Goal: Task Accomplishment & Management: Manage account settings

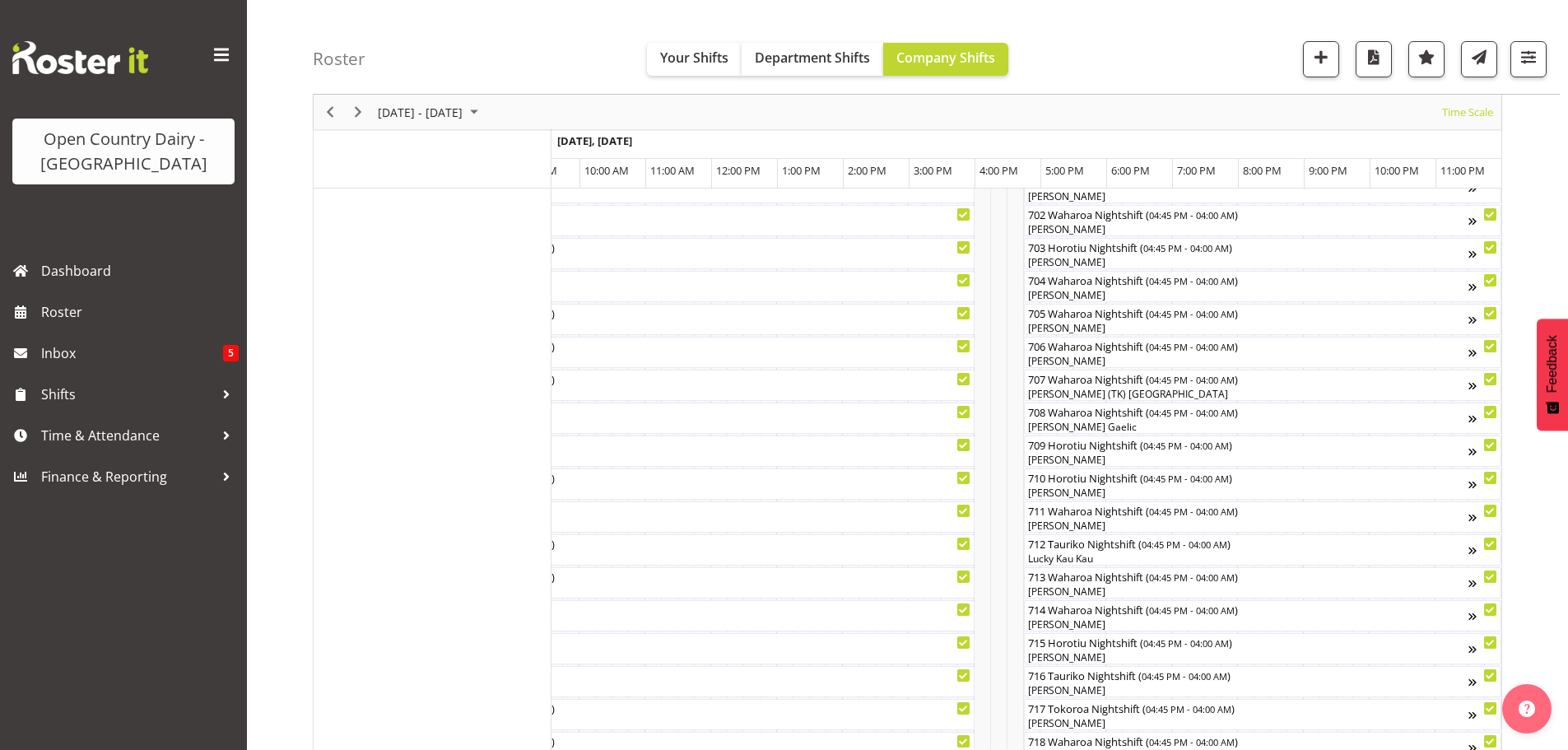
scroll to position [329, 0]
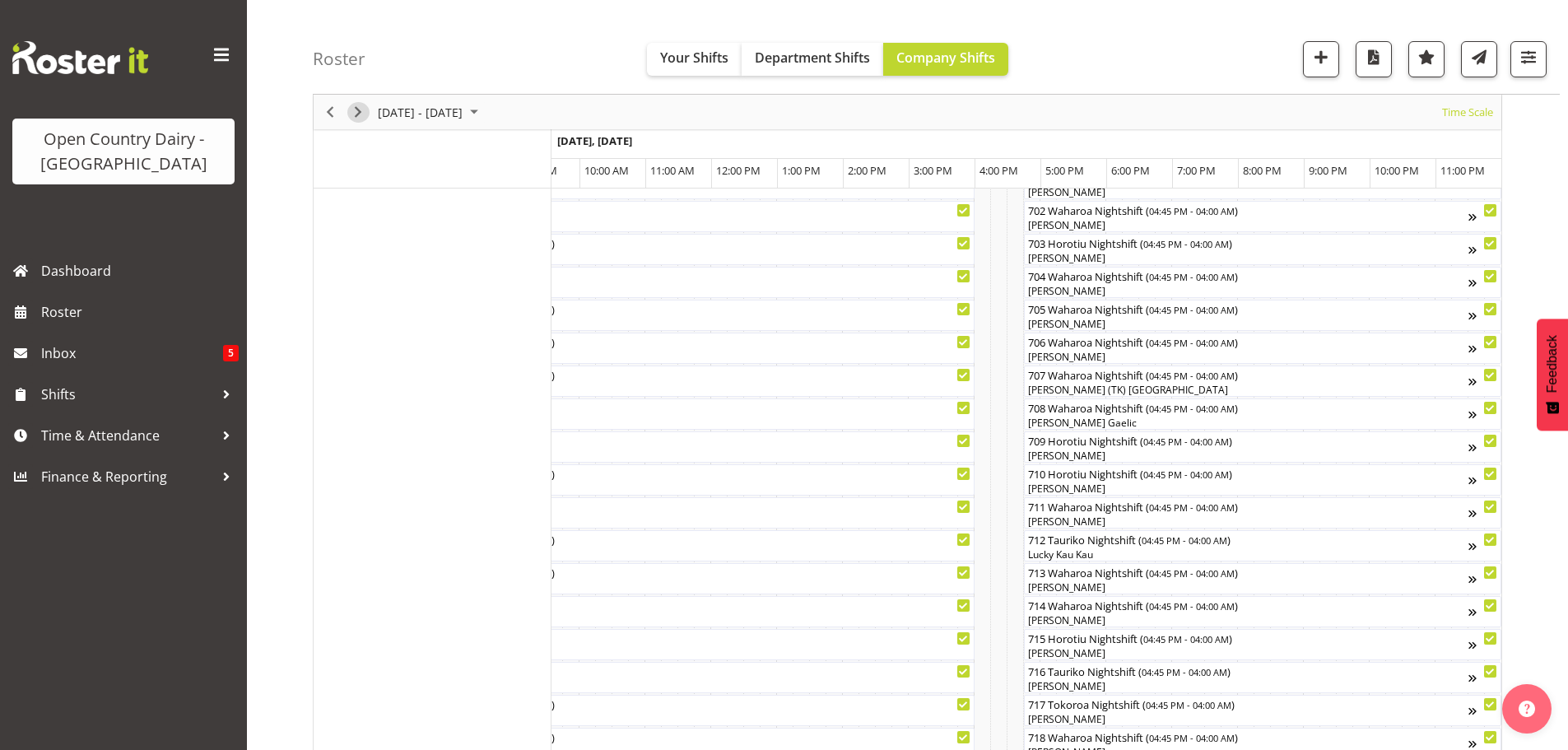
click at [359, 110] on span "Next" at bounding box center [358, 112] width 20 height 21
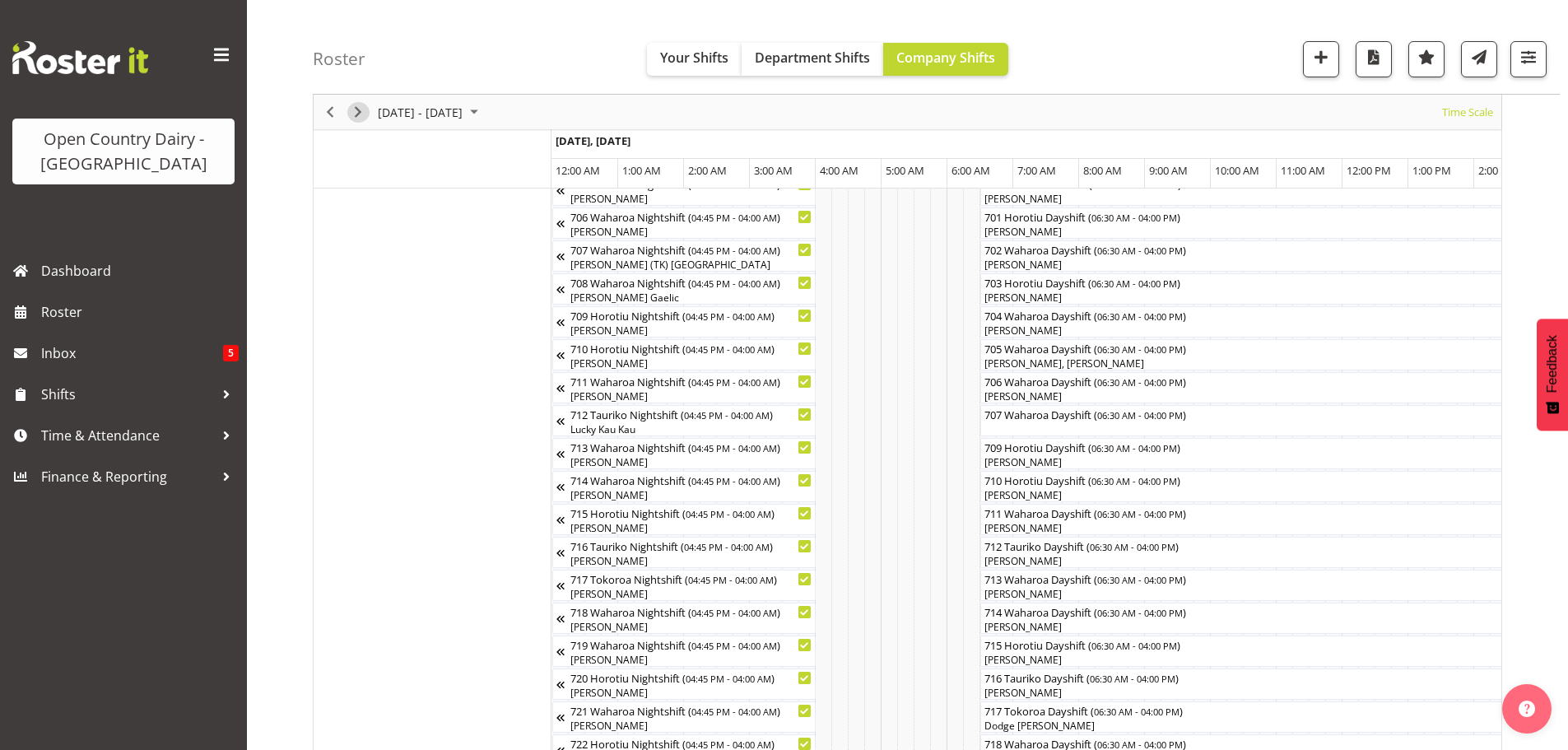
scroll to position [394, 0]
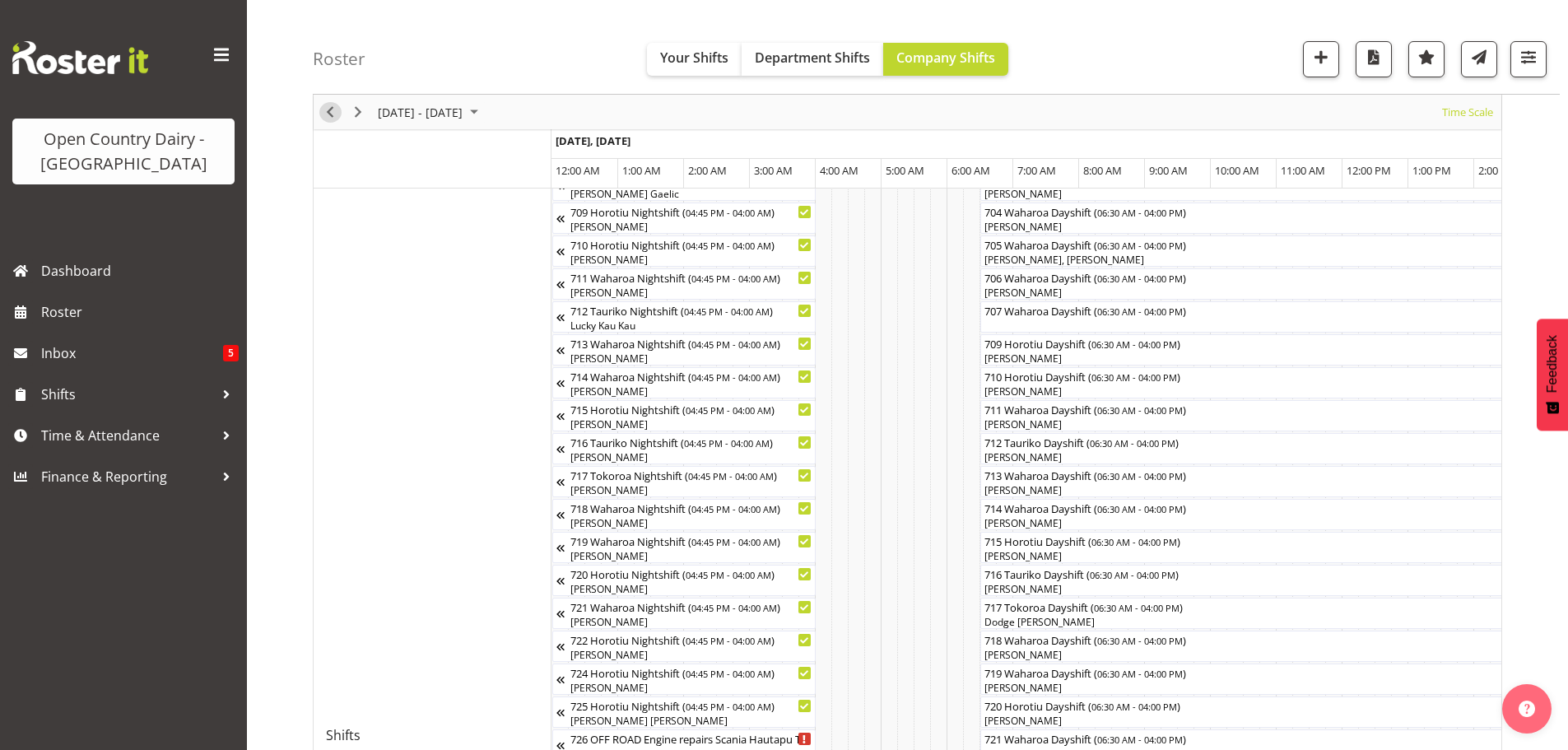
click at [328, 112] on span "Previous" at bounding box center [330, 112] width 20 height 21
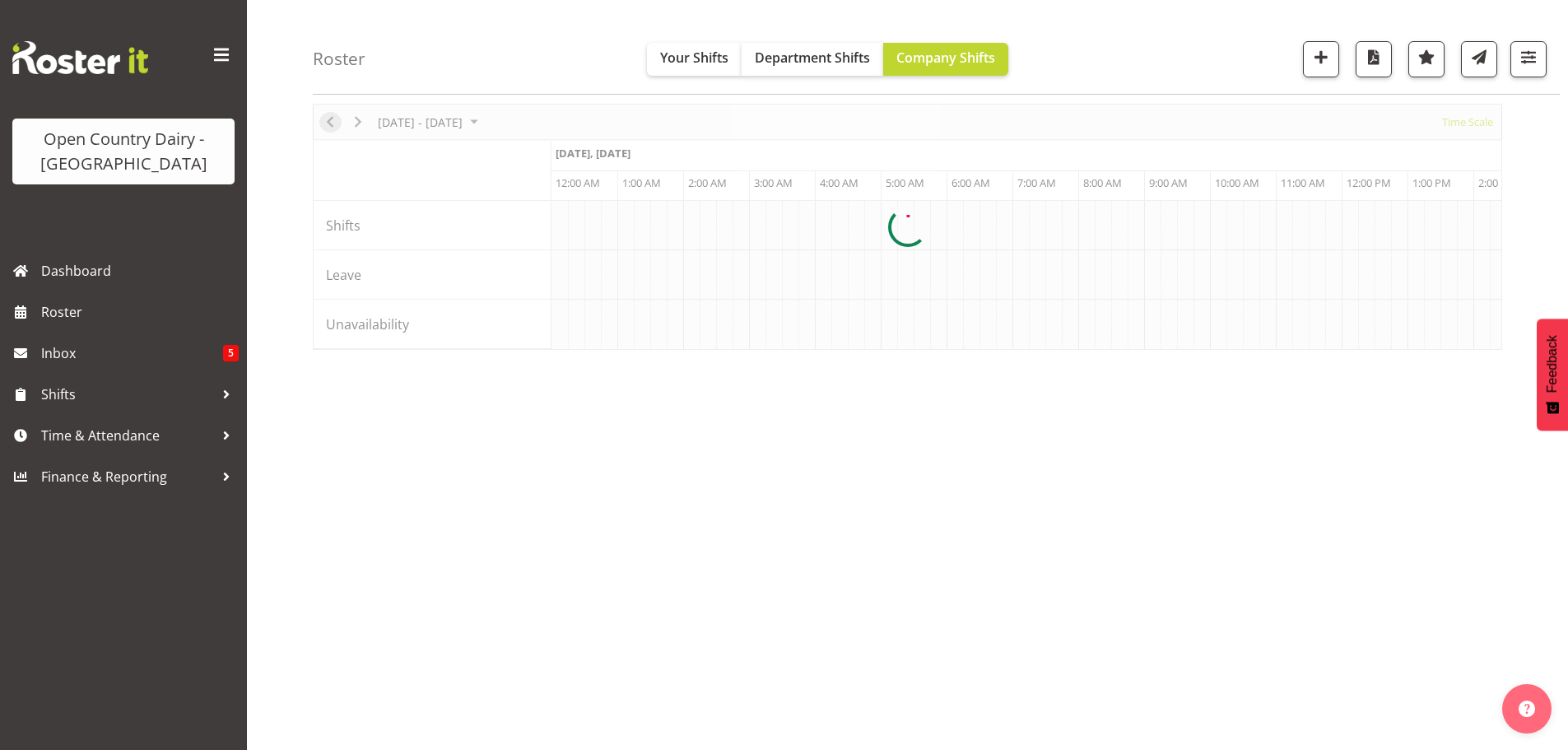
scroll to position [0, 6323]
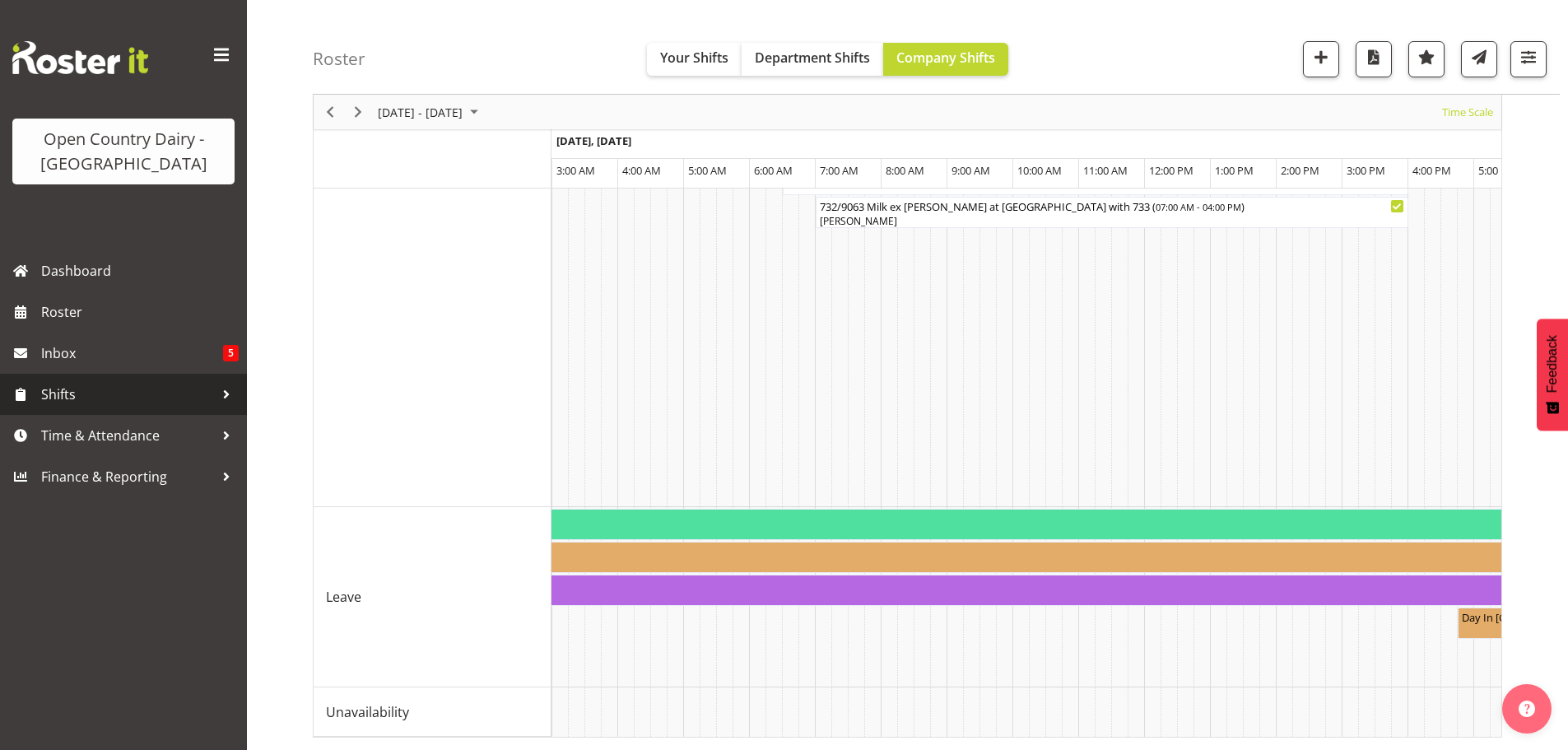
click at [71, 395] on span "Shifts" at bounding box center [128, 394] width 173 height 25
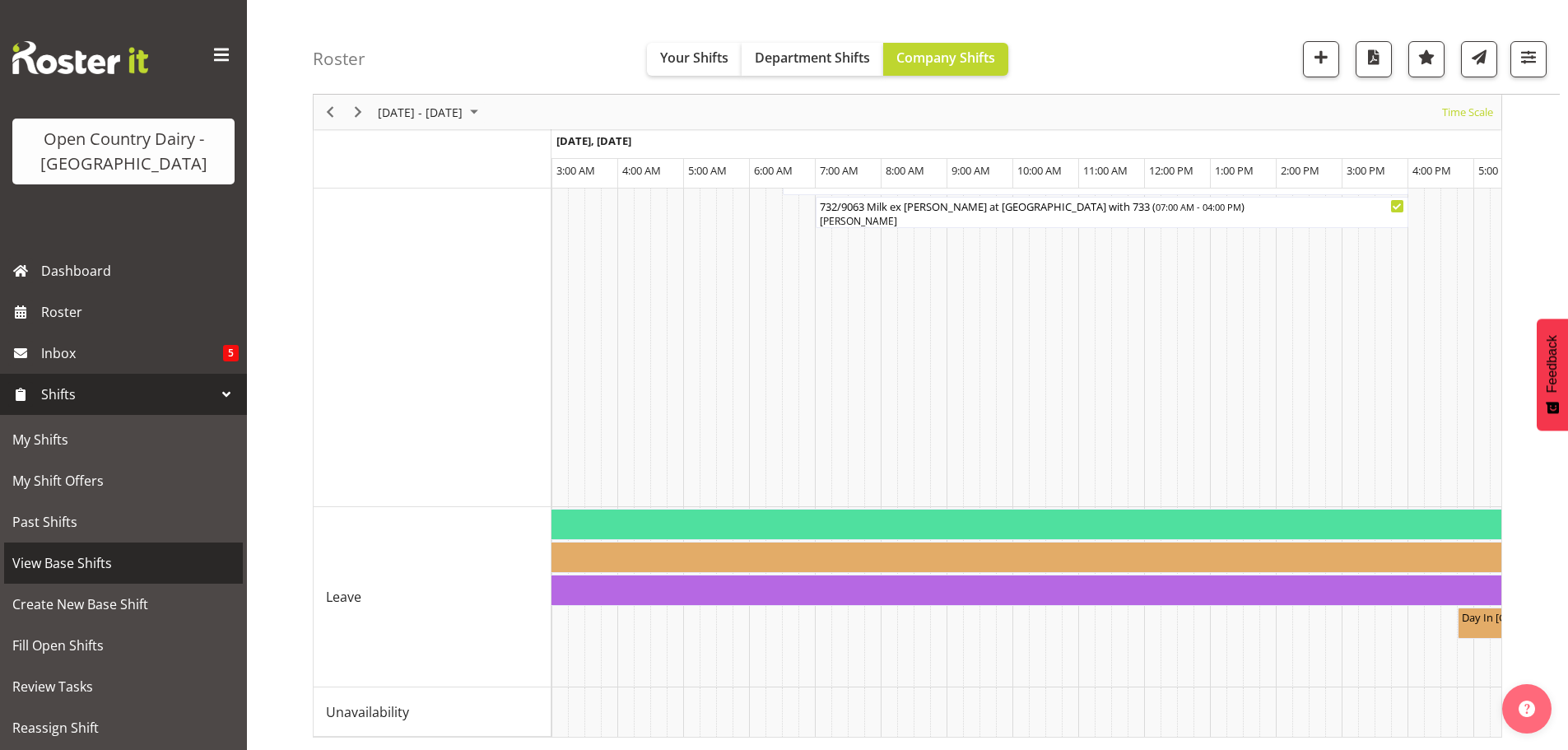
click at [78, 559] on span "View Base Shifts" at bounding box center [124, 562] width 222 height 25
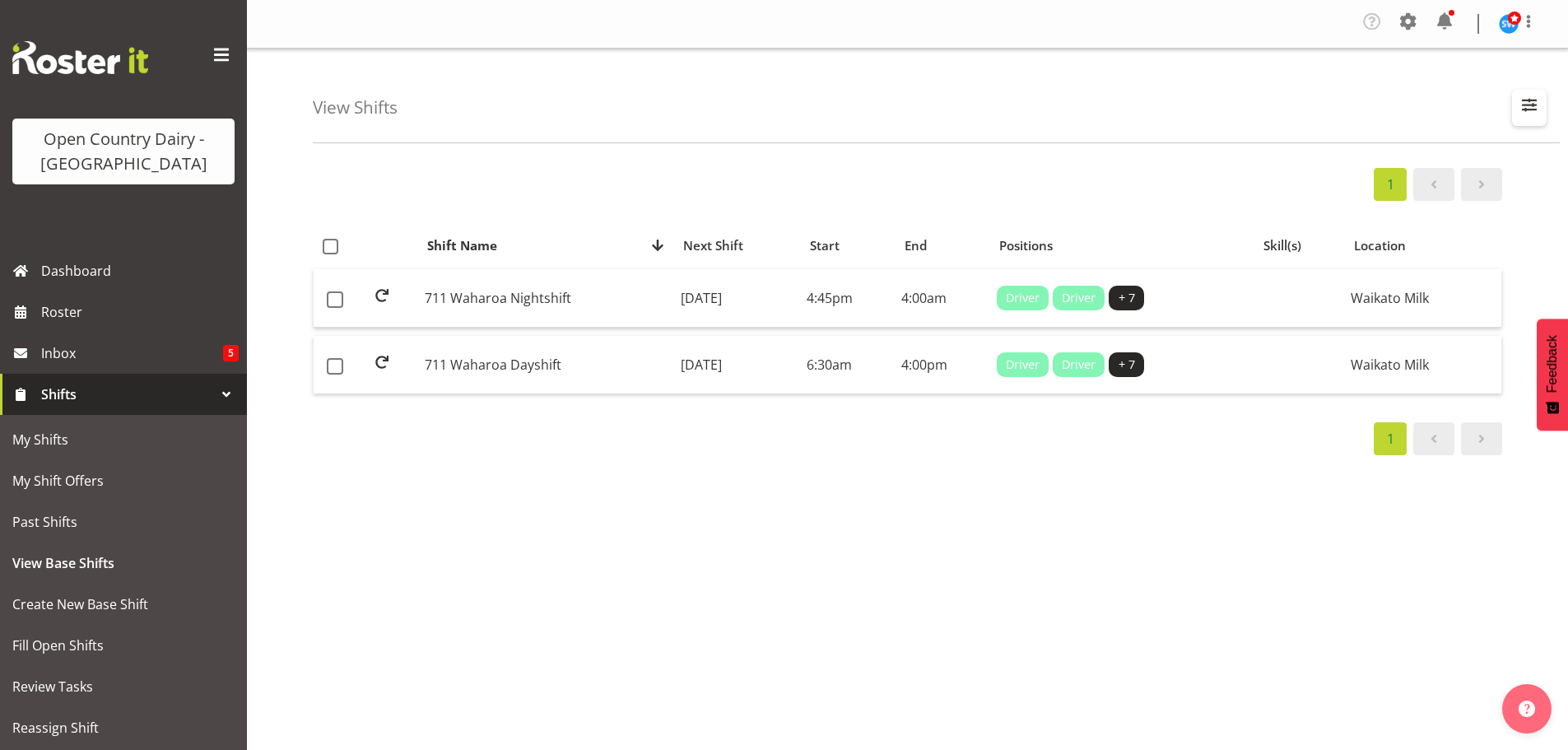
click at [1531, 108] on span "button" at bounding box center [1530, 105] width 22 height 22
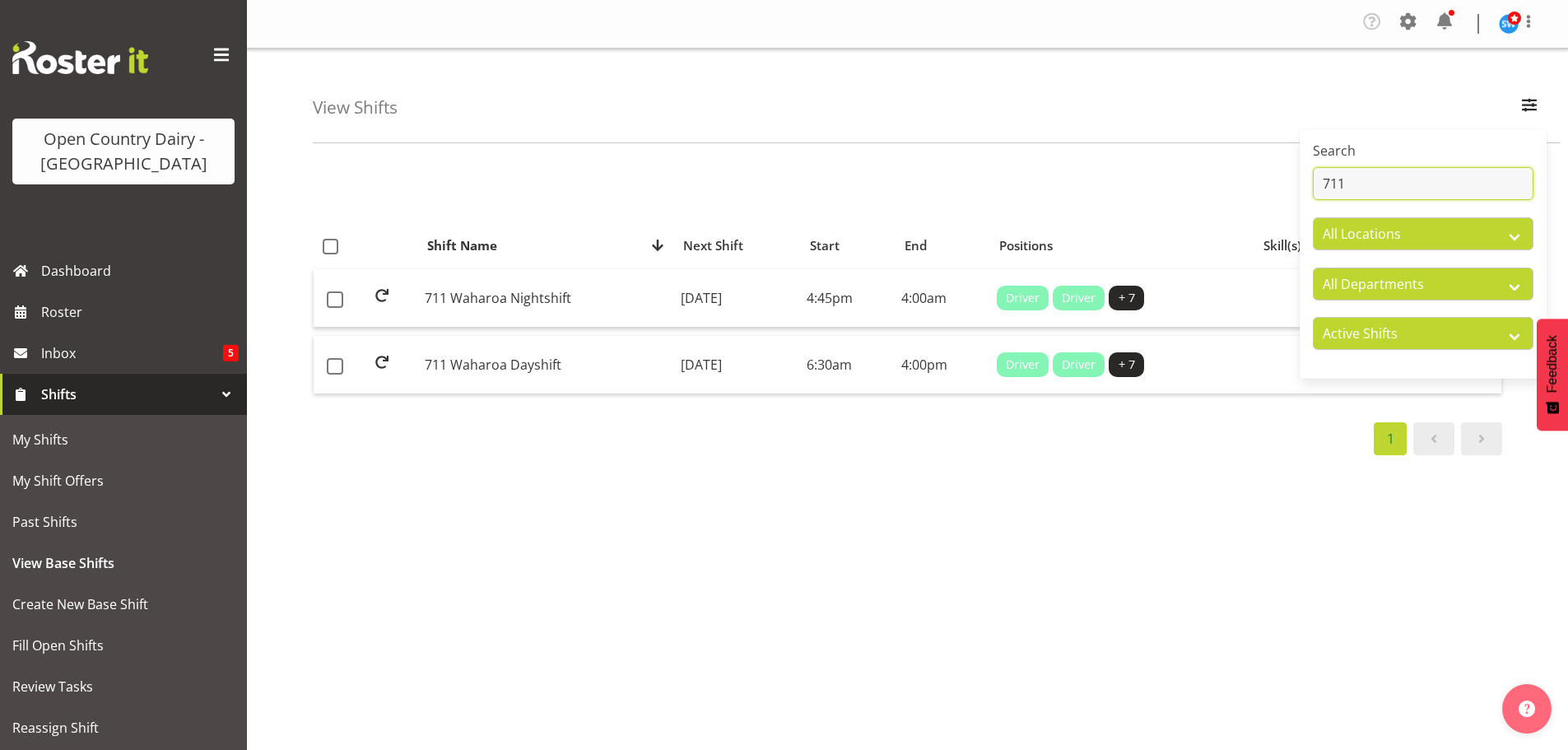
click at [1382, 176] on input "711" at bounding box center [1423, 184] width 221 height 33
type input "7"
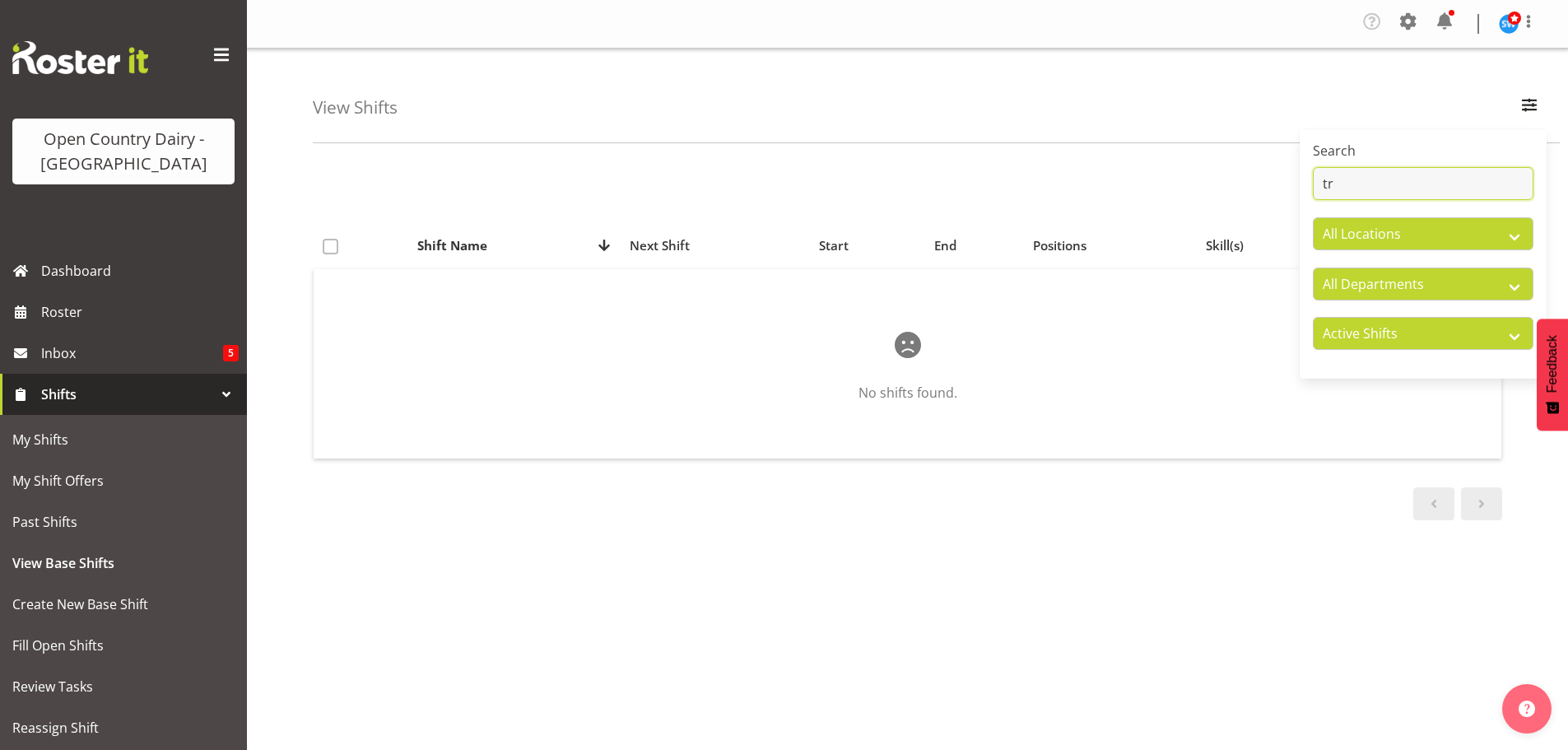
type input "t"
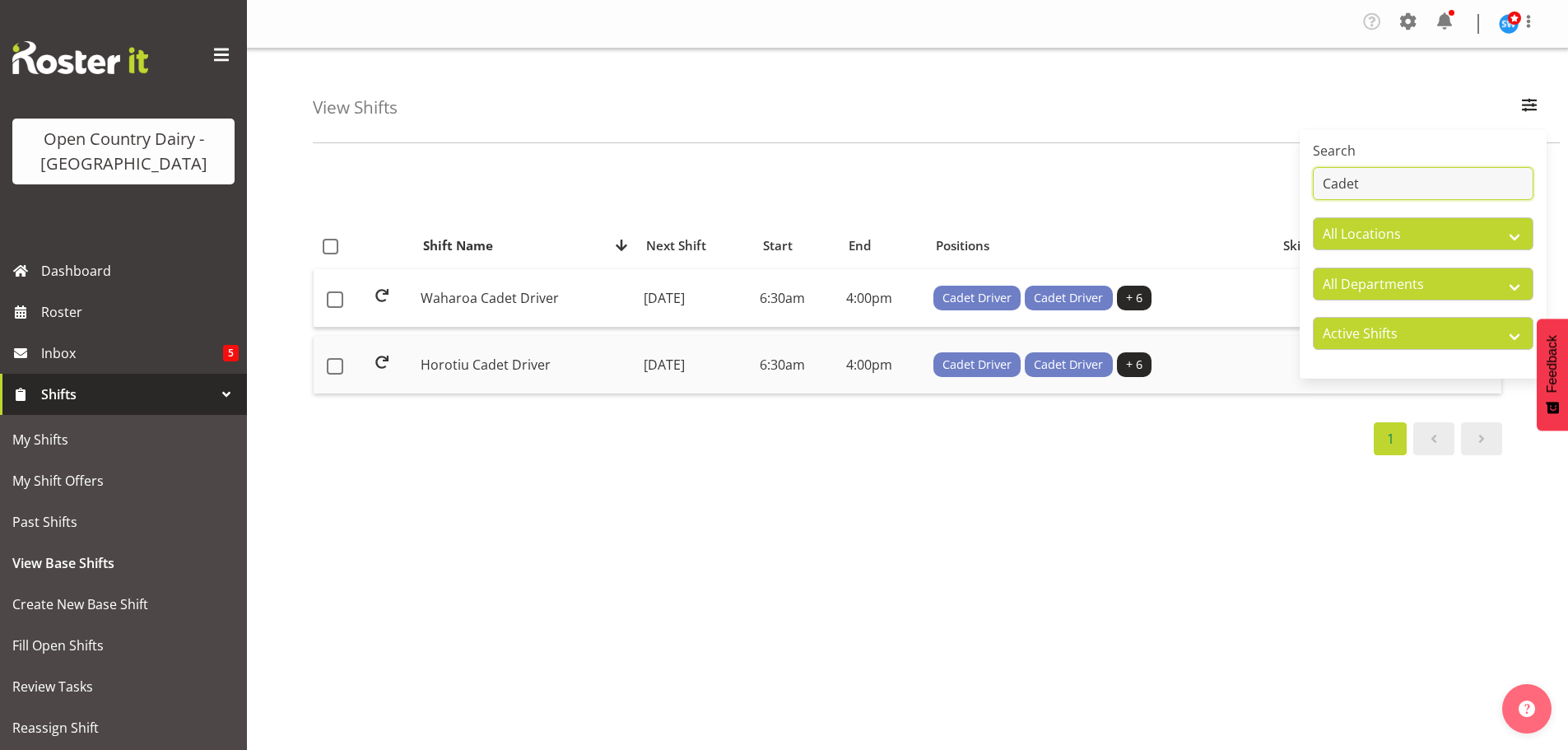
type input "Cadet"
click at [683, 362] on td "Monday, 21st Jul 2025" at bounding box center [695, 364] width 116 height 58
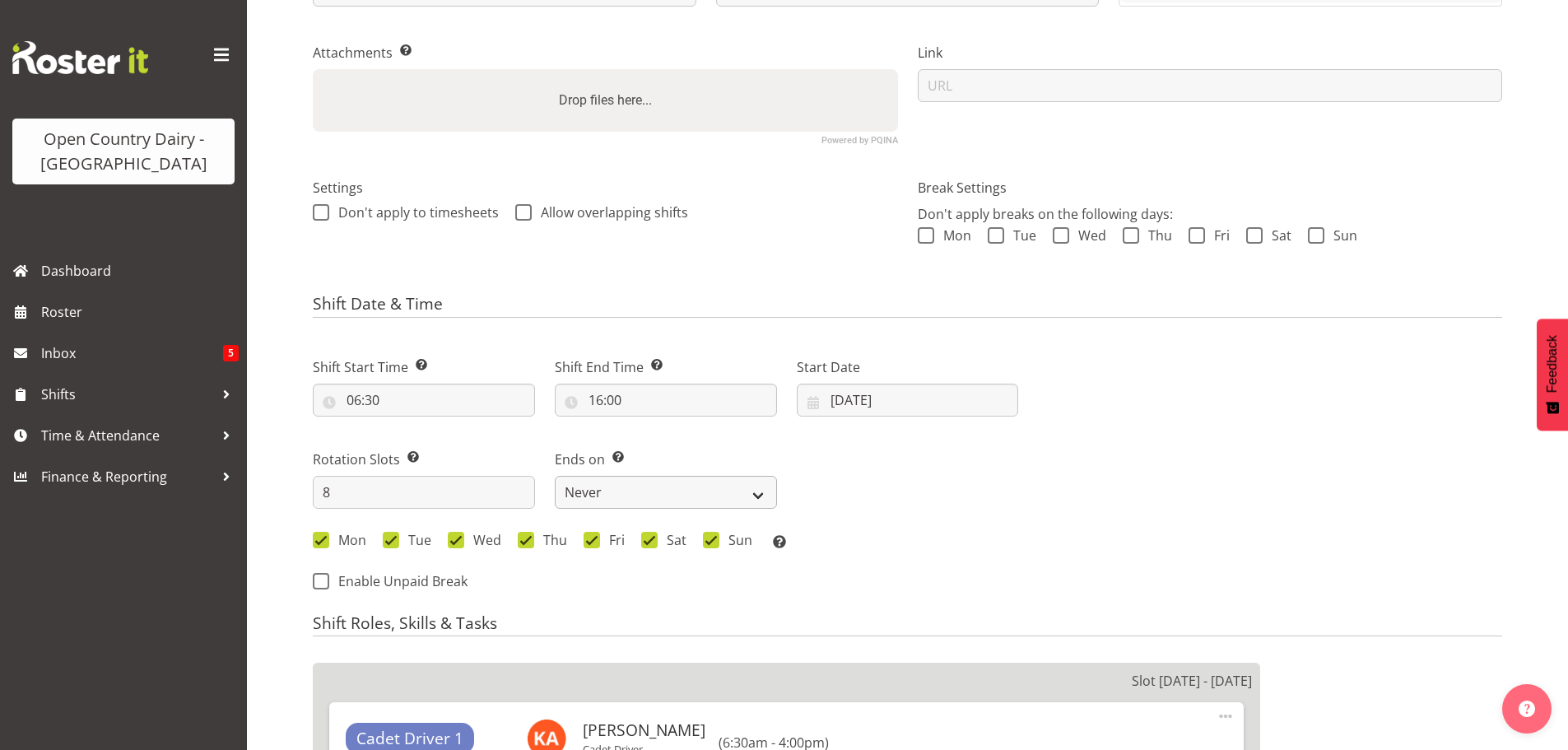
select select
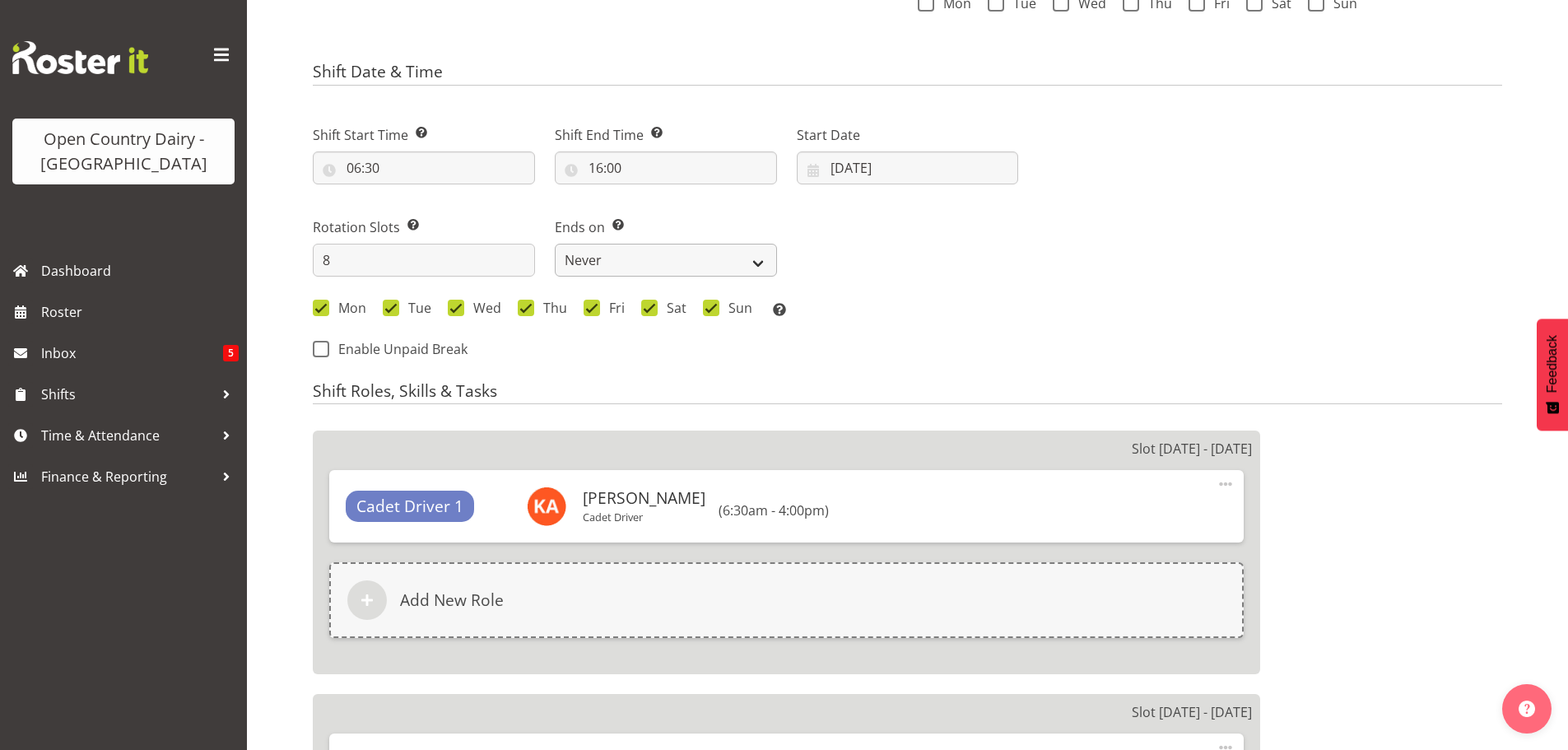
select select
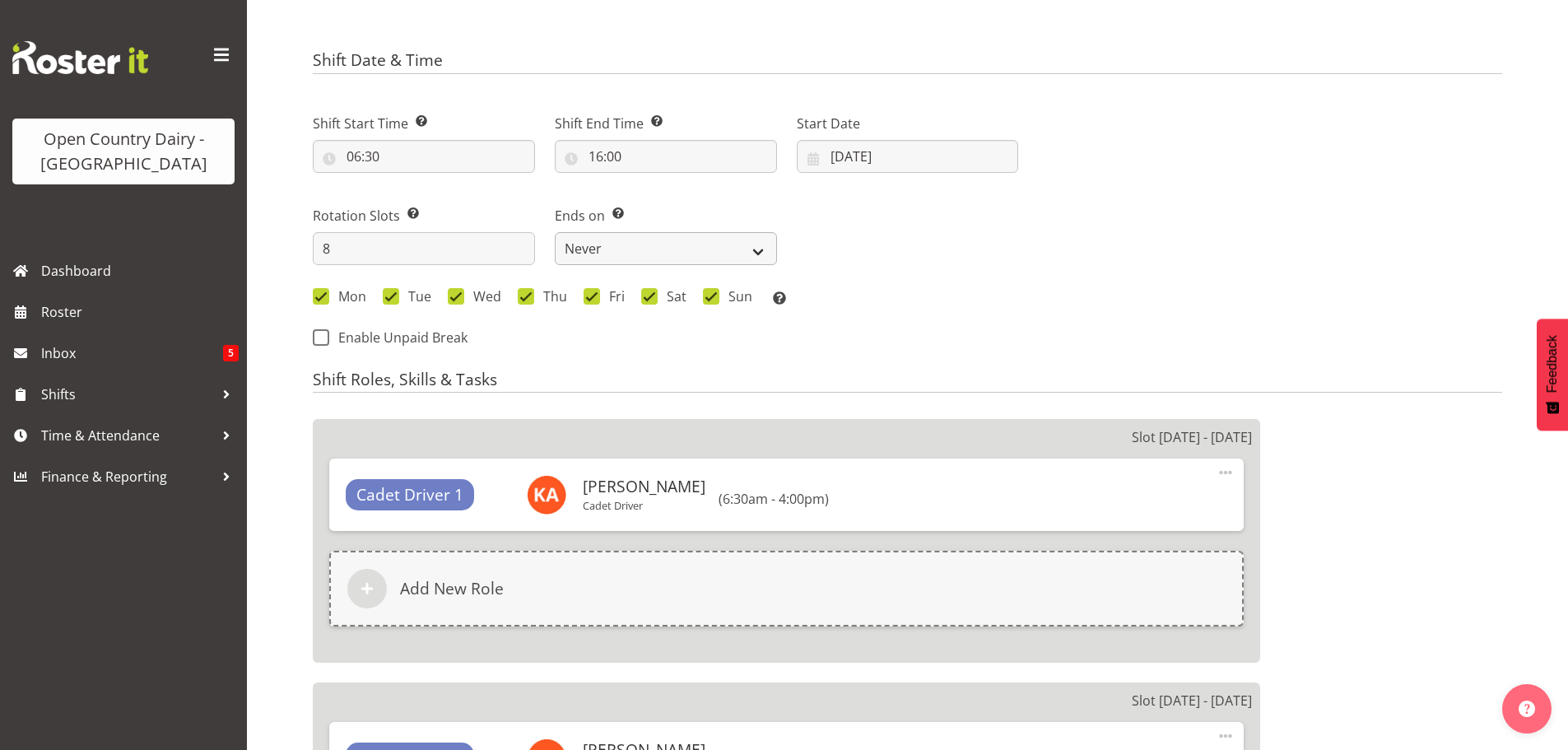
select select
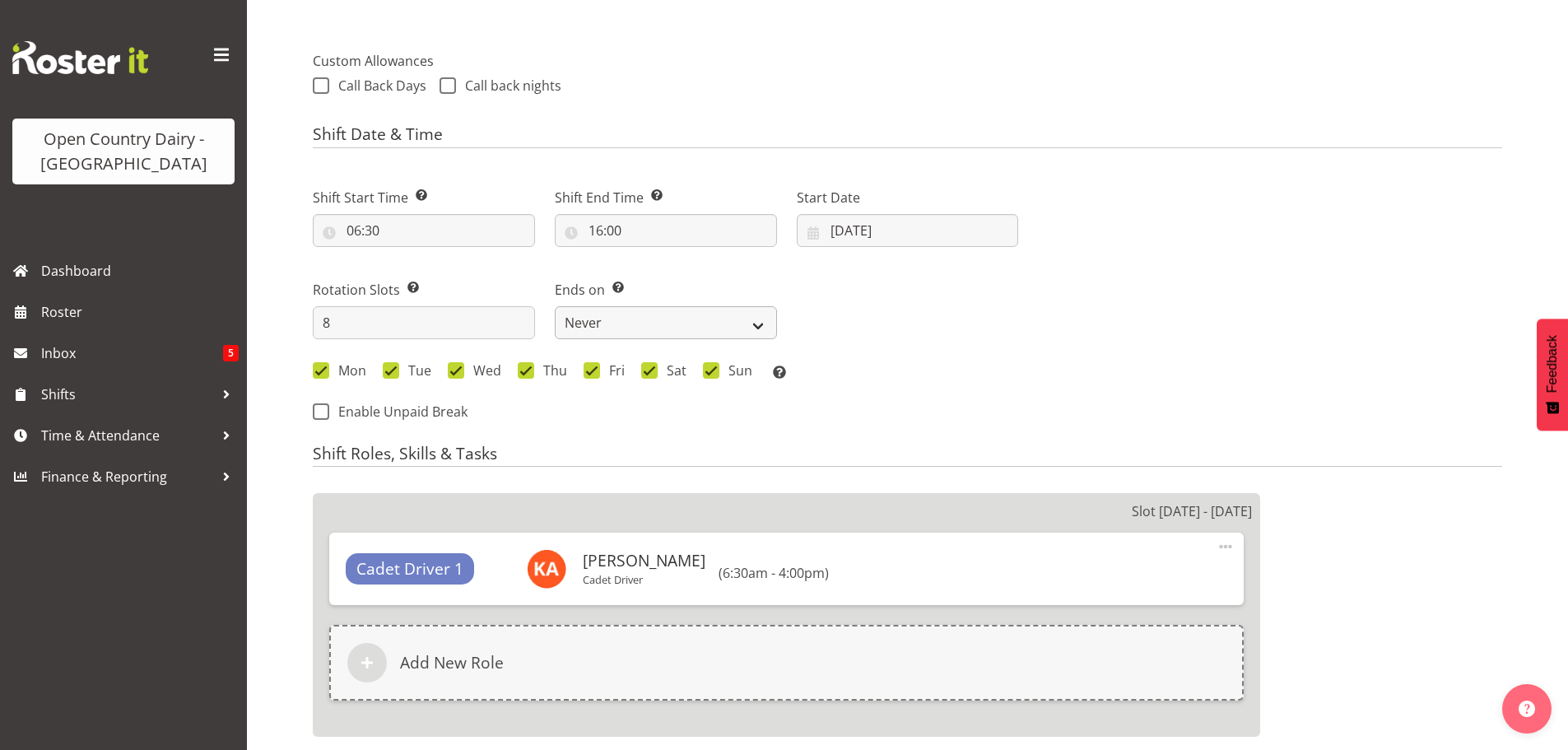
select select
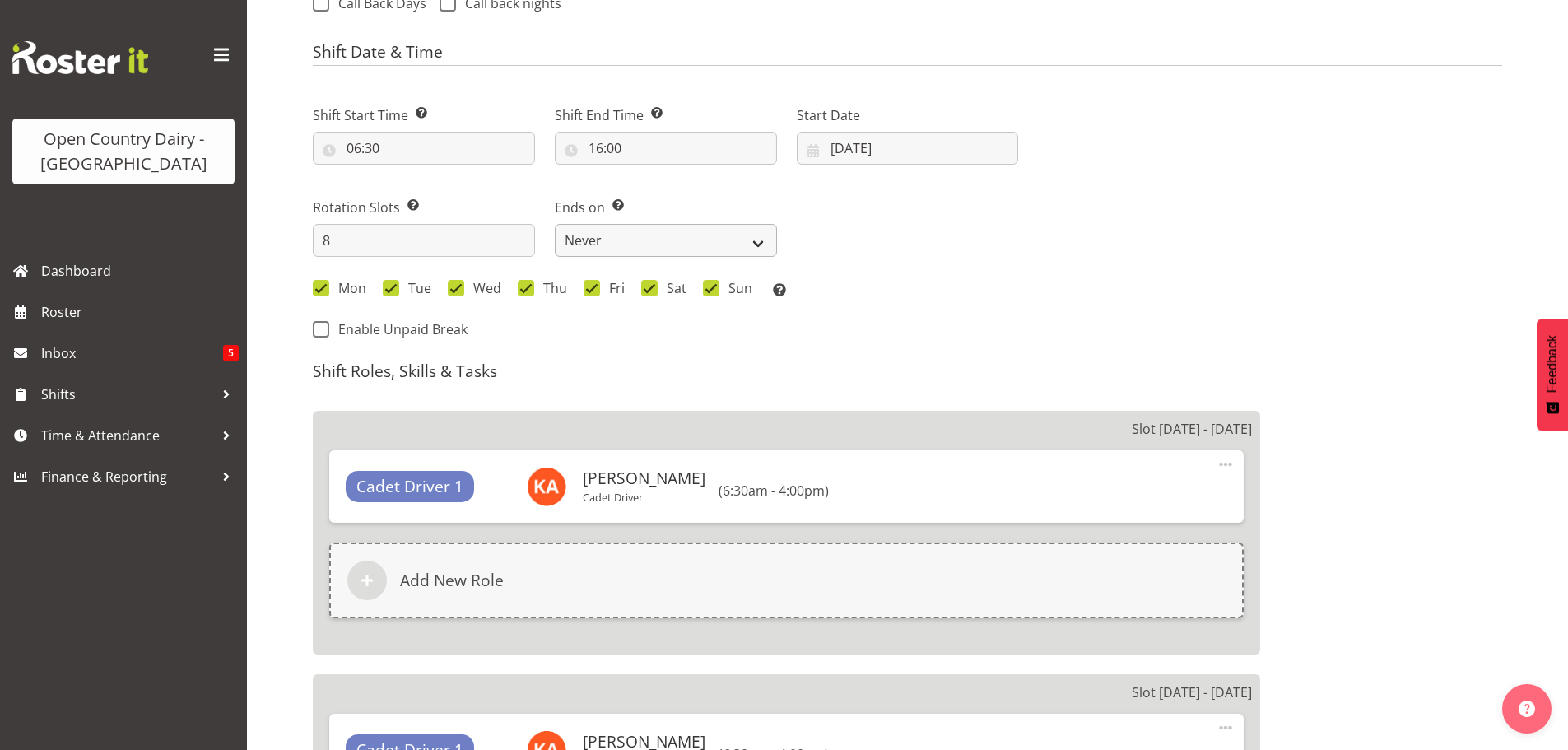
select select "1054"
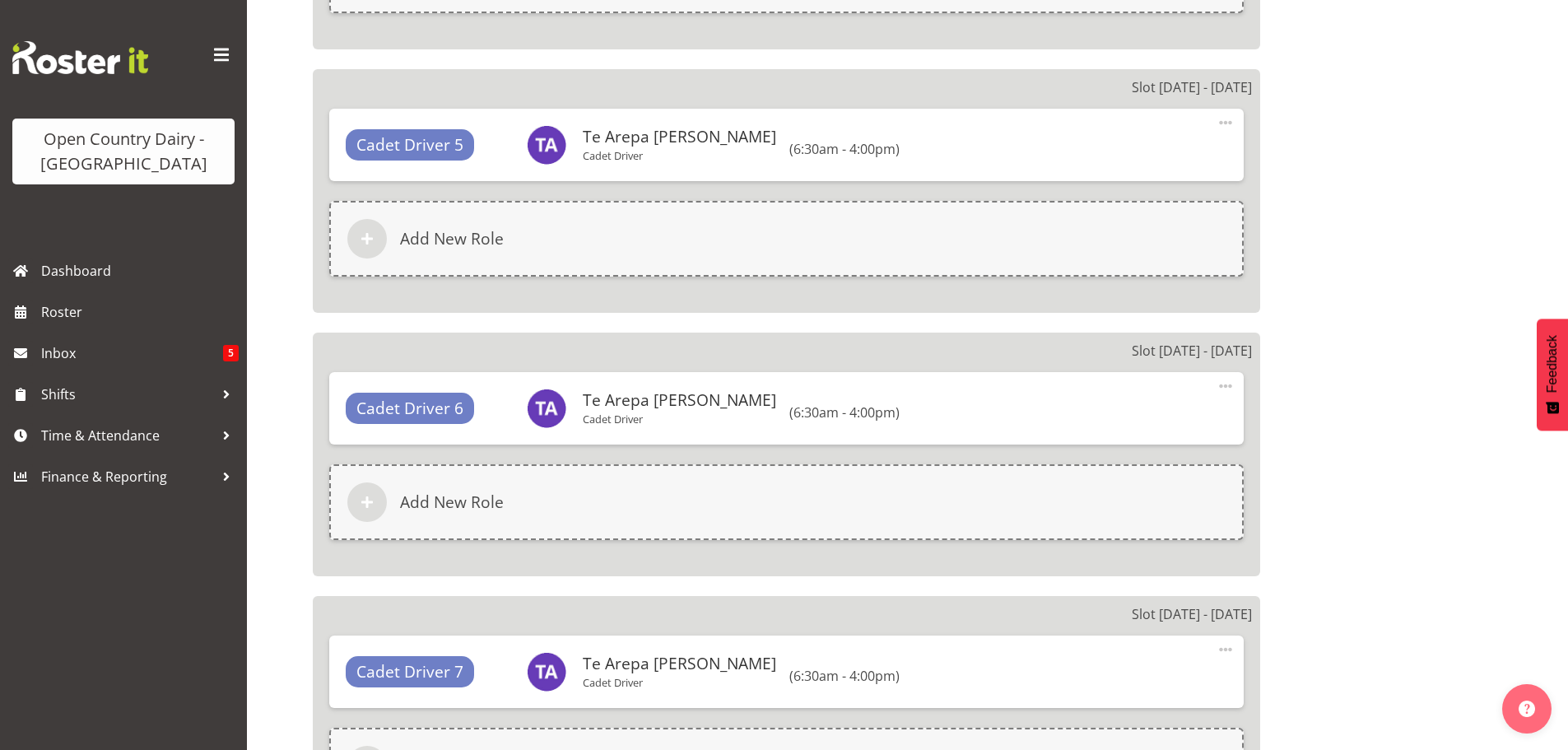
scroll to position [2031, 0]
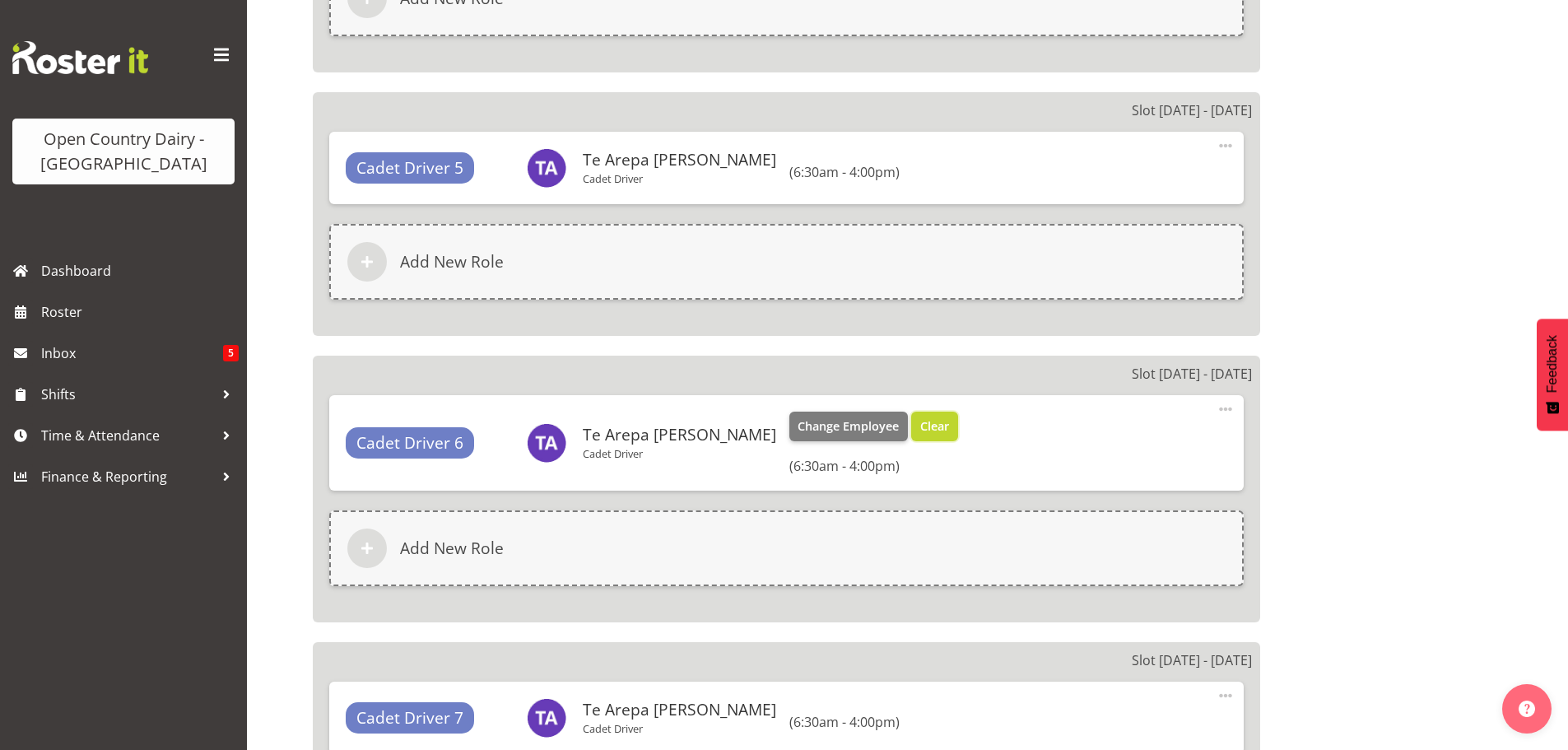
click at [920, 425] on span "Clear" at bounding box center [934, 426] width 28 height 18
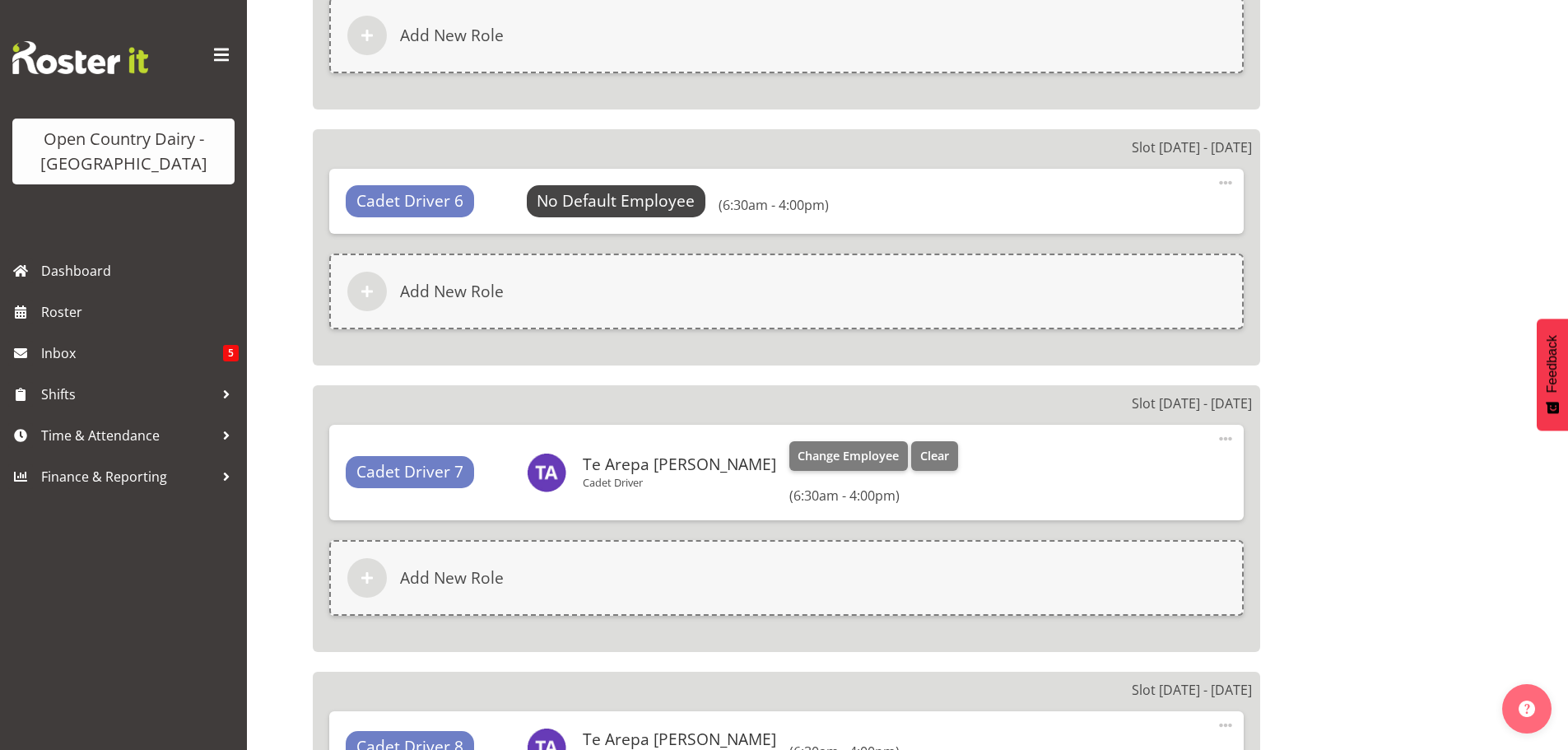
scroll to position [2277, 0]
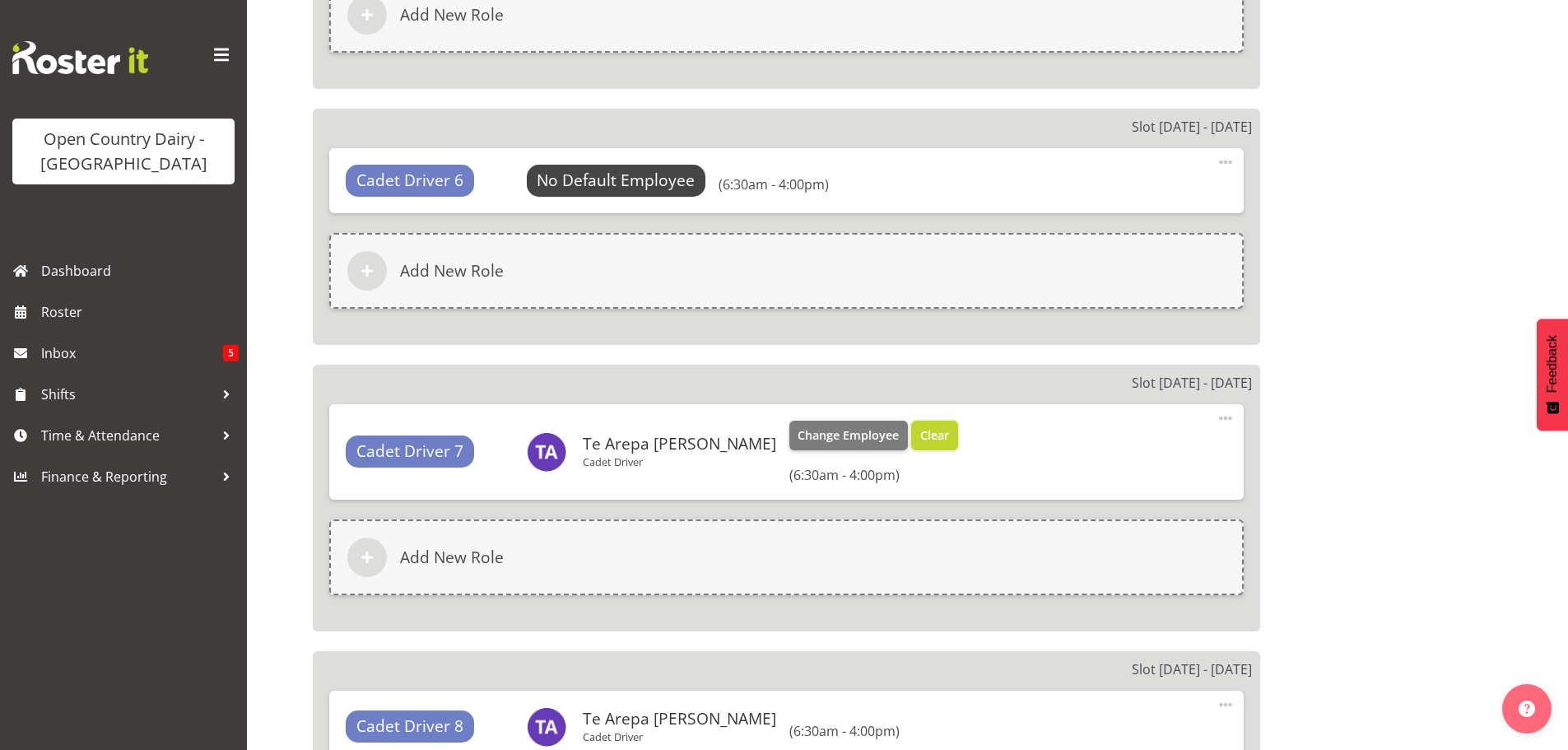
click at [920, 437] on span "Clear" at bounding box center [934, 435] width 28 height 18
select select "763"
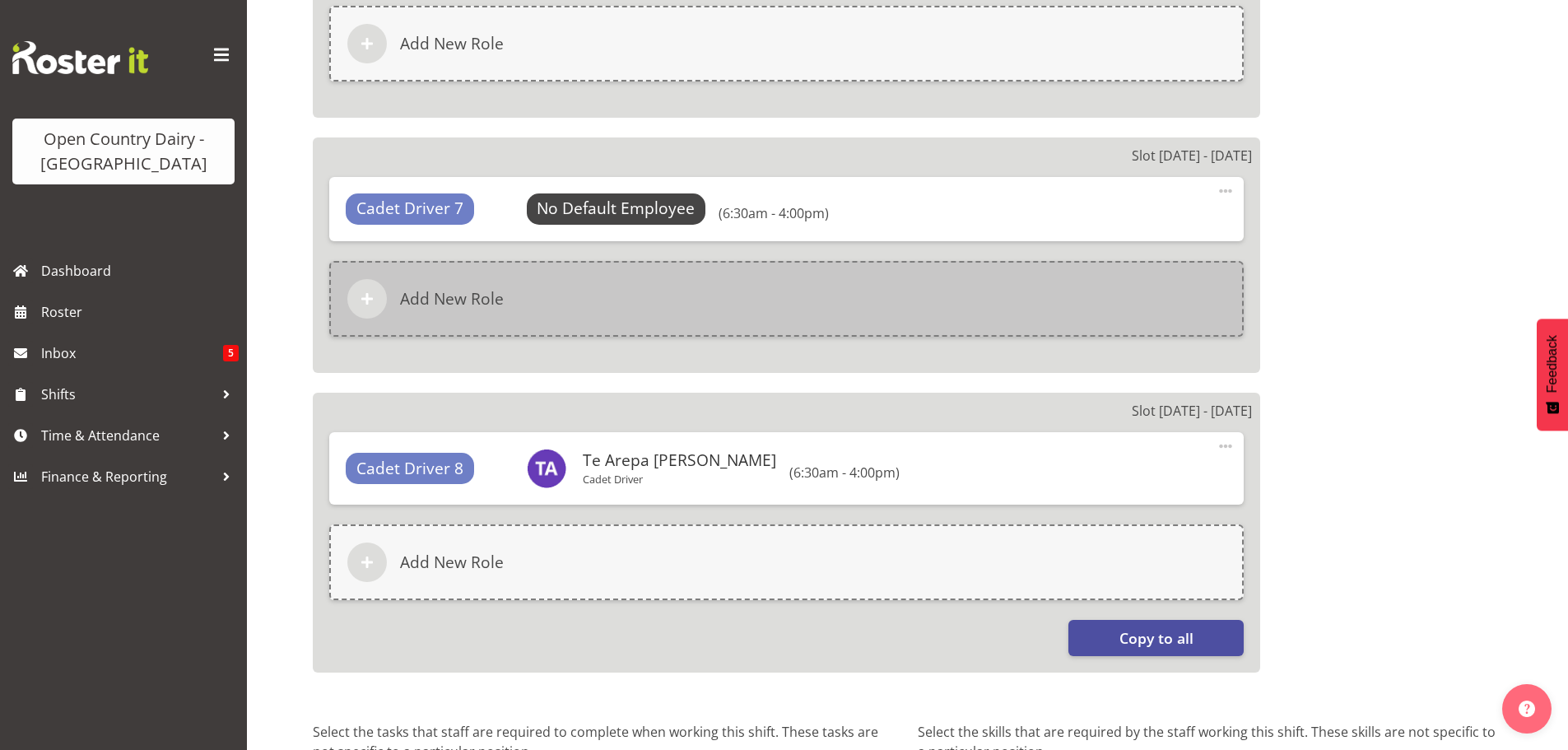
scroll to position [2525, 0]
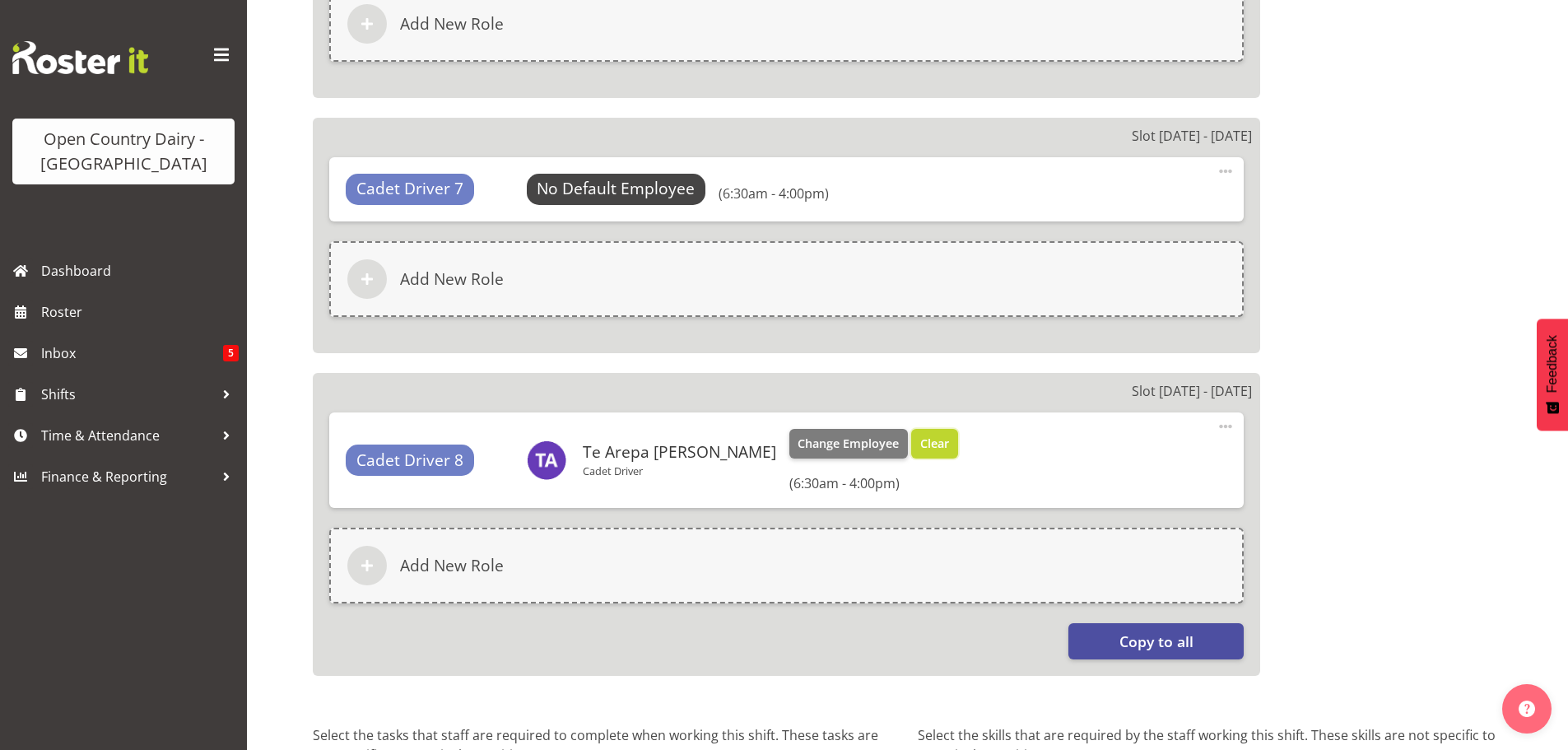
click at [920, 444] on span "Clear" at bounding box center [934, 444] width 28 height 18
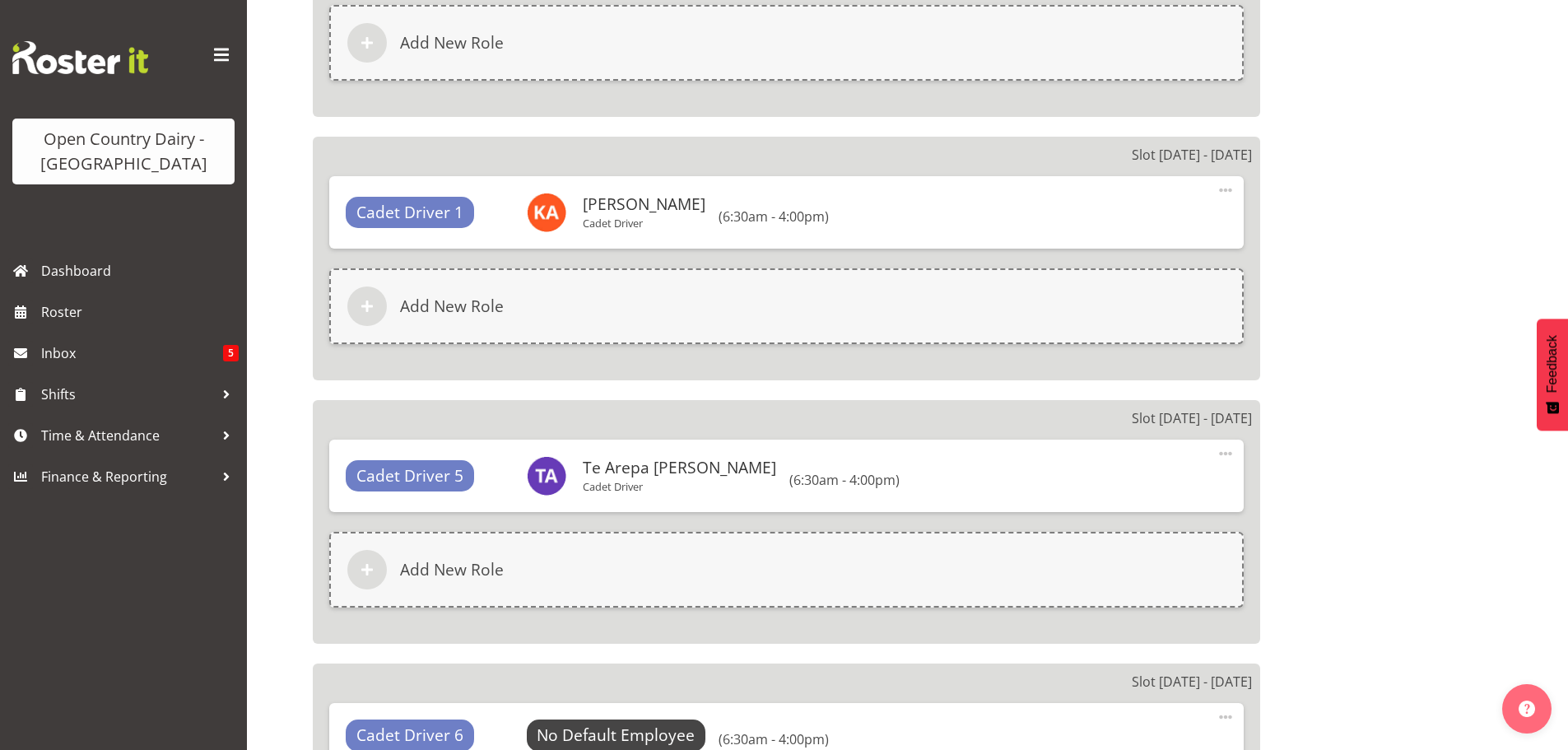
scroll to position [1678, 0]
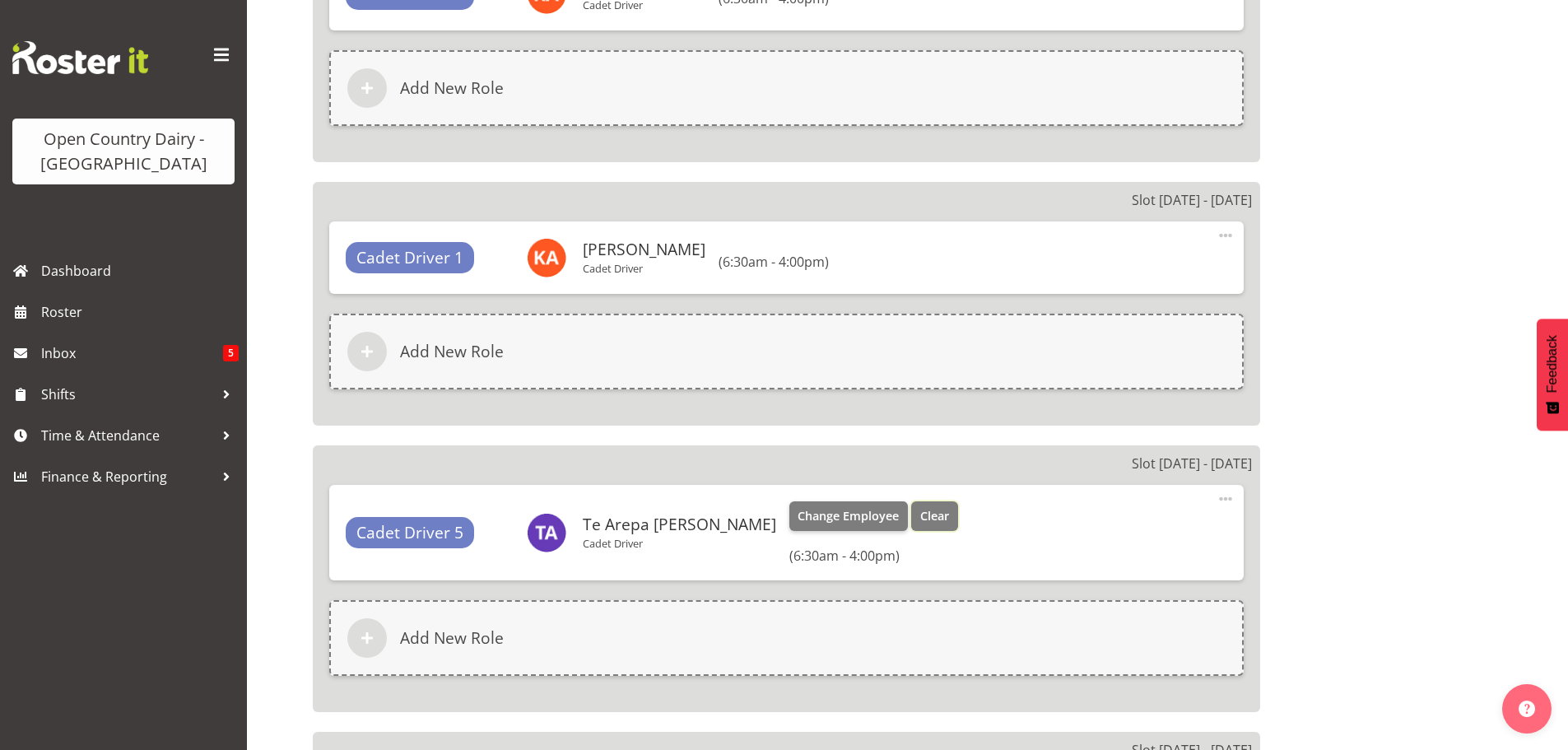
click at [920, 512] on span "Clear" at bounding box center [934, 516] width 28 height 18
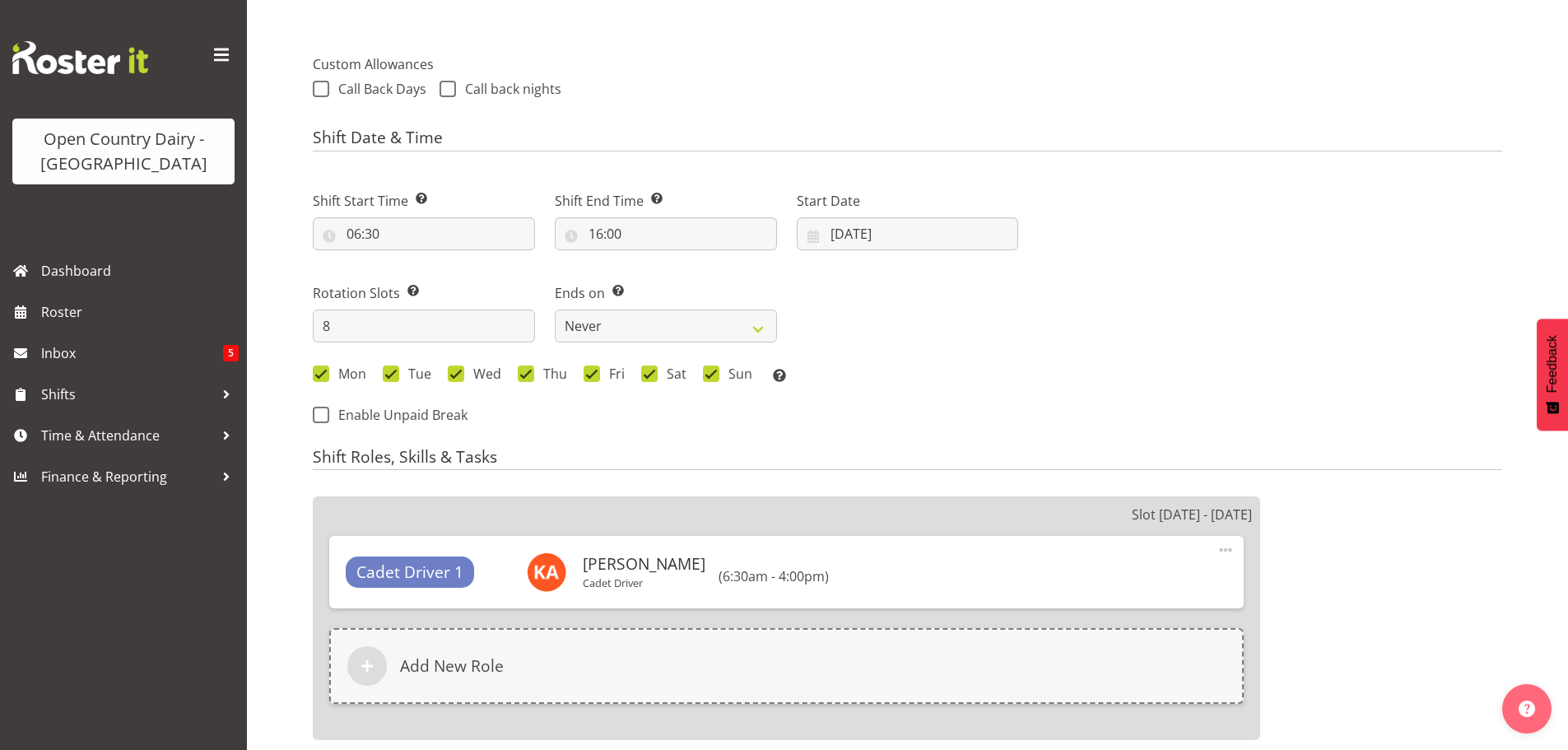
scroll to position [525, 0]
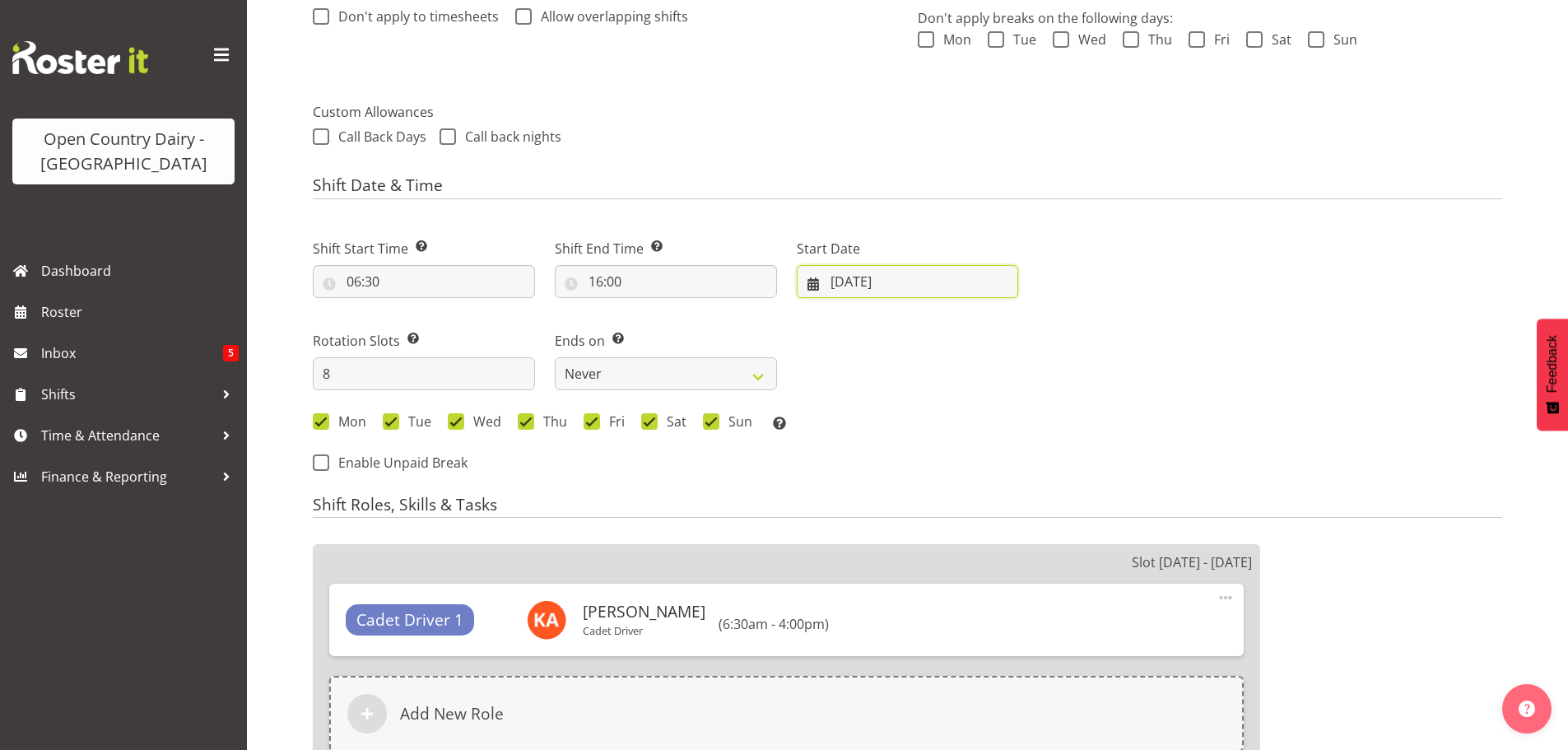
click at [853, 274] on input "21/07/2025" at bounding box center [908, 282] width 222 height 33
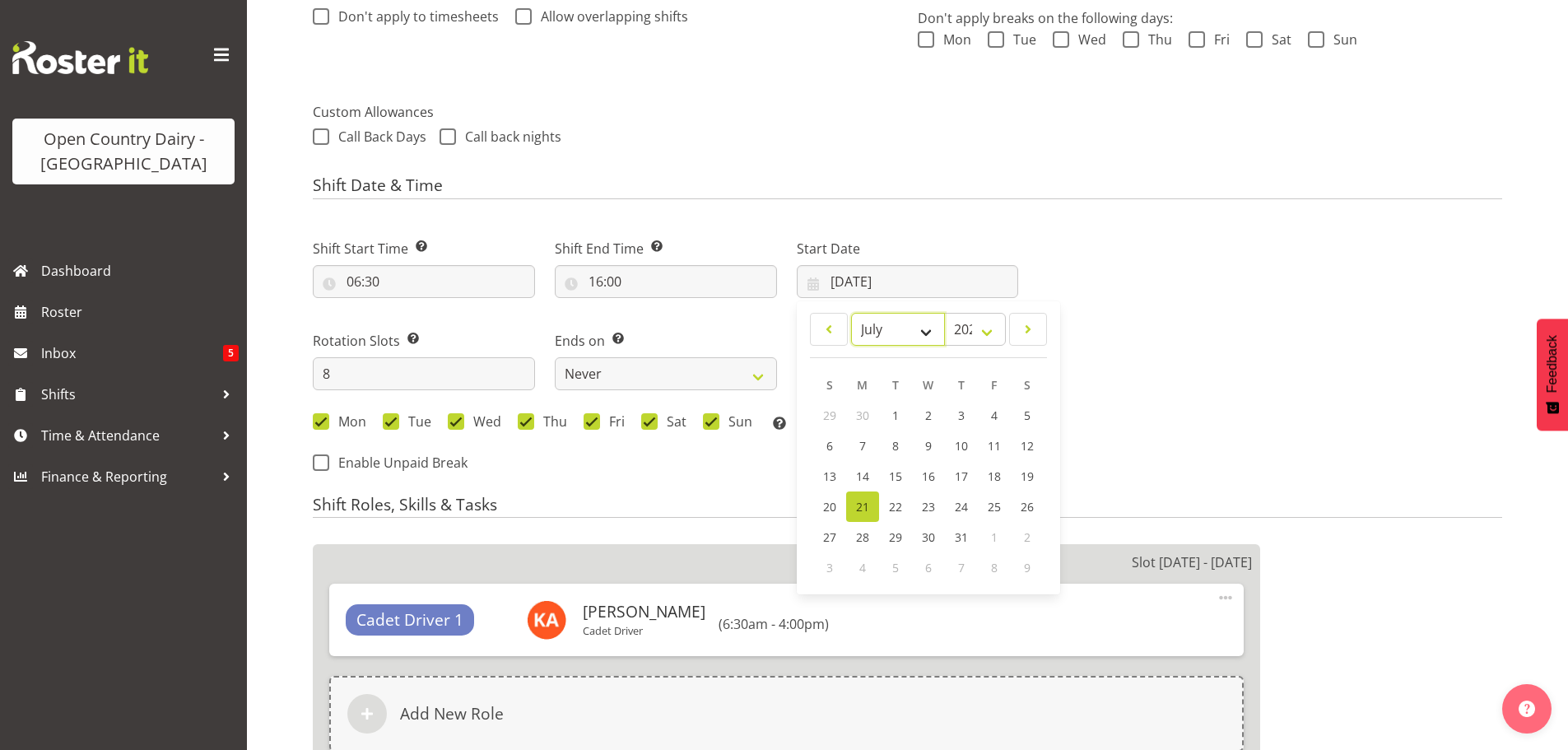
click at [924, 328] on select "January February March April May June July August September October November De…" at bounding box center [898, 330] width 94 height 33
select select "8"
click at [851, 313] on select "January February March April May June July August September October November De…" at bounding box center [898, 330] width 94 height 33
click at [860, 445] on span "8" at bounding box center [862, 448] width 7 height 16
type input "08/09/2025"
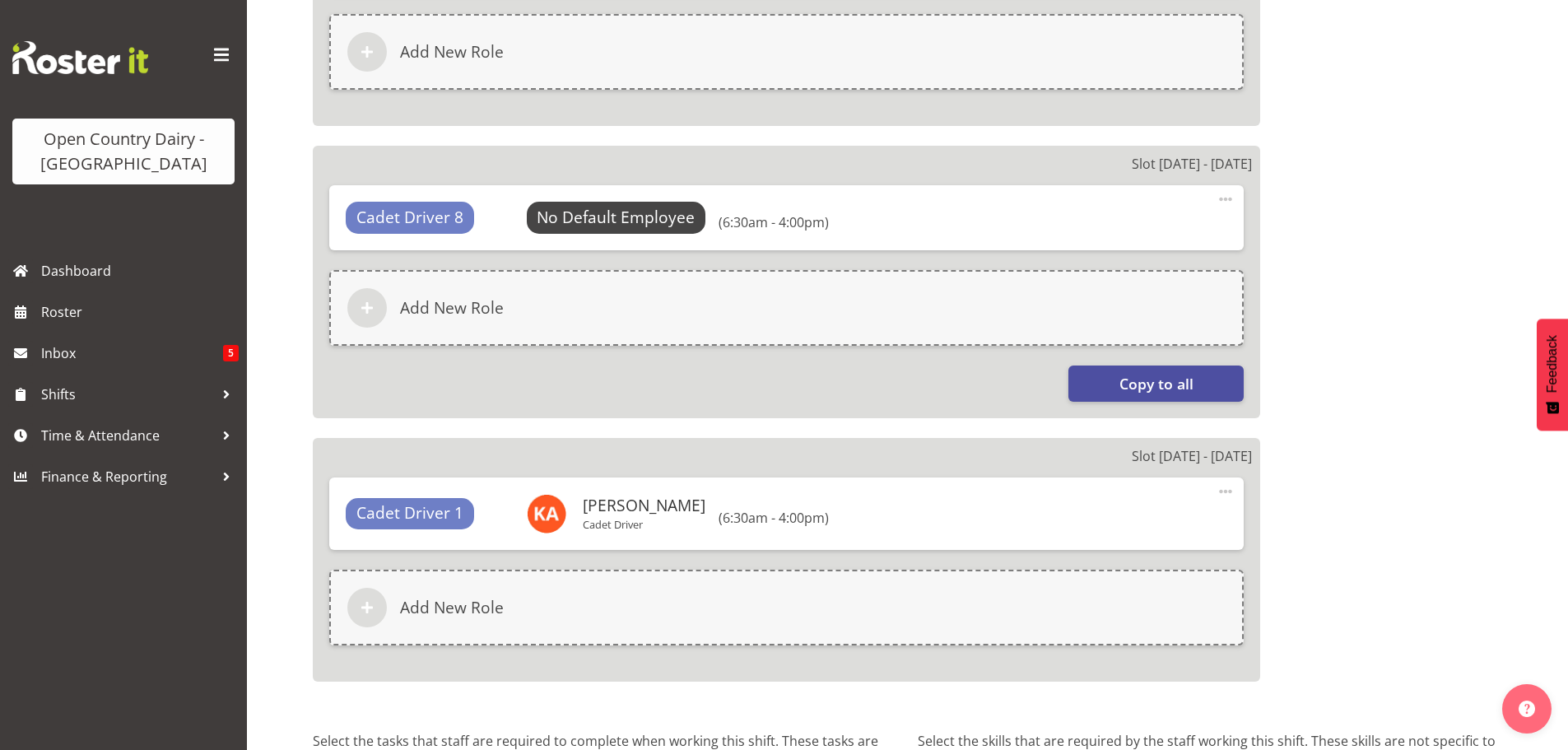
scroll to position [2657, 0]
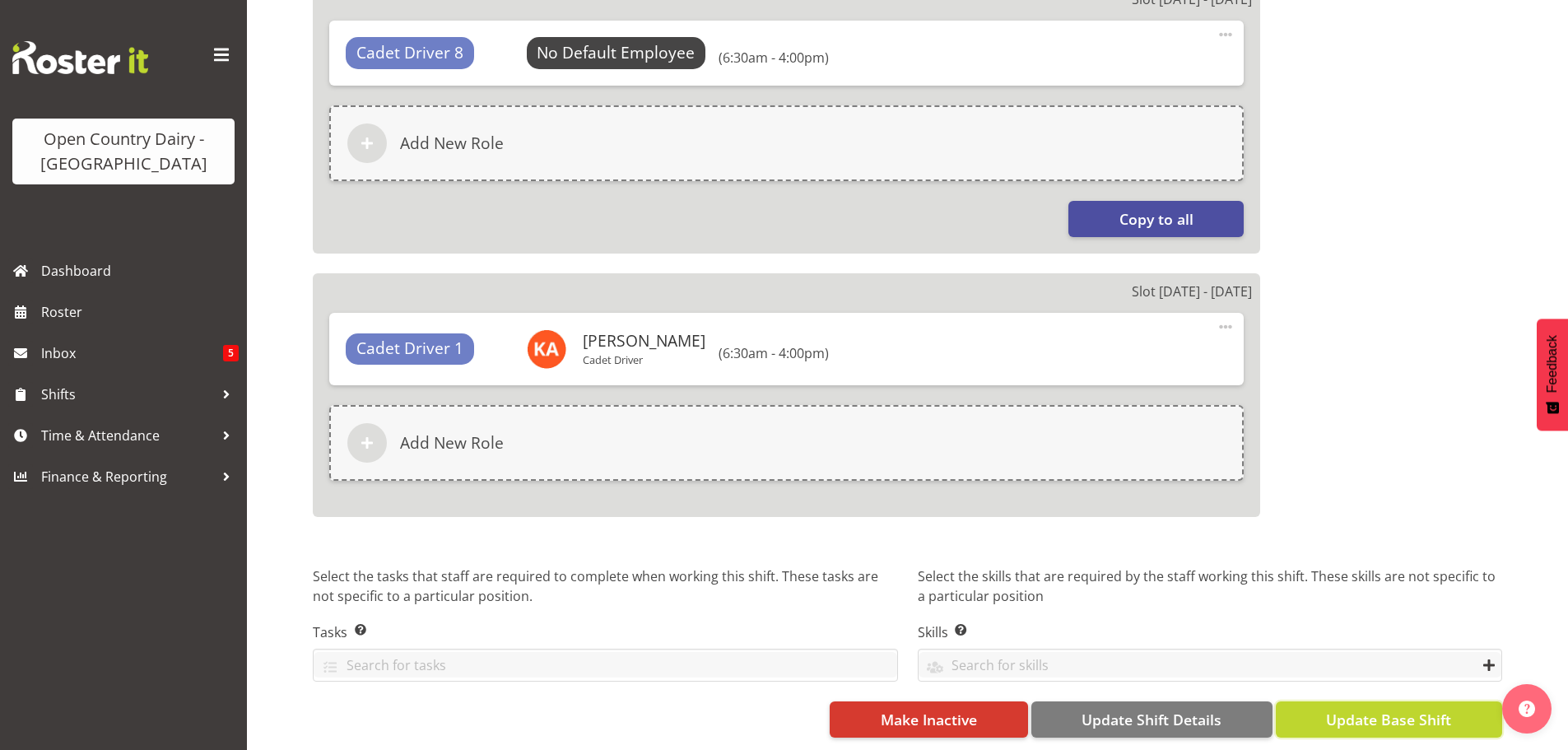
click at [1364, 709] on span "Update Base Shift" at bounding box center [1388, 720] width 125 height 22
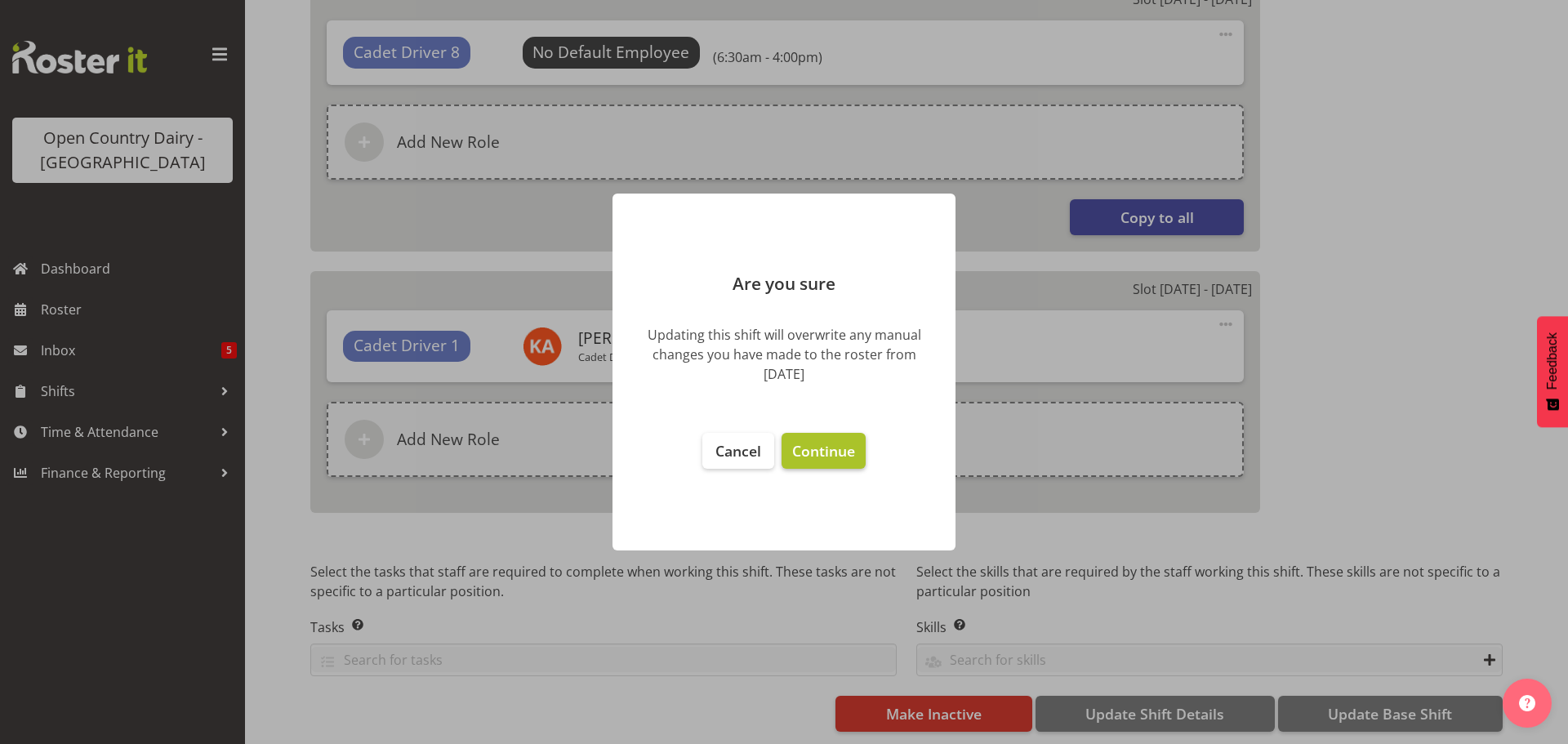
click at [821, 449] on span "Continue" at bounding box center [823, 451] width 63 height 19
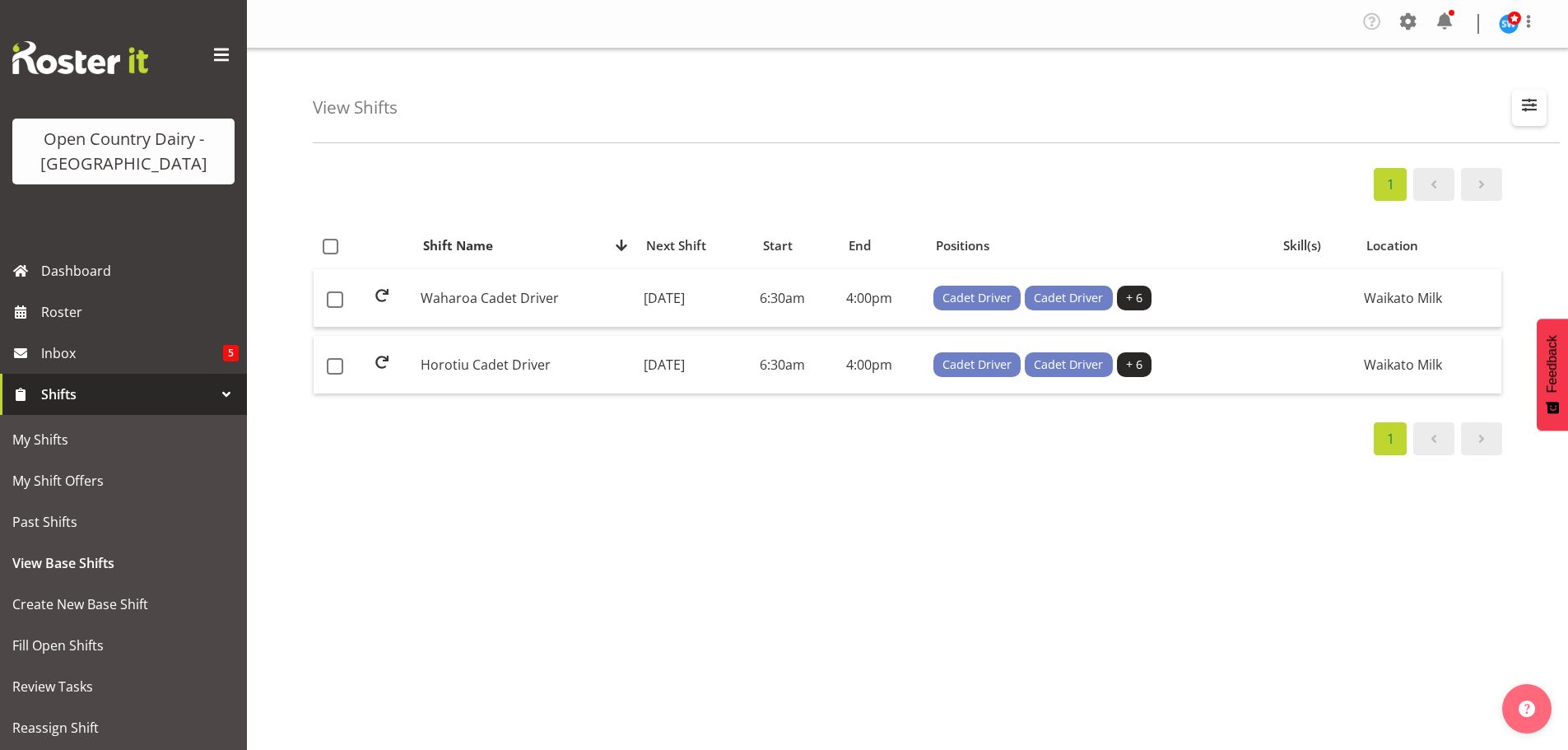
click at [1527, 99] on span "button" at bounding box center [1530, 105] width 22 height 22
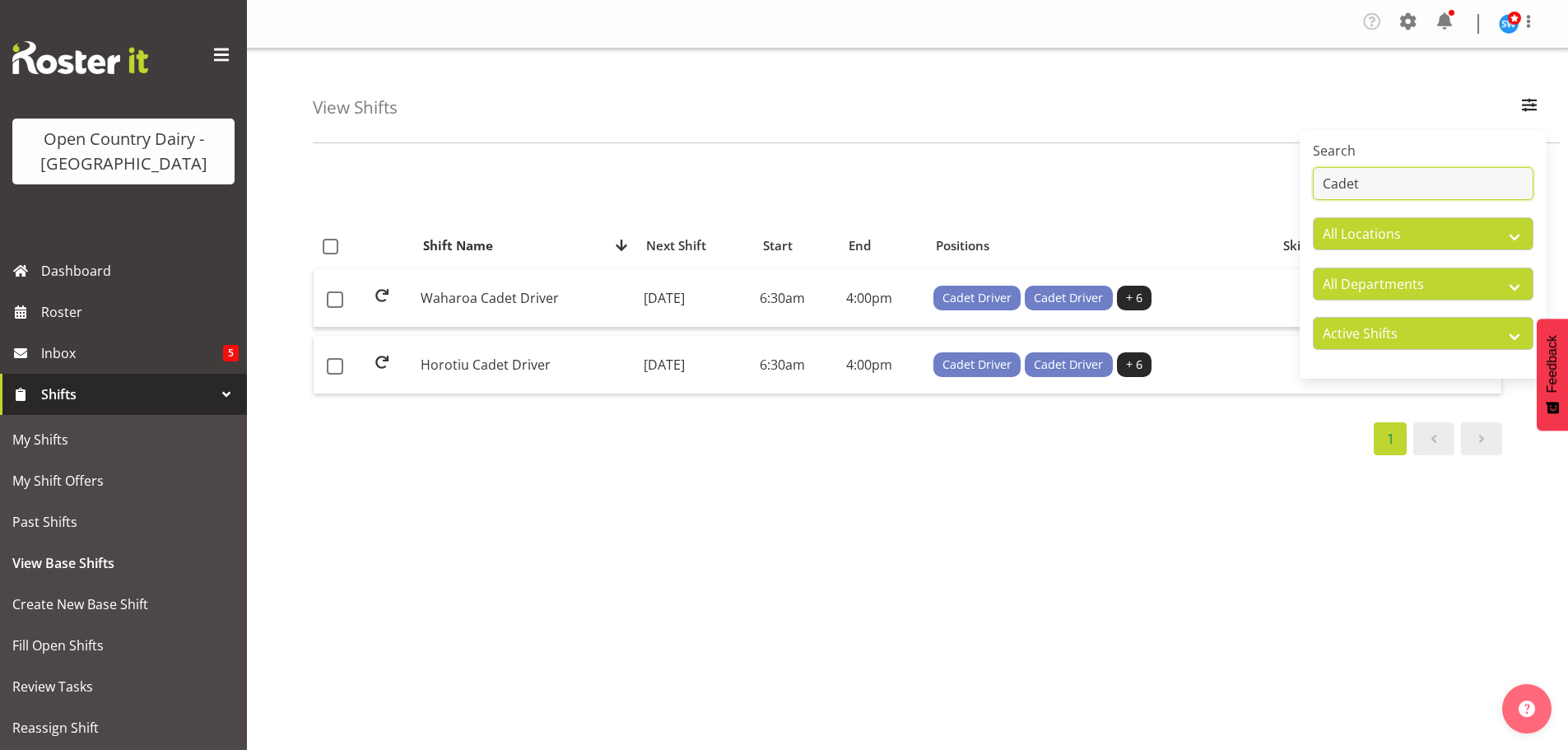
click at [1377, 184] on input "Cadet" at bounding box center [1423, 184] width 221 height 33
type input "C"
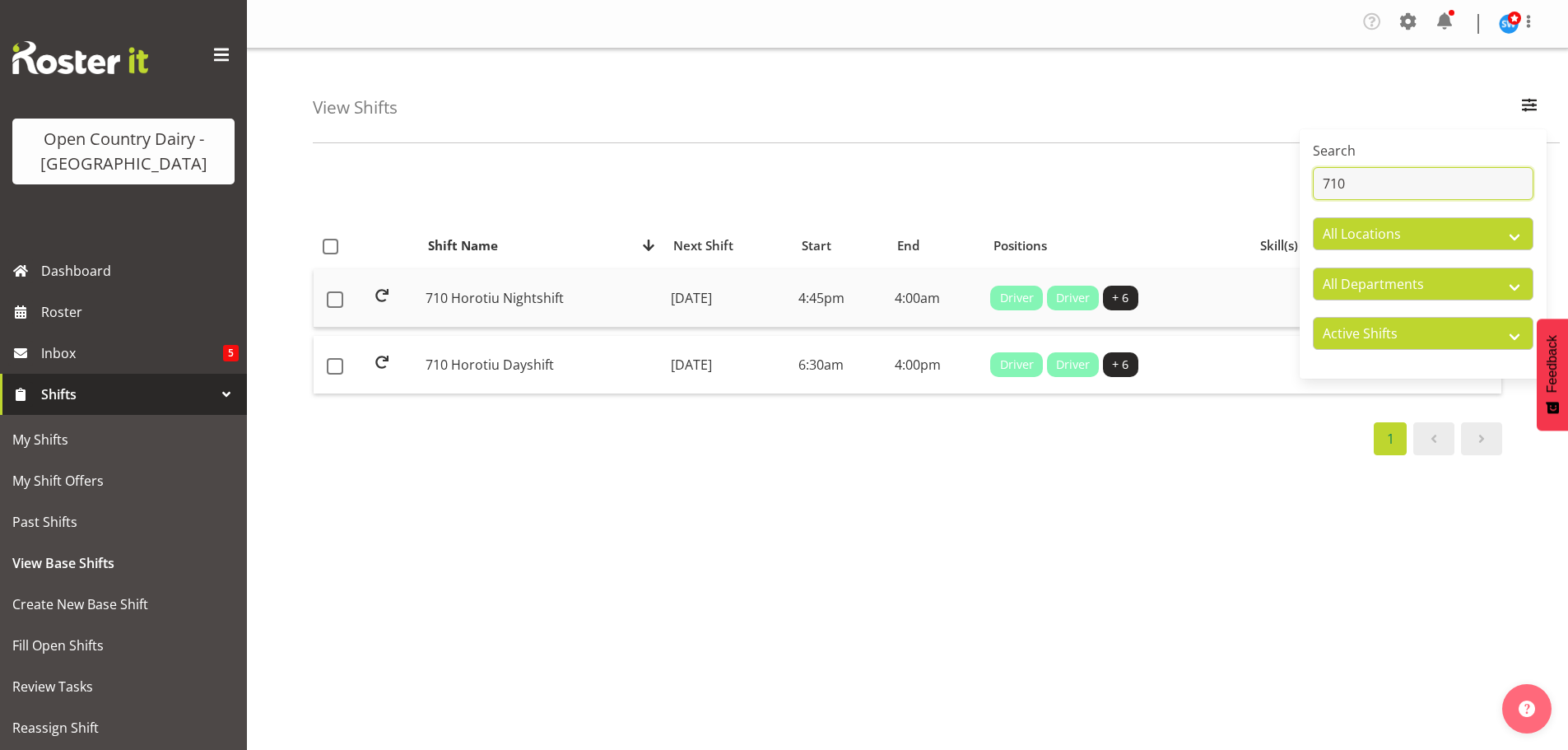
type input "710"
click at [722, 294] on td "Tuesday, 22nd Jul 2025" at bounding box center [729, 298] width 128 height 59
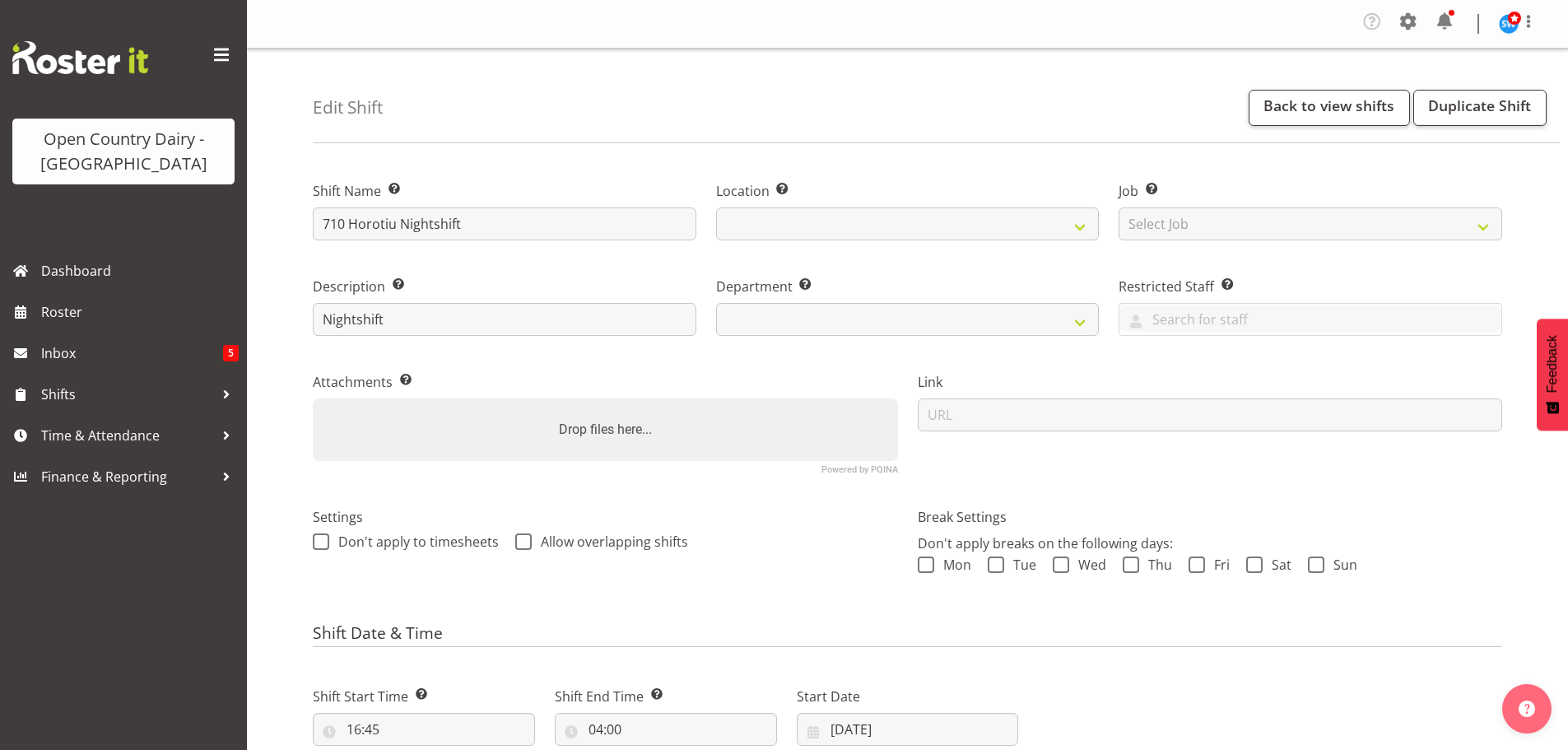
select select
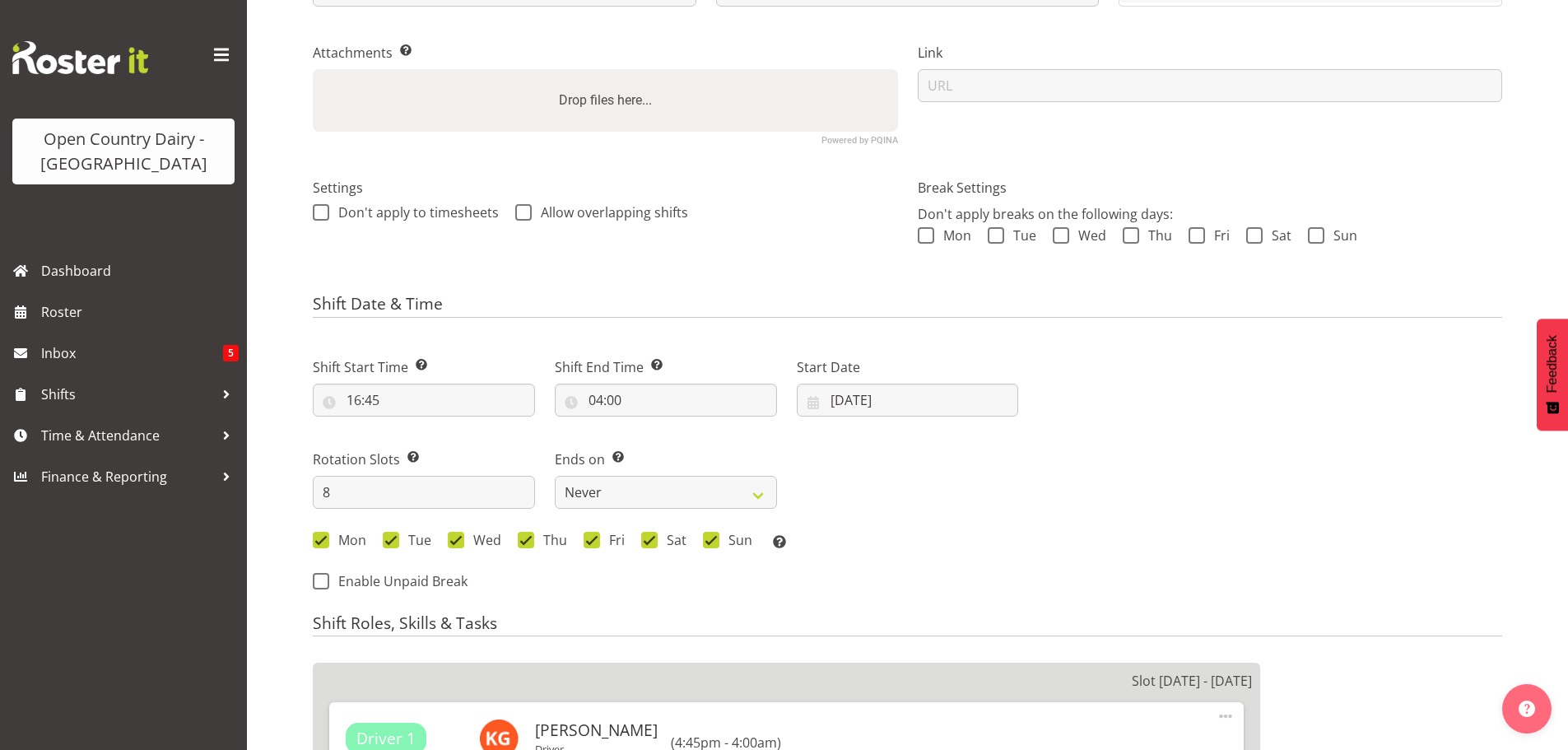
select select
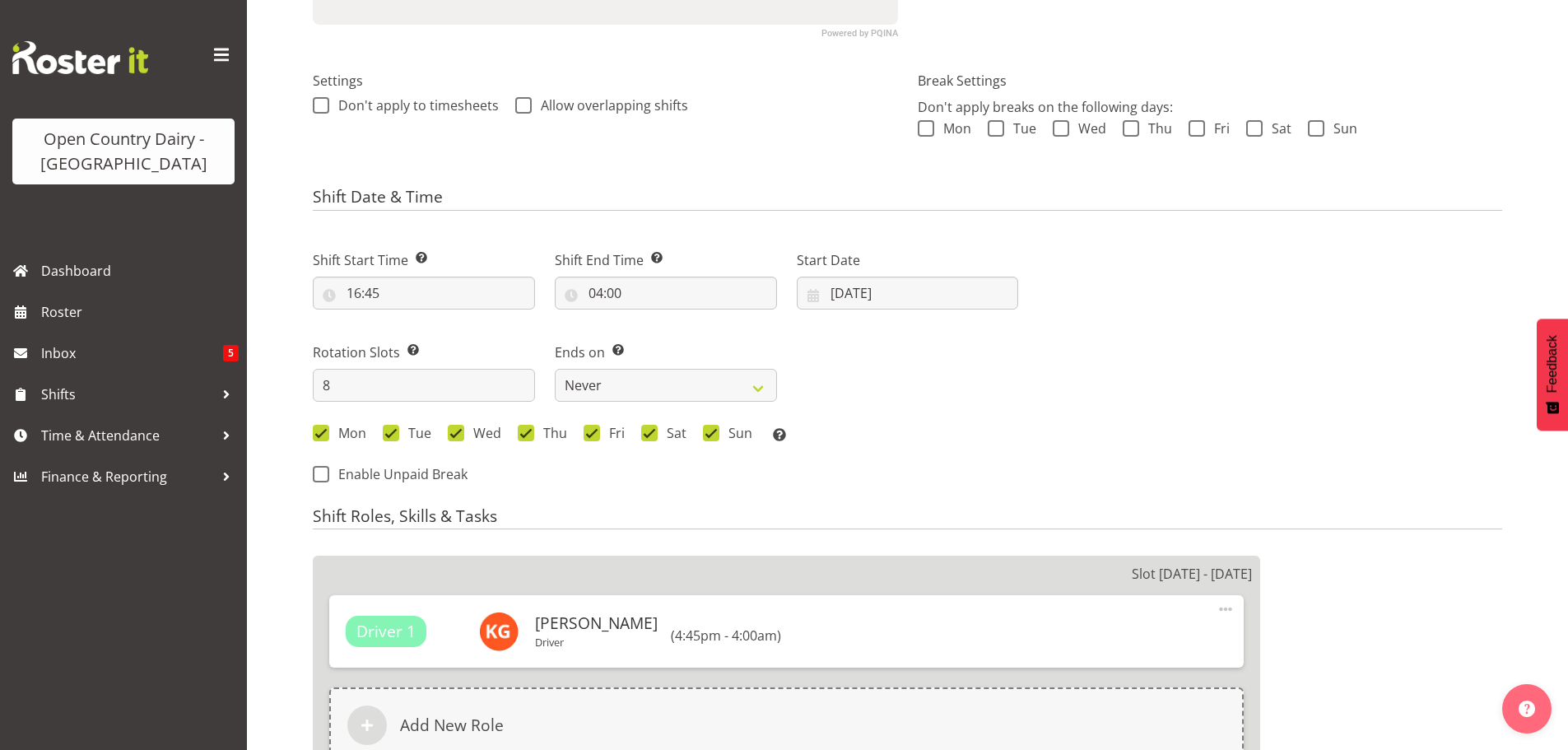
select select
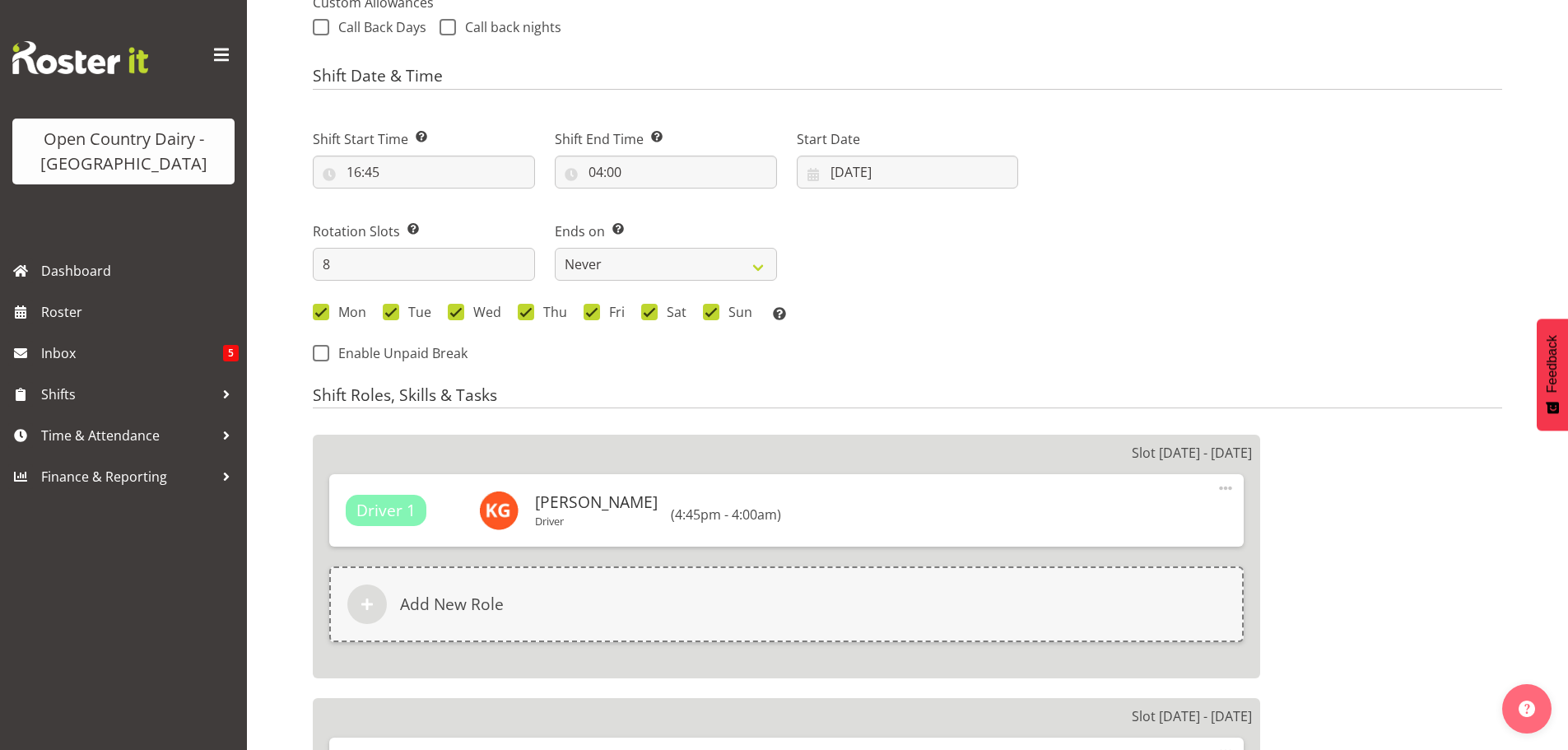
scroll to position [659, 0]
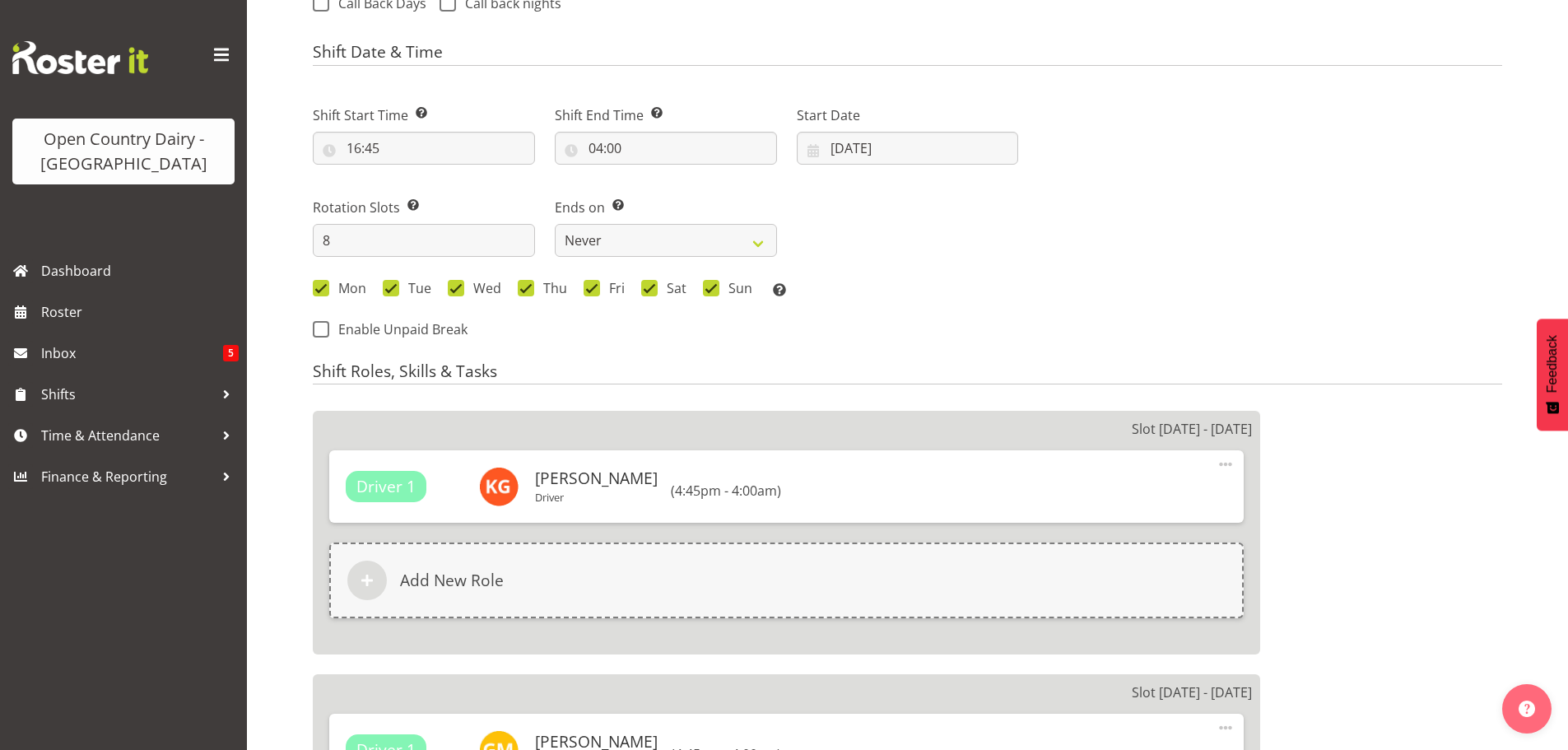
select select
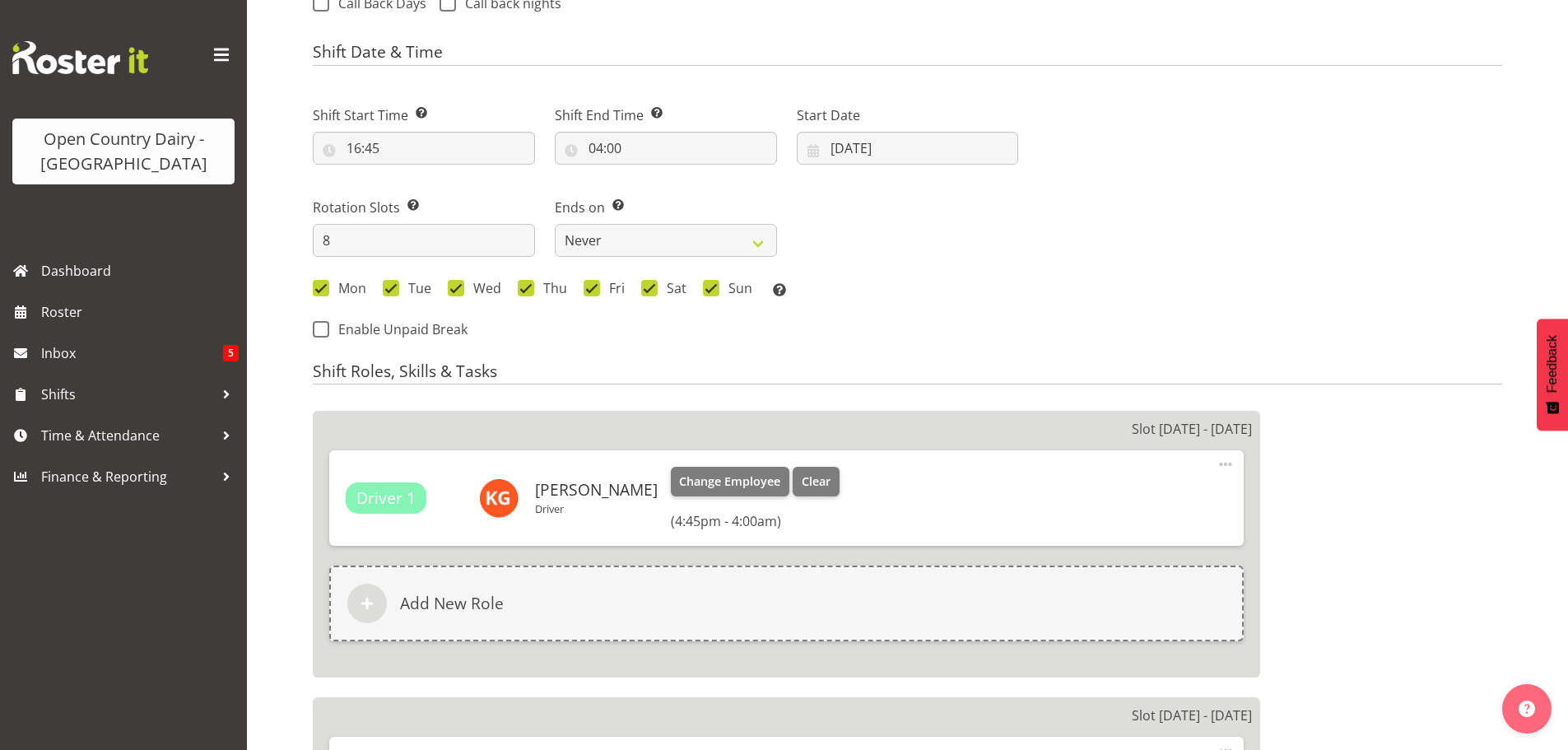
select select "1054"
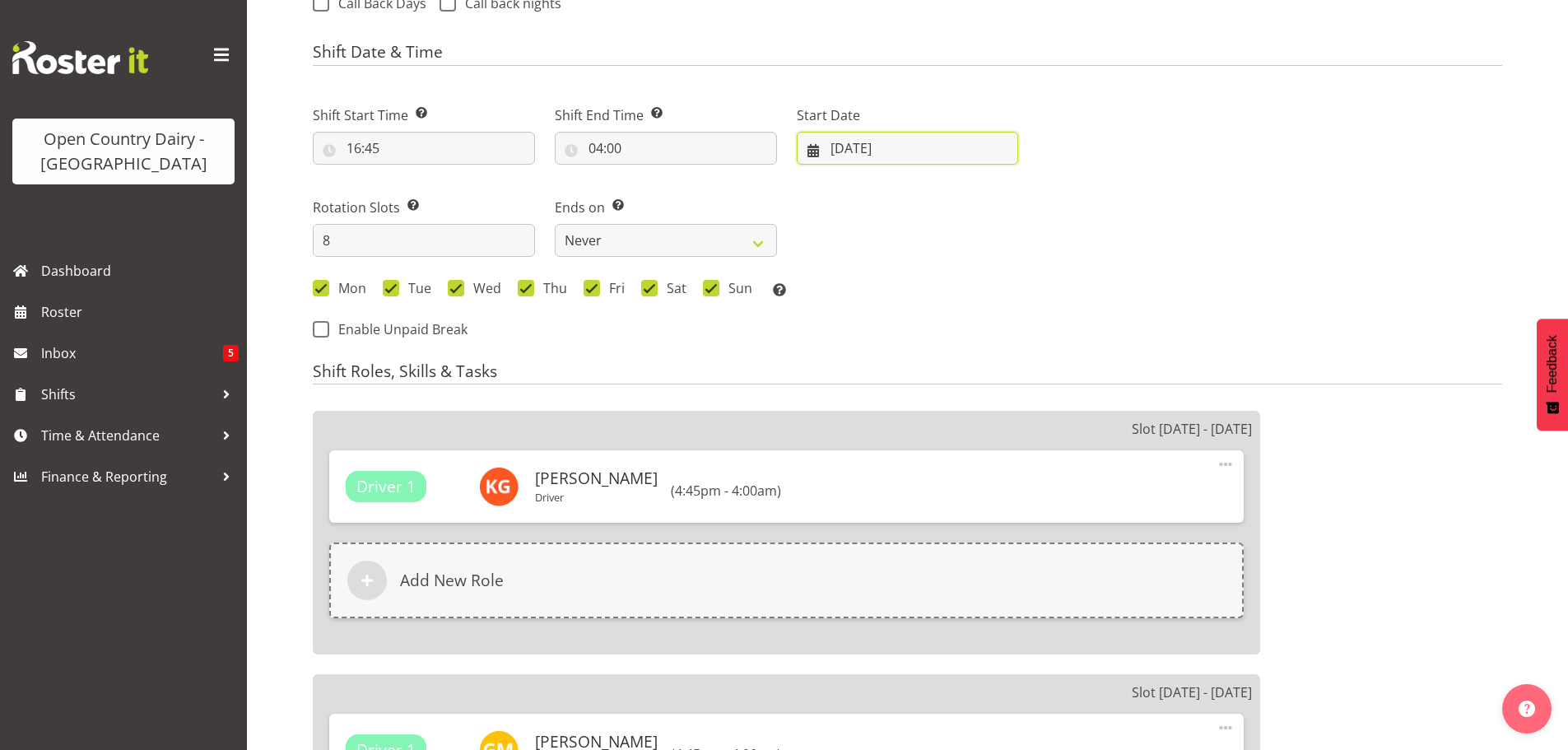
select select
click at [879, 145] on input "22/07/2025" at bounding box center [908, 148] width 222 height 33
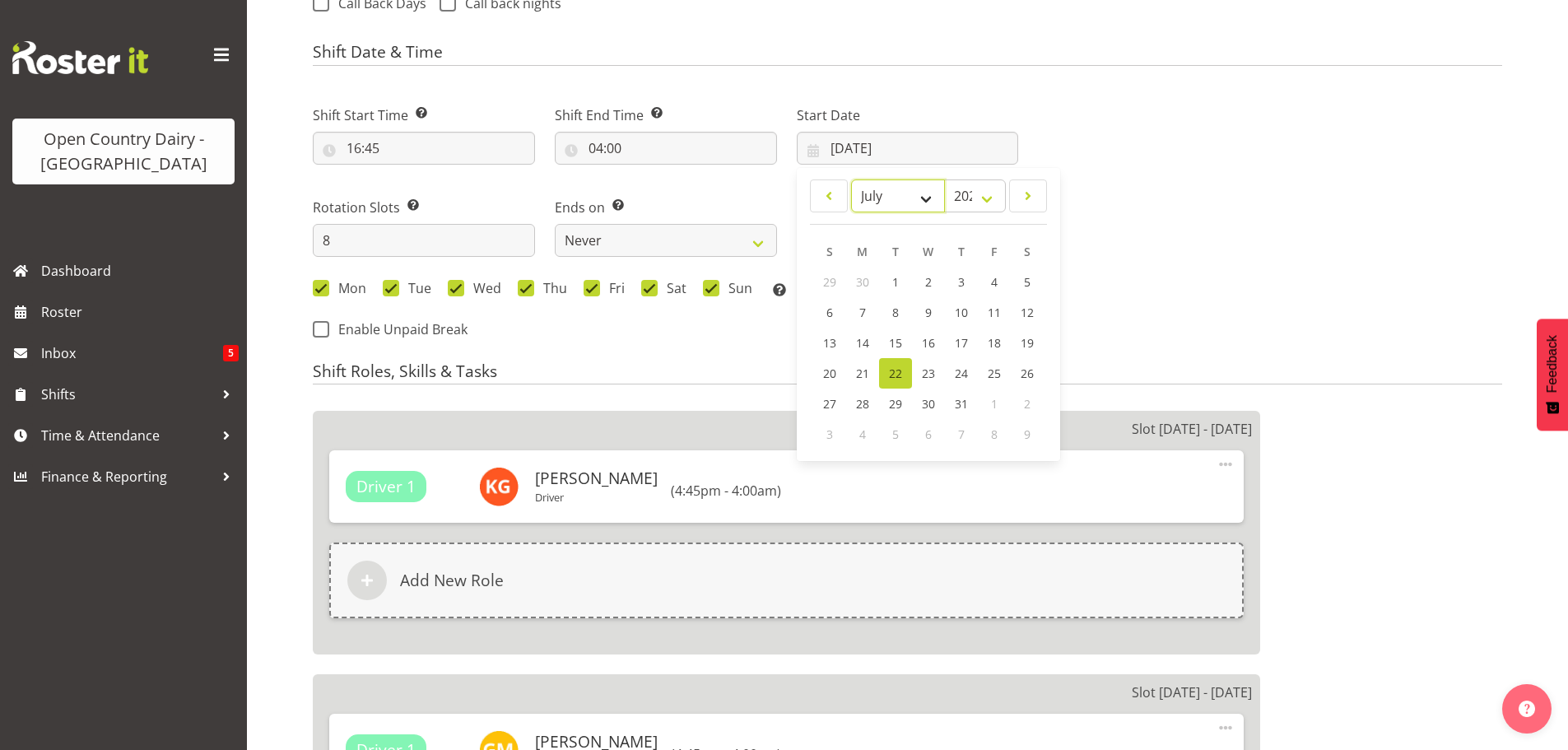
click at [925, 196] on select "January February March April May June July August September October November De…" at bounding box center [898, 196] width 94 height 33
select select "8"
click at [851, 180] on select "January February March April May June July August September October November De…" at bounding box center [898, 196] width 94 height 33
click at [860, 312] on span "8" at bounding box center [862, 314] width 7 height 16
select select
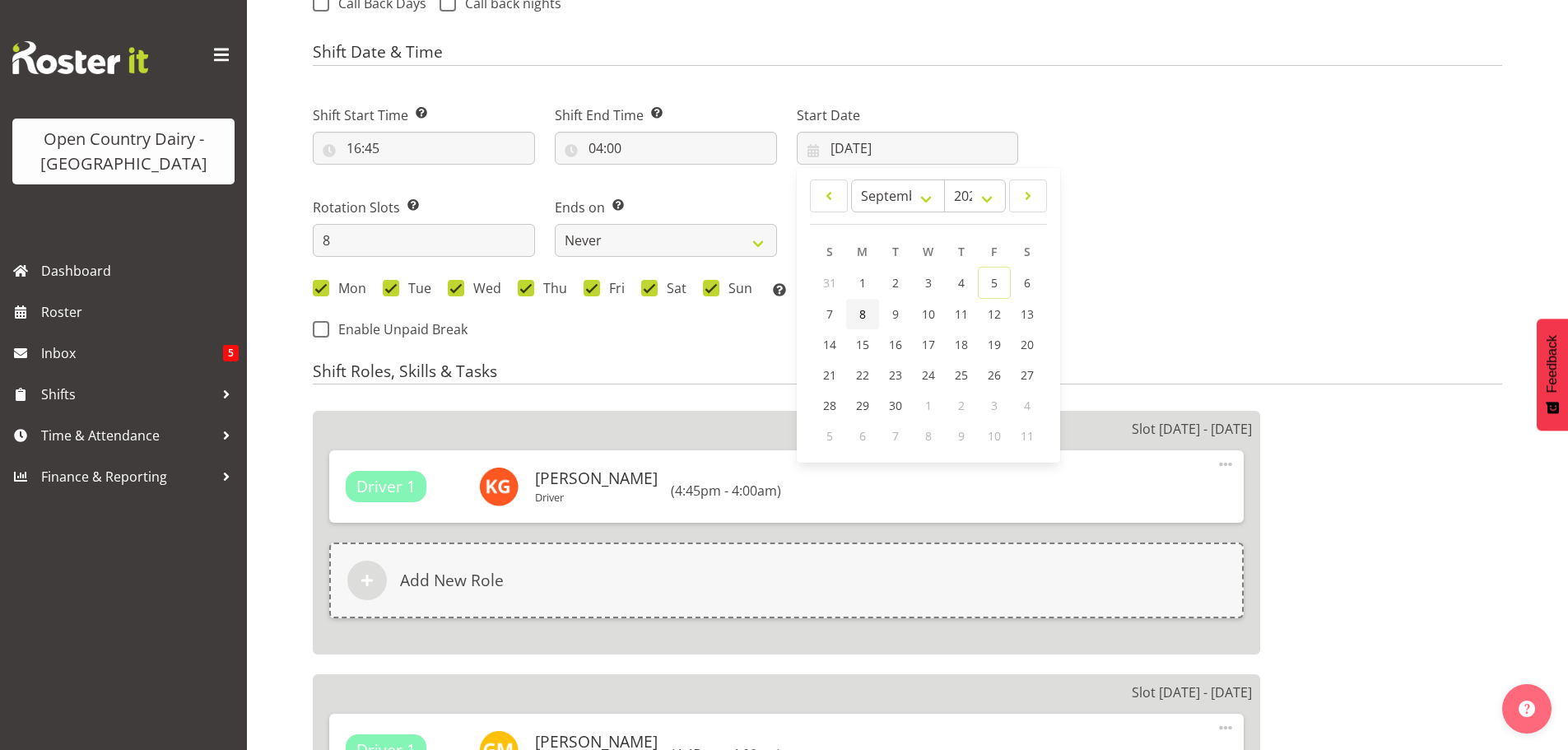
type input "08/09/2025"
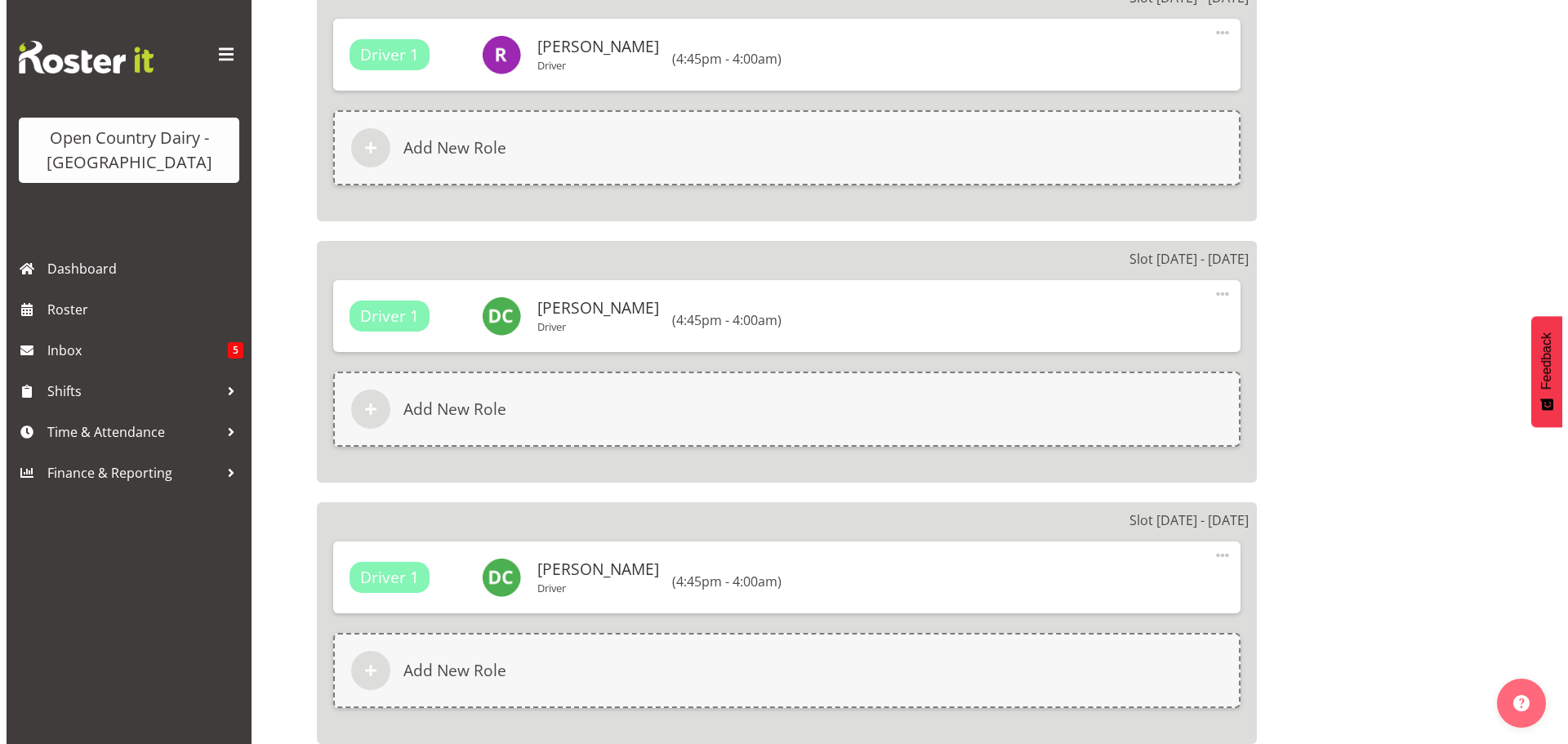
scroll to position [2111, 0]
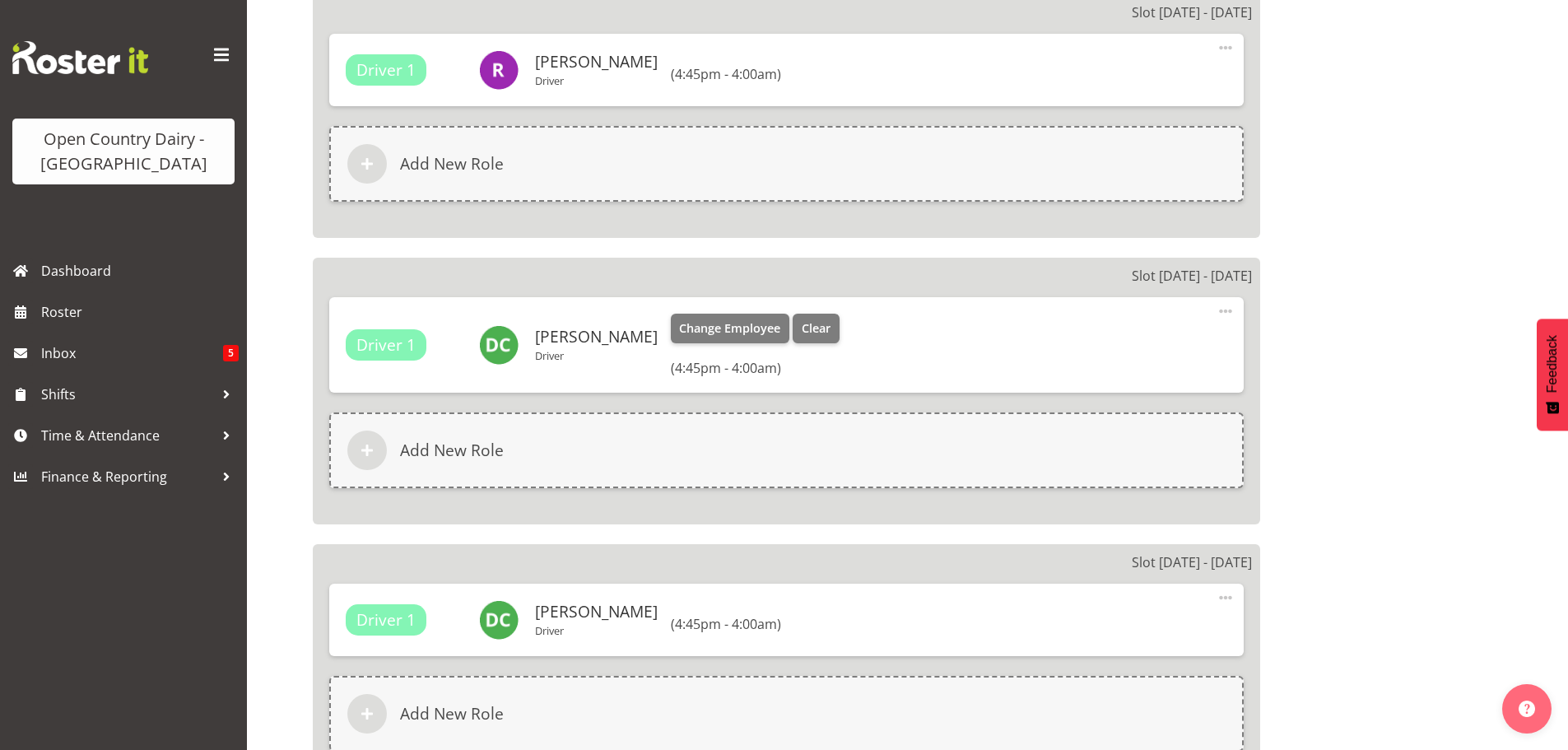
select select "875"
click at [715, 329] on span "Change Employee" at bounding box center [730, 328] width 101 height 18
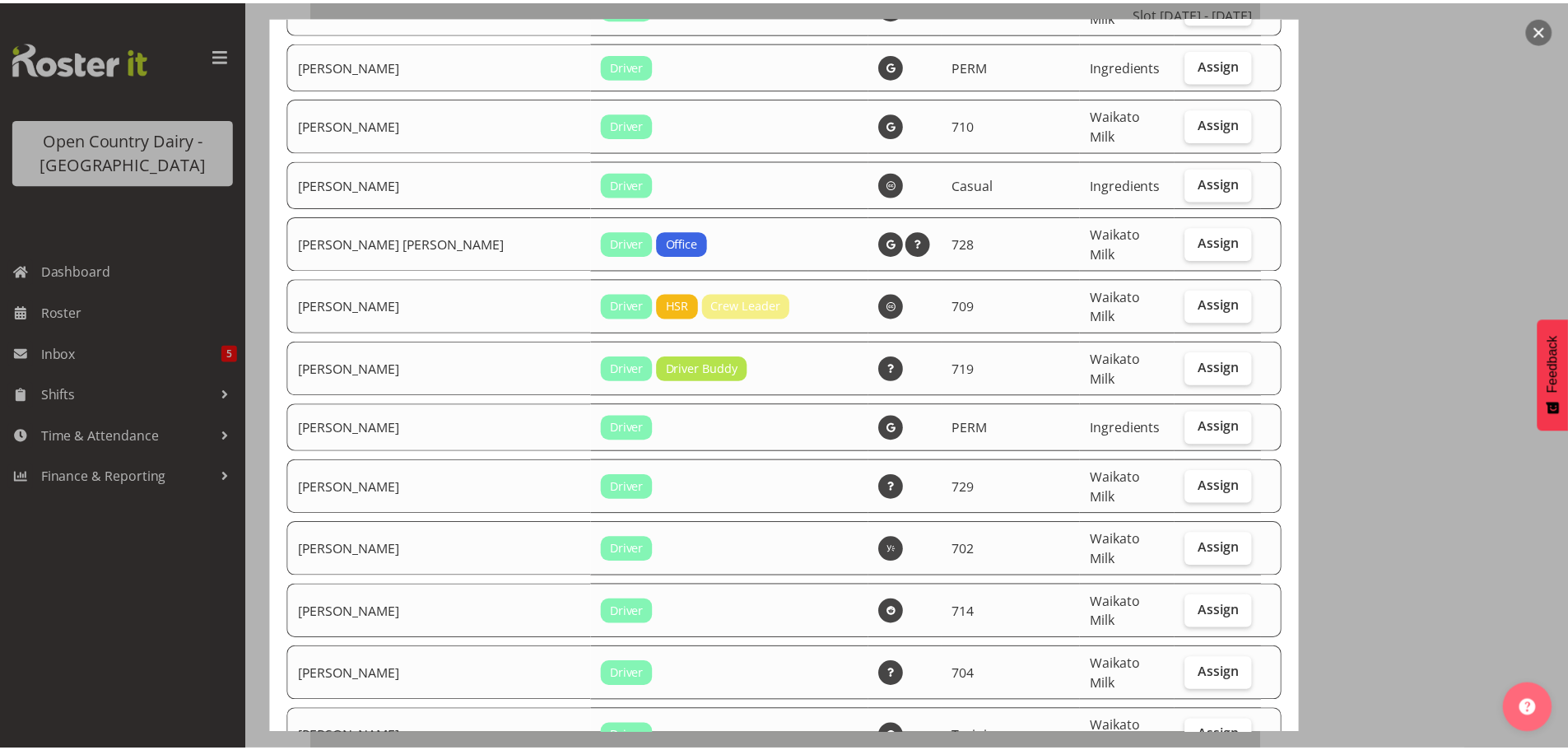
scroll to position [6954, 0]
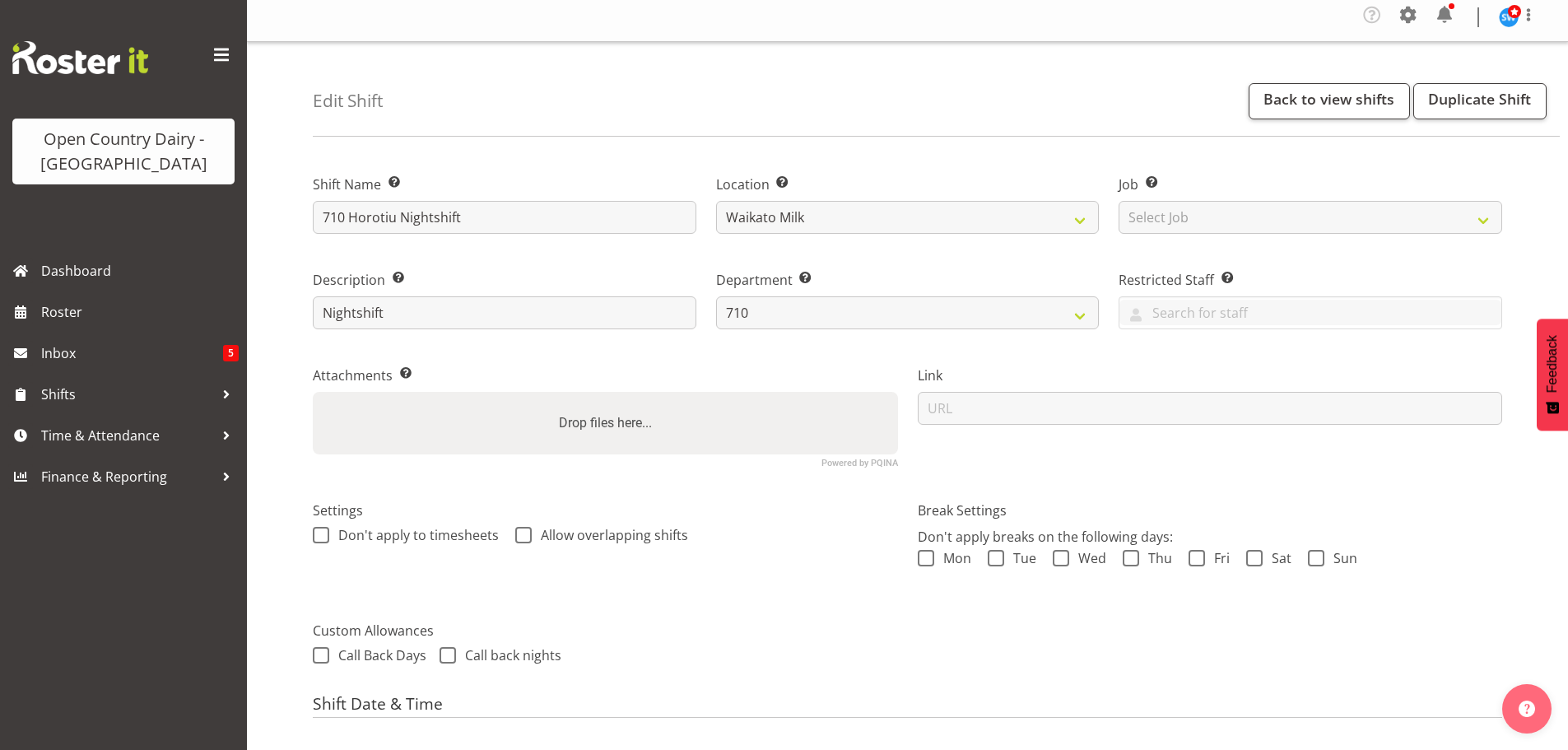
scroll to position [0, 0]
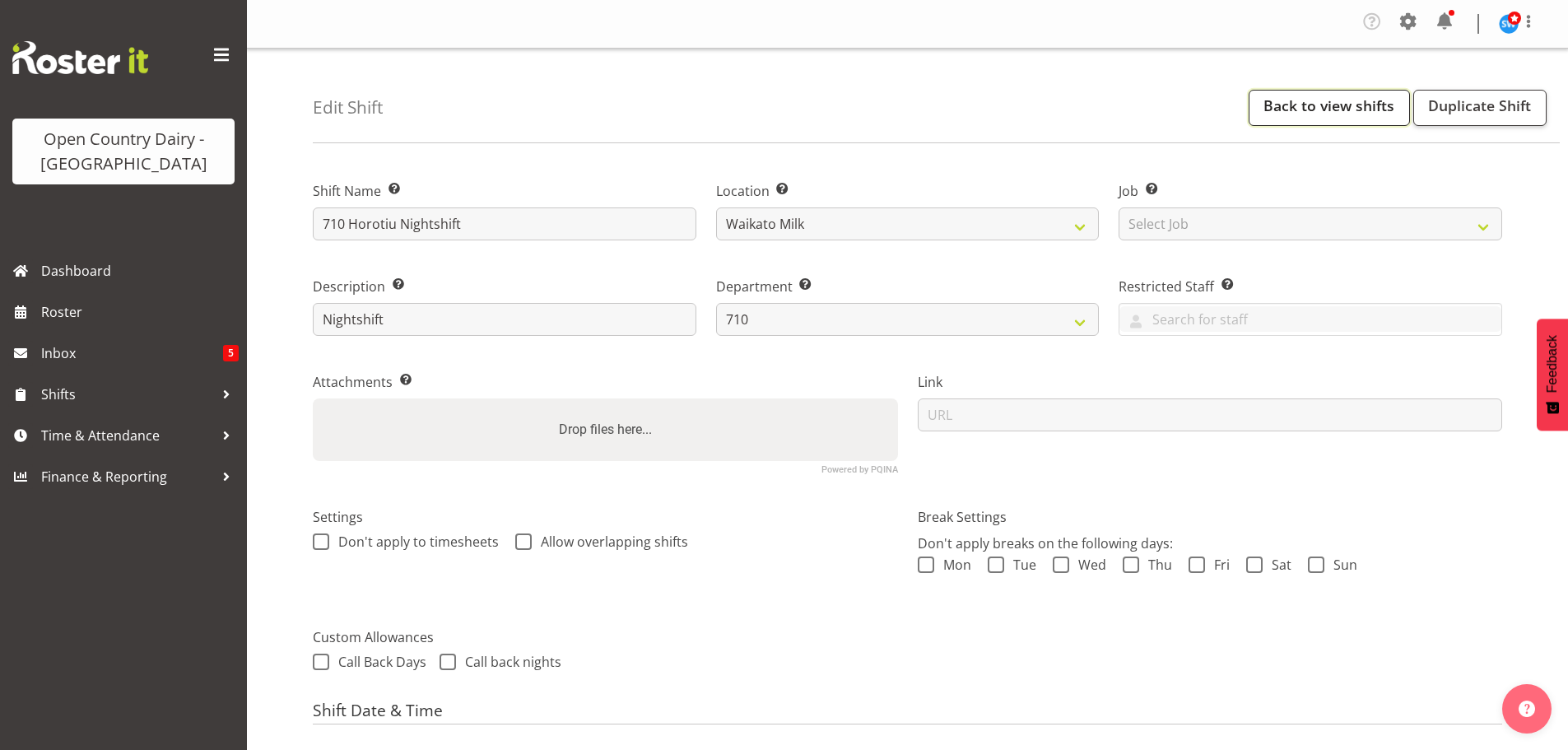
click at [1320, 110] on link "Back to view shifts" at bounding box center [1329, 107] width 161 height 36
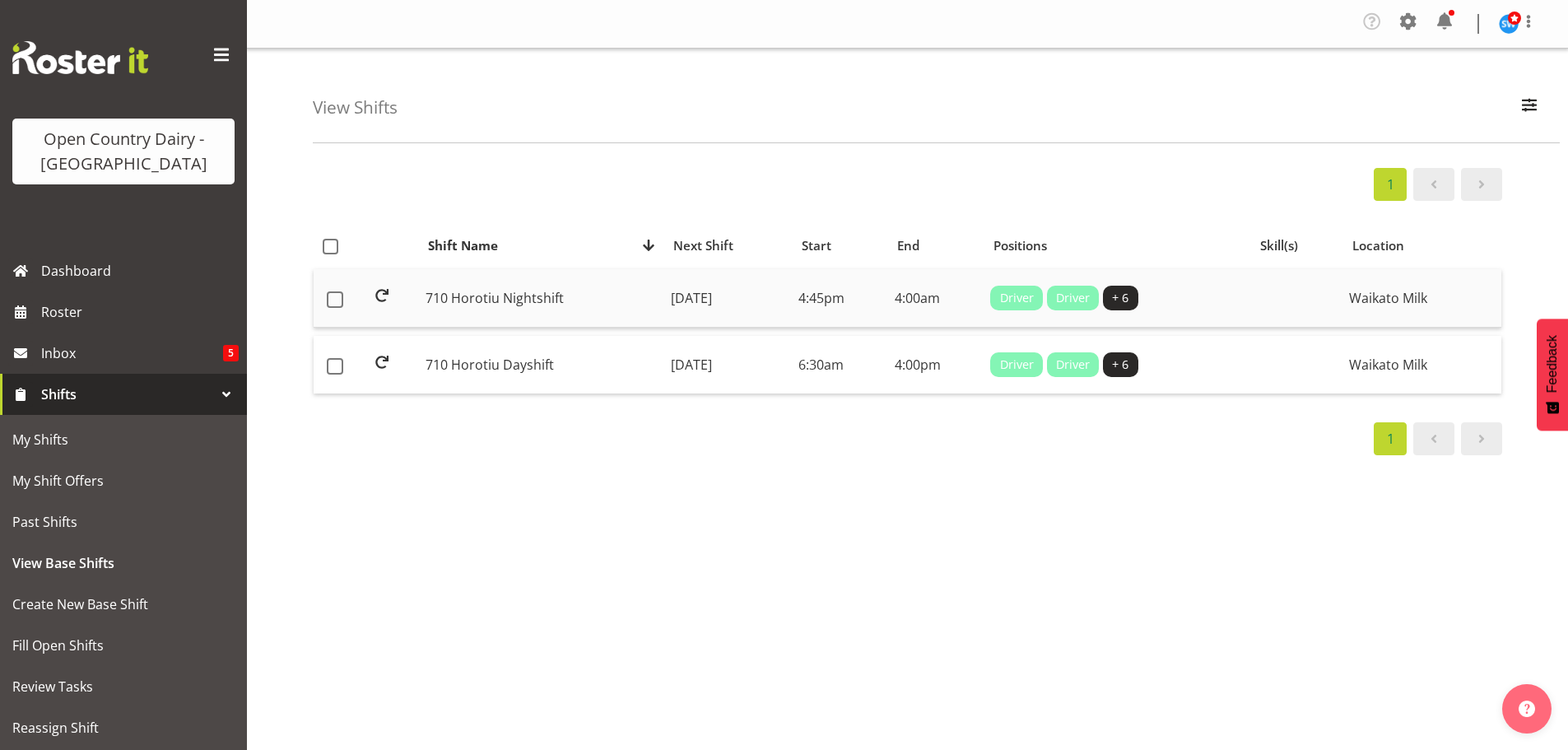
click at [729, 299] on td "[DATE]" at bounding box center [729, 298] width 128 height 59
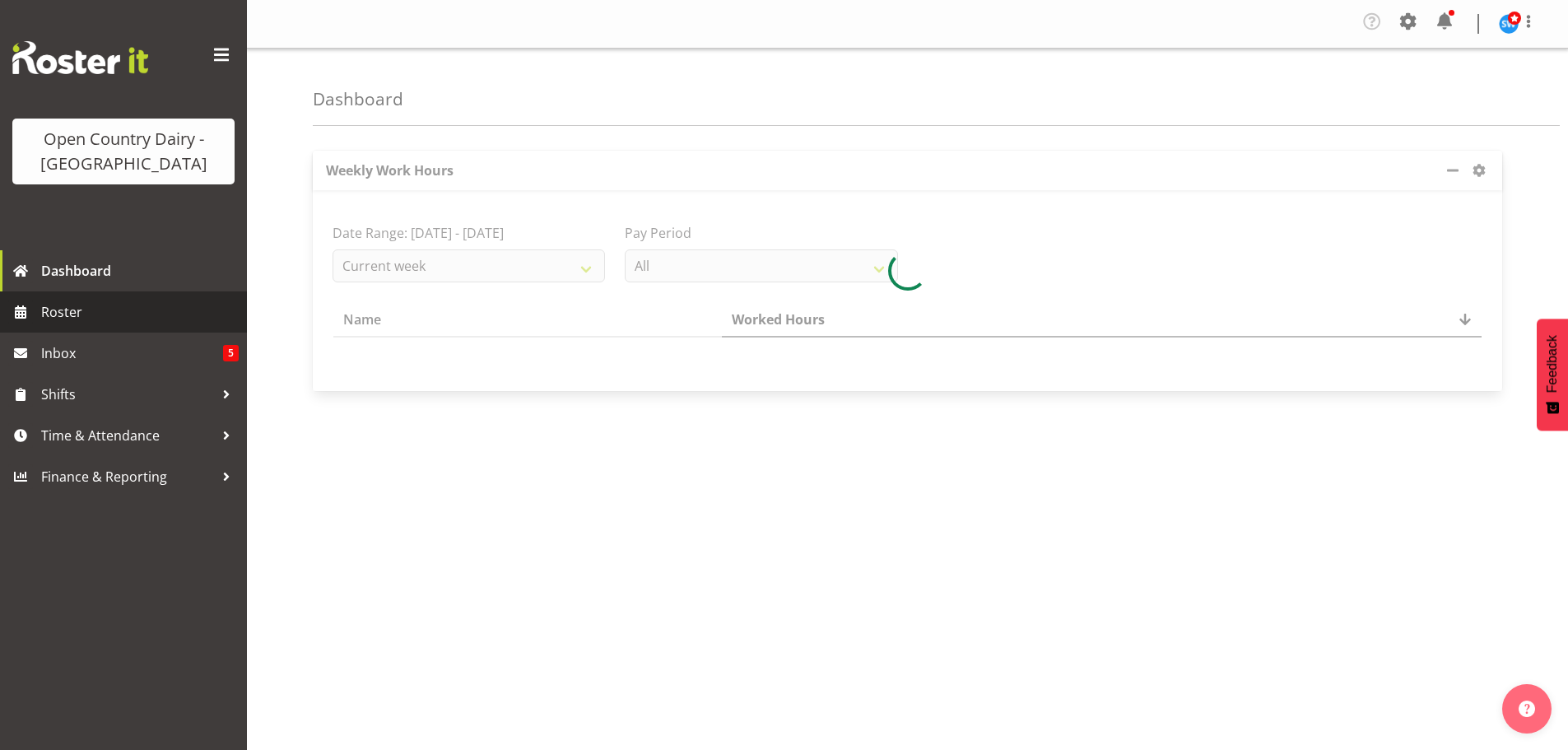
click at [83, 307] on span "Roster" at bounding box center [139, 311] width 197 height 25
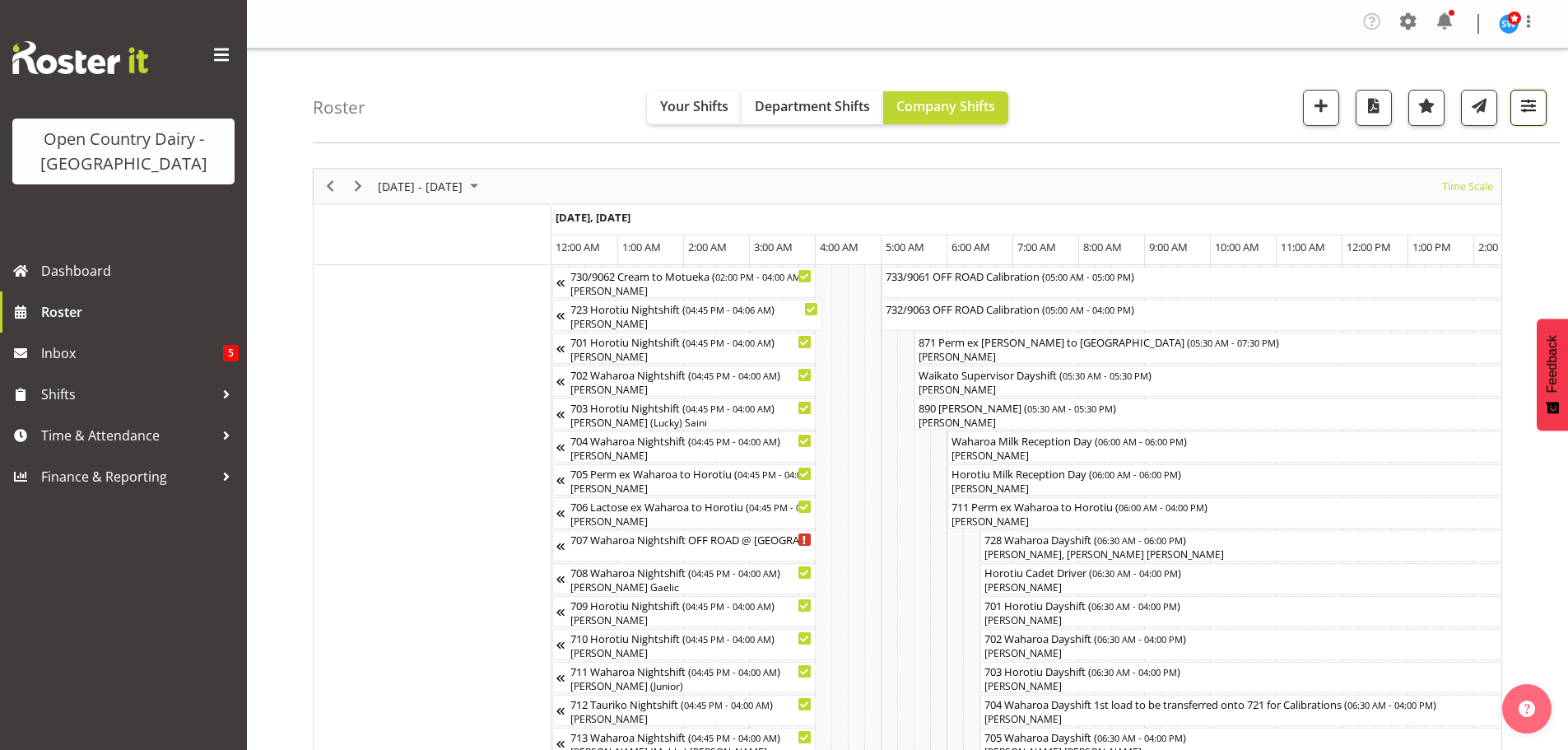
click at [1527, 105] on span "button" at bounding box center [1529, 105] width 22 height 22
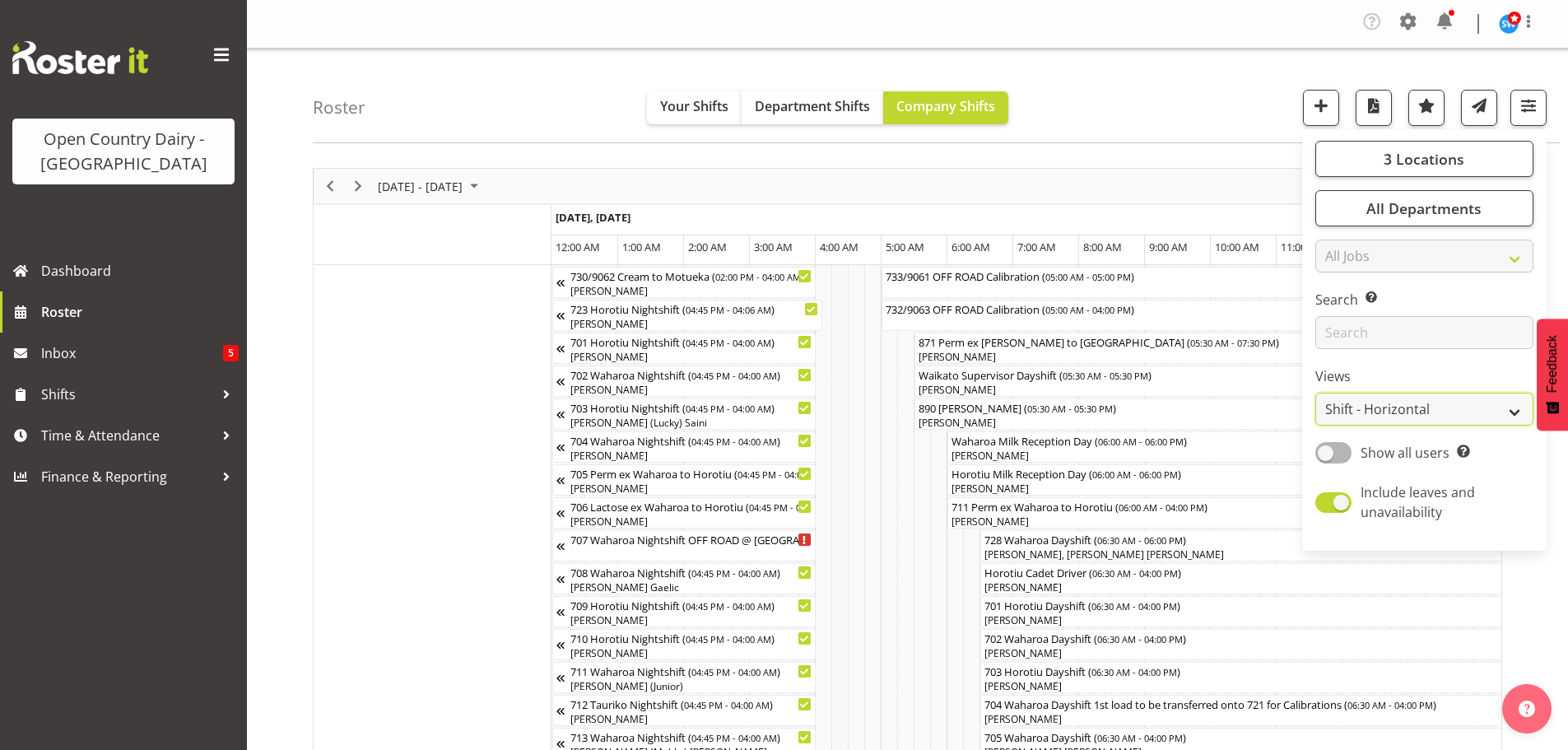
click at [1440, 405] on select "Staff Role Shift - Horizontal Shift - Vertical Staff - Location" at bounding box center [1425, 409] width 218 height 33
select select "staff"
click at [1317, 393] on select "Staff Role Shift - Horizontal Shift - Vertical Staff - Location" at bounding box center [1425, 409] width 218 height 33
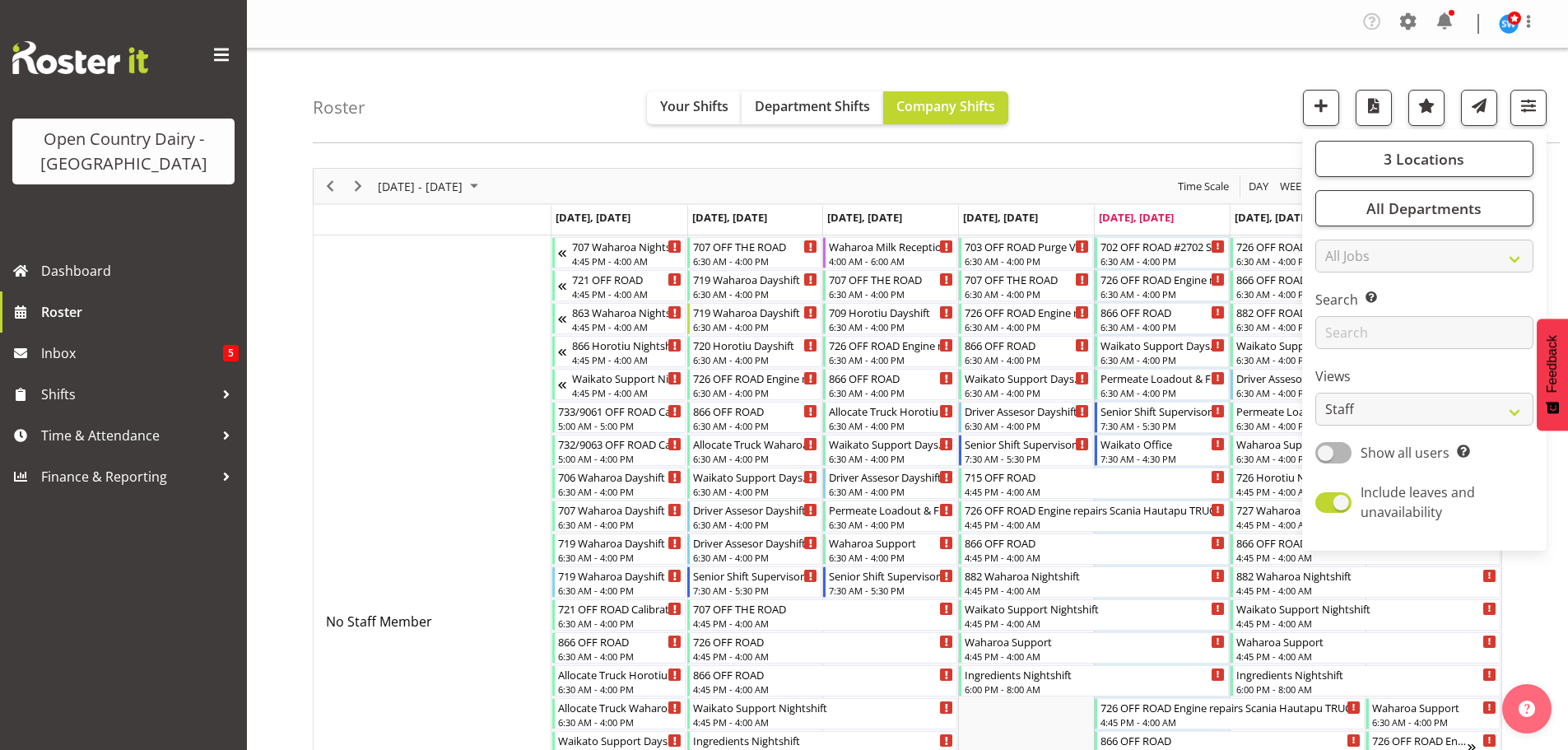
click at [1116, 98] on div "Roster Your Shifts Department Shifts Company Shifts 3 Locations Clear Ingredien…" at bounding box center [937, 95] width 1247 height 94
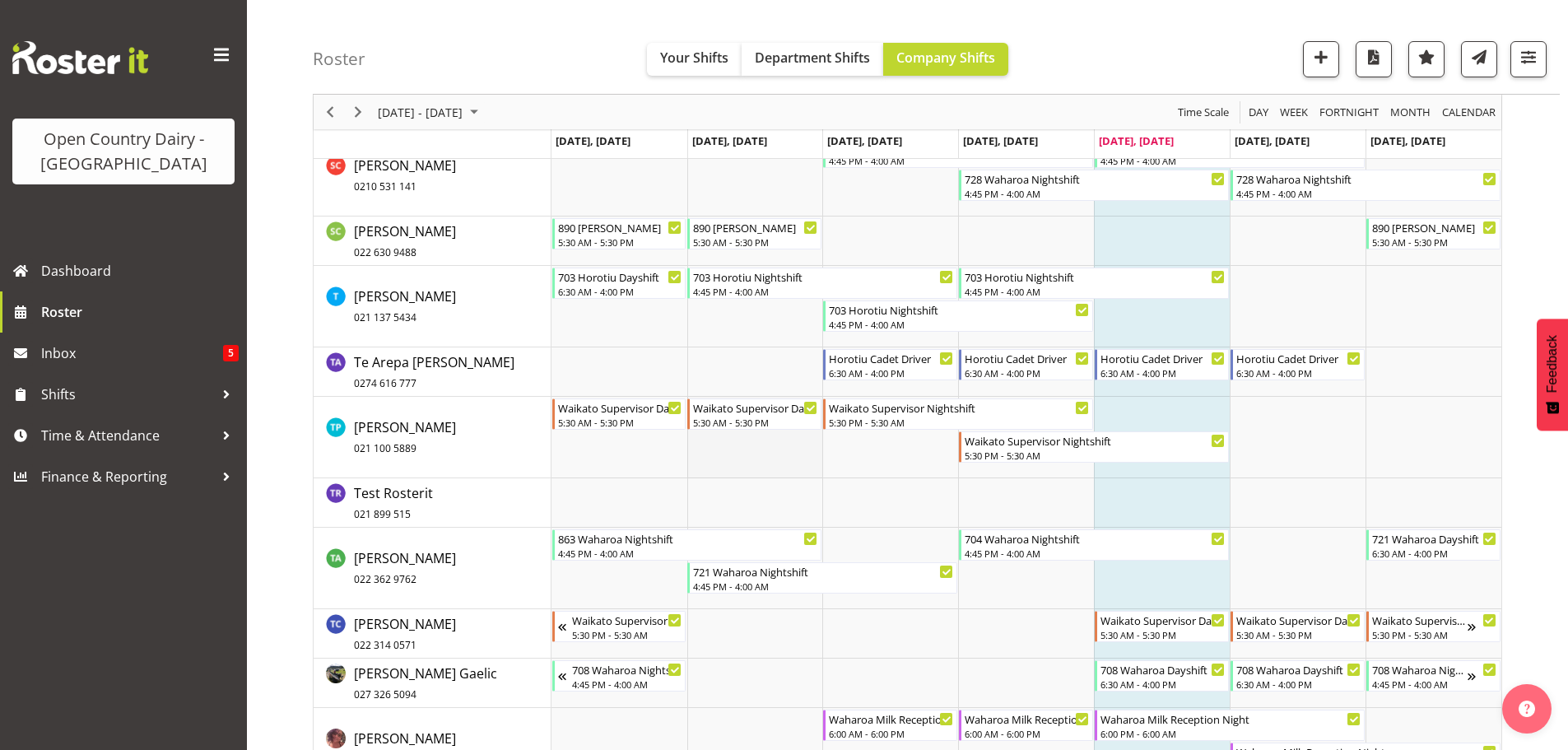
scroll to position [11113, 0]
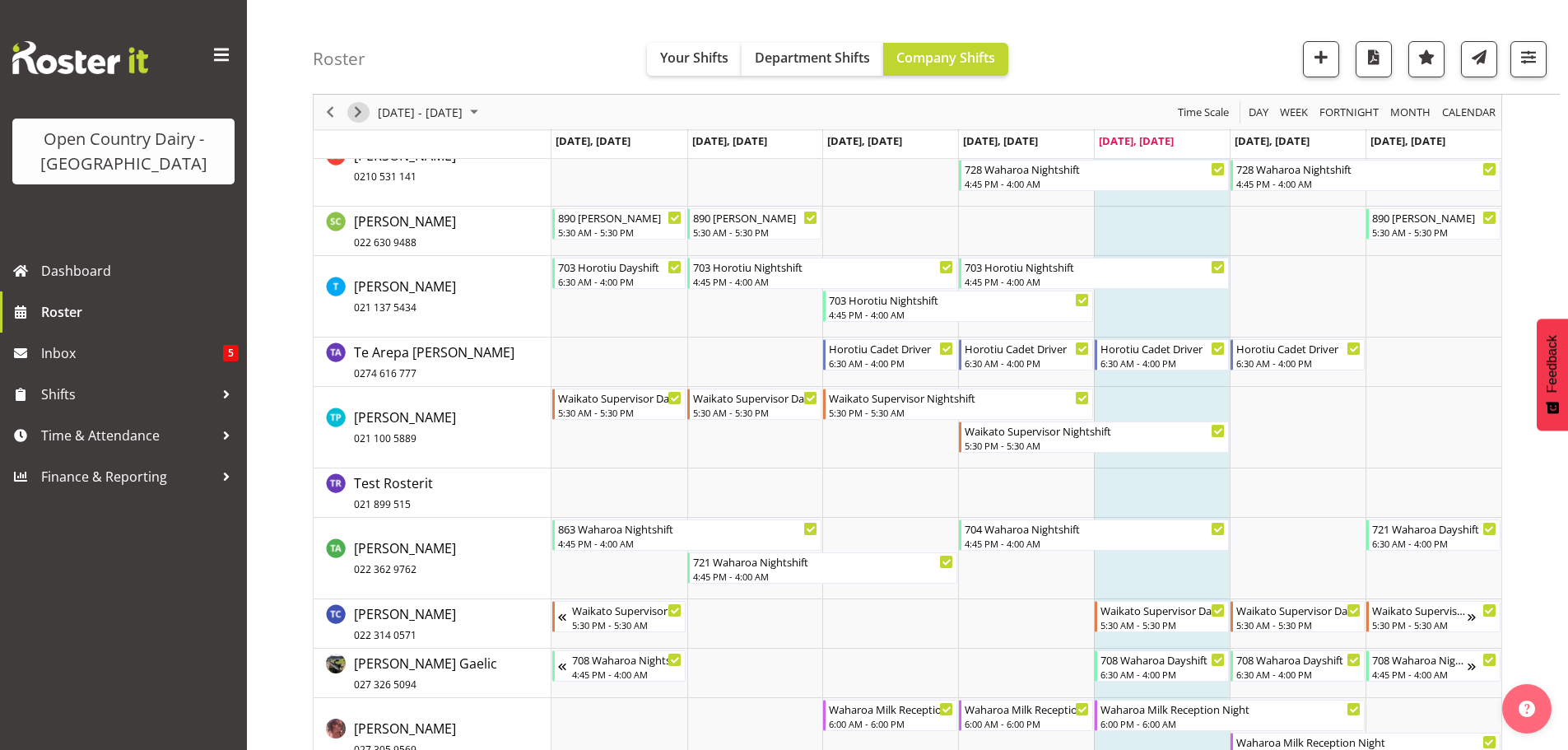
click at [358, 110] on span "Next" at bounding box center [358, 112] width 20 height 21
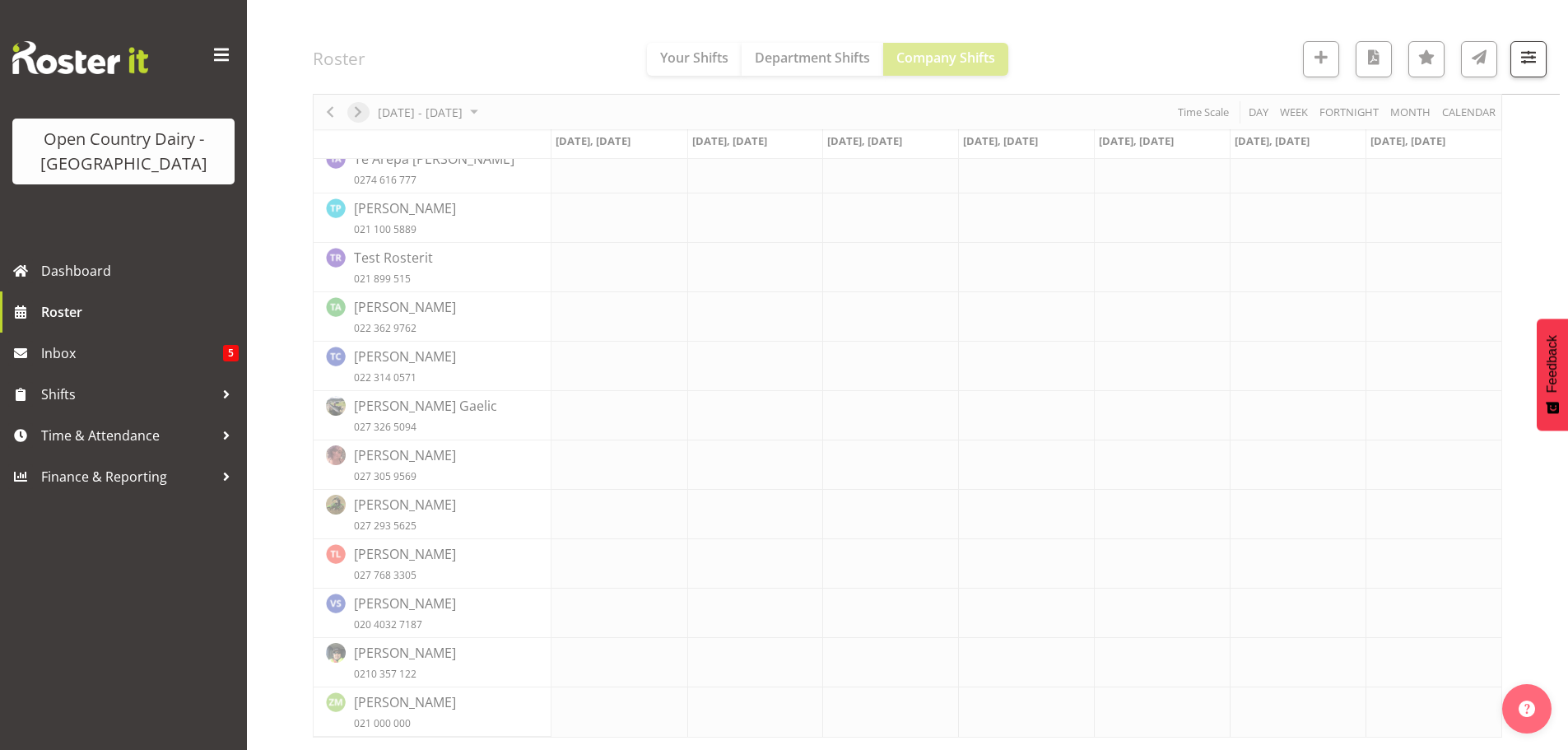
scroll to position [7500, 0]
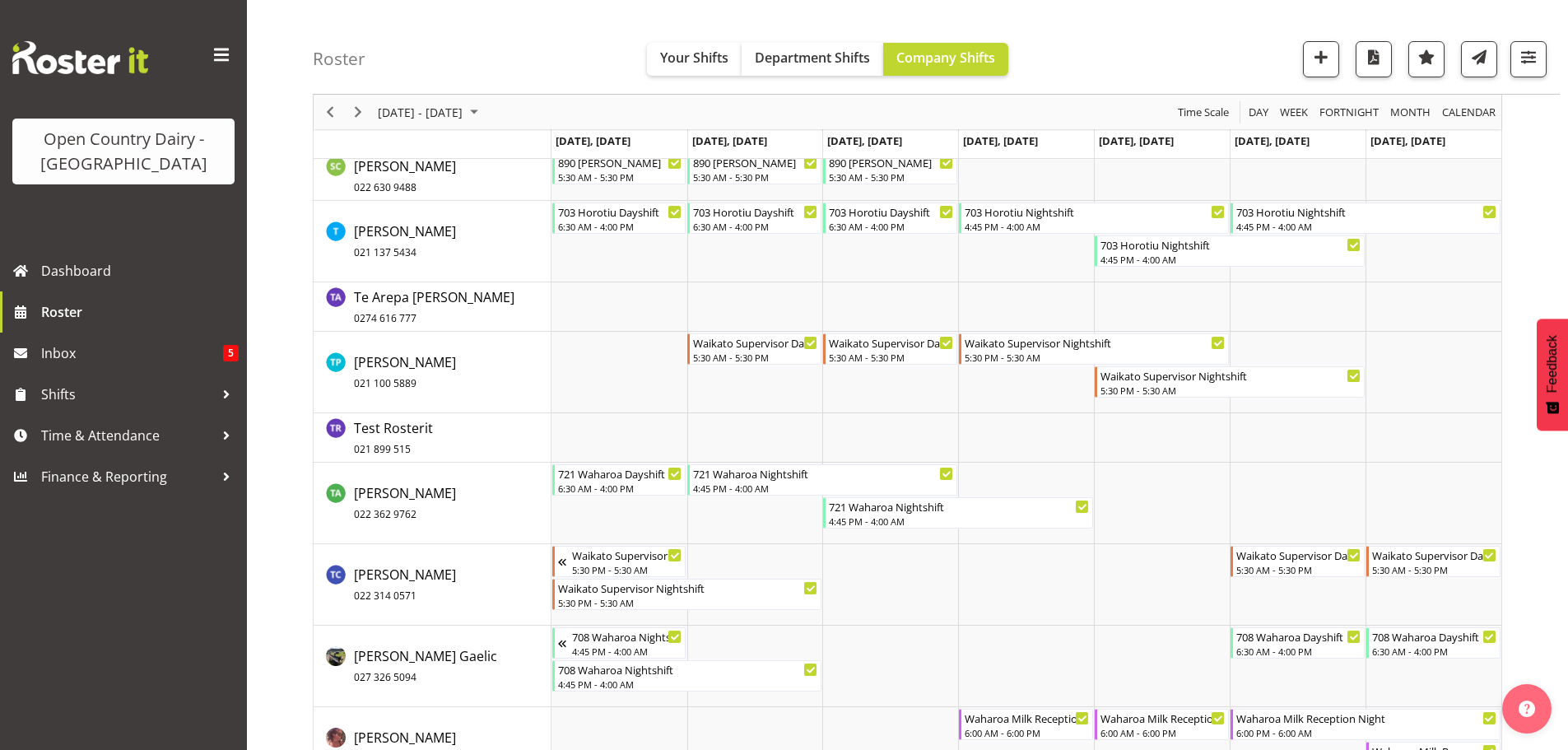
scroll to position [11771, 0]
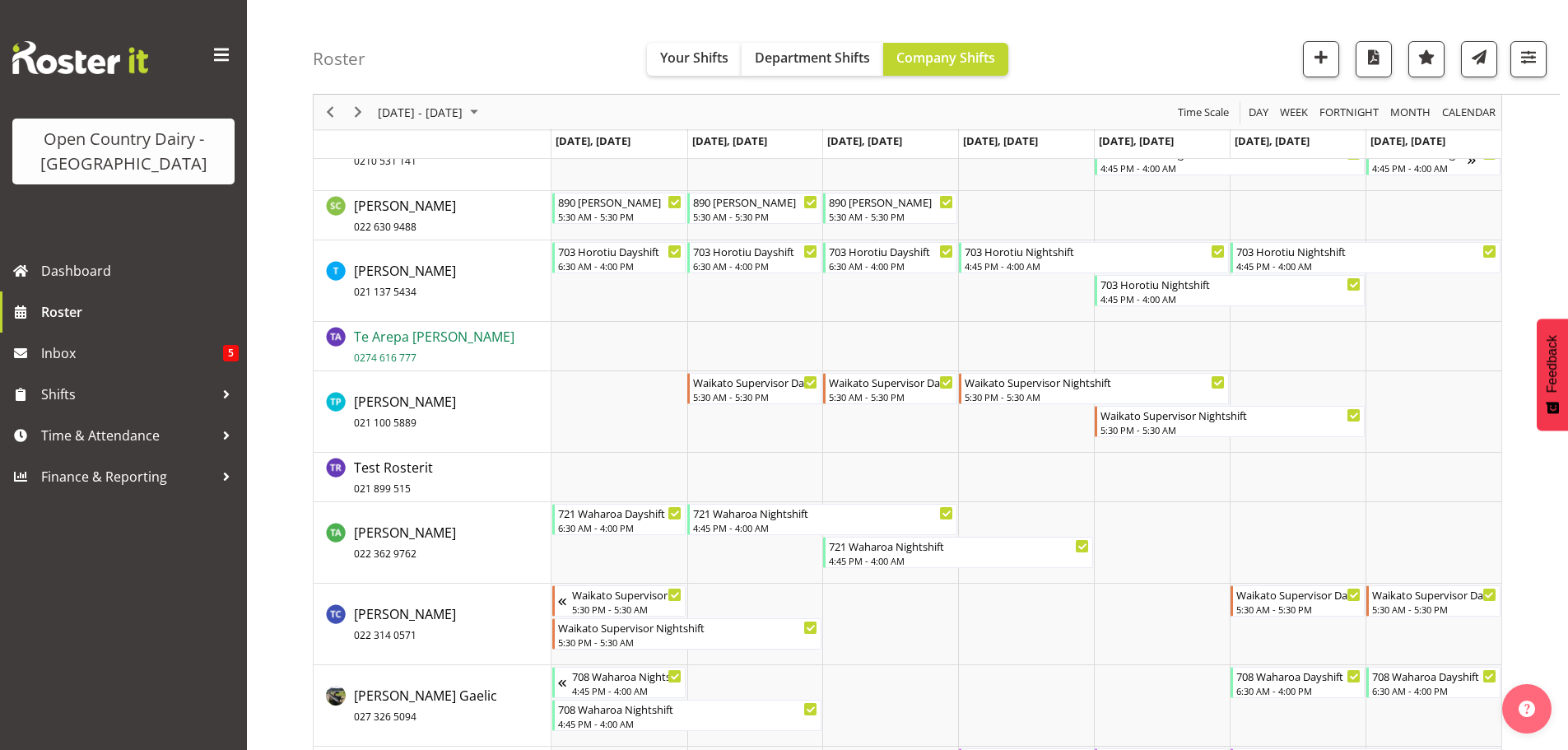
click at [404, 340] on span "Te Arepa Wano 0274 616 777" at bounding box center [435, 347] width 161 height 38
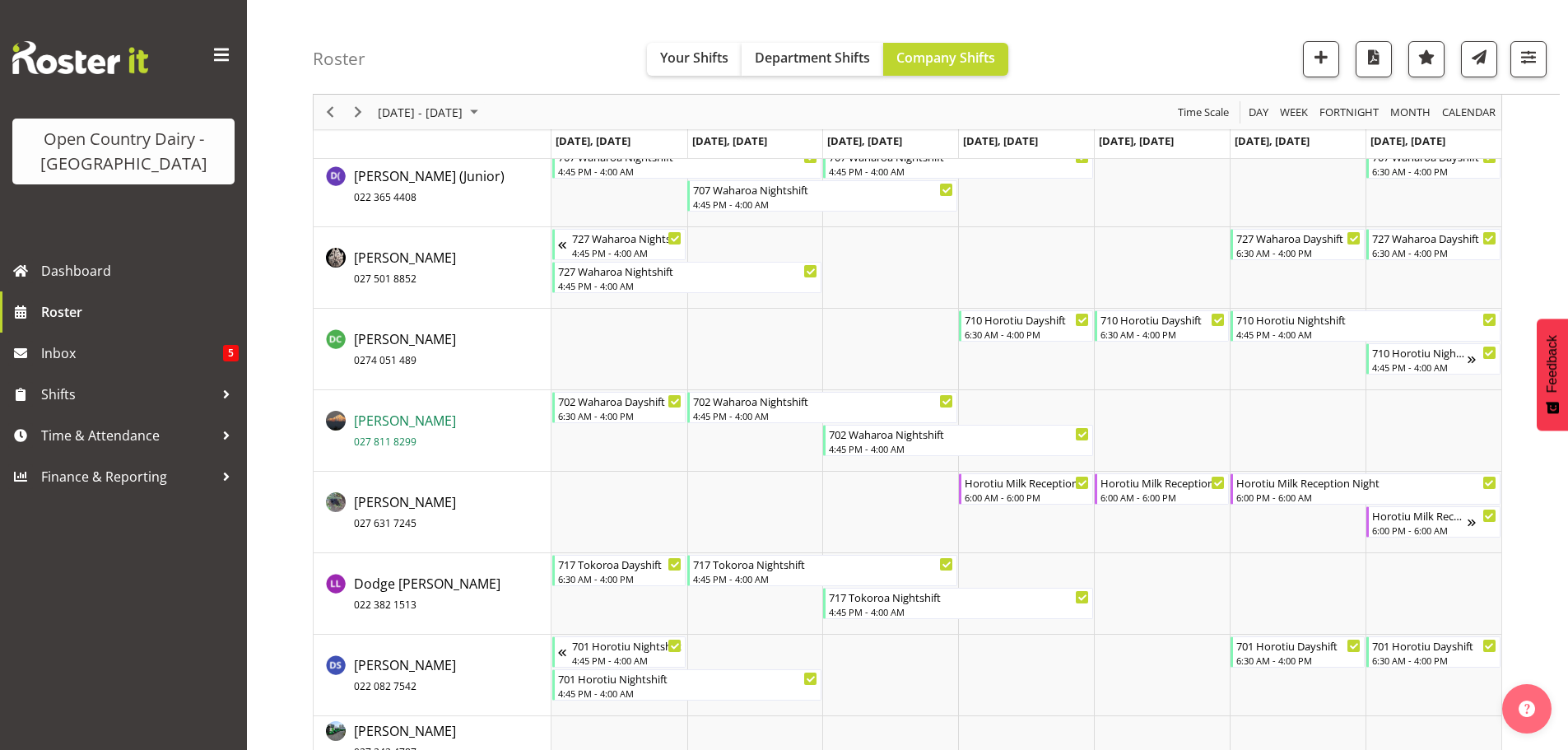
scroll to position [3375, 0]
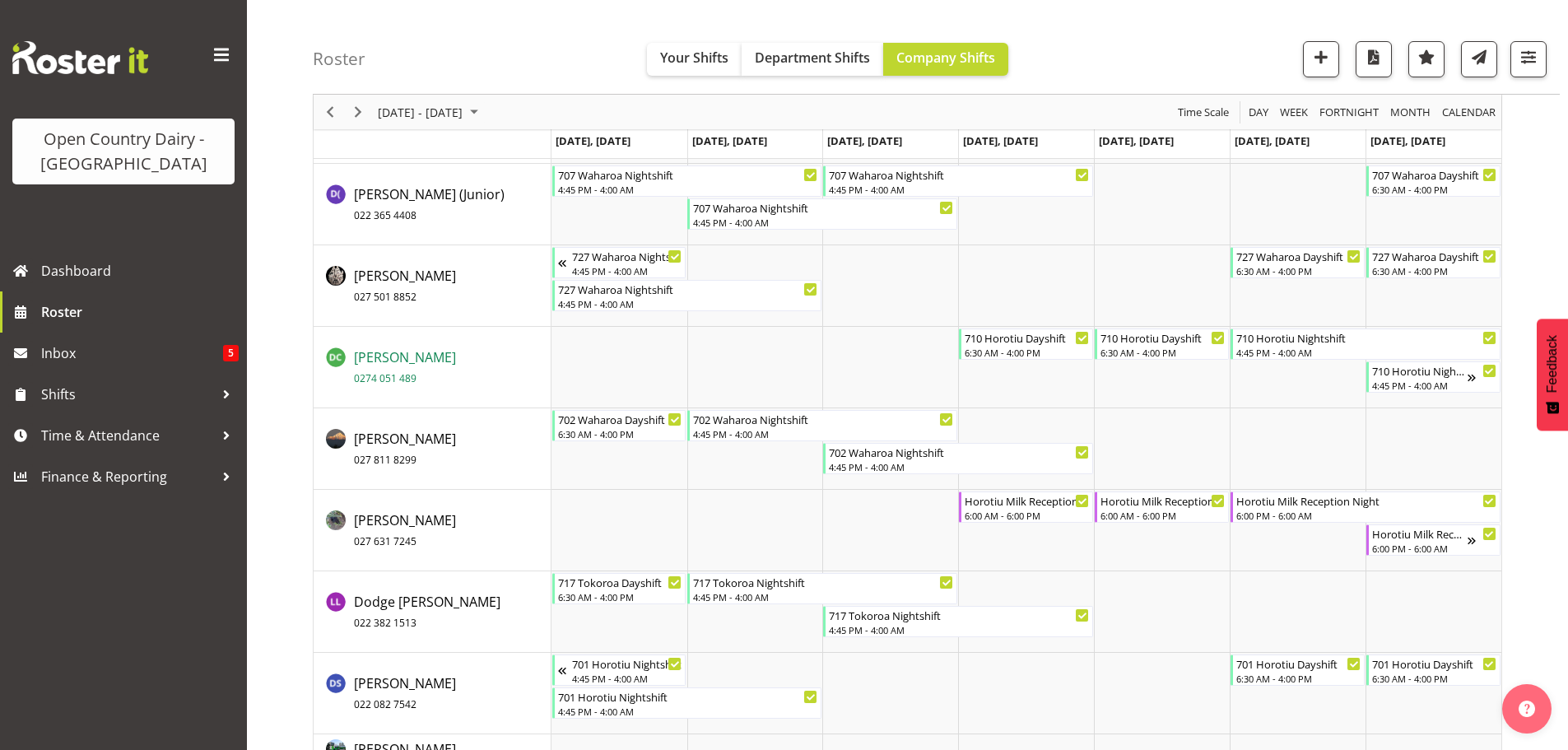
click at [378, 360] on span "Dean Chapman 0274 051 489" at bounding box center [406, 367] width 102 height 38
click at [54, 310] on span "Roster" at bounding box center [139, 311] width 197 height 25
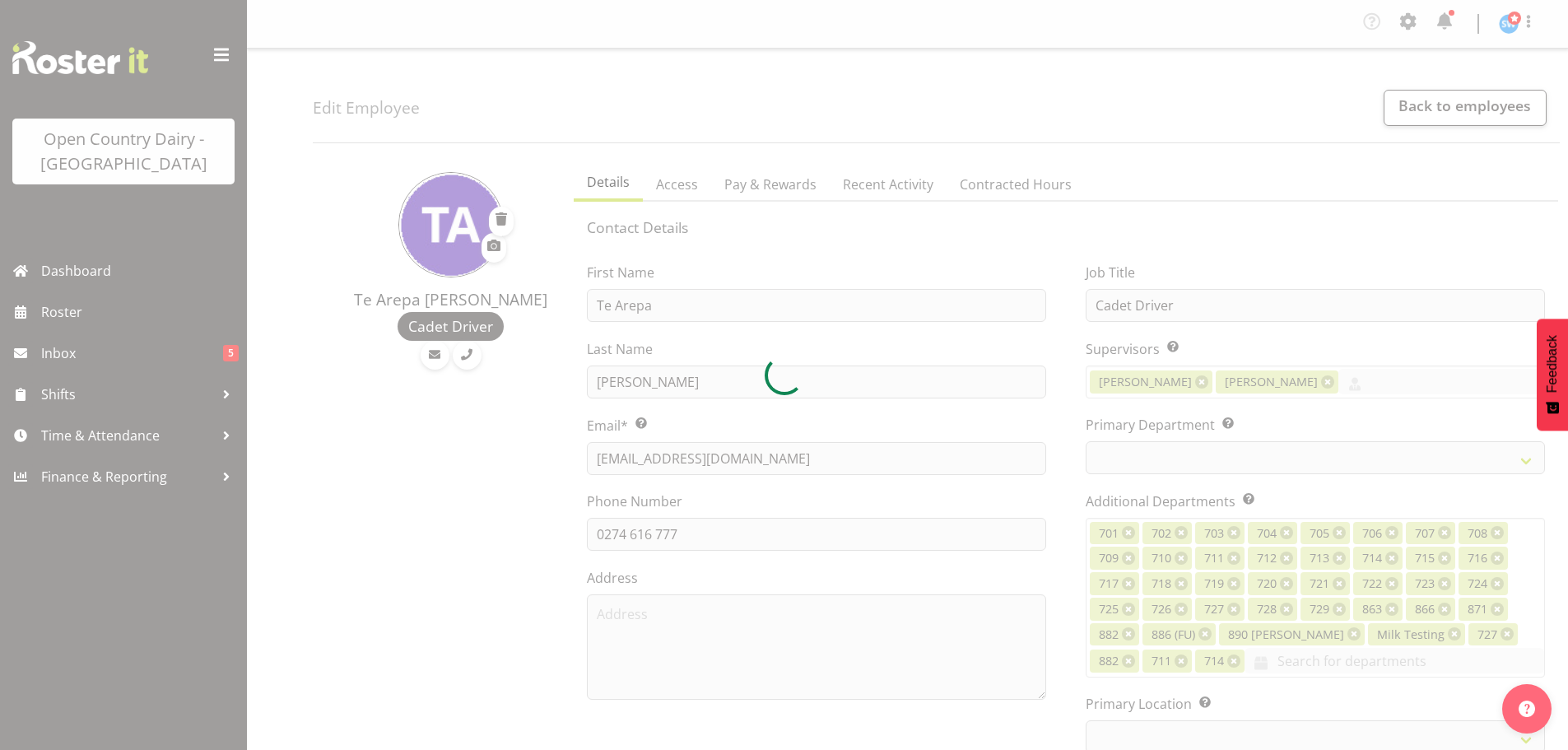
select select "TimelineWeek"
select select
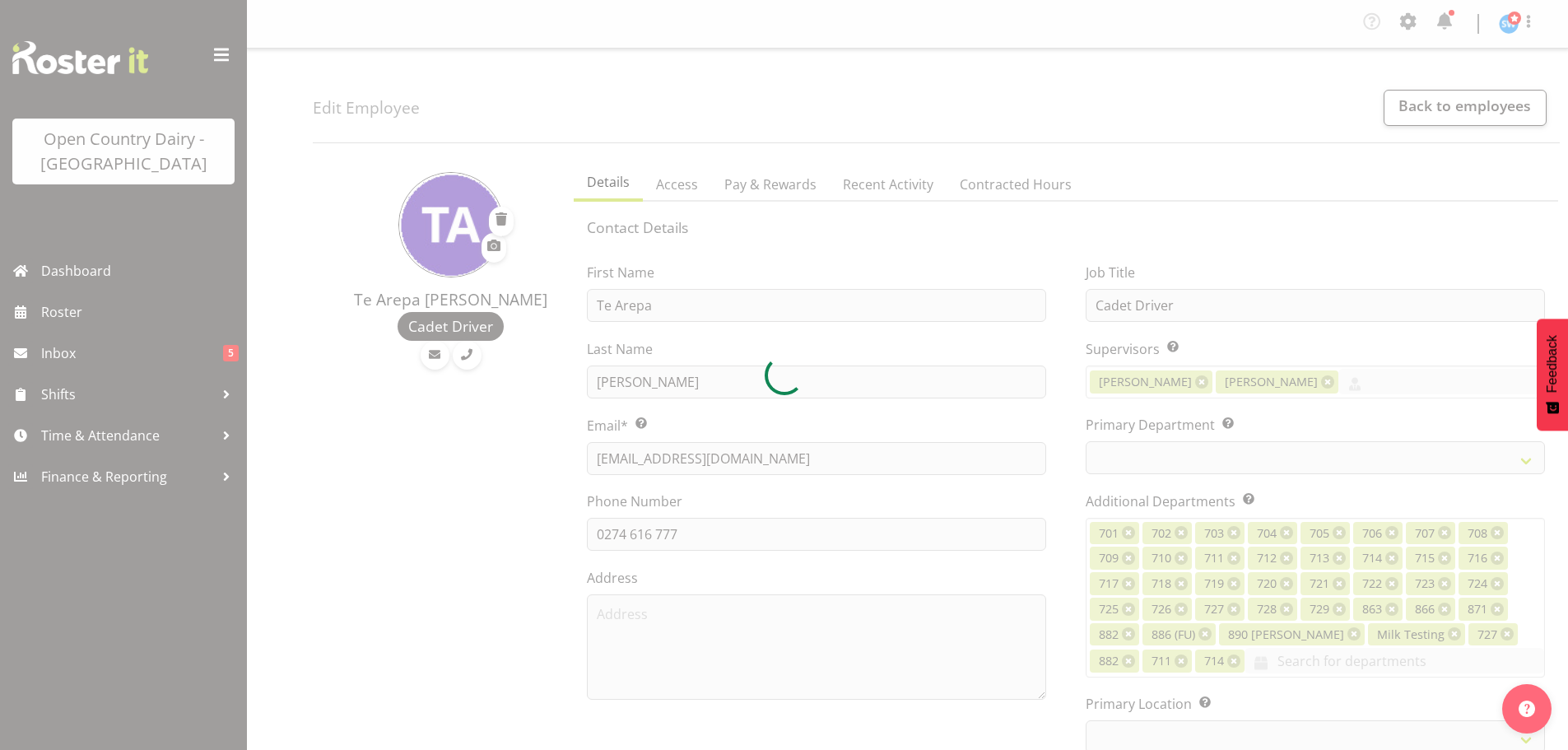
select select
select select "1054"
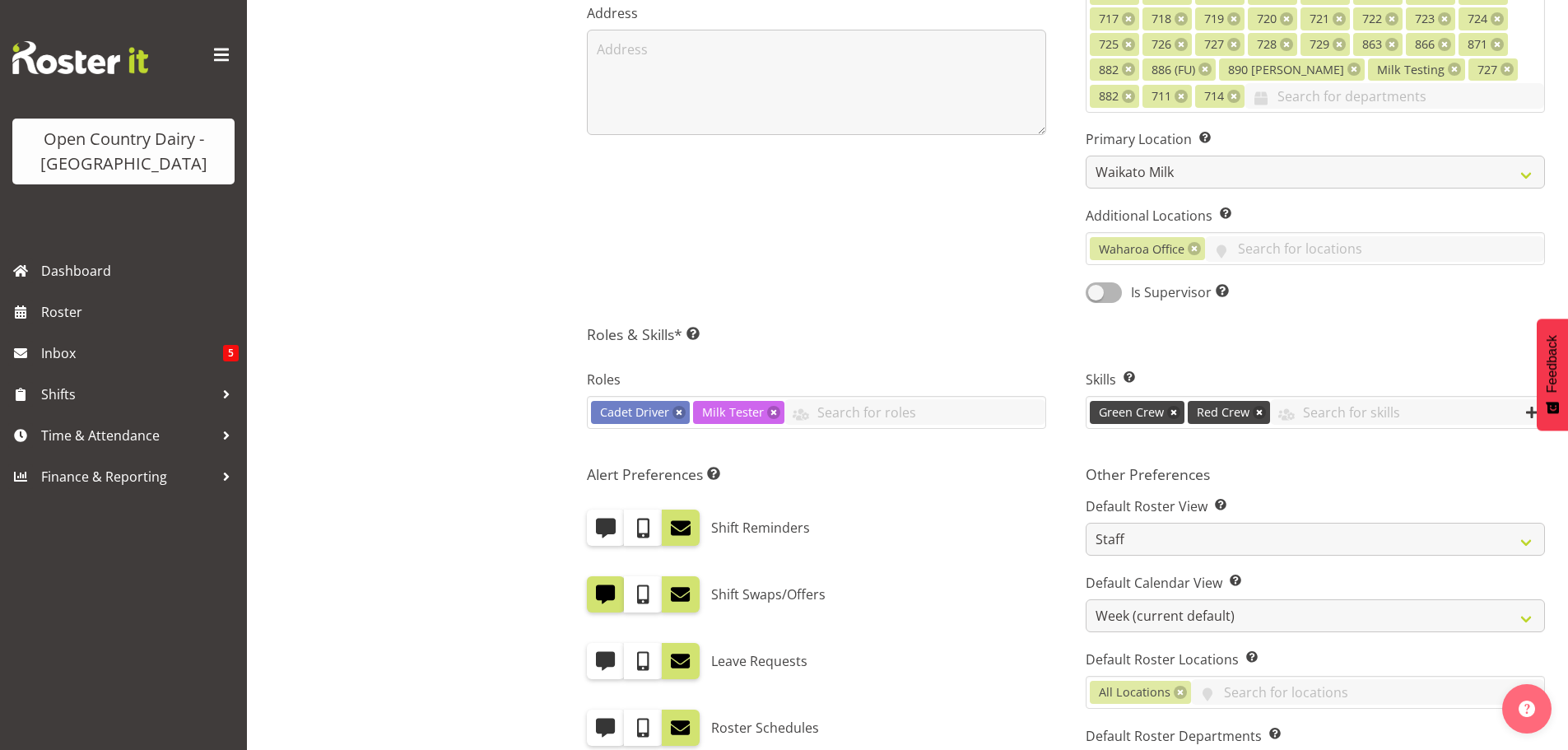
scroll to position [576, 0]
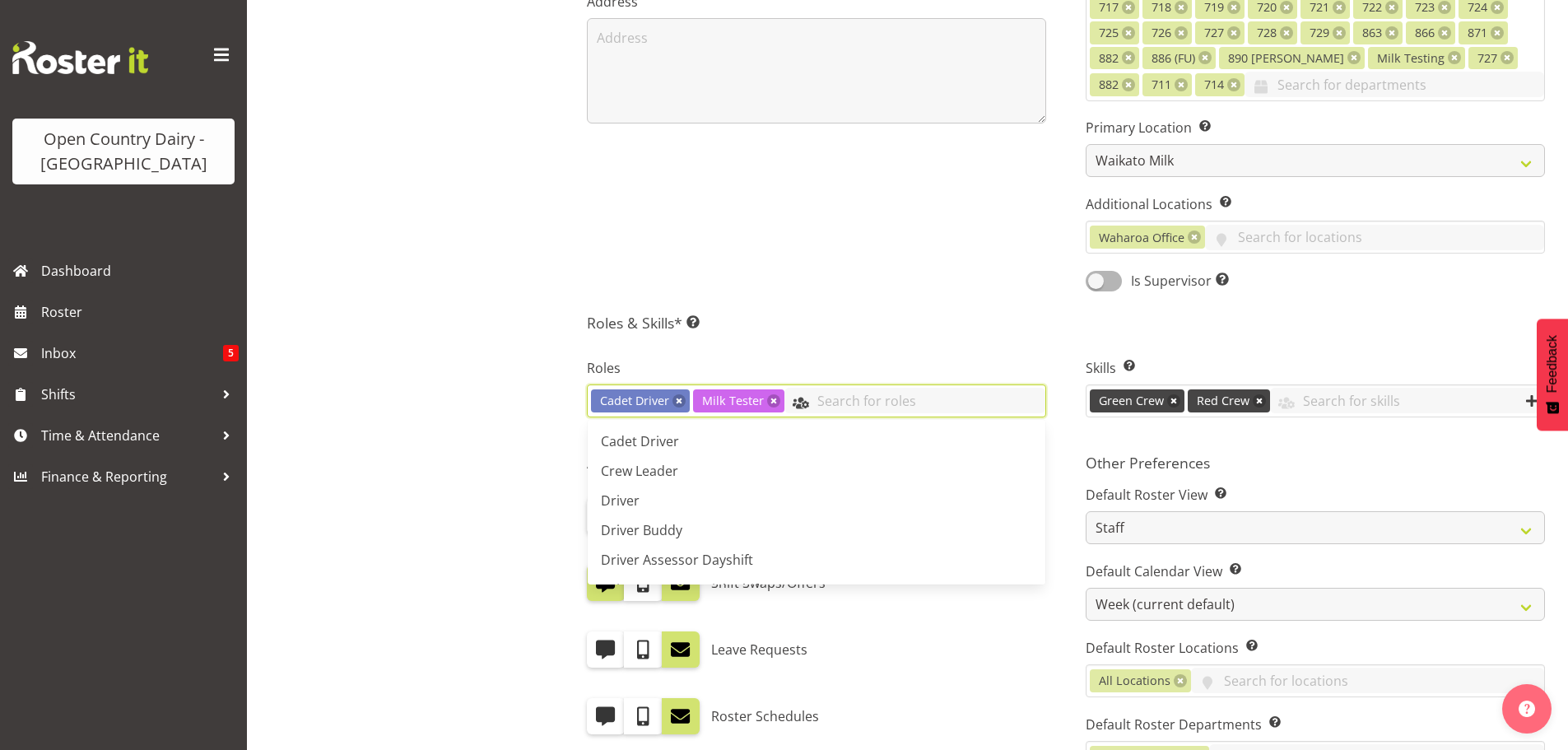
click at [799, 402] on input "text" at bounding box center [915, 401] width 261 height 26
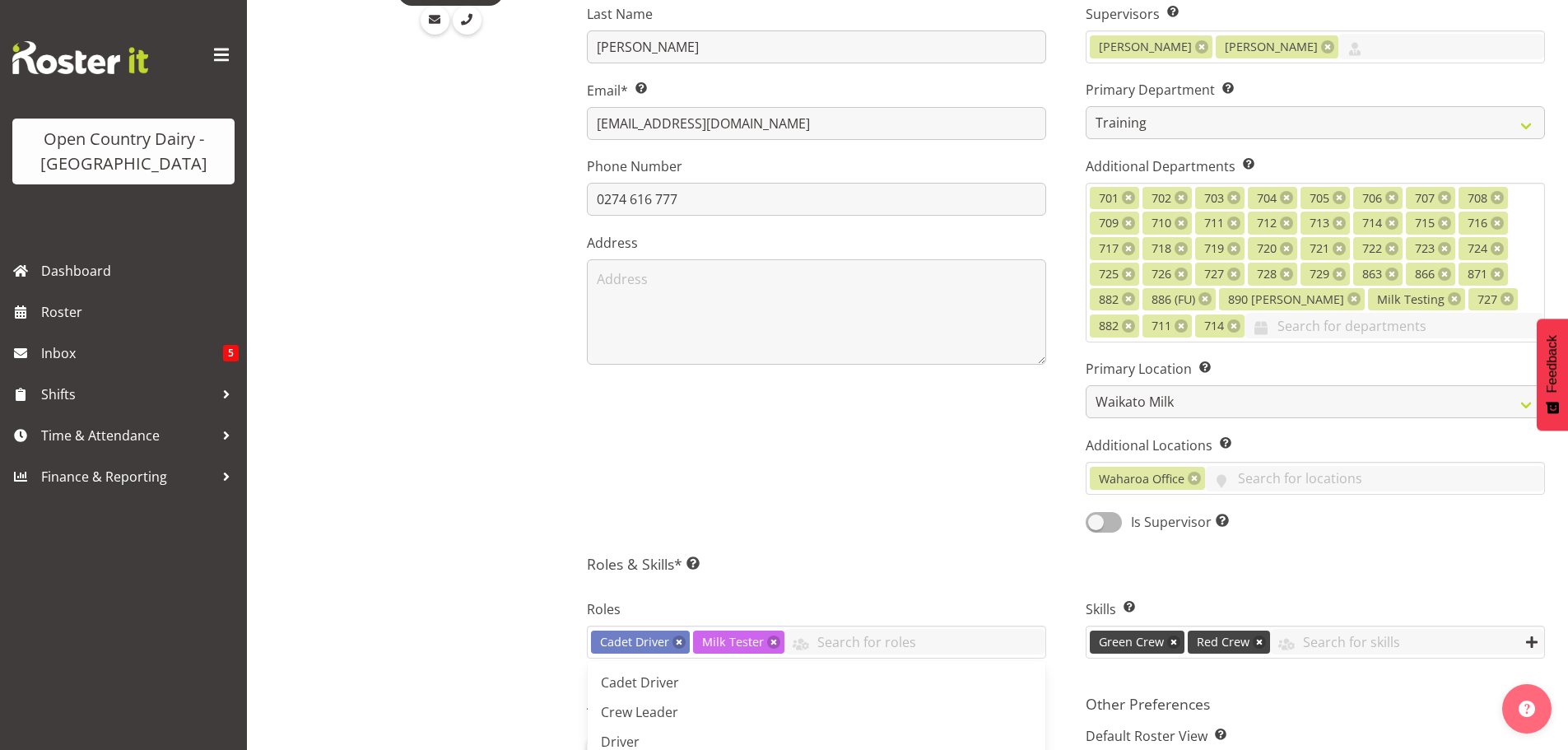
scroll to position [329, 0]
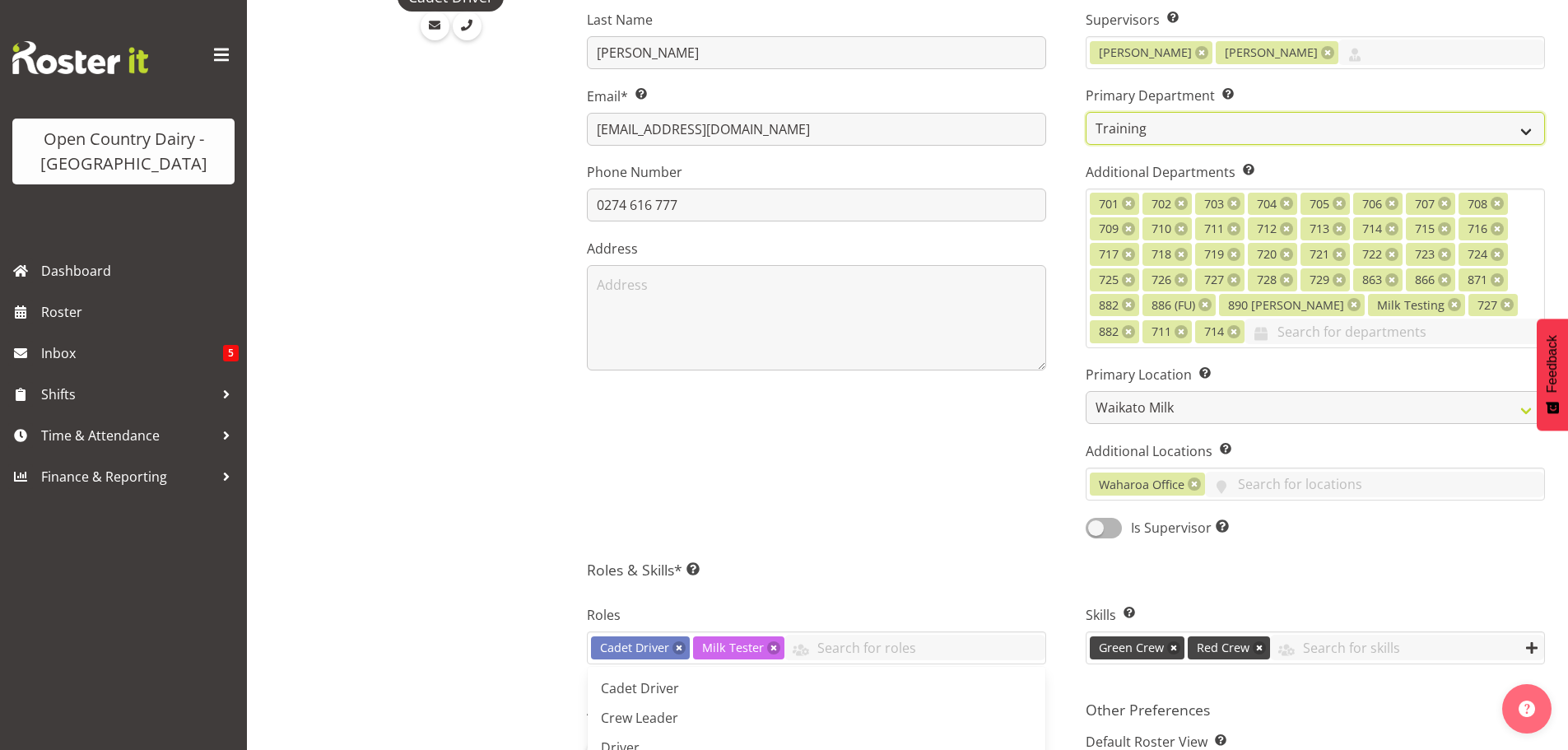
click at [1525, 126] on select "701 702 703 704 705 706 707 708 709" at bounding box center [1316, 129] width 460 height 33
select select "875"
click at [1086, 112] on select "701 702 703 704 705 706 707 708 709" at bounding box center [1316, 129] width 460 height 33
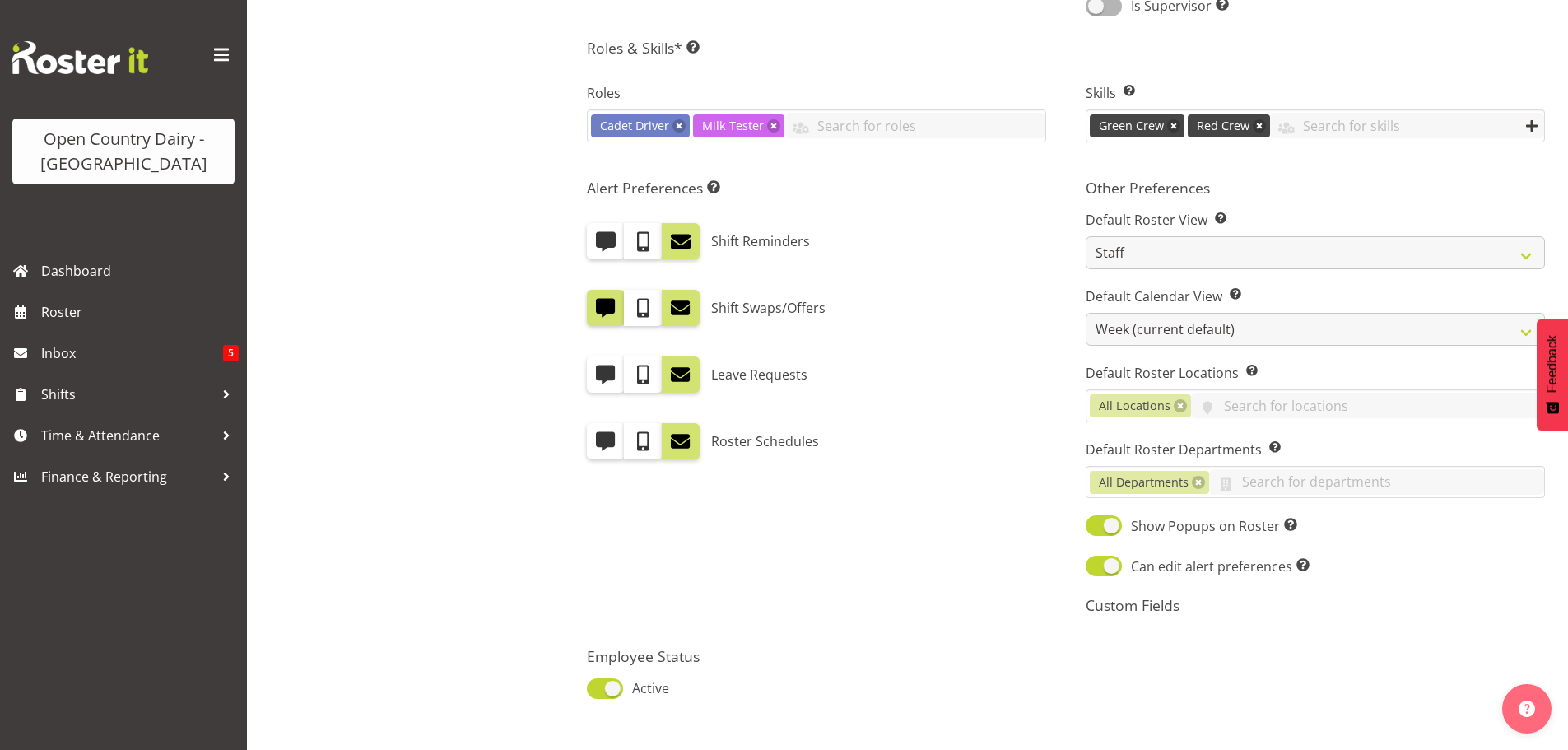
scroll to position [950, 0]
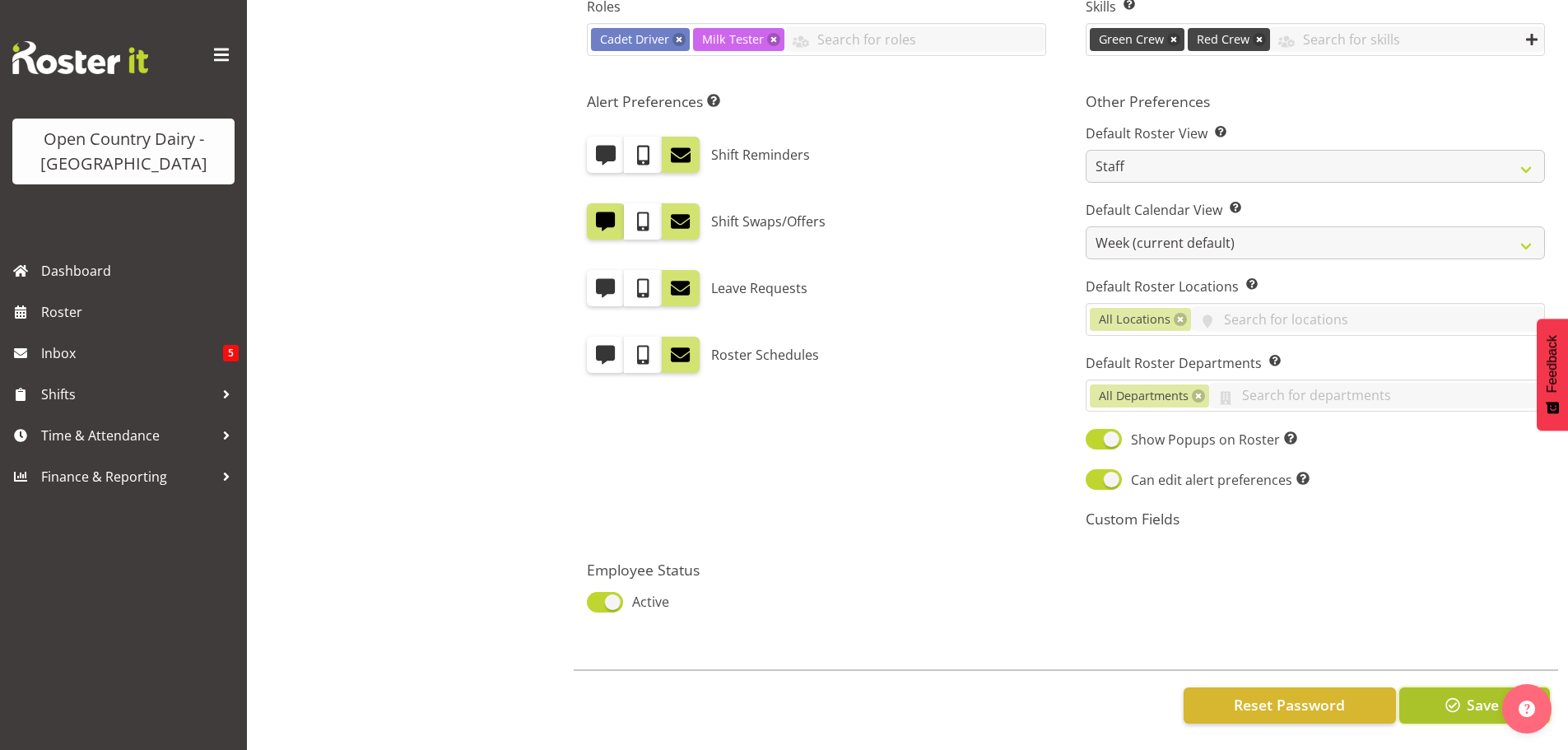
click at [1471, 694] on span "Save" at bounding box center [1483, 705] width 32 height 22
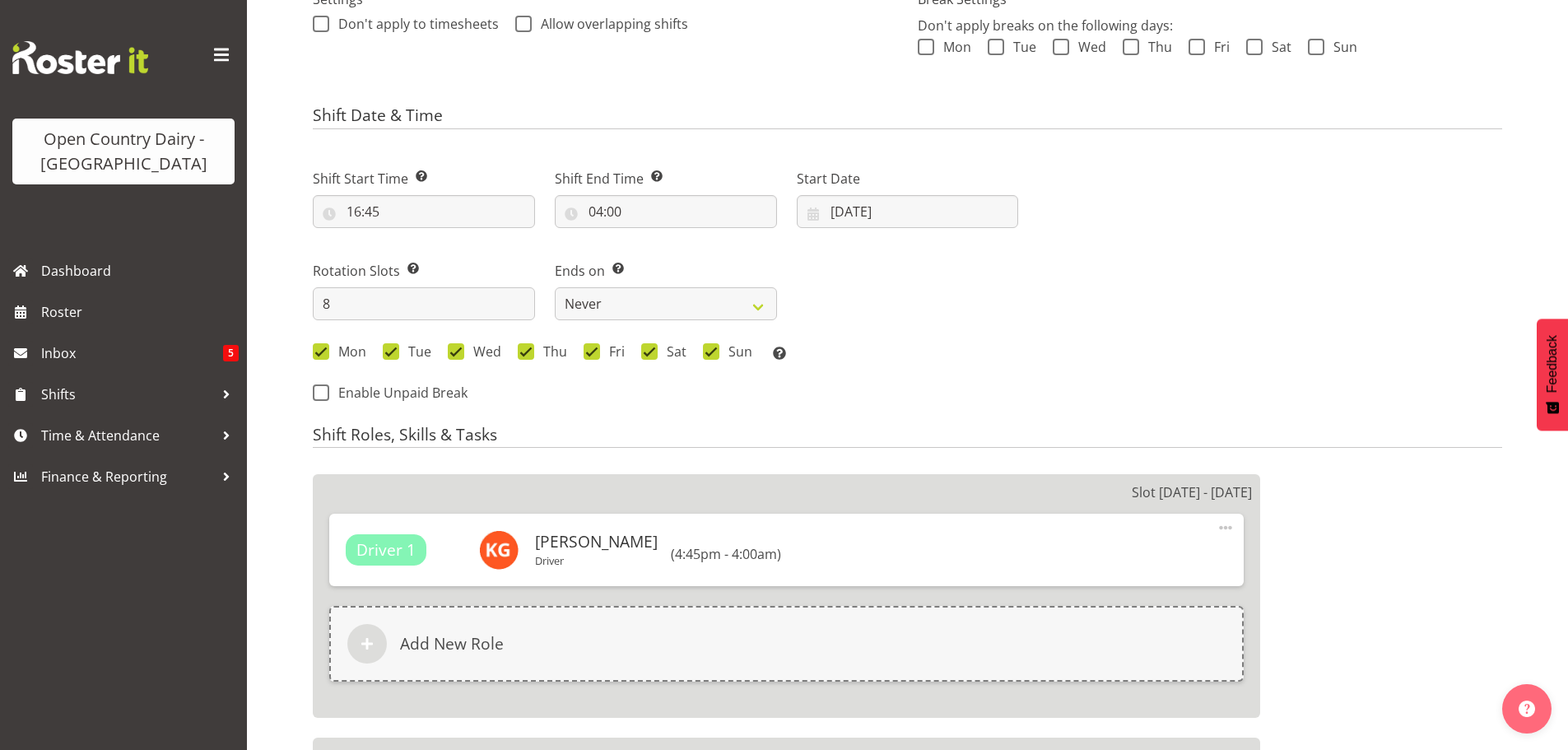
select select
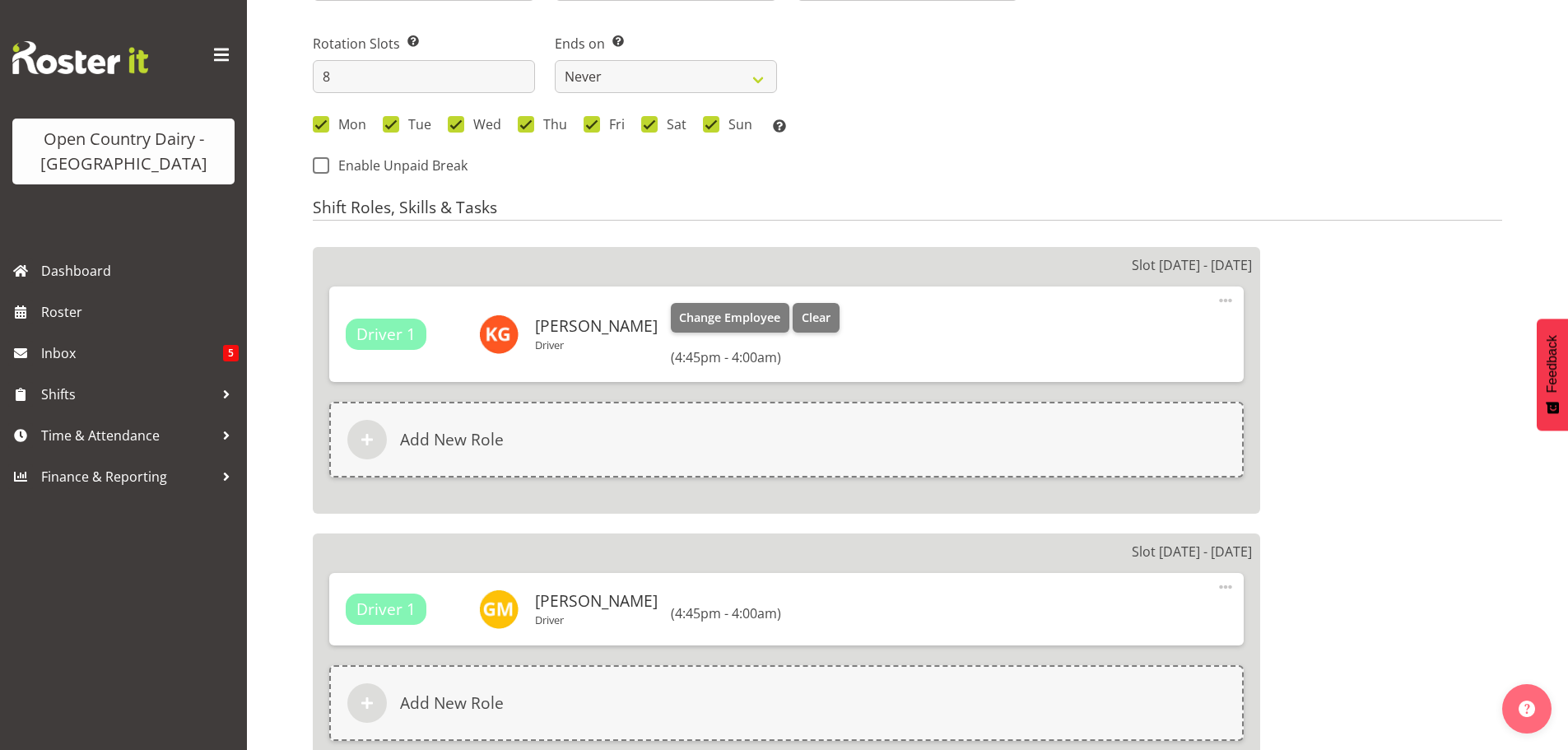
select select
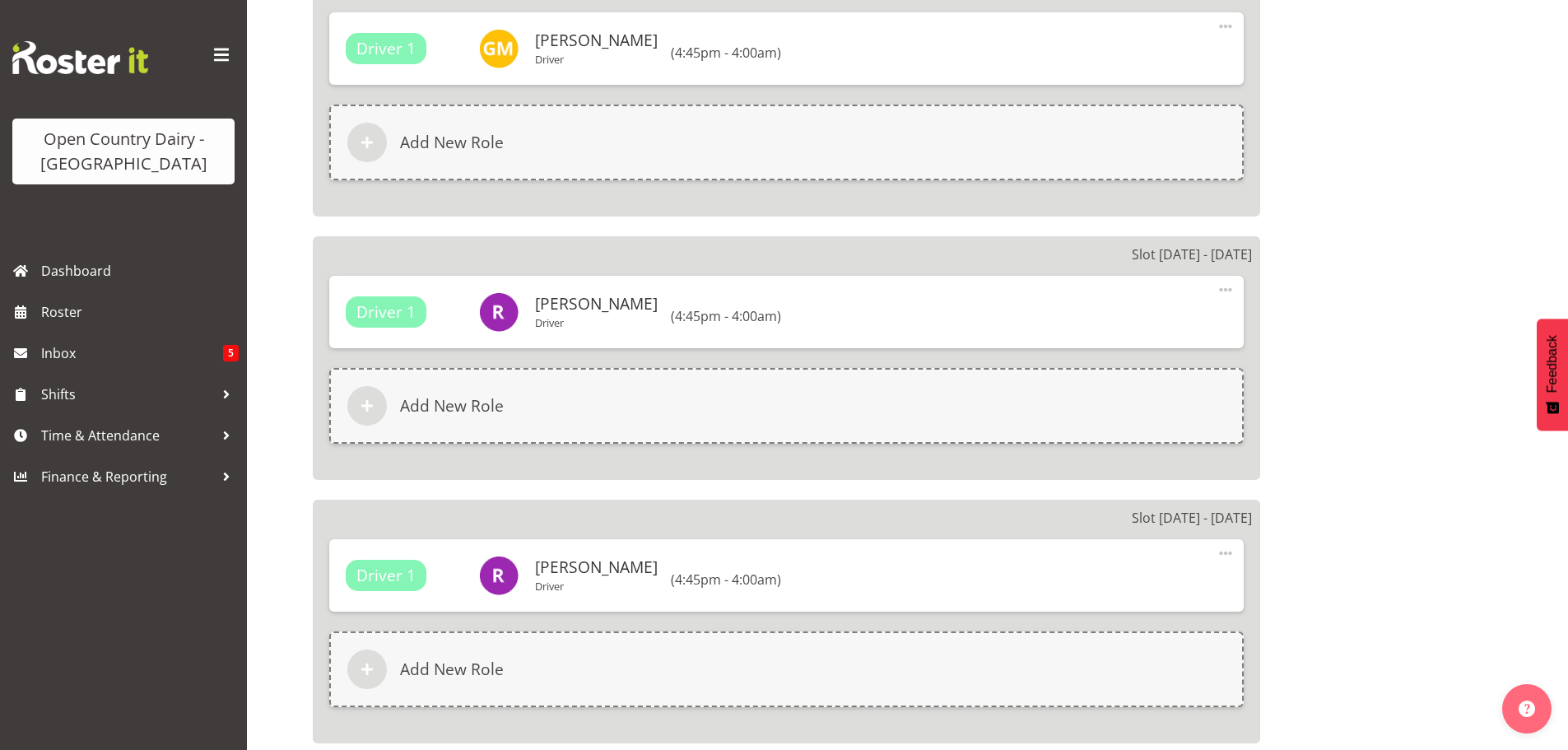
select select
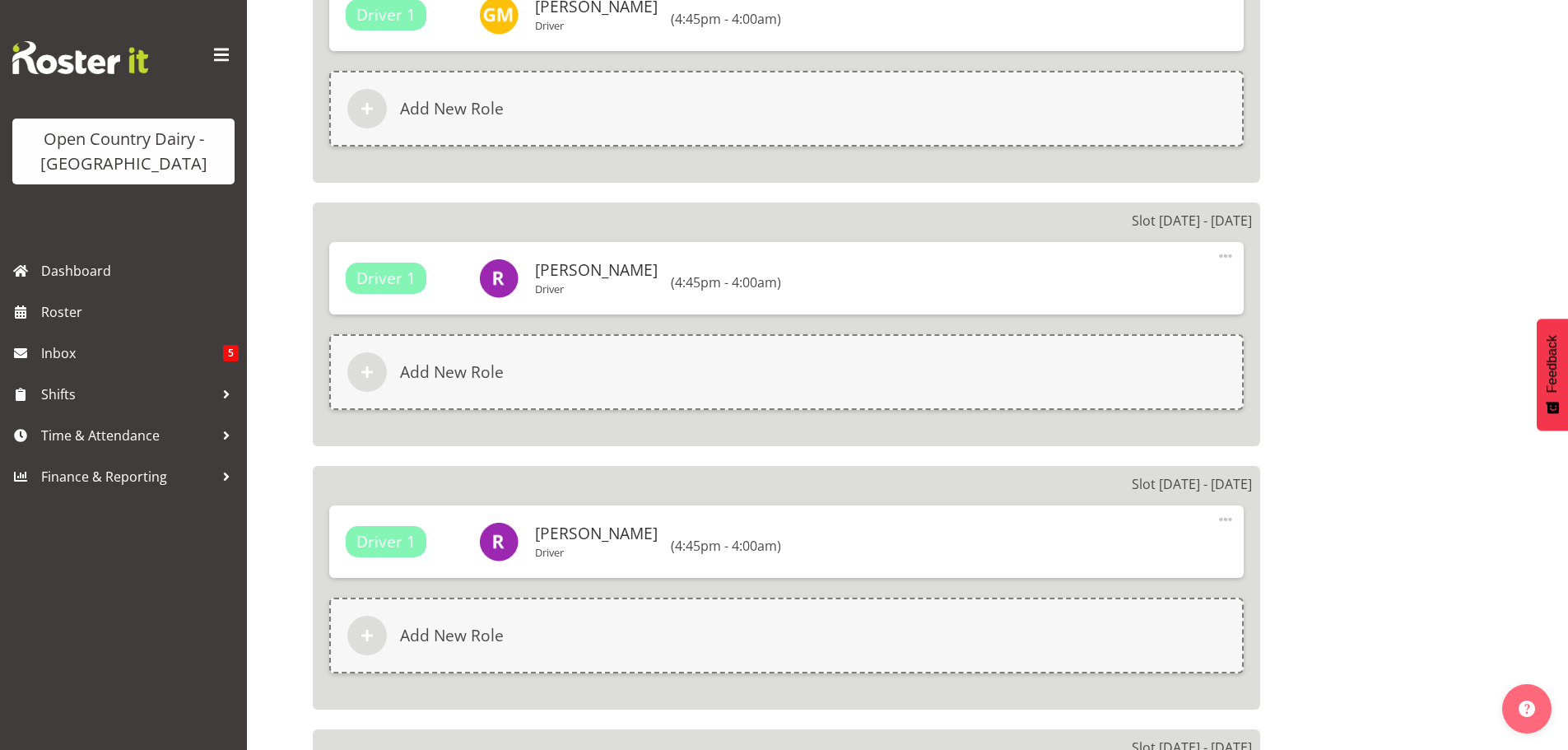
select select
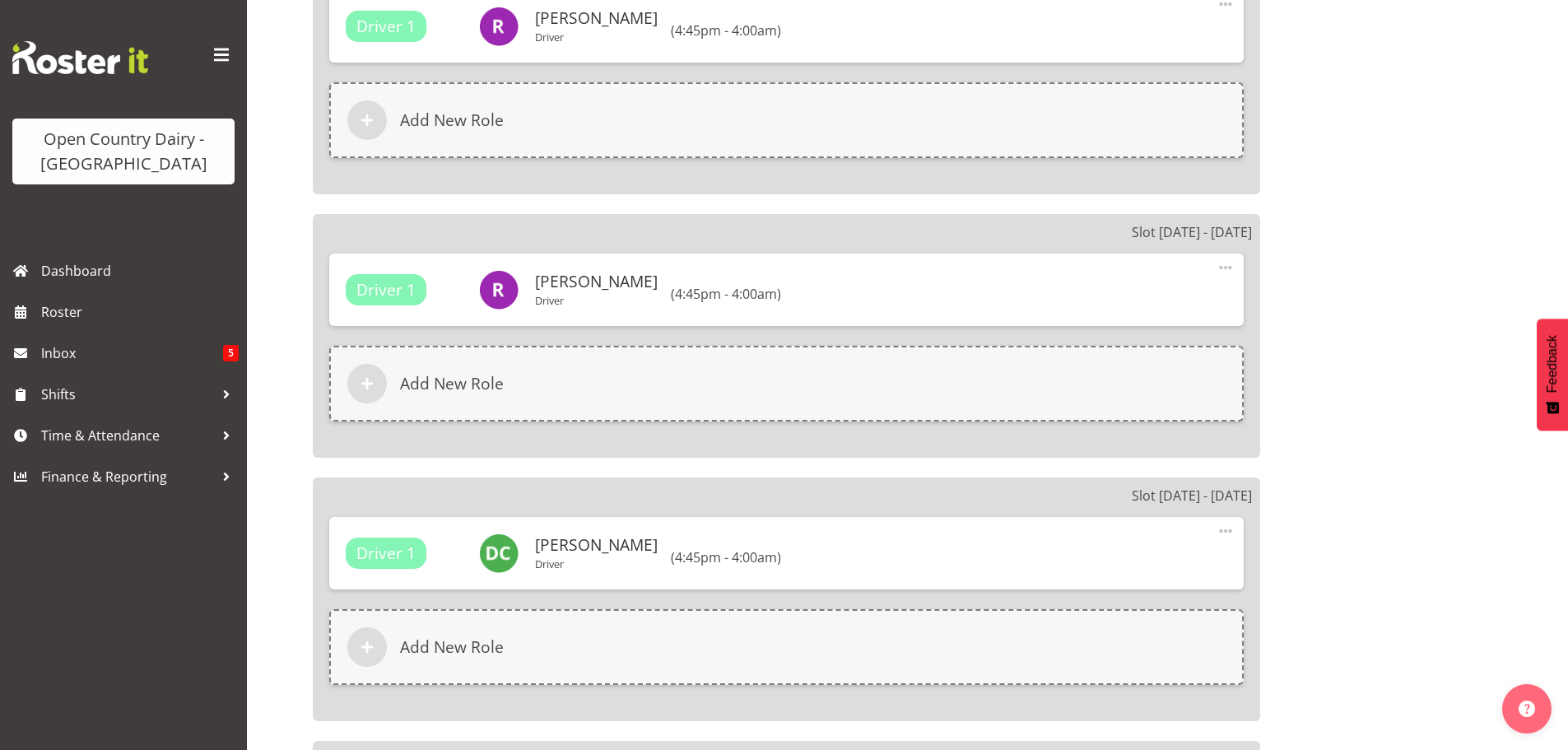
select select
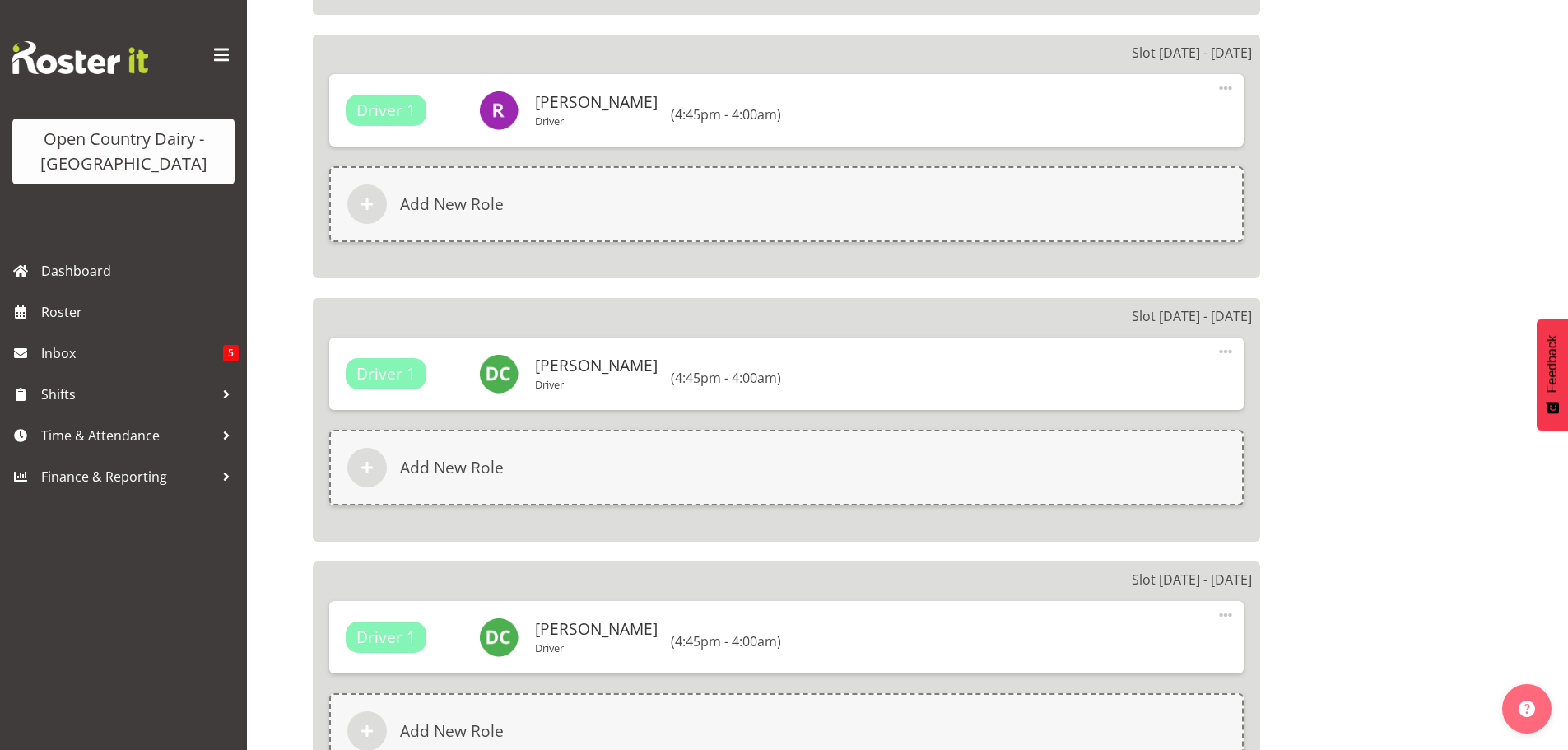
select select "1054"
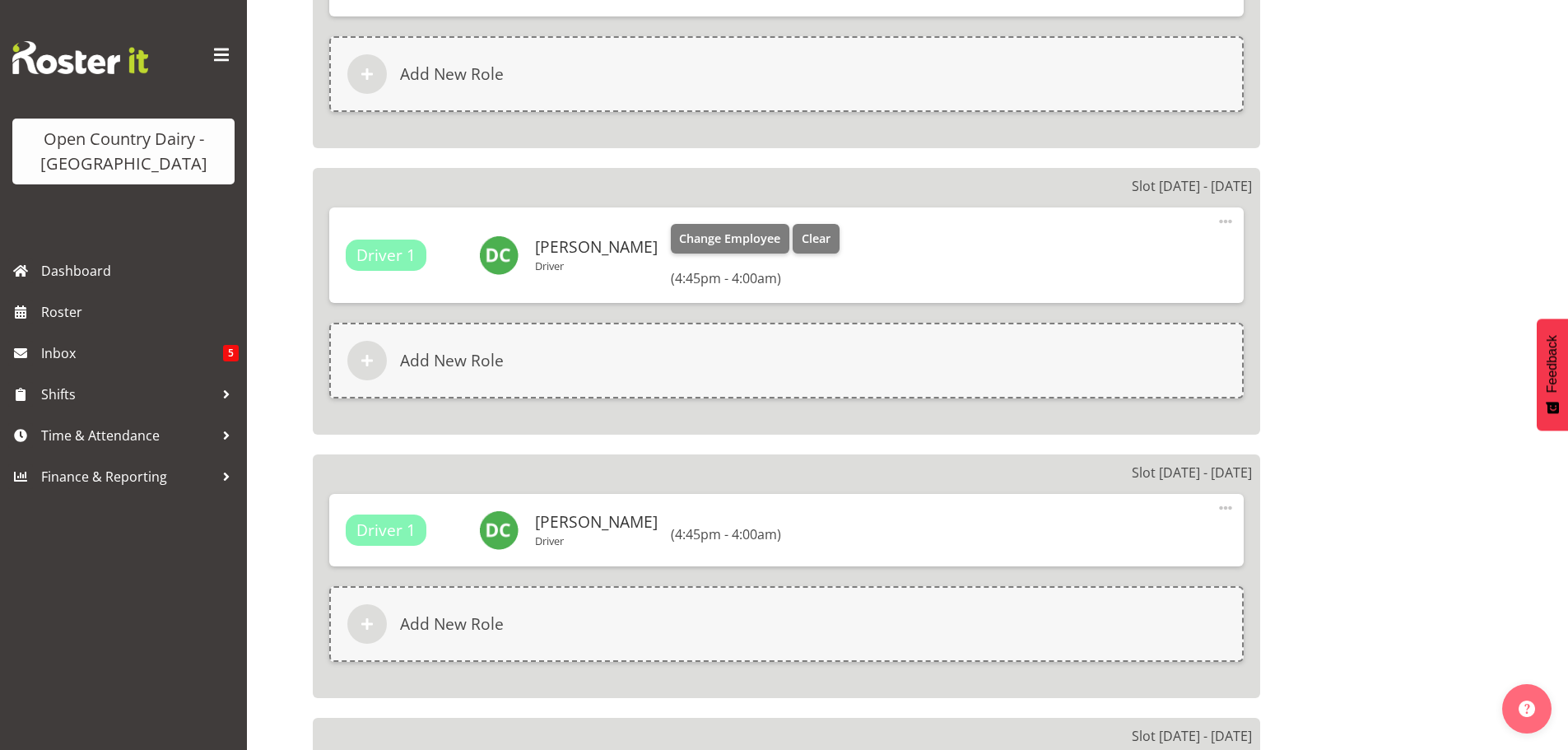
scroll to position [2281, 0]
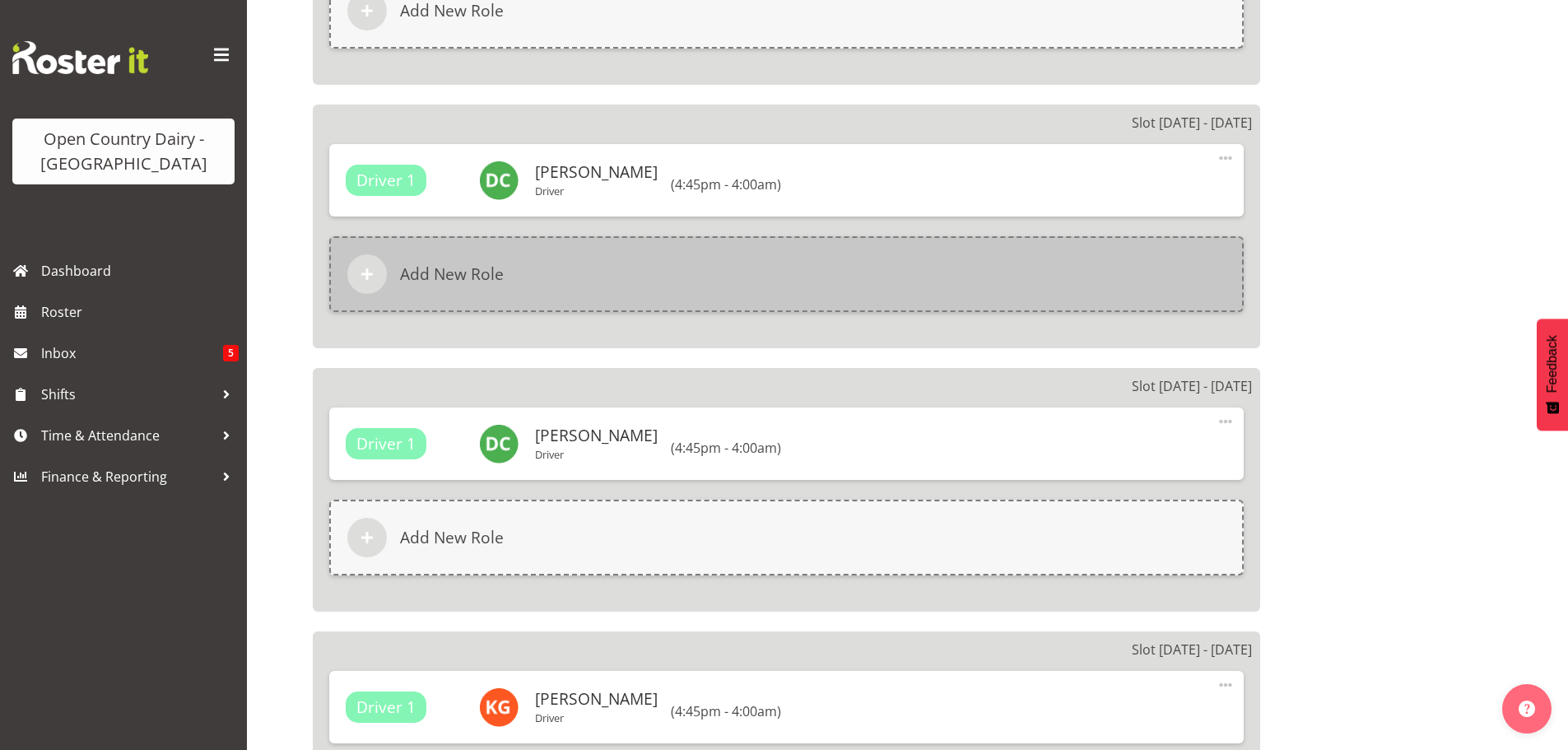
click at [450, 273] on h6 "Add New Role" at bounding box center [453, 274] width 104 height 20
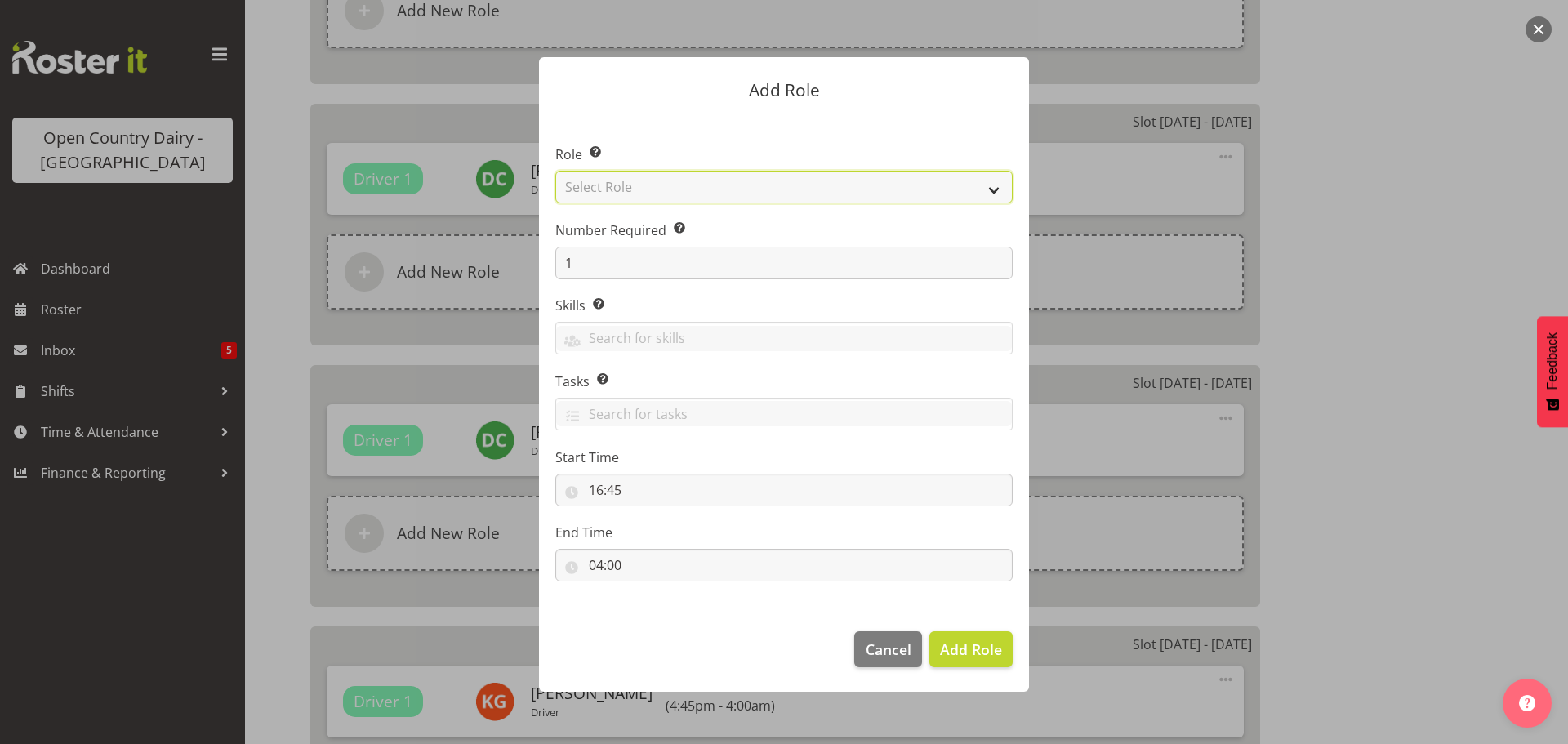
click at [762, 196] on select "Select Role Cadet Driver Crew Leader Driver Driver Buddy Driver Assessor Dayshi…" at bounding box center [784, 187] width 458 height 33
select select "875"
select select "1462"
click at [555, 170] on select "Select Role Cadet Driver Crew Leader Driver Driver Buddy Driver Assessor Dayshi…" at bounding box center [784, 187] width 458 height 33
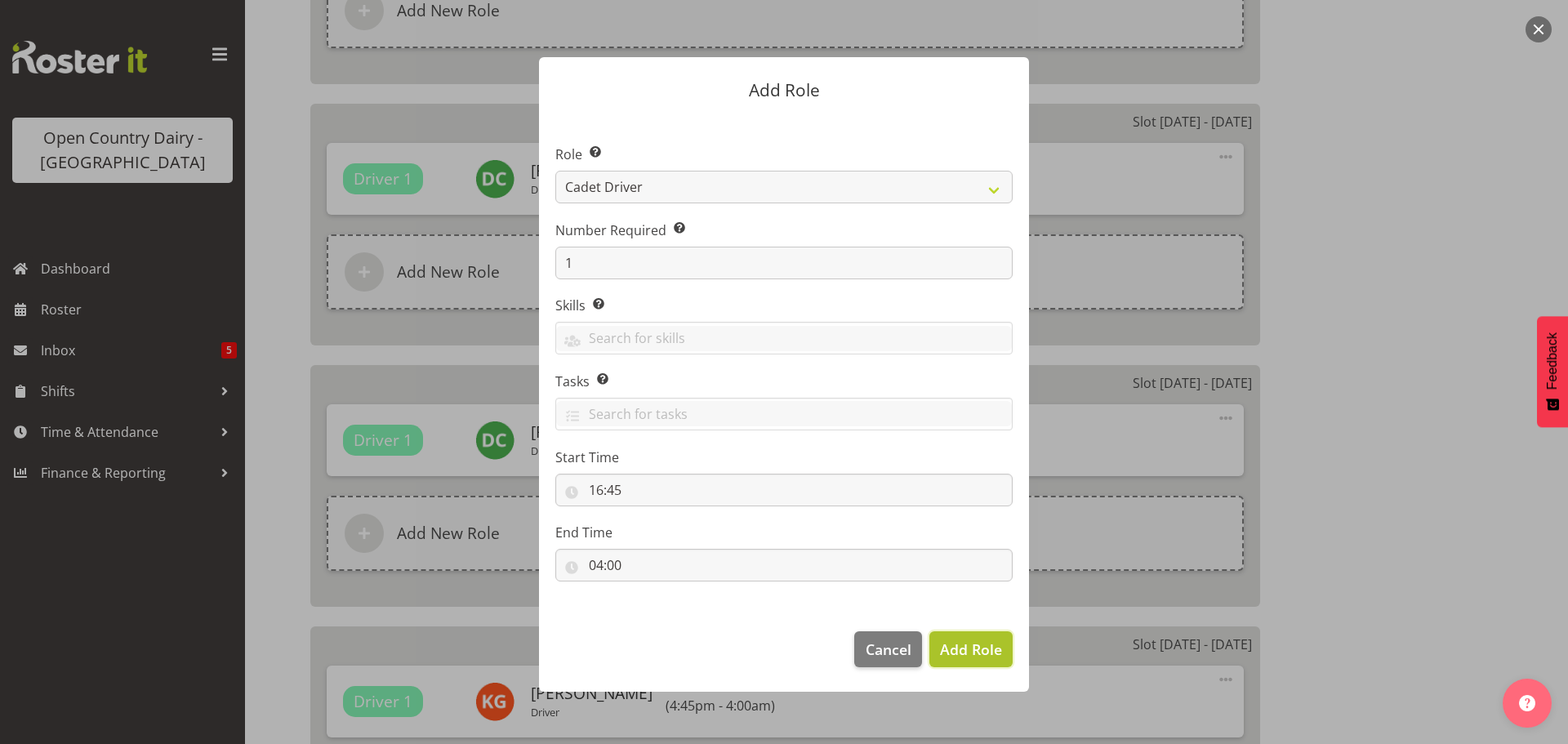
click at [972, 644] on span "Add Role" at bounding box center [971, 650] width 62 height 19
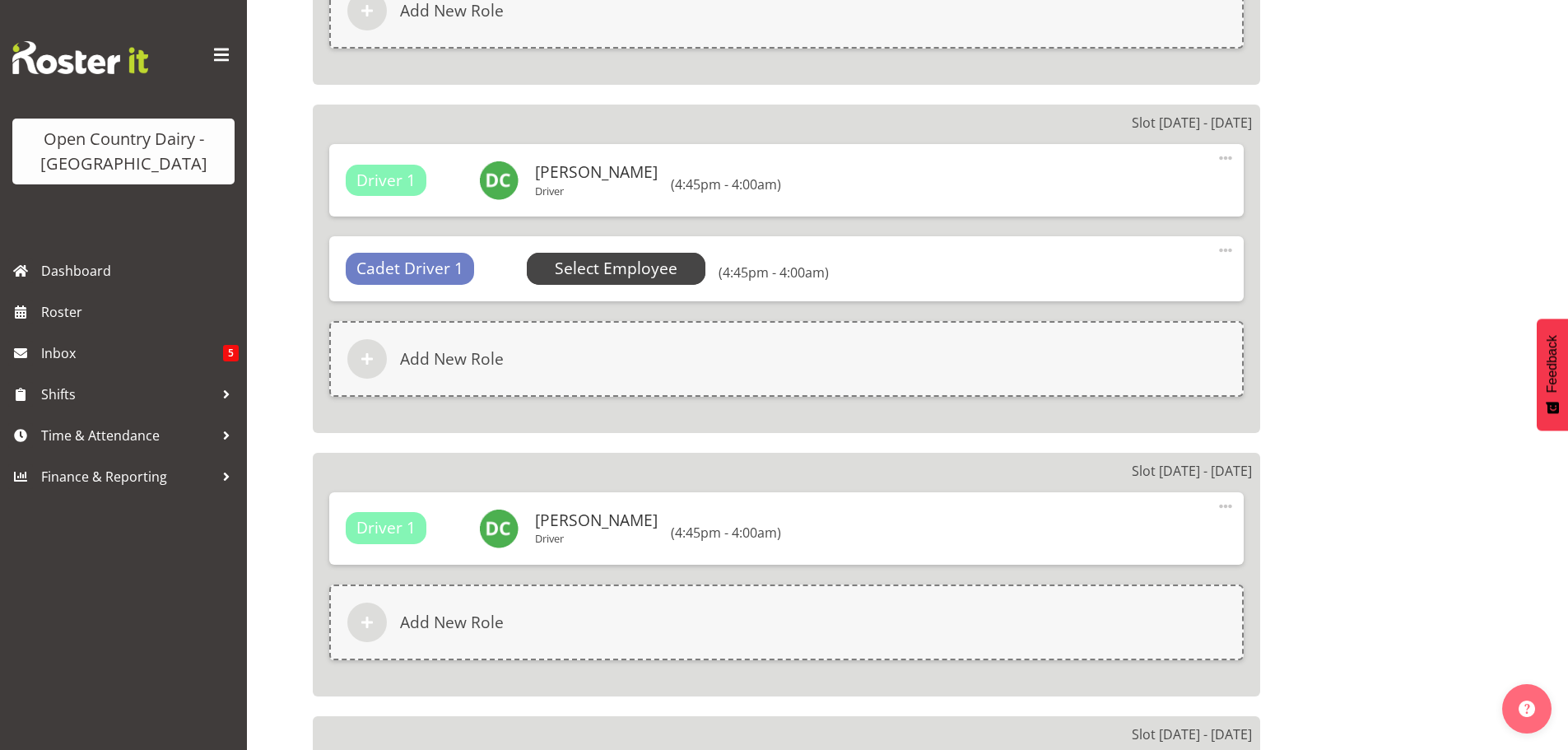
click at [600, 270] on span "Select Employee" at bounding box center [616, 269] width 123 height 24
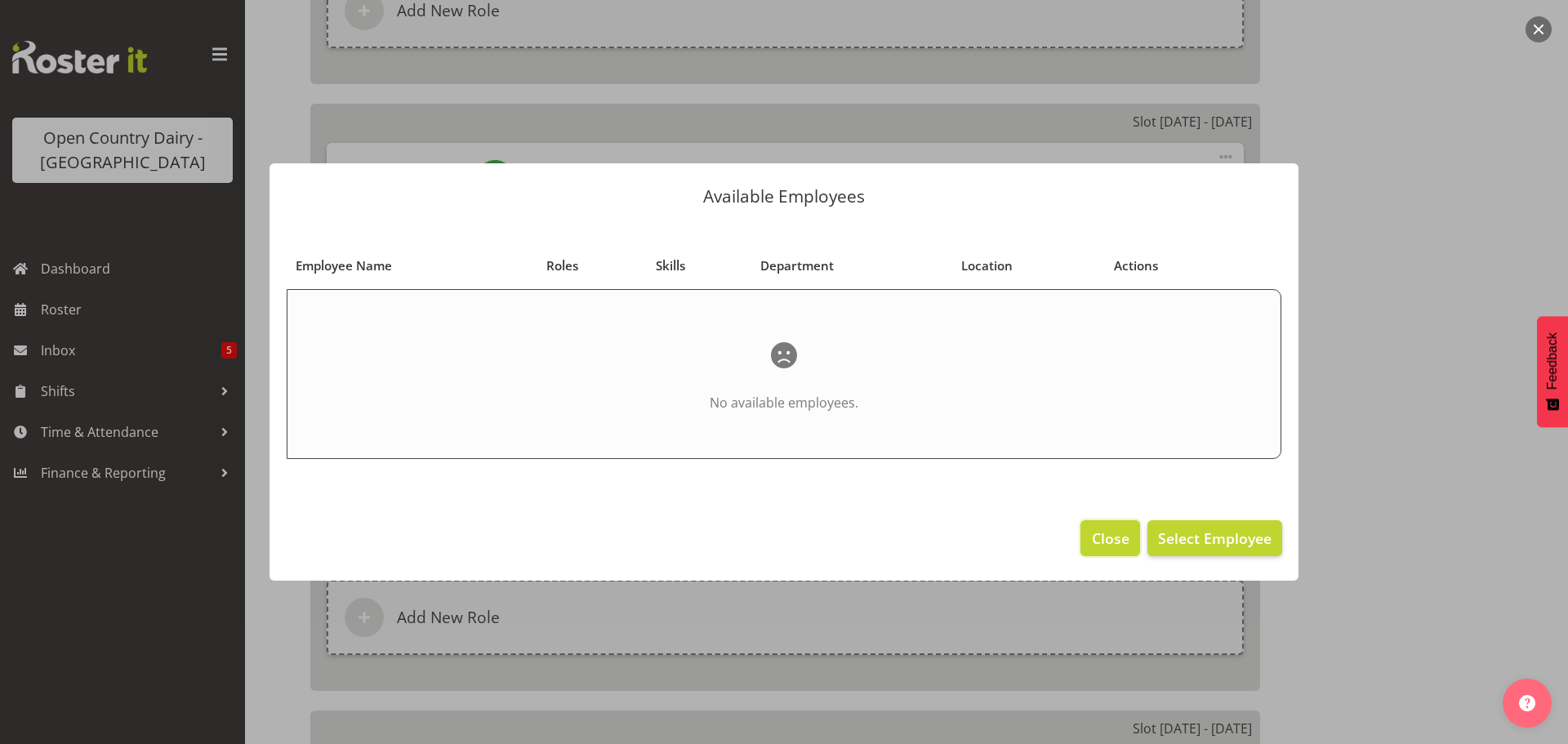
click at [1100, 539] on span "Close" at bounding box center [1110, 539] width 38 height 21
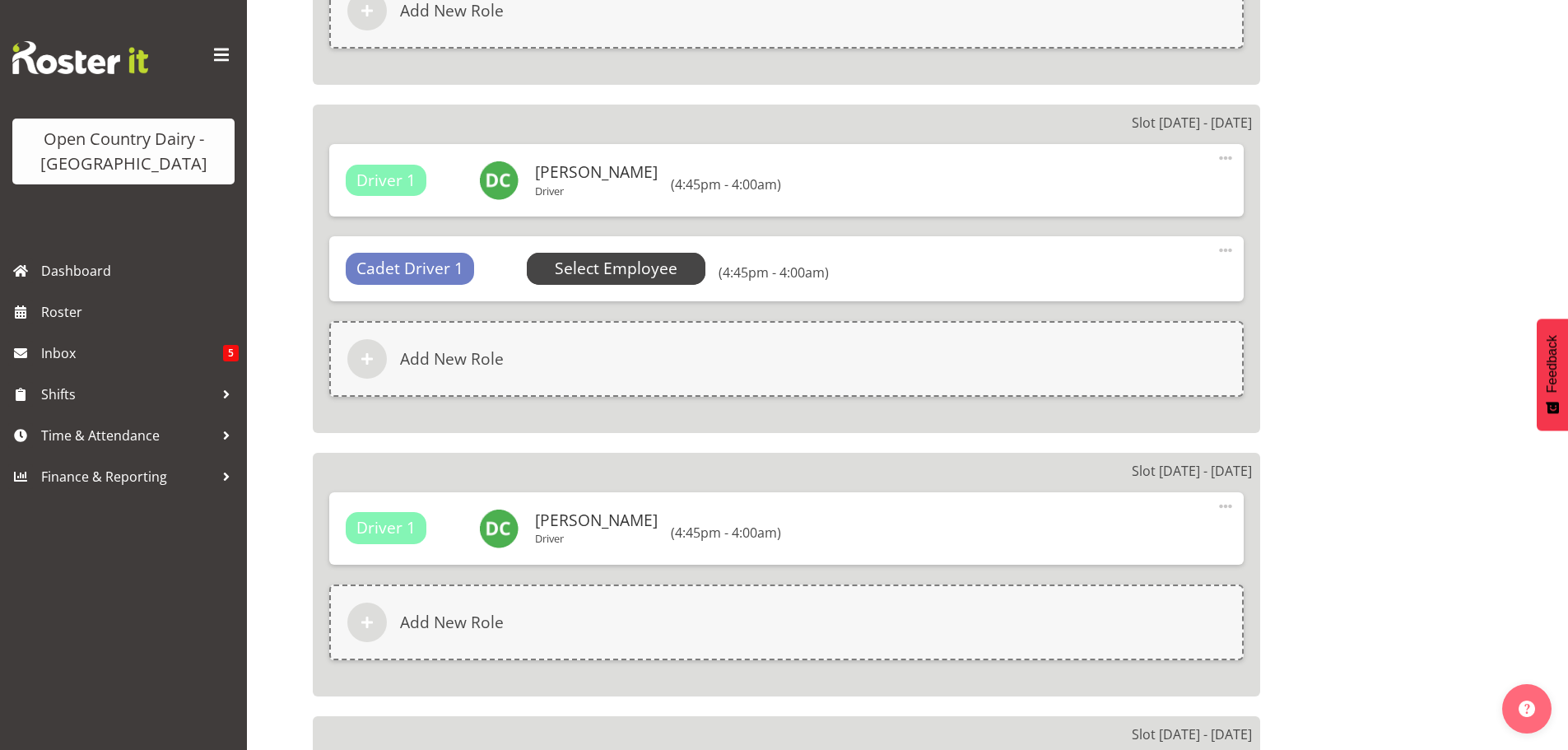
click at [599, 264] on span "Select Employee" at bounding box center [616, 269] width 123 height 24
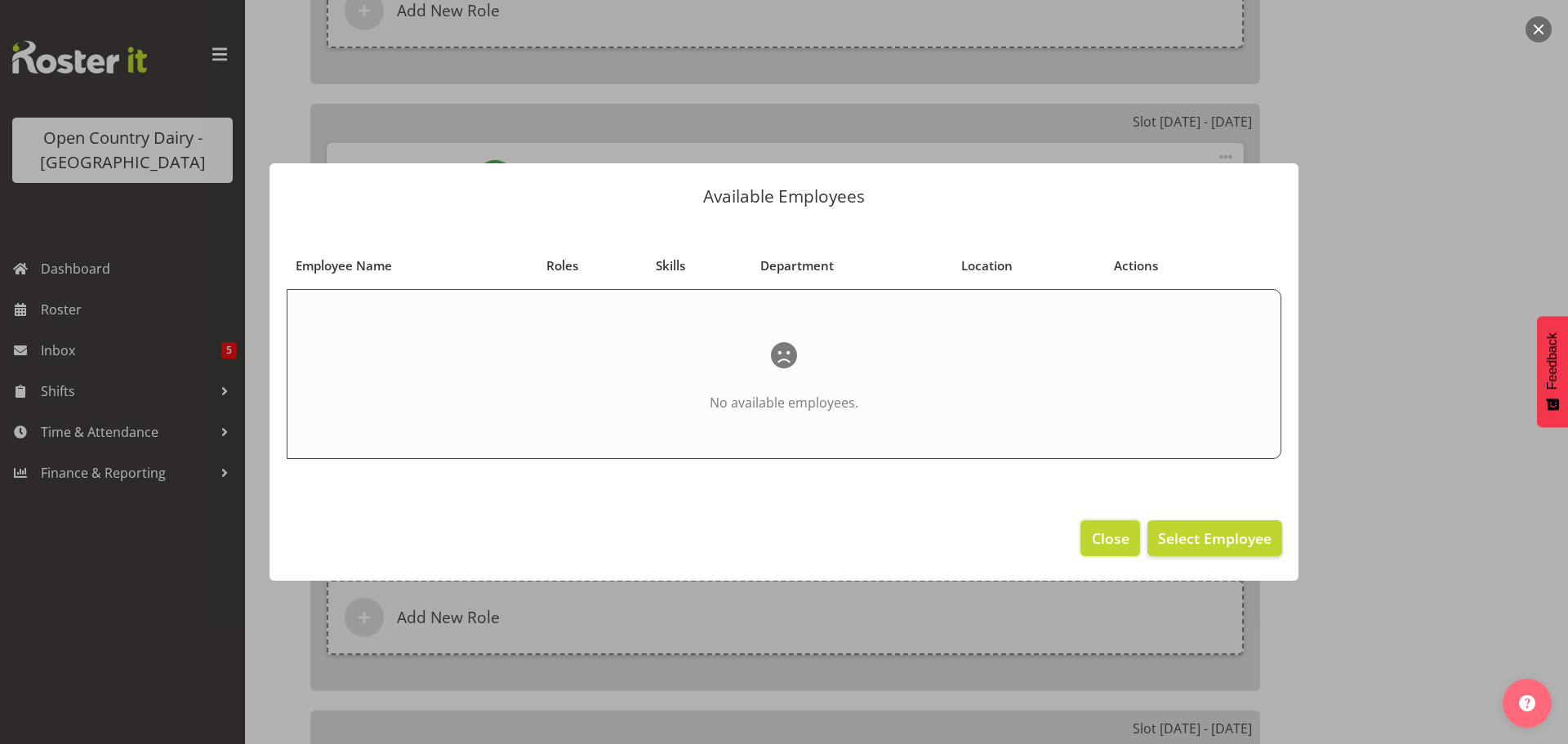
click at [1115, 539] on span "Close" at bounding box center [1110, 539] width 38 height 21
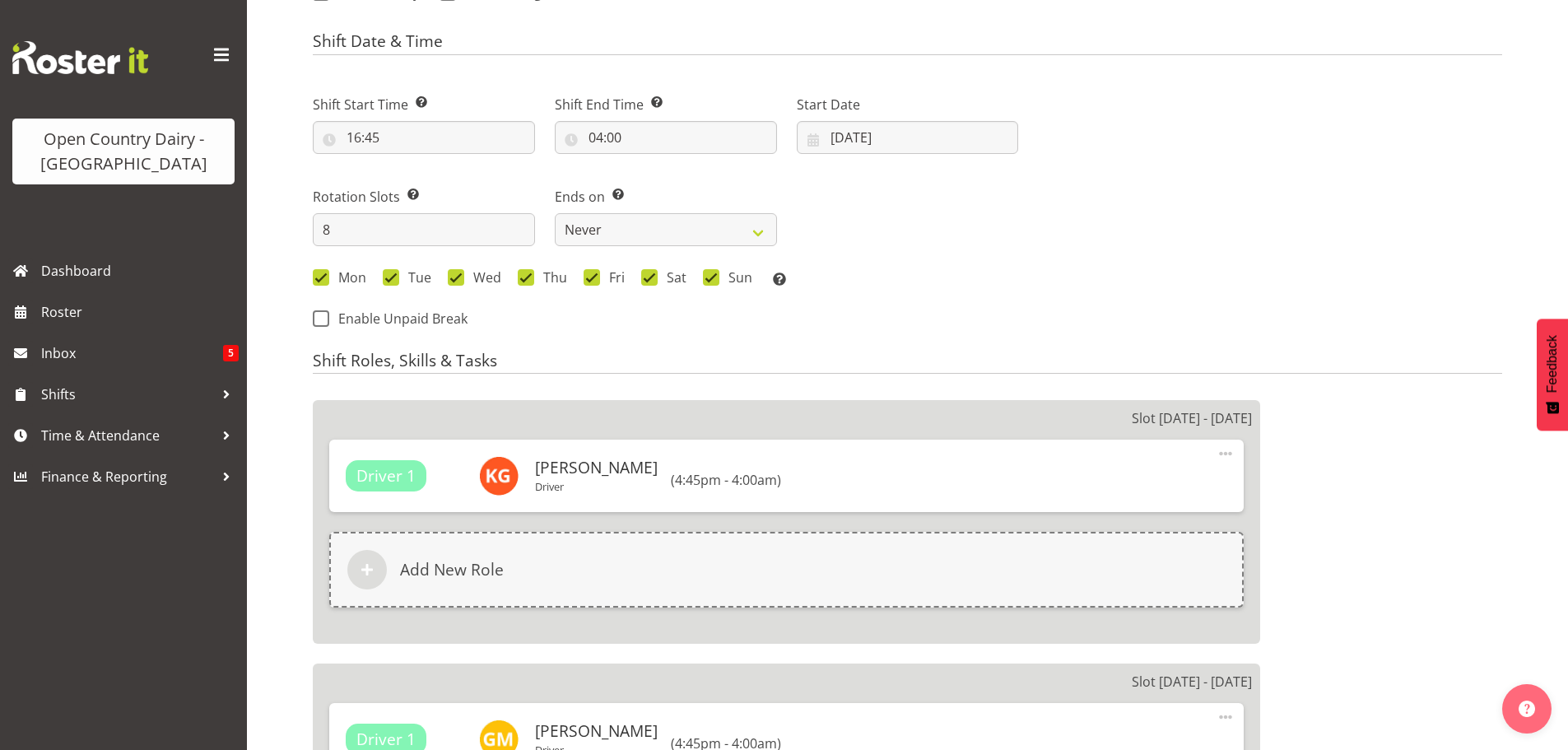
scroll to position [635, 0]
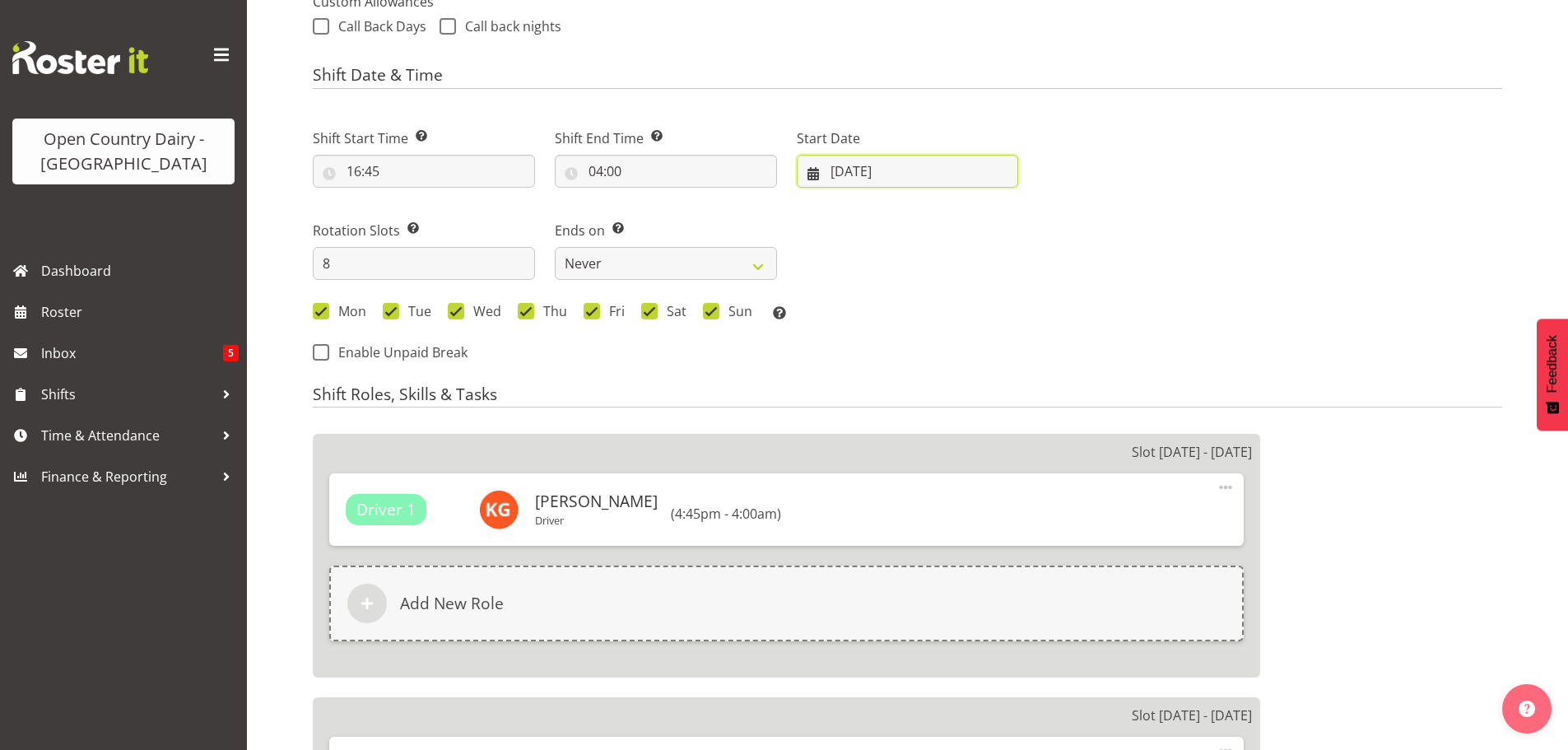
click at [843, 170] on input "22/07/2025" at bounding box center [908, 172] width 222 height 33
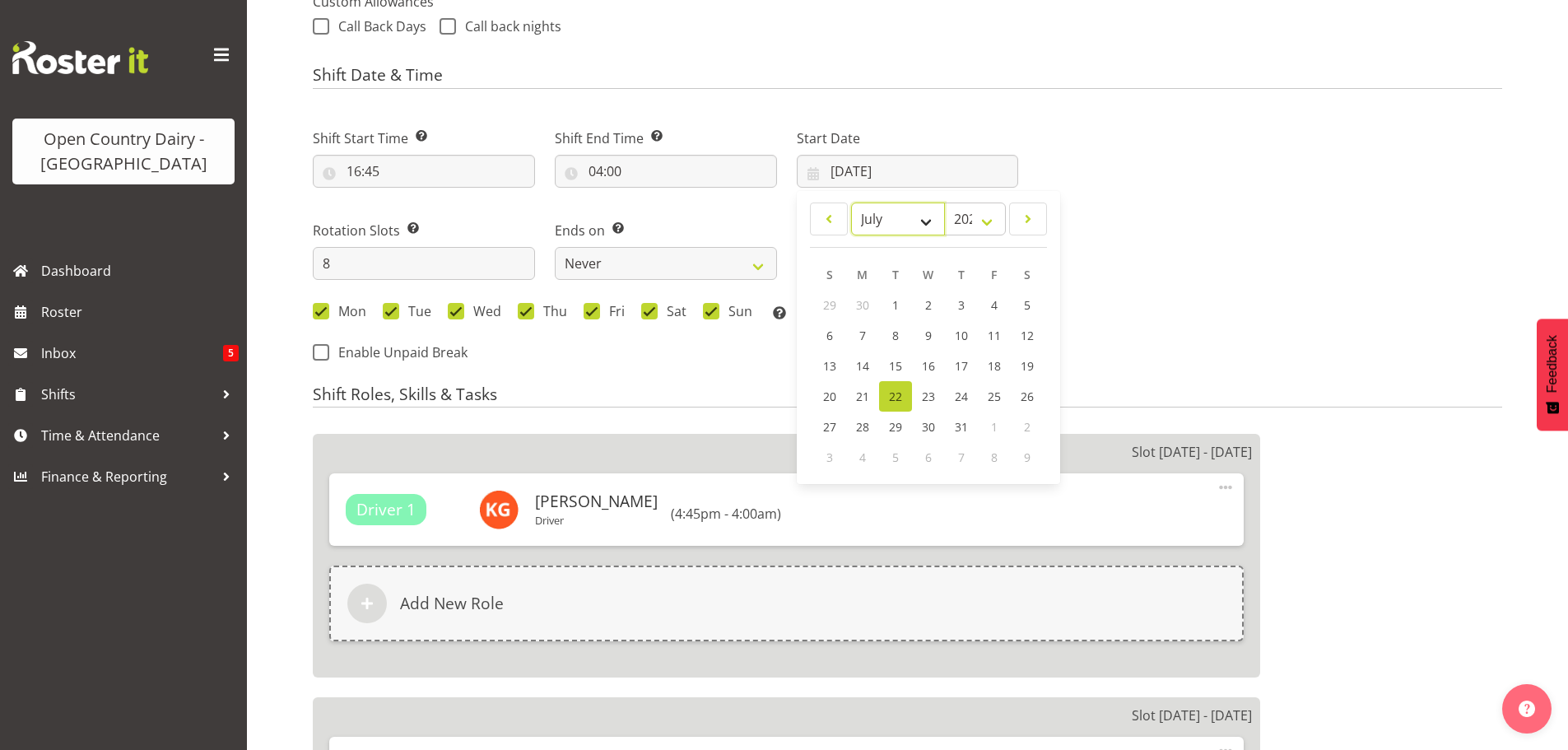
click at [928, 215] on select "January February March April May June July August September October November De…" at bounding box center [898, 219] width 94 height 33
select select "8"
click at [851, 202] on select "January February March April May June July August September October November De…" at bounding box center [898, 219] width 94 height 33
click at [859, 331] on span "8" at bounding box center [862, 337] width 7 height 16
type input "08/09/2025"
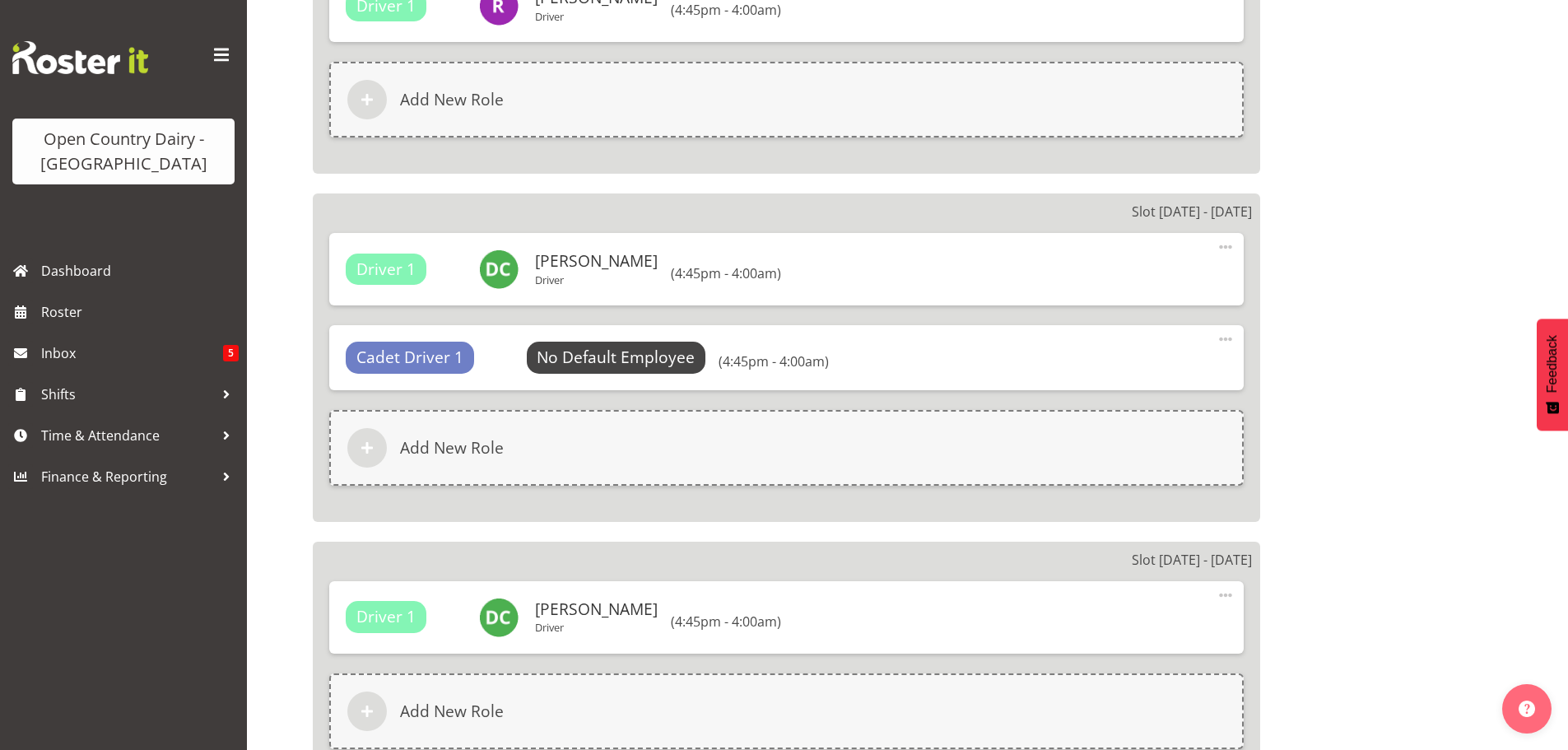
scroll to position [2200, 0]
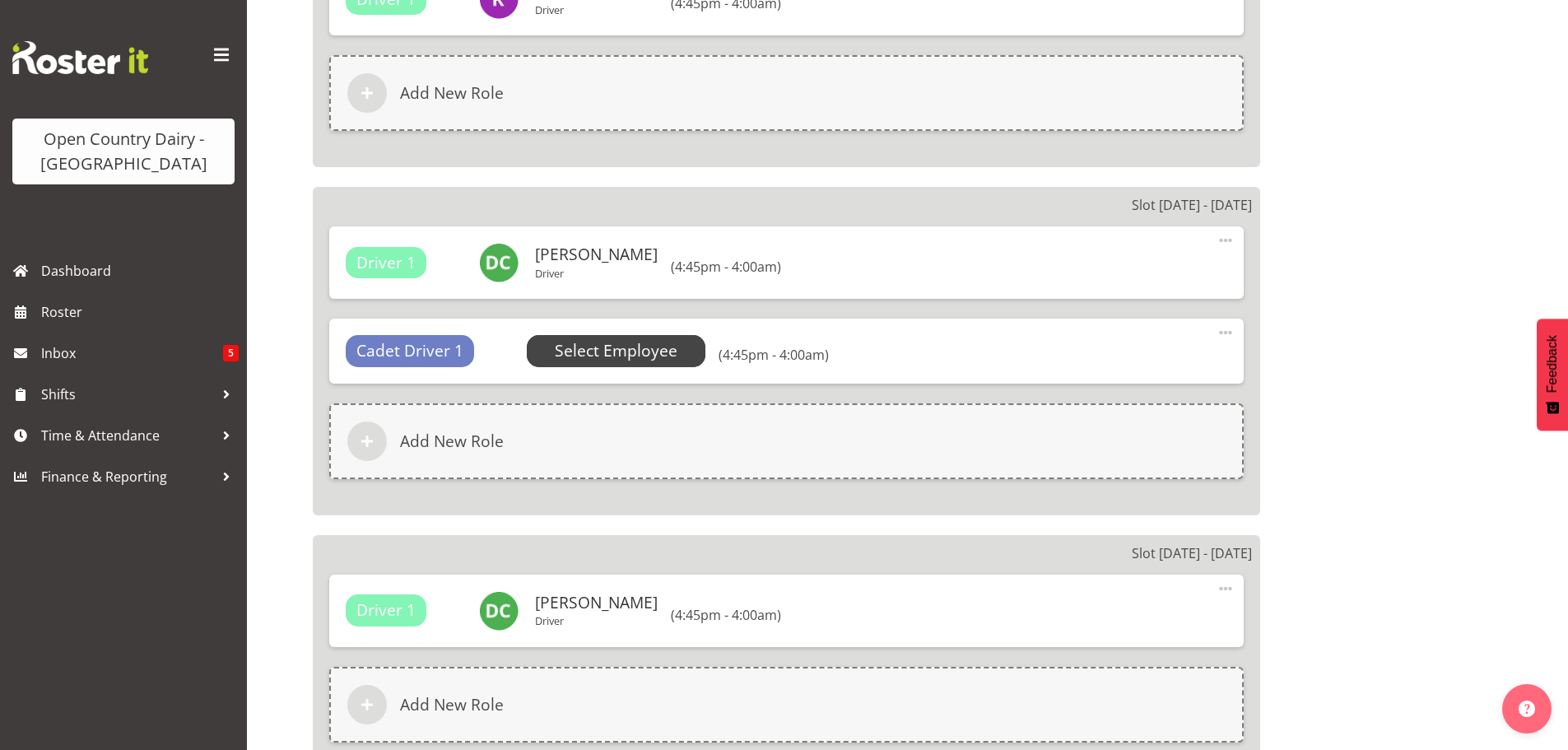
click at [612, 353] on span "Select Employee" at bounding box center [616, 350] width 123 height 24
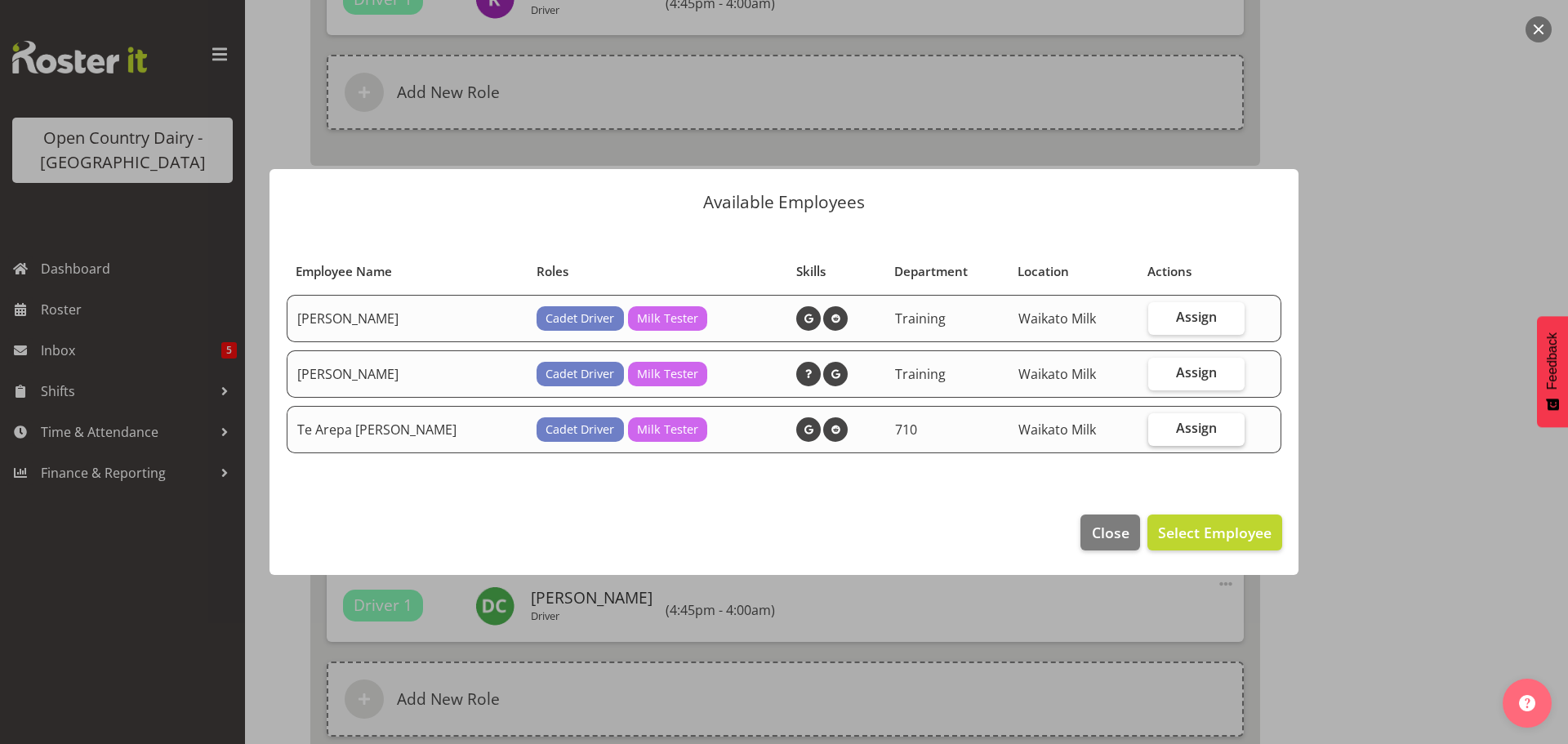
click at [1186, 427] on span "Assign" at bounding box center [1196, 428] width 41 height 17
click at [1159, 427] on input "Assign" at bounding box center [1153, 428] width 11 height 11
checkbox input "true"
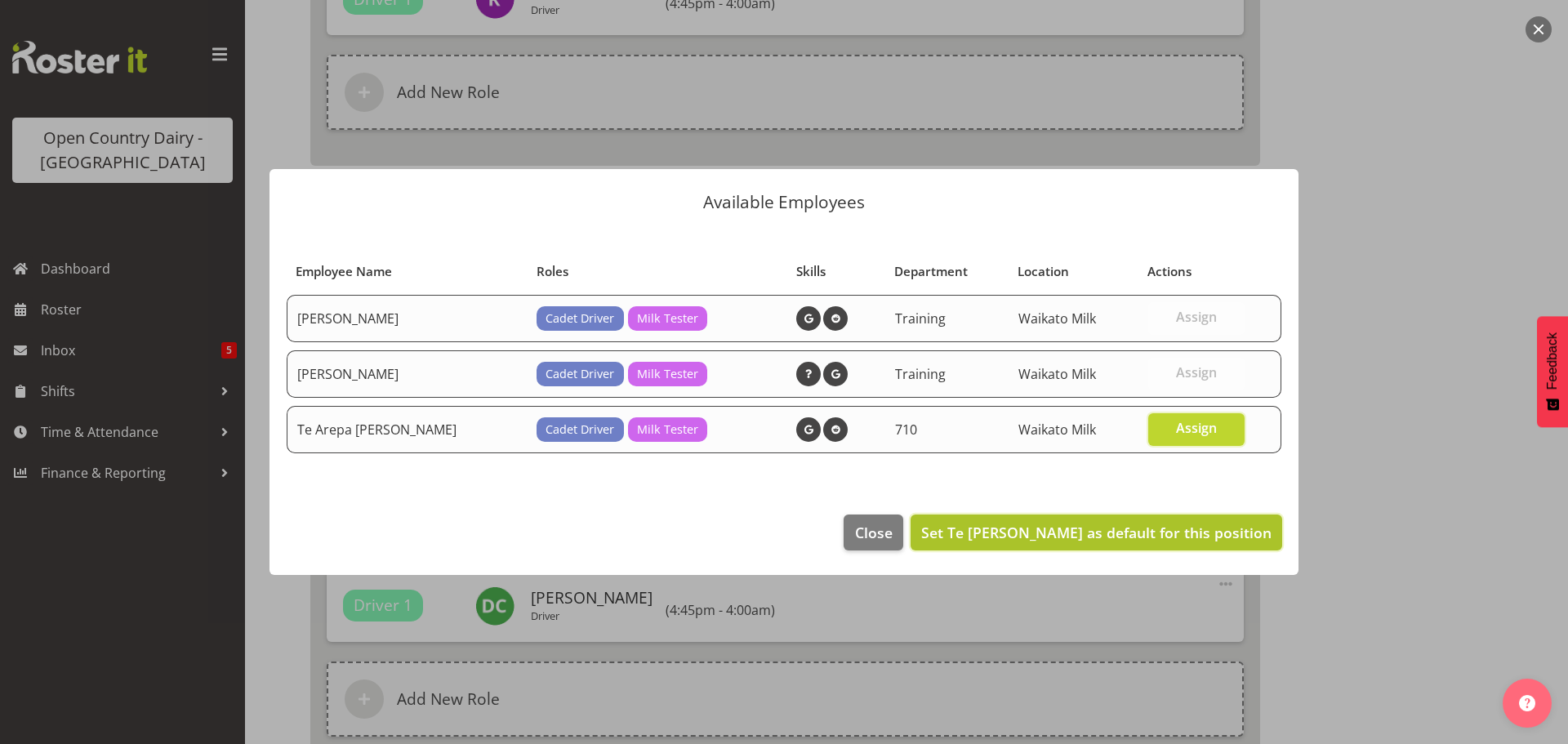
click at [1181, 532] on span "Set Te Arepa Wano as default for this position" at bounding box center [1097, 533] width 351 height 19
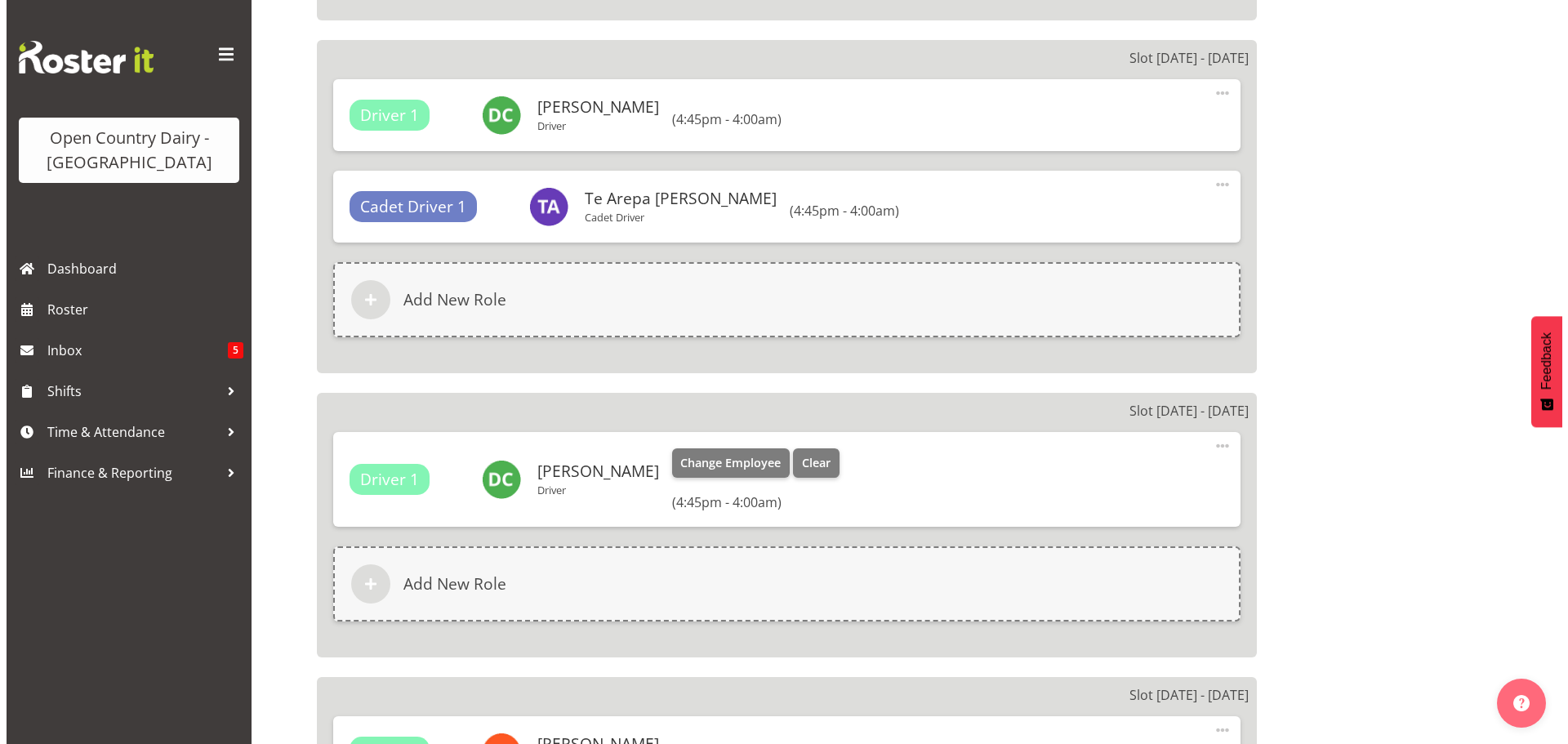
scroll to position [2345, 0]
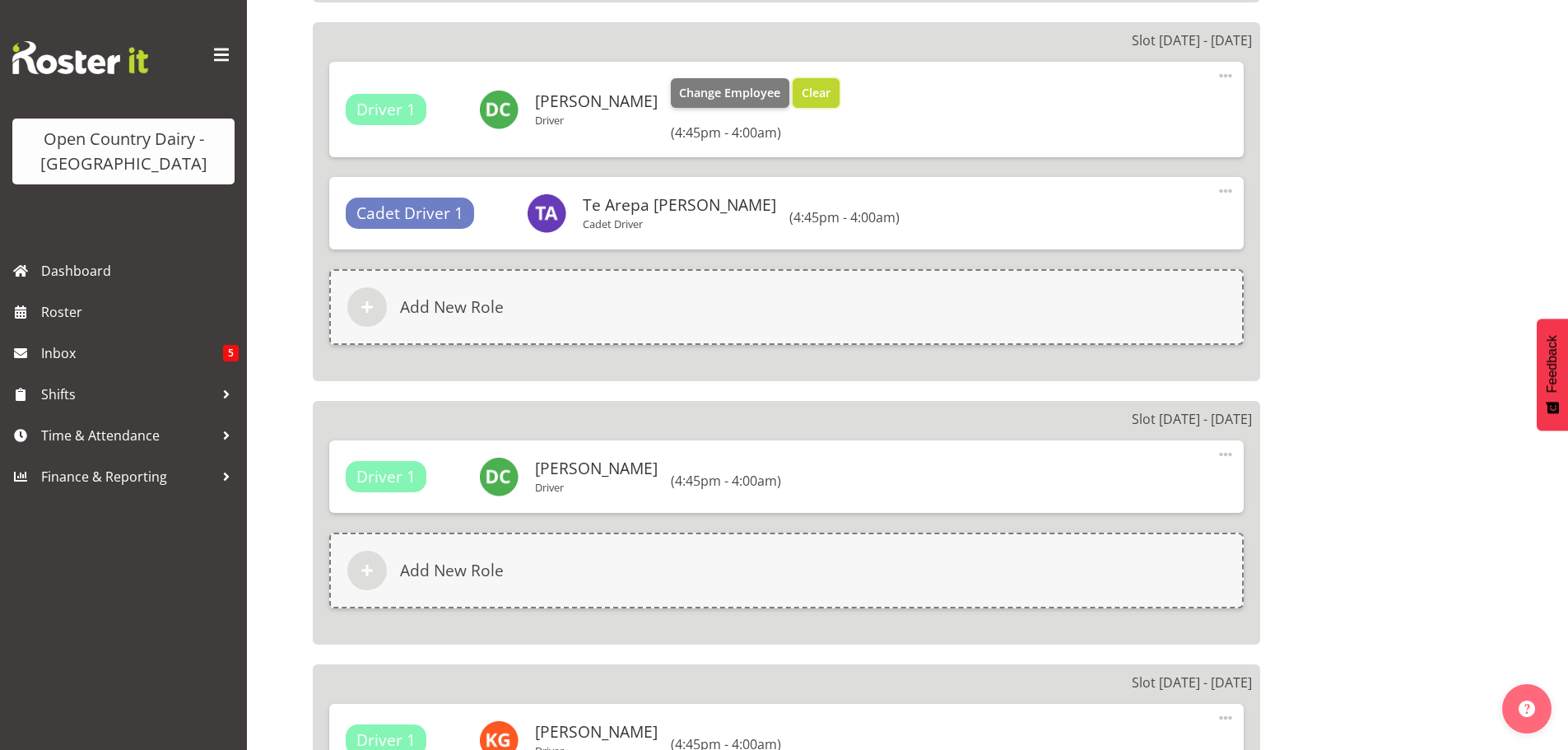
click at [802, 90] on span "Clear" at bounding box center [816, 93] width 28 height 18
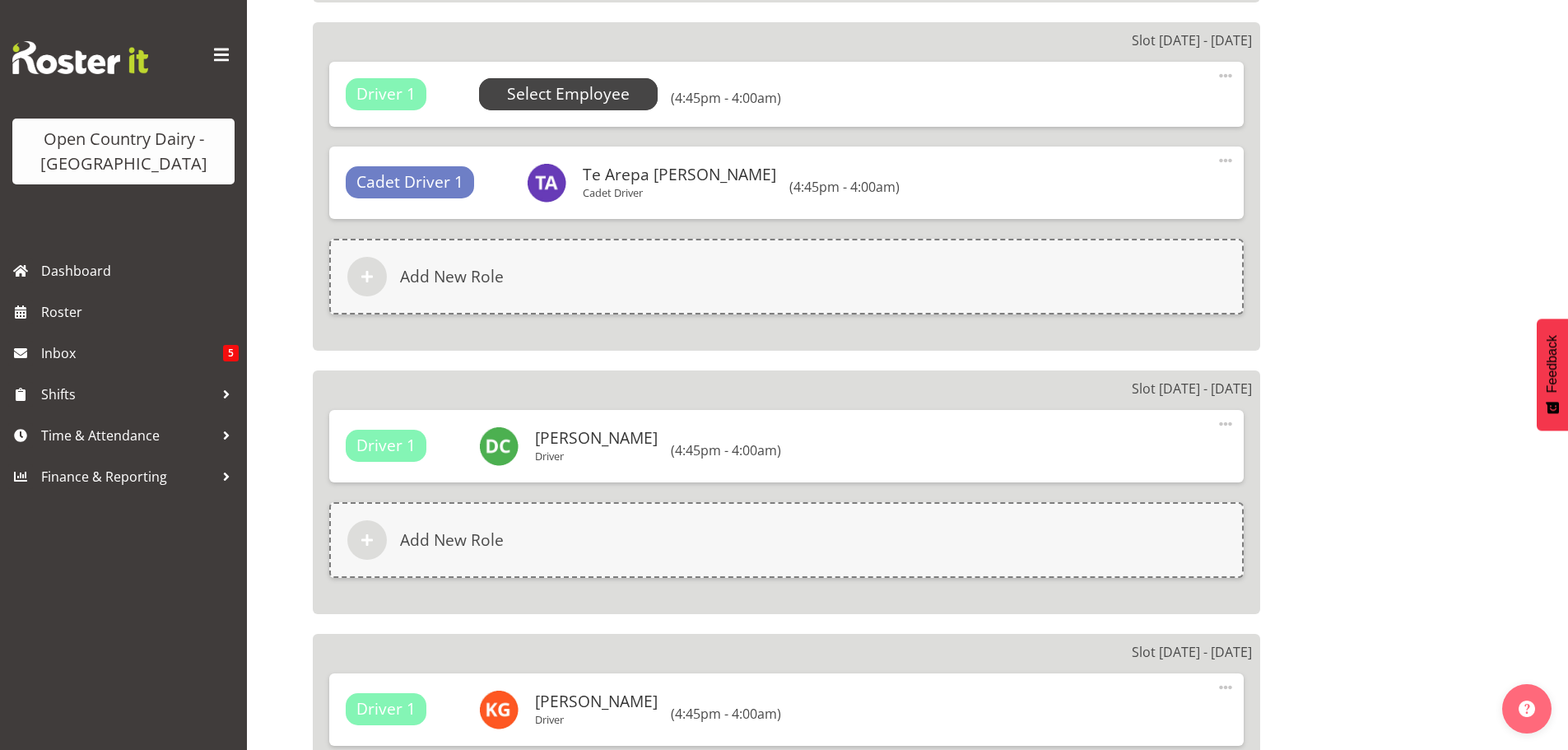
click at [561, 93] on span "Select Employee" at bounding box center [568, 94] width 123 height 24
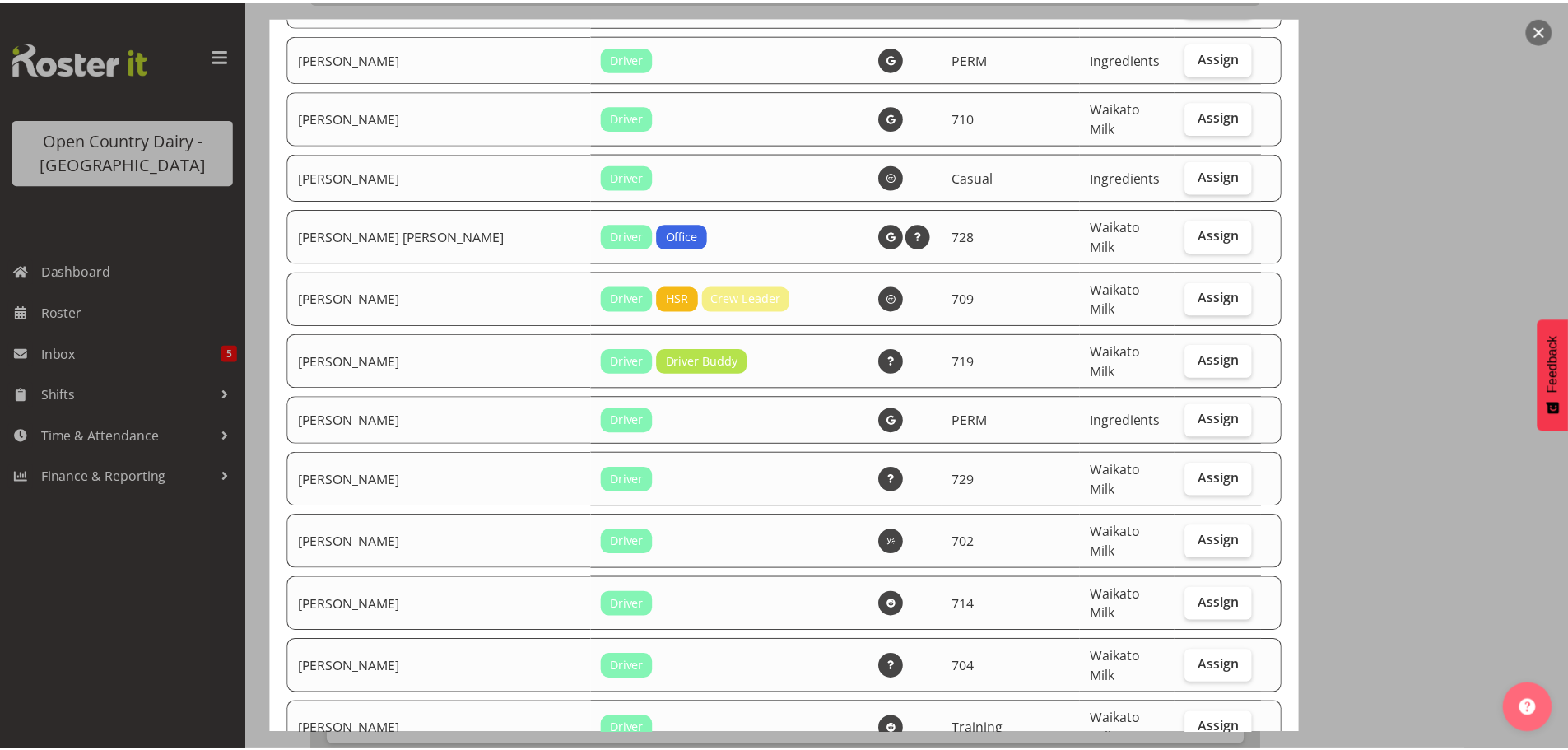
scroll to position [6954, 0]
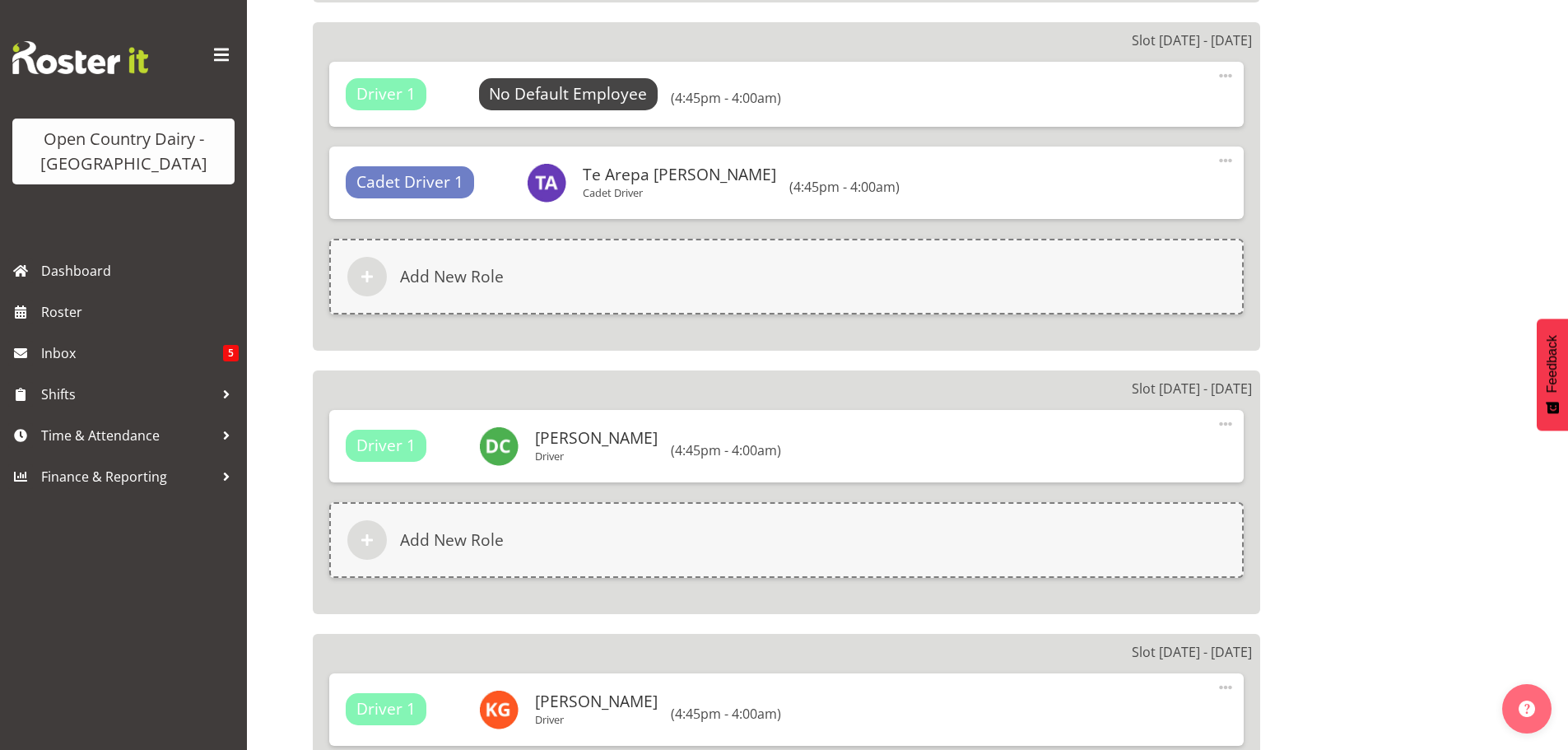
click at [1225, 70] on span at bounding box center [1225, 76] width 20 height 20
click at [1119, 144] on link "Delete" at bounding box center [1157, 144] width 158 height 29
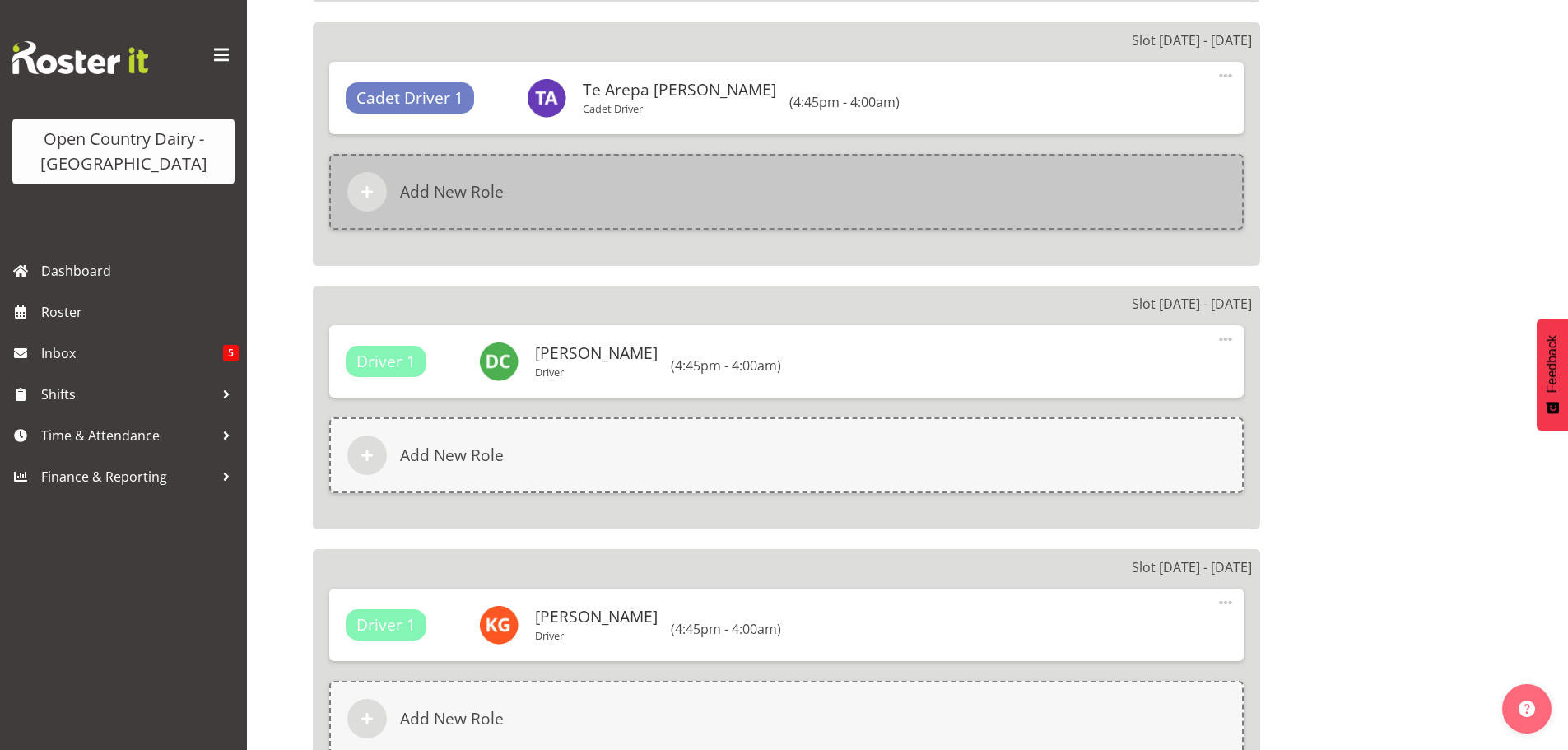
click at [419, 188] on h6 "Add New Role" at bounding box center [453, 191] width 104 height 20
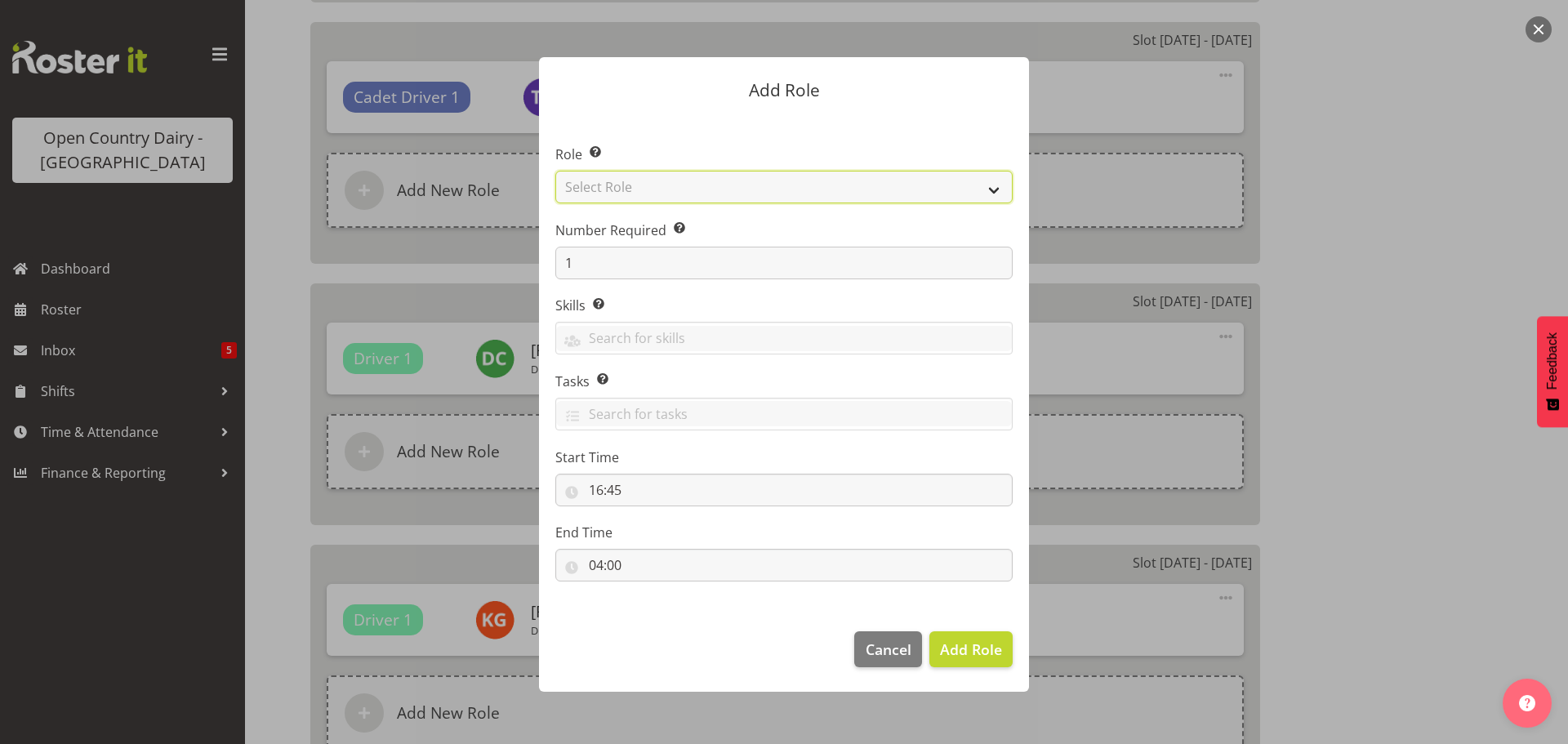
click at [719, 190] on select "Select Role Cadet Driver Crew Leader Driver Driver Buddy Driver Assessor Dayshi…" at bounding box center [784, 187] width 458 height 33
select select "1436"
click at [555, 170] on select "Select Role Cadet Driver Crew Leader Driver Driver Buddy Driver Assessor Dayshi…" at bounding box center [784, 187] width 458 height 33
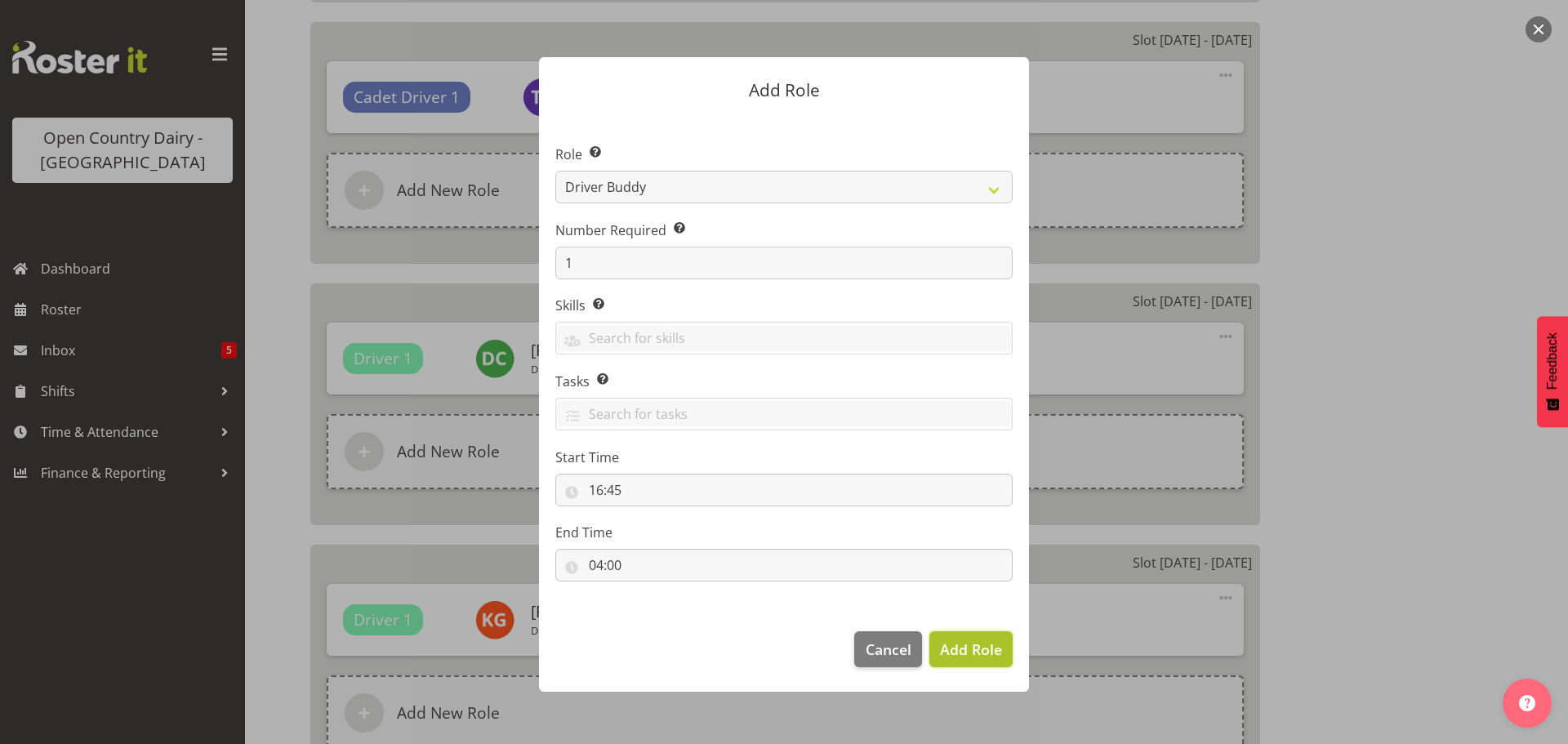
click at [958, 651] on span "Add Role" at bounding box center [971, 650] width 62 height 19
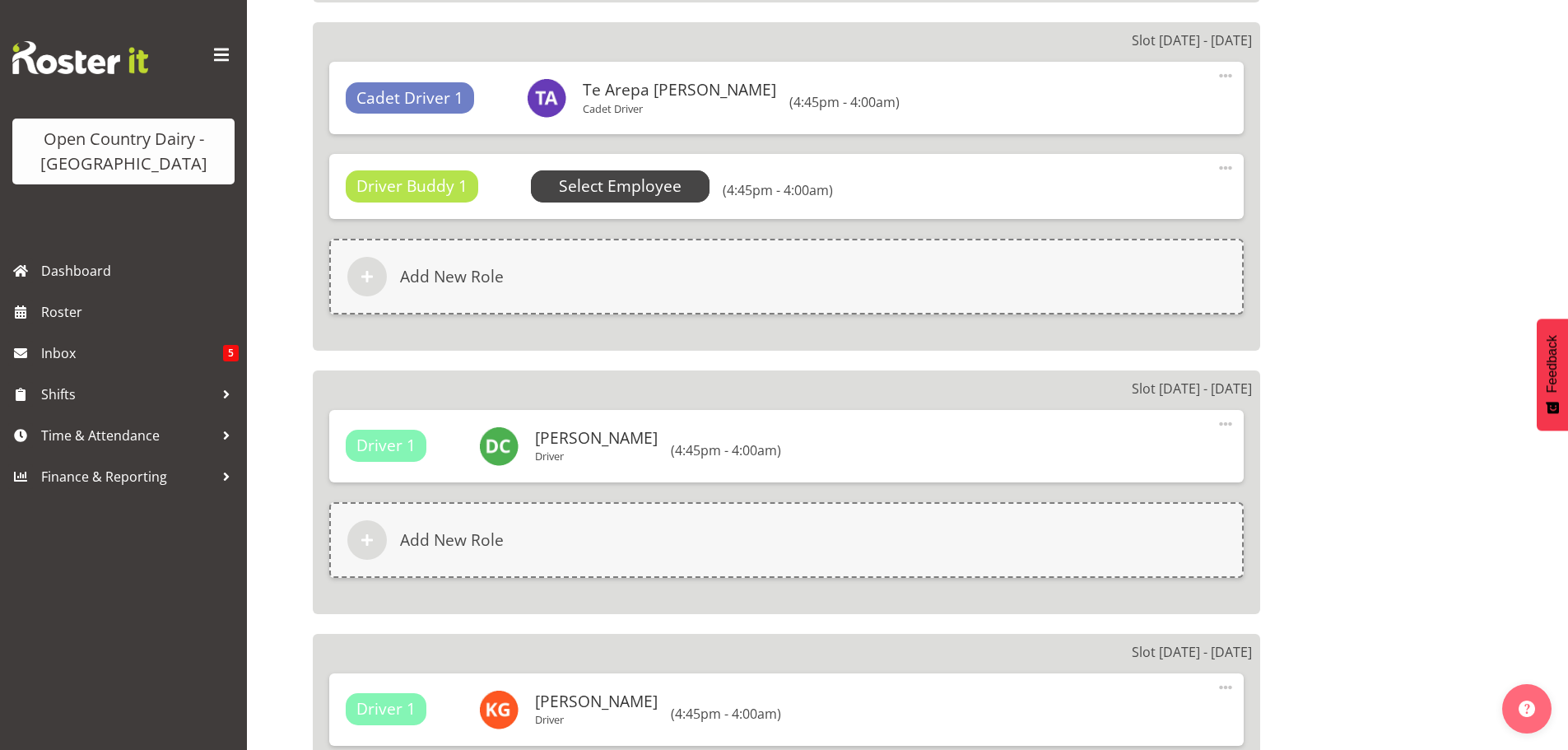
click at [608, 185] on span "Select Employee" at bounding box center [620, 187] width 123 height 24
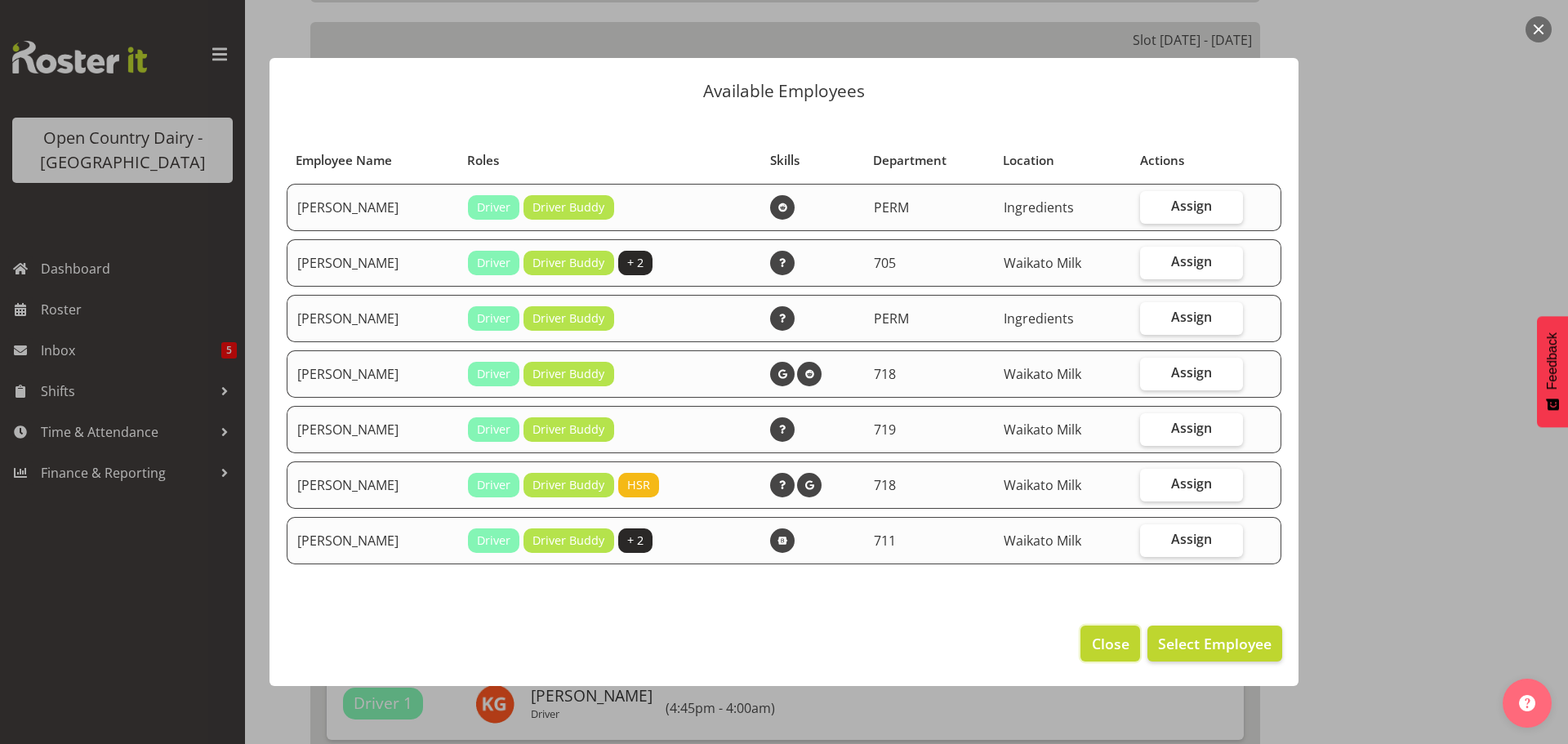
click at [1111, 645] on span "Close" at bounding box center [1110, 644] width 38 height 21
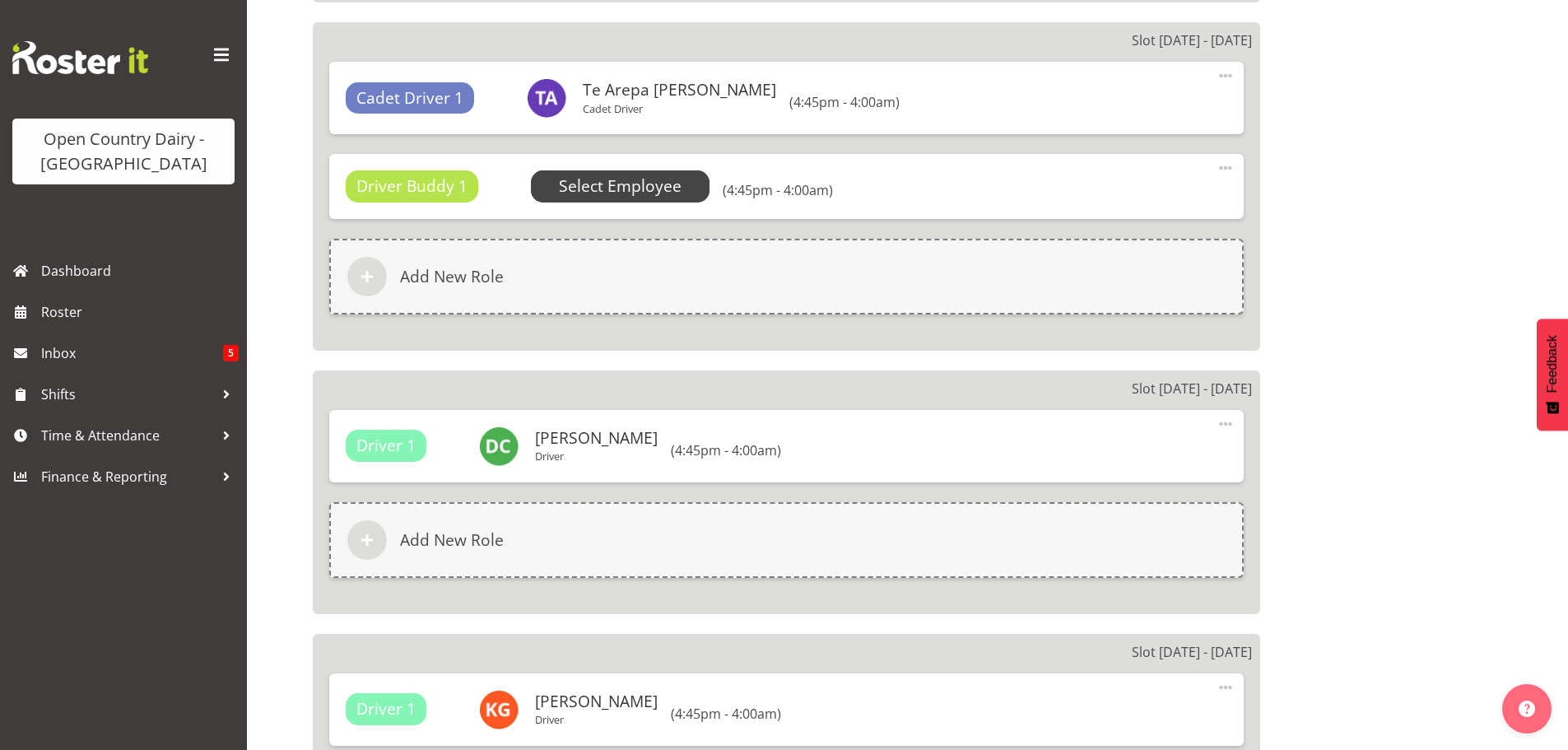
click at [581, 183] on span "Select Employee" at bounding box center [620, 187] width 123 height 24
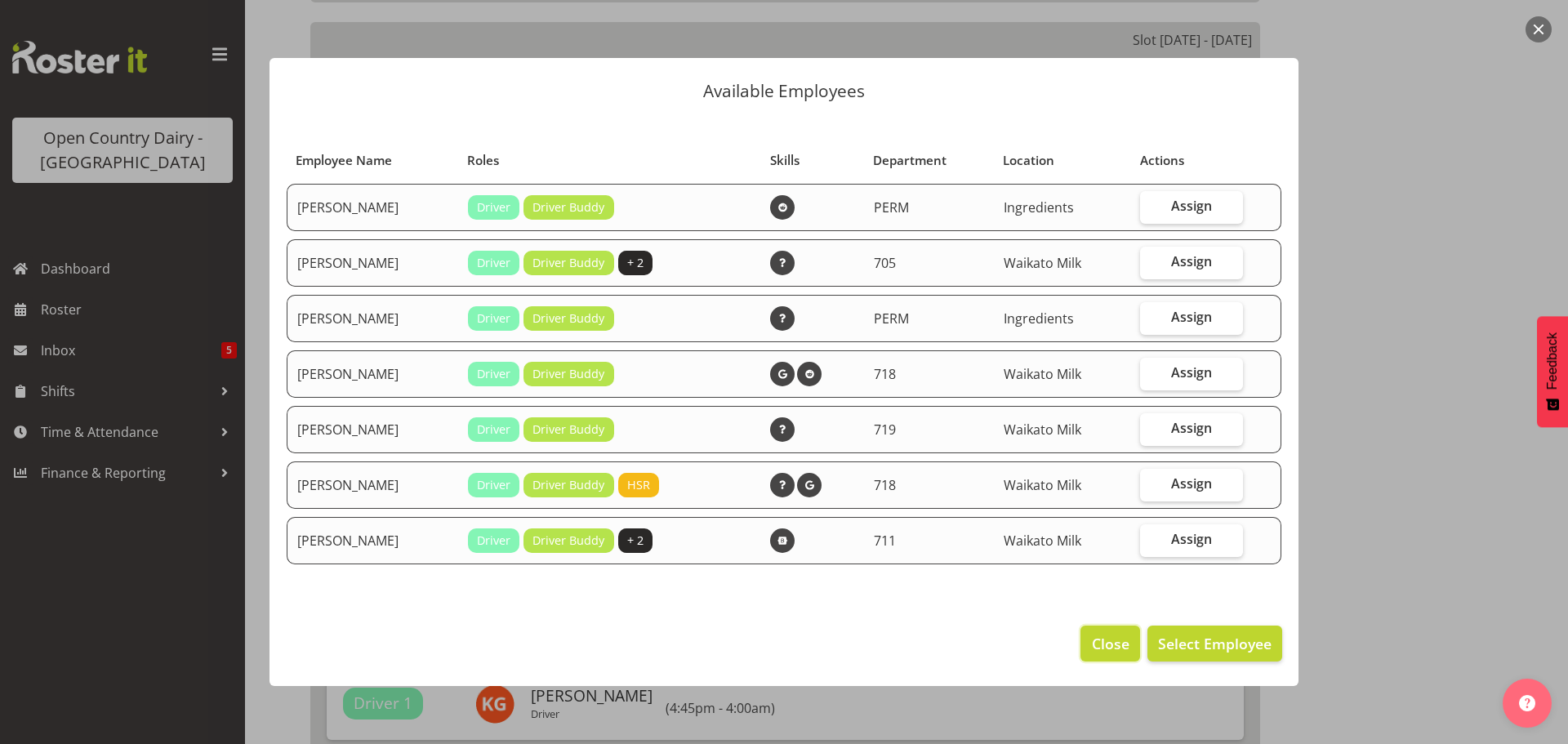
click at [1104, 637] on span "Close" at bounding box center [1110, 644] width 38 height 21
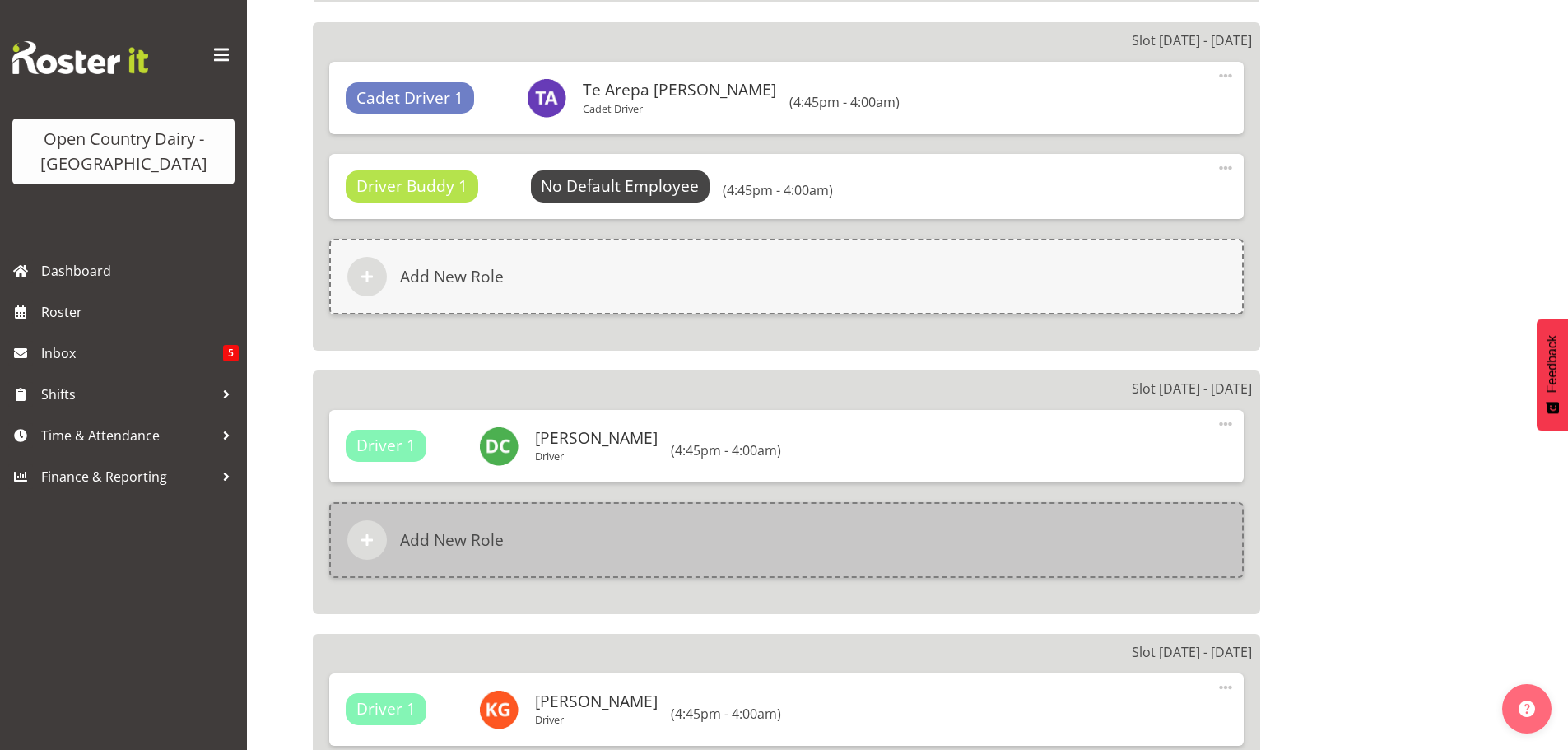
click at [452, 534] on h6 "Add New Role" at bounding box center [453, 540] width 104 height 20
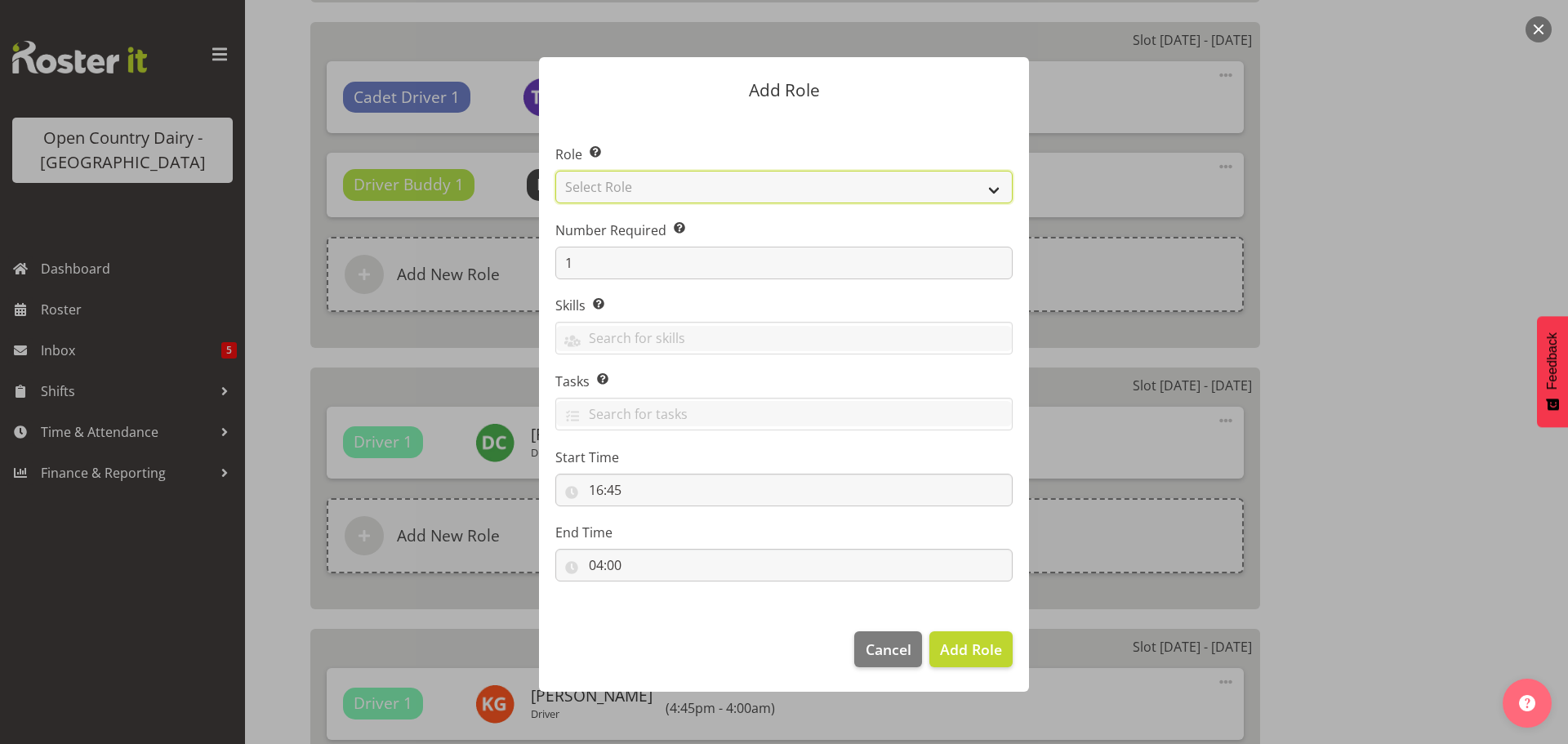
click at [772, 181] on select "Select Role Cadet Driver Crew Leader Driver Driver Buddy Driver Assessor Dayshi…" at bounding box center [784, 187] width 458 height 33
select select "1462"
click at [555, 170] on select "Select Role Cadet Driver Crew Leader Driver Driver Buddy Driver Assessor Dayshi…" at bounding box center [784, 187] width 458 height 33
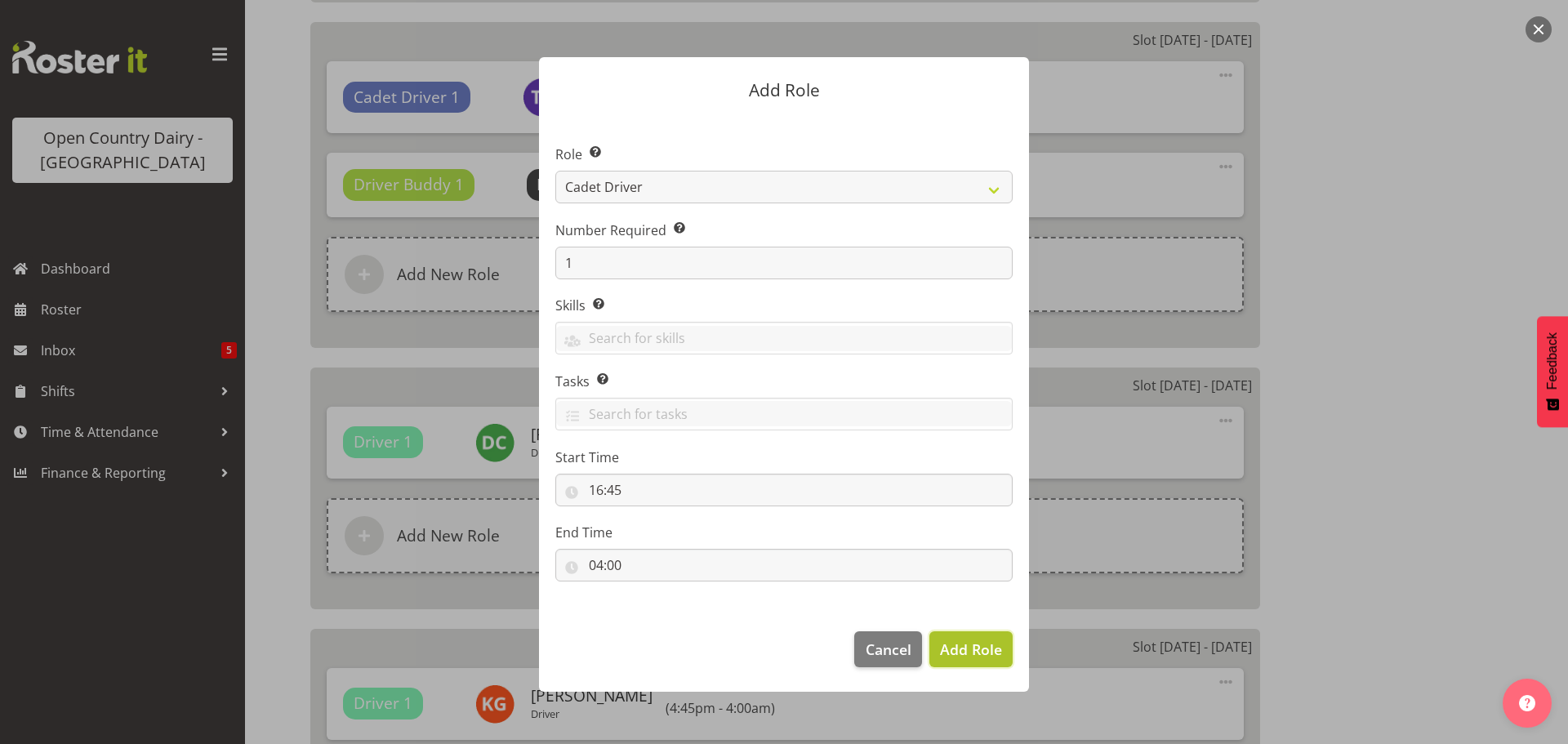
click at [964, 647] on span "Add Role" at bounding box center [971, 650] width 62 height 19
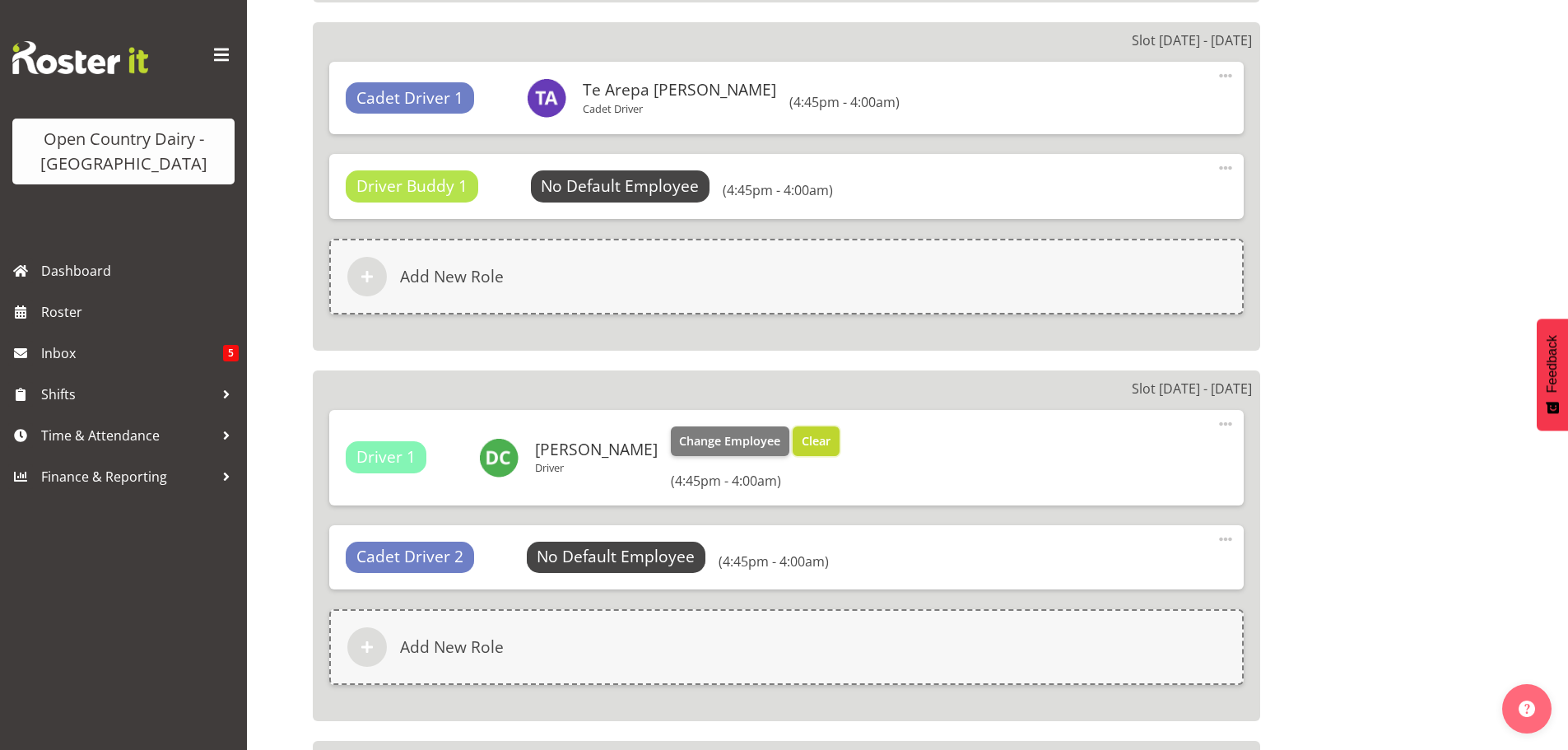
click at [807, 441] on span "Clear" at bounding box center [816, 441] width 28 height 18
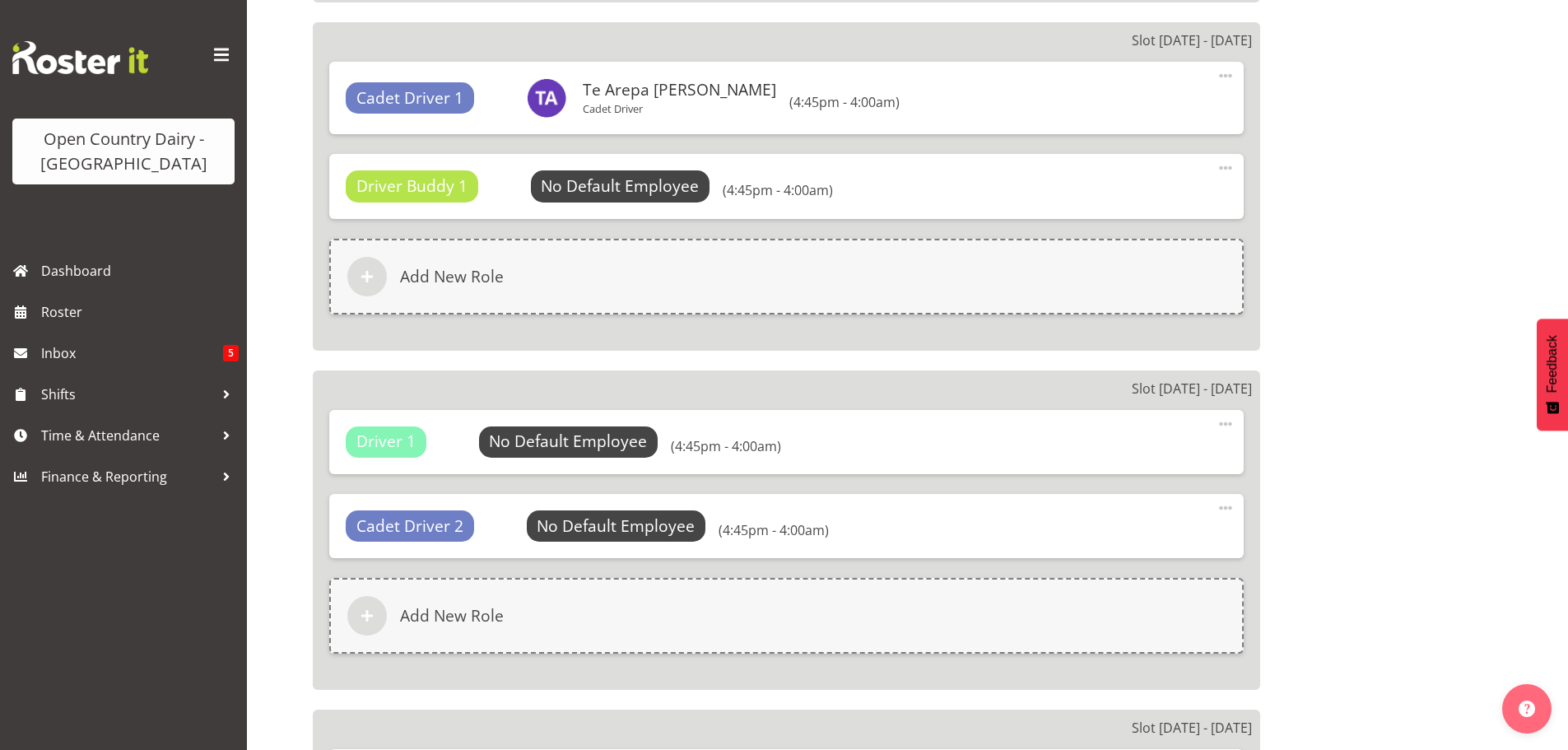
click at [1225, 422] on span at bounding box center [1225, 424] width 20 height 20
click at [1118, 492] on link "Delete" at bounding box center [1157, 493] width 158 height 29
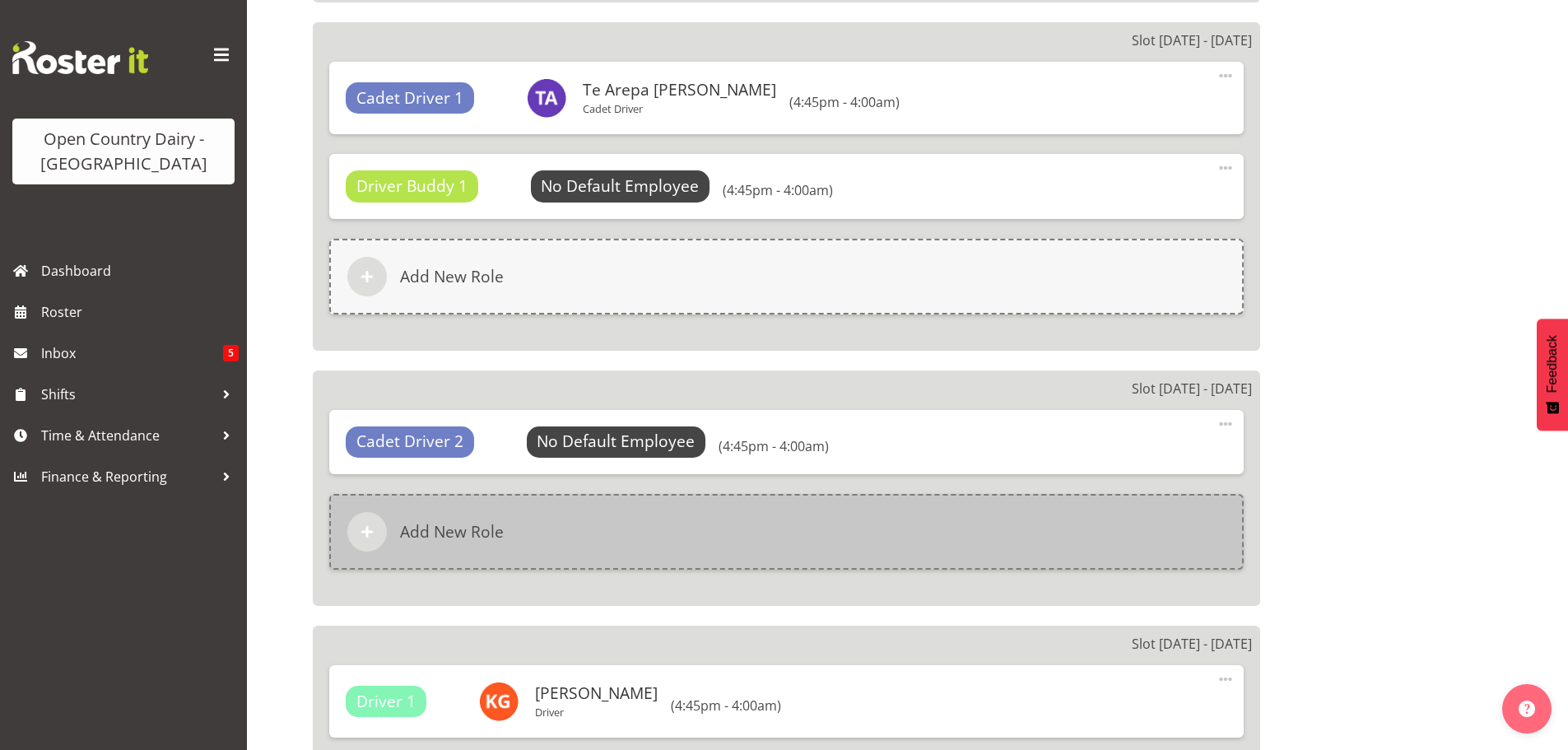
click at [409, 529] on h6 "Add New Role" at bounding box center [453, 532] width 104 height 20
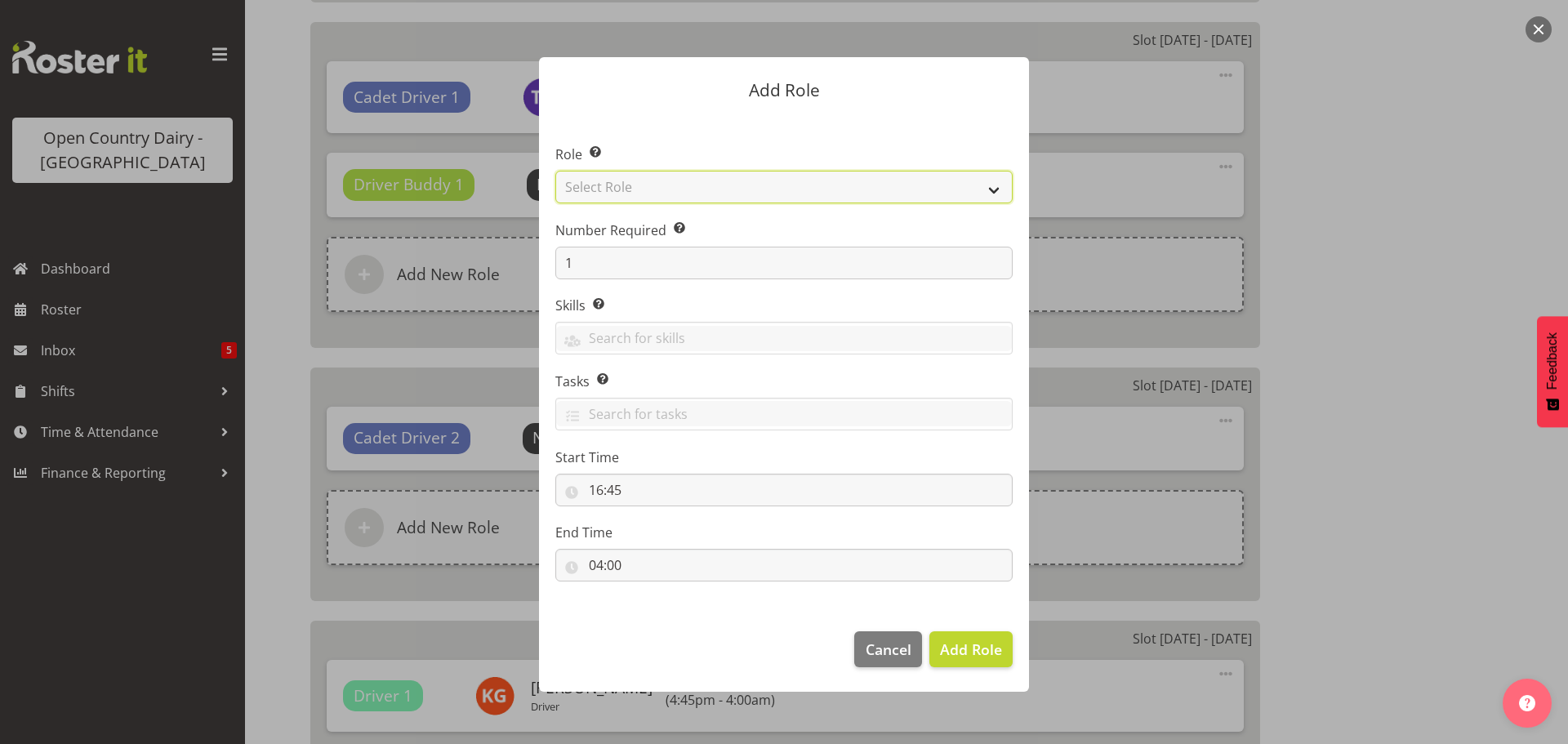
click at [803, 189] on select "Select Role Cadet Driver Crew Leader Driver Driver Buddy Driver Assessor Dayshi…" at bounding box center [784, 187] width 458 height 33
select select "1436"
click at [555, 170] on select "Select Role Cadet Driver Crew Leader Driver Driver Buddy Driver Assessor Dayshi…" at bounding box center [784, 187] width 458 height 33
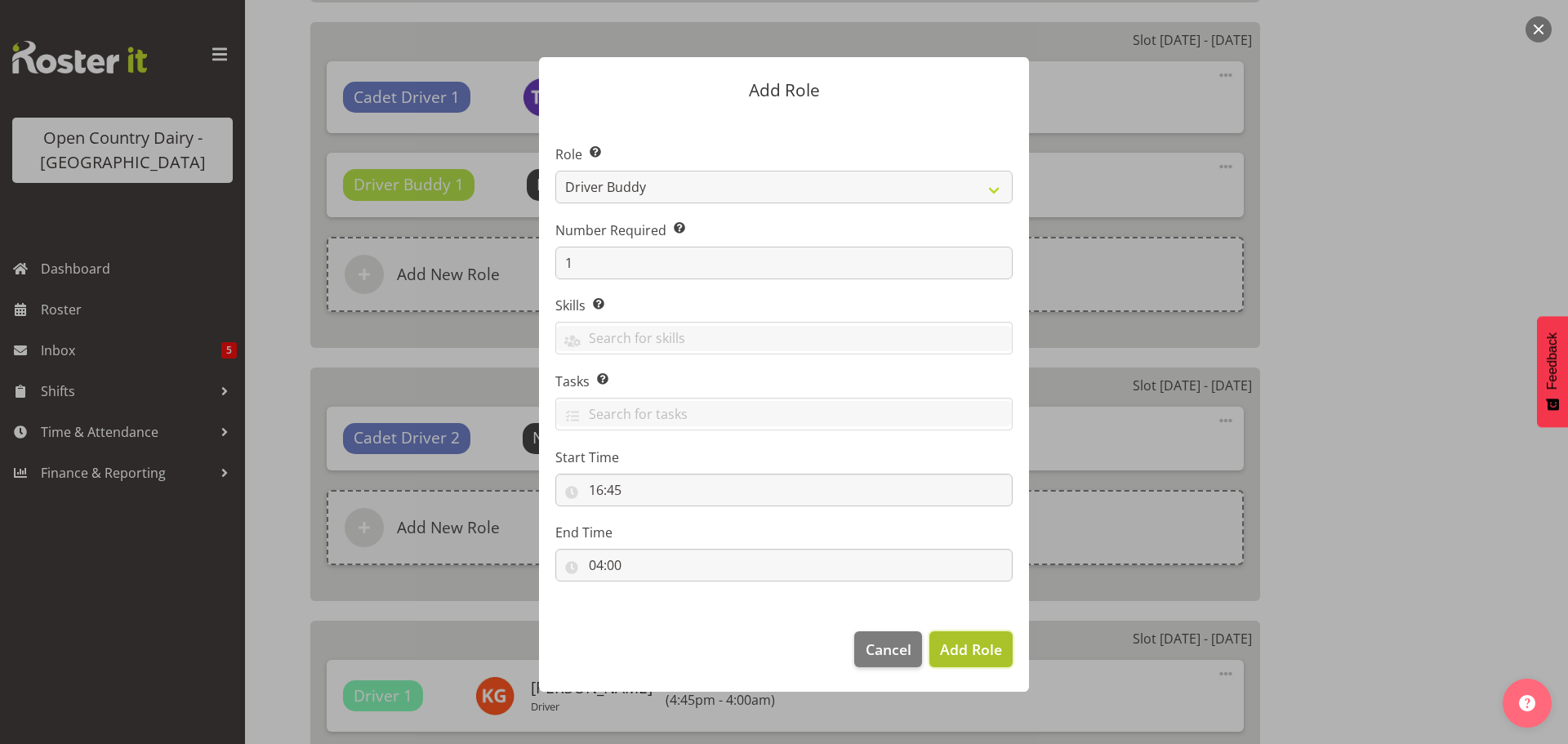
click at [968, 645] on span "Add Role" at bounding box center [971, 650] width 62 height 19
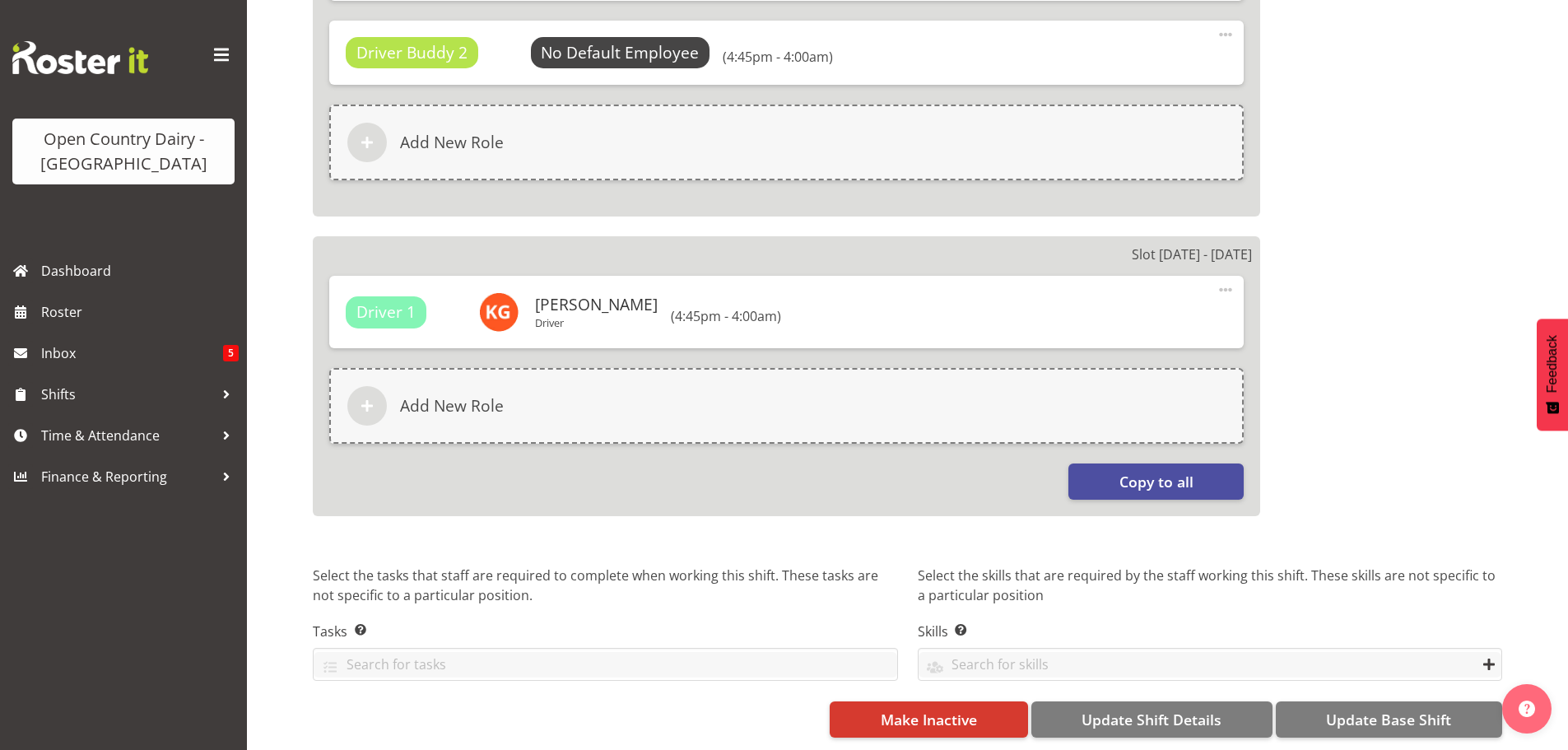
scroll to position [2850, 0]
click at [1390, 709] on span "Update Base Shift" at bounding box center [1388, 720] width 125 height 22
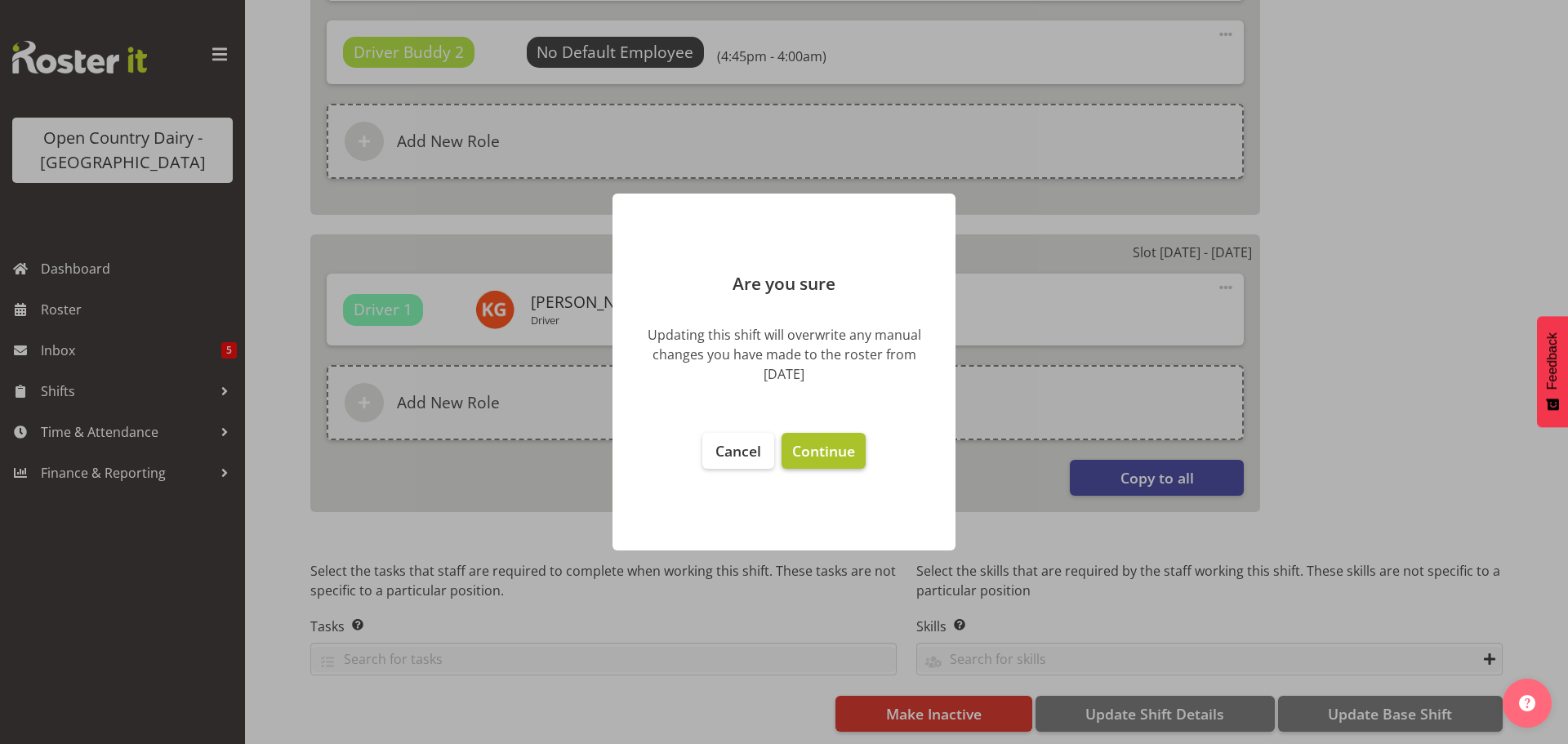
click at [819, 452] on span "Continue" at bounding box center [823, 451] width 63 height 19
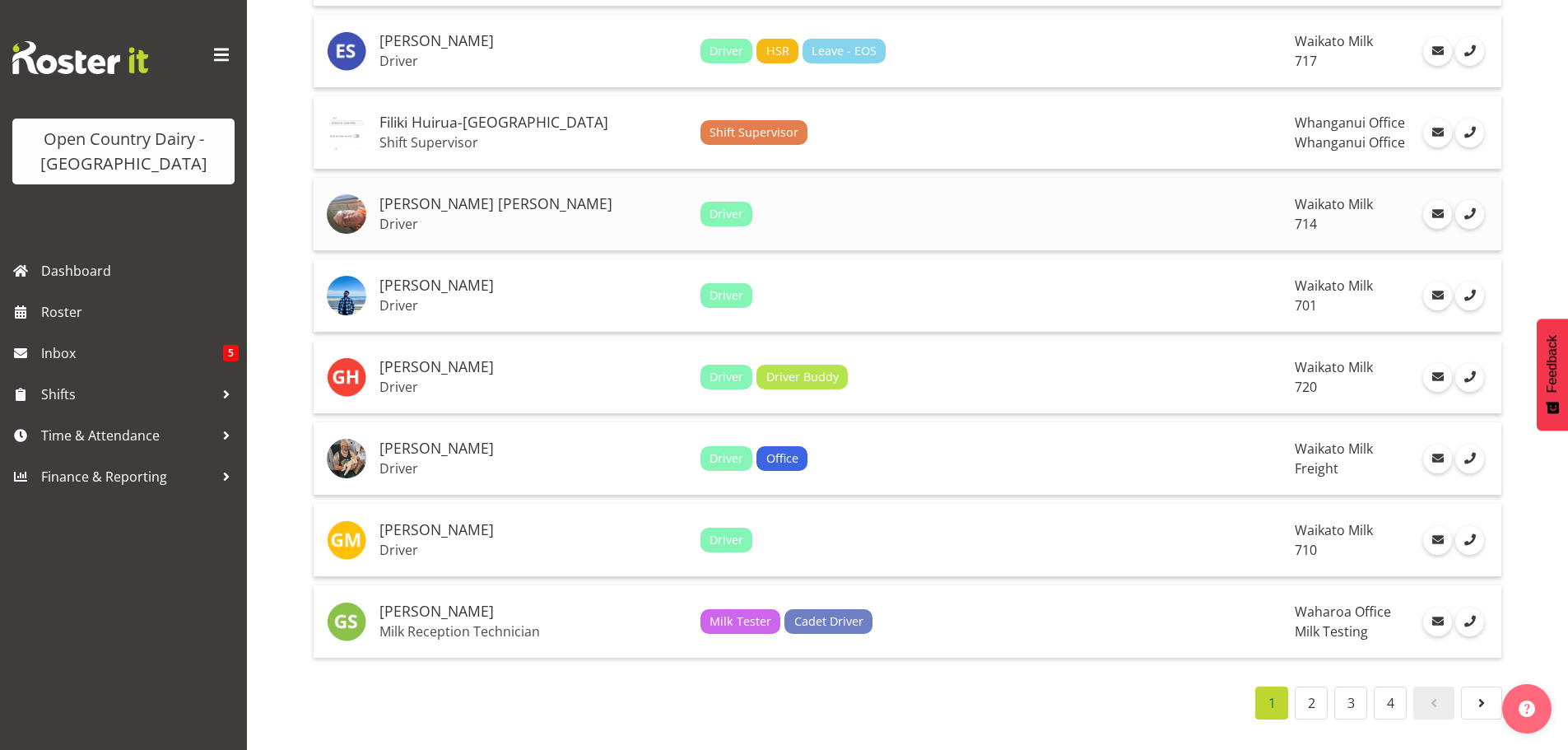
scroll to position [3672, 0]
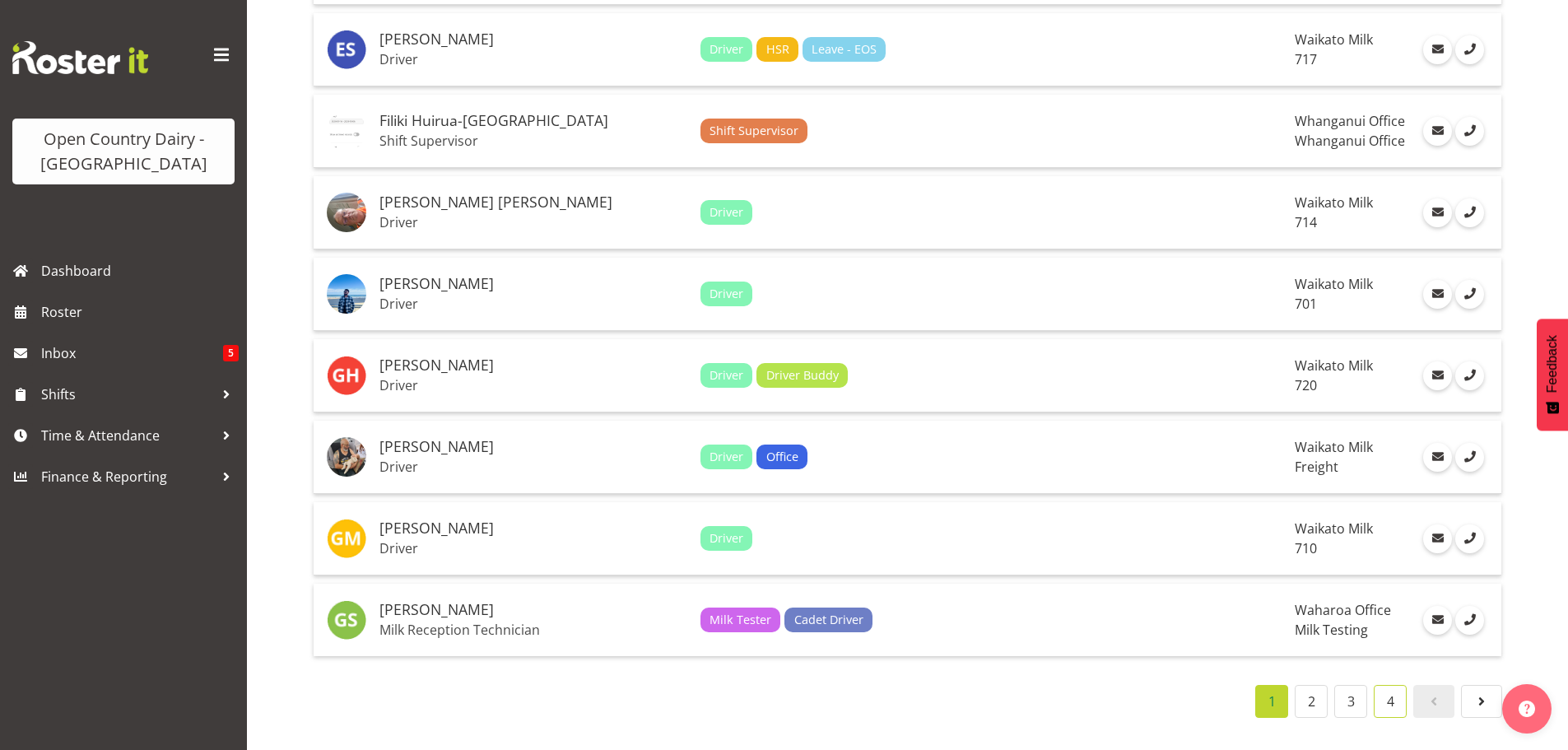
click at [1385, 688] on link "4" at bounding box center [1390, 702] width 33 height 33
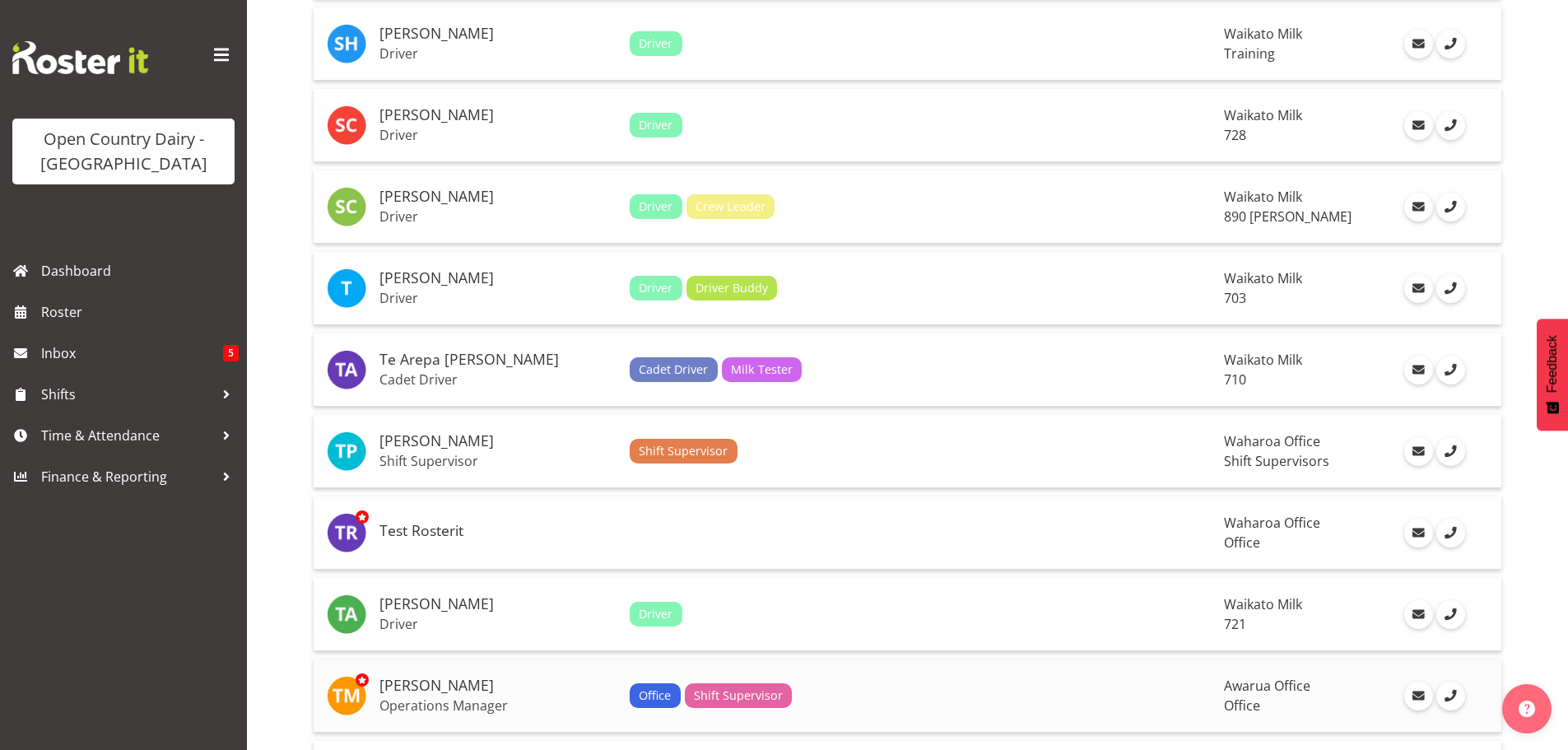
scroll to position [487, 0]
click at [446, 362] on h5 "Te Arepa [PERSON_NAME]" at bounding box center [498, 360] width 237 height 17
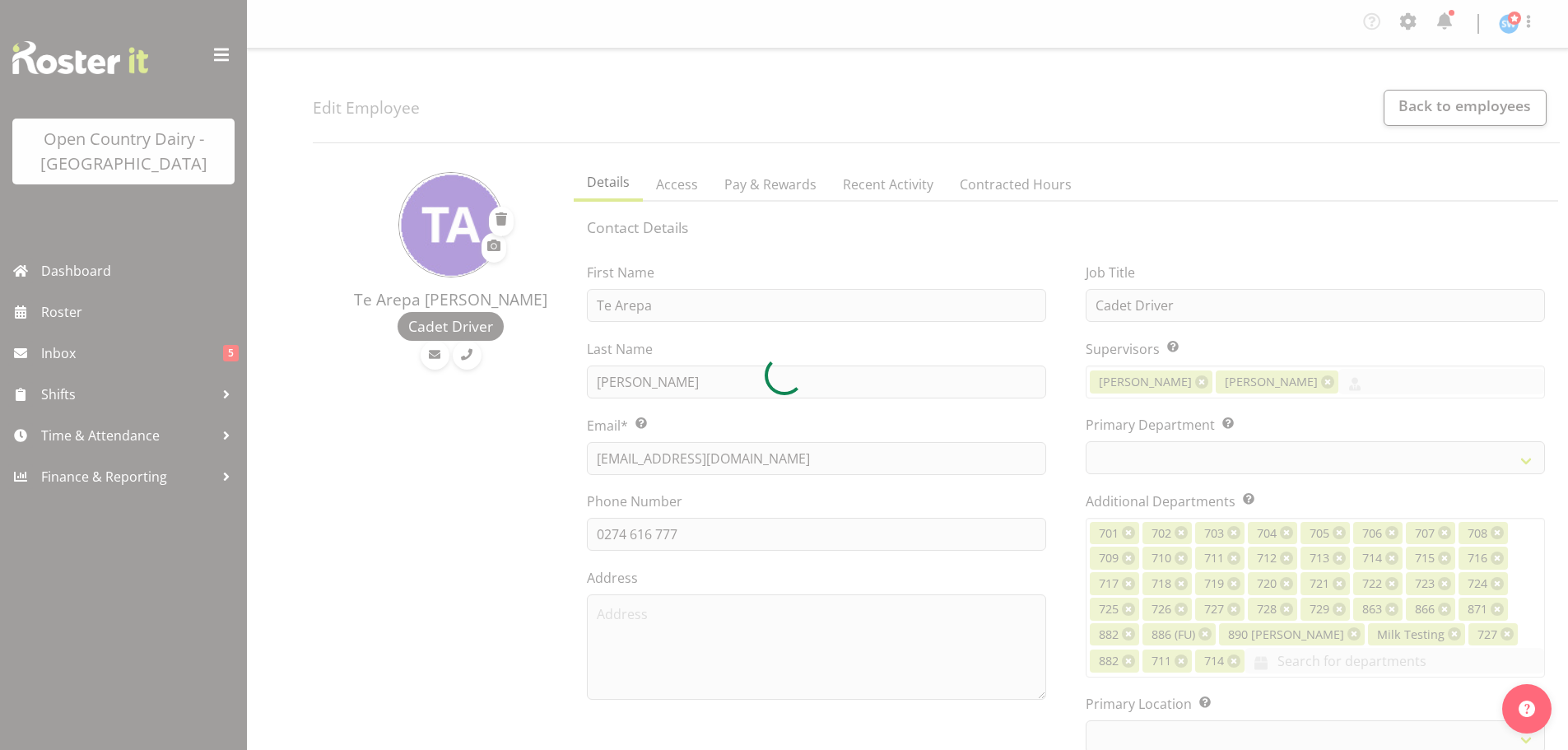
select select "TimelineWeek"
select select
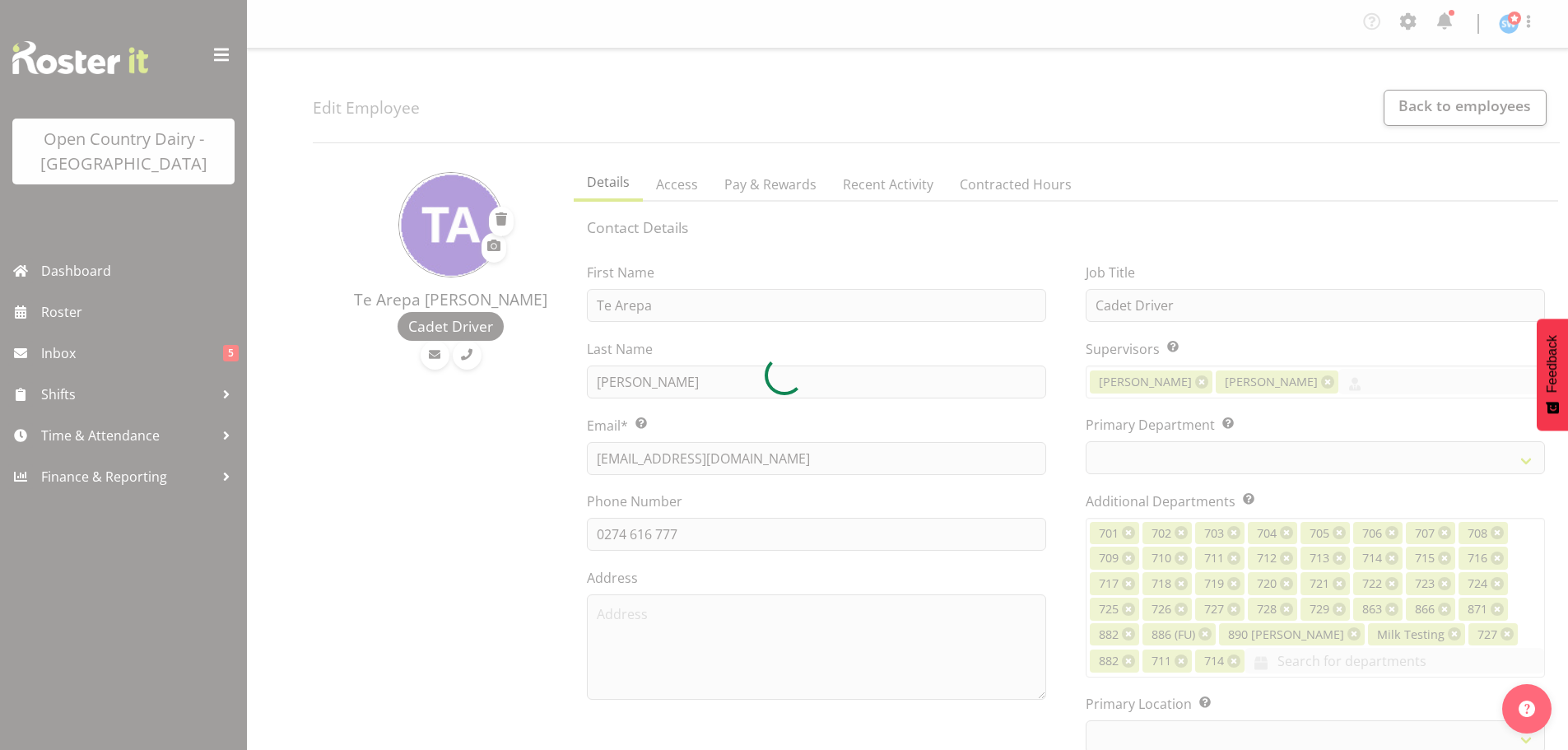
select select
select select "1054"
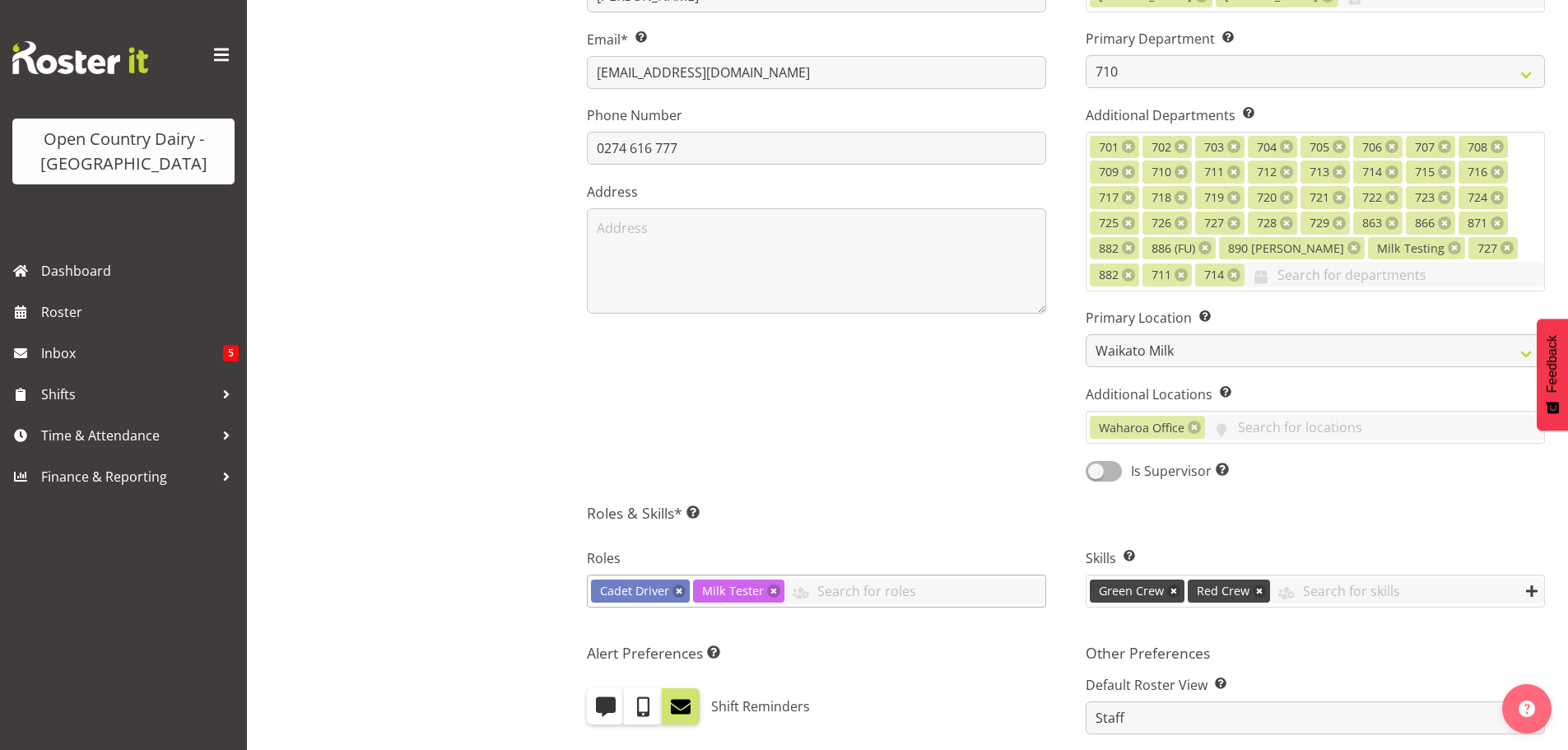
scroll to position [374, 0]
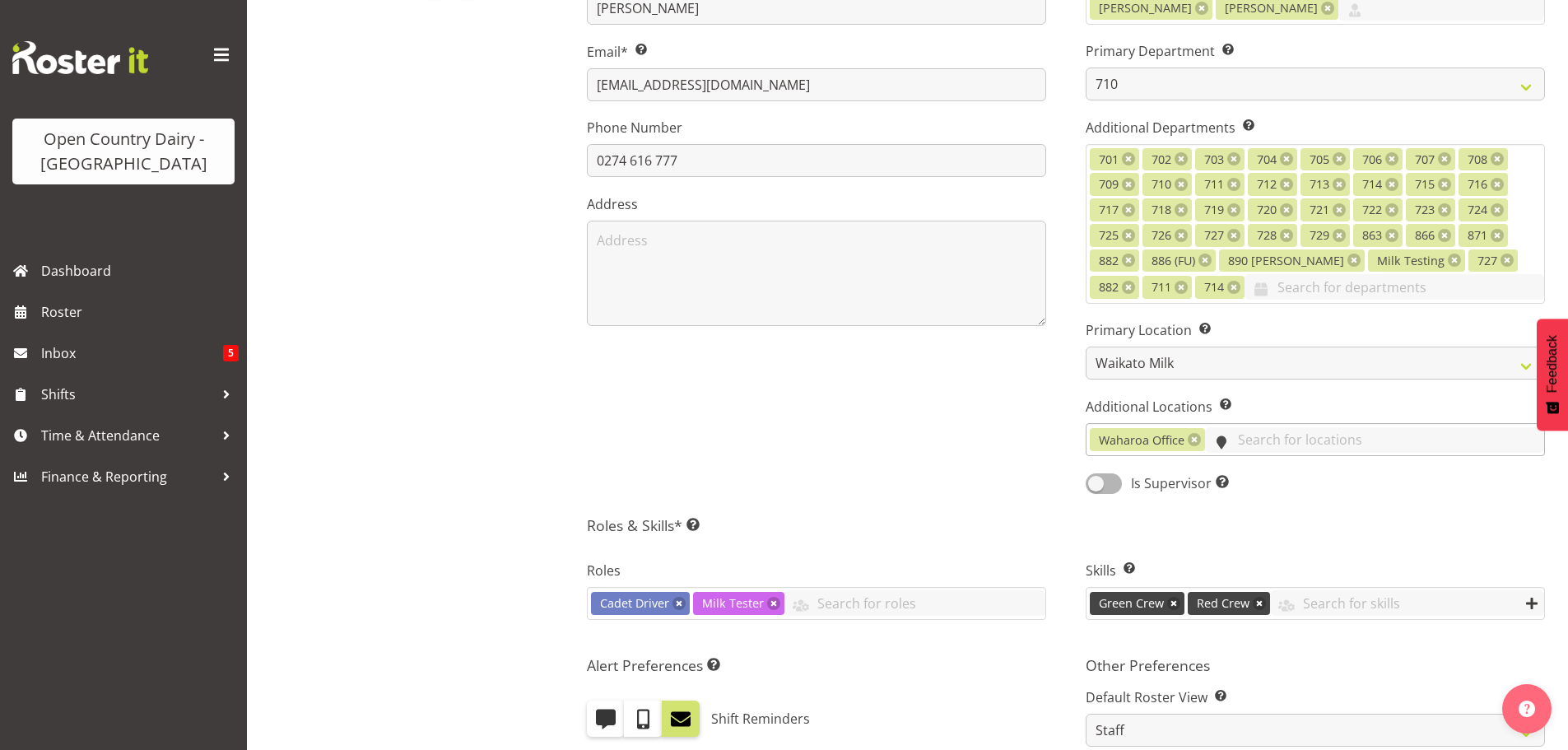
click at [1224, 442] on input "text" at bounding box center [1375, 440] width 339 height 26
click at [992, 460] on div "First Name Te Arepa Last Name [PERSON_NAME] Email* This is a required field. [E…" at bounding box center [817, 186] width 499 height 640
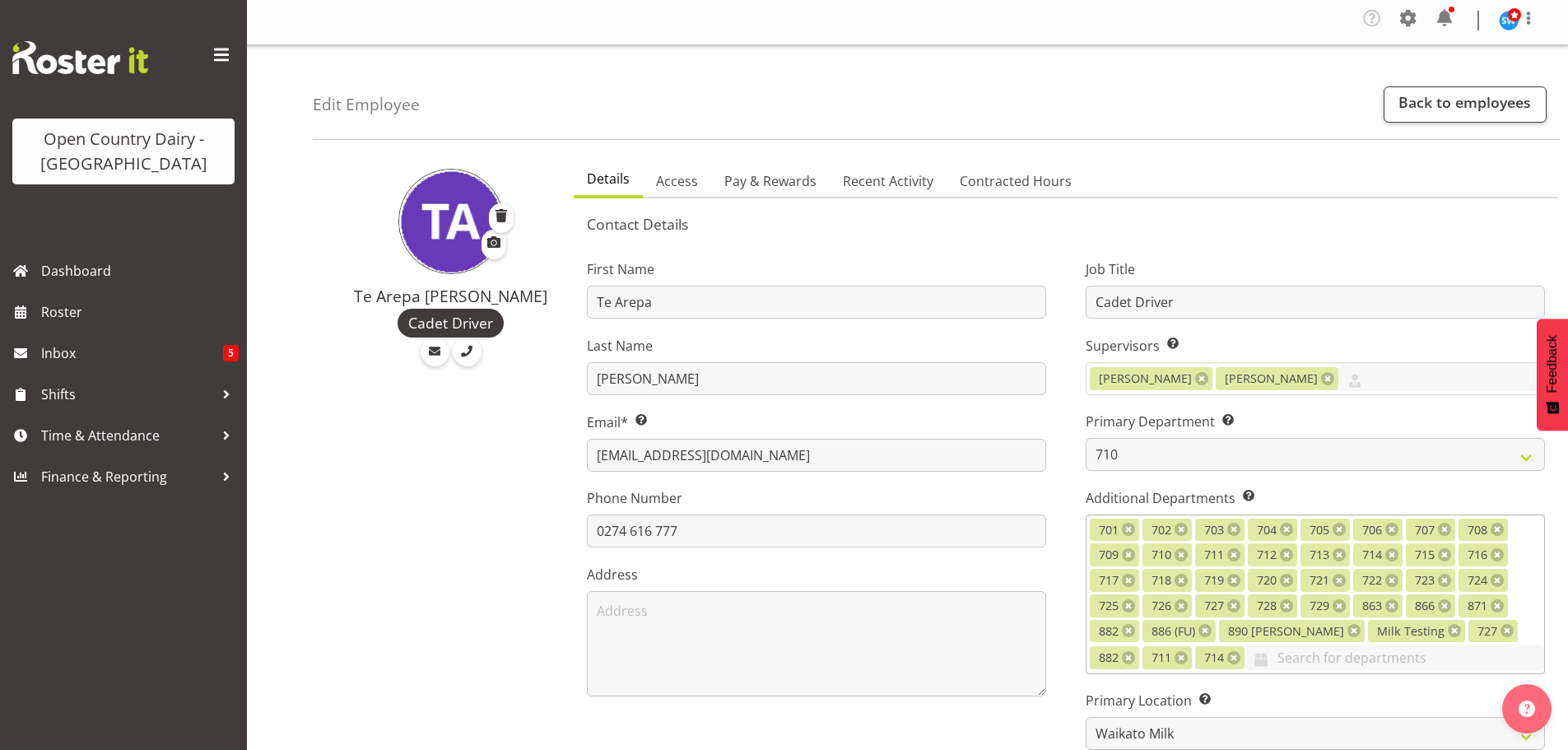
scroll to position [0, 0]
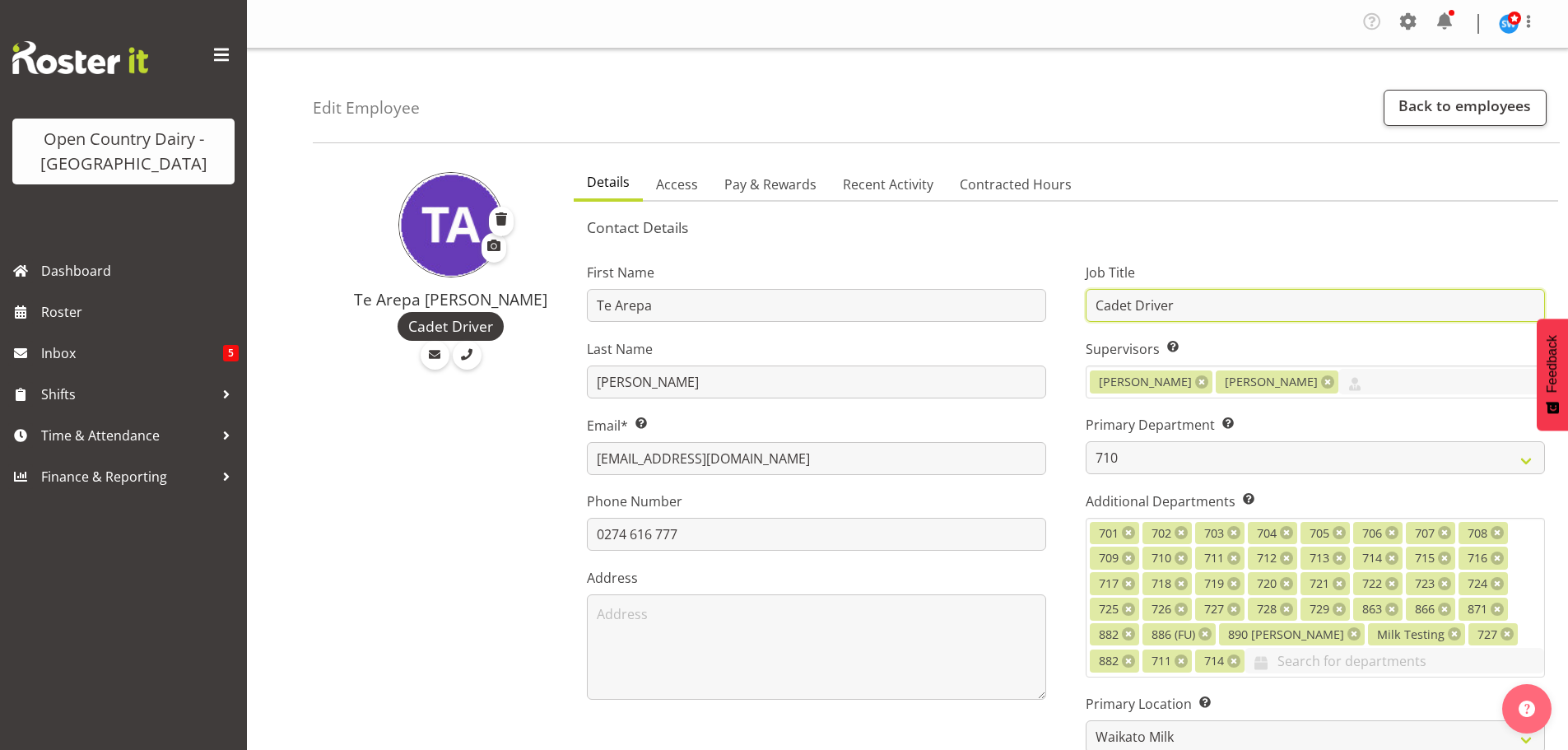
click at [1196, 309] on input "Cadet Driver" at bounding box center [1316, 305] width 460 height 33
click at [1271, 415] on label "Primary Department Specify the department in which the employee primarily works." at bounding box center [1316, 425] width 460 height 20
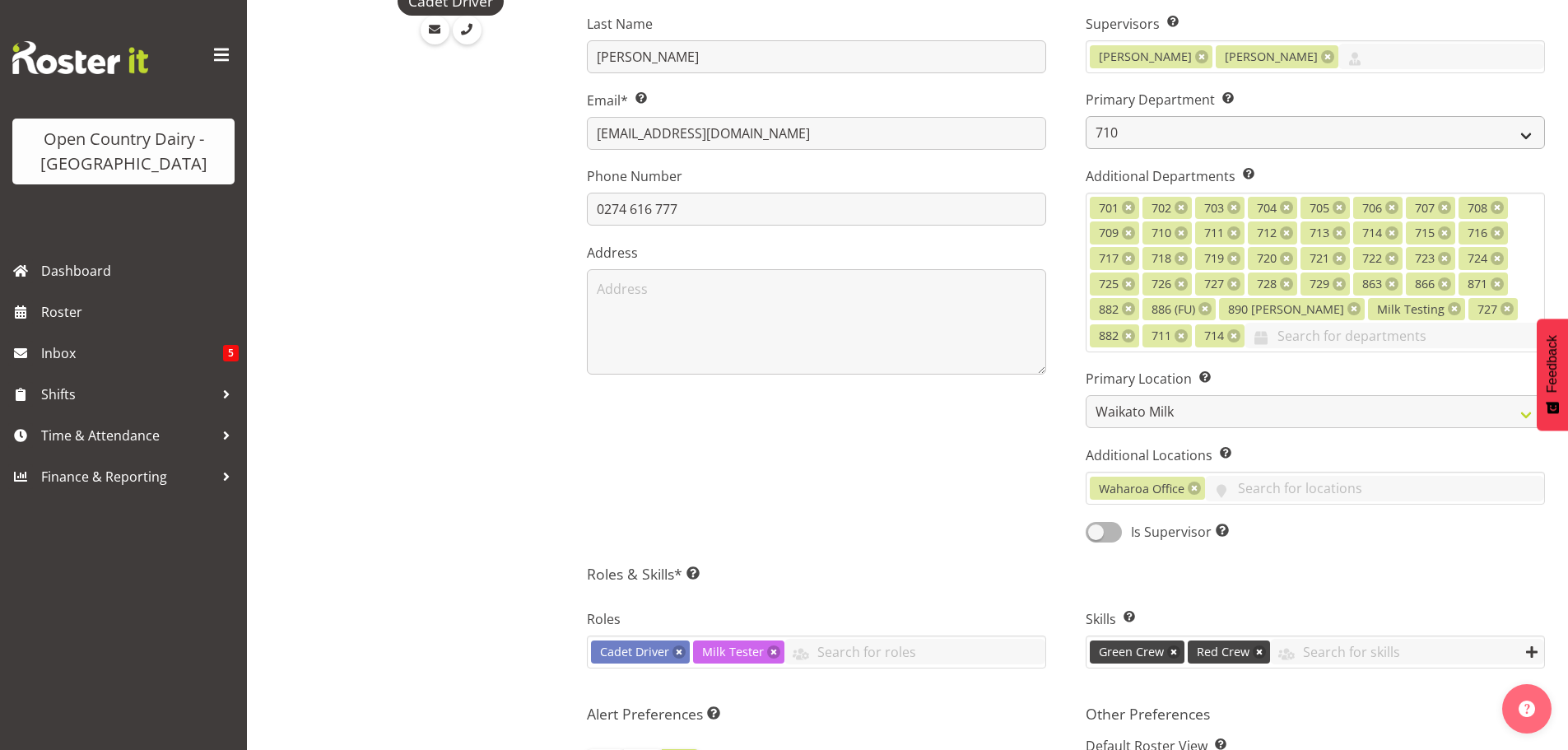
scroll to position [329, 0]
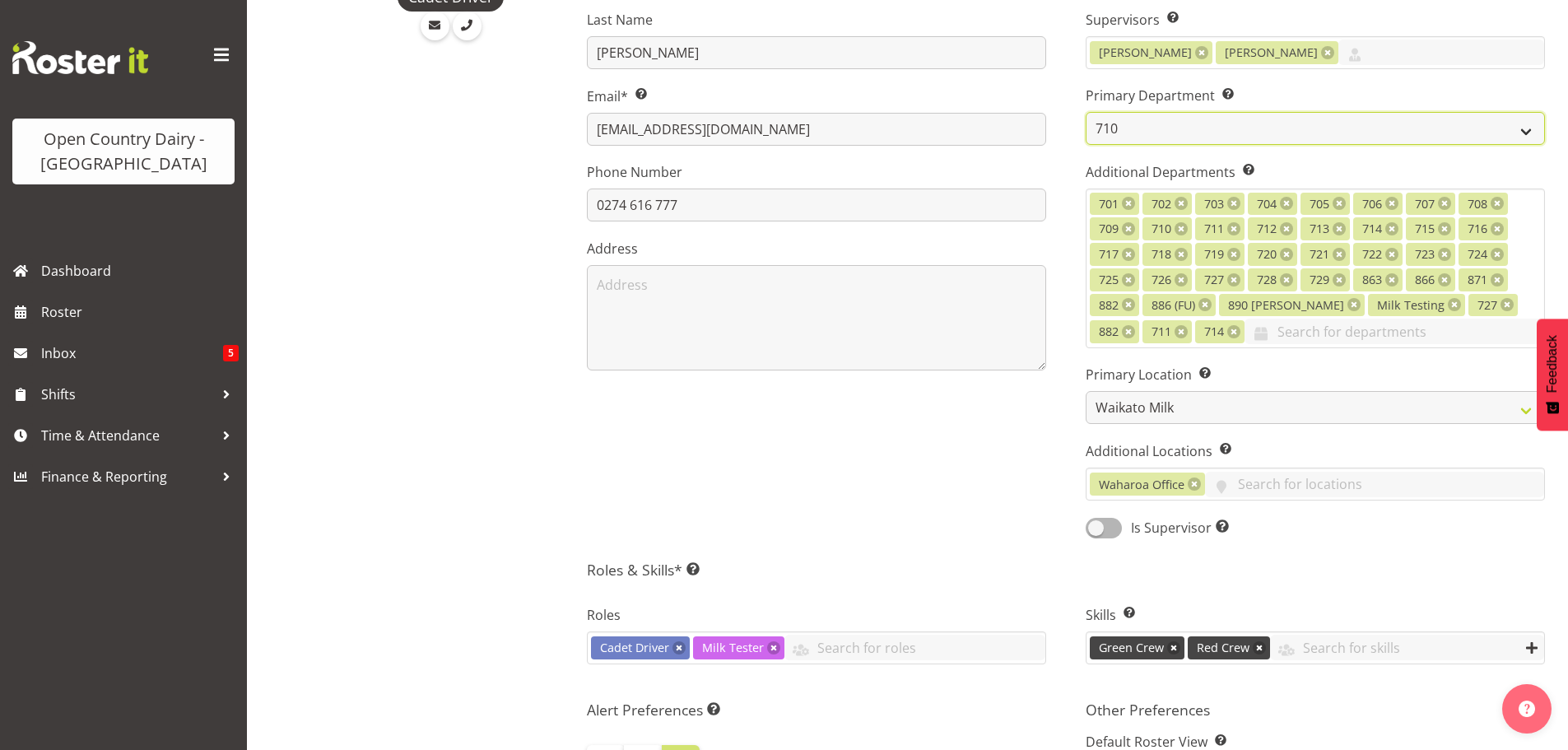
click at [1523, 126] on select "701 702 703 704 705 706 707 708 709" at bounding box center [1316, 129] width 460 height 33
select select "763"
click at [1086, 112] on select "701 702 703 704 705 706 707 708 709" at bounding box center [1316, 129] width 460 height 33
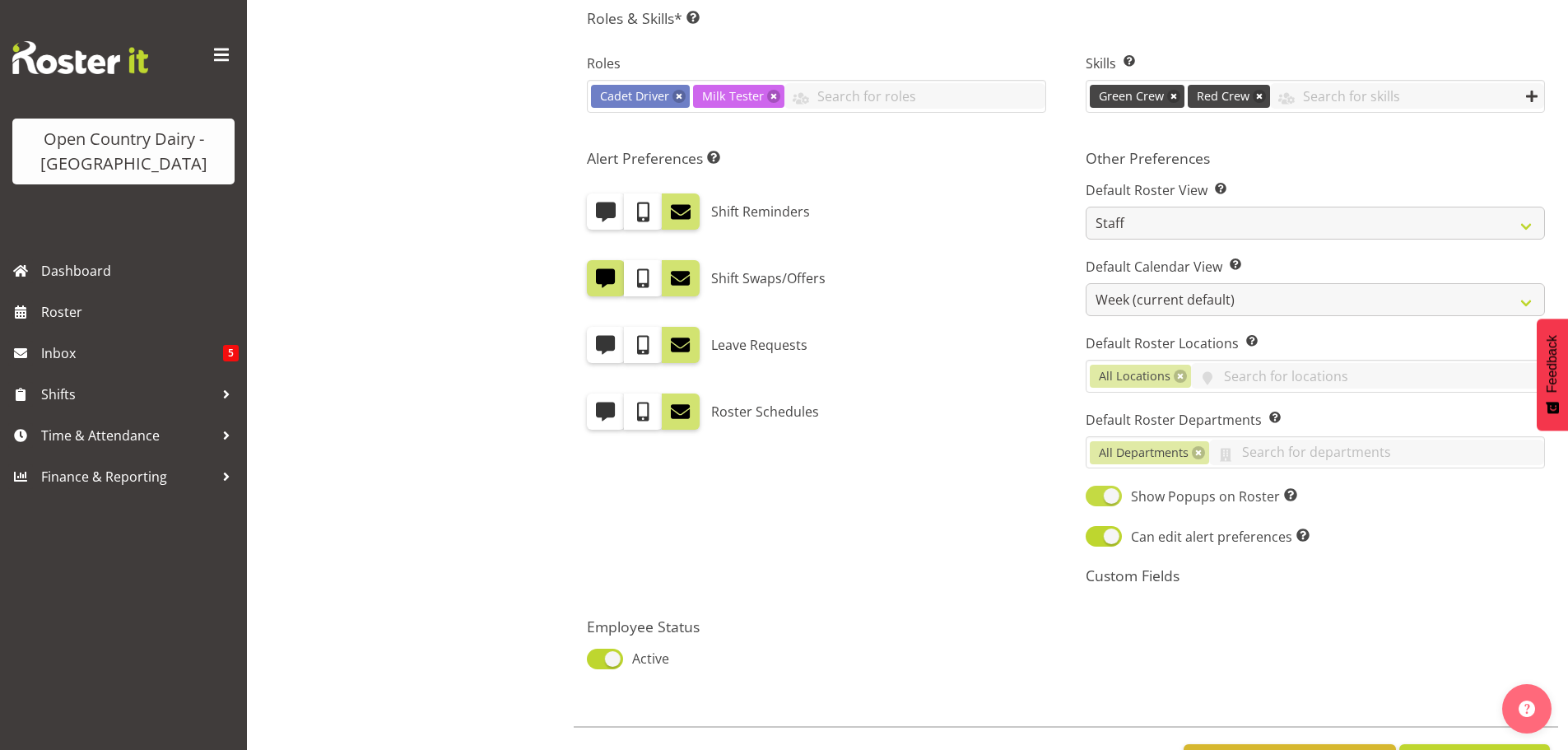
scroll to position [950, 0]
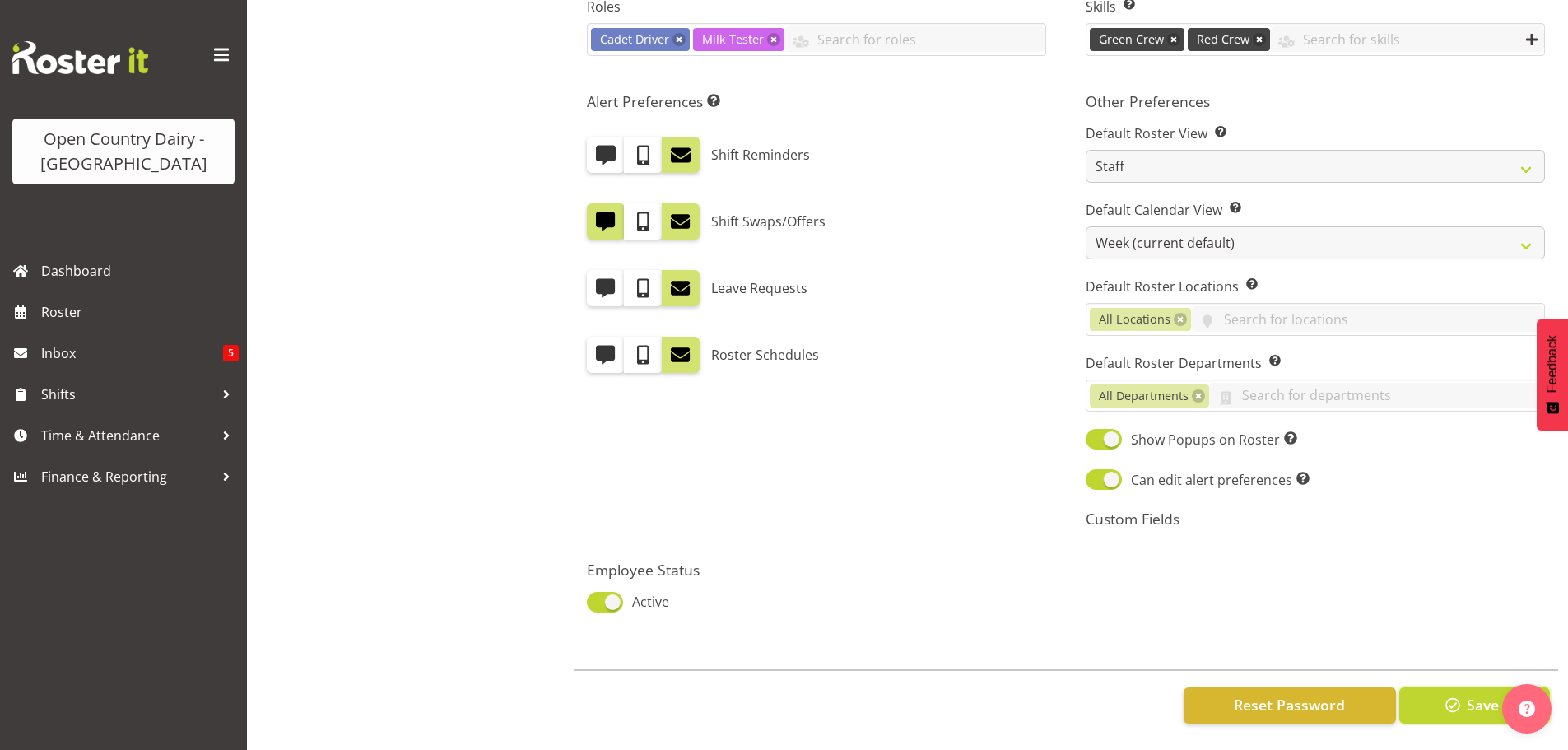
click at [1452, 694] on span "button" at bounding box center [1453, 705] width 22 height 22
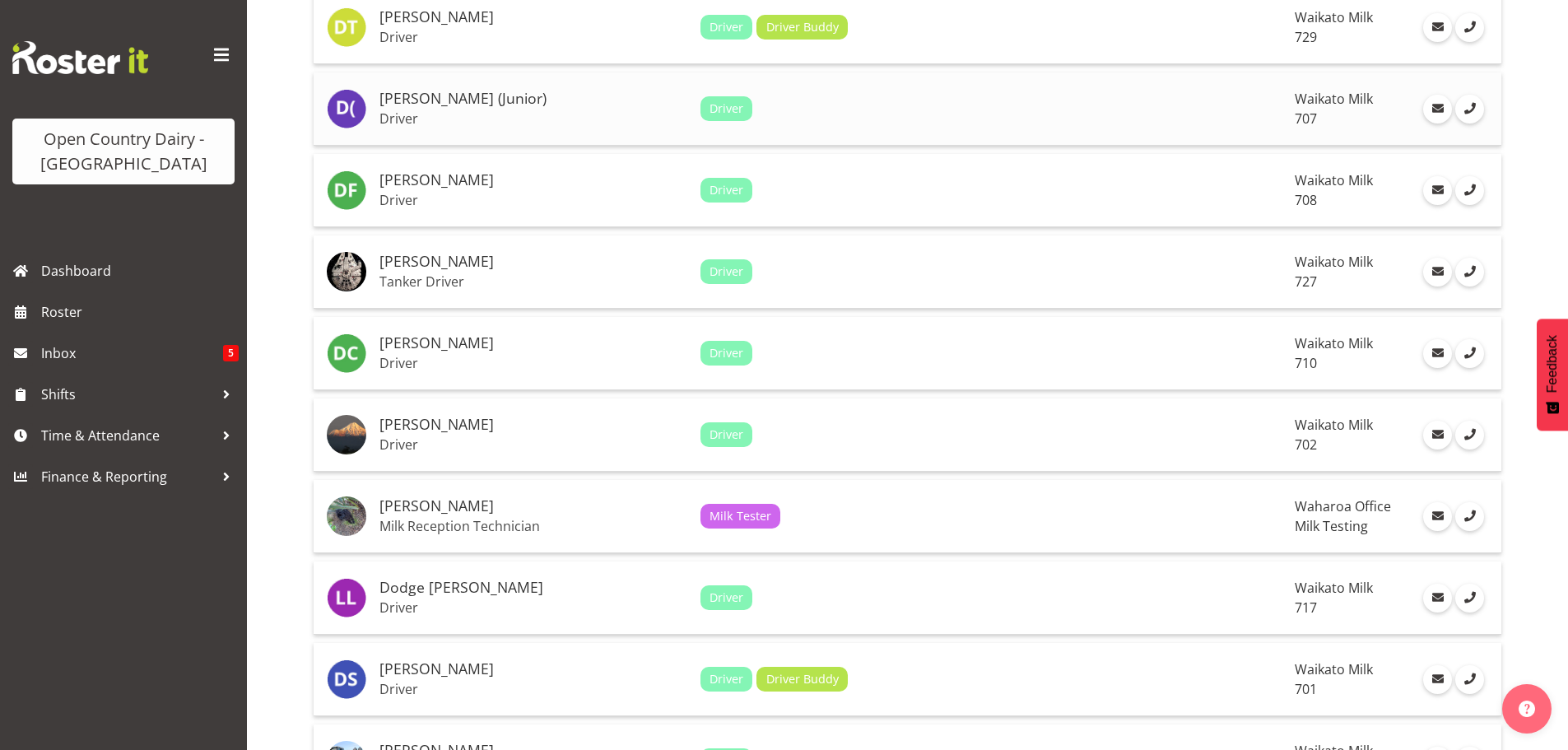
scroll to position [2881, 0]
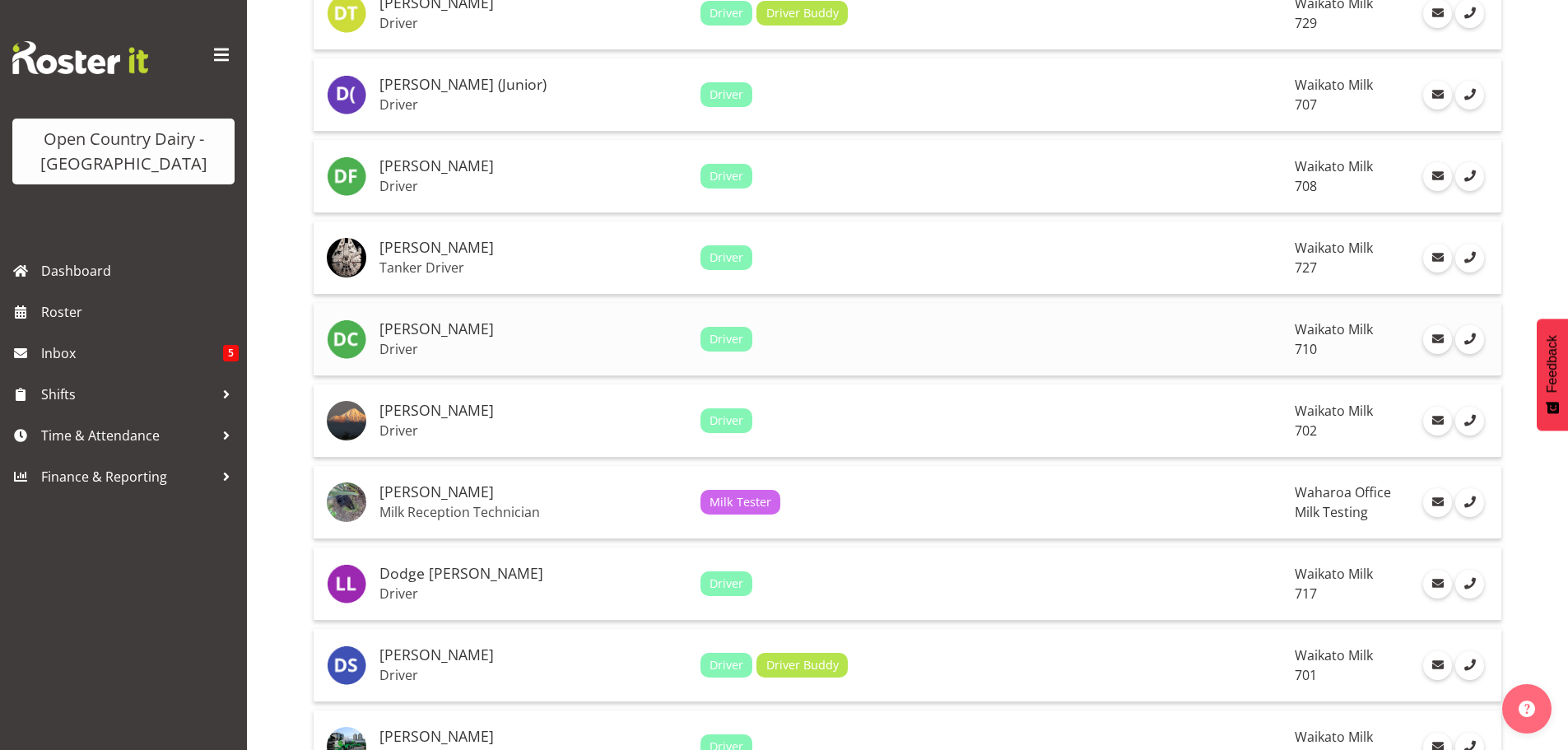
click at [430, 336] on h5 "[PERSON_NAME]" at bounding box center [534, 329] width 308 height 17
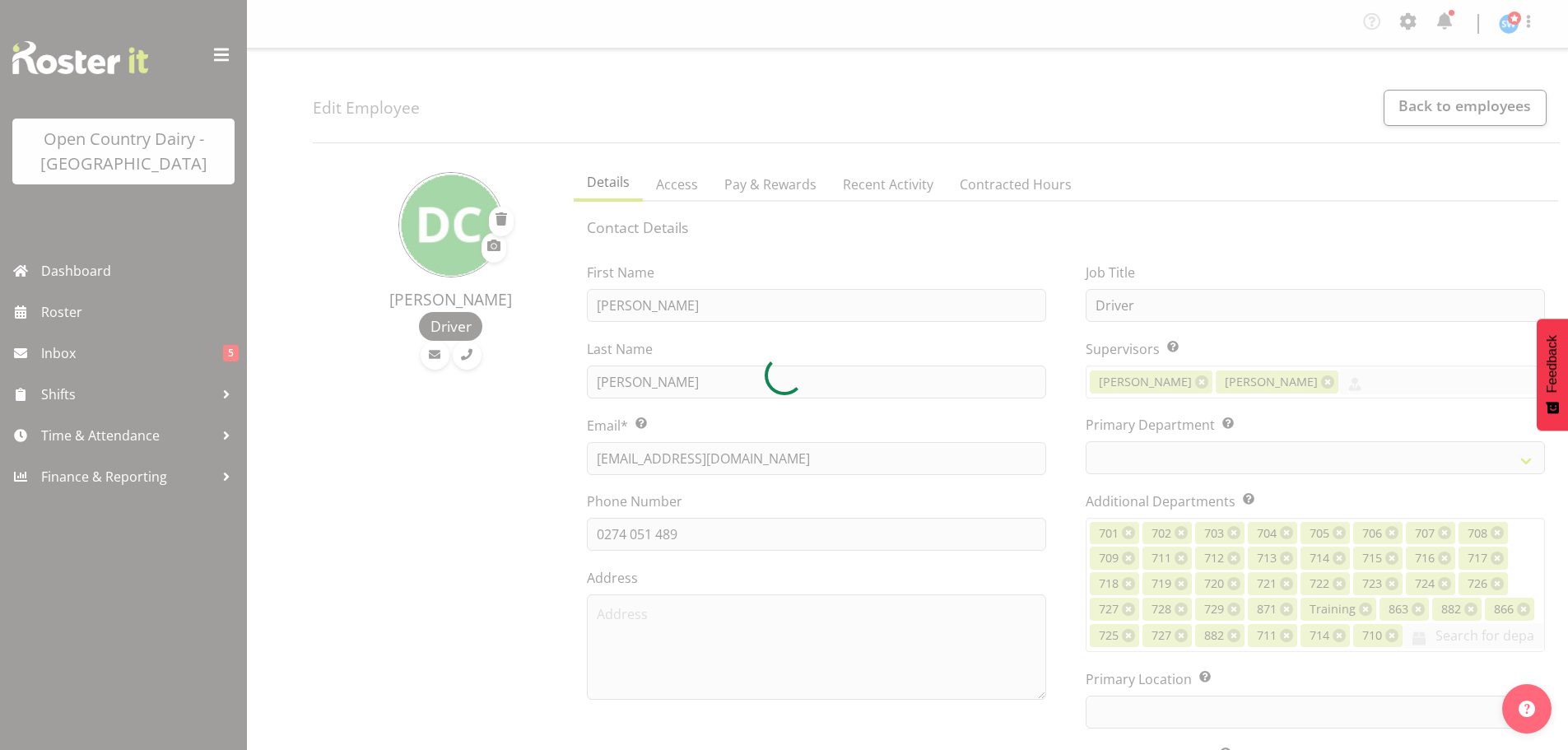
select select "TimelineWeek"
select select
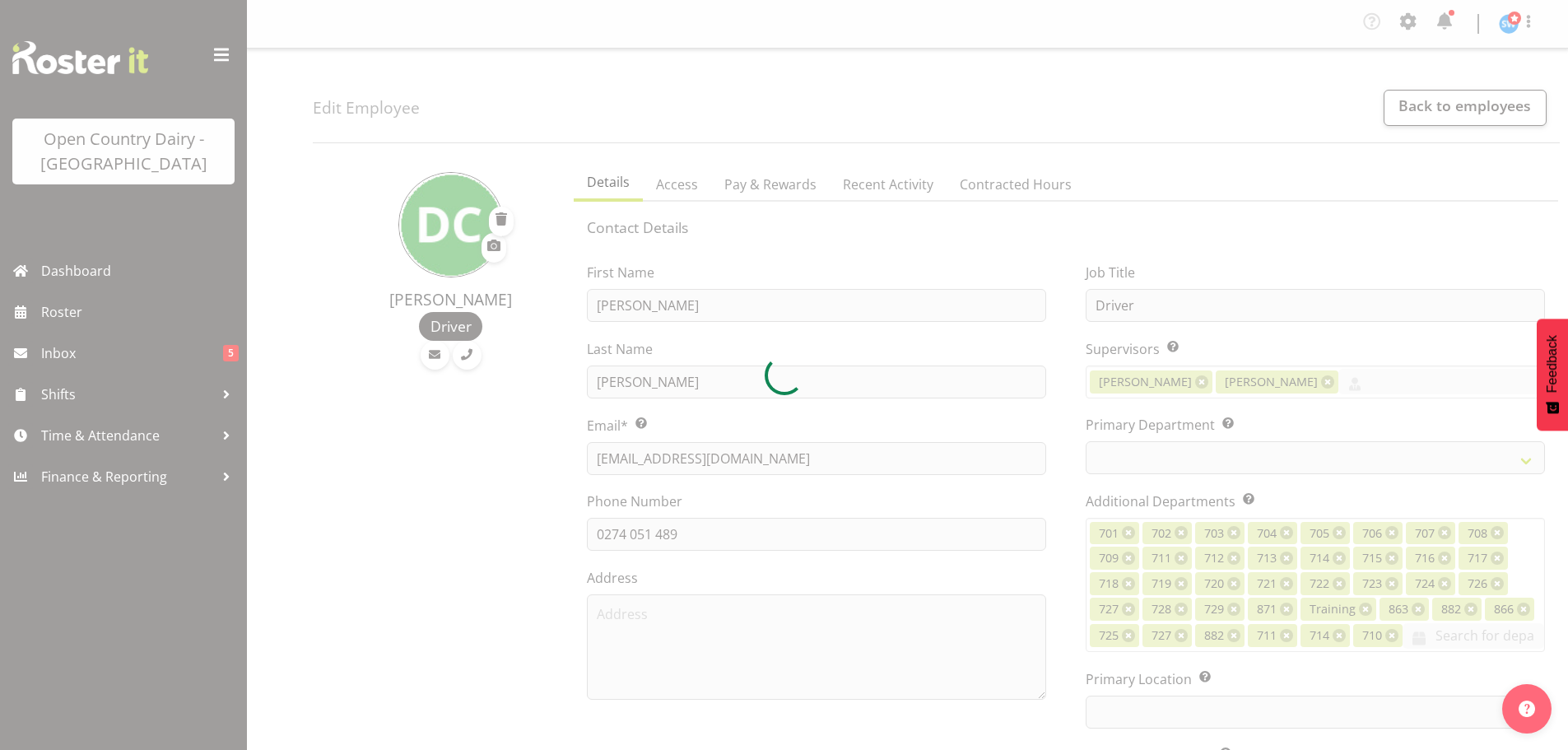
select select
select select "1054"
select select "875"
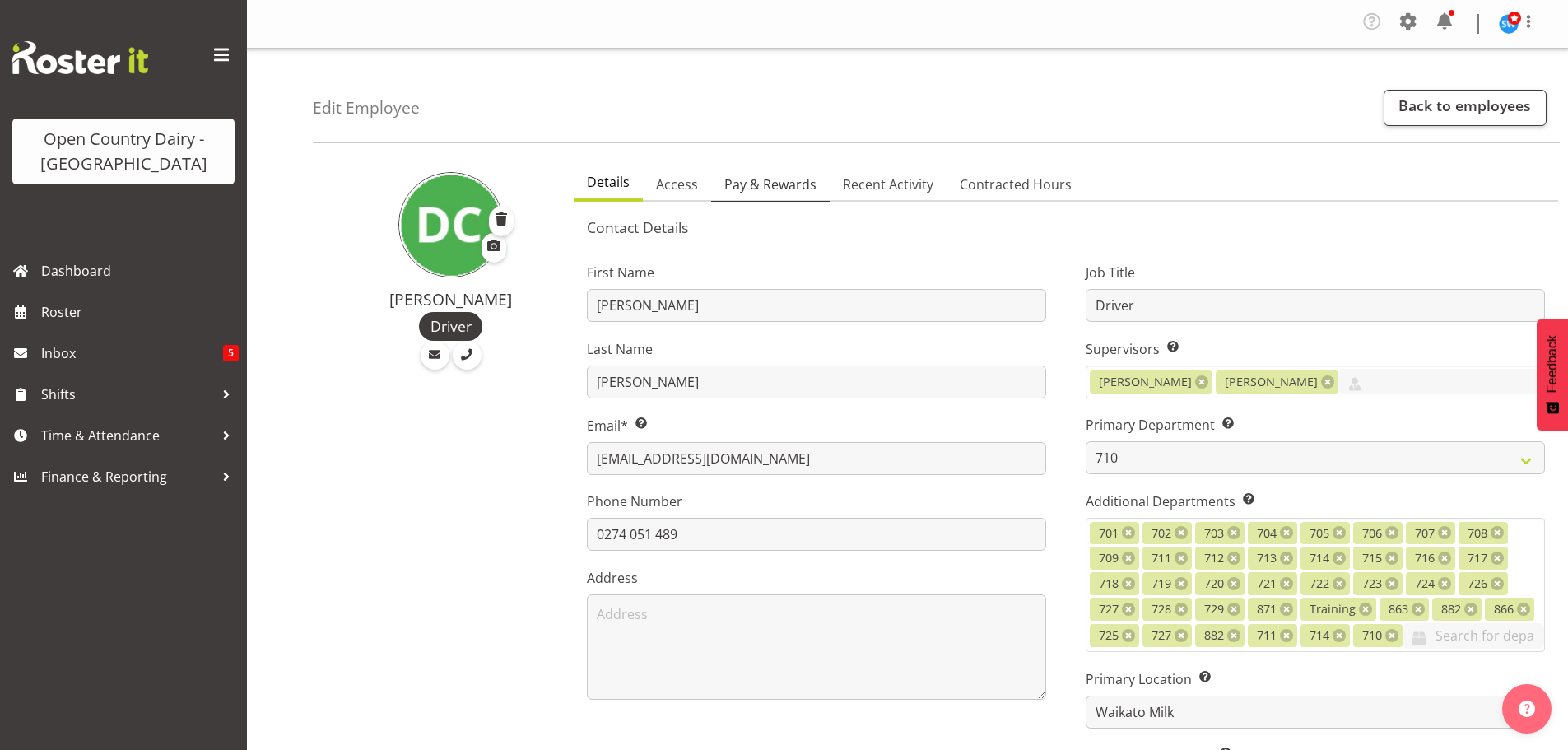
click at [766, 179] on span "Pay & Rewards" at bounding box center [771, 185] width 92 height 20
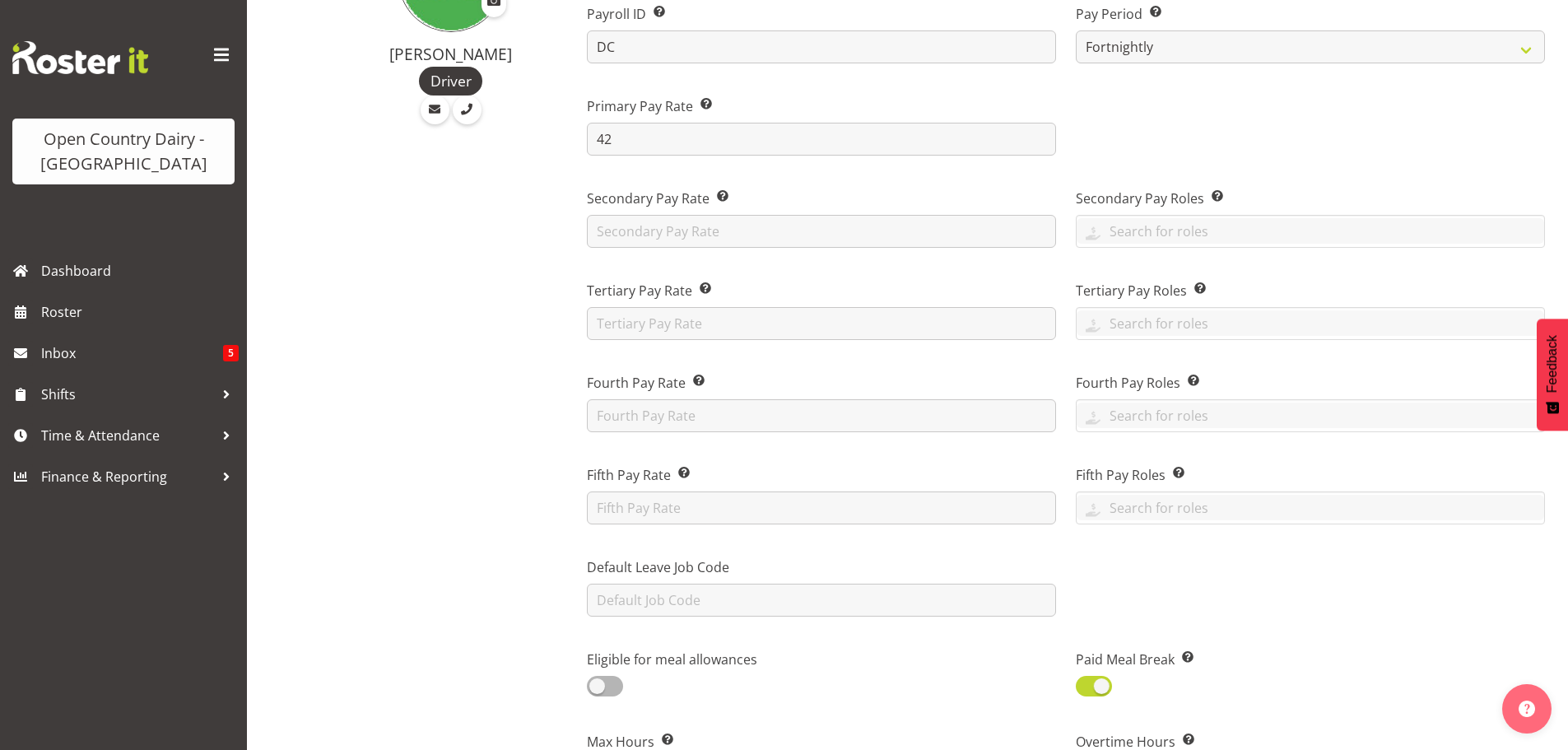
scroll to position [247, 0]
click at [818, 329] on input "text" at bounding box center [822, 322] width 469 height 33
type input "44"
click at [1153, 321] on input "text" at bounding box center [1311, 321] width 467 height 26
click at [1139, 451] on span "Driver Buddy" at bounding box center [1130, 451] width 81 height 18
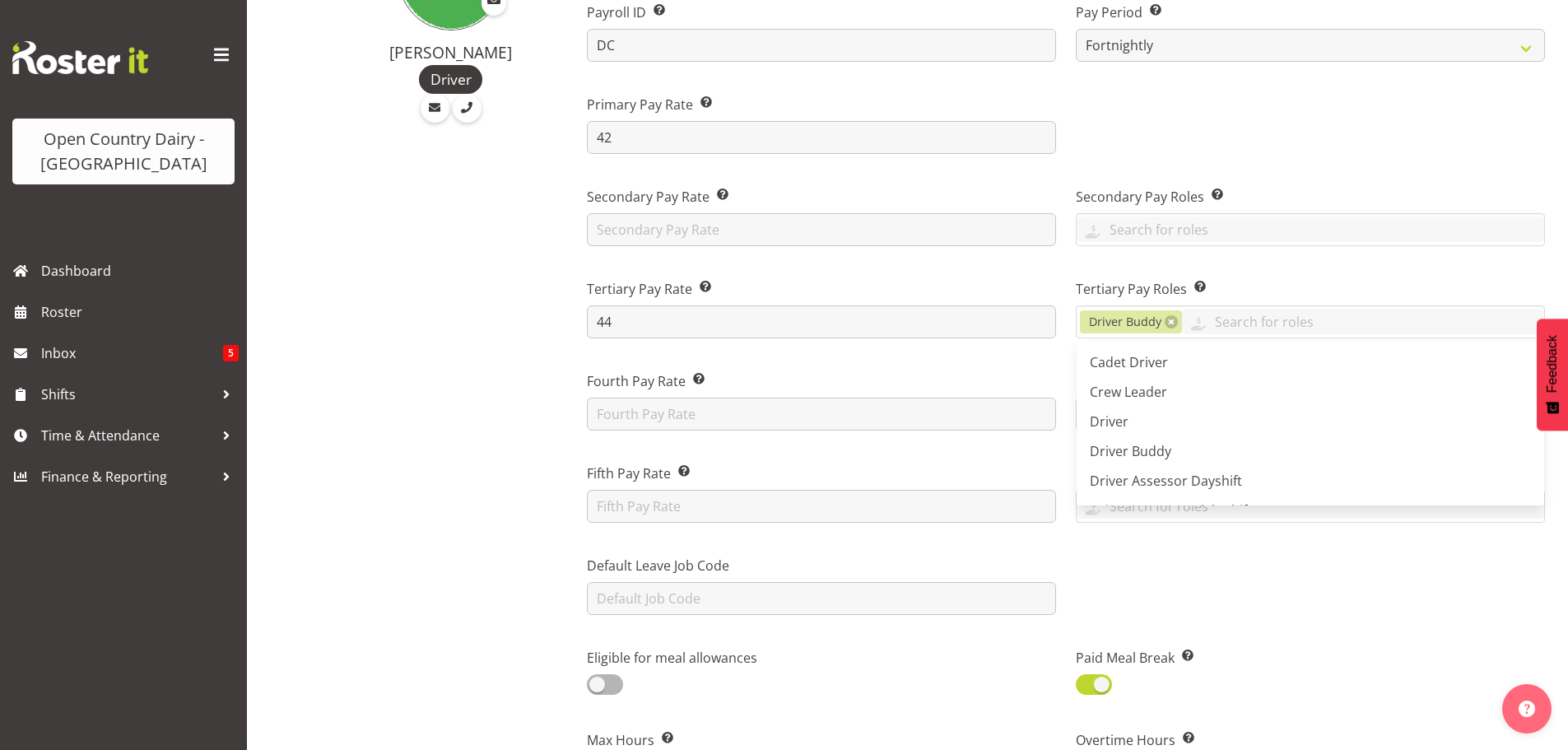
click at [1272, 595] on div at bounding box center [1311, 579] width 489 height 92
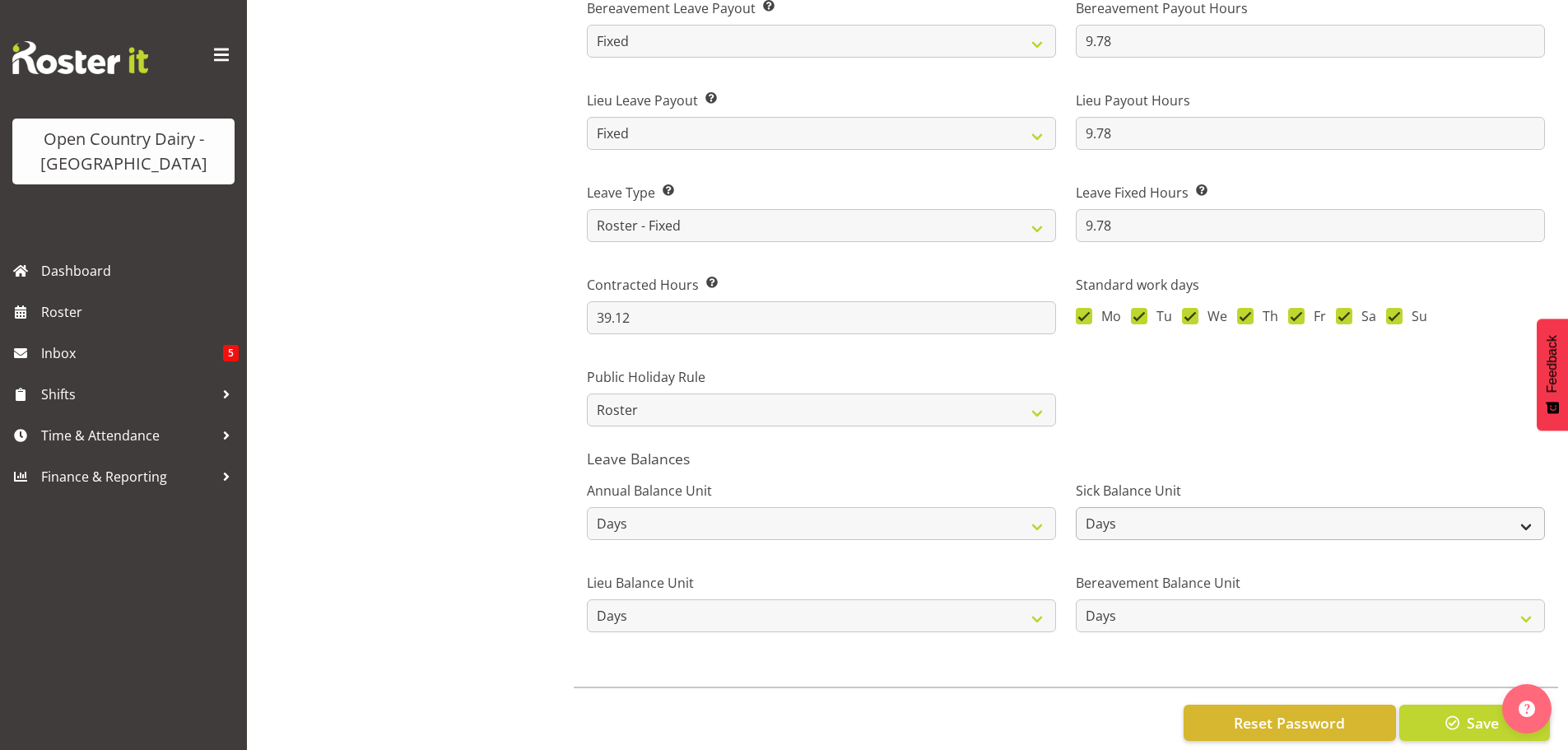
scroll to position [1285, 0]
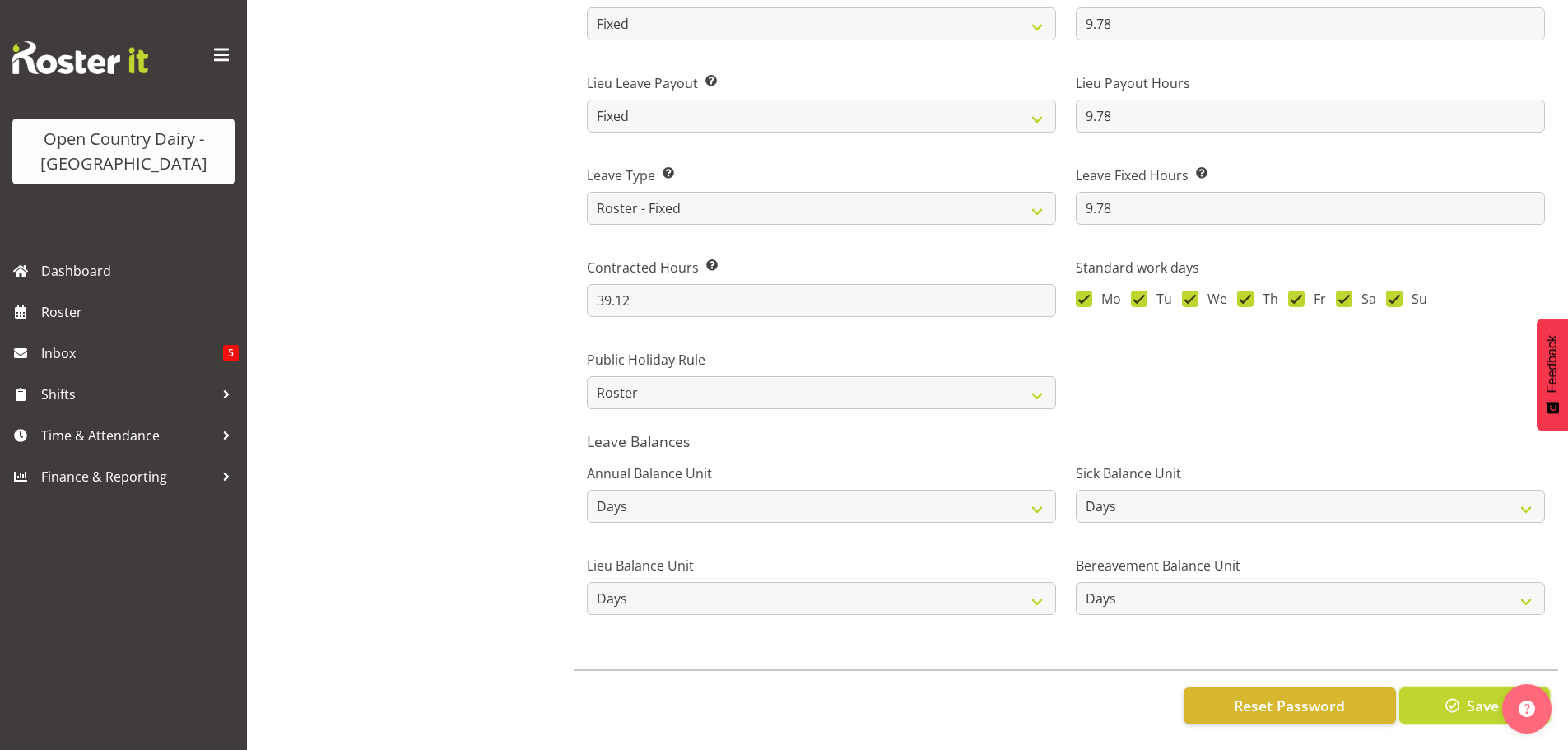
click at [1456, 695] on span "button" at bounding box center [1453, 706] width 22 height 22
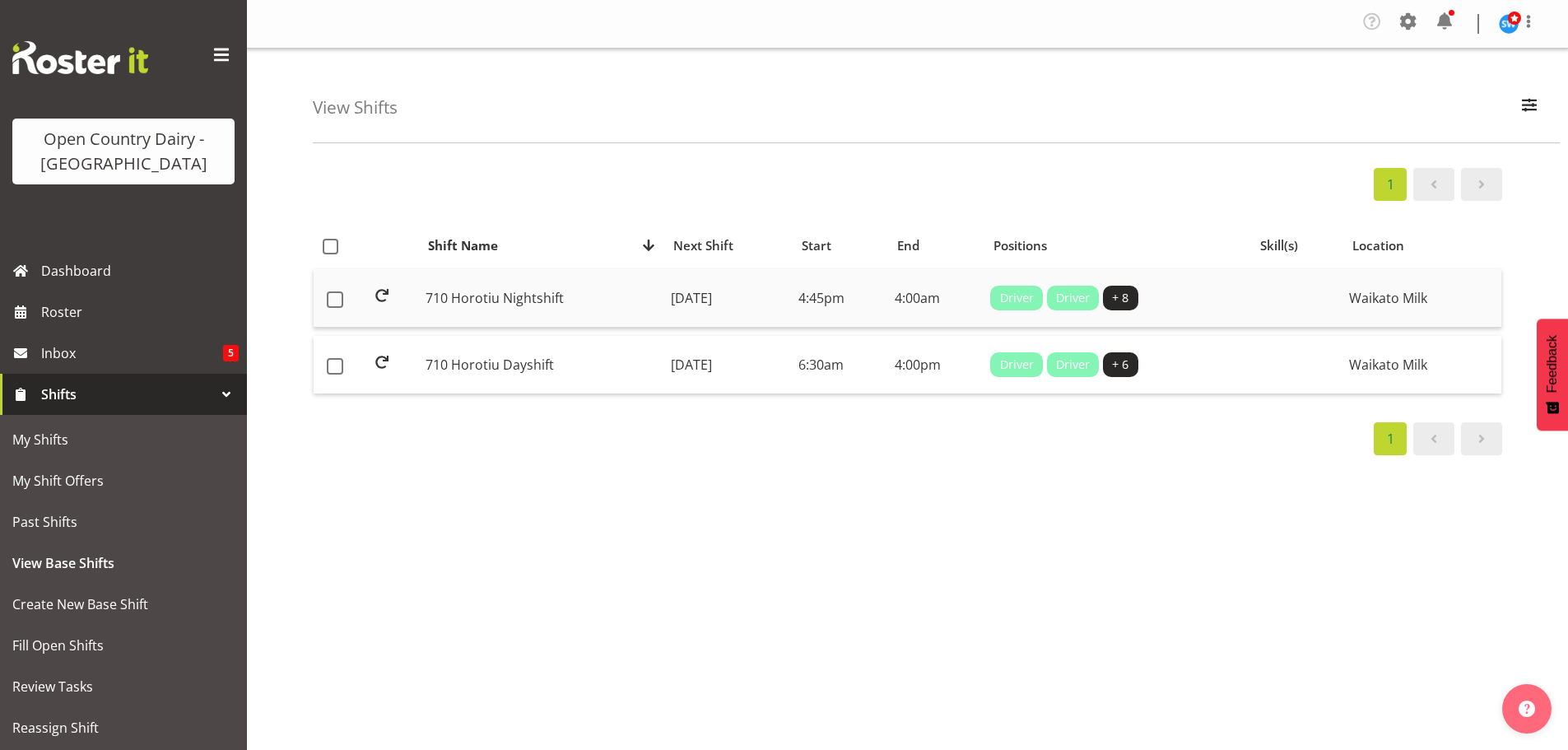
click at [692, 293] on td "[DATE]" at bounding box center [729, 298] width 128 height 59
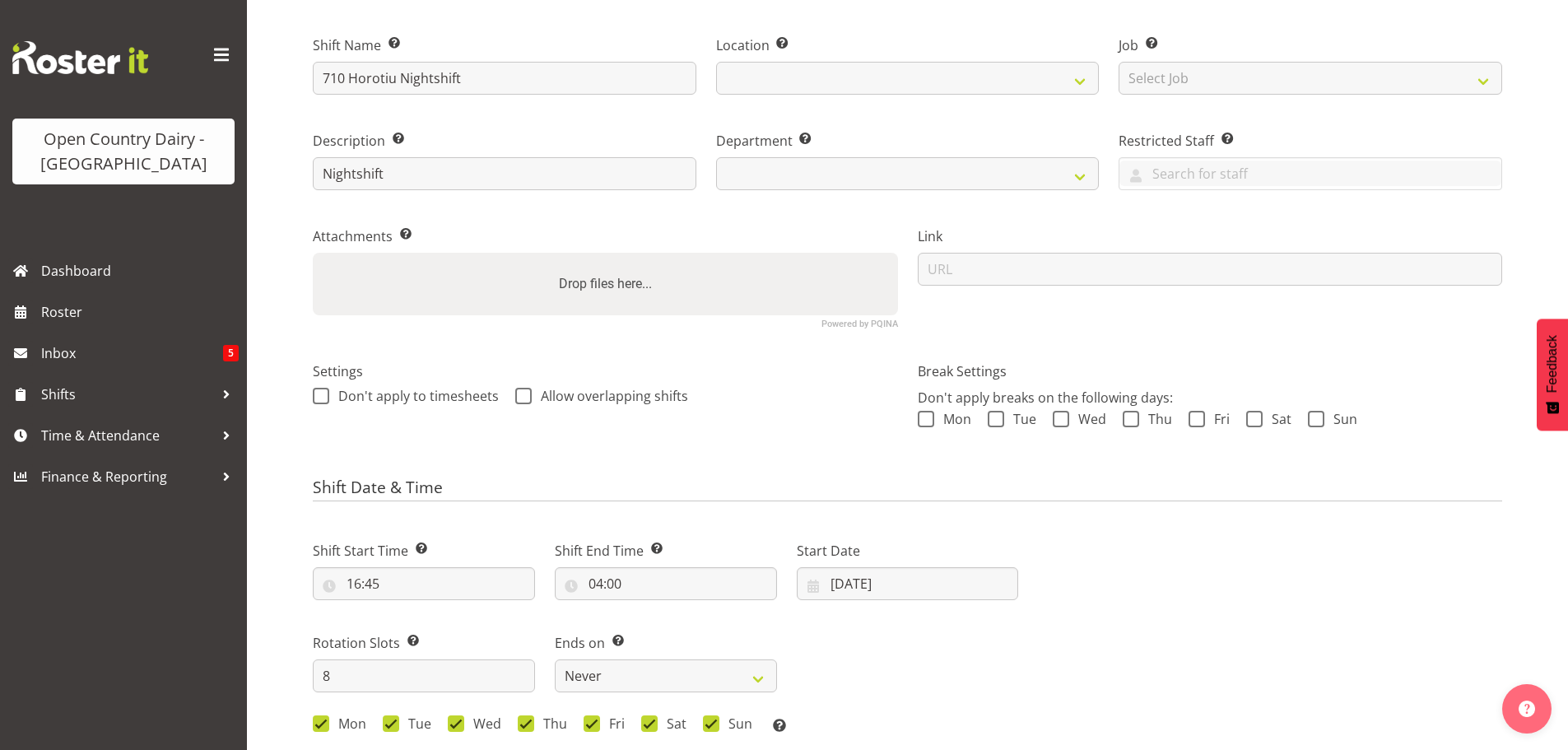
scroll to position [329, 0]
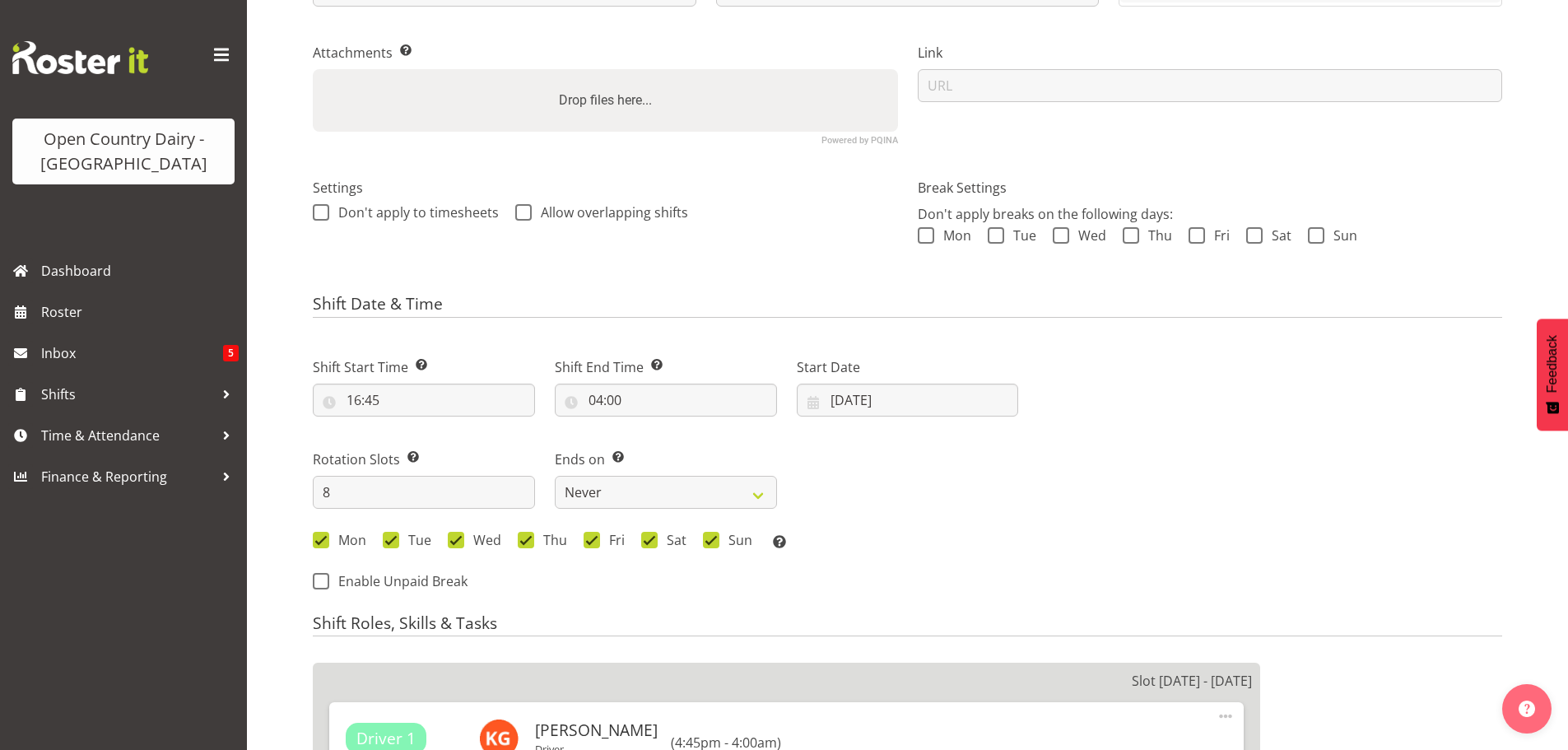
select select
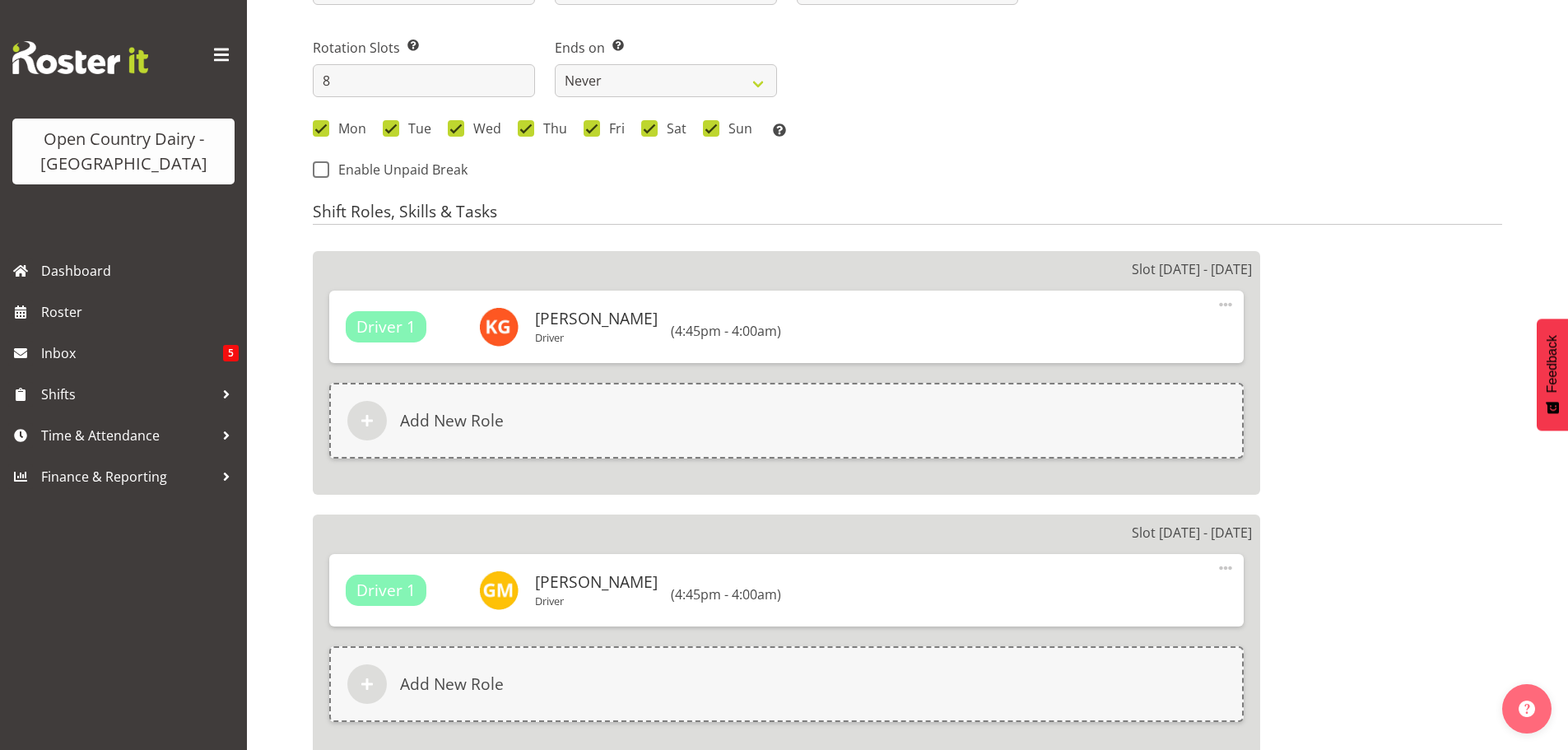
select select
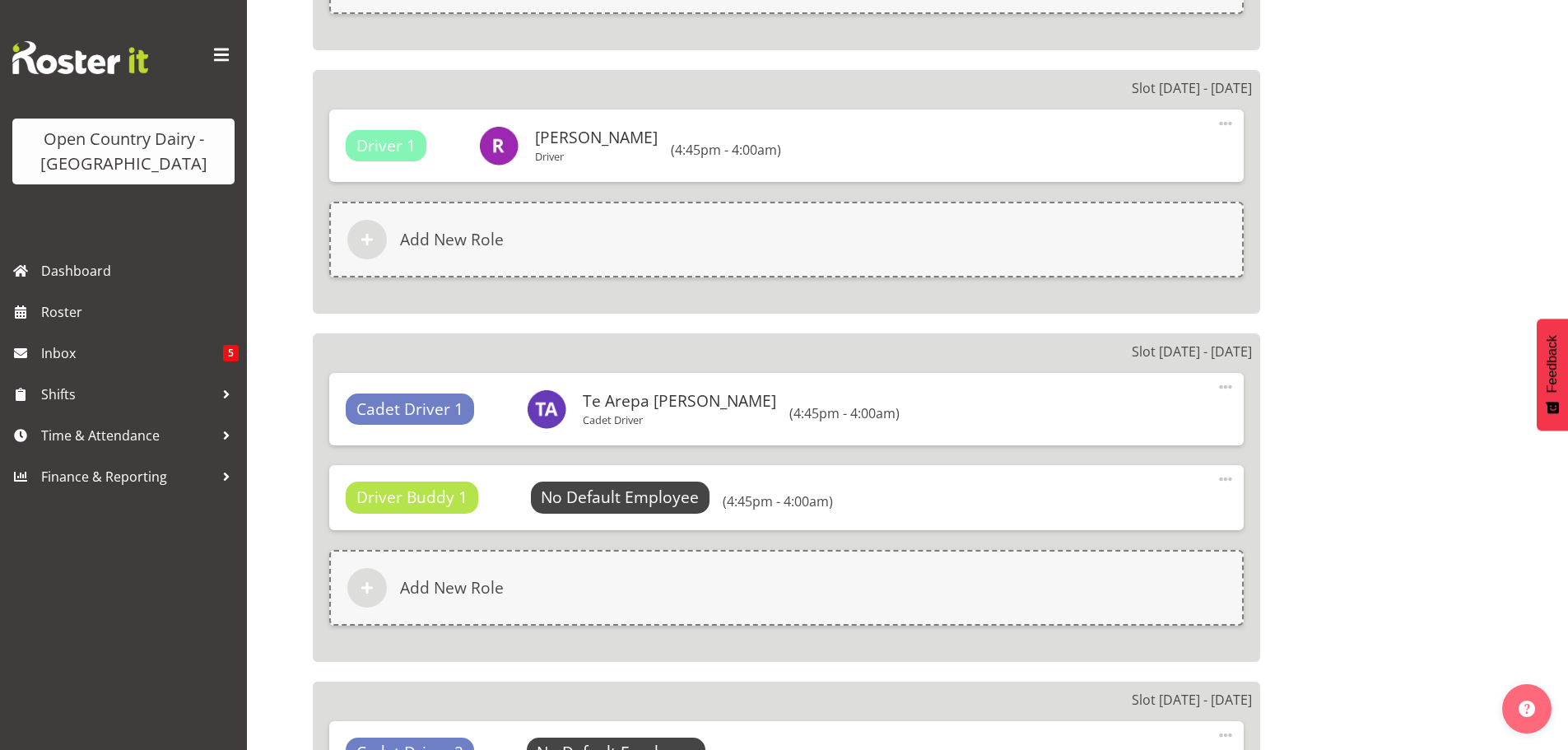
select select
select select "1054"
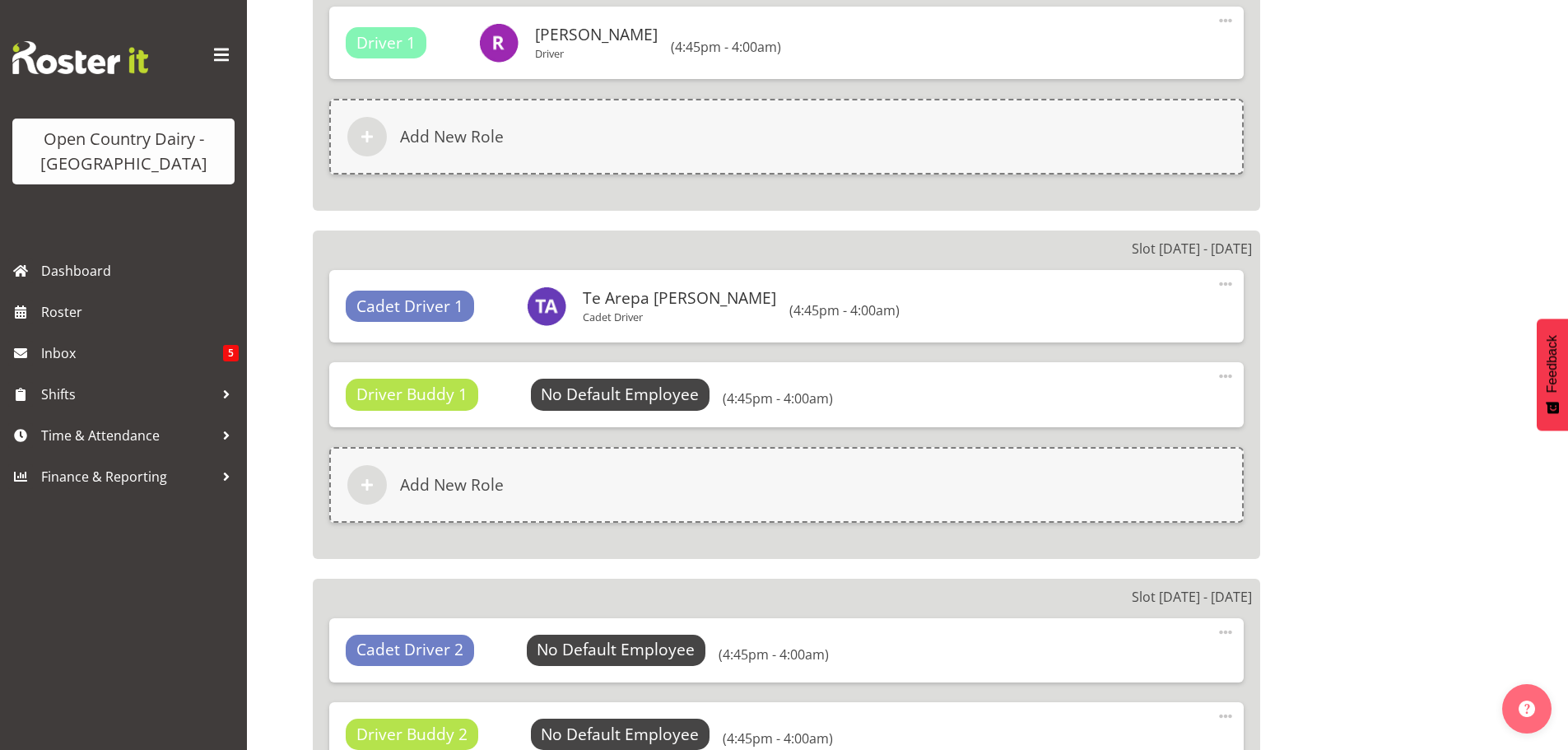
select select
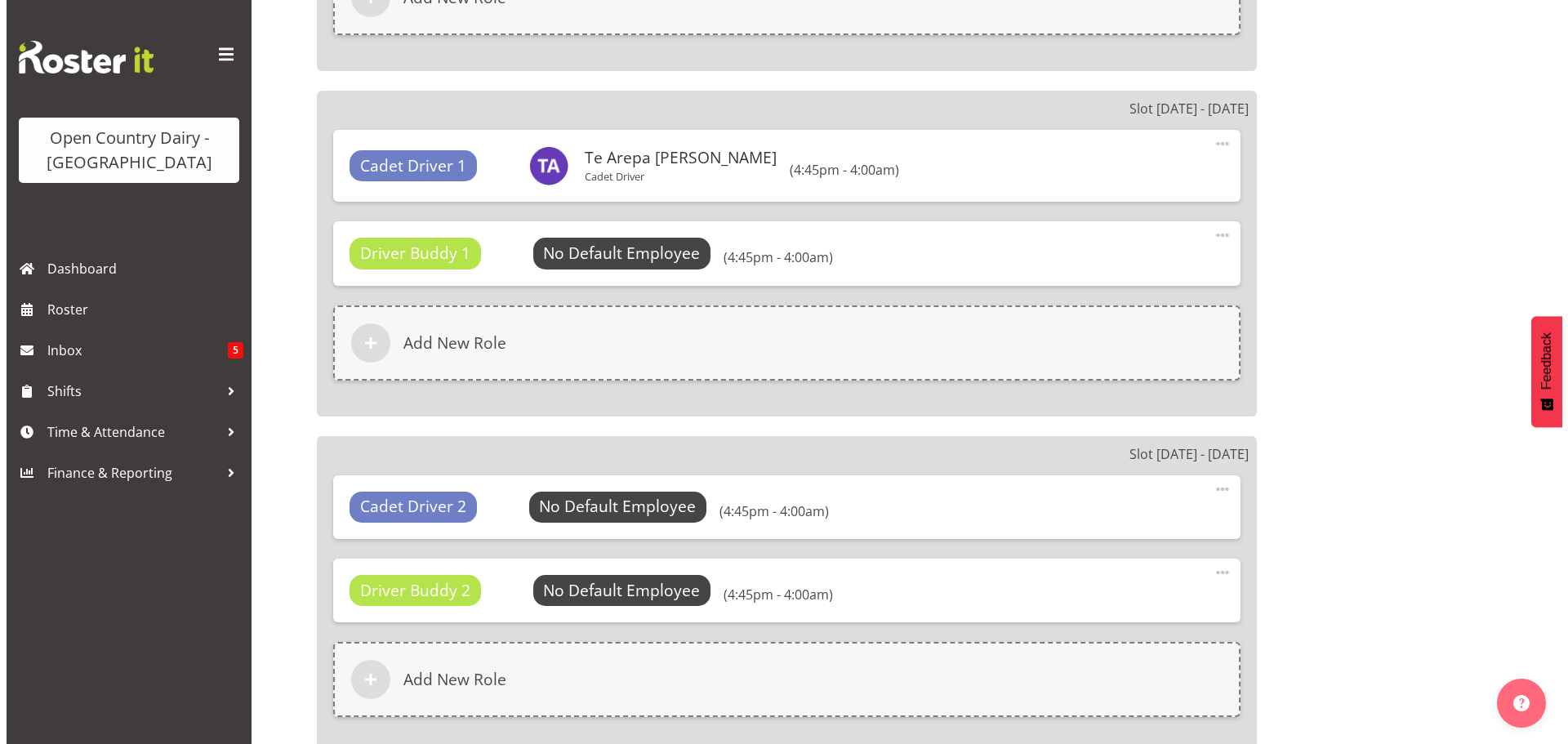
scroll to position [2282, 0]
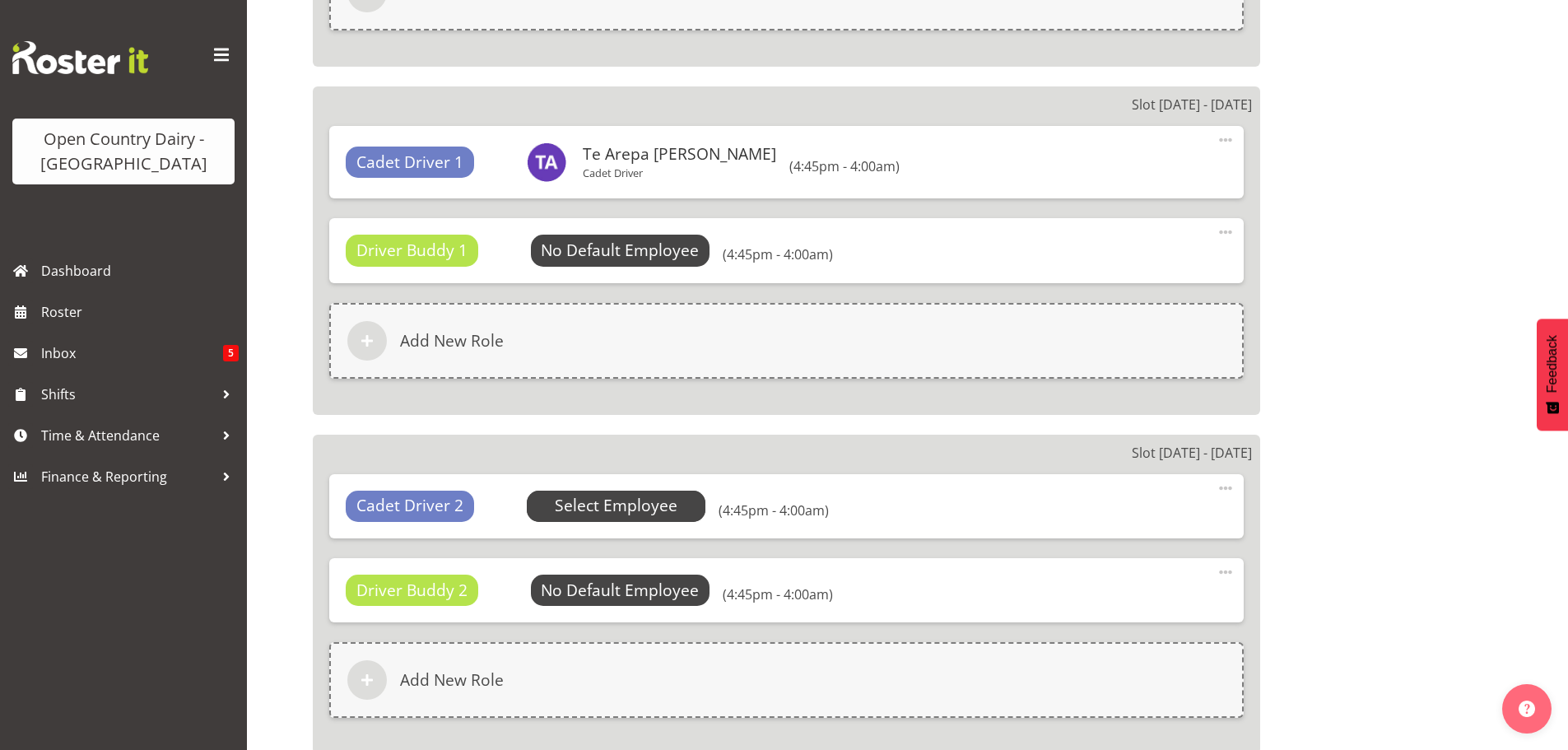
click at [595, 500] on span "Select Employee" at bounding box center [616, 506] width 123 height 24
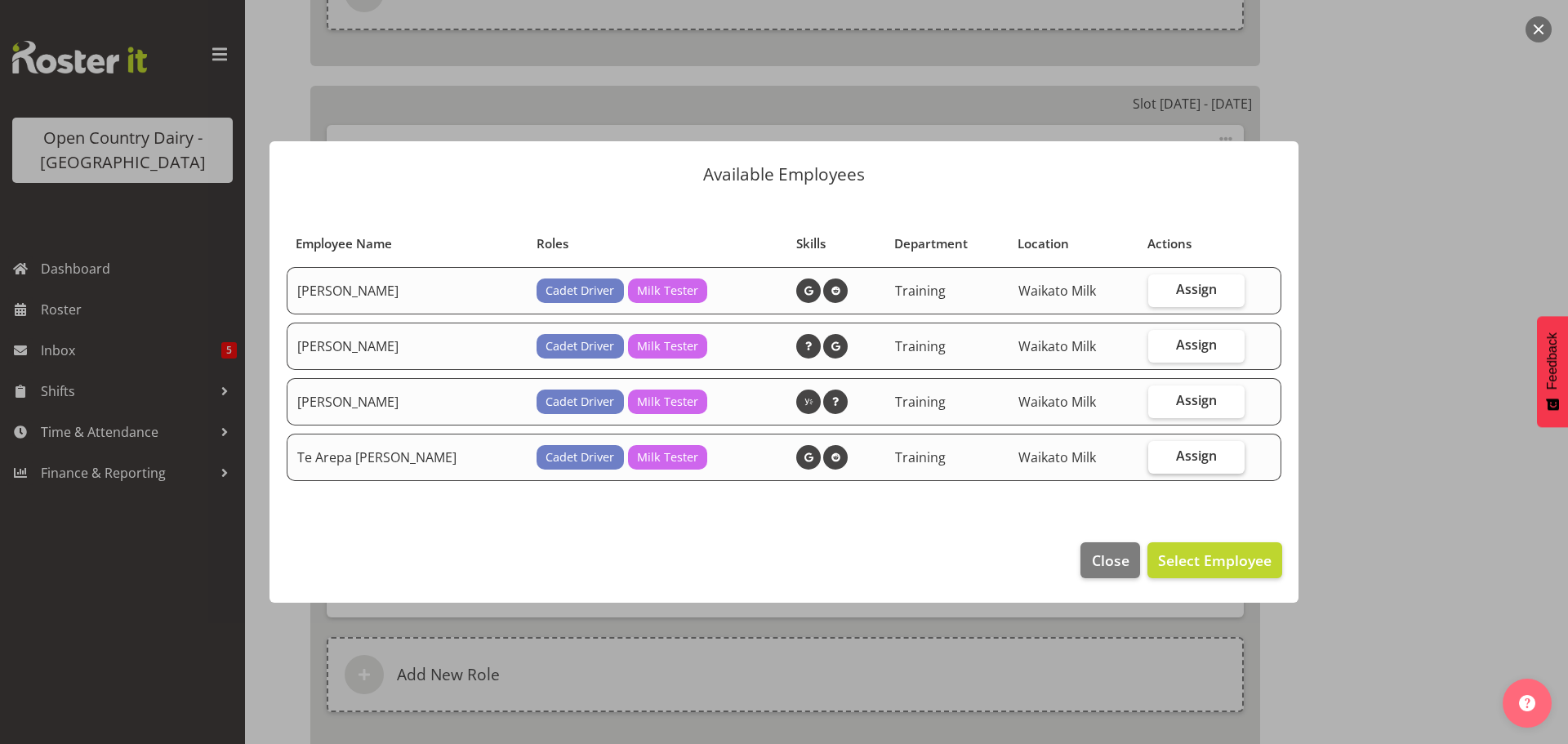
click at [1195, 451] on span "Assign" at bounding box center [1196, 456] width 41 height 17
click at [1159, 451] on input "Assign" at bounding box center [1153, 456] width 11 height 11
checkbox input "true"
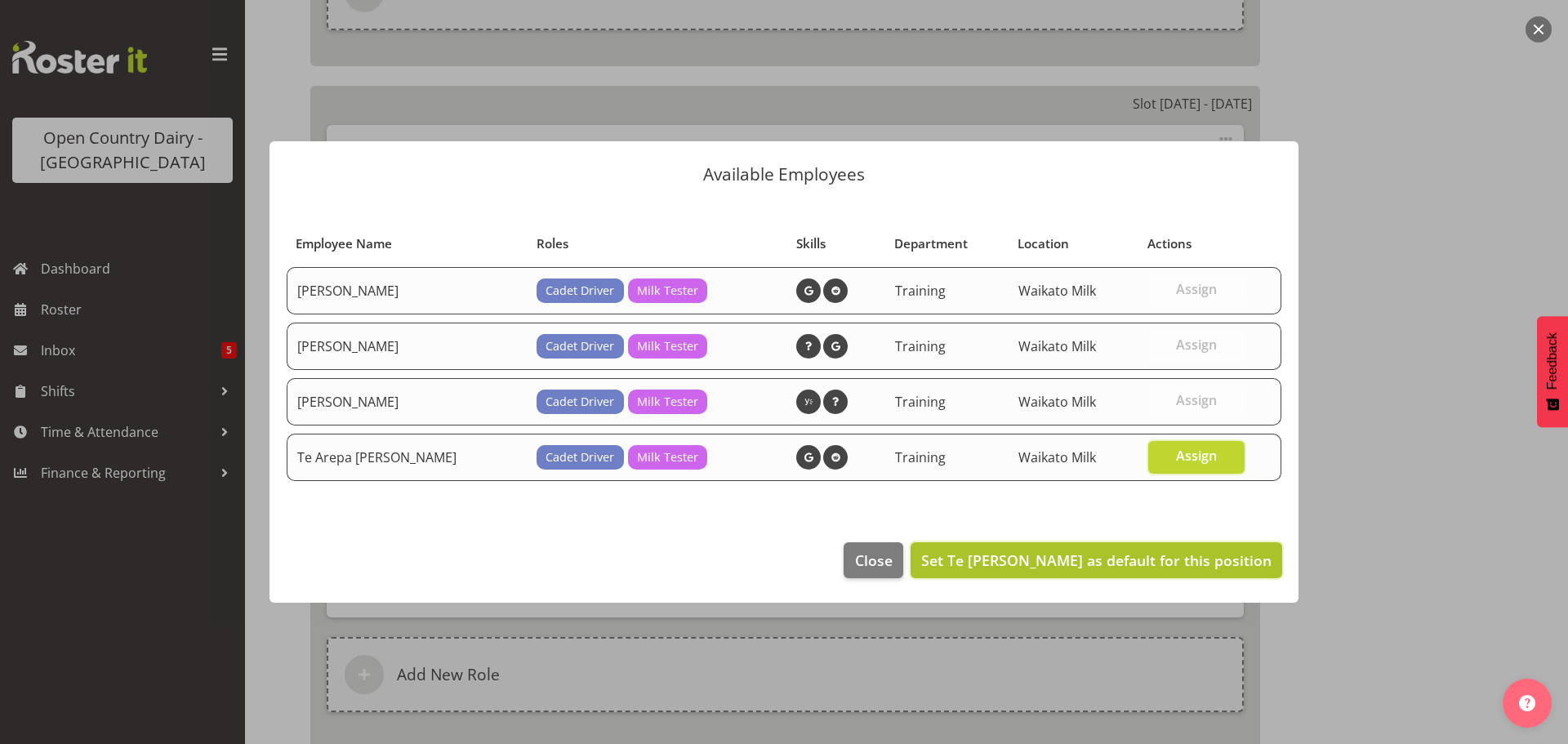
click at [1166, 559] on span "Set Te Arepa Wano as default for this position" at bounding box center [1097, 560] width 351 height 19
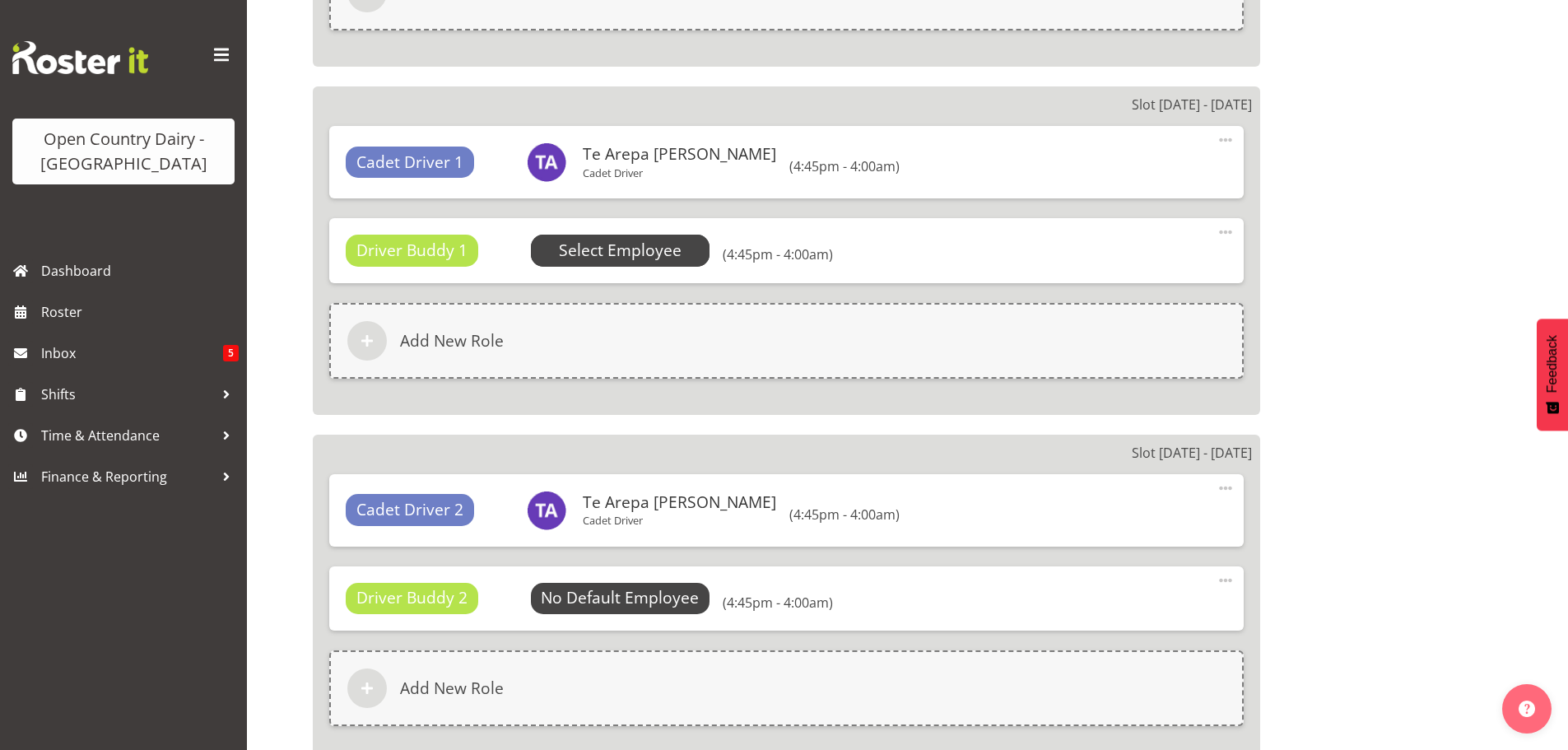
click at [625, 250] on span "Select Employee" at bounding box center [620, 250] width 123 height 24
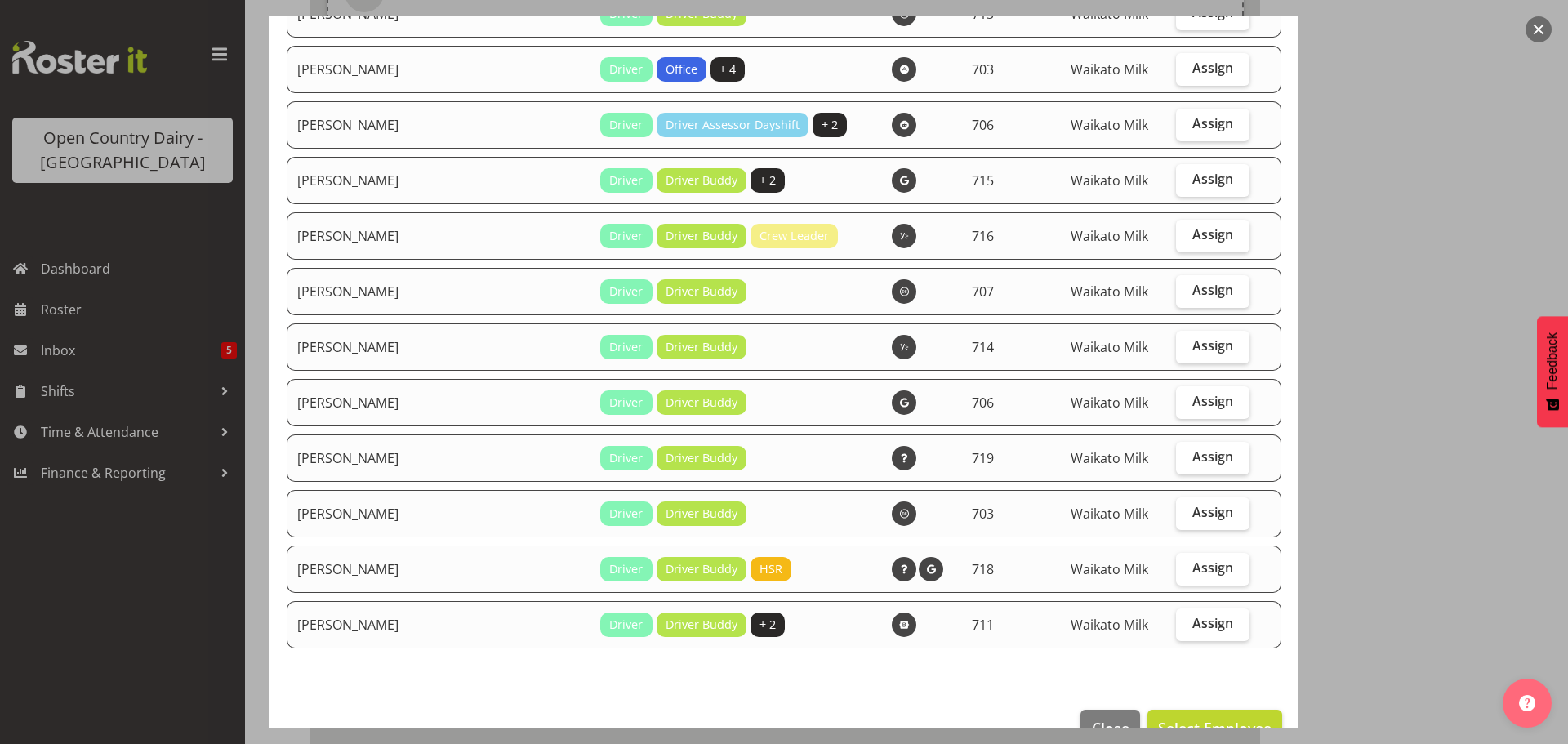
scroll to position [1512, 0]
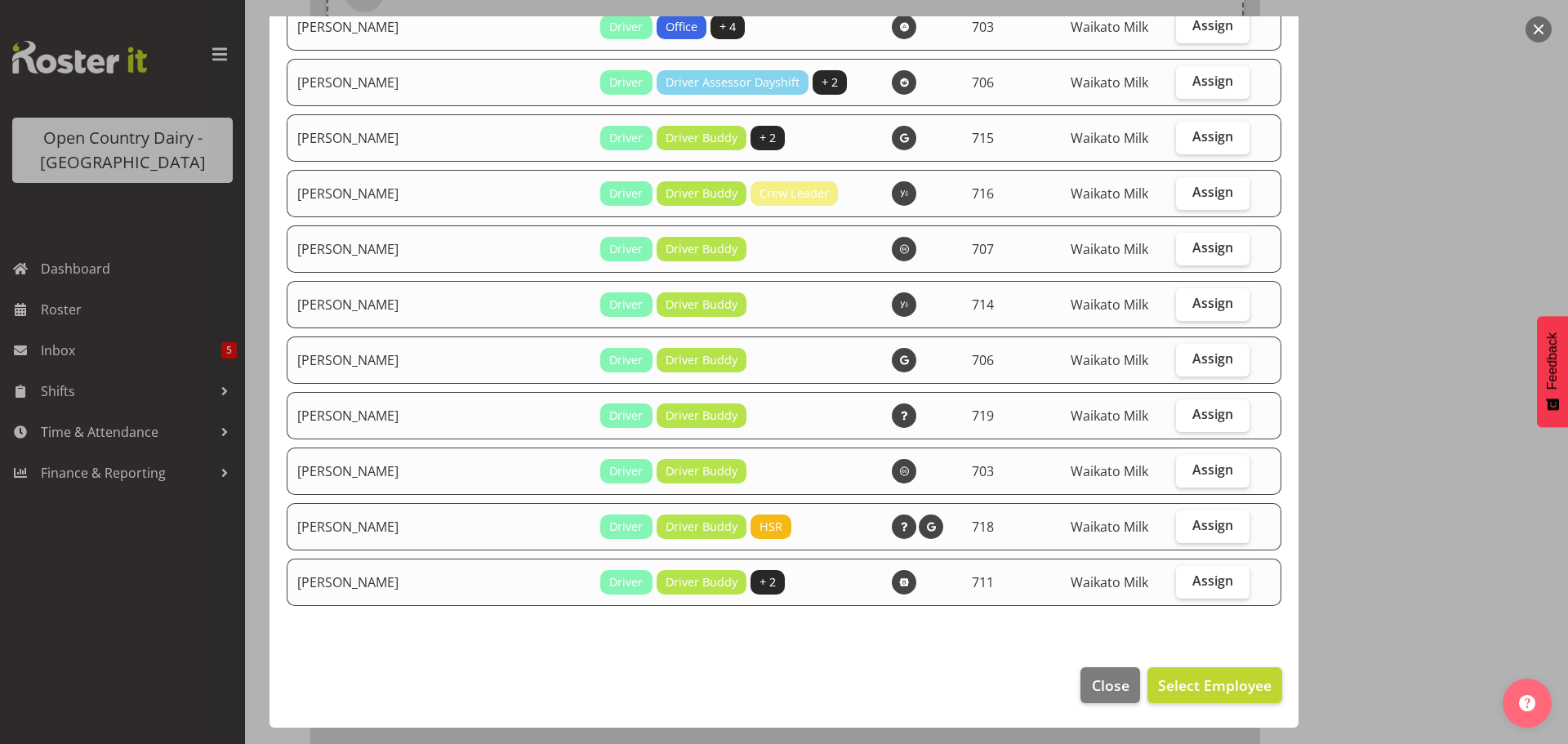
select select "875"
click at [1095, 684] on span "Close" at bounding box center [1110, 686] width 38 height 21
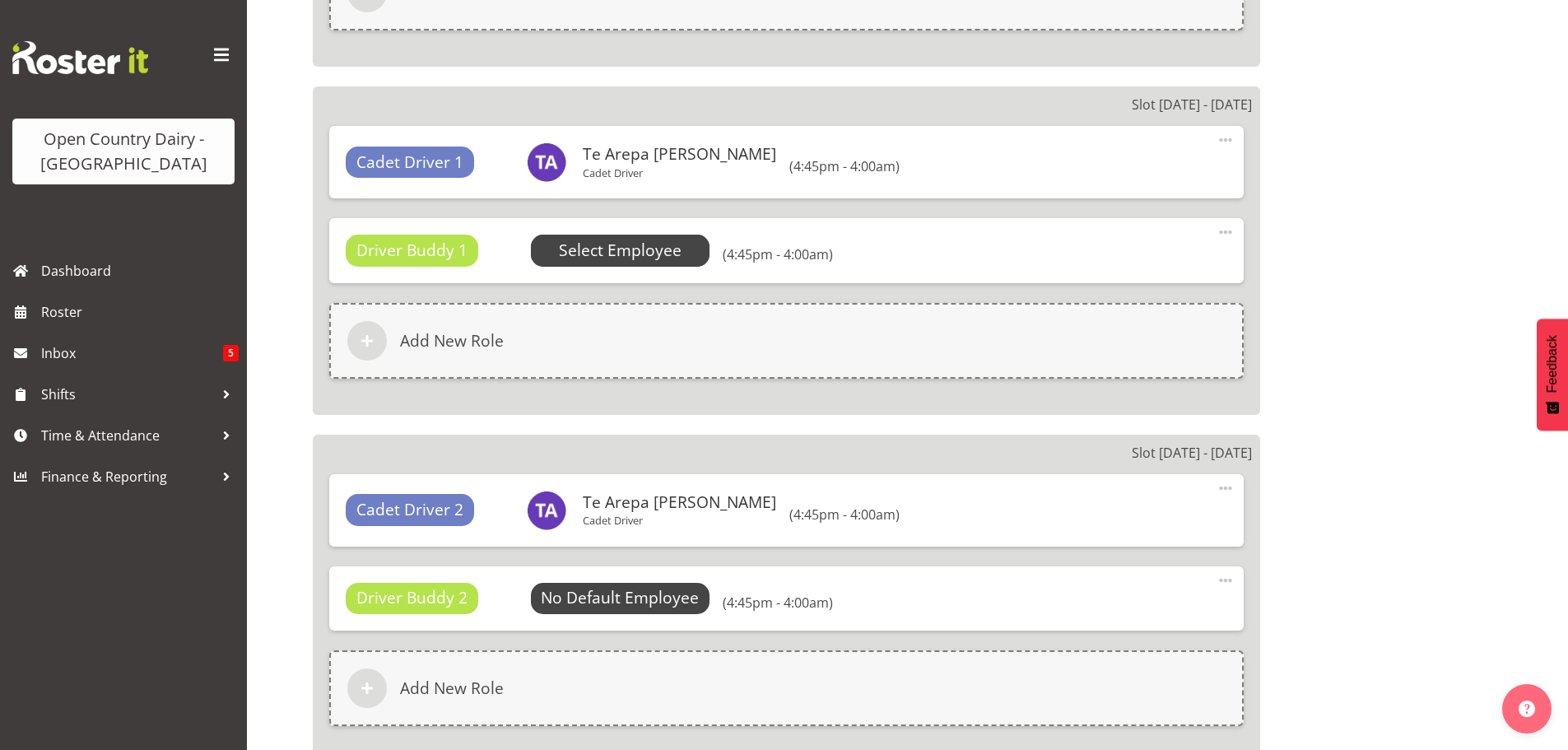
click at [630, 249] on span "Select Employee" at bounding box center [620, 250] width 123 height 24
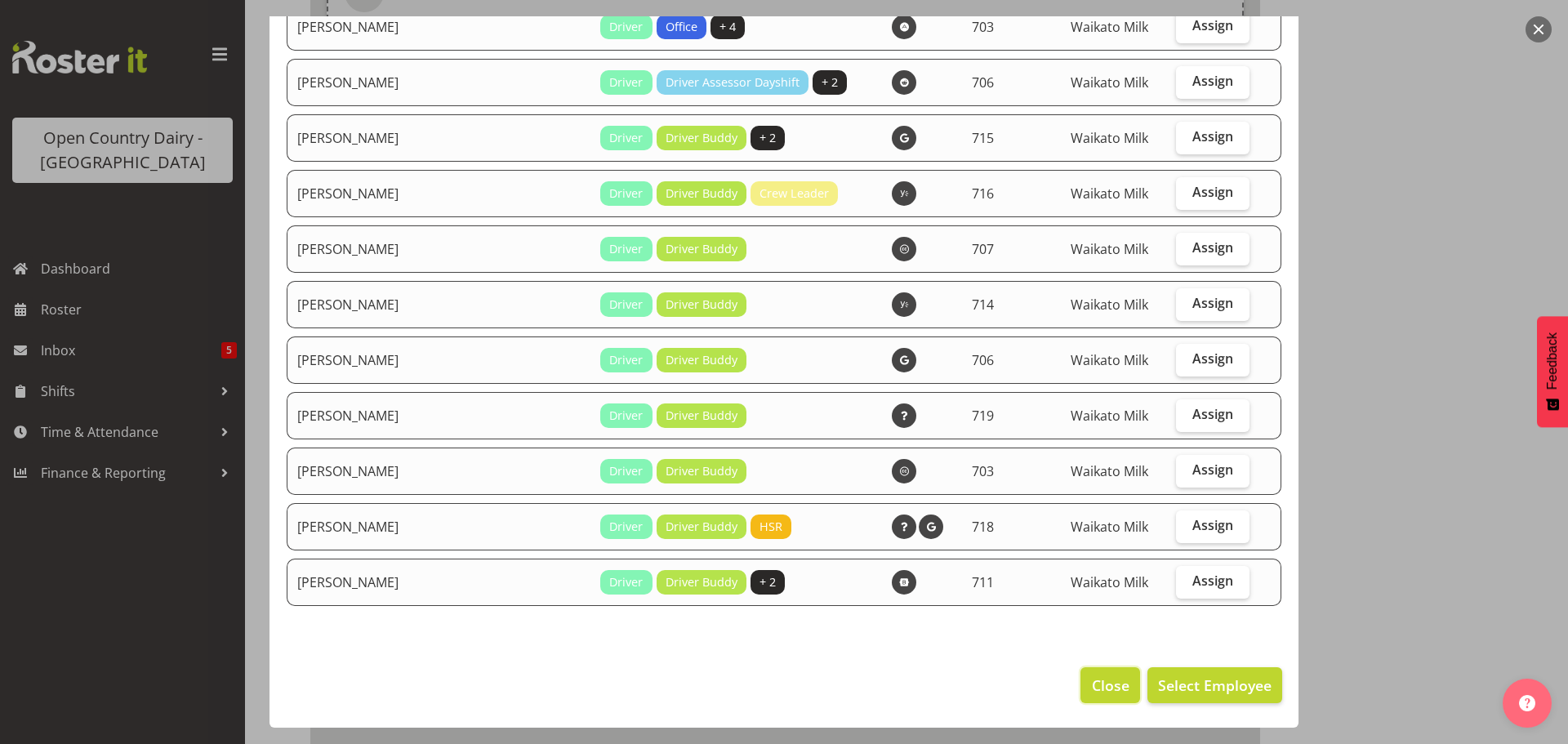
click at [1105, 688] on span "Close" at bounding box center [1110, 686] width 38 height 21
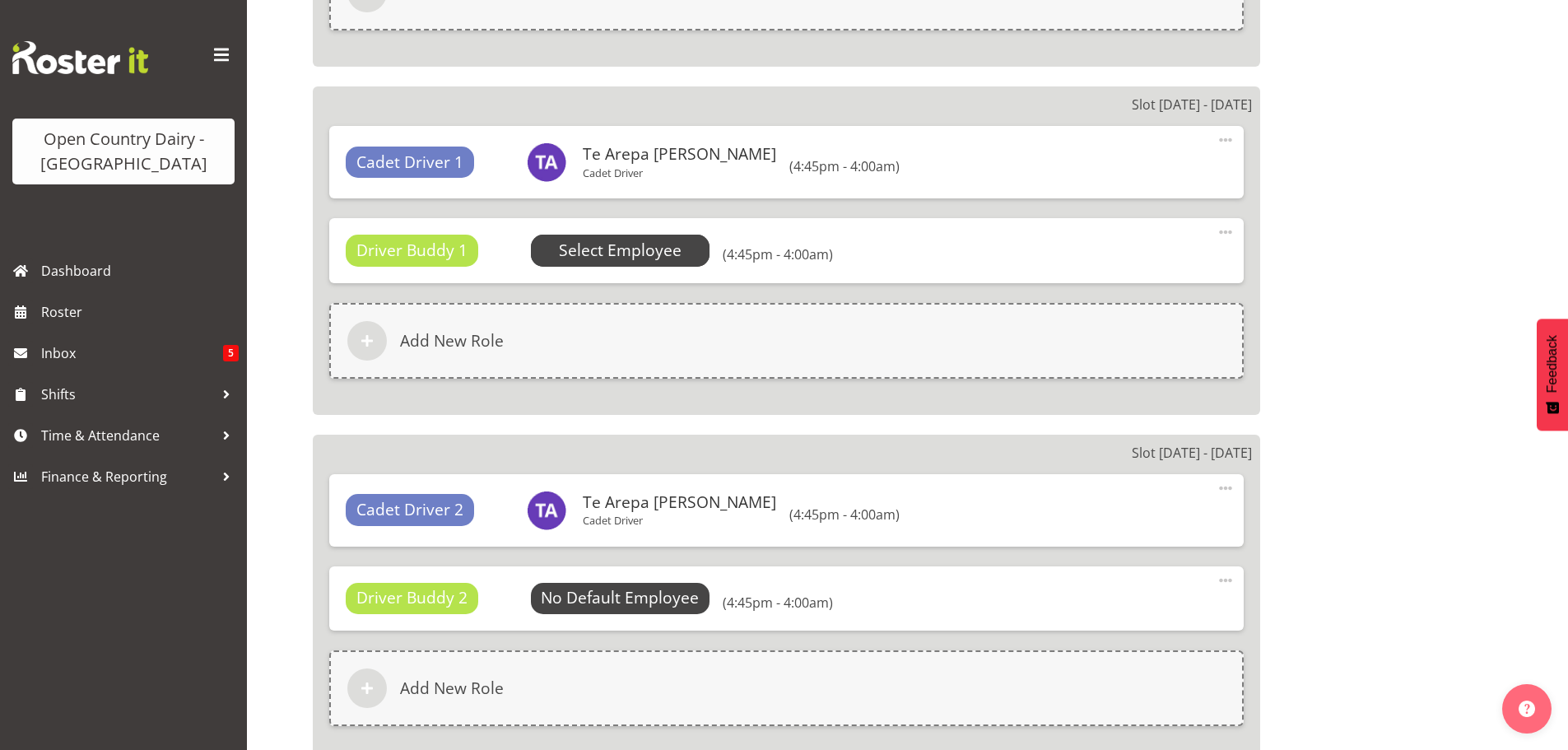
click at [601, 247] on span "Select Employee" at bounding box center [620, 250] width 123 height 24
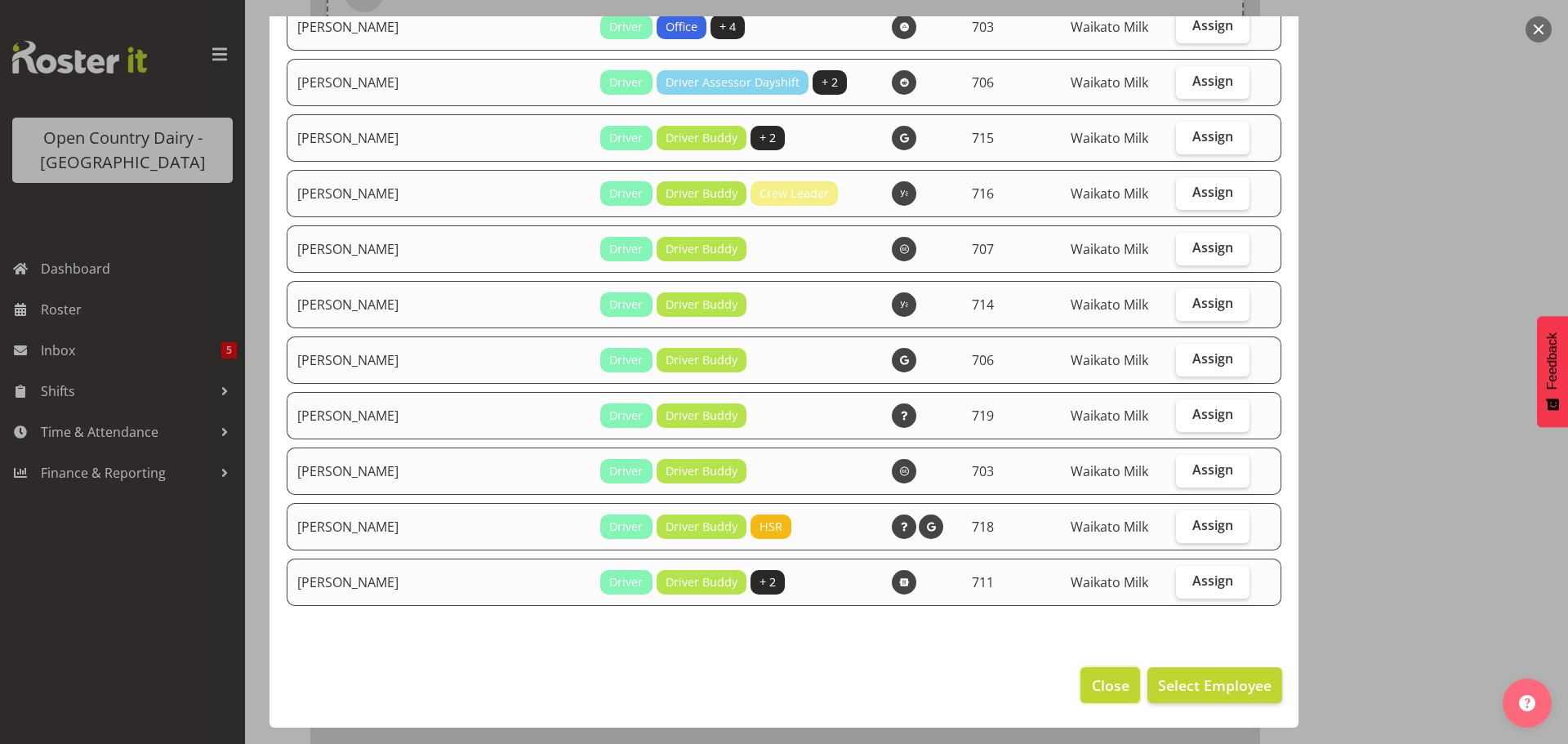
click at [1099, 687] on span "Close" at bounding box center [1110, 686] width 38 height 21
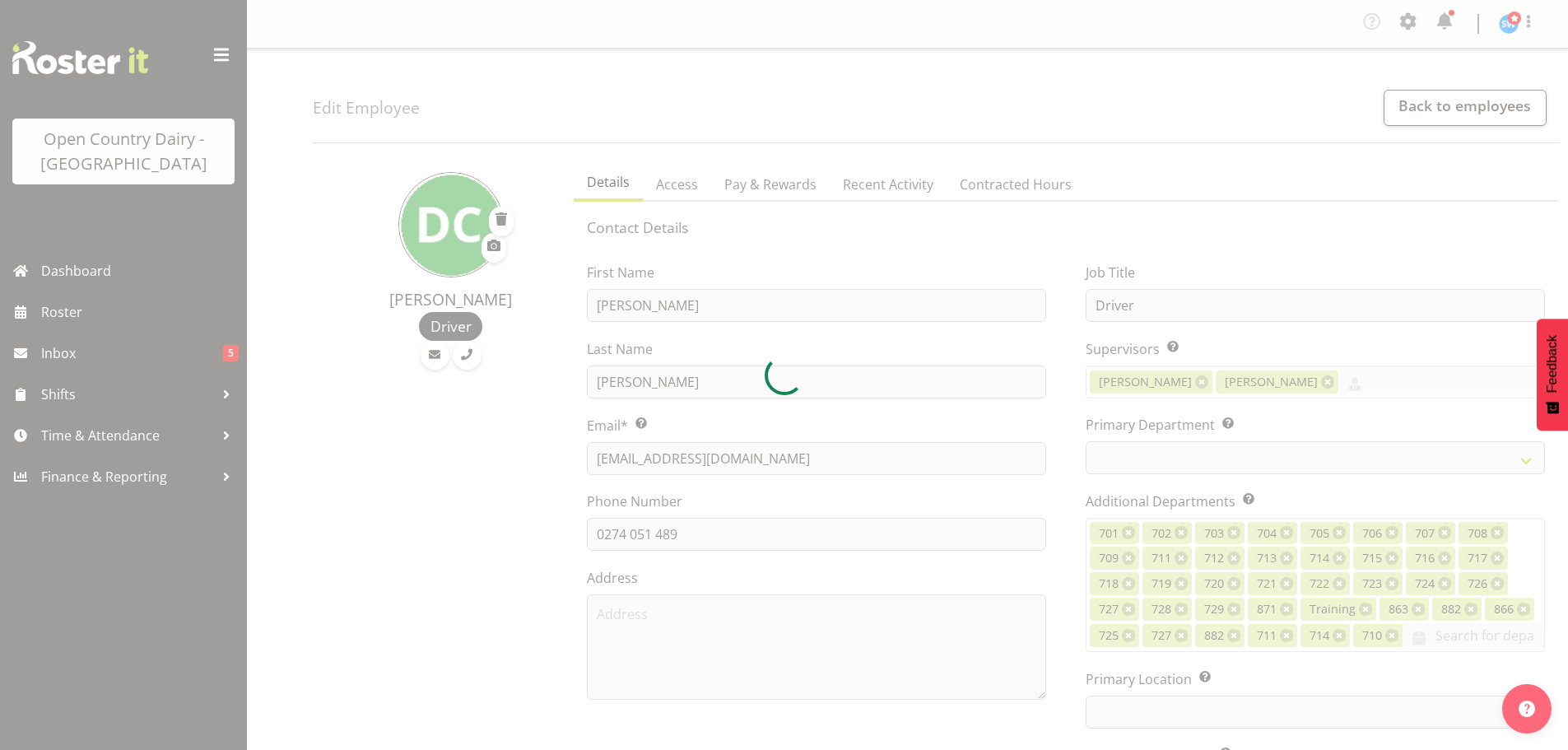
select select "TimelineWeek"
select select
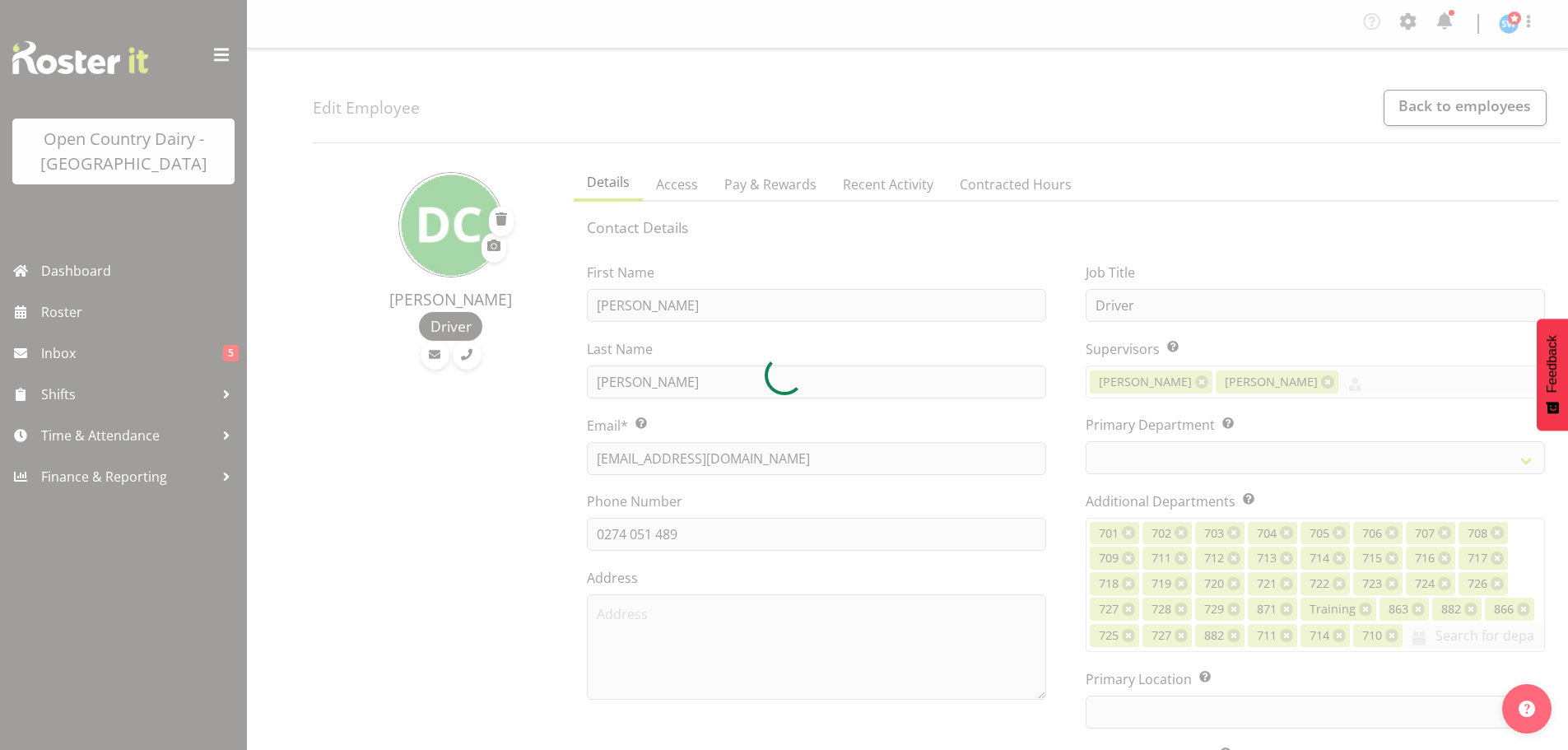
select select
select select "1054"
select select "875"
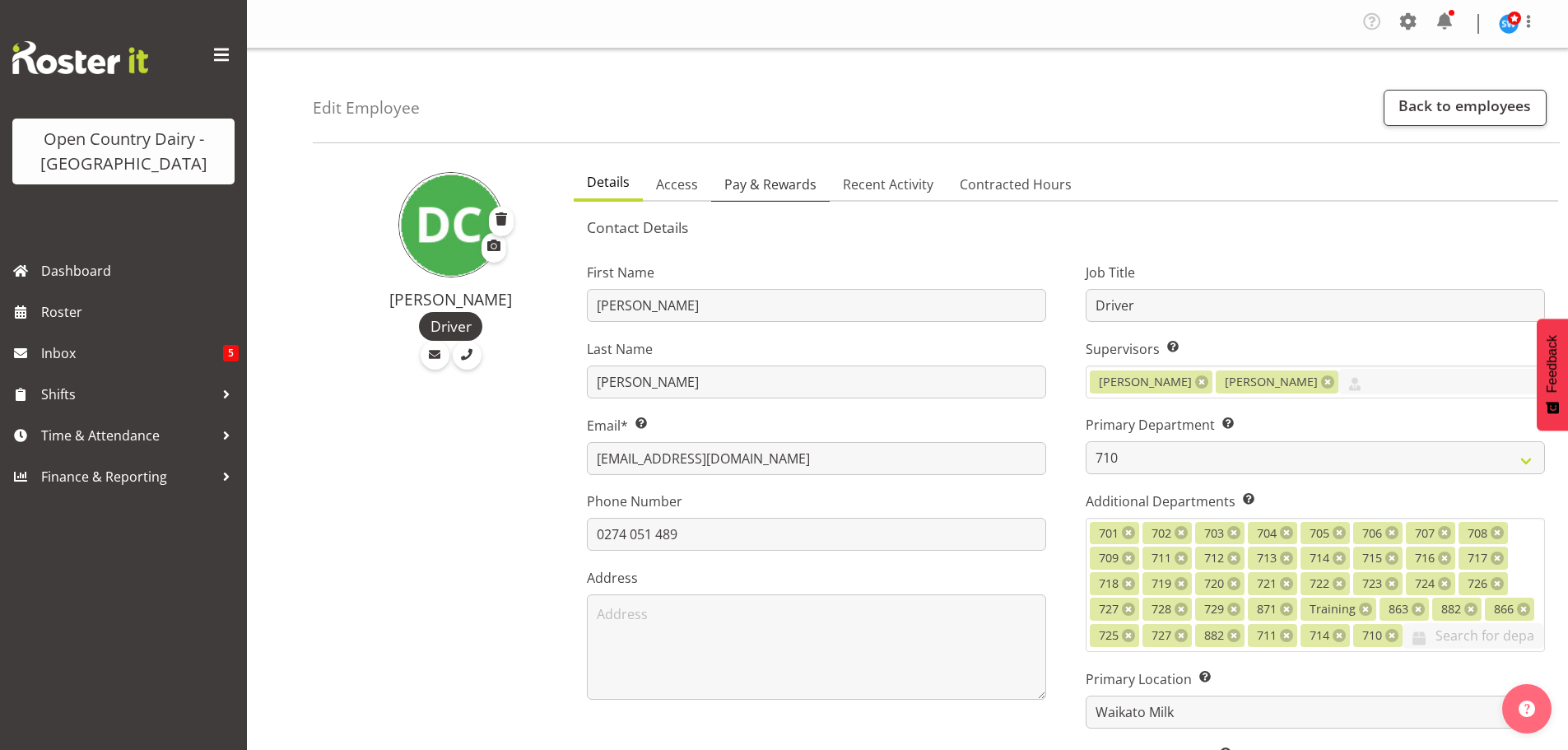
click at [759, 185] on span "Pay & Rewards" at bounding box center [771, 185] width 92 height 20
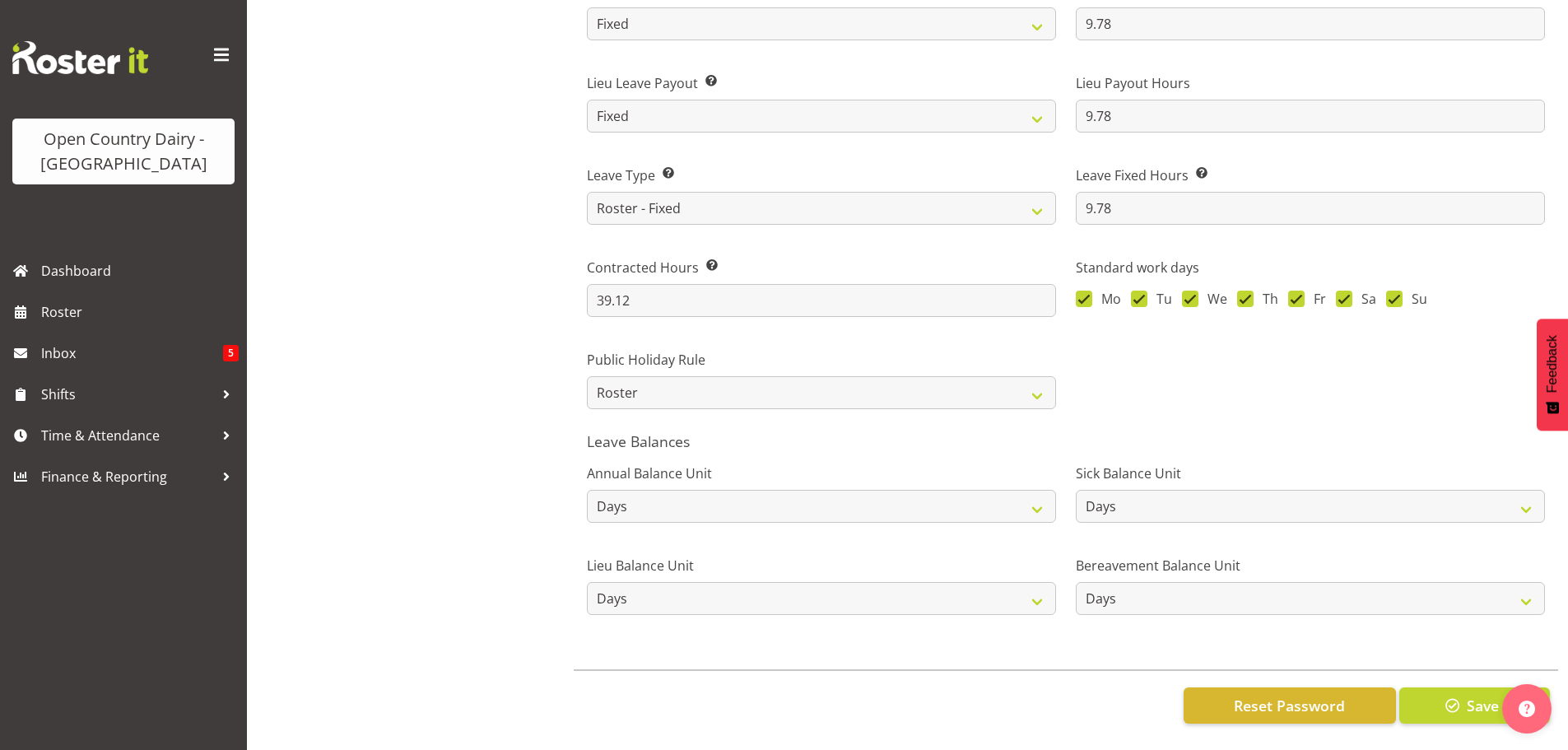
scroll to position [1285, 0]
click at [1453, 695] on span "button" at bounding box center [1453, 706] width 22 height 22
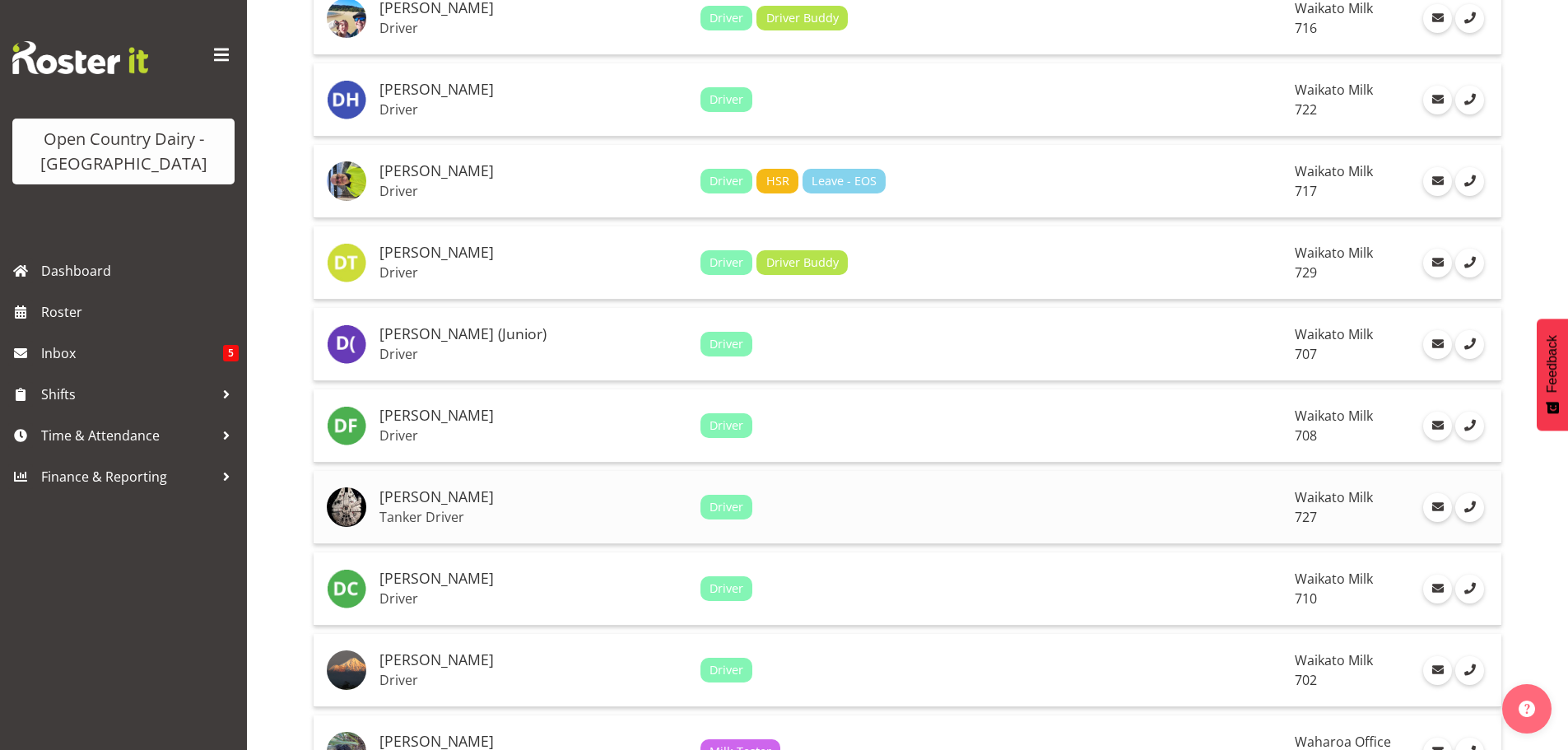
scroll to position [2716, 0]
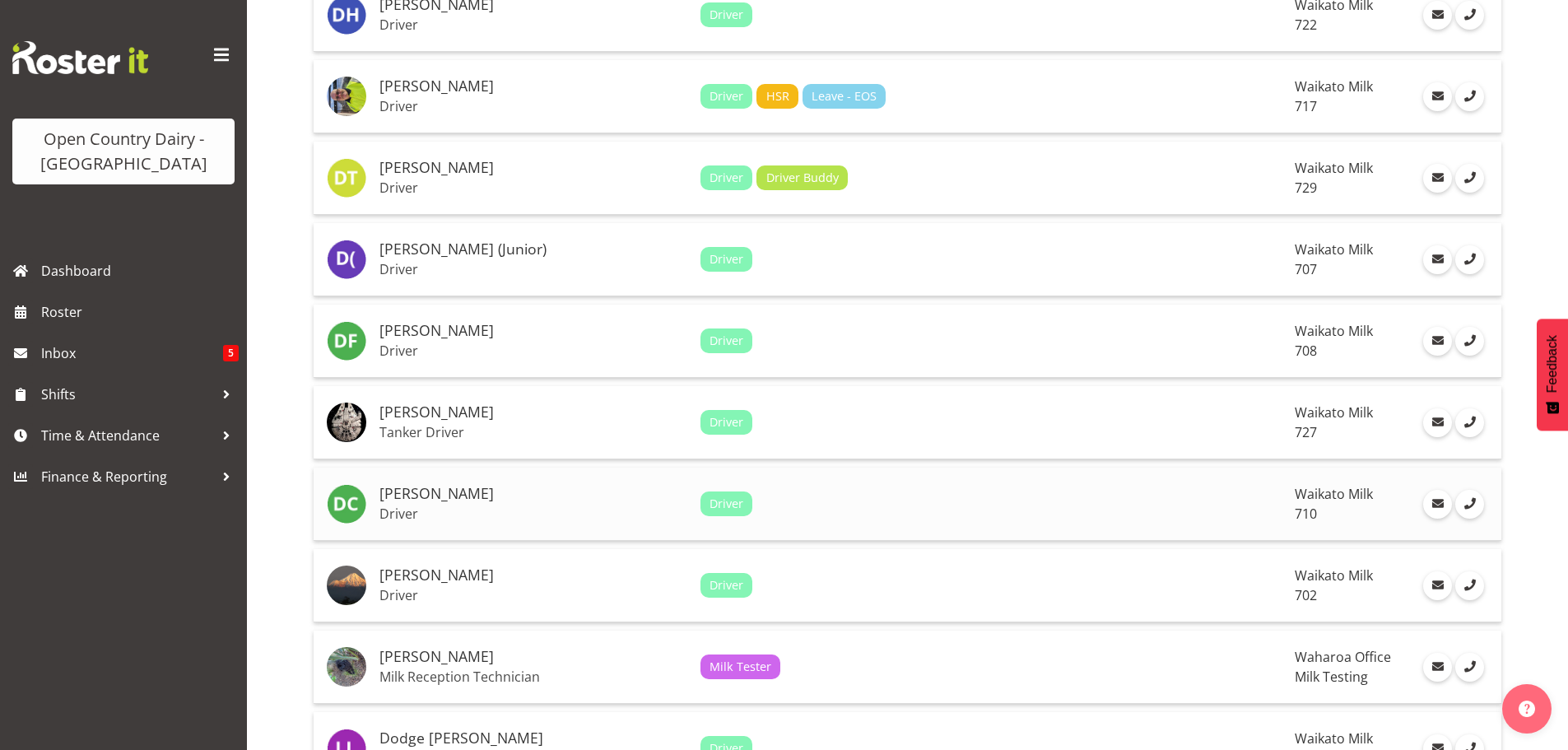
click at [421, 496] on h5 "[PERSON_NAME]" at bounding box center [534, 494] width 308 height 17
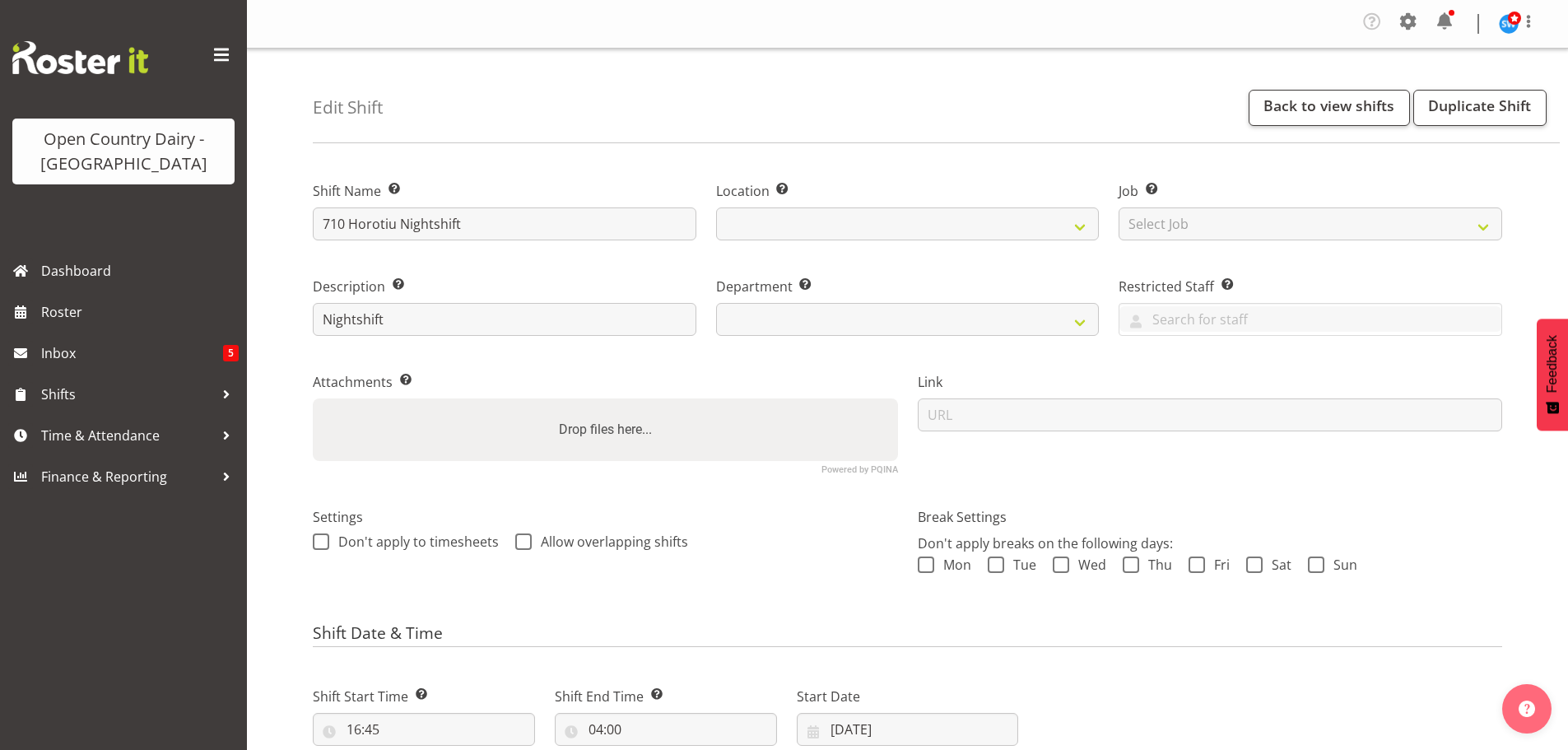
scroll to position [2300, 0]
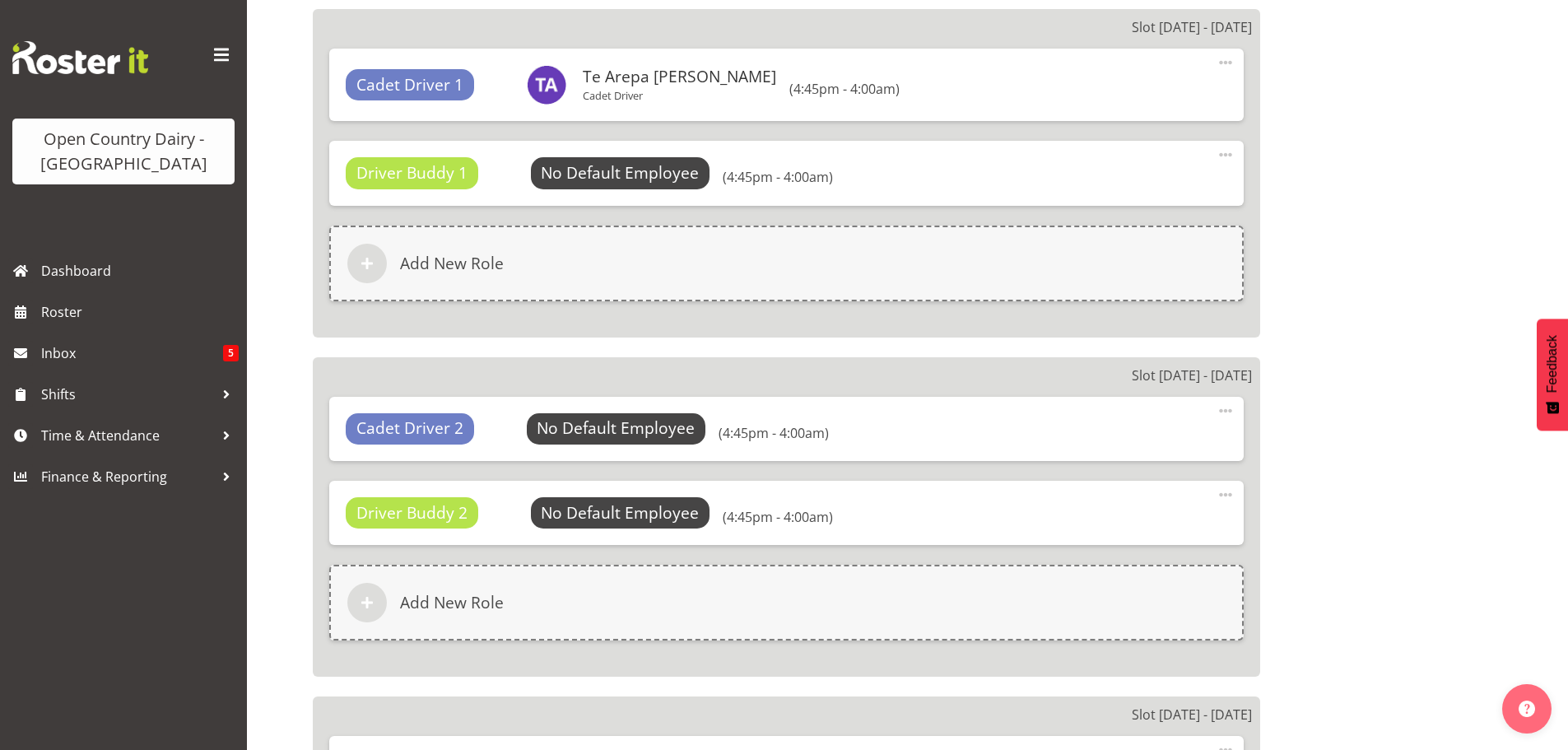
select select
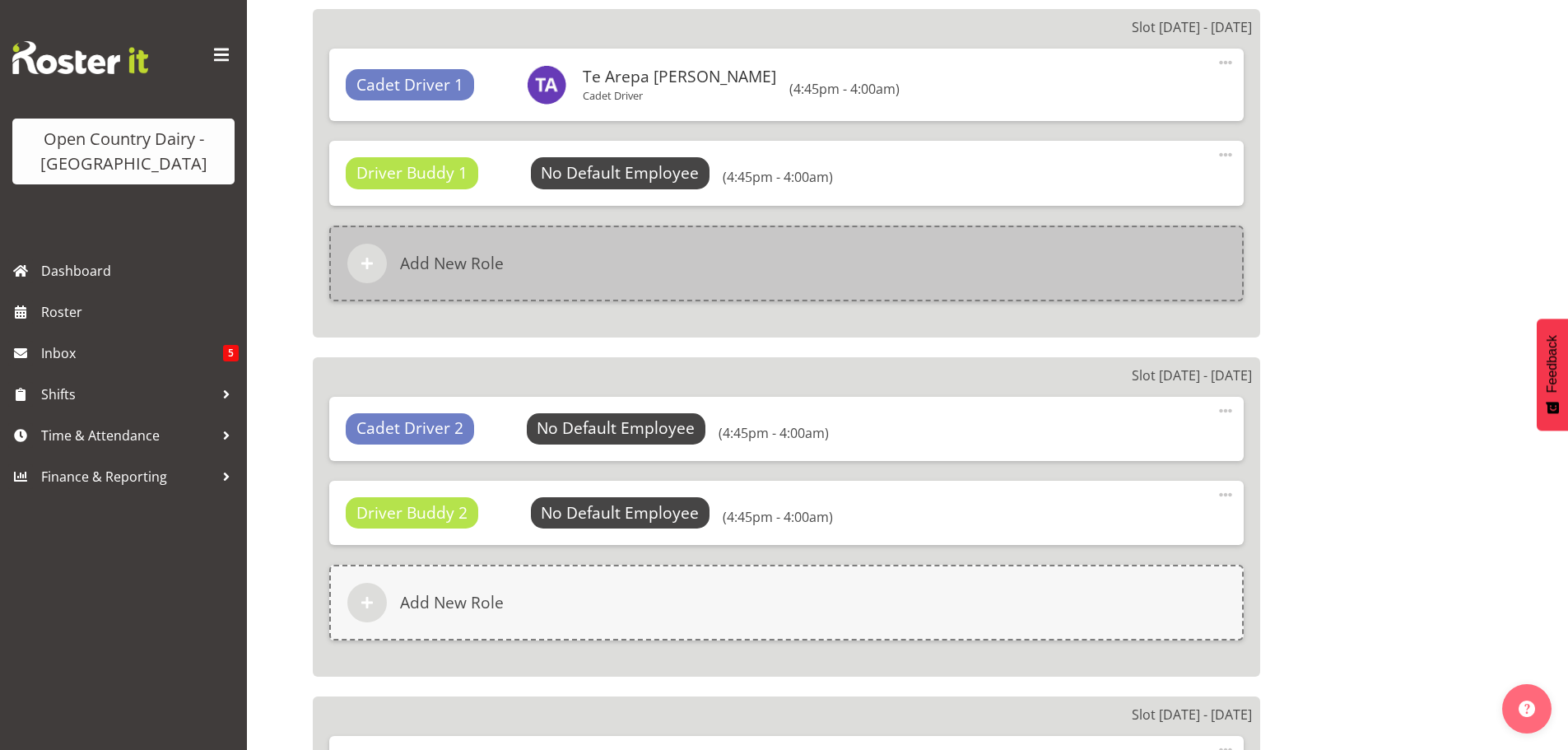
select select
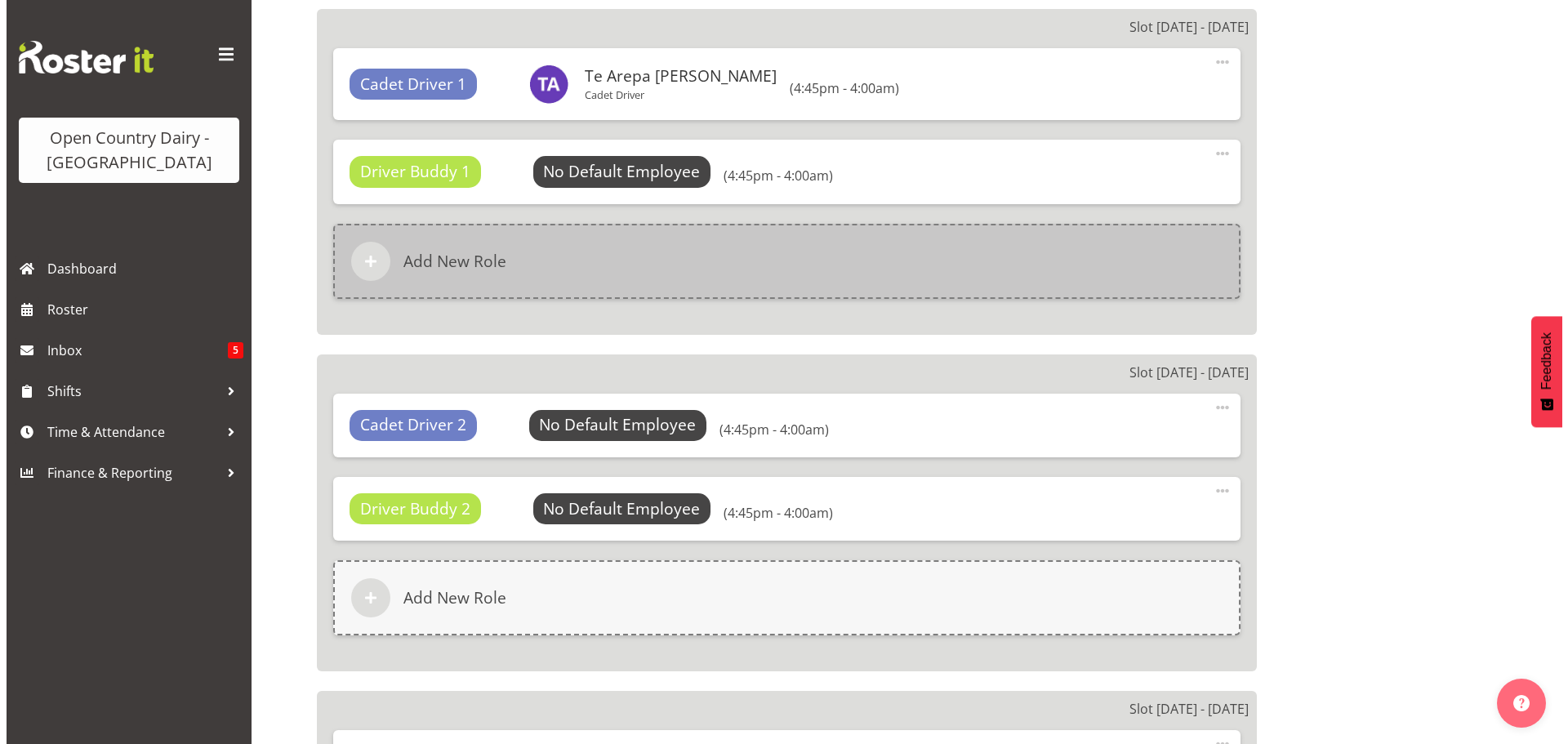
scroll to position [2359, 0]
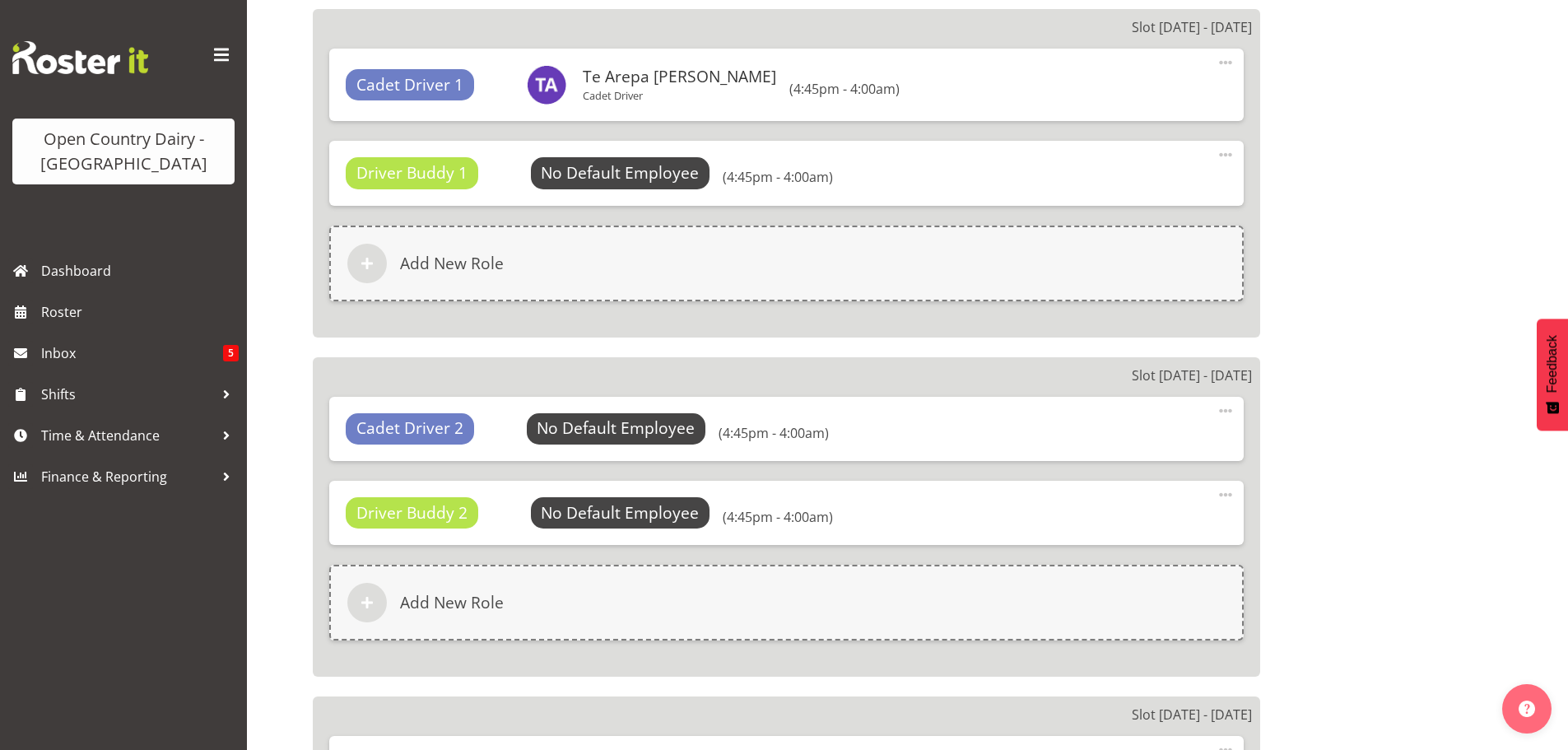
select select
select select "1054"
click at [610, 171] on span "Select Employee" at bounding box center [620, 173] width 123 height 24
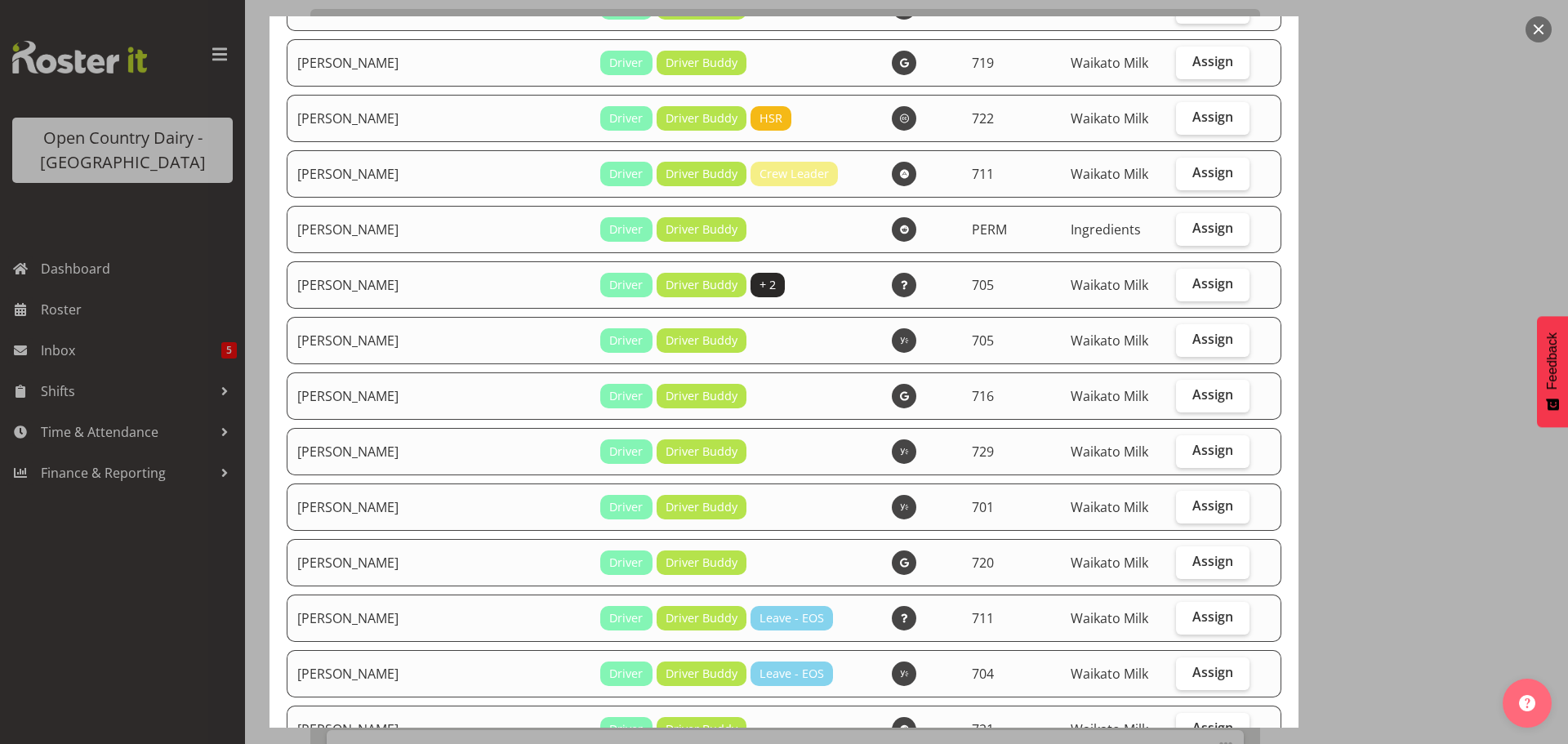
scroll to position [245, 0]
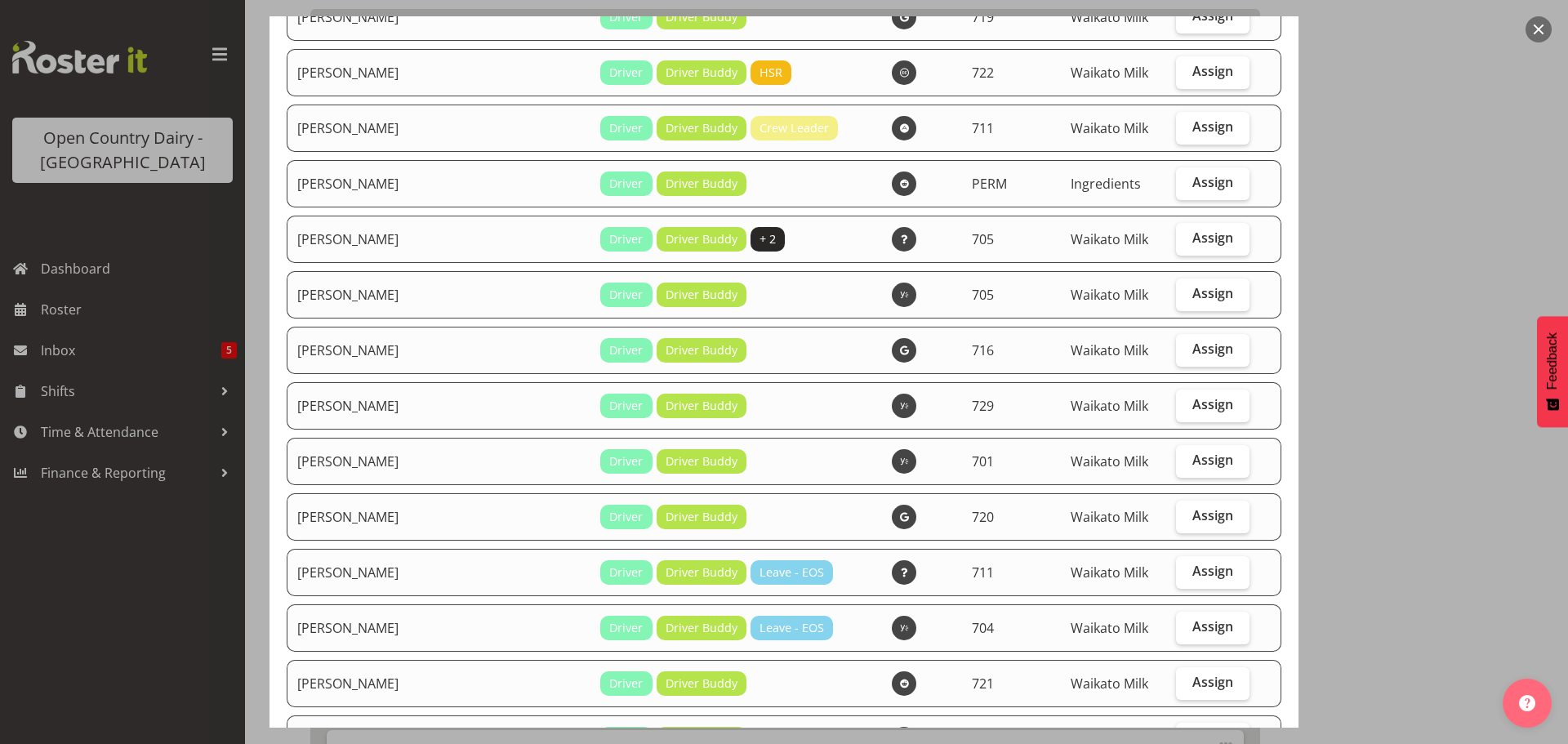
select select "875"
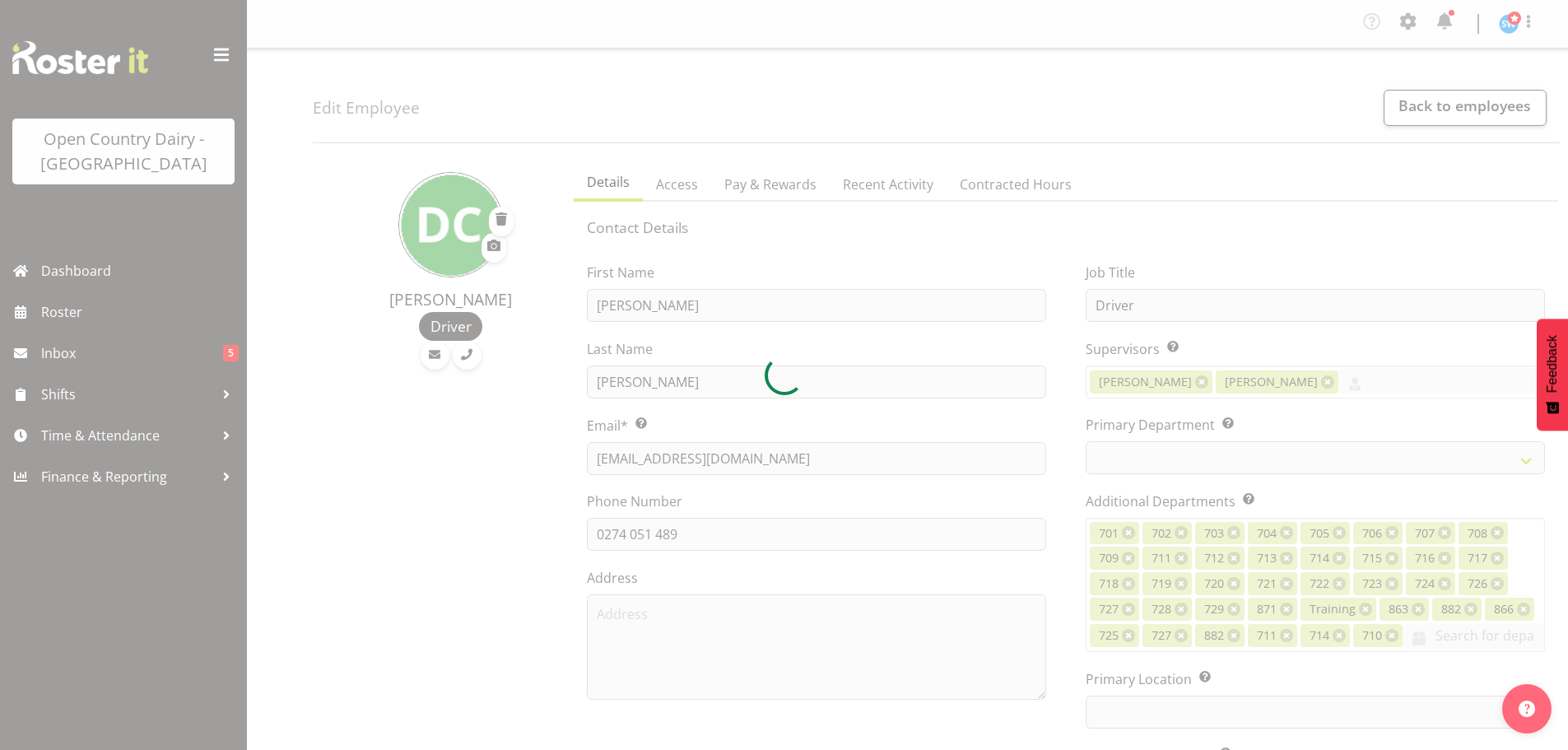
select select "TimelineWeek"
select select
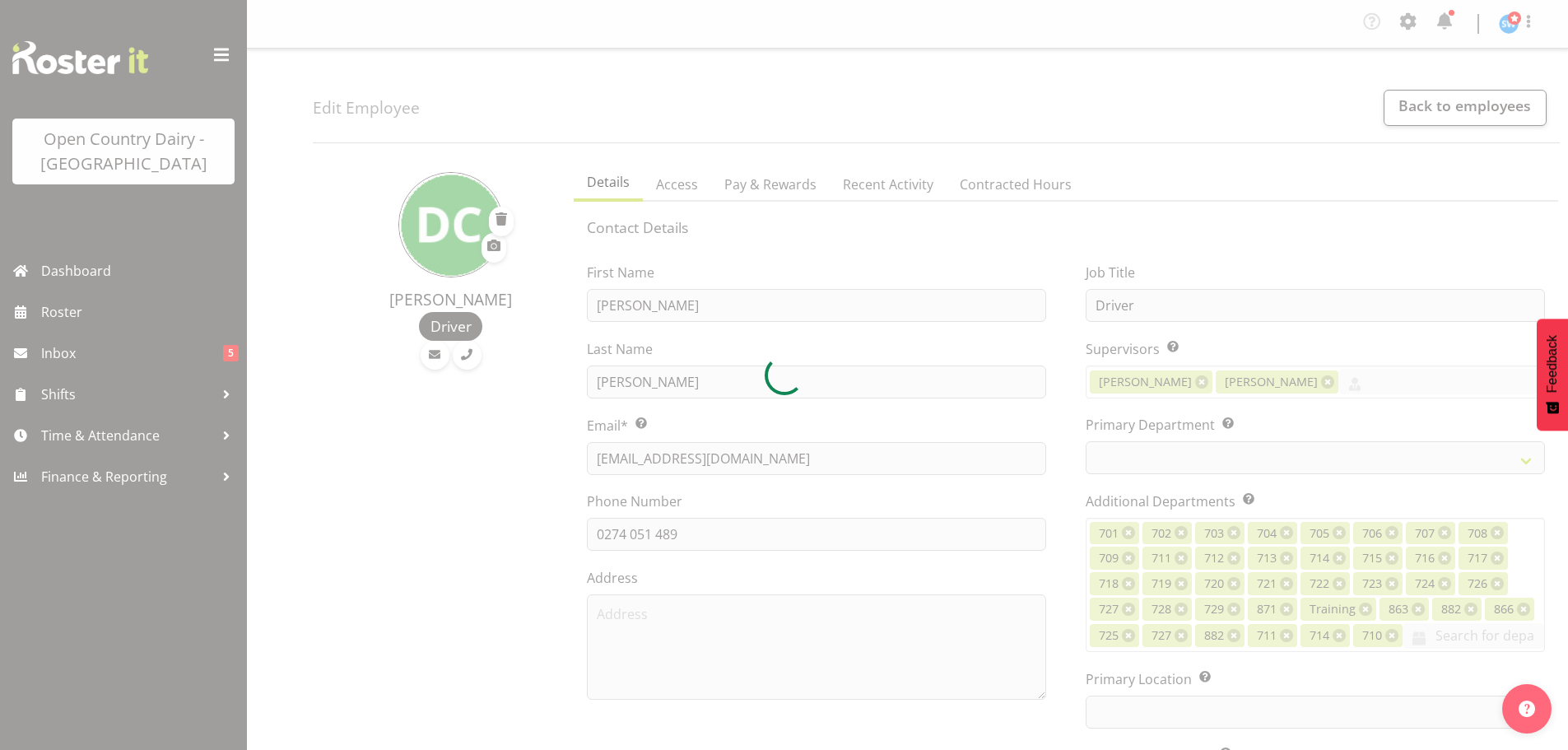
select select
select select "1054"
select select "875"
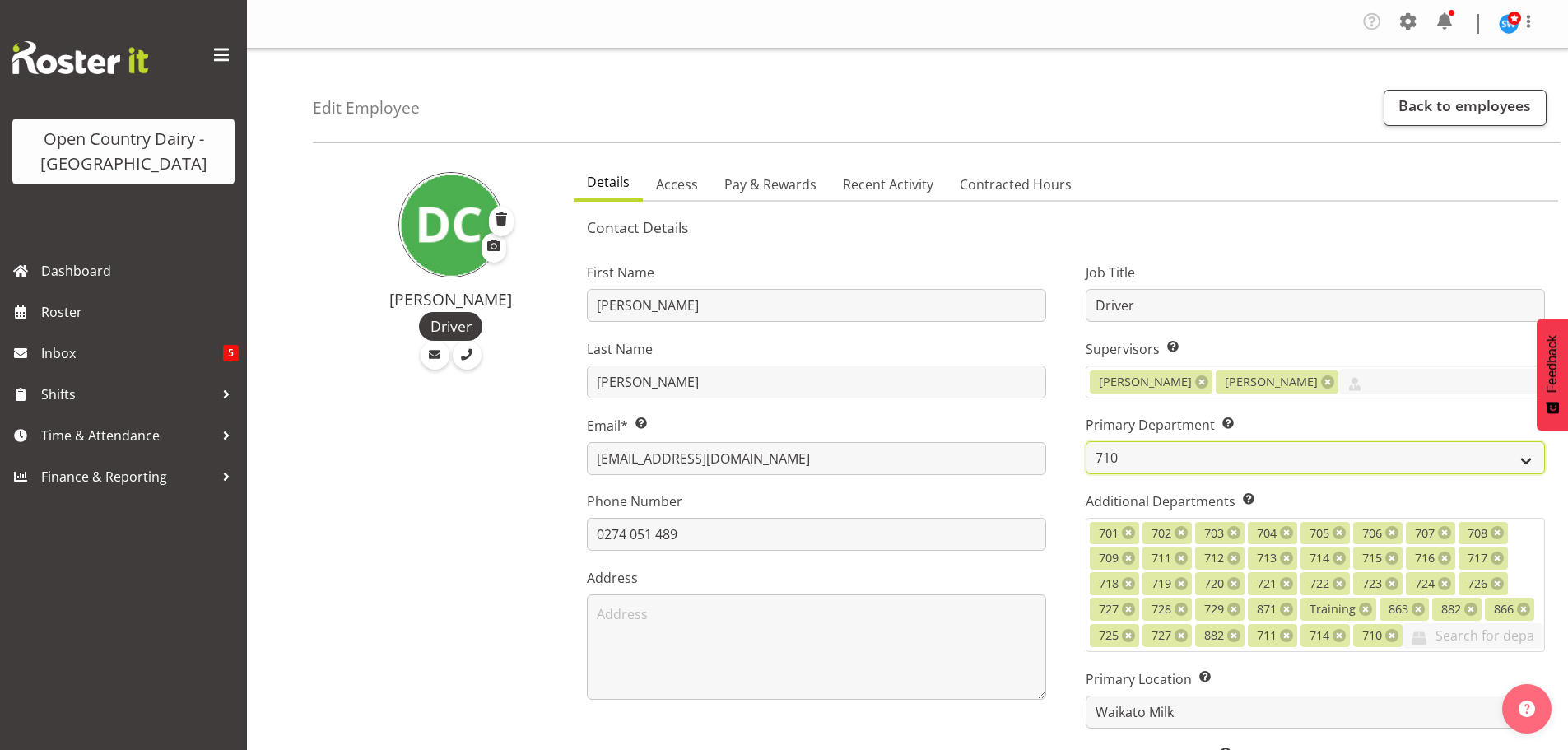
click at [1525, 453] on select "701 702 703 704 705 706 707 708 709" at bounding box center [1316, 457] width 460 height 33
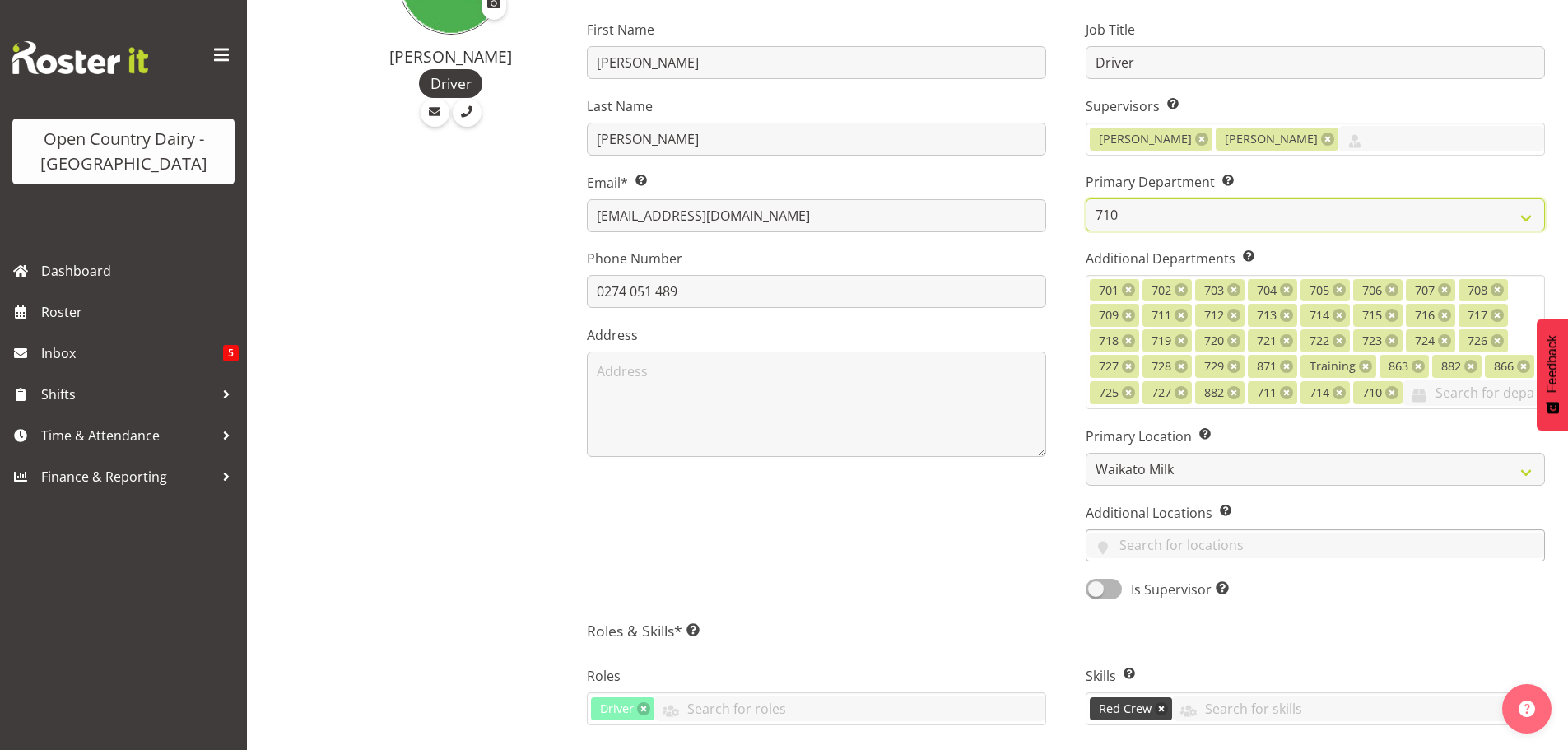
scroll to position [247, 0]
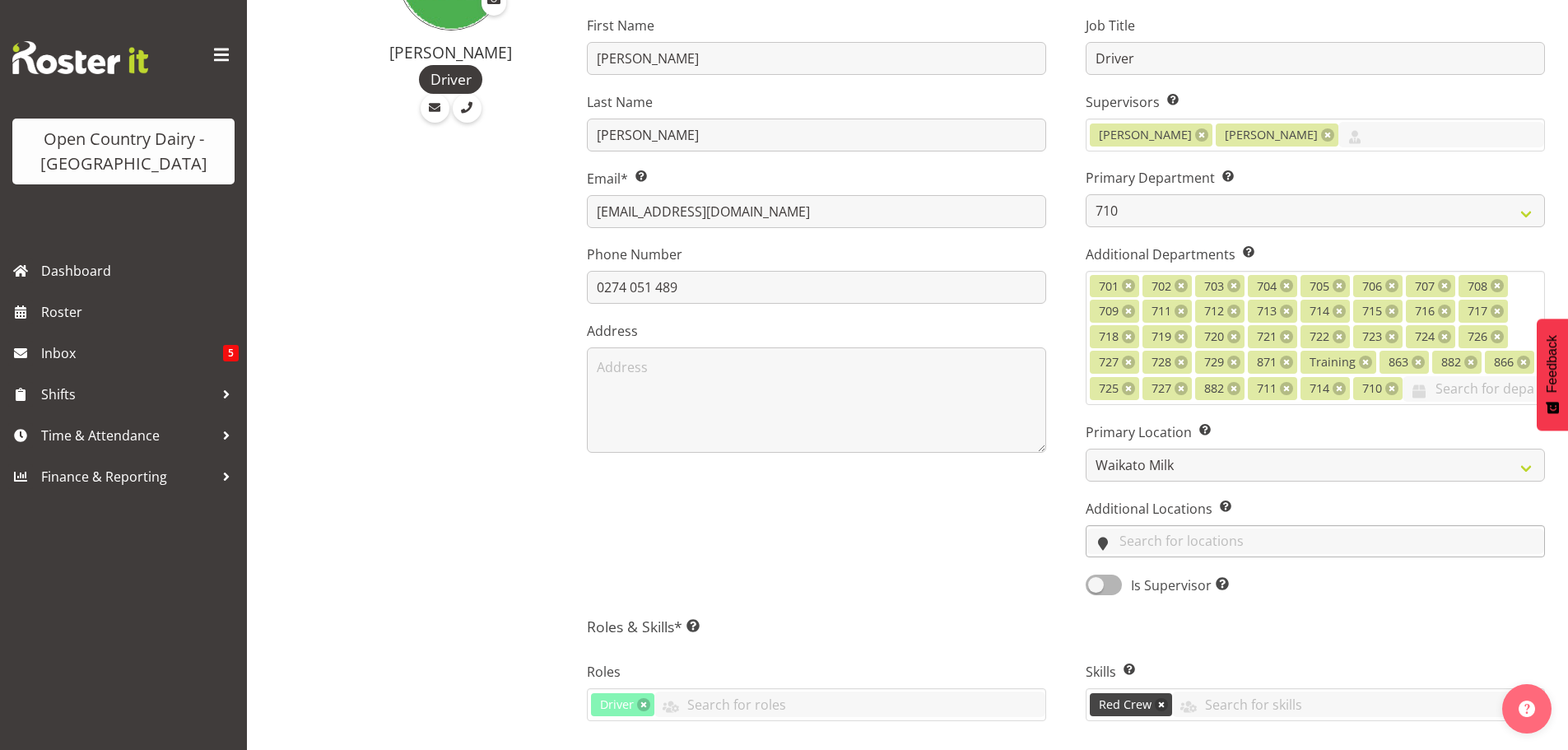
click at [1188, 536] on input "text" at bounding box center [1316, 541] width 458 height 26
click at [953, 551] on div "First Name [PERSON_NAME] Last Name [PERSON_NAME] Email* This is a required fiel…" at bounding box center [817, 299] width 499 height 615
click at [1525, 466] on select "Ingredients Waharoa Office Waikato Milk Whanganui Office" at bounding box center [1316, 465] width 460 height 33
click at [1086, 449] on select "Ingredients Waharoa Office Waikato Milk Whanganui Office" at bounding box center [1316, 465] width 460 height 33
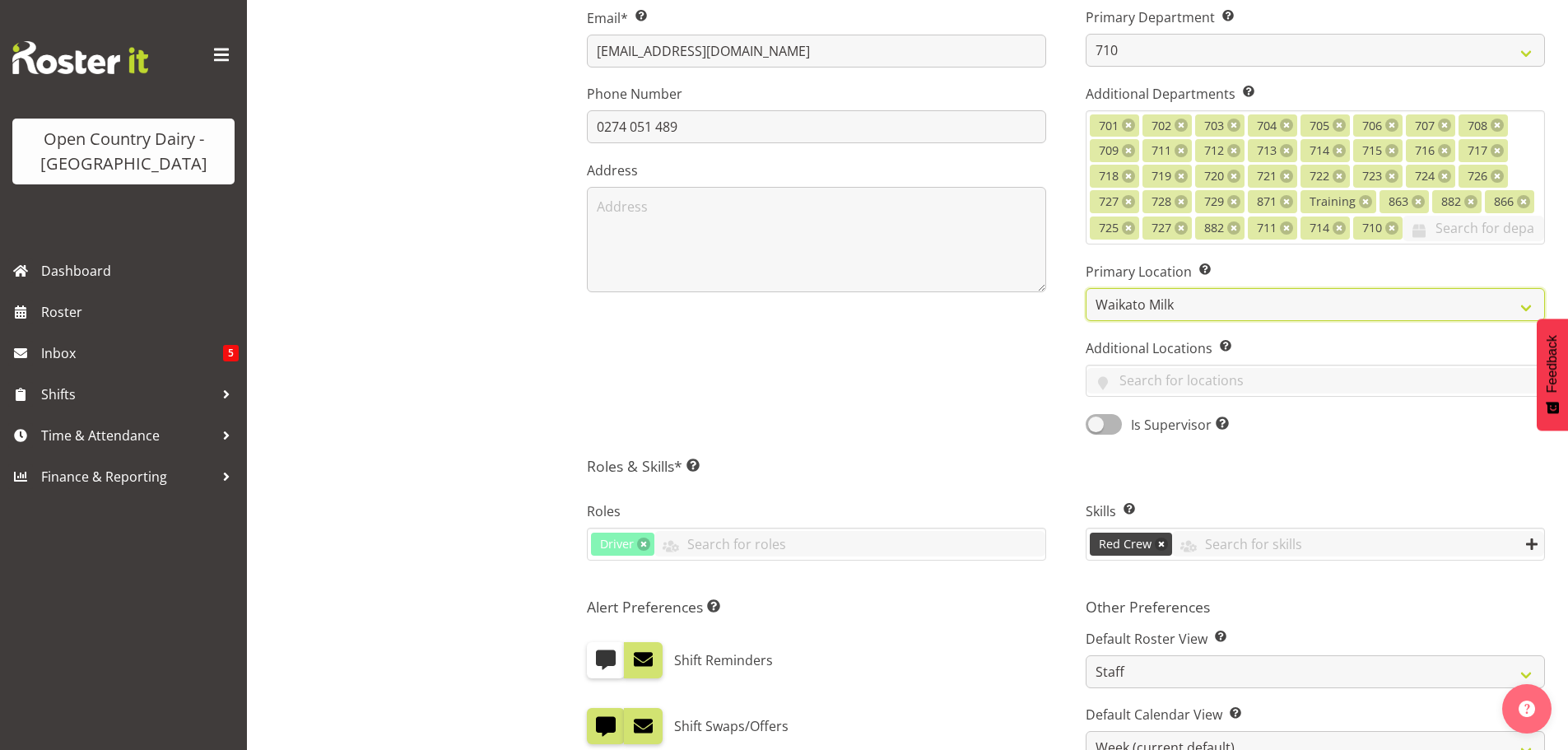
scroll to position [411, 0]
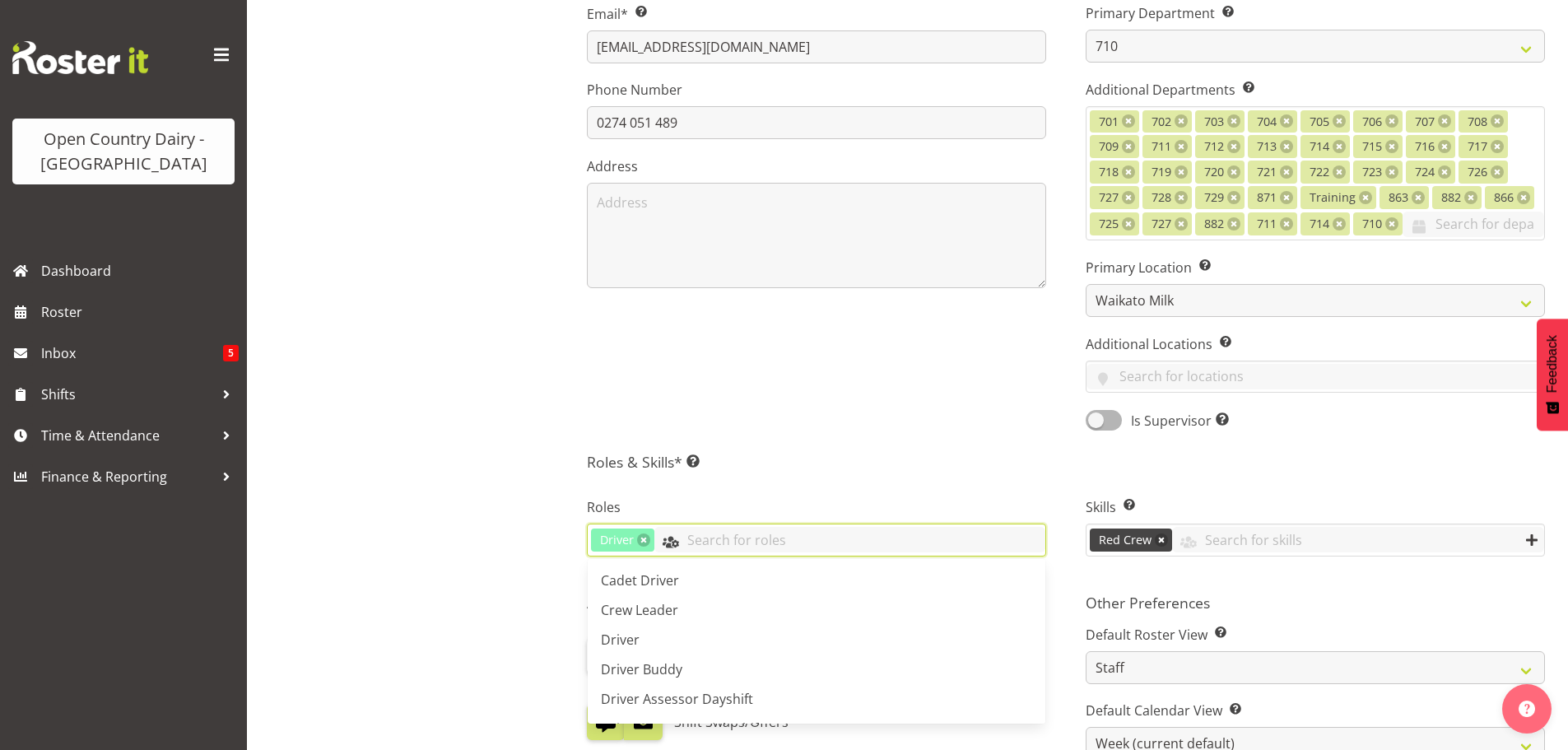
click at [711, 542] on input "text" at bounding box center [850, 540] width 391 height 26
click at [673, 666] on span "Driver Buddy" at bounding box center [641, 669] width 81 height 18
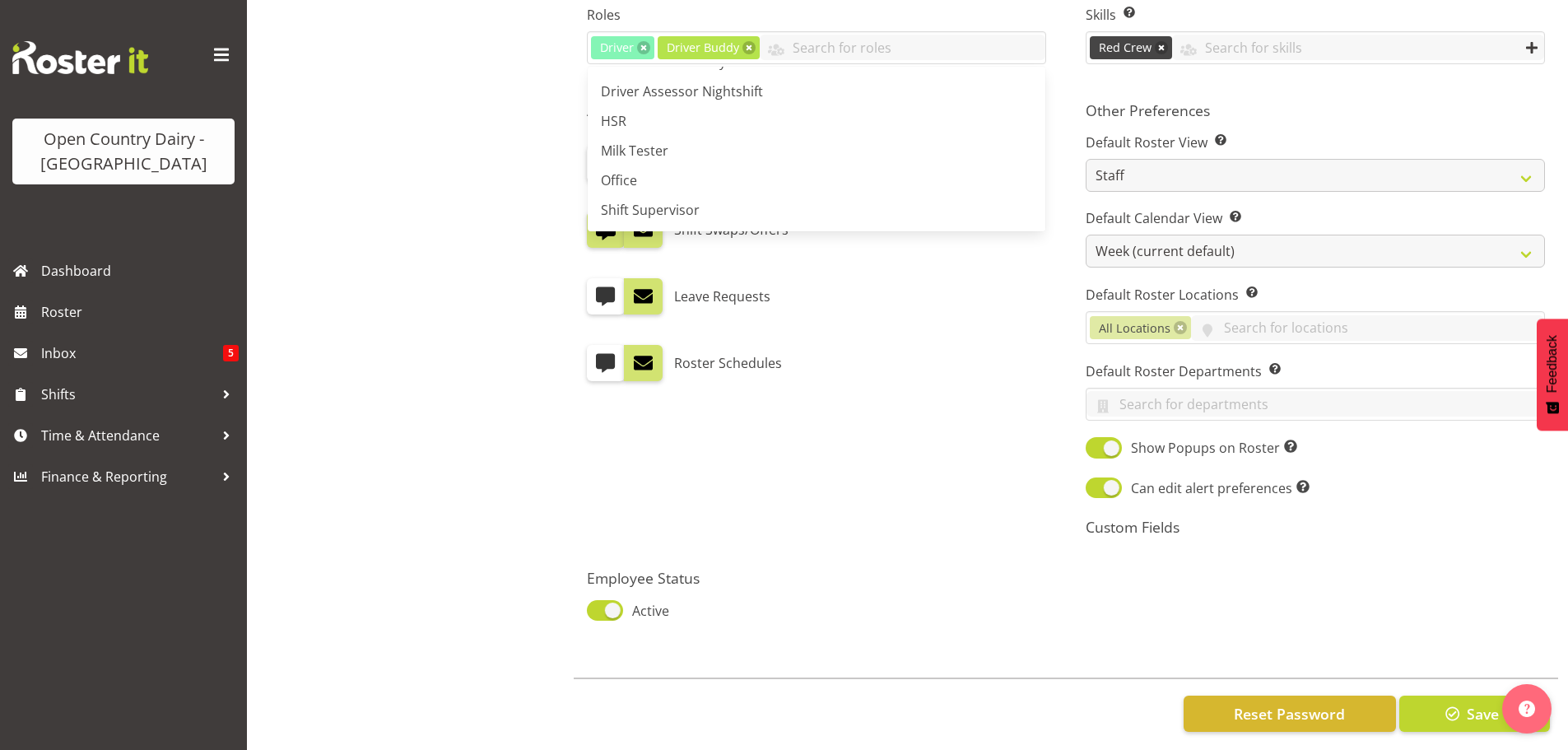
scroll to position [925, 0]
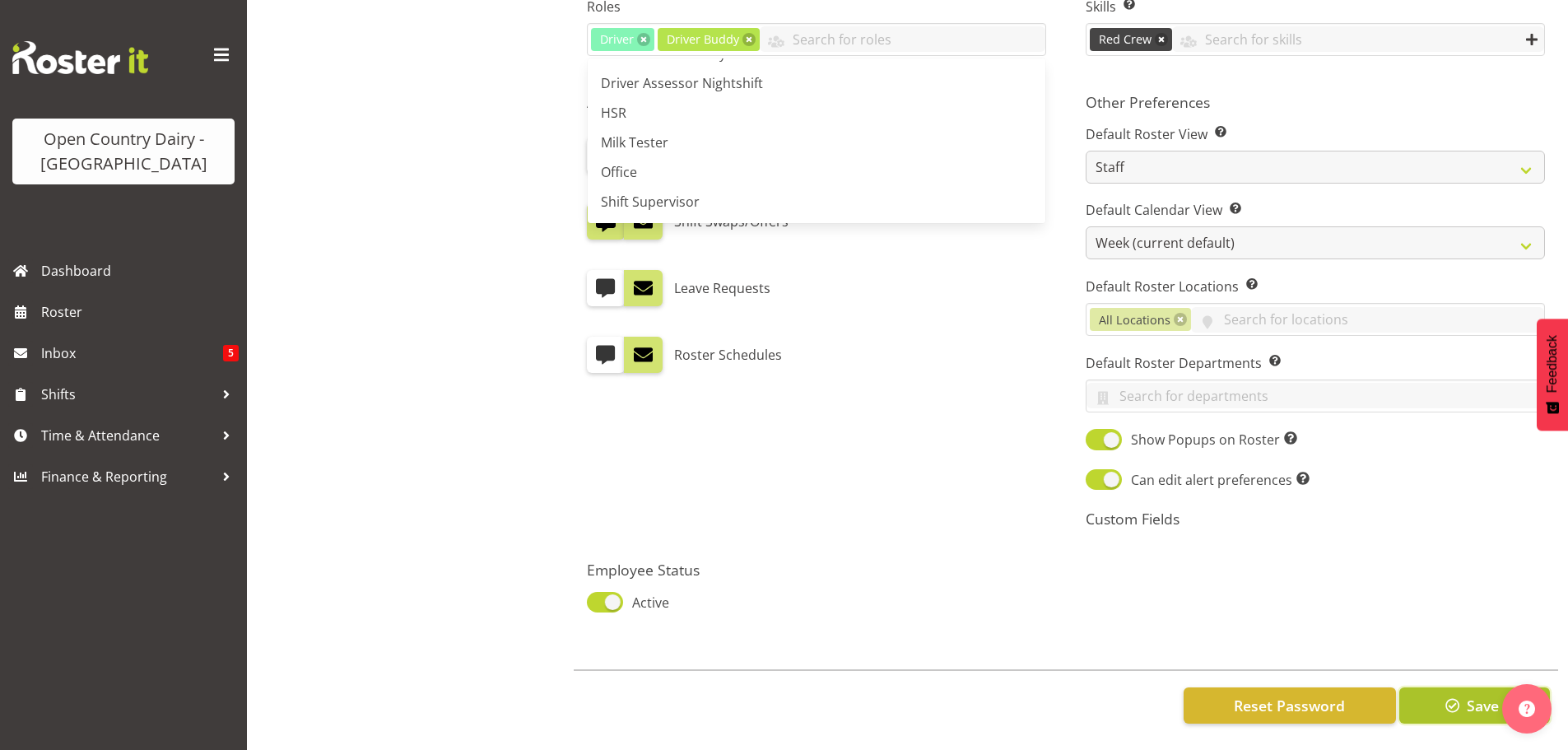
click at [1455, 695] on span "button" at bounding box center [1453, 706] width 22 height 22
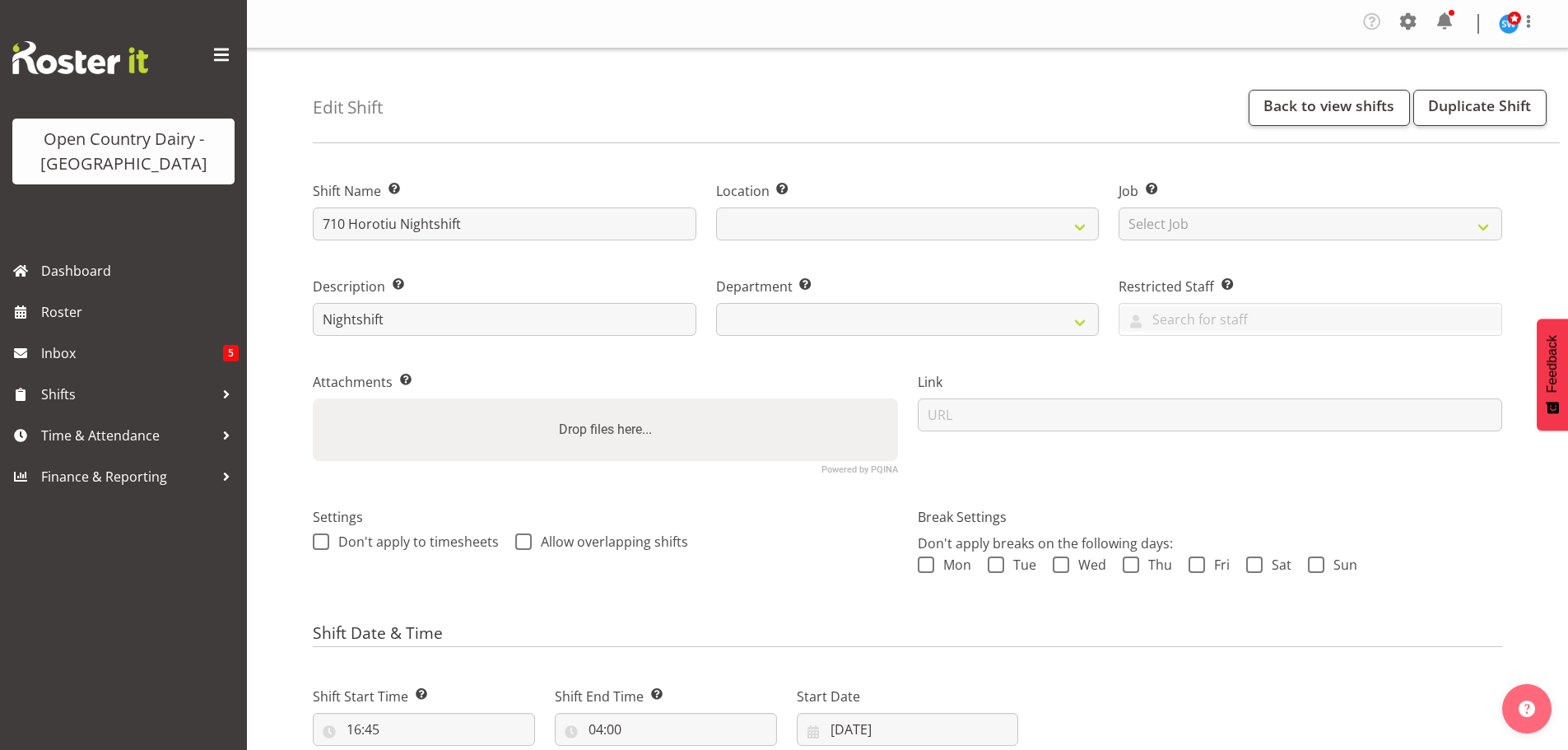
select select
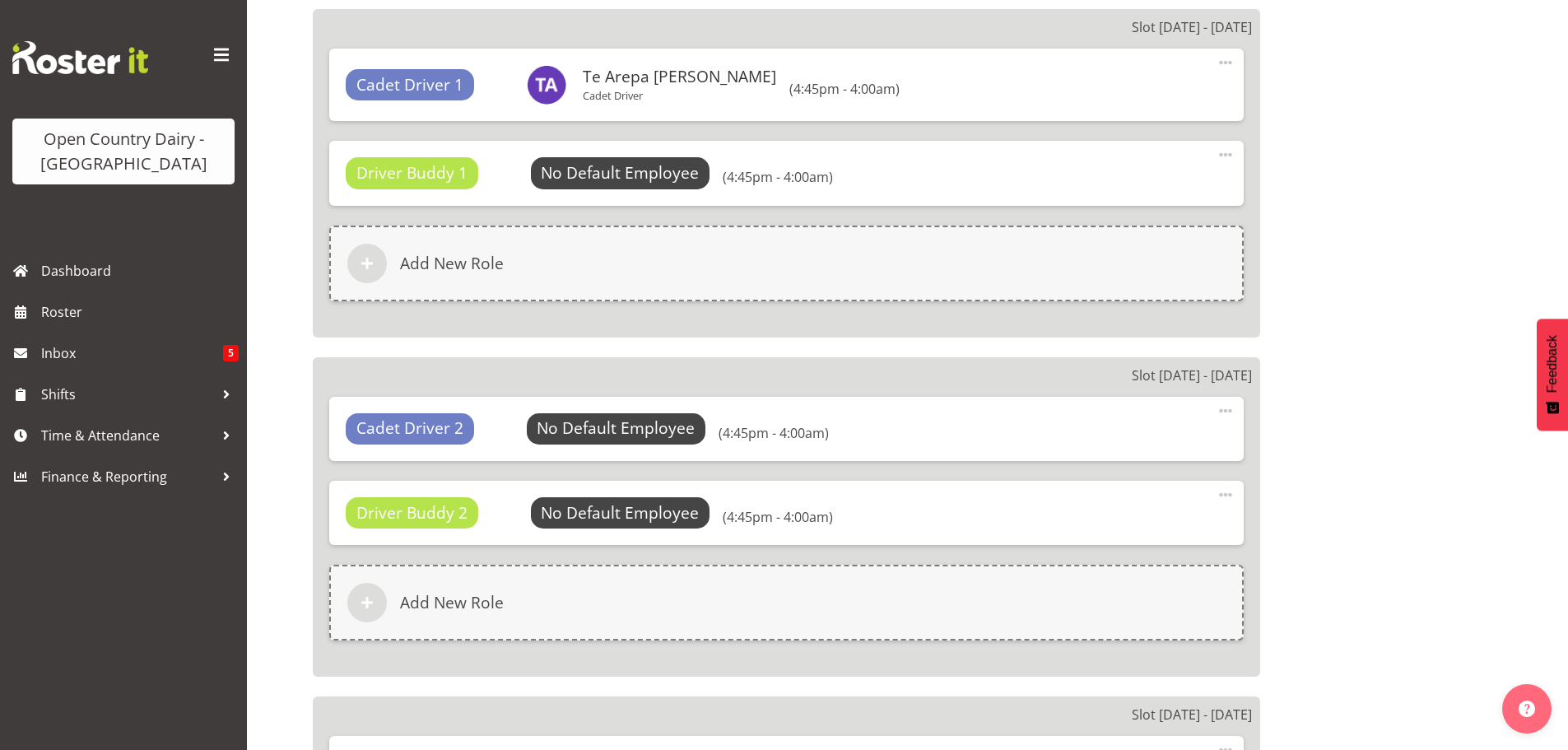
select select
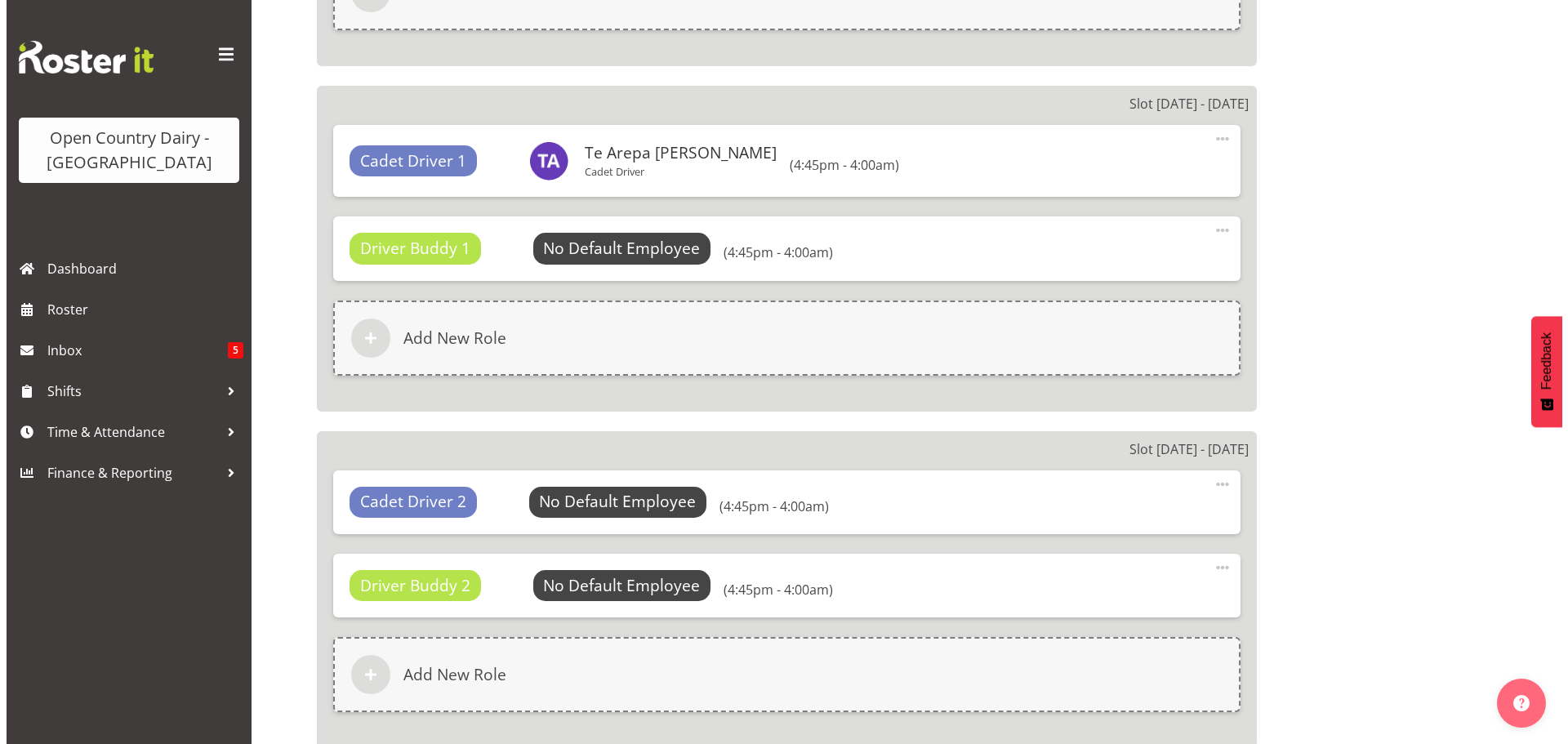
scroll to position [2359, 0]
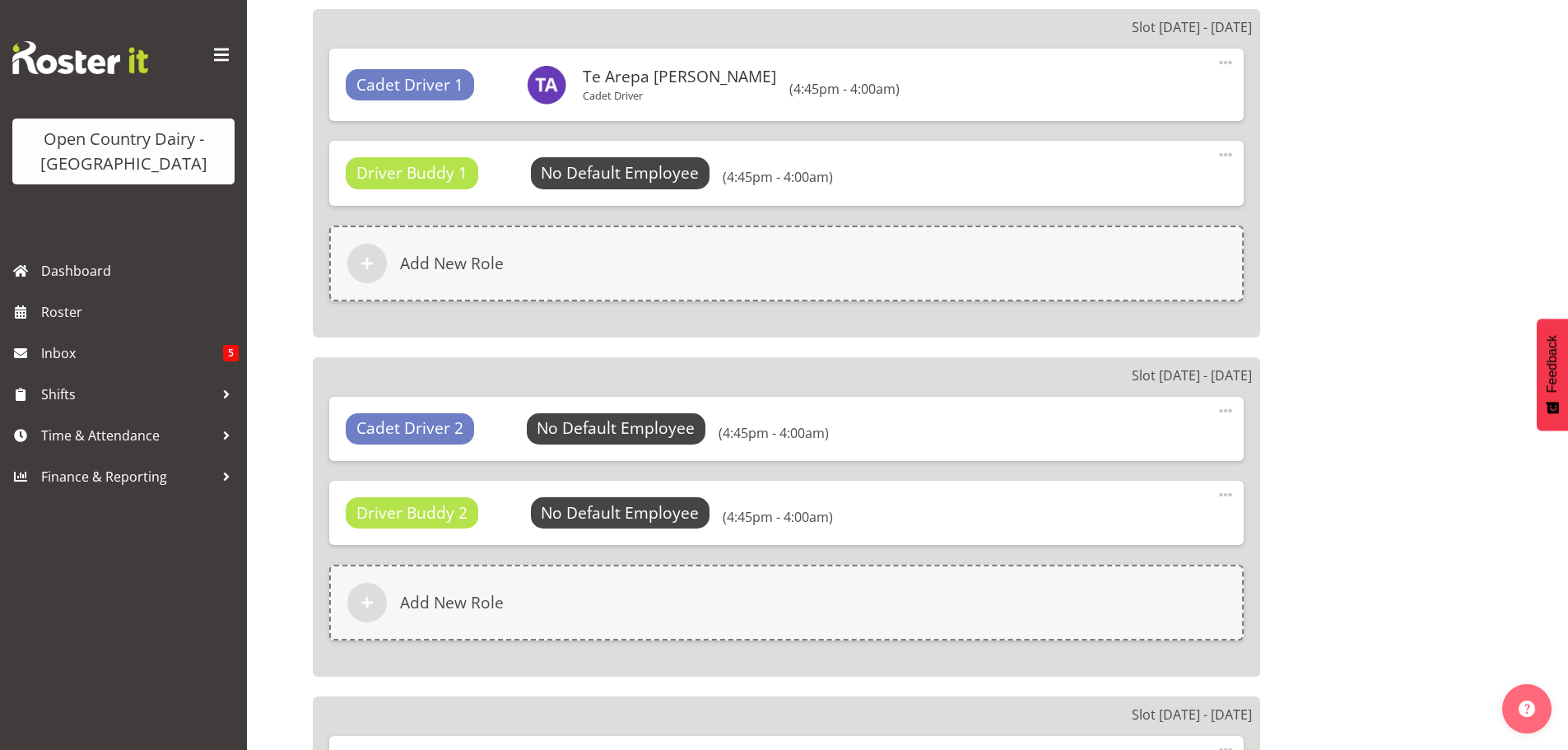
select select
select select "1054"
select select
click at [619, 173] on span "Select Employee" at bounding box center [620, 173] width 123 height 24
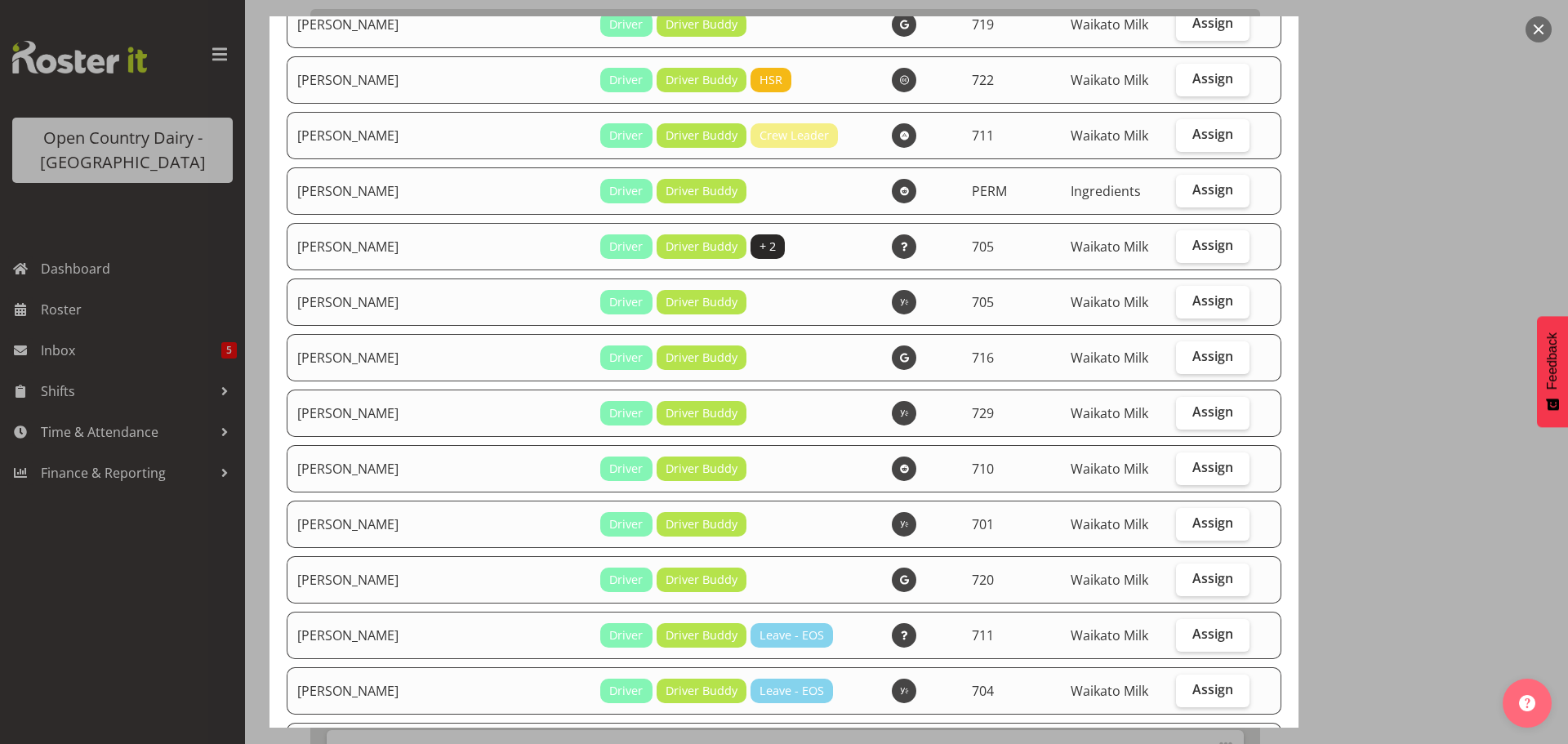
scroll to position [245, 0]
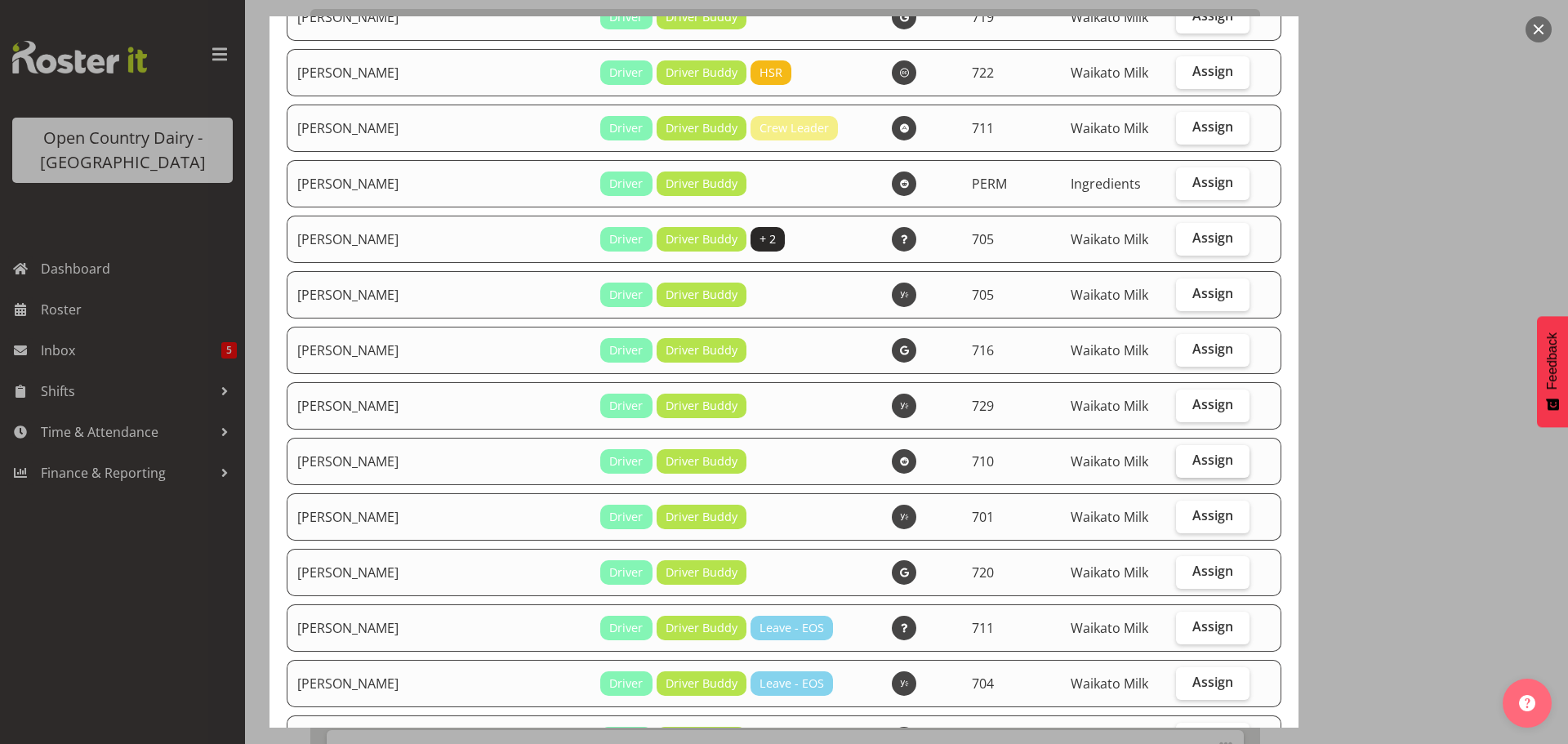
click at [1192, 463] on span "Assign" at bounding box center [1213, 460] width 41 height 17
click at [1186, 463] on input "Assign" at bounding box center [1180, 460] width 11 height 11
checkbox input "true"
select select "875"
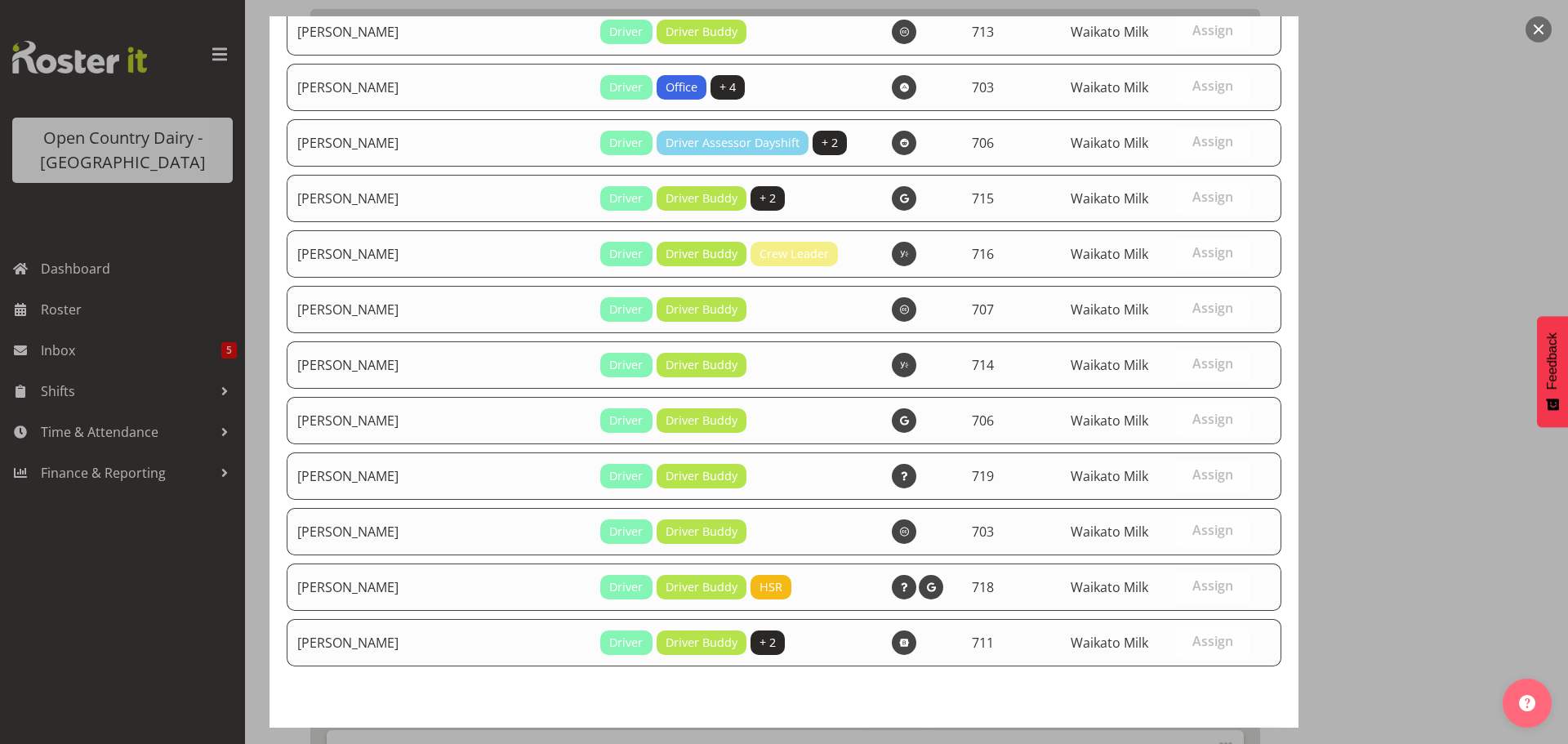
scroll to position [1568, 0]
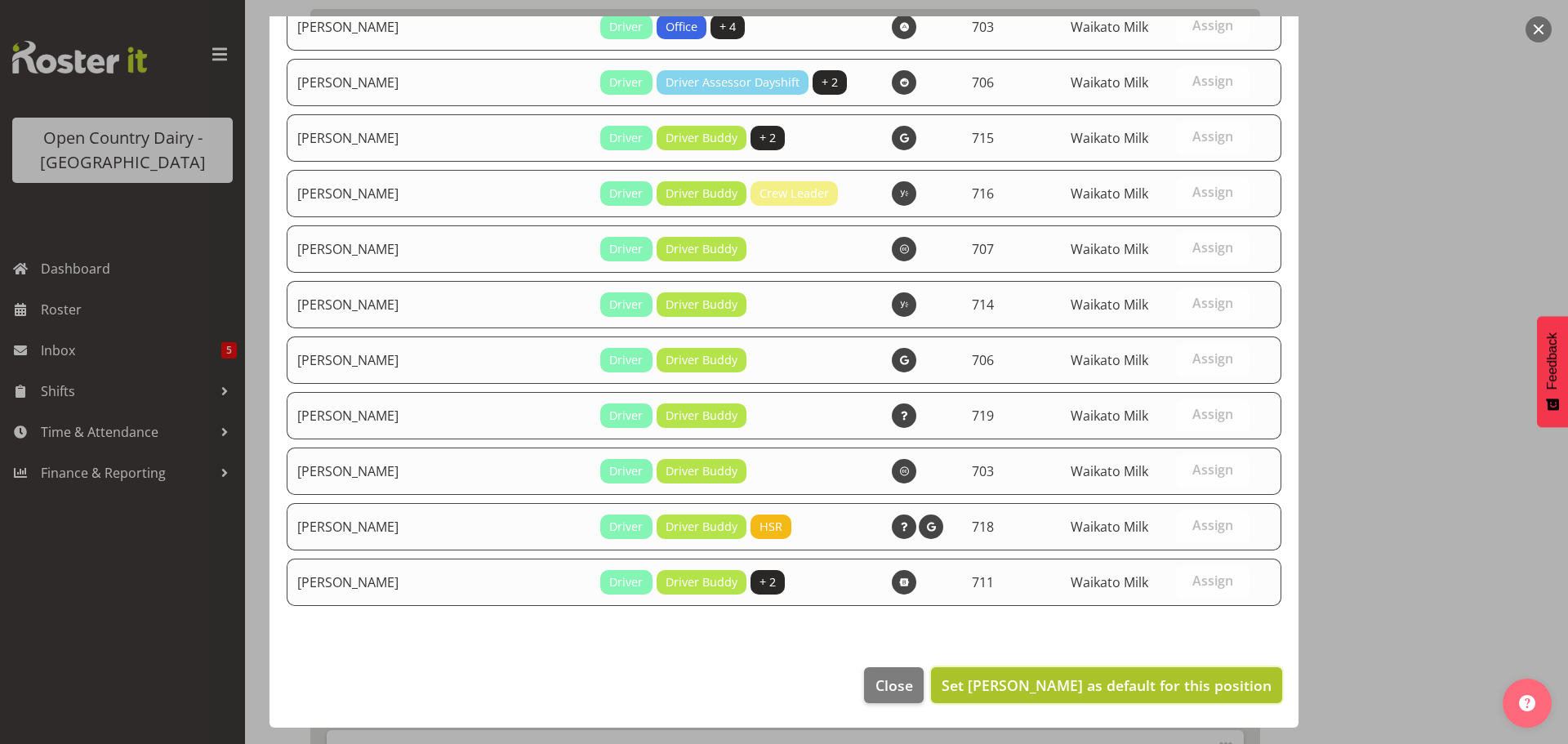
click at [1171, 686] on span "Set Dean Chapman as default for this position" at bounding box center [1106, 685] width 330 height 19
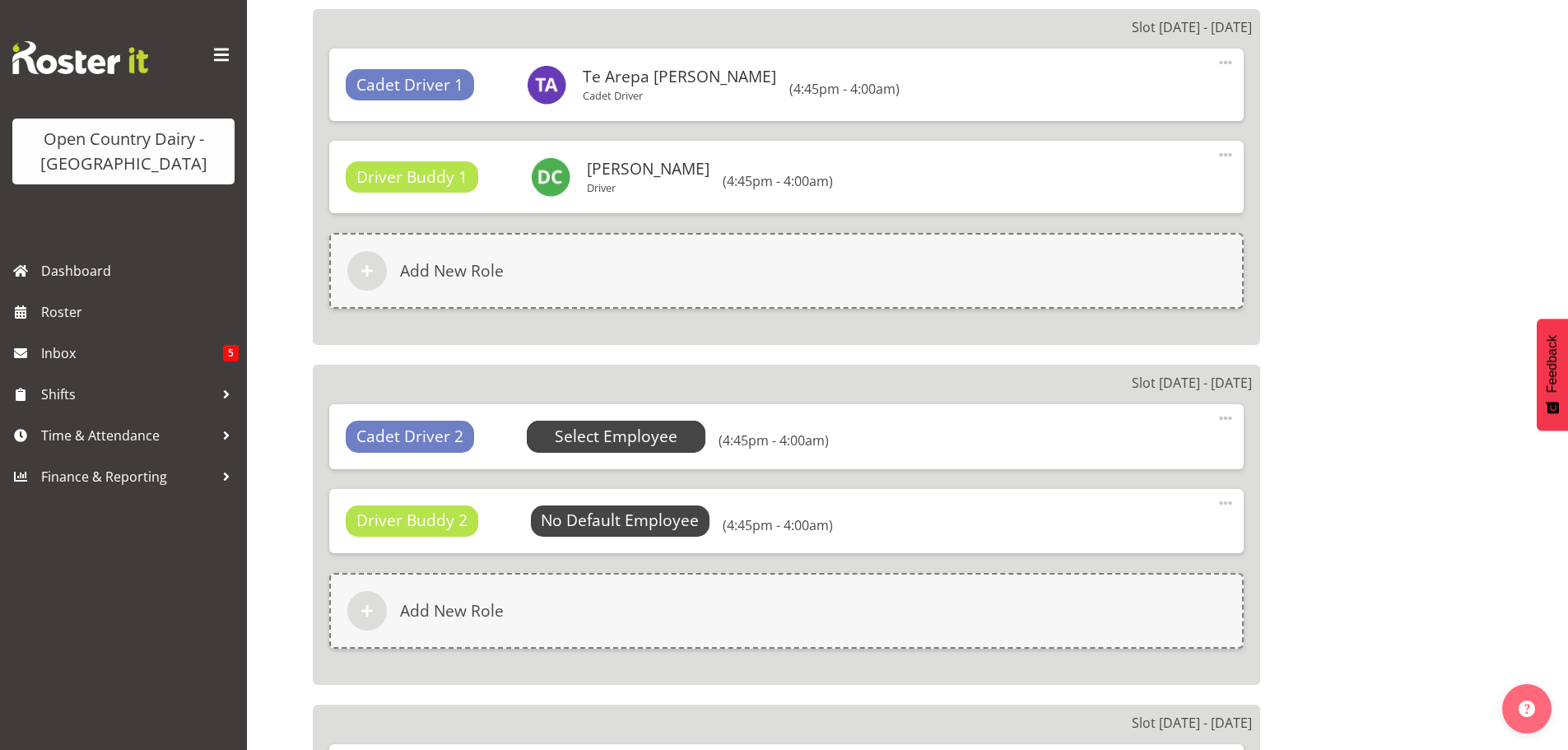
click at [606, 432] on span "Select Employee" at bounding box center [616, 437] width 123 height 24
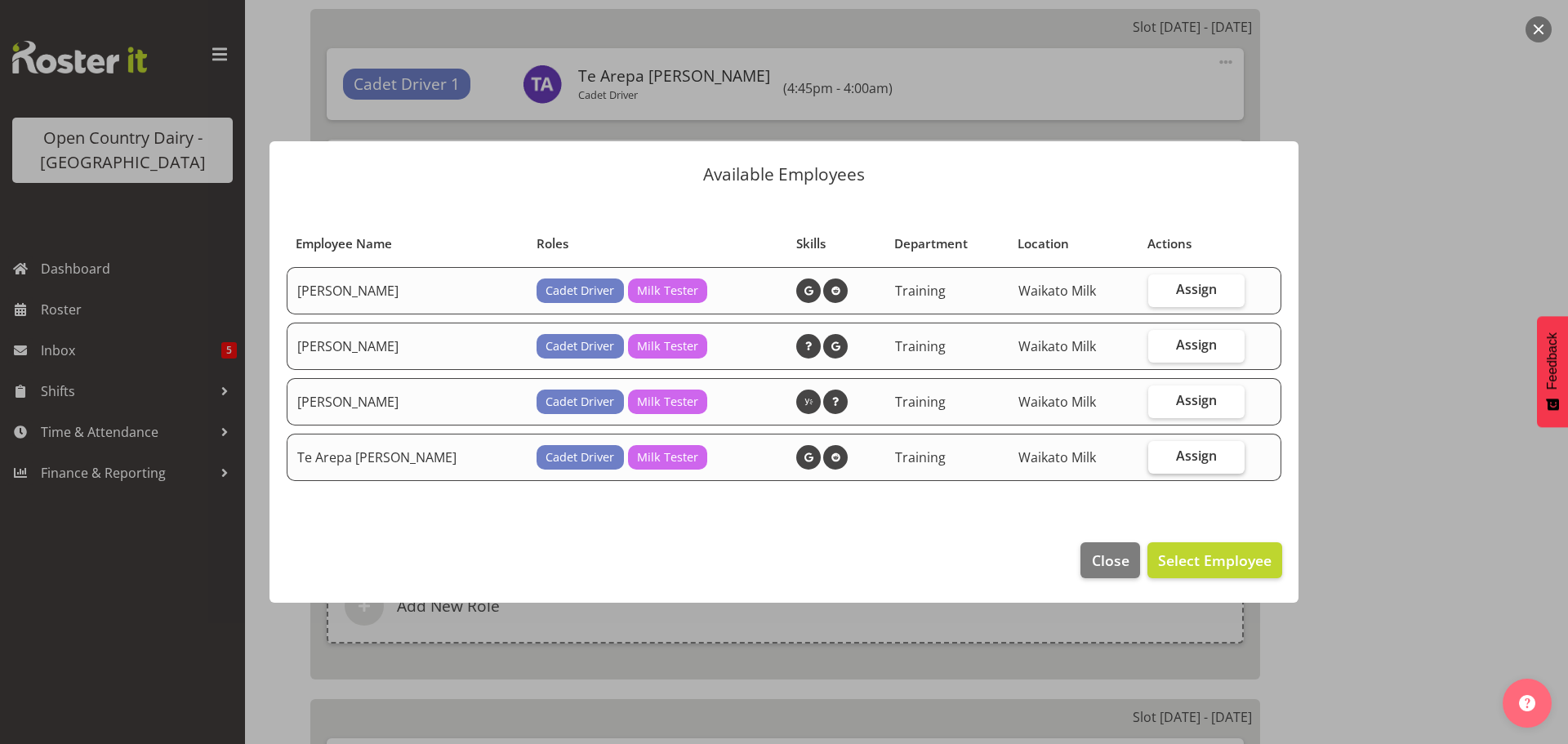
click at [1202, 453] on span "Assign" at bounding box center [1196, 456] width 41 height 17
click at [1159, 453] on input "Assign" at bounding box center [1153, 456] width 11 height 11
checkbox input "true"
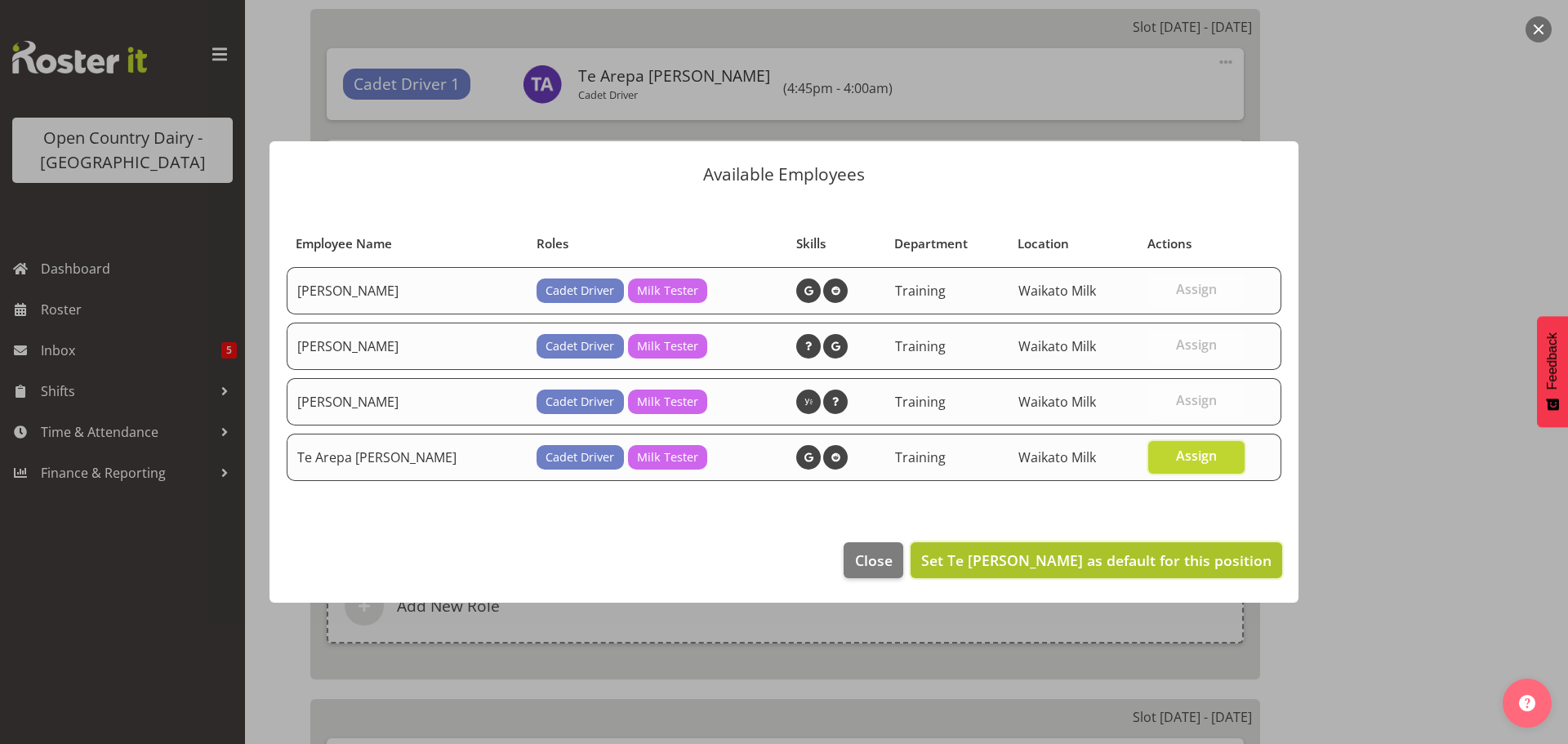
click at [1190, 557] on span "Set Te [PERSON_NAME] as default for this position" at bounding box center [1097, 560] width 351 height 19
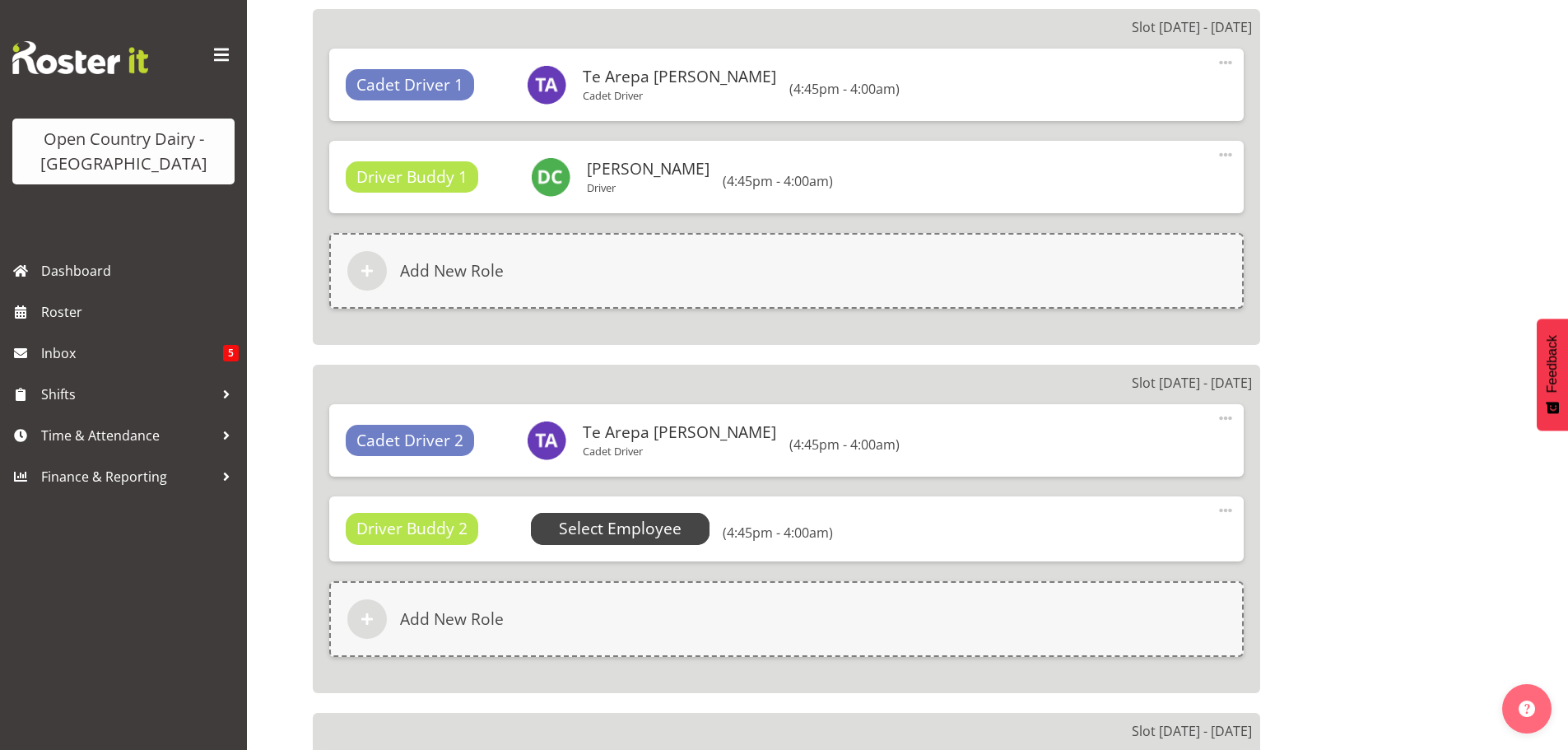
click at [614, 525] on span "Select Employee" at bounding box center [620, 529] width 123 height 24
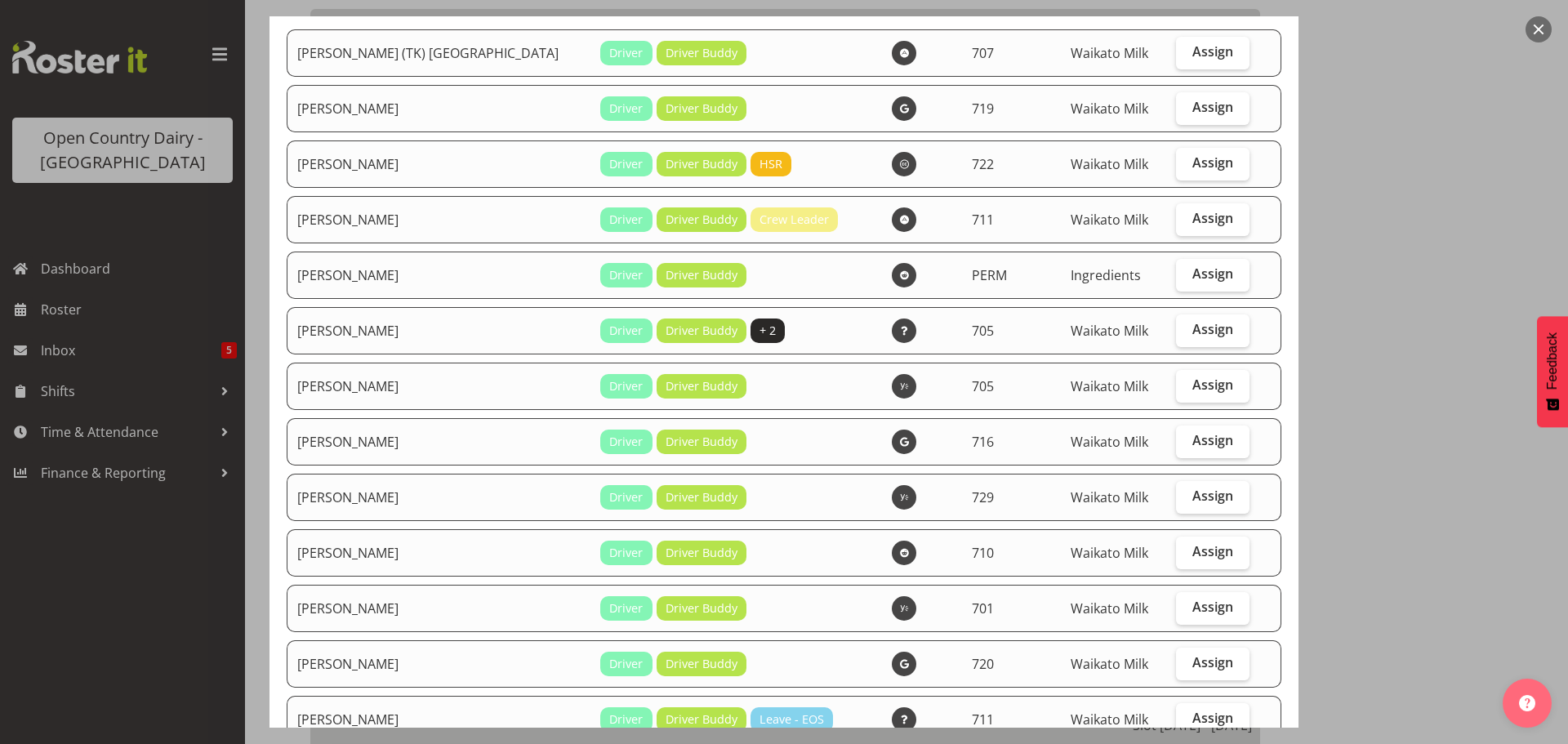
scroll to position [164, 0]
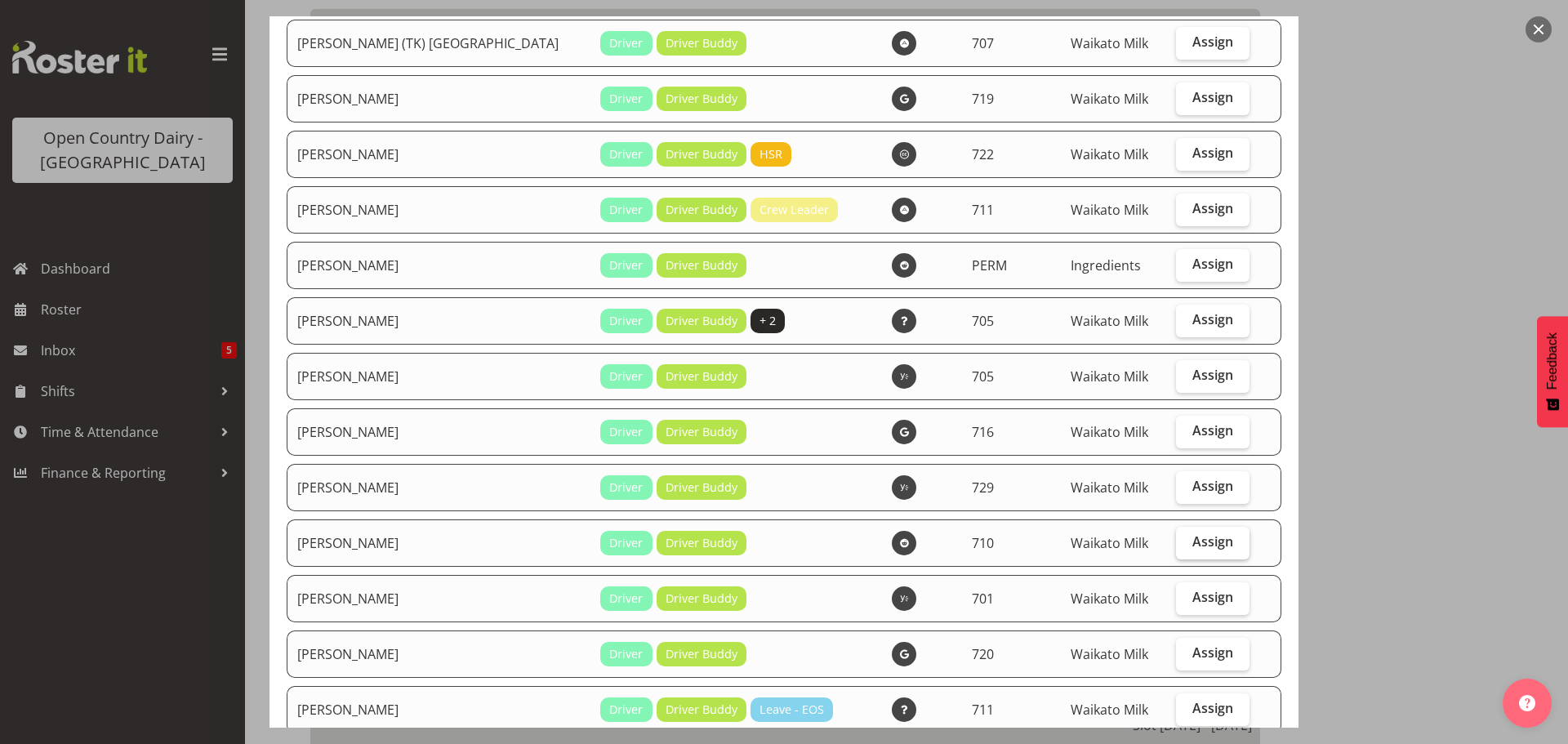
click at [1192, 543] on span "Assign" at bounding box center [1213, 541] width 41 height 17
click at [1185, 543] on input "Assign" at bounding box center [1180, 541] width 11 height 11
checkbox input "true"
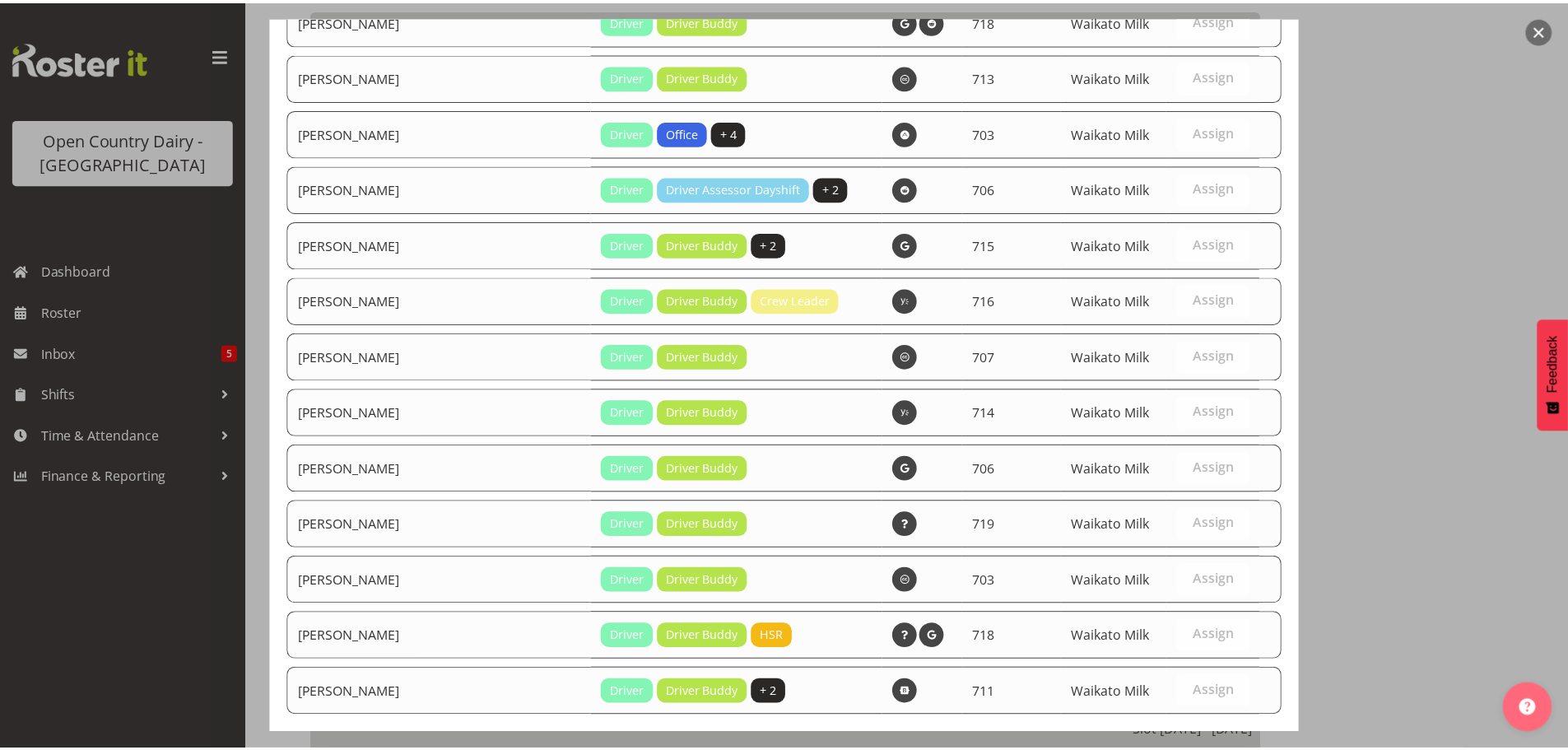
scroll to position [1580, 0]
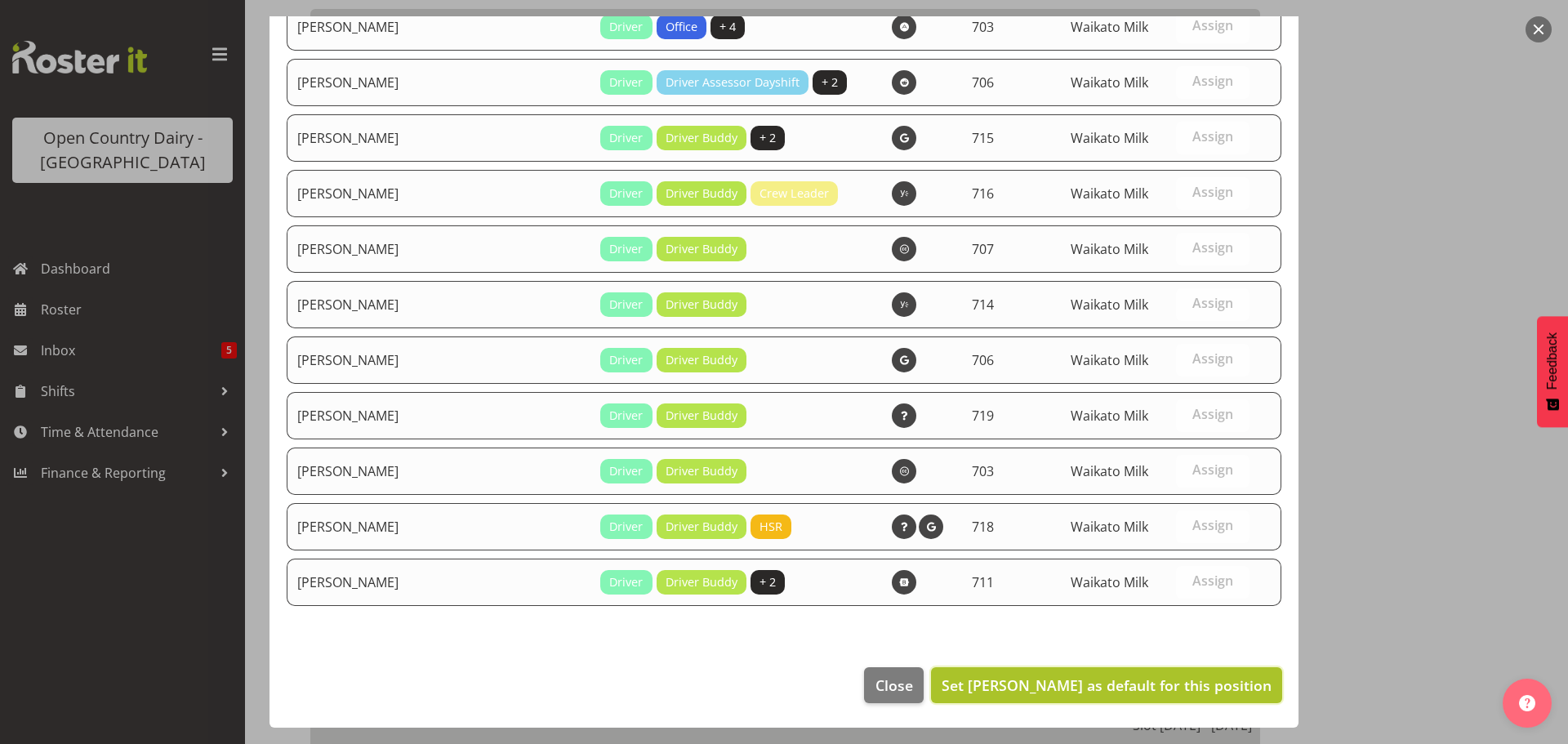
click at [1098, 683] on span "Set Dean Chapman as default for this position" at bounding box center [1106, 685] width 330 height 19
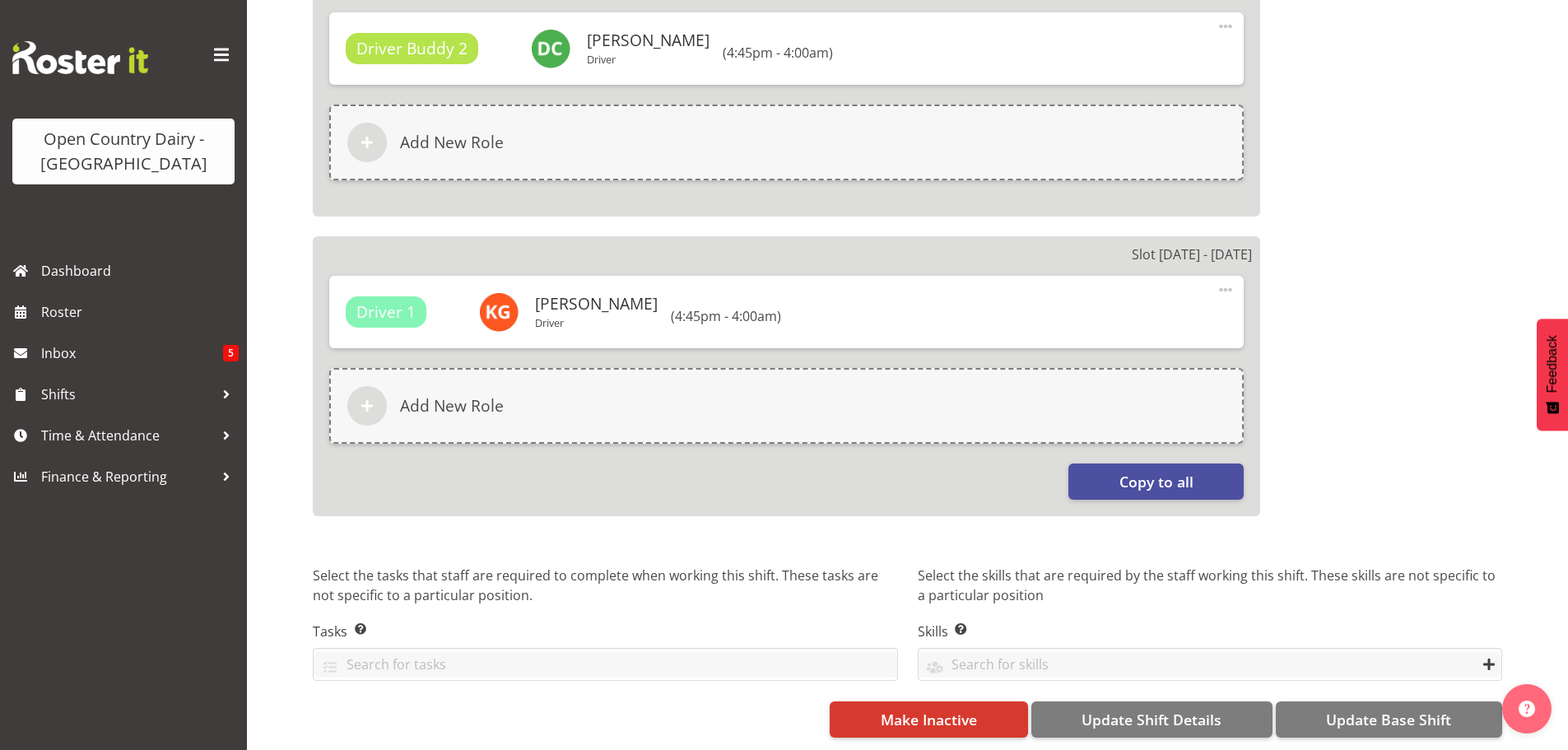
scroll to position [2873, 0]
click at [1393, 710] on span "Update Base Shift" at bounding box center [1388, 720] width 125 height 22
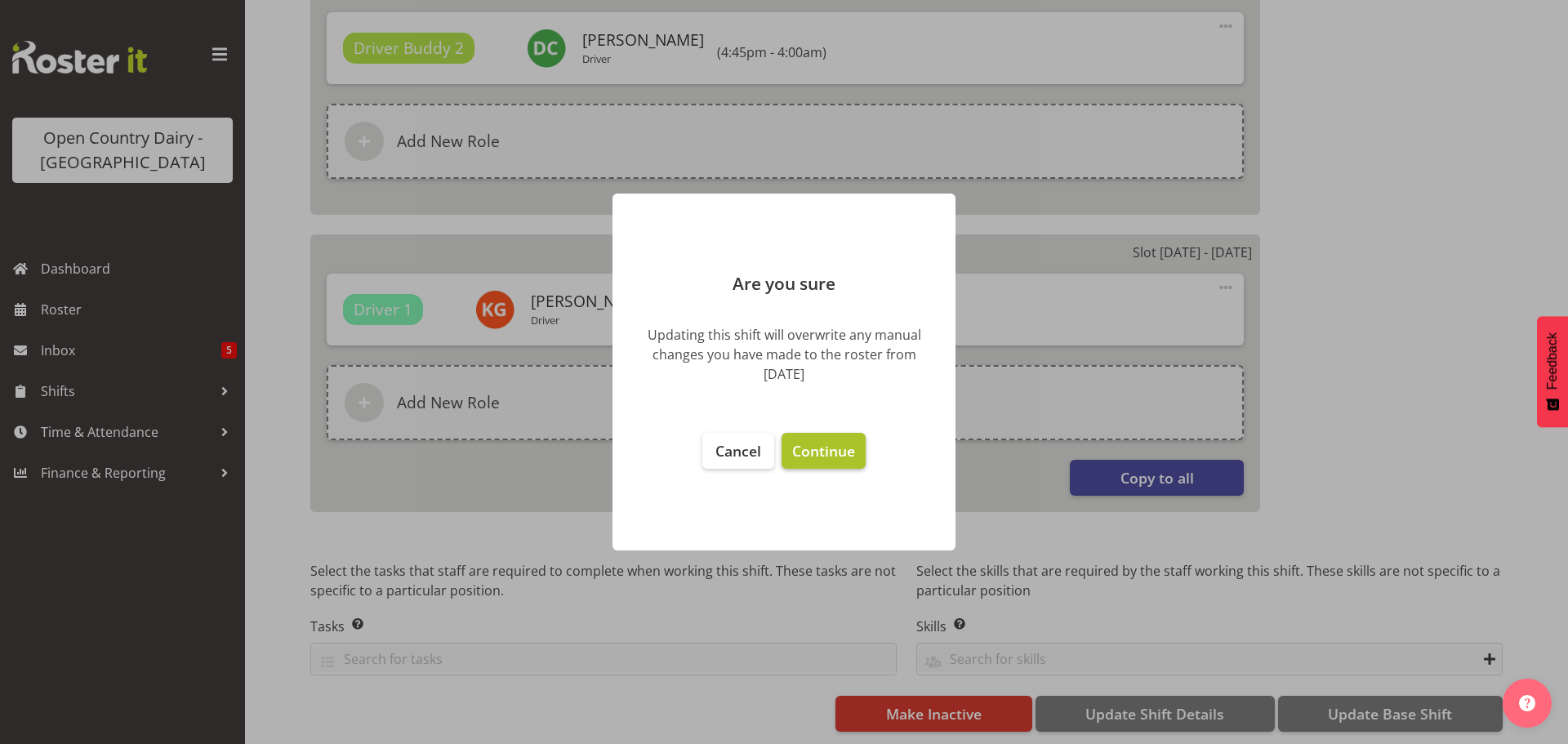
click at [822, 447] on span "Continue" at bounding box center [823, 451] width 63 height 19
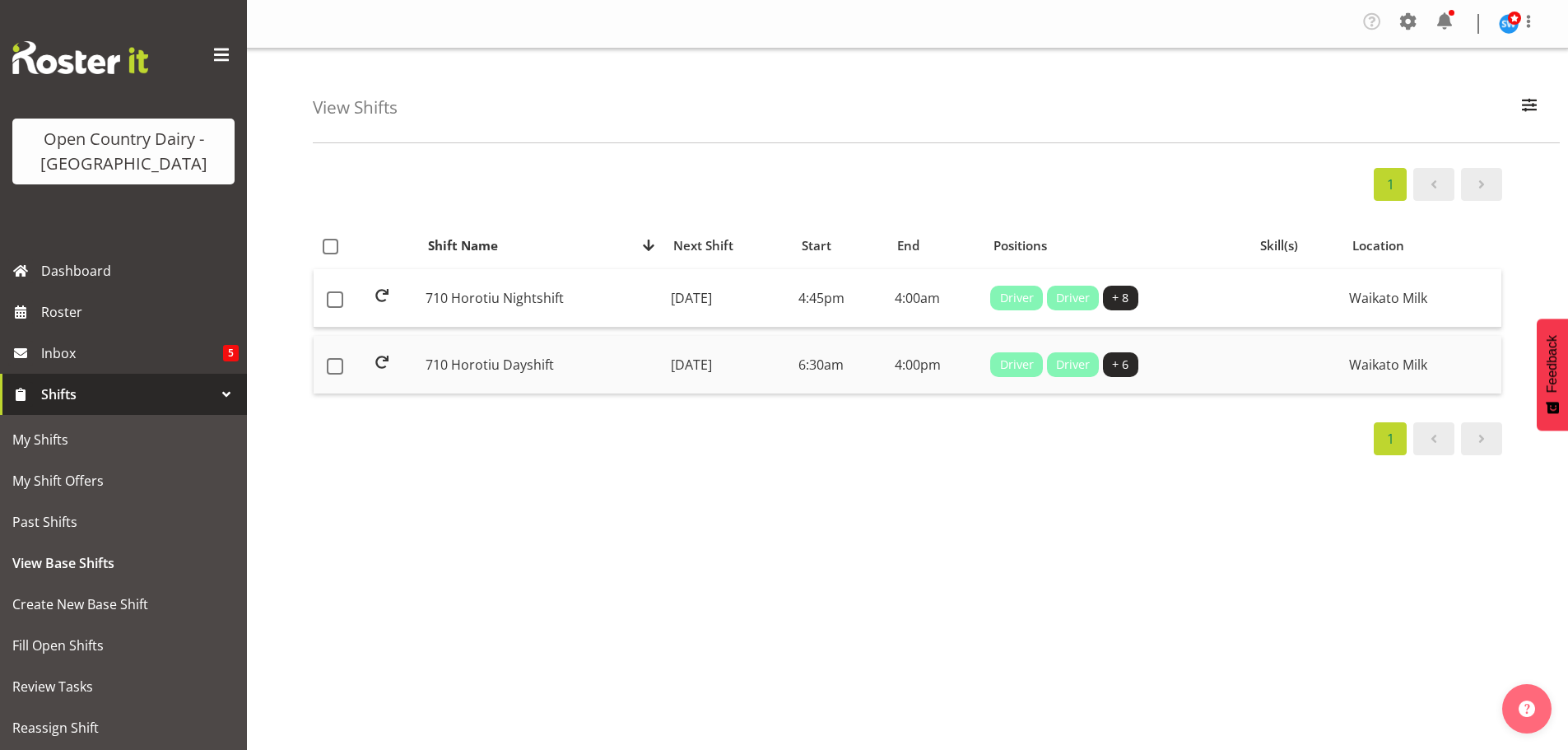
click at [708, 360] on td "[DATE]" at bounding box center [729, 364] width 128 height 58
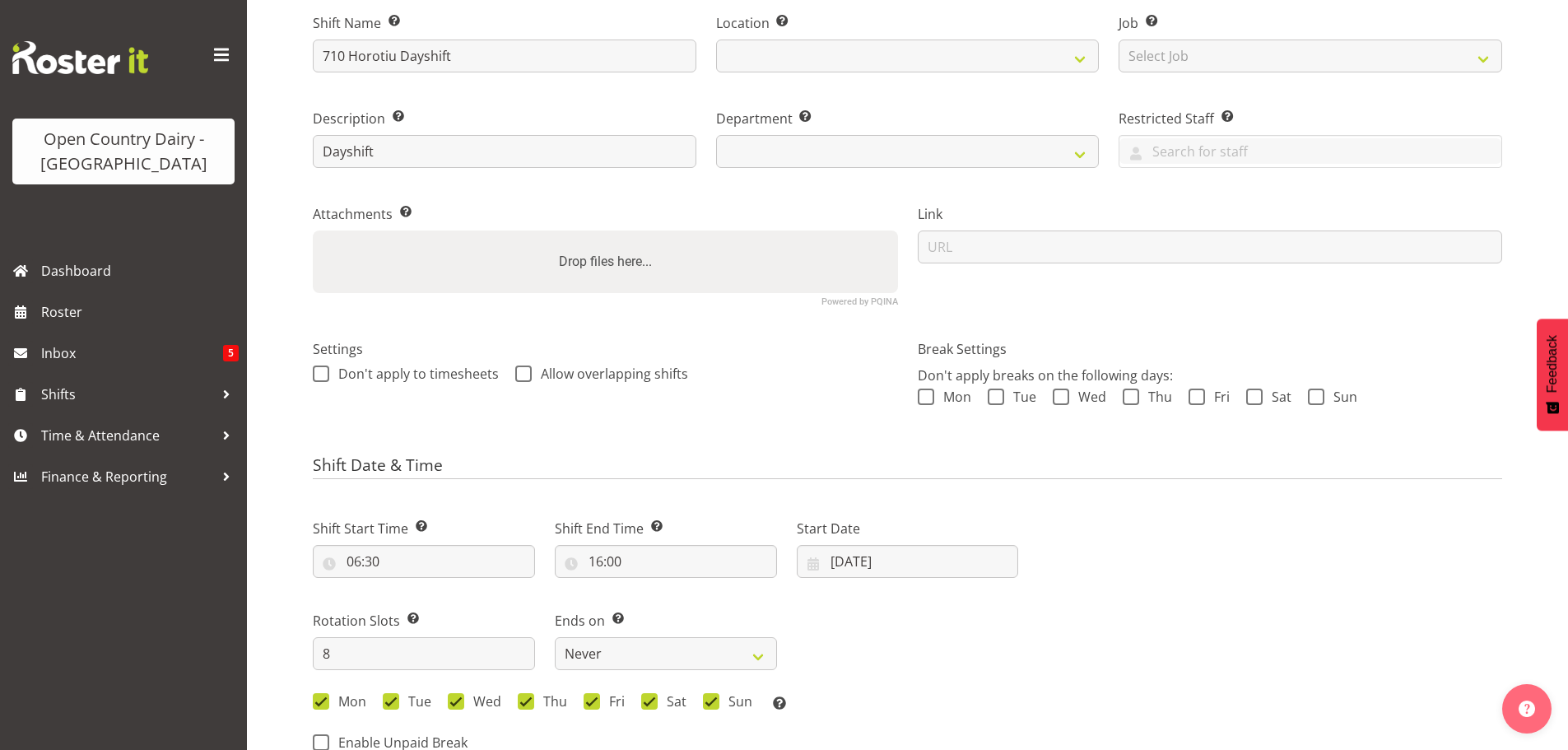
select select
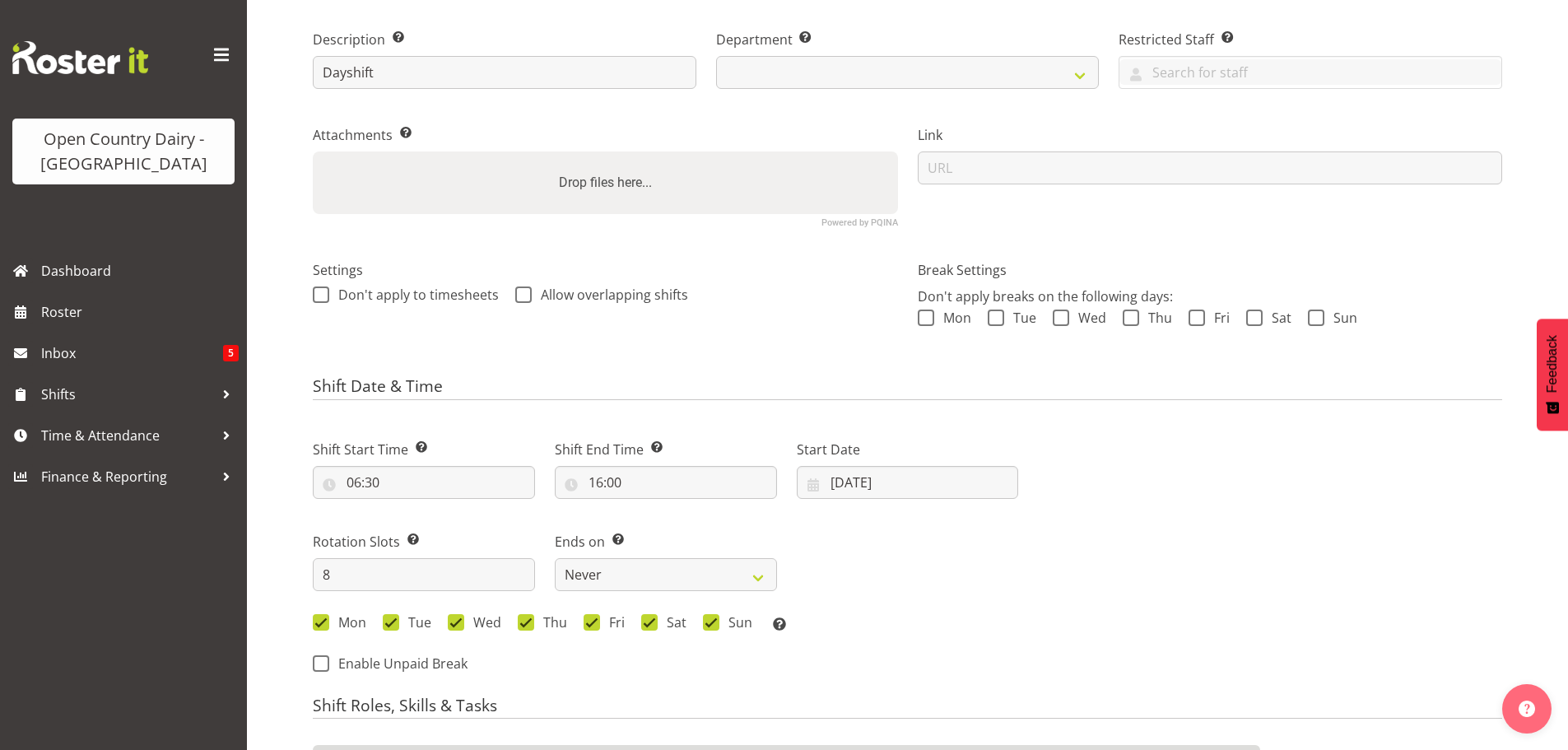
select select "1054"
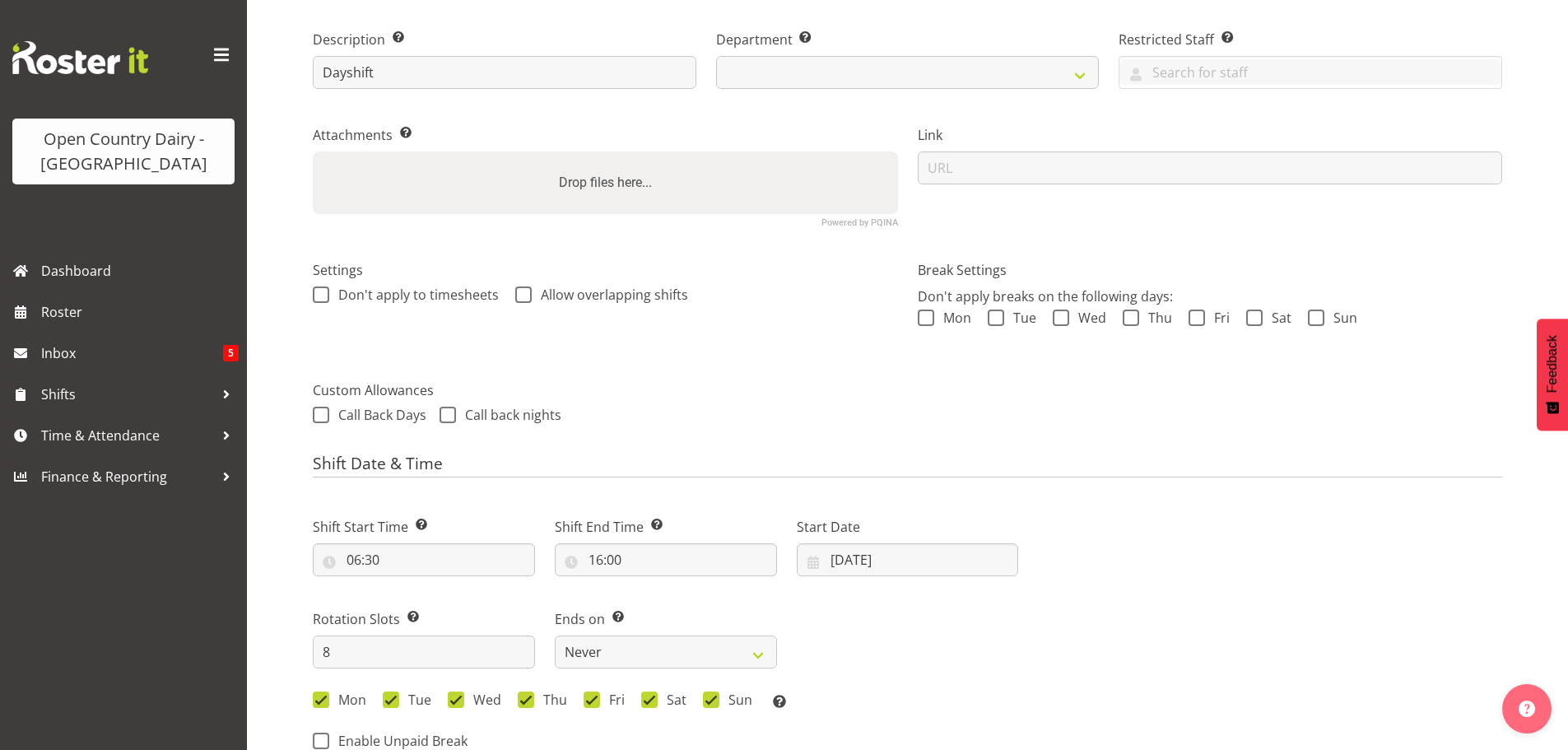
select select
click at [859, 478] on div "Shift Date & Time Shift Start Time Set the time of the day you wish this shift …" at bounding box center [908, 609] width 1190 height 309
click at [877, 557] on input "[DATE]" at bounding box center [908, 560] width 222 height 33
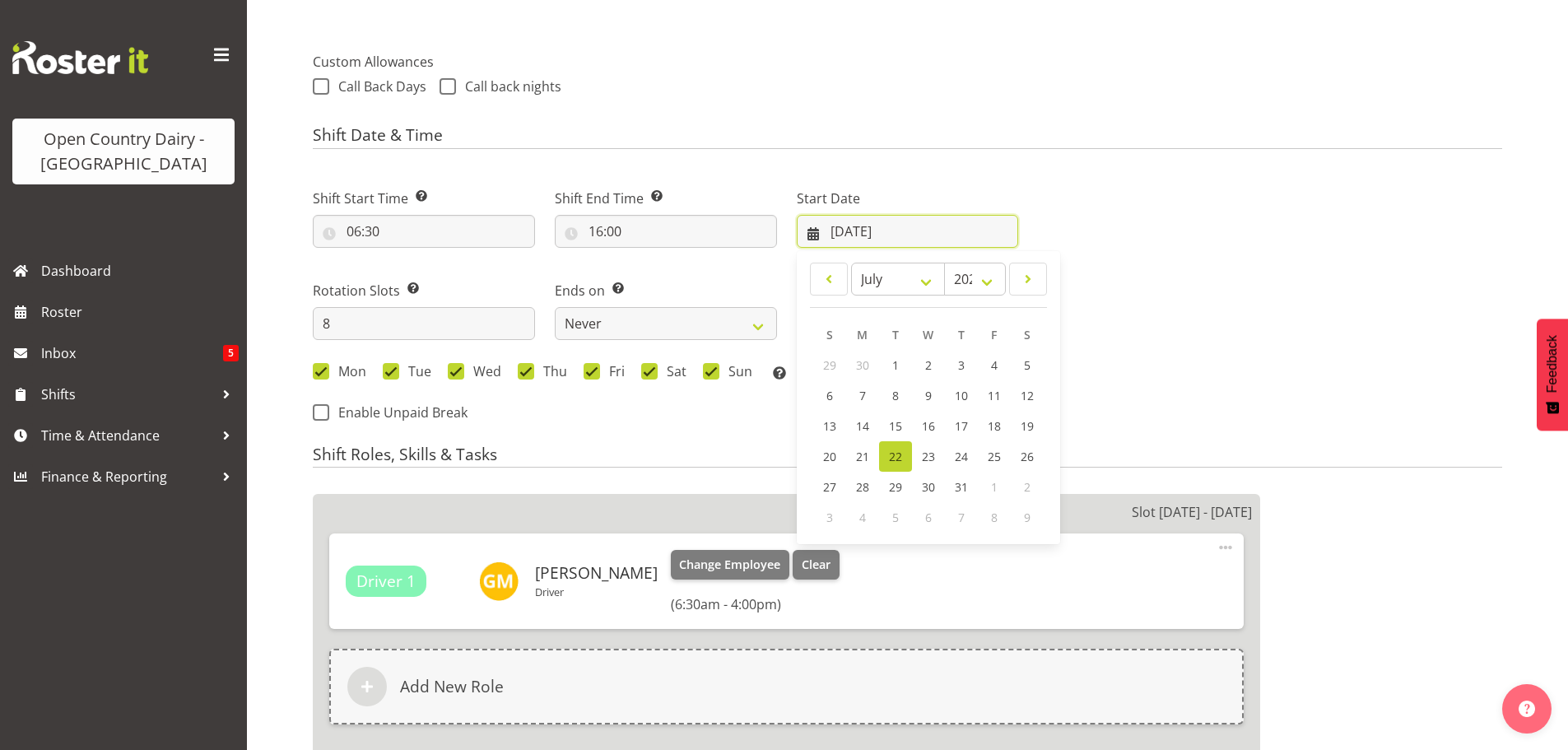
scroll to position [576, 0]
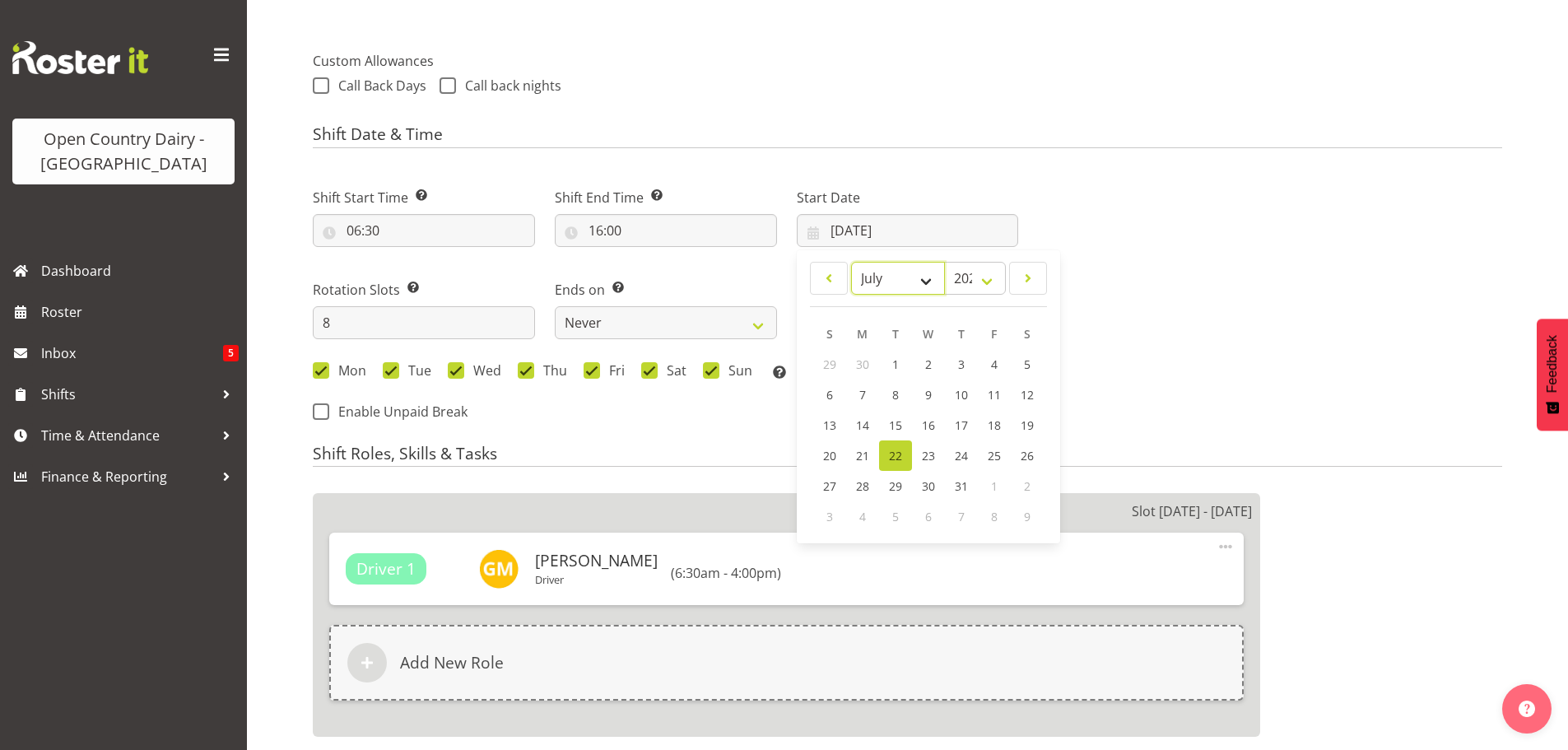
click at [922, 278] on select "January February March April May June July August September October November De…" at bounding box center [898, 279] width 94 height 33
select select "8"
click at [851, 262] on select "January February March April May June July August September October November De…" at bounding box center [898, 279] width 94 height 33
click at [861, 394] on span "8" at bounding box center [862, 397] width 7 height 16
select select
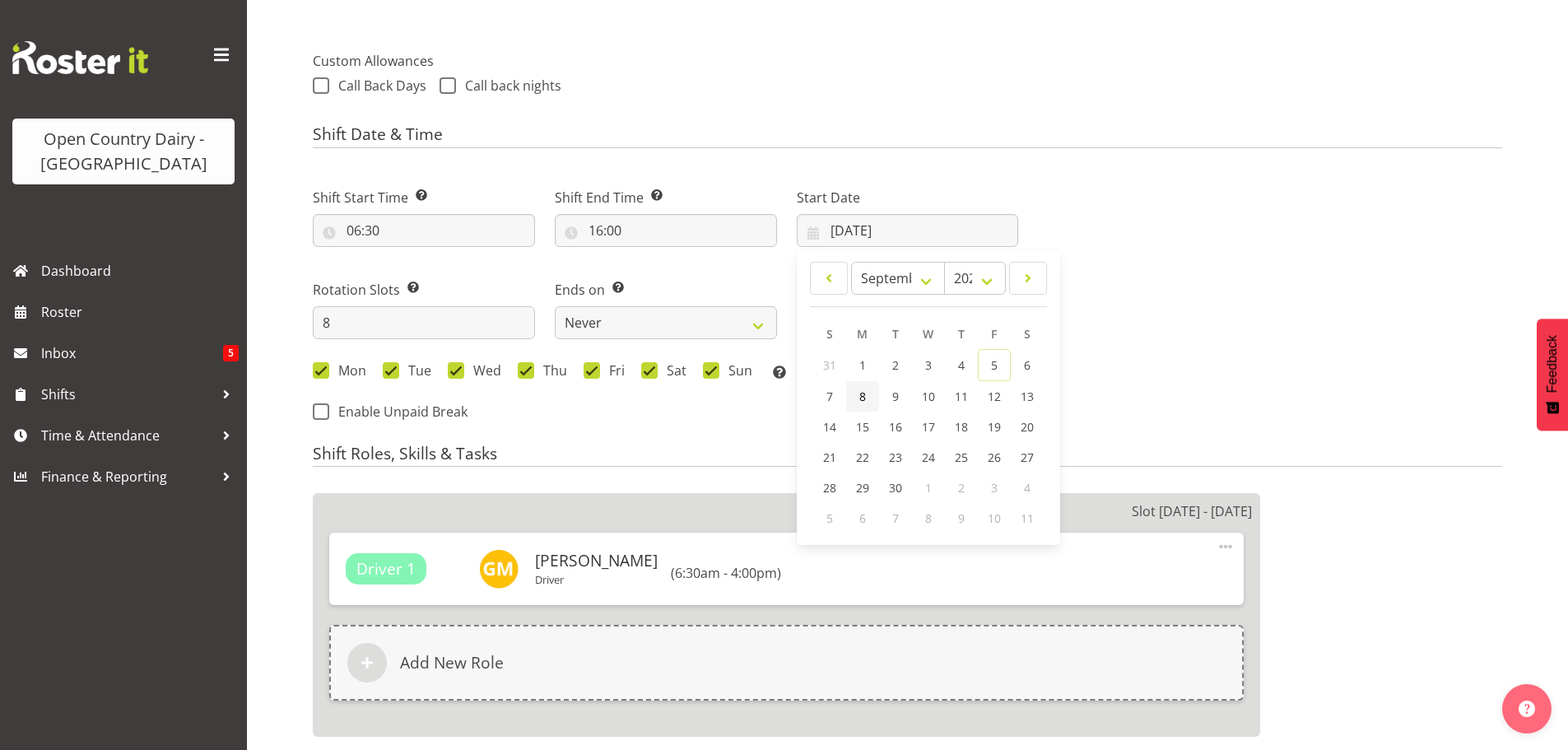
type input "[DATE]"
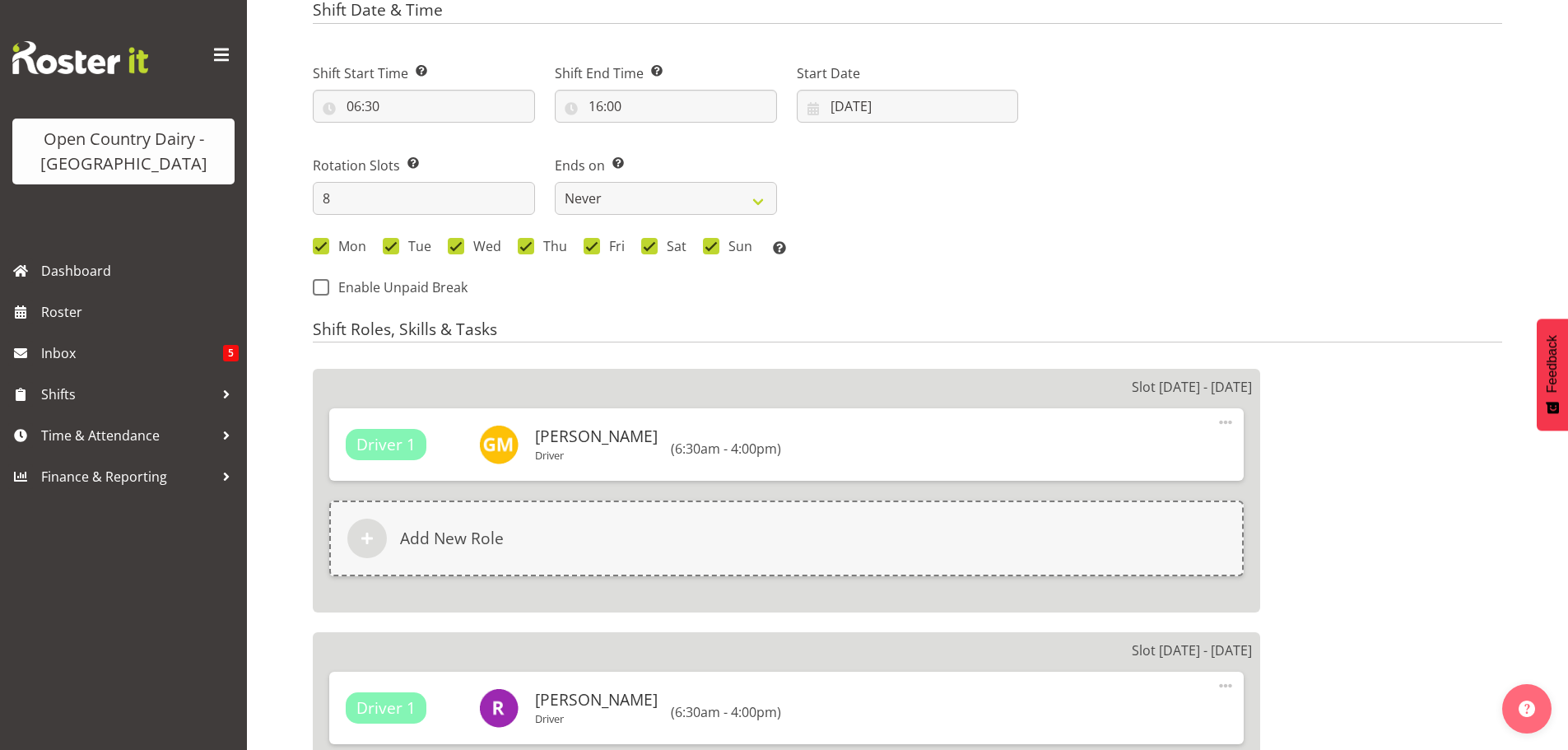
select select "875"
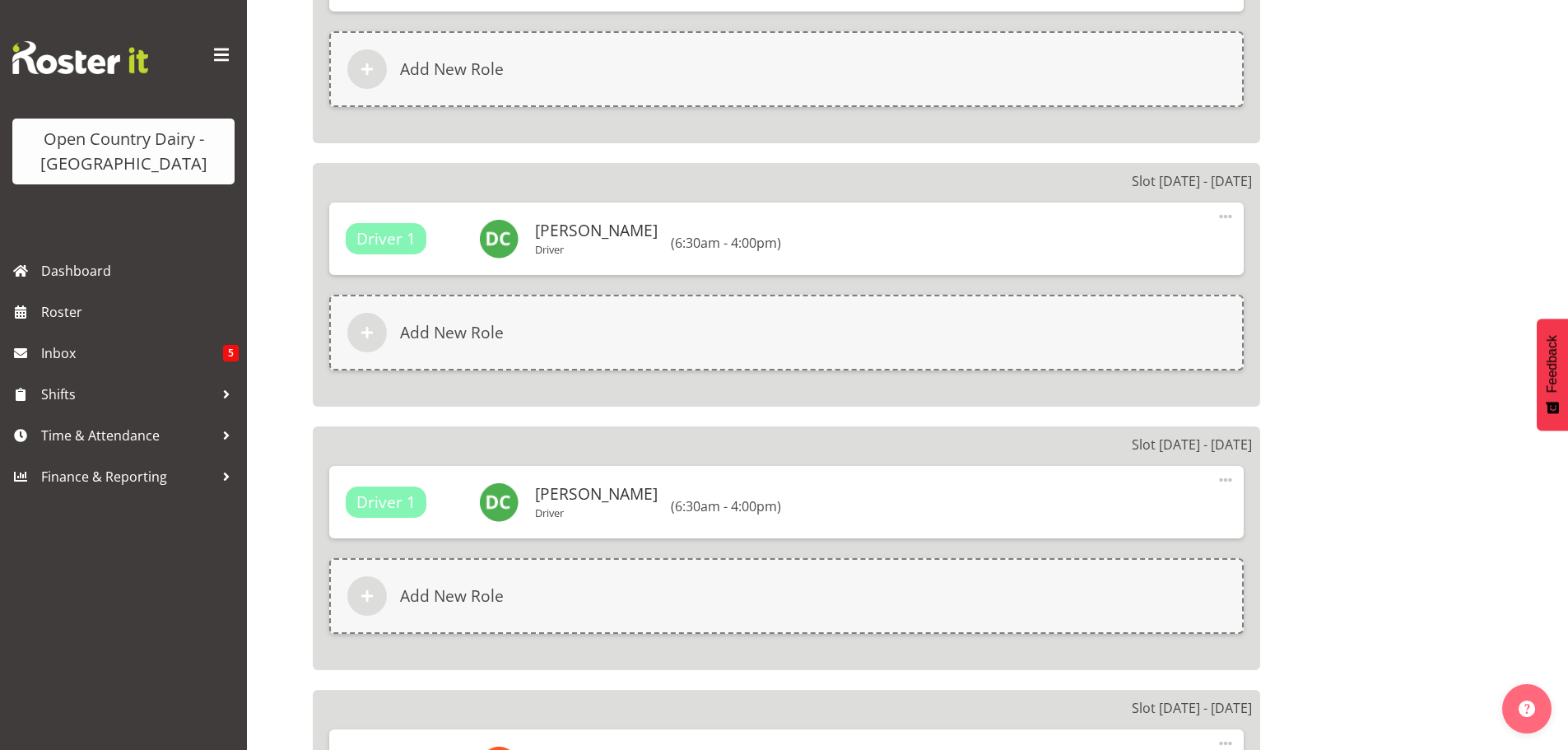
scroll to position [1729, 0]
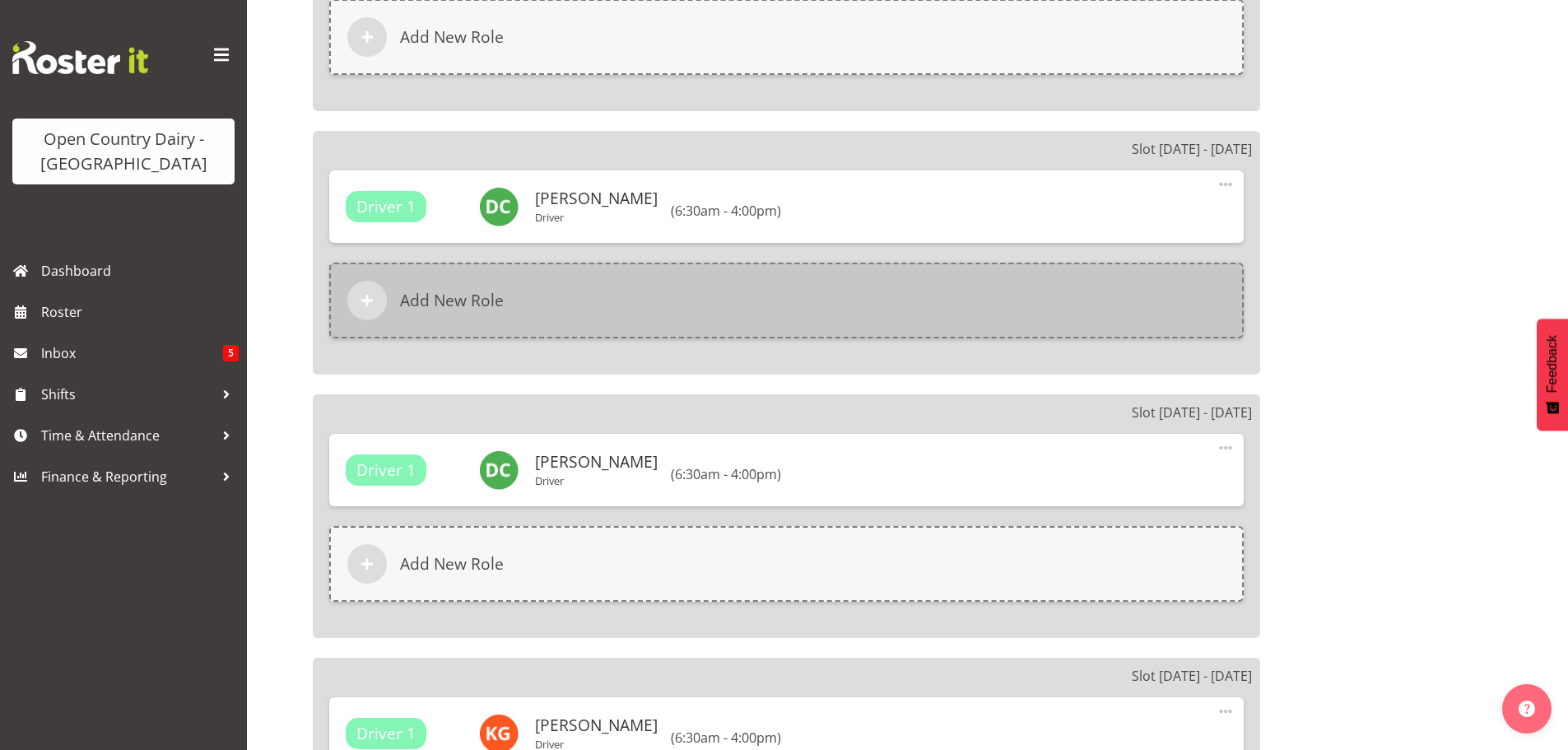
click at [495, 296] on h6 "Add New Role" at bounding box center [453, 300] width 104 height 20
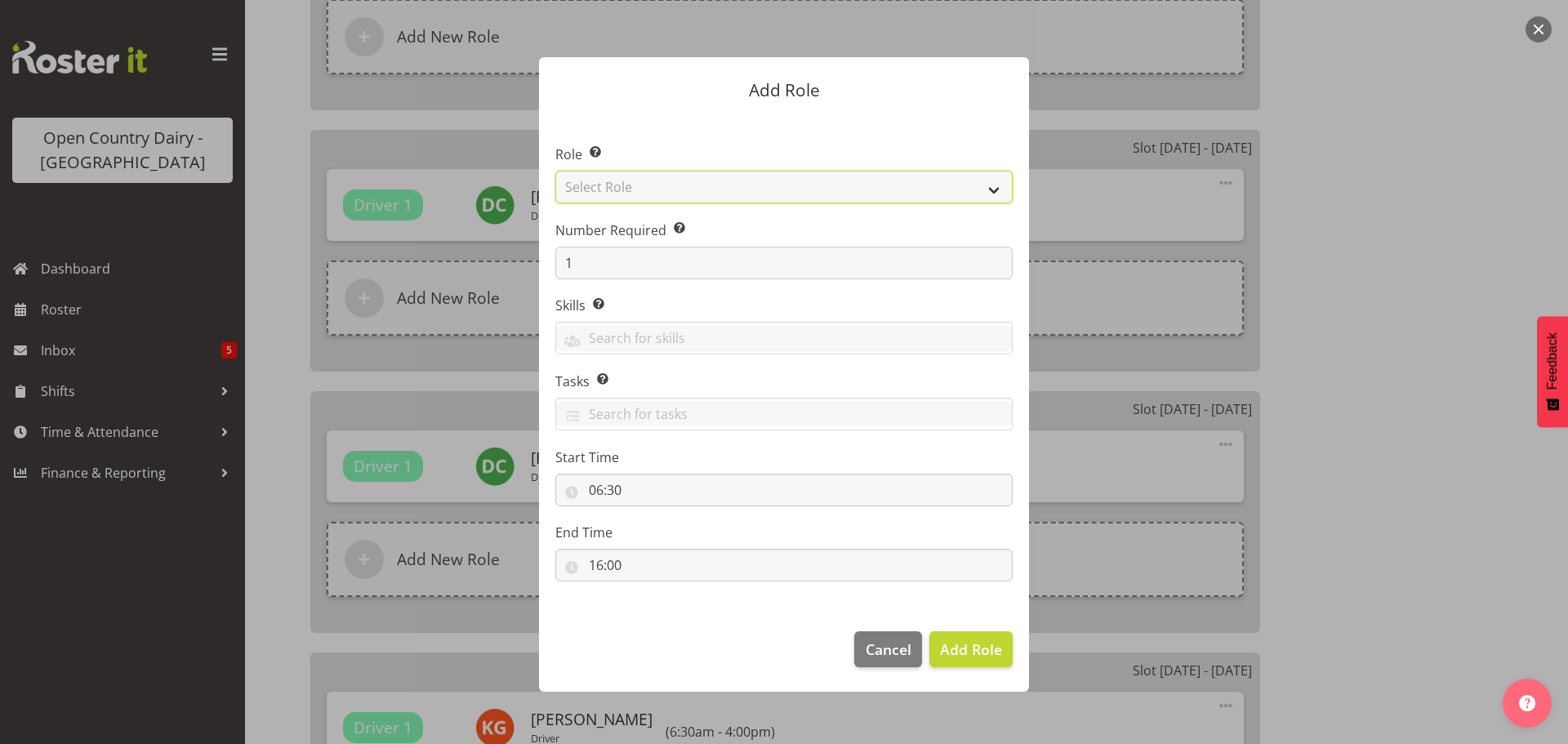
click at [993, 187] on select "Select Role Cadet Driver Crew Leader Driver Driver Buddy Driver Assessor Dayshi…" at bounding box center [784, 187] width 458 height 33
select select "1436"
click at [555, 170] on select "Select Role Cadet Driver Crew Leader Driver Driver Buddy Driver Assessor Dayshi…" at bounding box center [784, 187] width 458 height 33
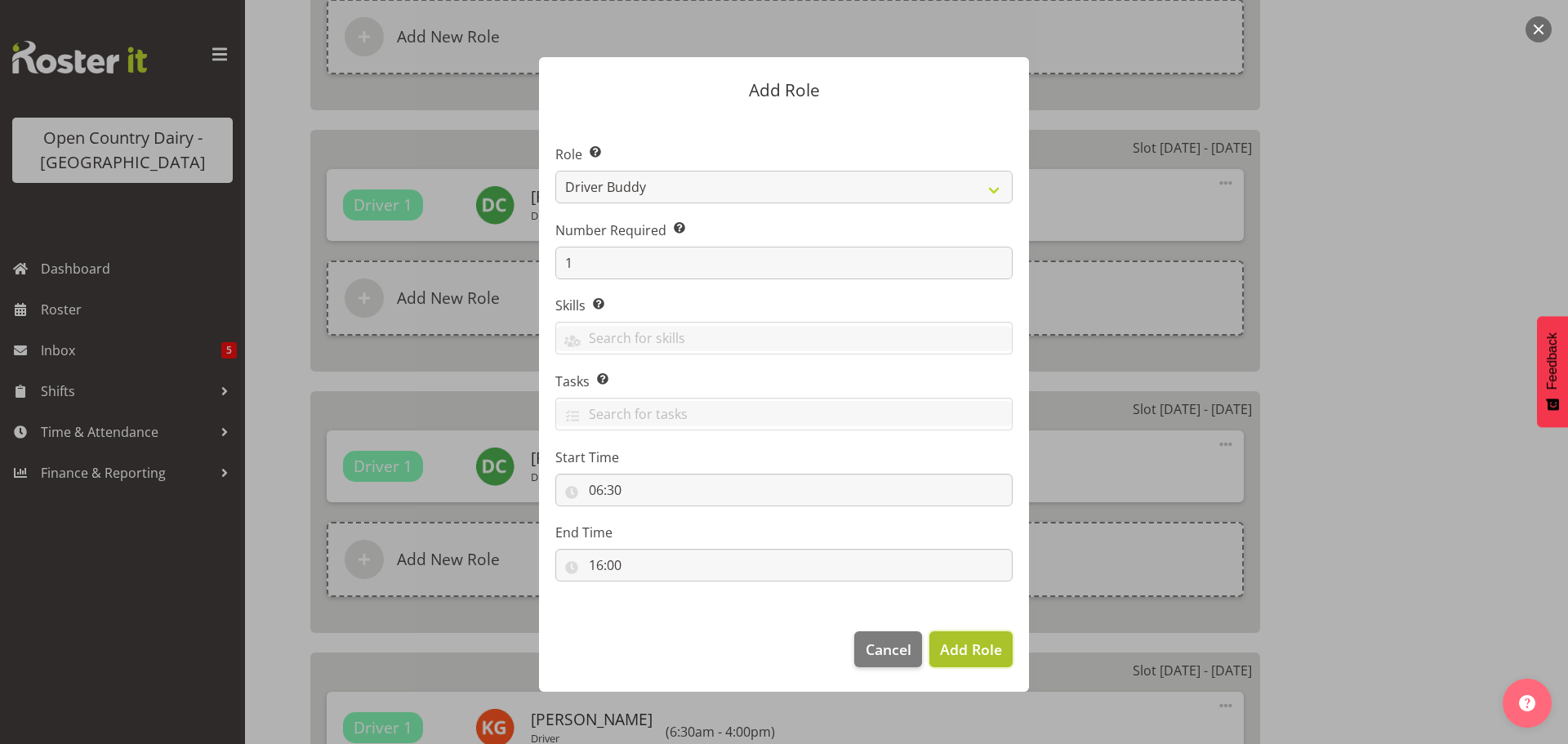
click at [958, 650] on span "Add Role" at bounding box center [971, 650] width 62 height 19
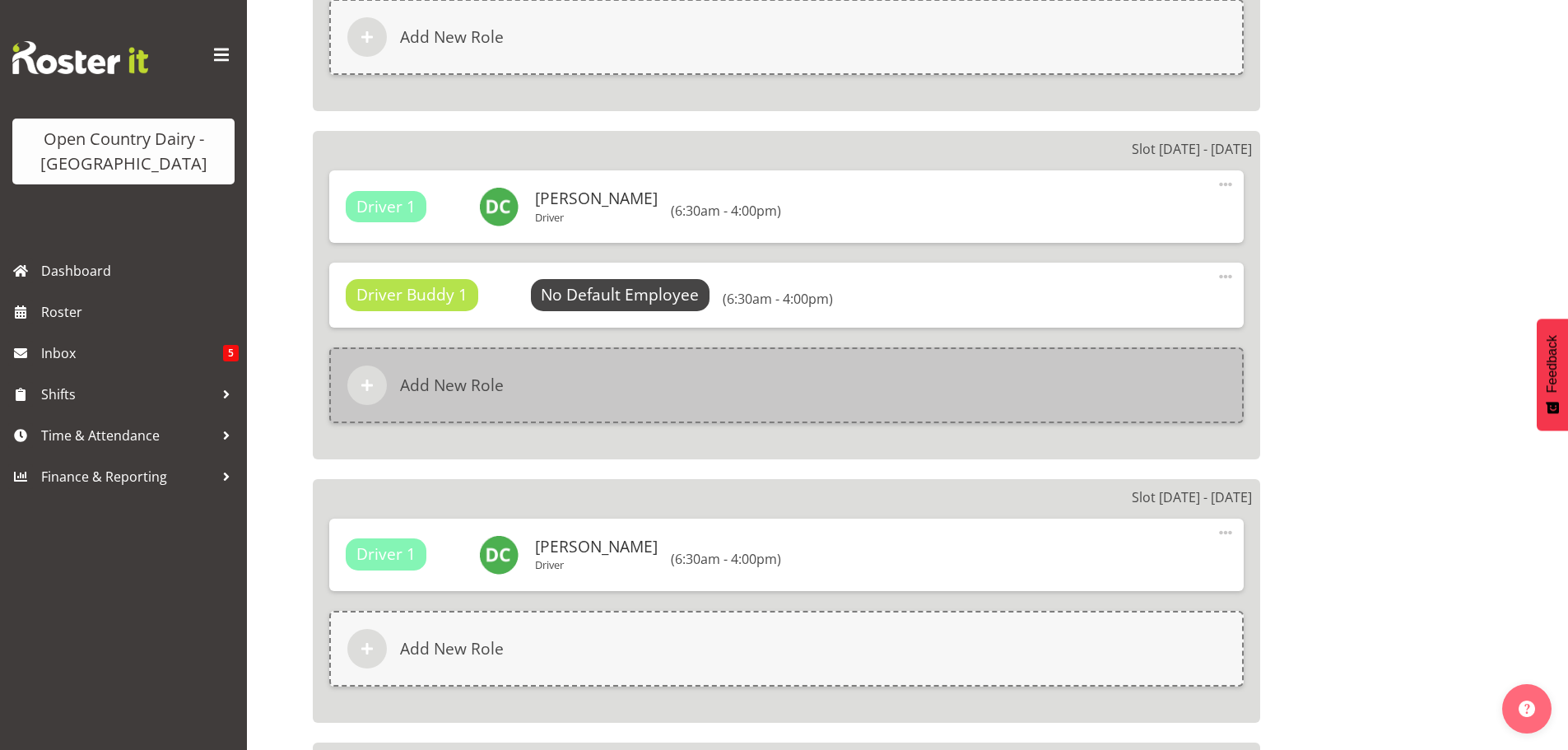
click at [460, 381] on h6 "Add New Role" at bounding box center [453, 385] width 104 height 20
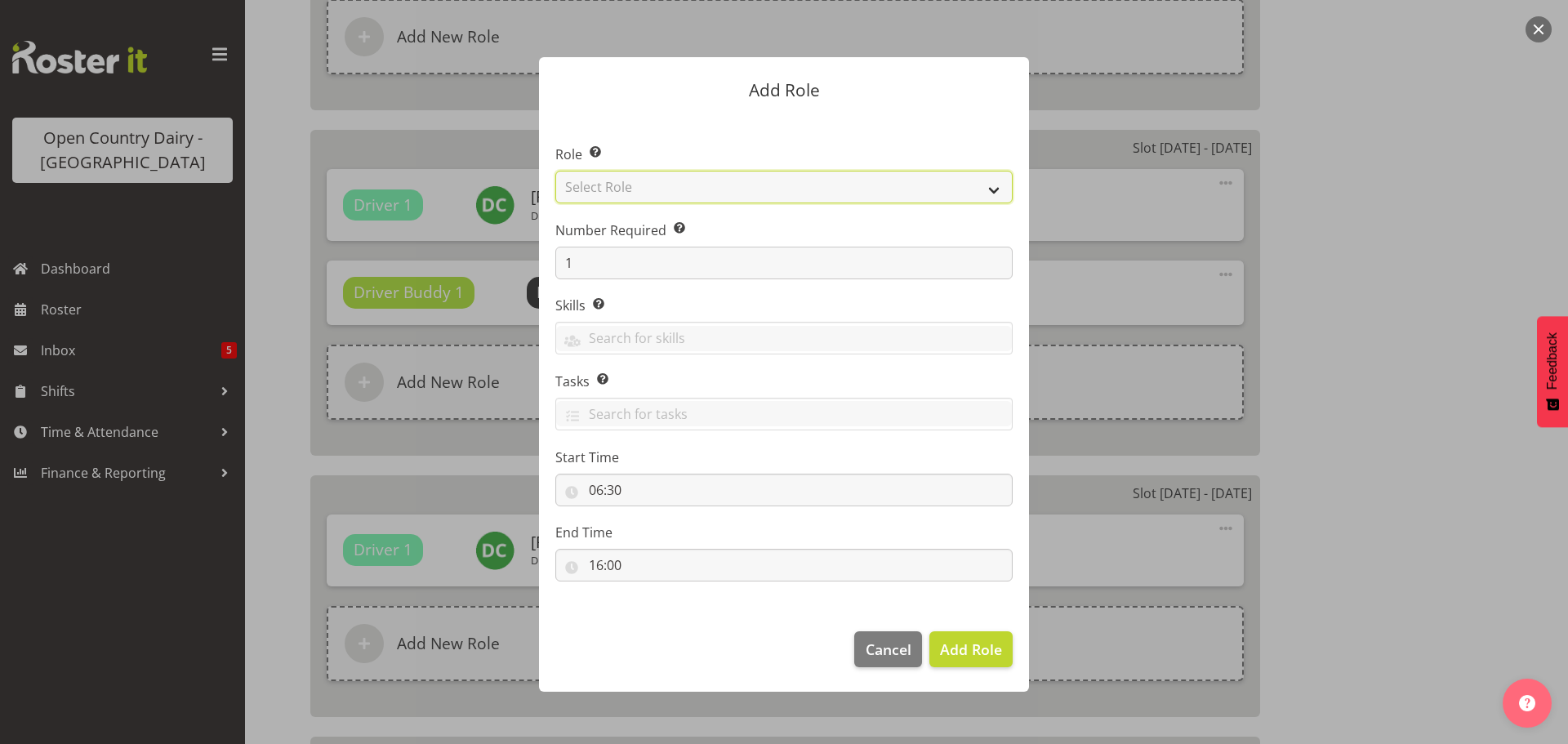
click at [992, 187] on select "Select Role Cadet Driver Crew Leader Driver Driver Buddy Driver Assessor Dayshi…" at bounding box center [784, 187] width 458 height 33
select select "1462"
click at [555, 170] on select "Select Role Cadet Driver Crew Leader Driver Driver Buddy Driver Assessor Dayshi…" at bounding box center [784, 187] width 458 height 33
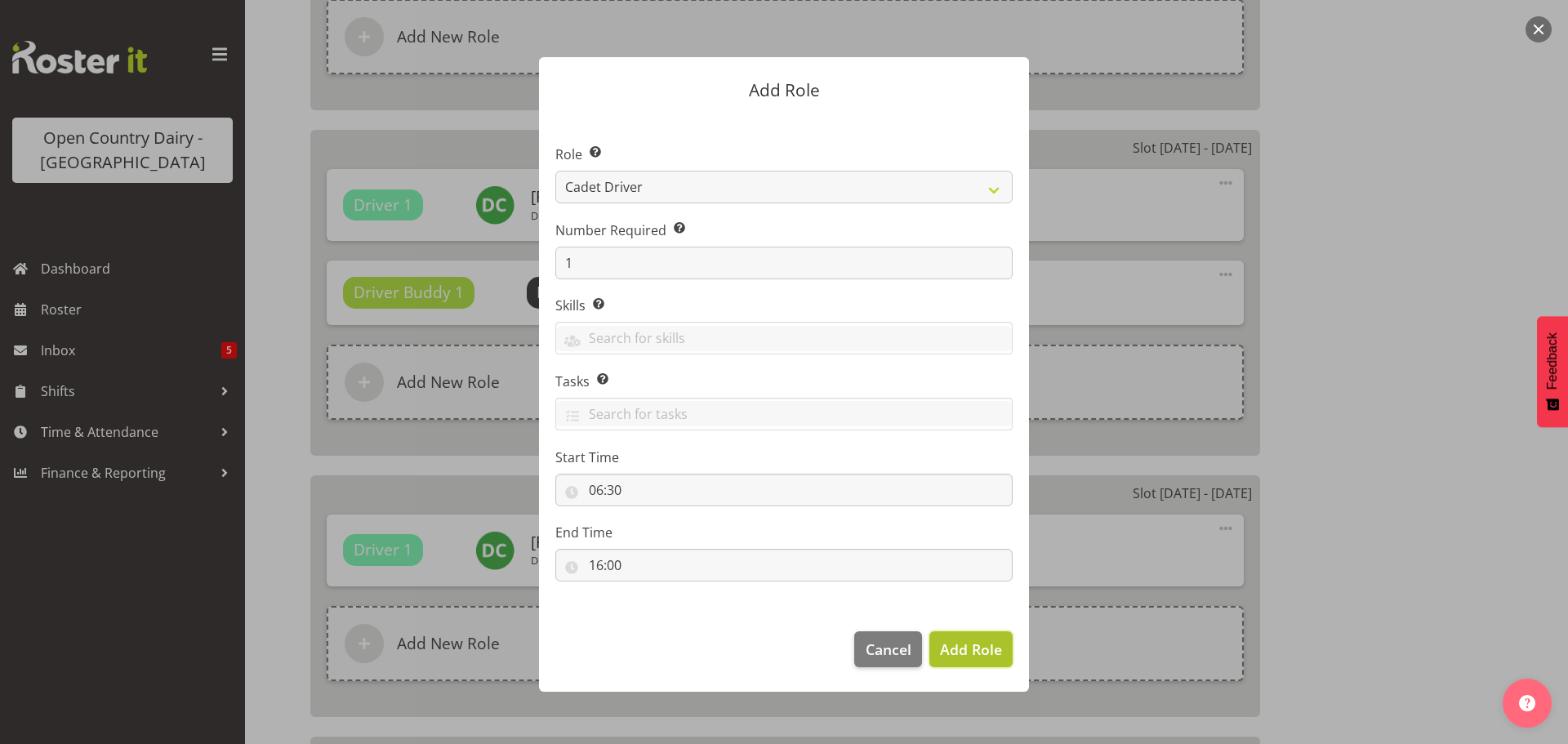
click at [955, 650] on span "Add Role" at bounding box center [971, 650] width 62 height 19
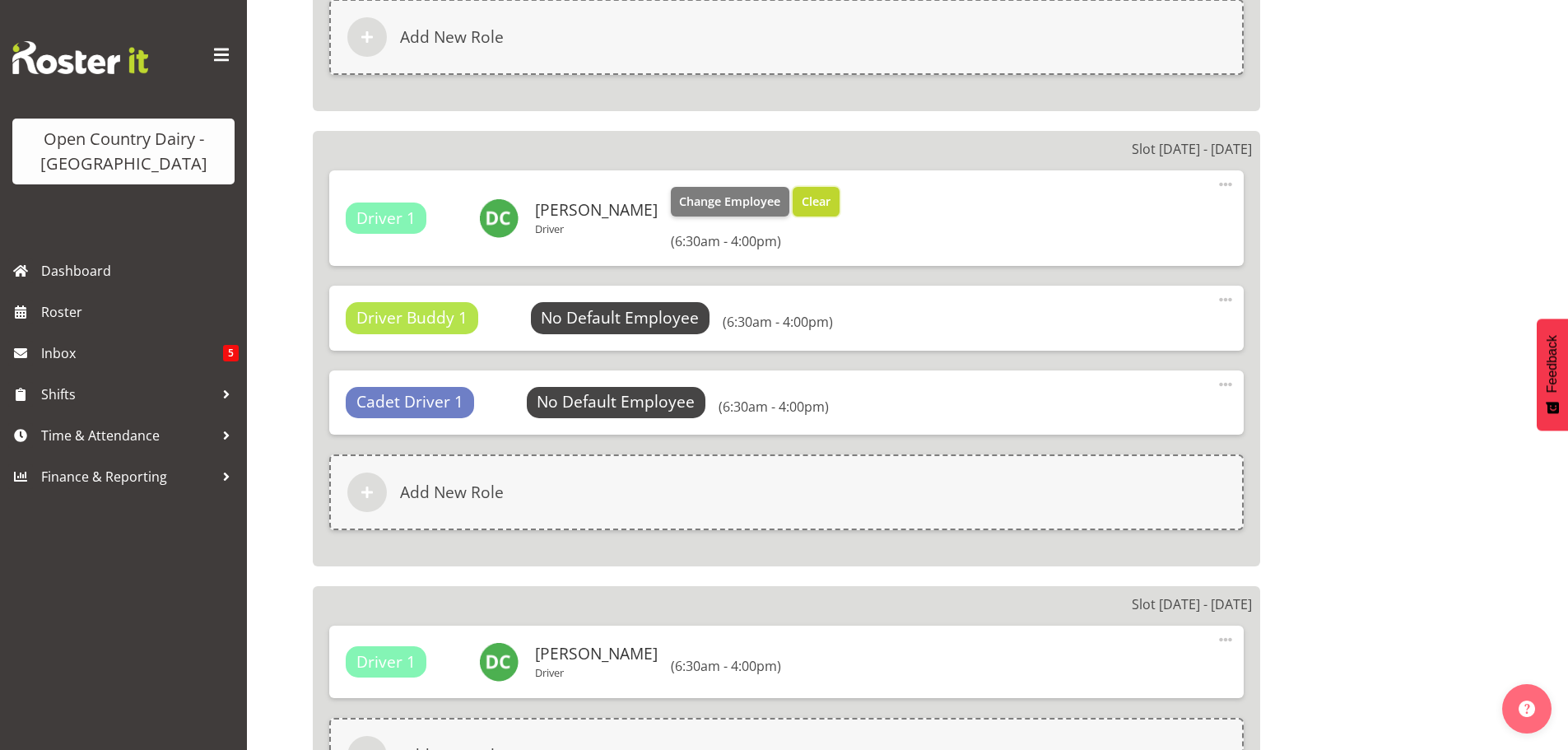
click at [814, 201] on span "Clear" at bounding box center [816, 201] width 28 height 18
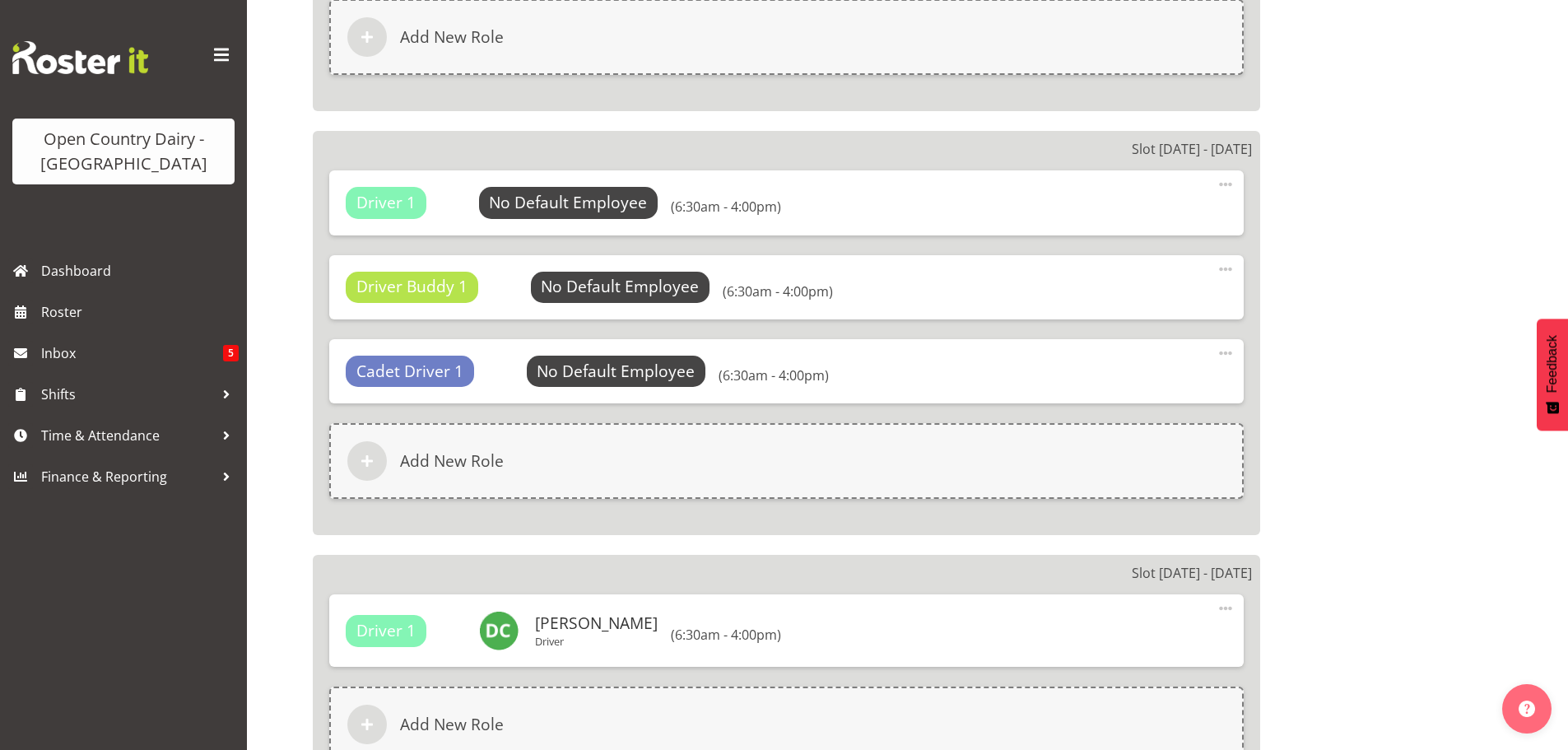
click at [1225, 182] on span at bounding box center [1225, 185] width 20 height 20
click at [1127, 247] on link "Delete" at bounding box center [1157, 253] width 158 height 29
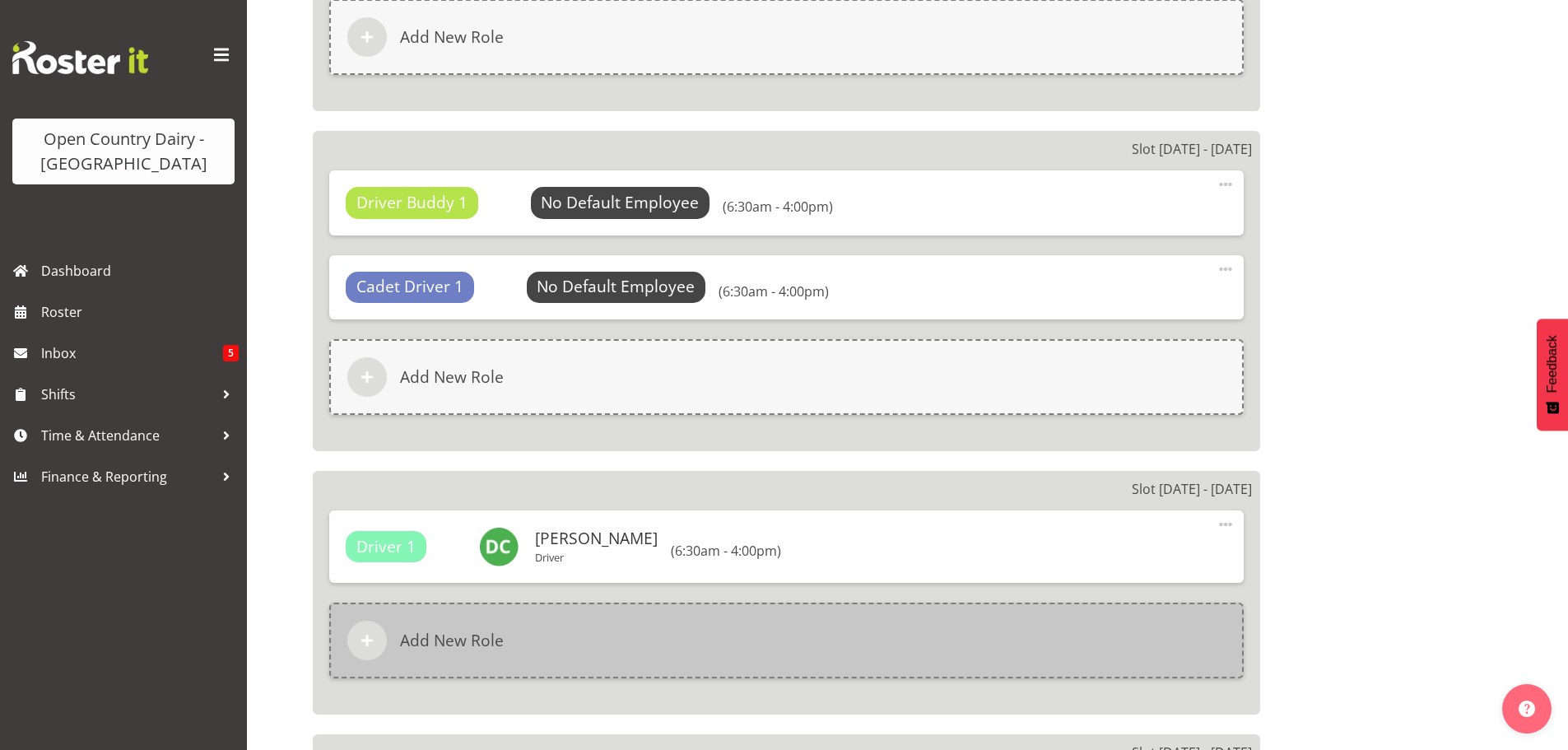
click at [478, 637] on h6 "Add New Role" at bounding box center [453, 640] width 104 height 20
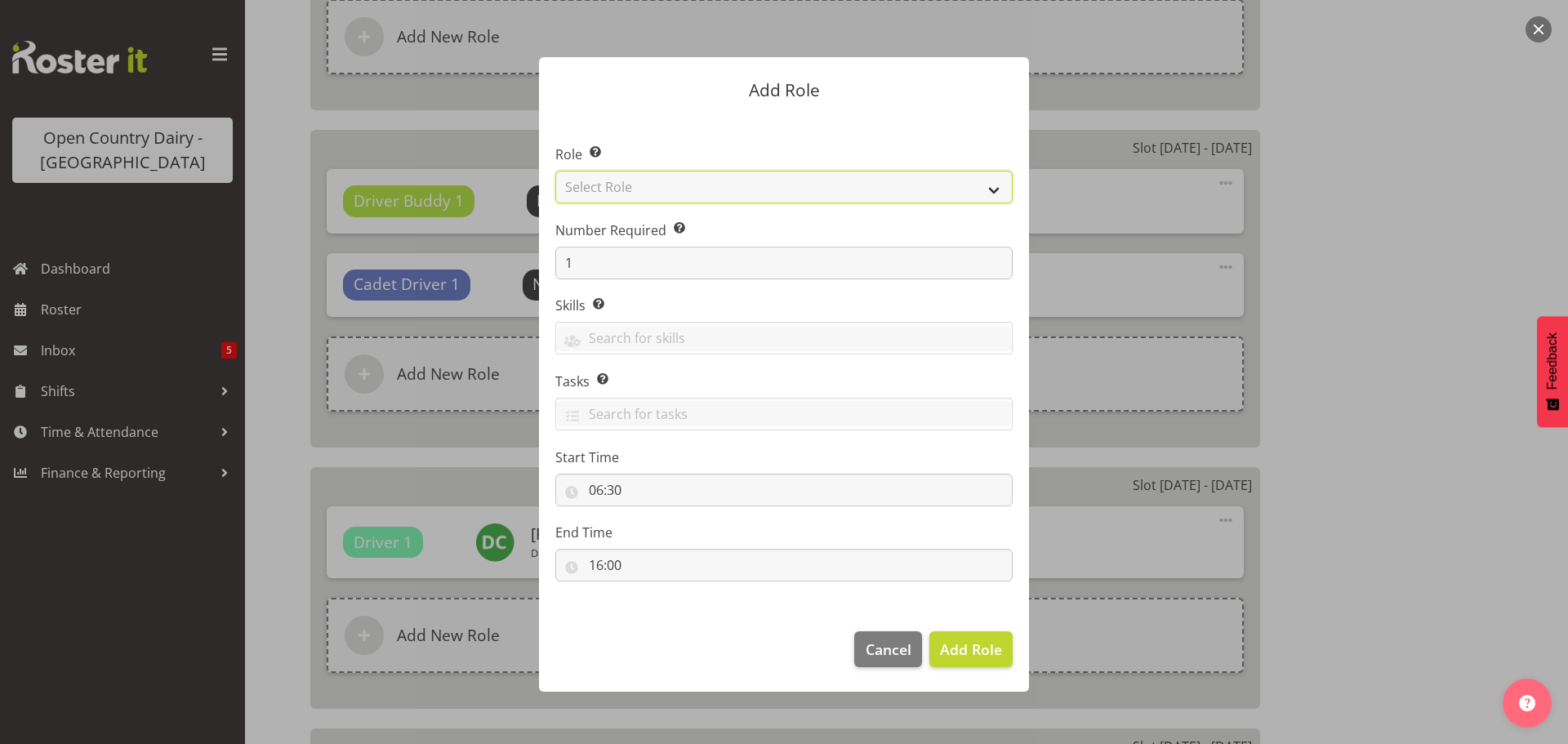
click at [701, 191] on select "Select Role Cadet Driver Crew Leader Driver Driver Buddy Driver Assessor Dayshi…" at bounding box center [784, 187] width 458 height 33
select select "1436"
click at [555, 170] on select "Select Role Cadet Driver Crew Leader Driver Driver Buddy Driver Assessor Dayshi…" at bounding box center [784, 187] width 458 height 33
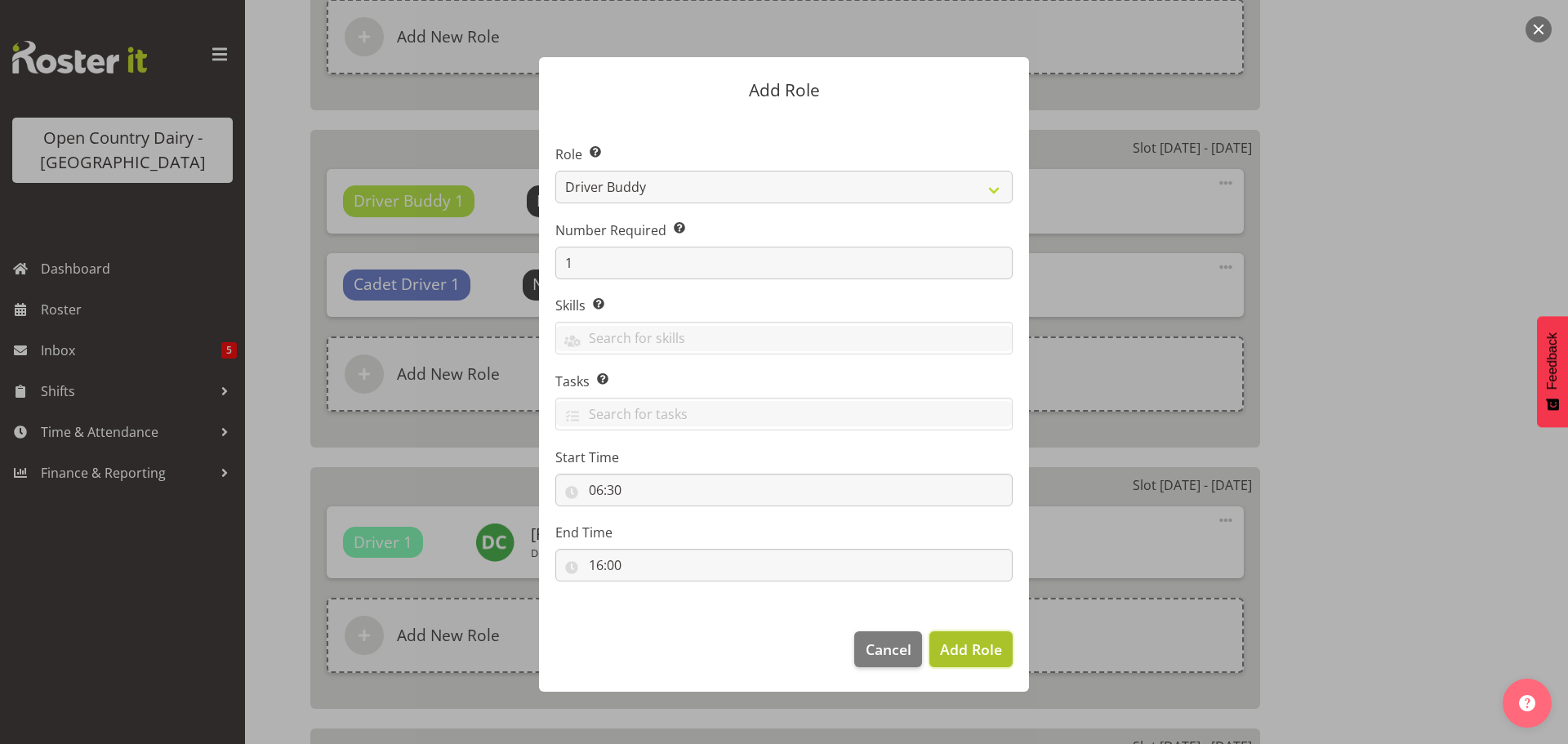
click at [960, 646] on span "Add Role" at bounding box center [971, 650] width 62 height 19
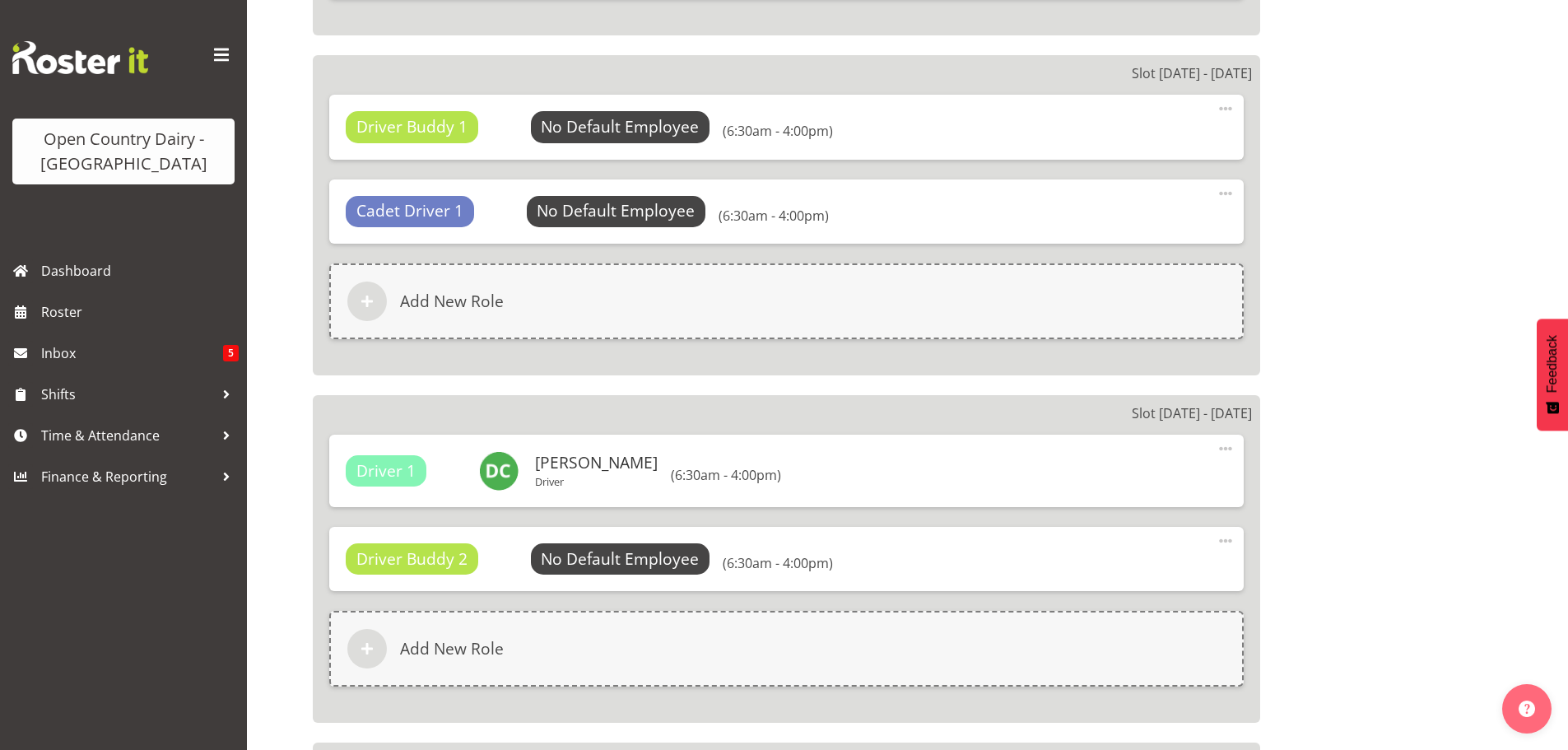
scroll to position [1811, 0]
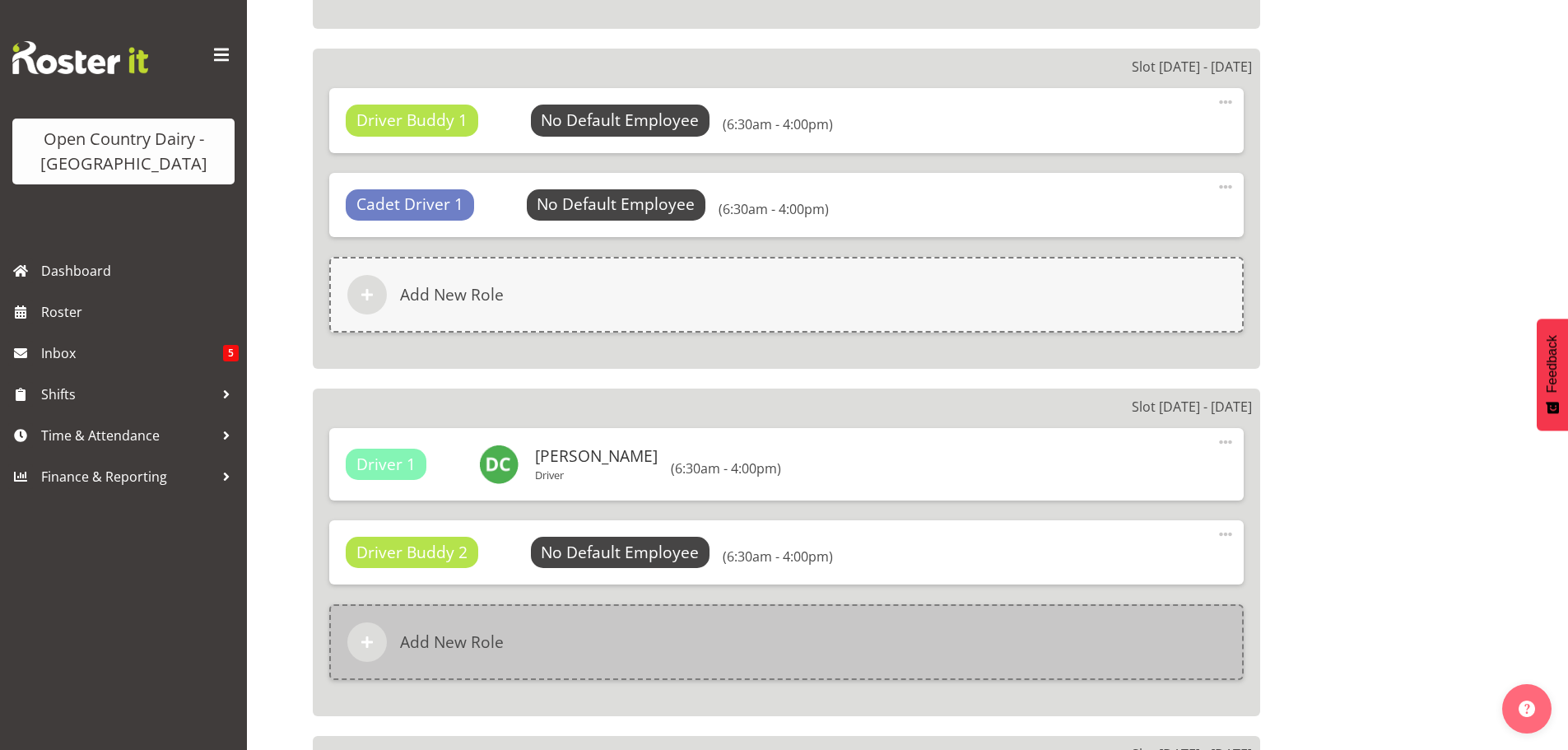
click at [479, 632] on h6 "Add New Role" at bounding box center [453, 642] width 104 height 20
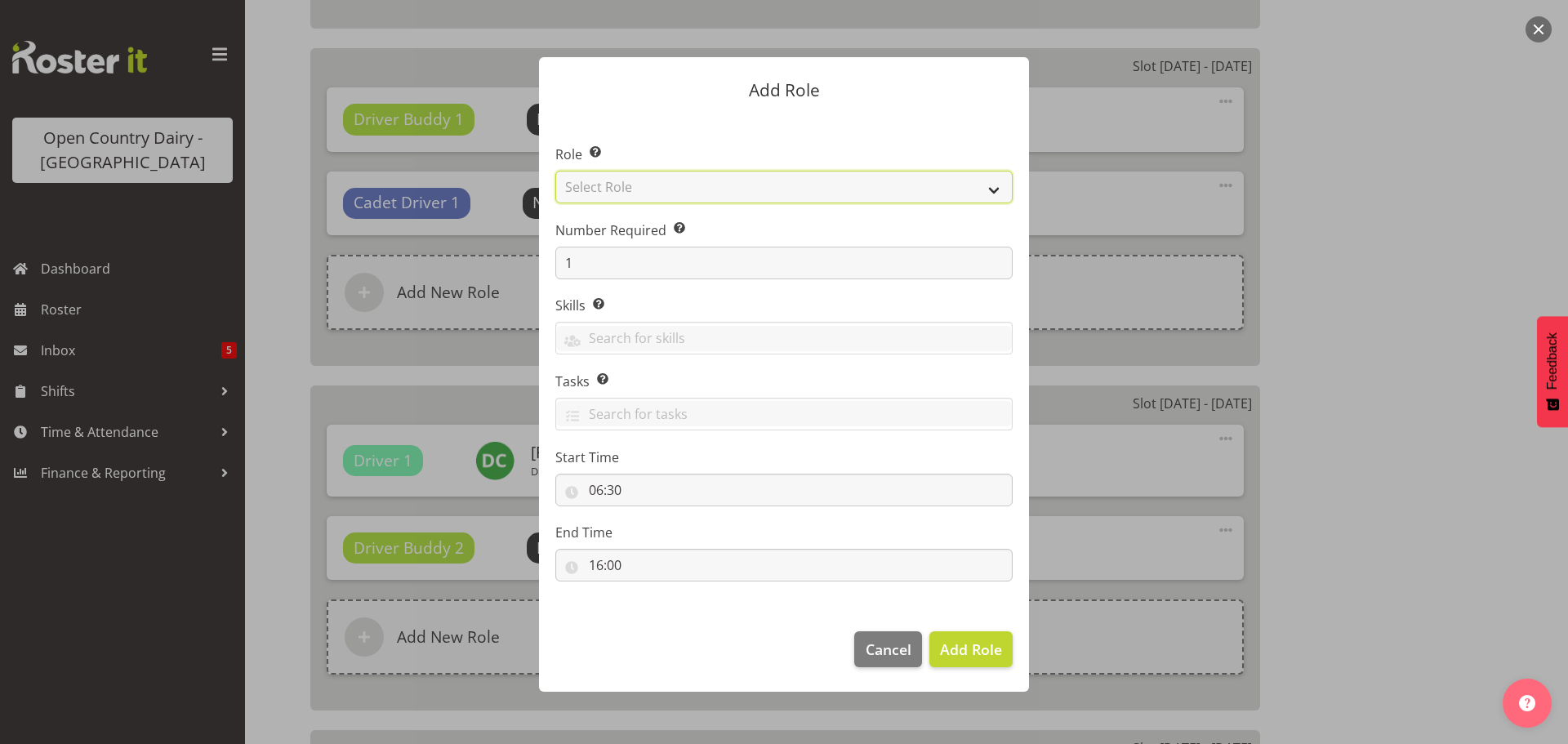
click at [713, 192] on select "Select Role Cadet Driver Crew Leader Driver Driver Buddy Driver Assessor Dayshi…" at bounding box center [784, 187] width 458 height 33
select select "1462"
click at [555, 170] on select "Select Role Cadet Driver Crew Leader Driver Driver Buddy Driver Assessor Dayshi…" at bounding box center [784, 187] width 458 height 33
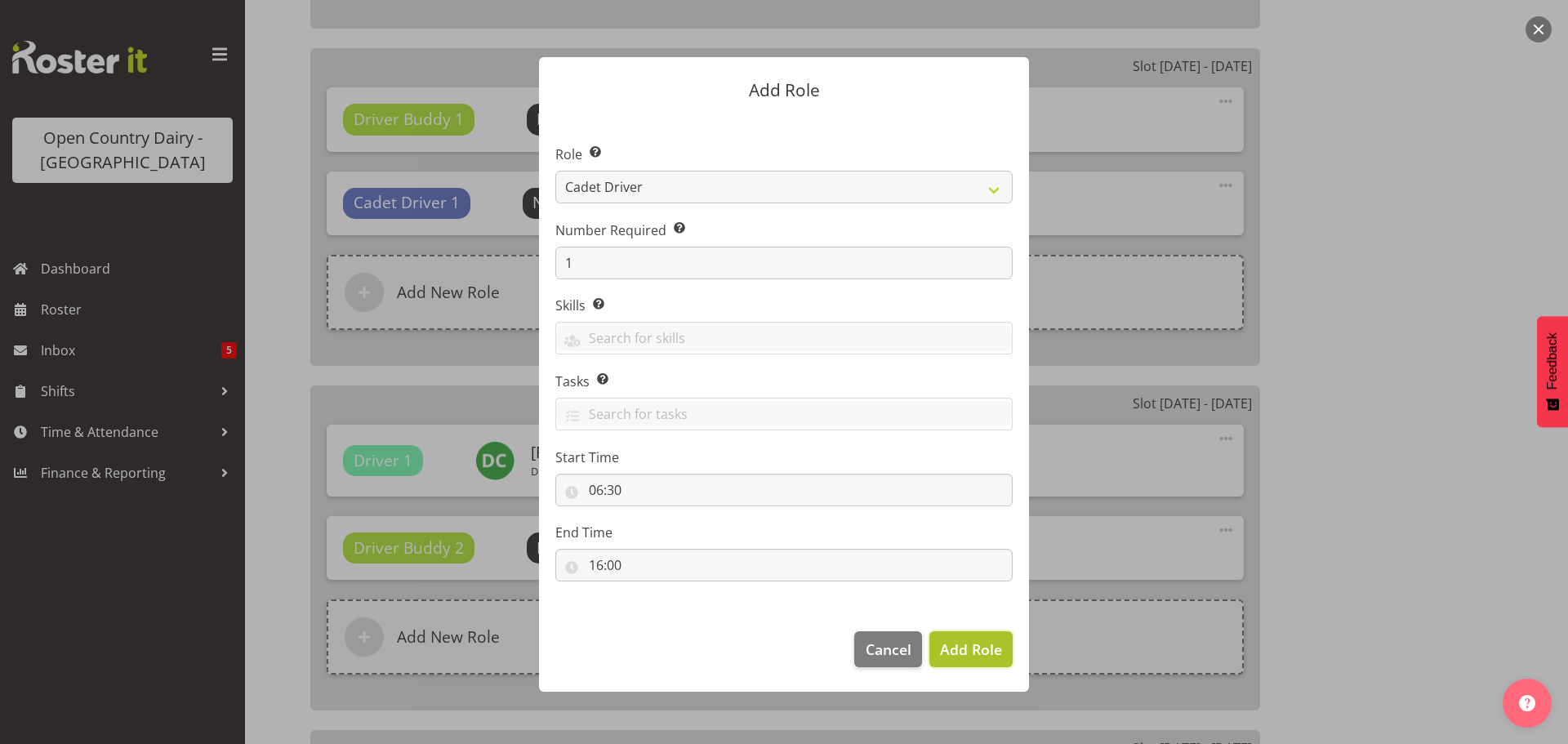
click at [958, 647] on span "Add Role" at bounding box center [971, 650] width 62 height 19
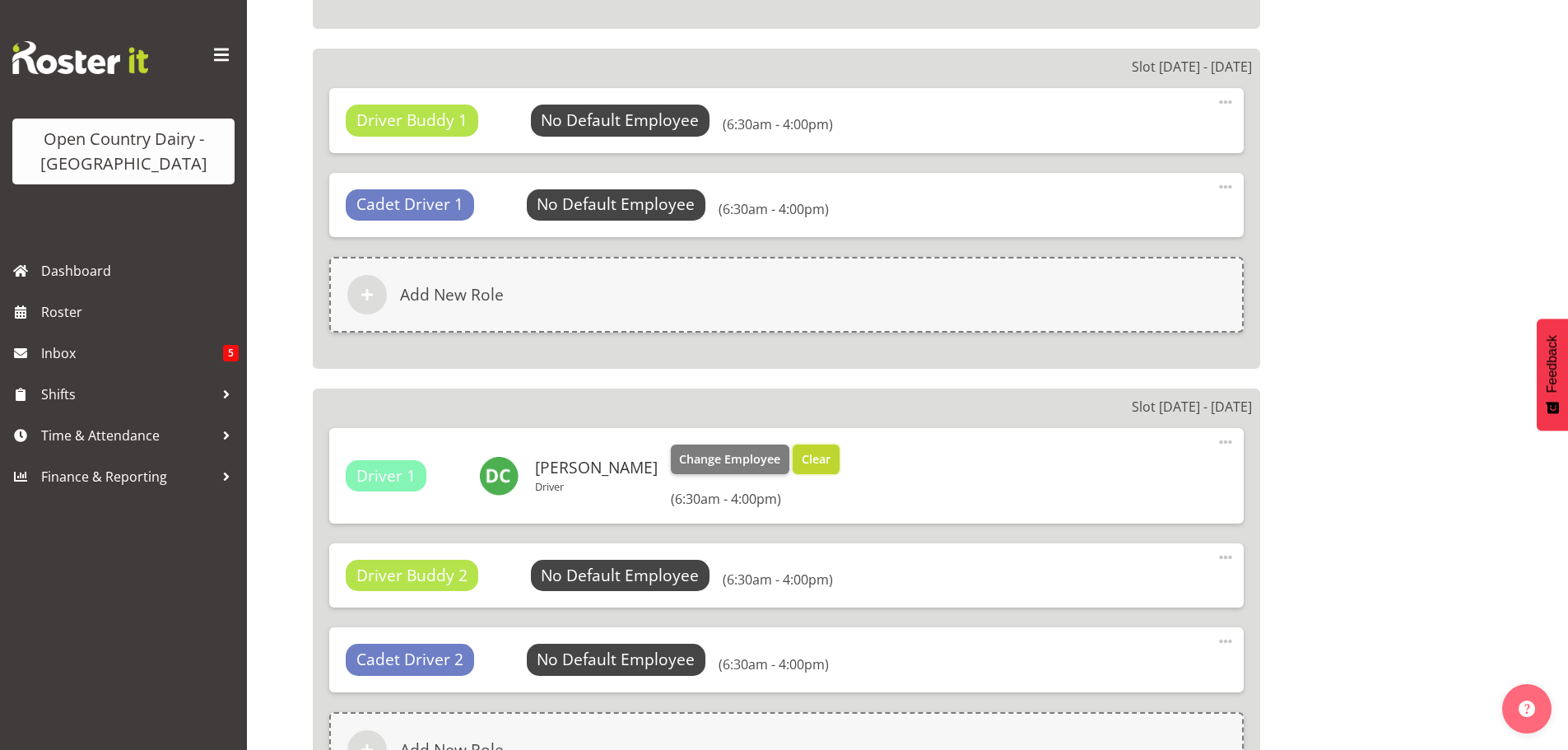
click at [810, 461] on span "Clear" at bounding box center [816, 459] width 28 height 18
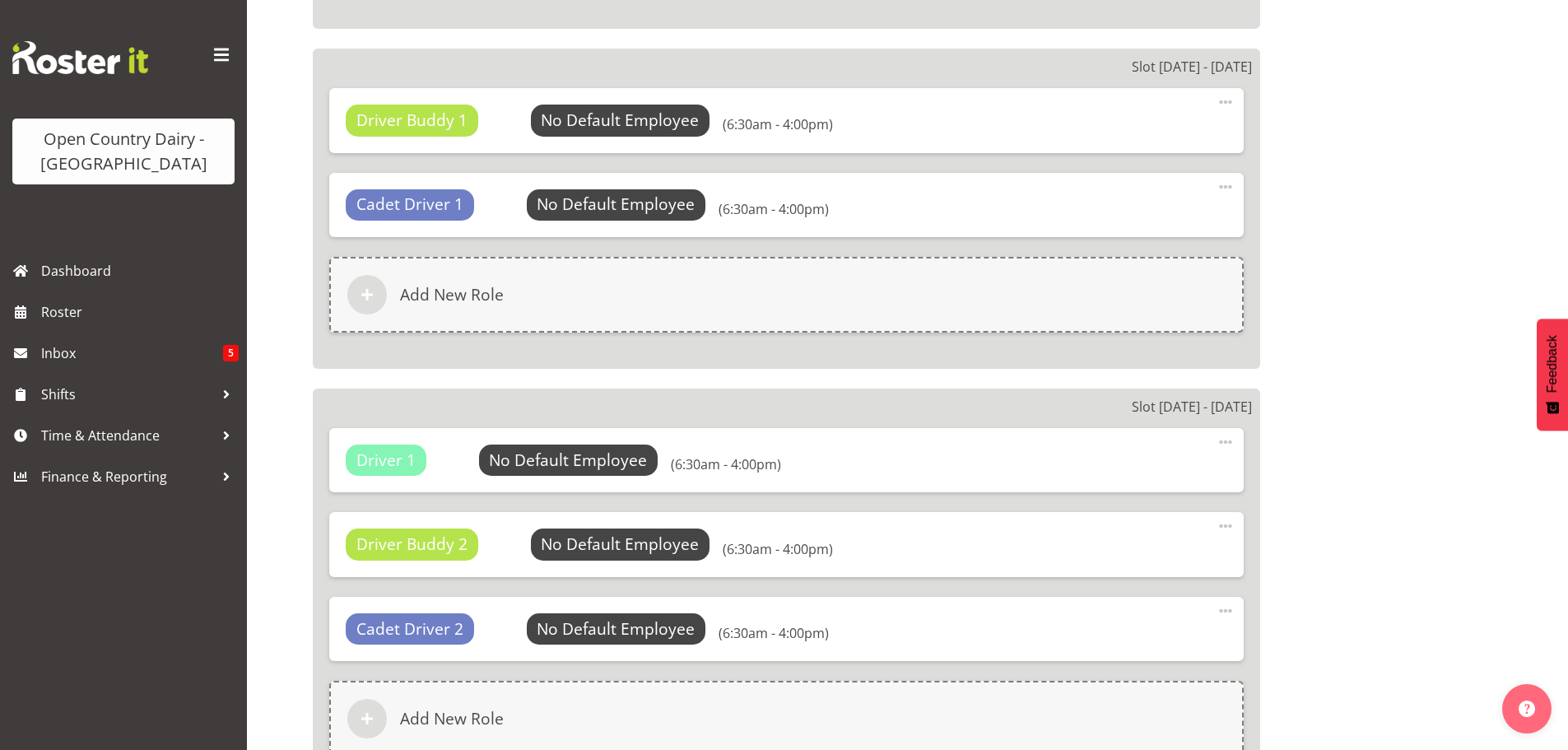
click at [1225, 437] on span at bounding box center [1225, 442] width 20 height 20
click at [1126, 508] on link "Delete" at bounding box center [1157, 511] width 158 height 29
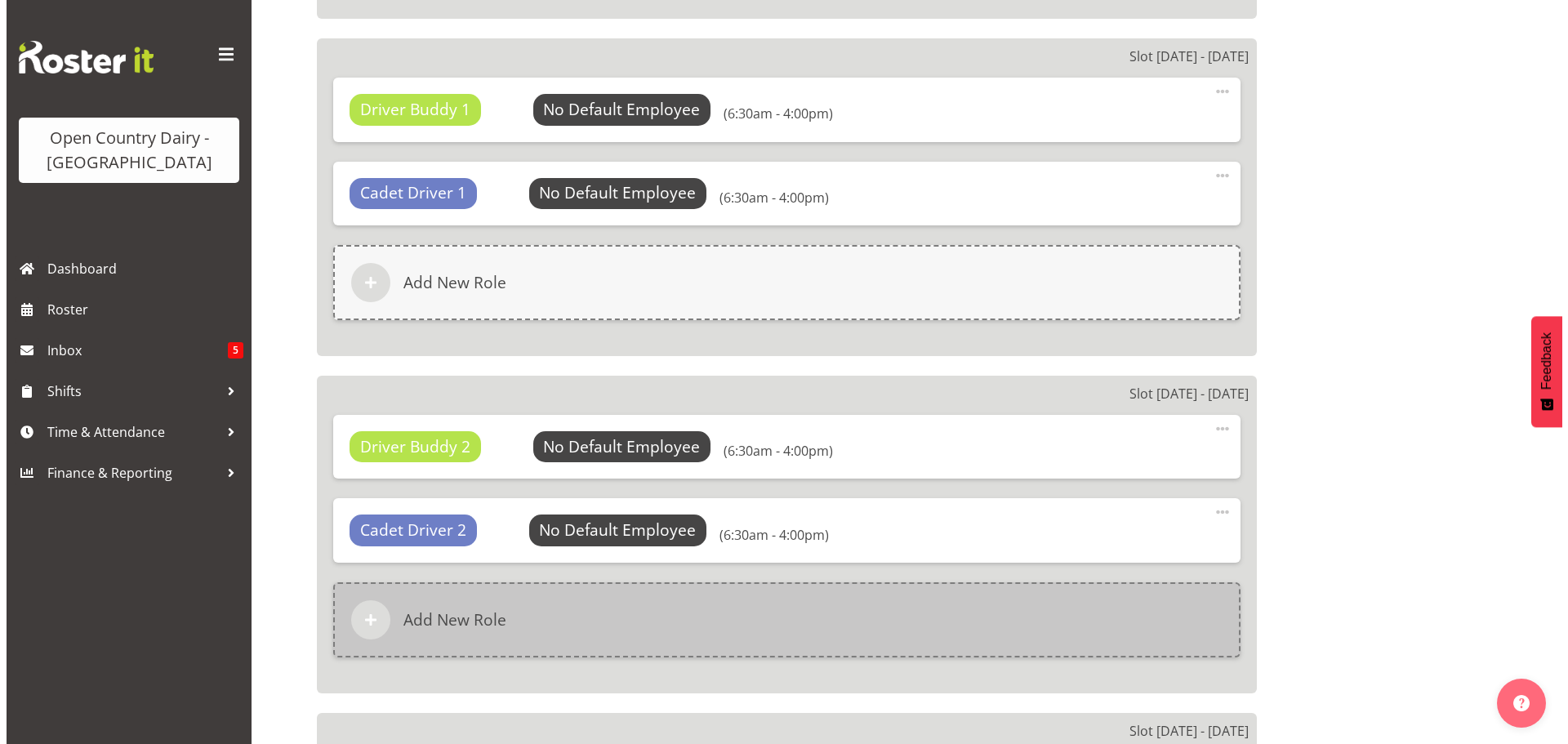
scroll to position [1676, 0]
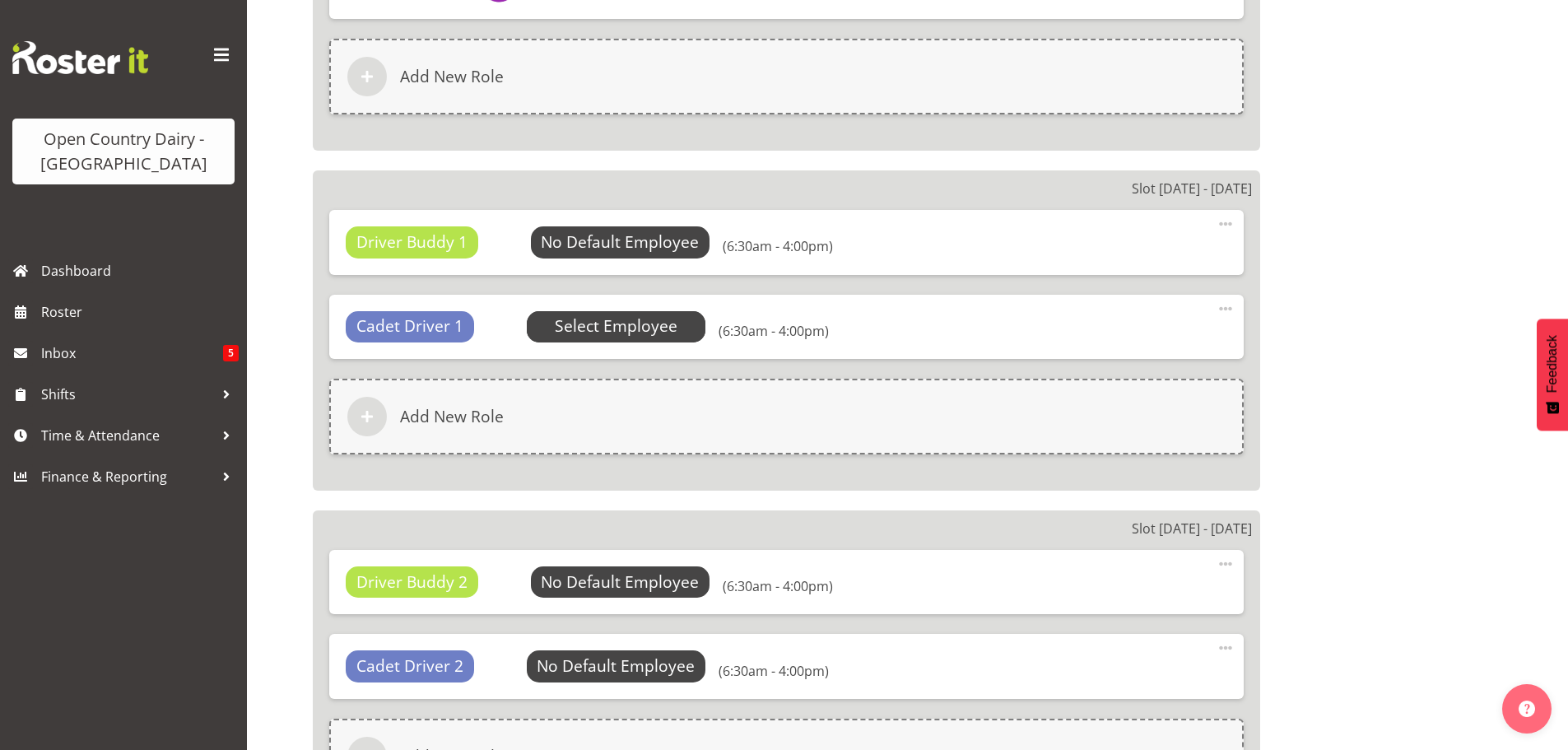
click at [621, 325] on span "Select Employee" at bounding box center [616, 326] width 123 height 24
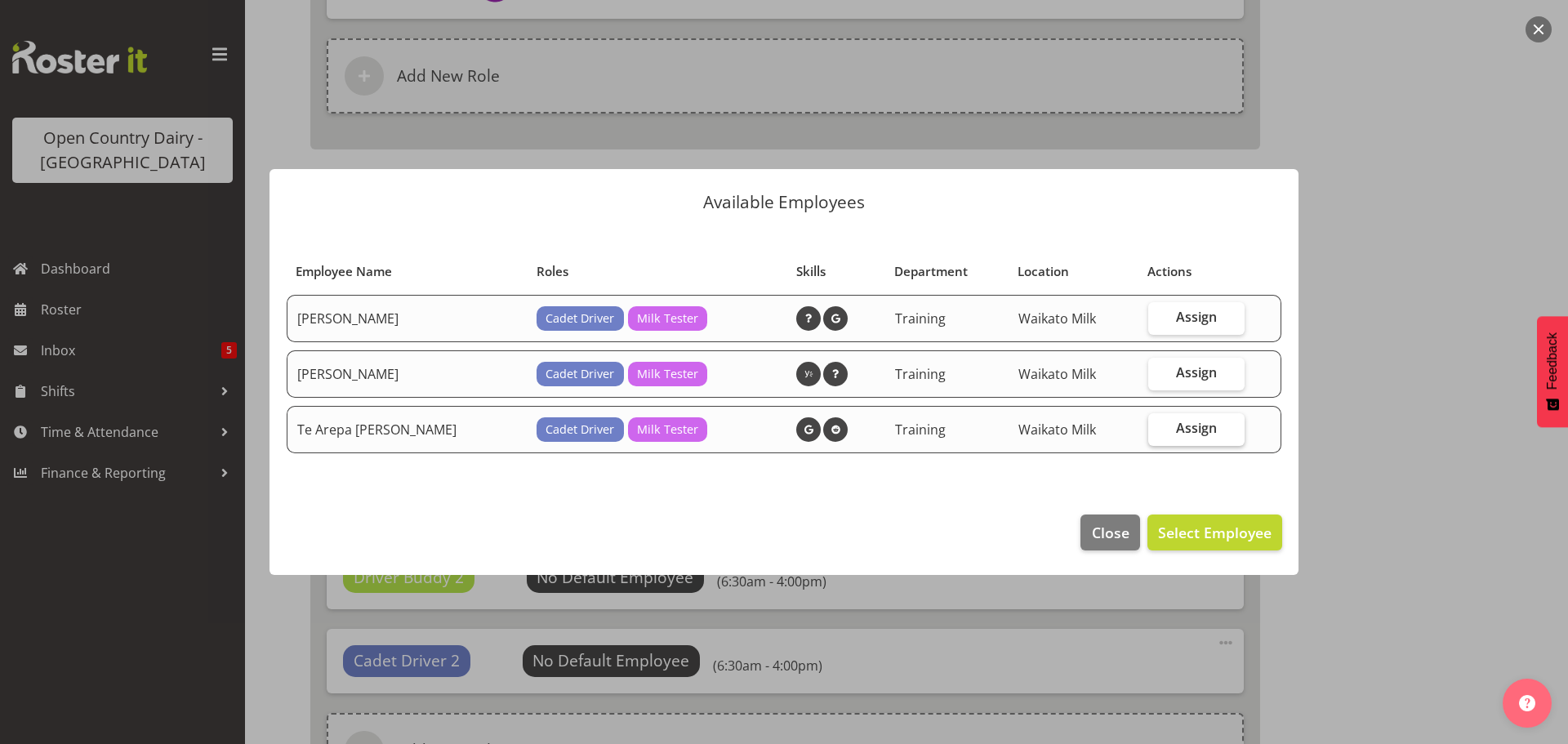
click at [1191, 423] on span "Assign" at bounding box center [1196, 428] width 41 height 17
click at [1159, 423] on input "Assign" at bounding box center [1153, 428] width 11 height 11
checkbox input "true"
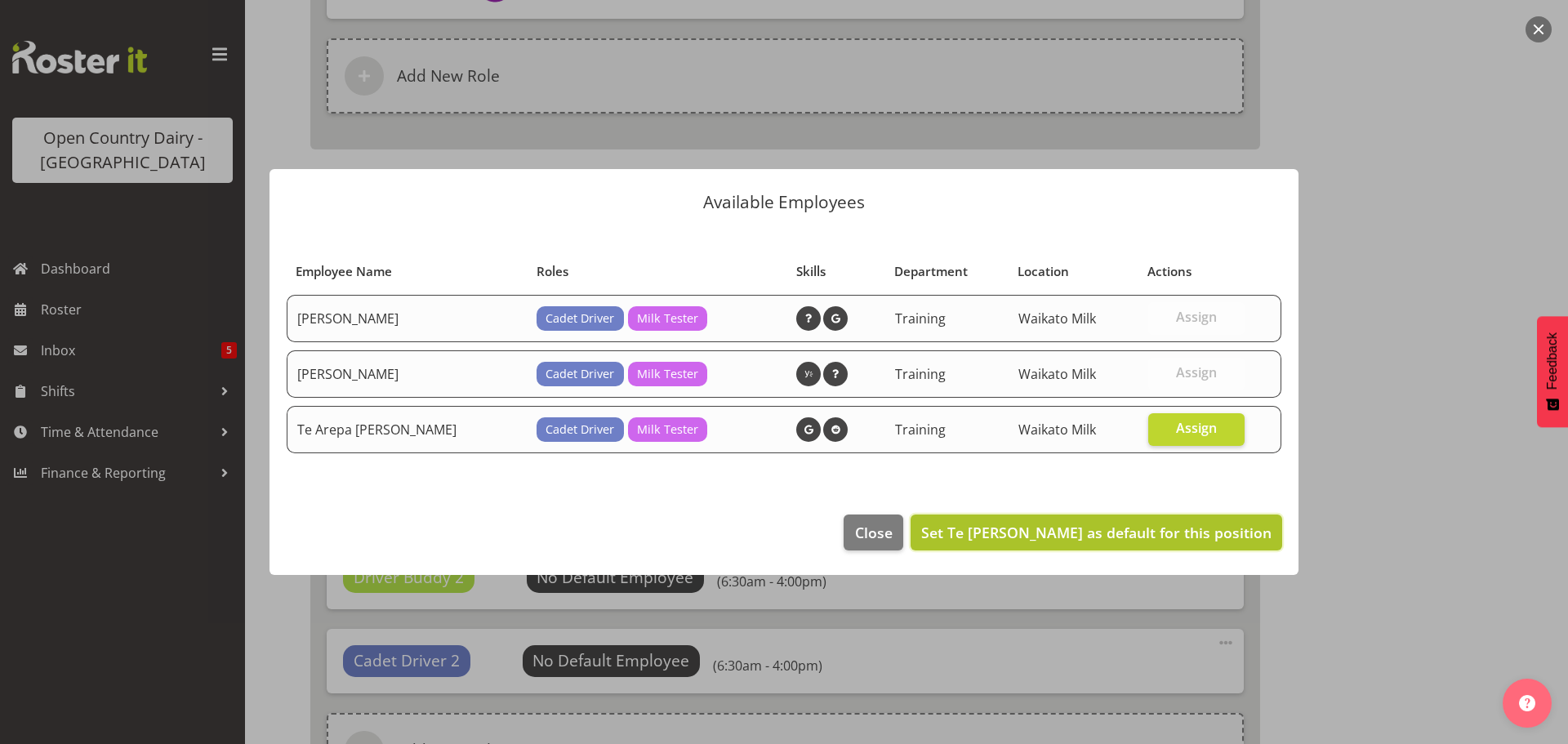
click at [1188, 534] on span "Set Te Arepa Wano as default for this position" at bounding box center [1097, 533] width 351 height 19
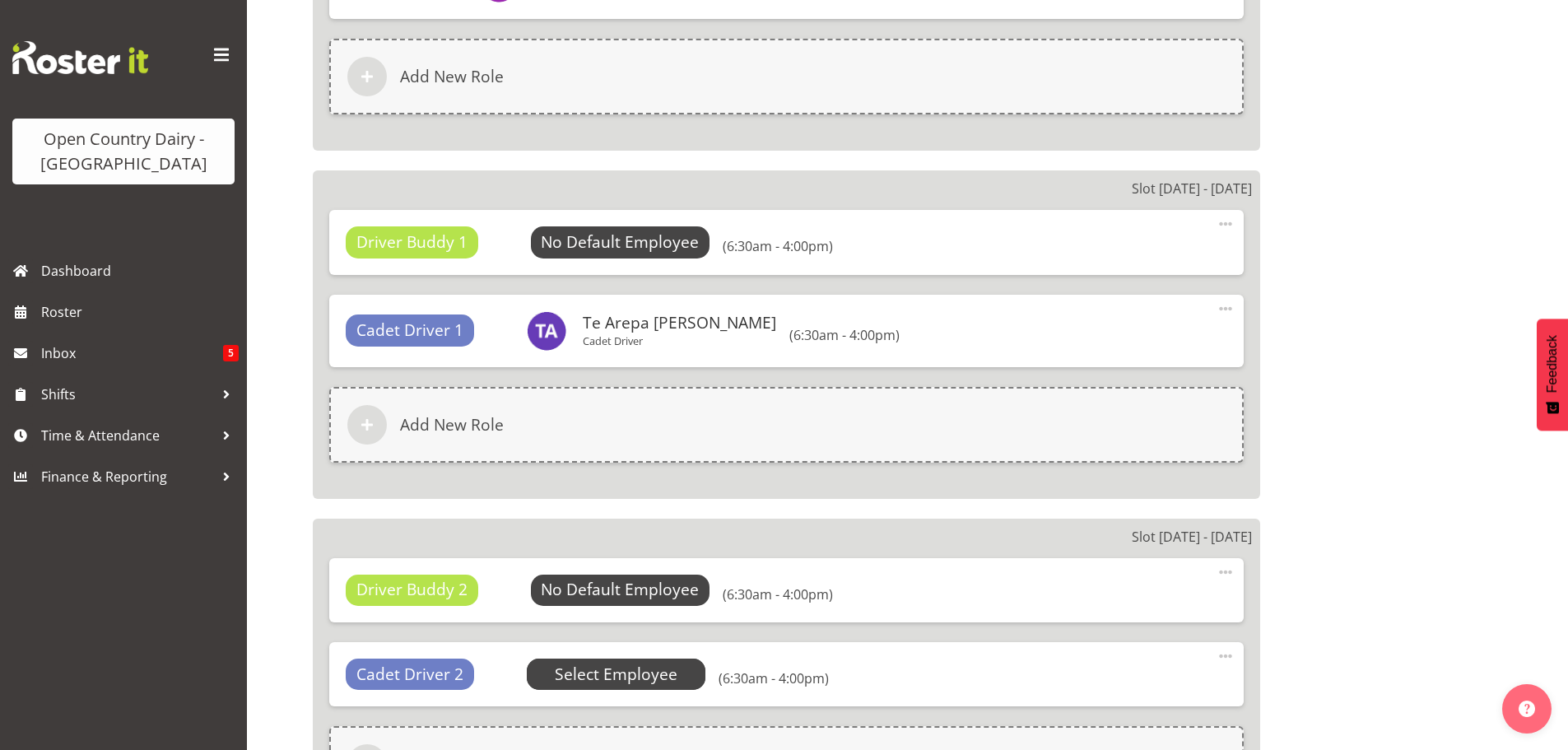
click at [640, 670] on span "Select Employee" at bounding box center [616, 674] width 123 height 24
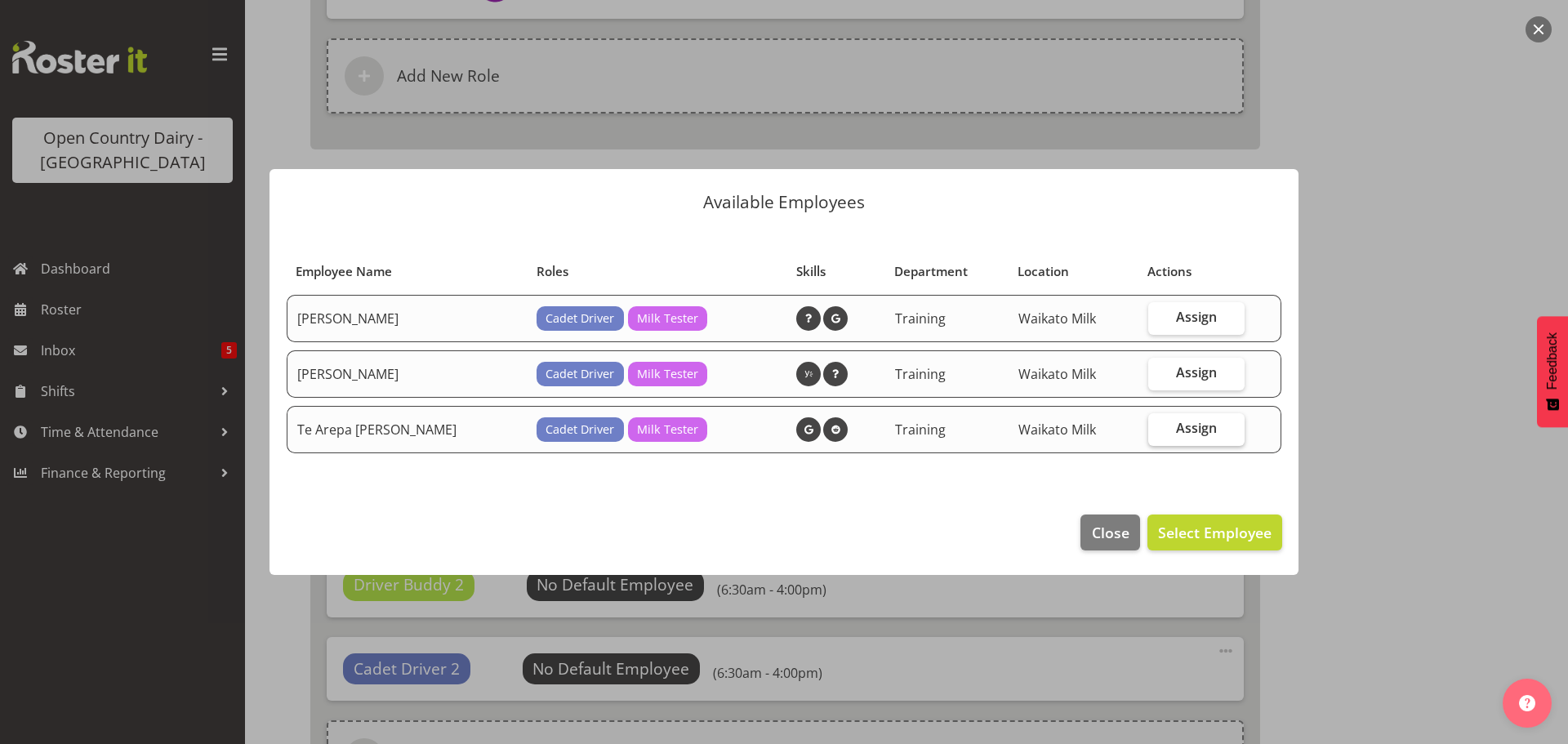
click at [1183, 430] on span "Assign" at bounding box center [1196, 428] width 41 height 17
click at [1159, 430] on input "Assign" at bounding box center [1153, 428] width 11 height 11
checkbox input "true"
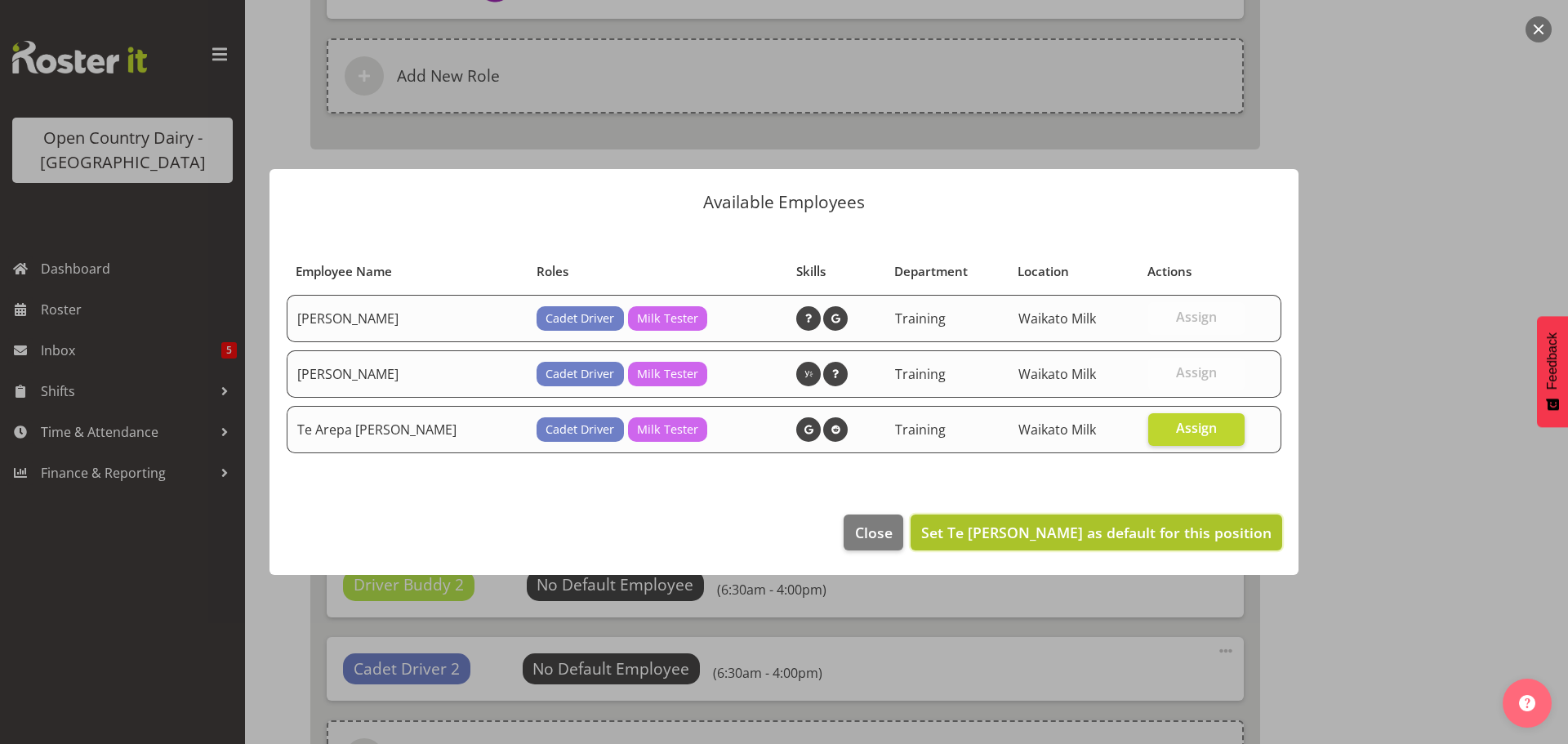
click at [1194, 529] on span "Set Te Arepa Wano as default for this position" at bounding box center [1097, 533] width 351 height 19
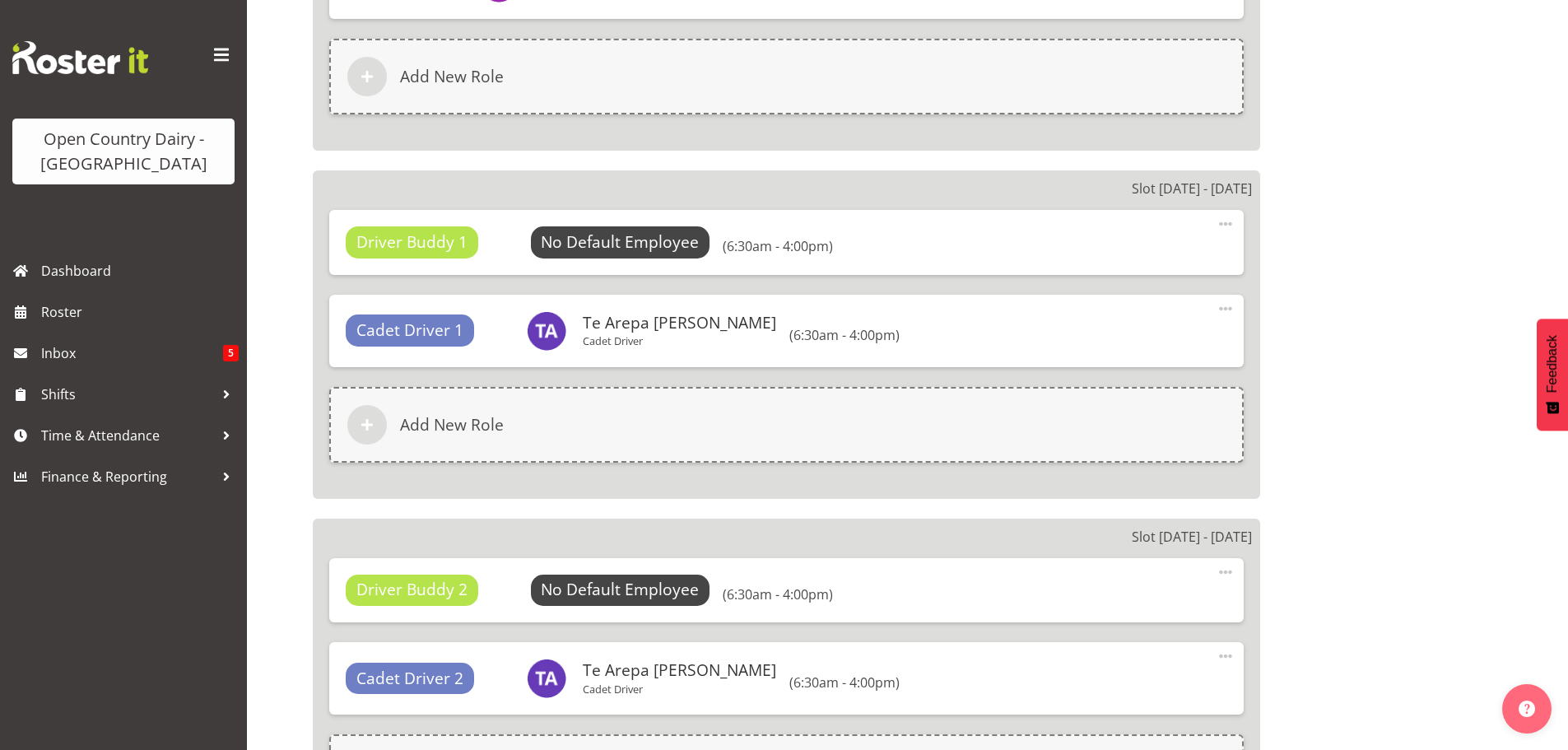
click at [428, 241] on span "Driver Buddy 1" at bounding box center [411, 242] width 111 height 24
click at [576, 243] on span "Select Employee" at bounding box center [620, 242] width 123 height 24
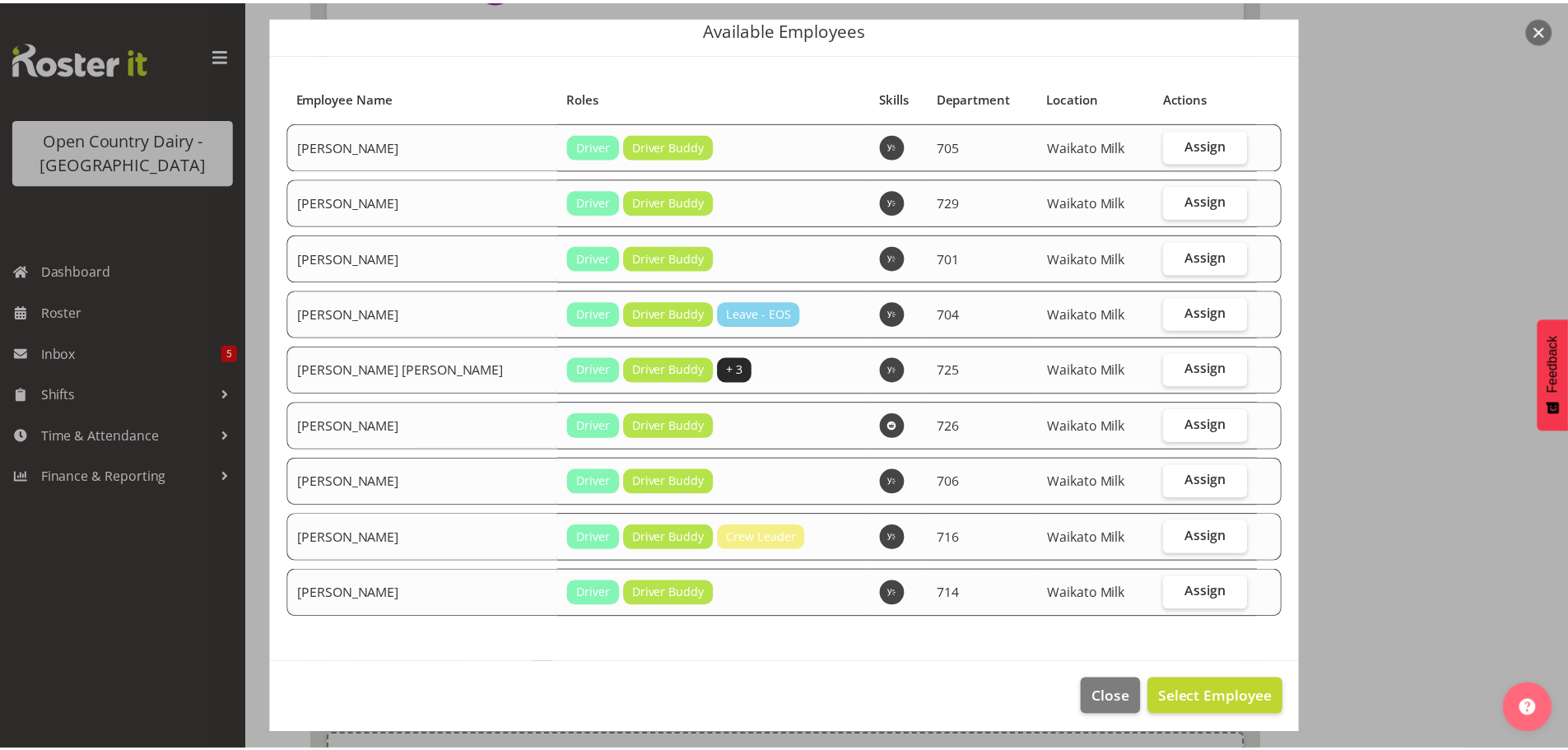
scroll to position [69, 0]
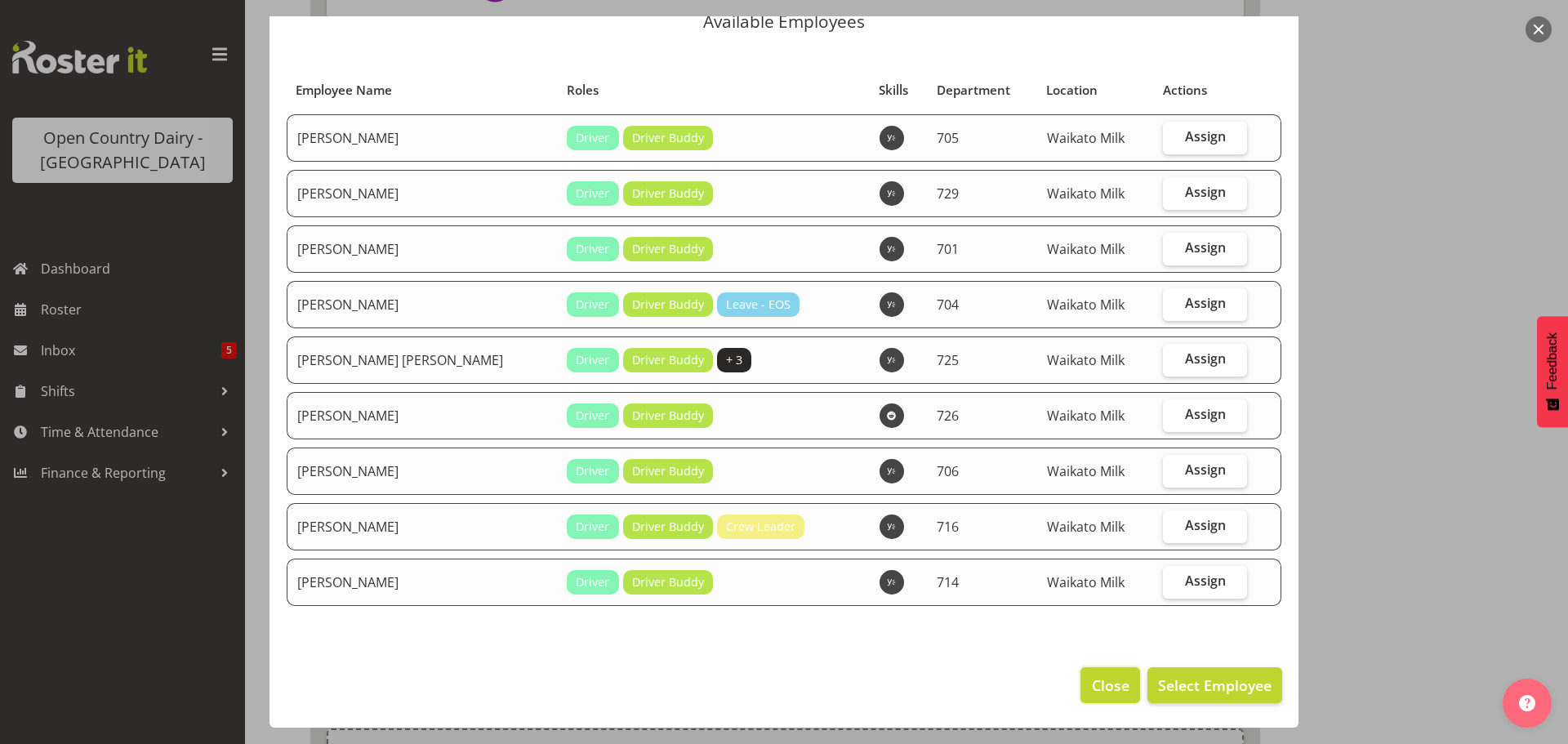
click at [1092, 685] on span "Close" at bounding box center [1110, 686] width 38 height 21
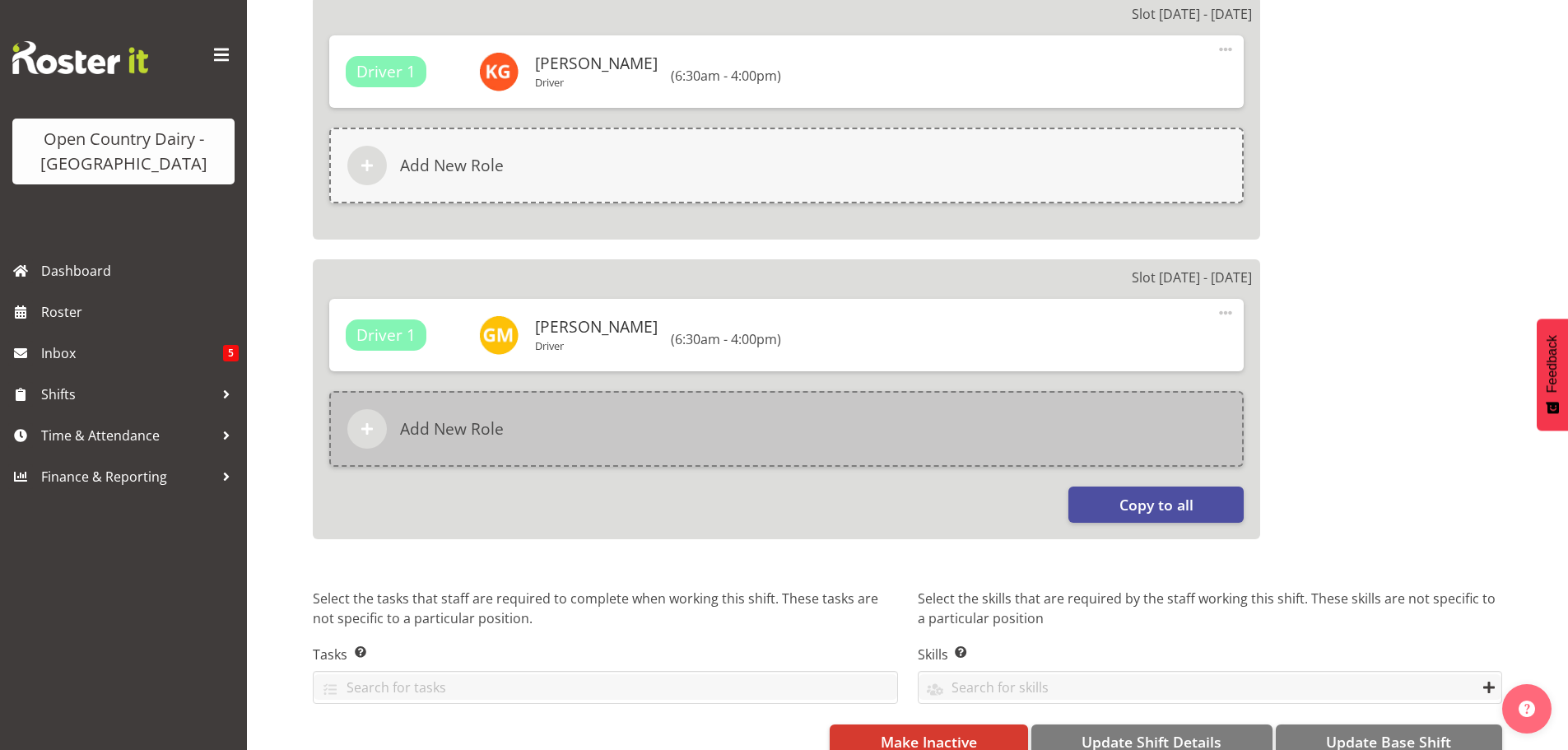
scroll to position [2858, 0]
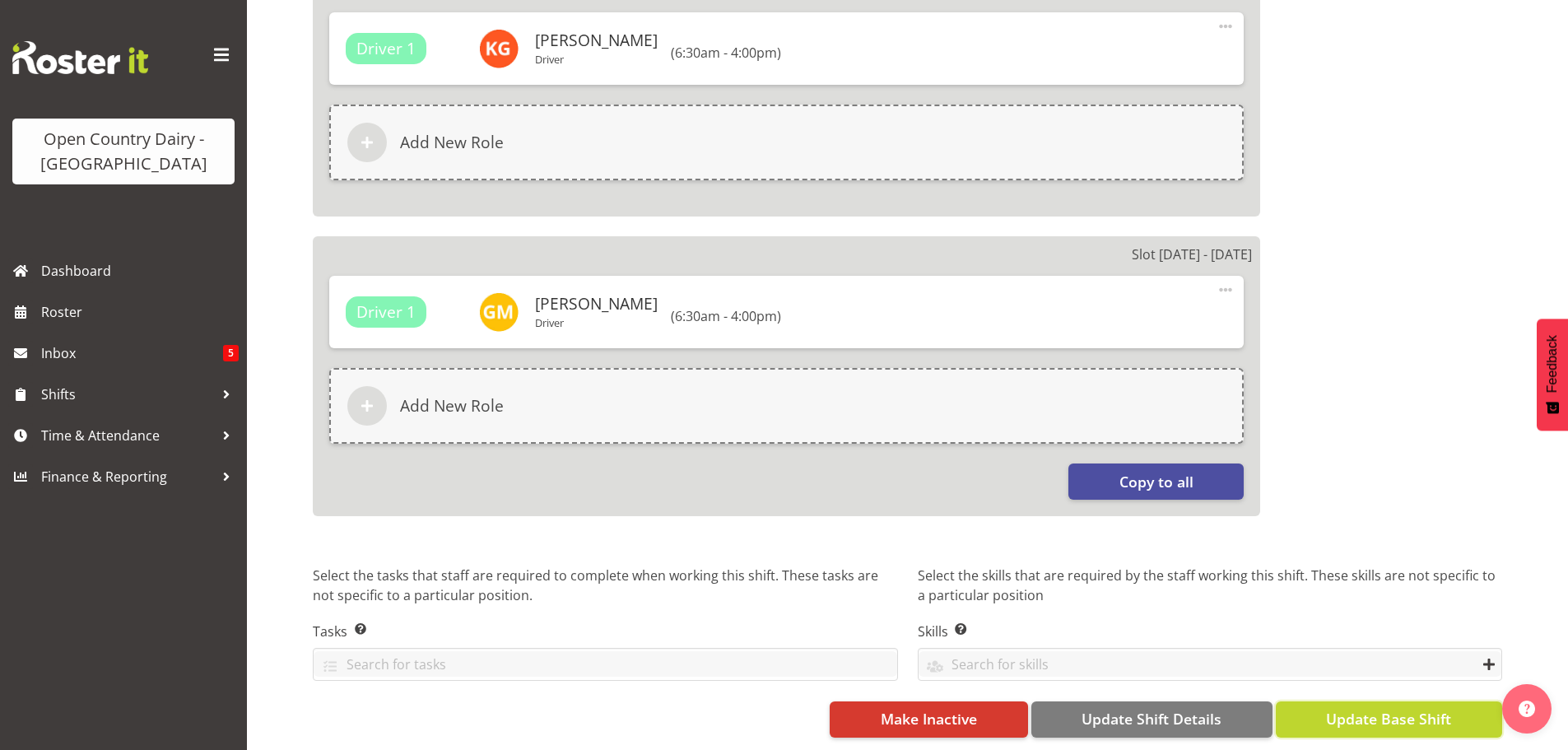
click at [1362, 708] on span "Update Base Shift" at bounding box center [1388, 719] width 125 height 22
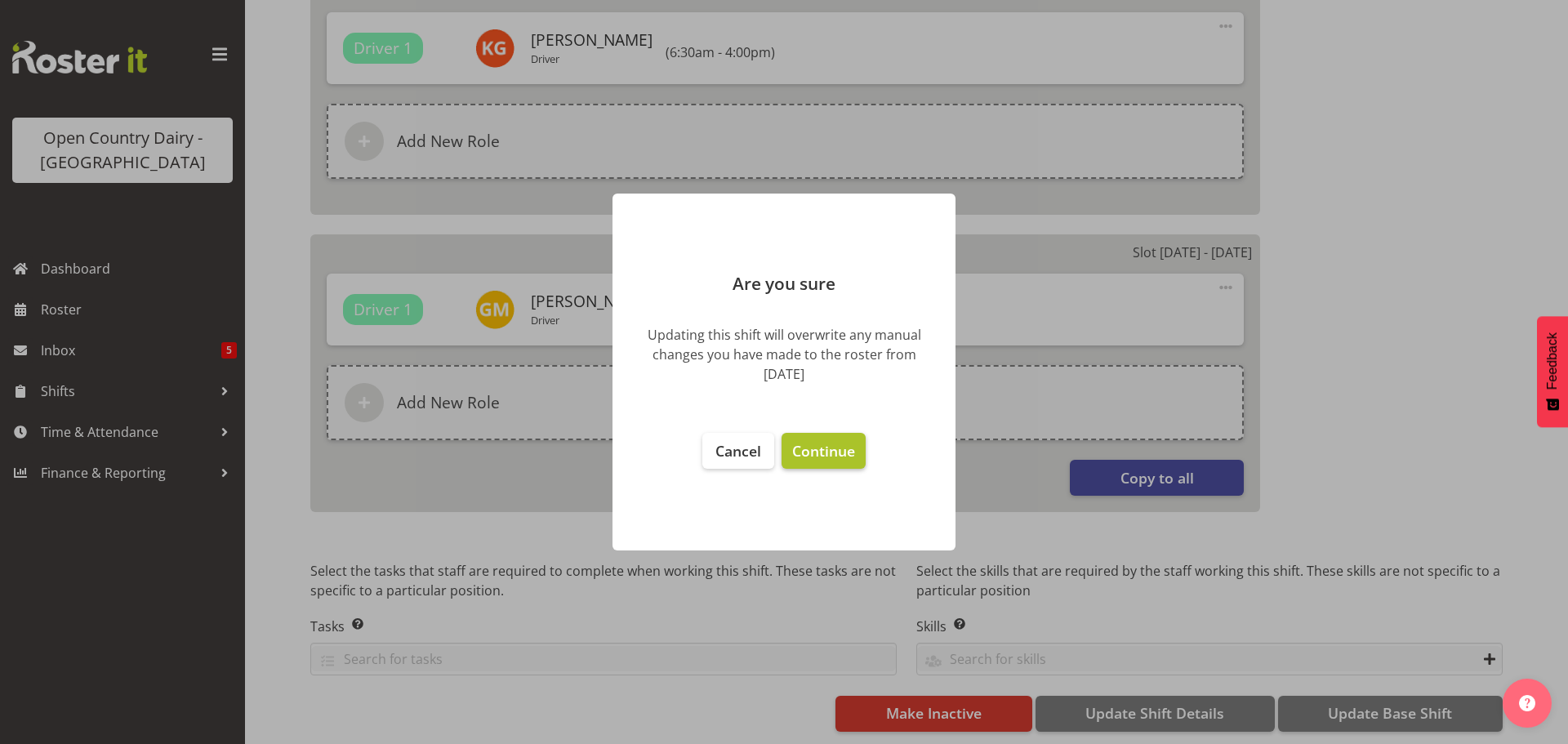
click at [827, 448] on span "Continue" at bounding box center [823, 451] width 63 height 19
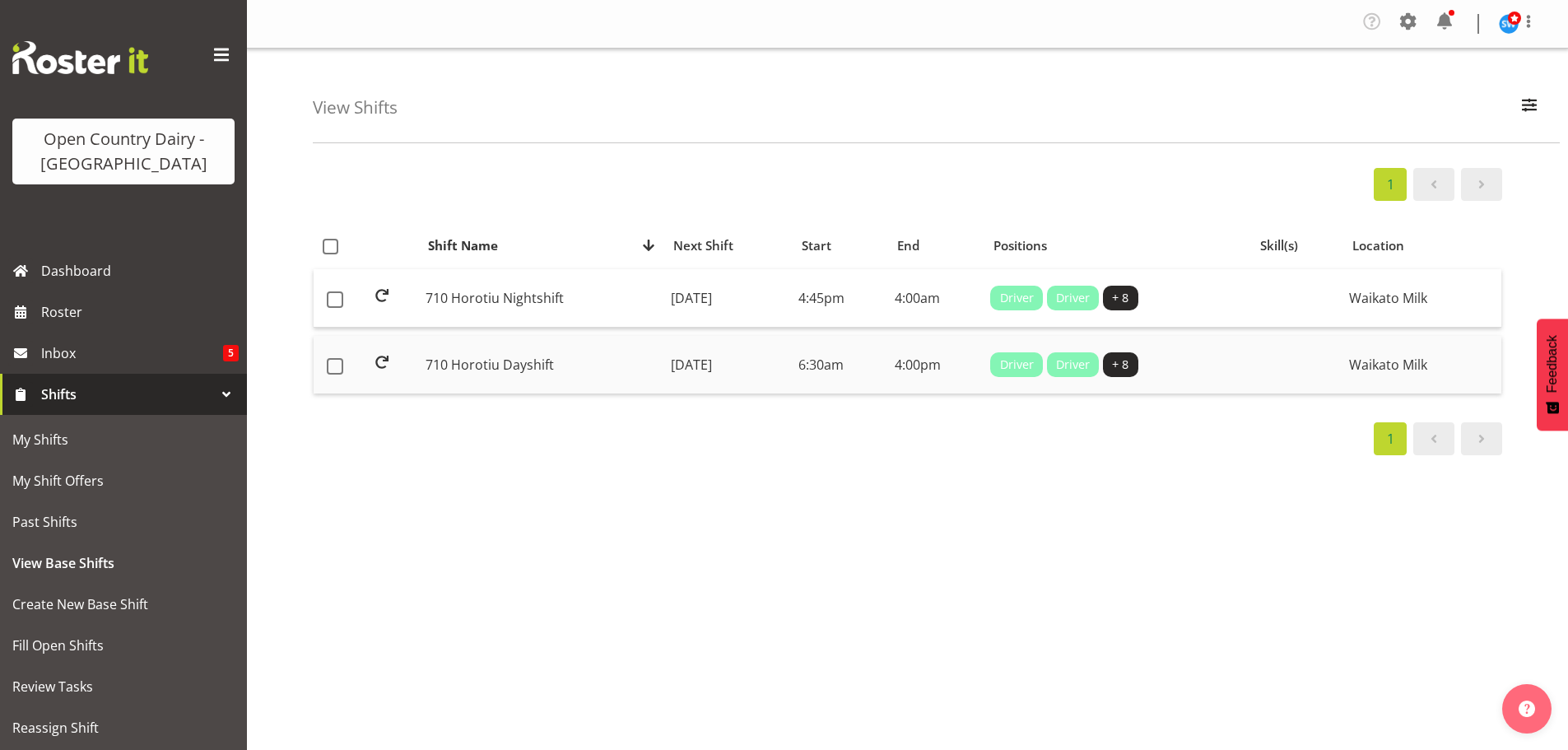
click at [721, 362] on td "[DATE]" at bounding box center [729, 364] width 128 height 58
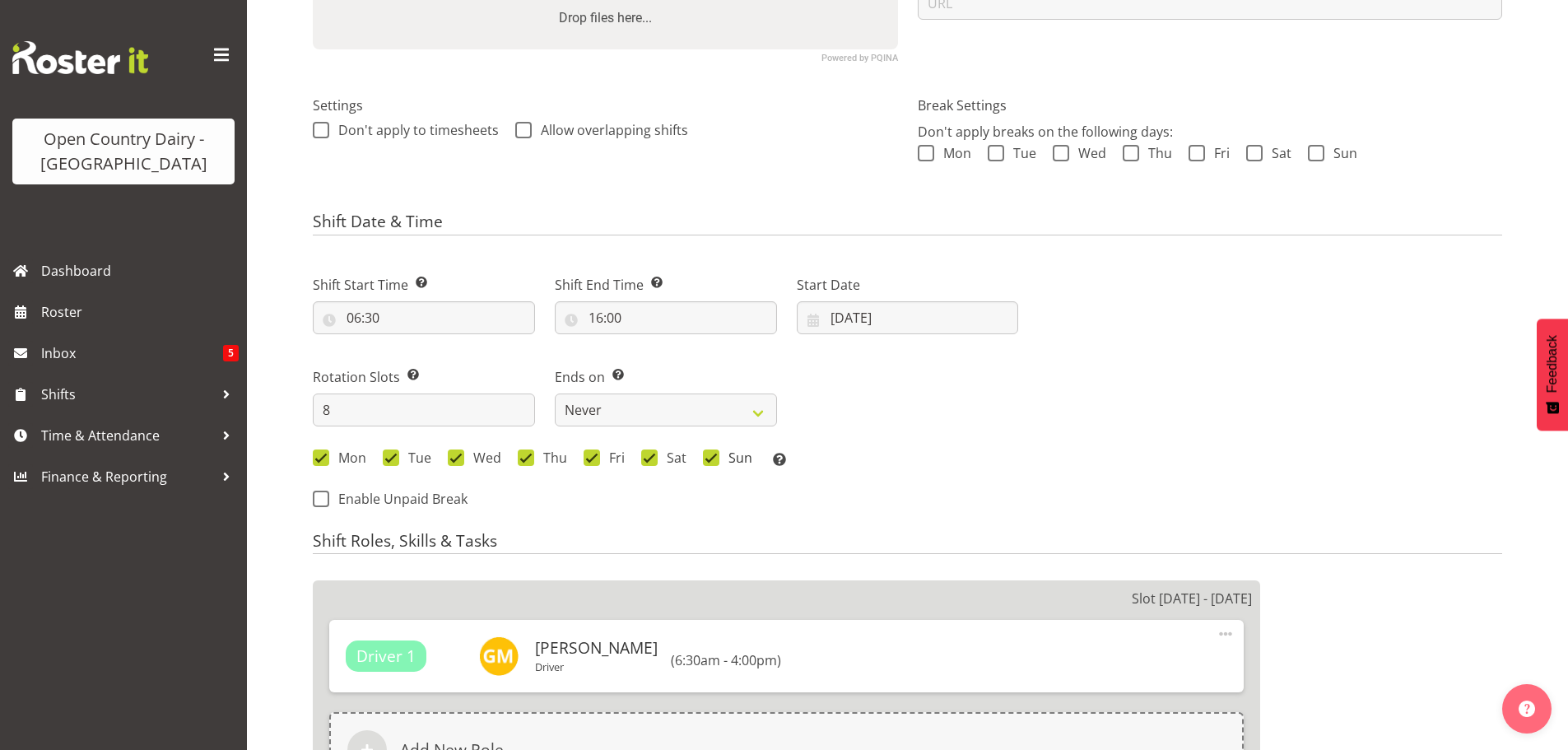
select select
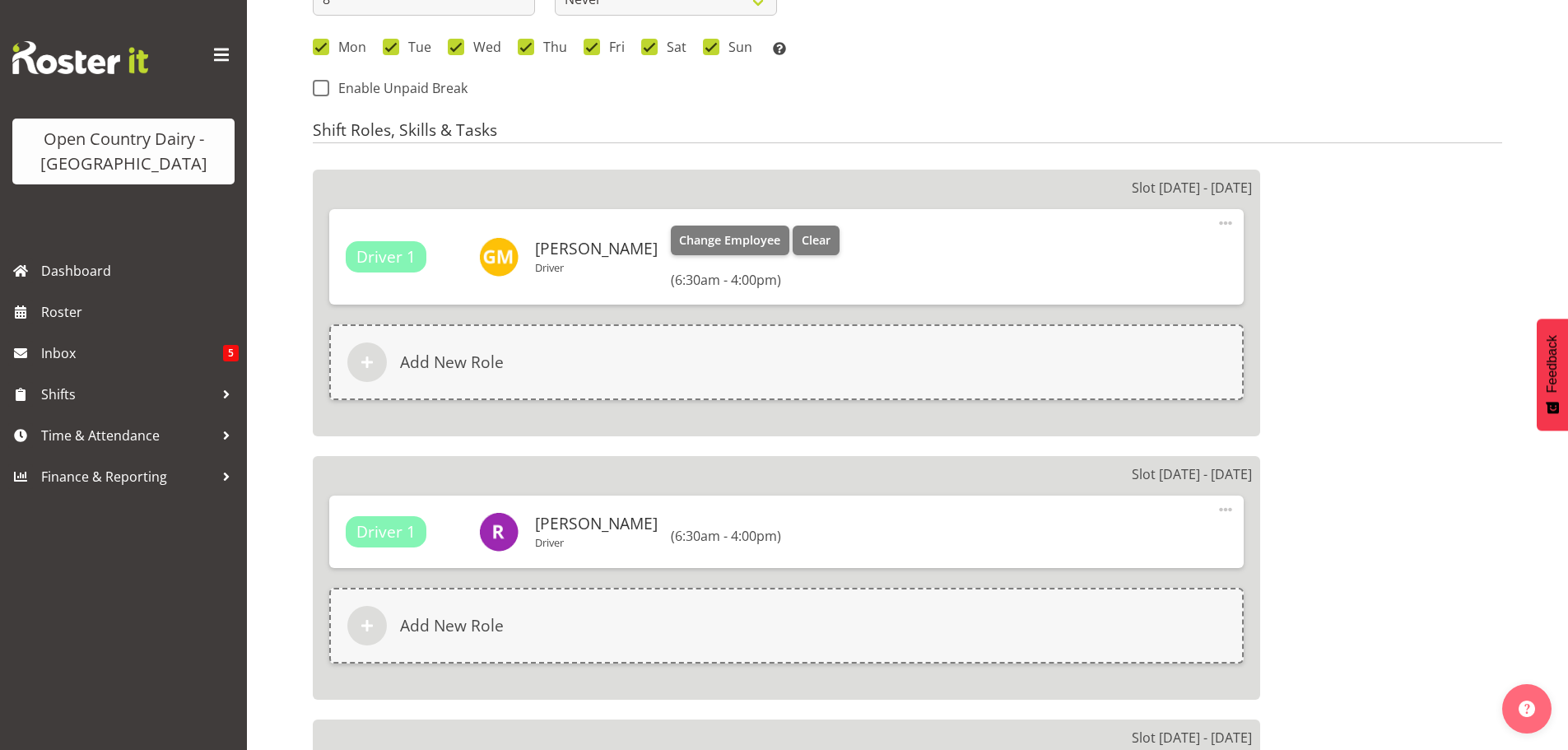
select select
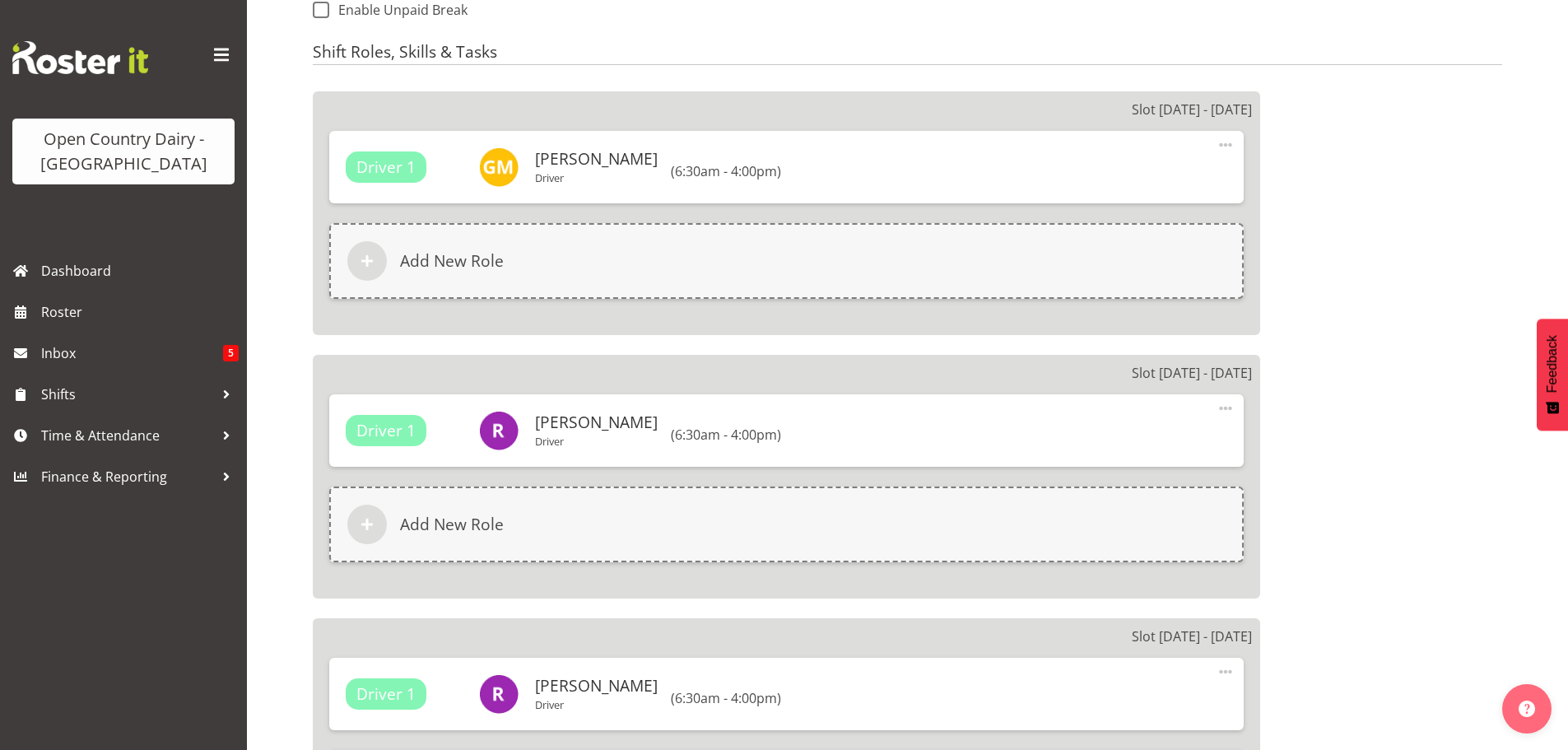
select select
select select "1054"
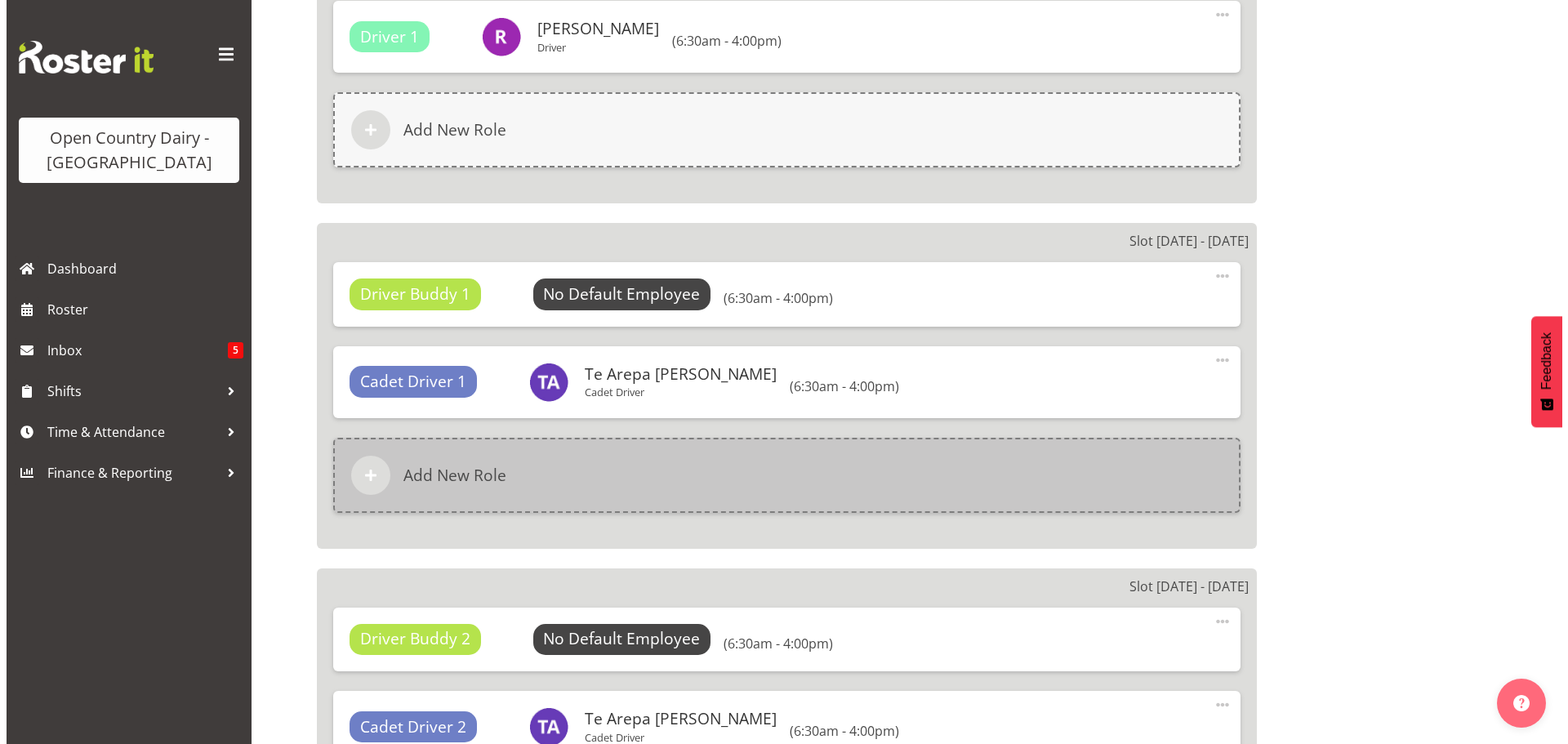
scroll to position [1628, 0]
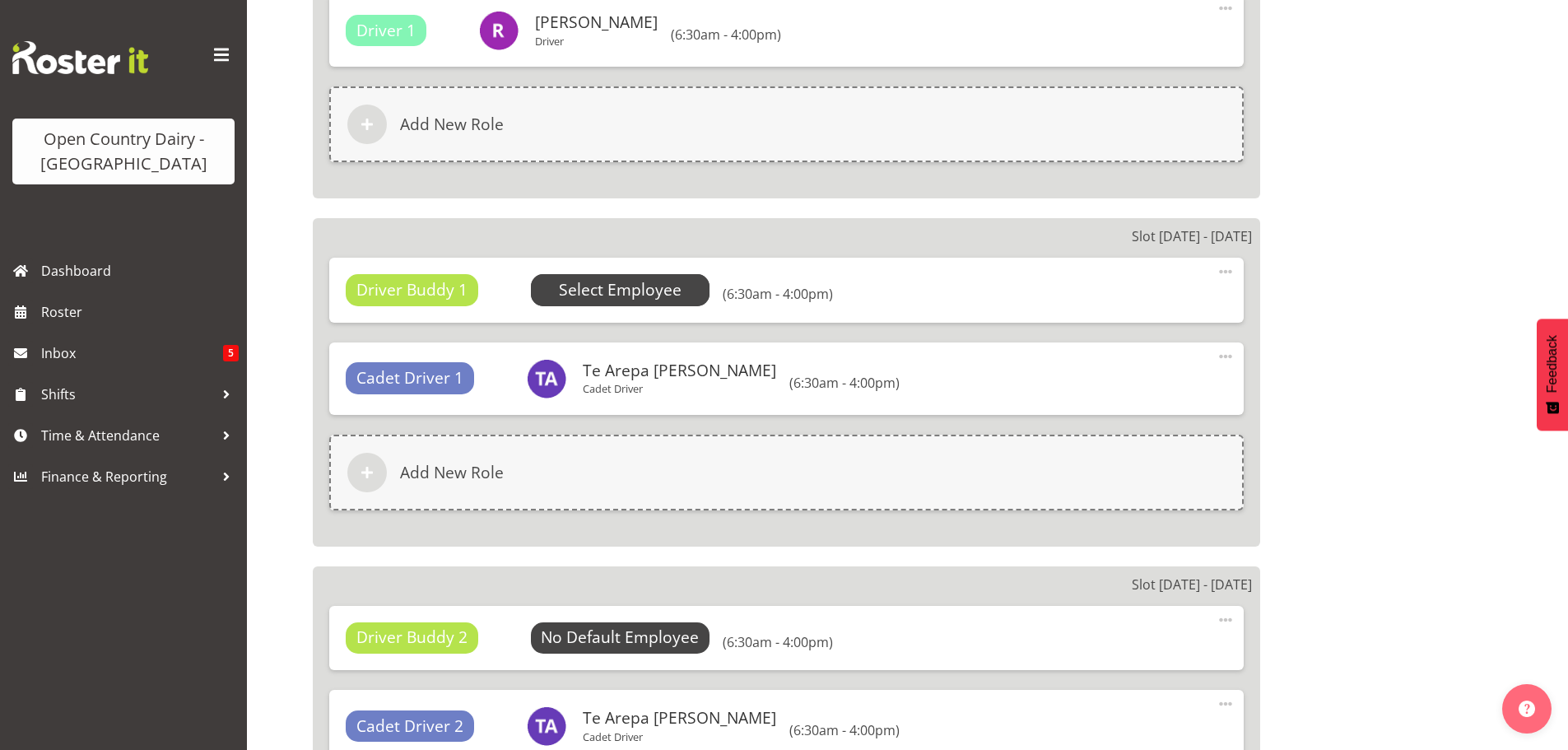
click at [606, 295] on span "Select Employee" at bounding box center [620, 290] width 123 height 24
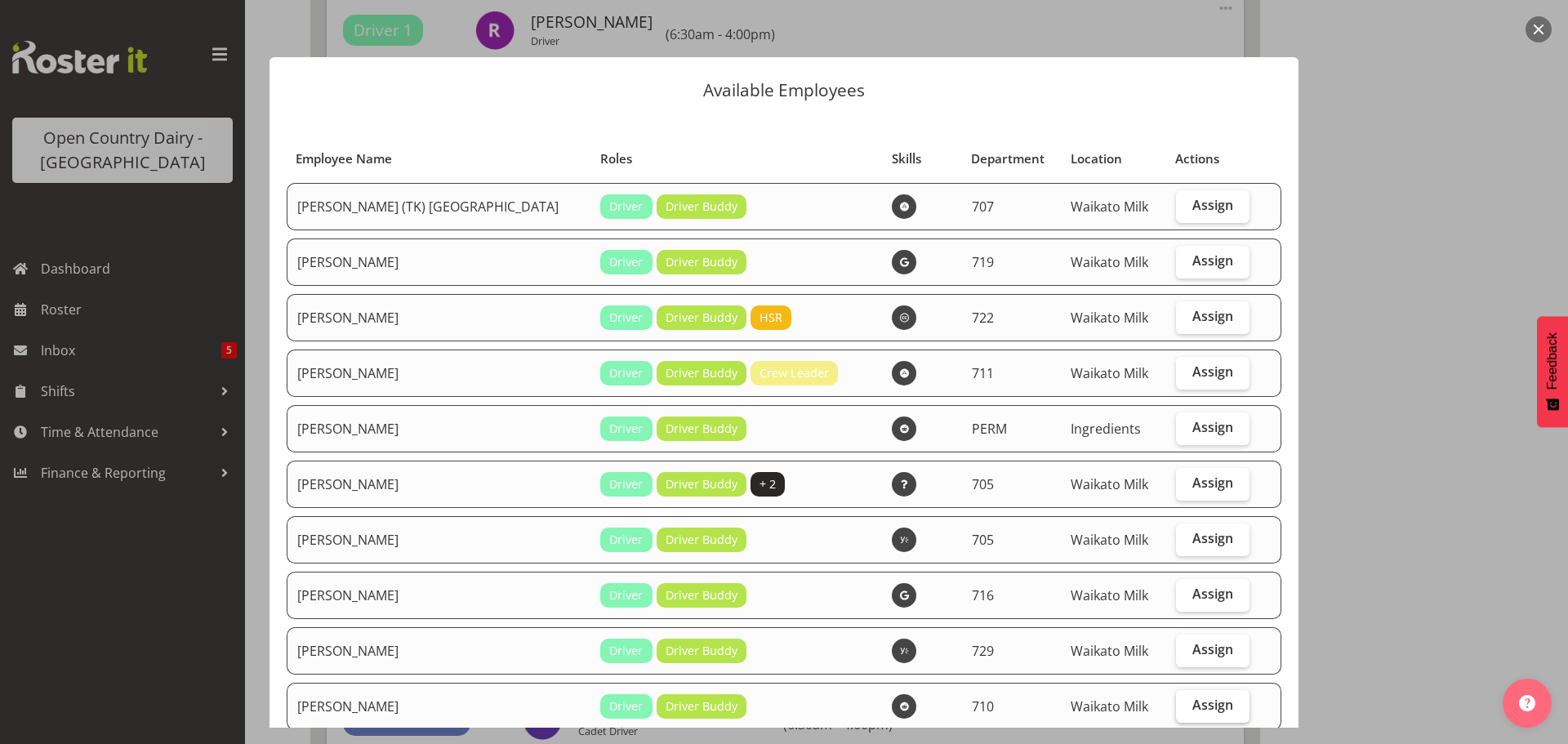
click at [1192, 704] on span "Assign" at bounding box center [1213, 704] width 41 height 17
click at [1186, 704] on input "Assign" at bounding box center [1180, 705] width 11 height 11
checkbox input "true"
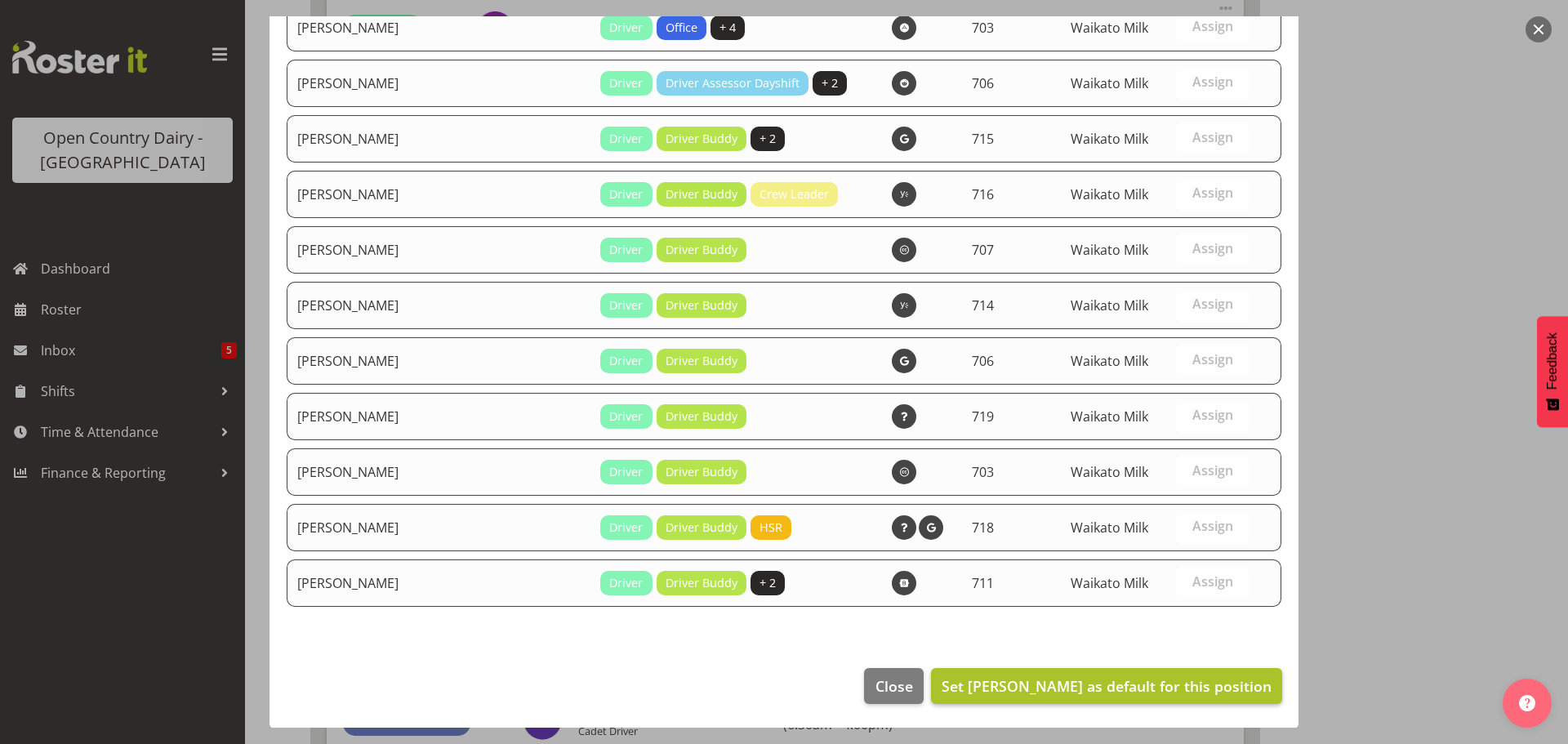
scroll to position [1568, 0]
click at [1151, 683] on span "Set Dean Chapman as default for this position" at bounding box center [1106, 685] width 330 height 19
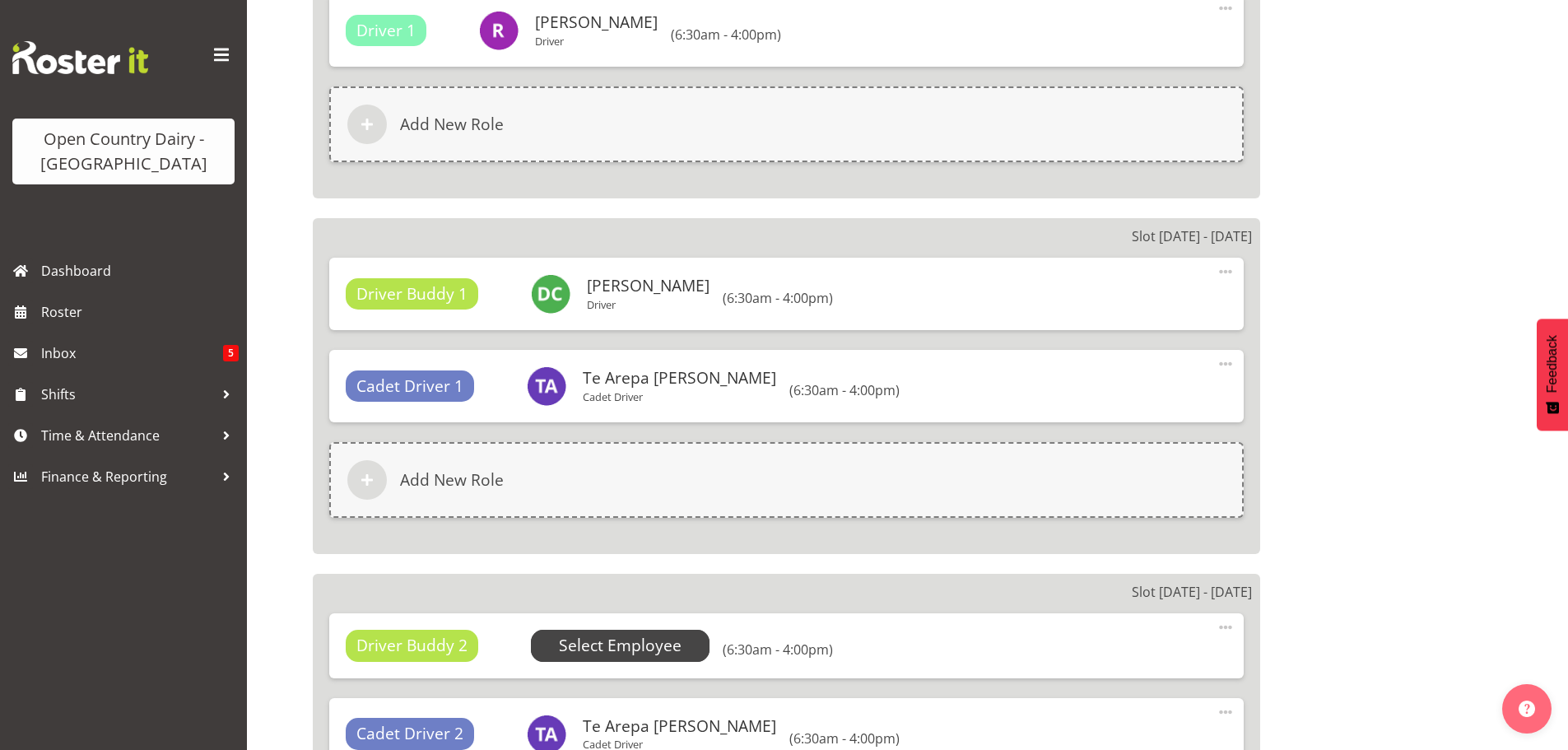
click at [598, 646] on span "Select Employee" at bounding box center [620, 646] width 123 height 24
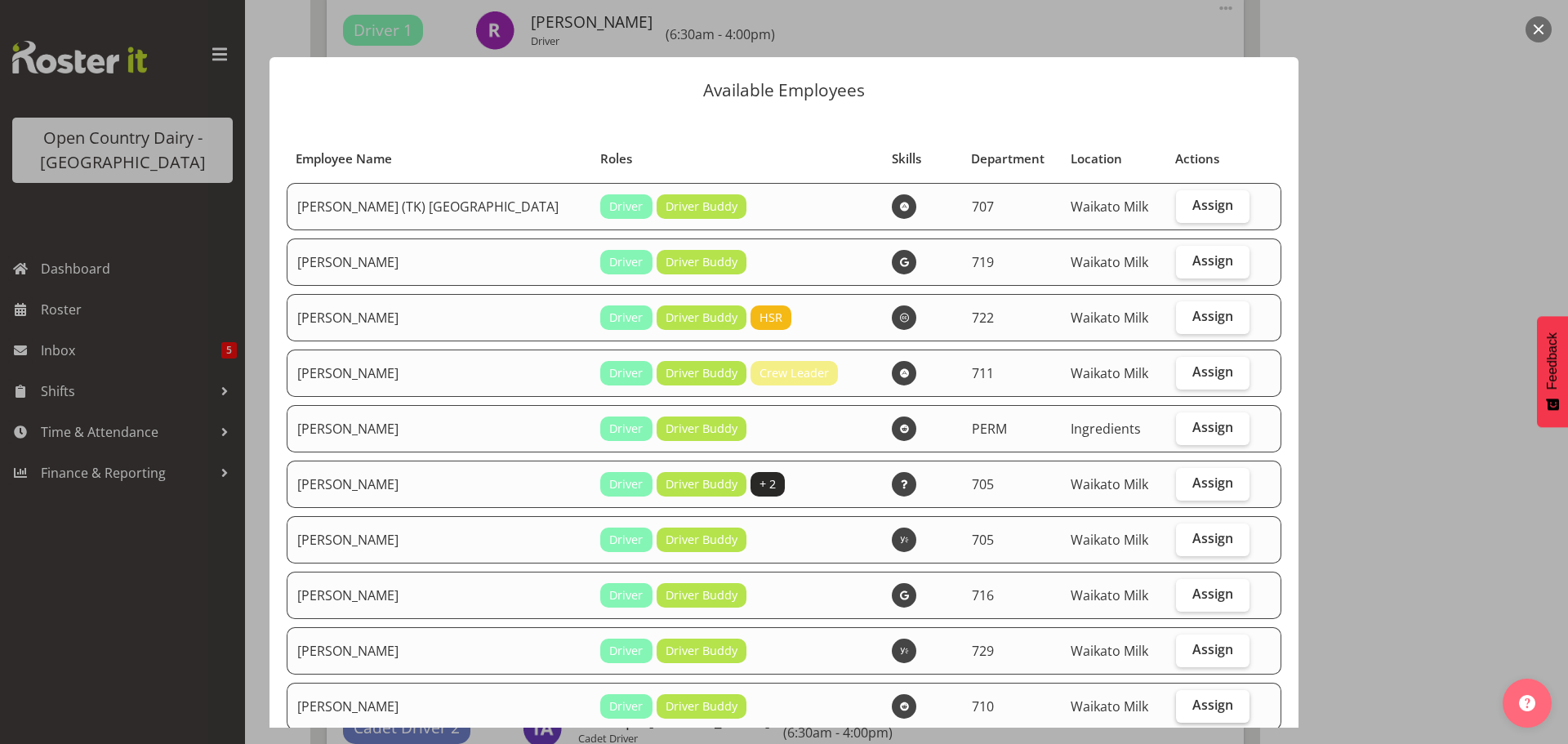
click at [1192, 702] on span "Assign" at bounding box center [1213, 704] width 41 height 17
click at [1181, 702] on input "Assign" at bounding box center [1180, 705] width 11 height 11
checkbox input "true"
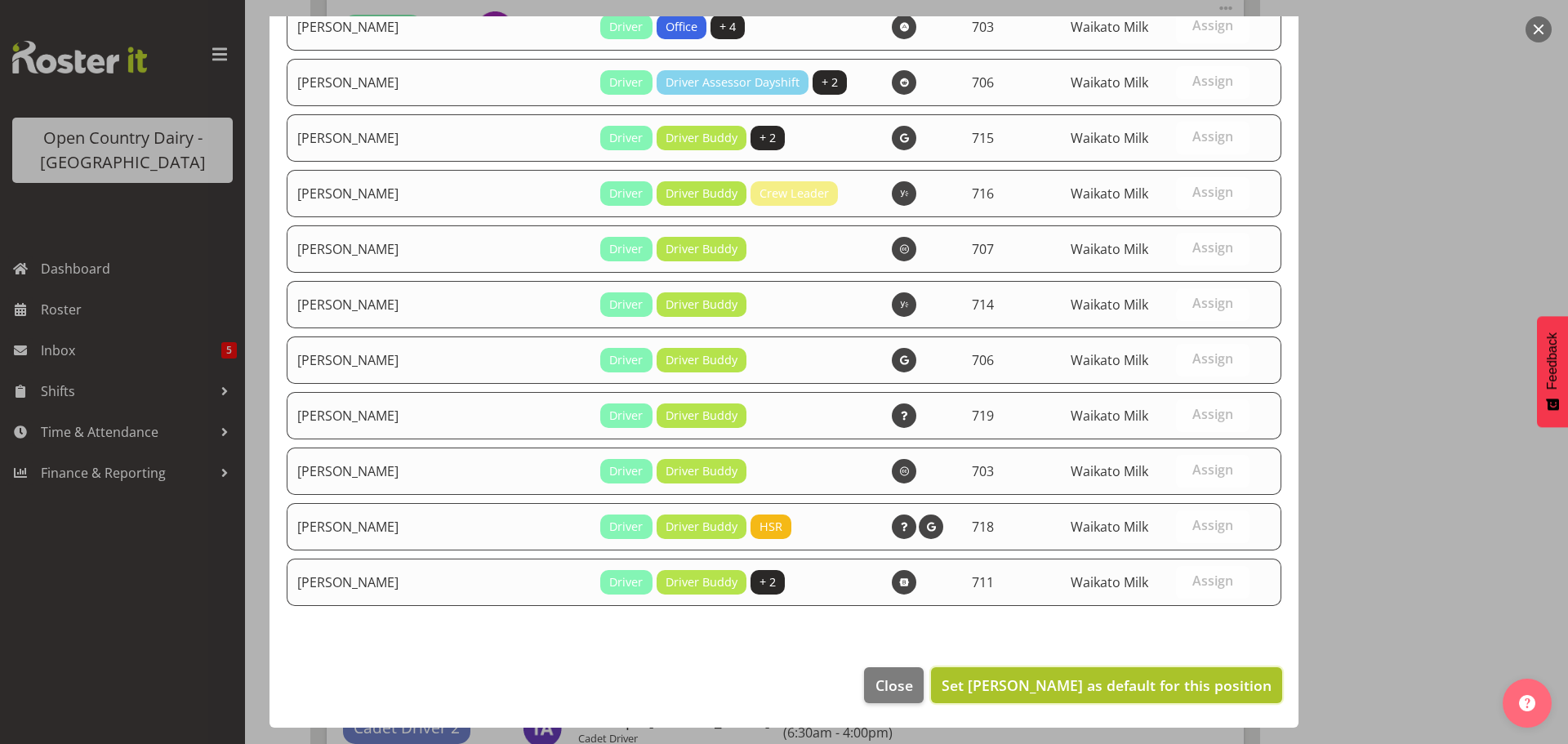
click at [1140, 681] on span "Set Dean Chapman as default for this position" at bounding box center [1106, 685] width 330 height 19
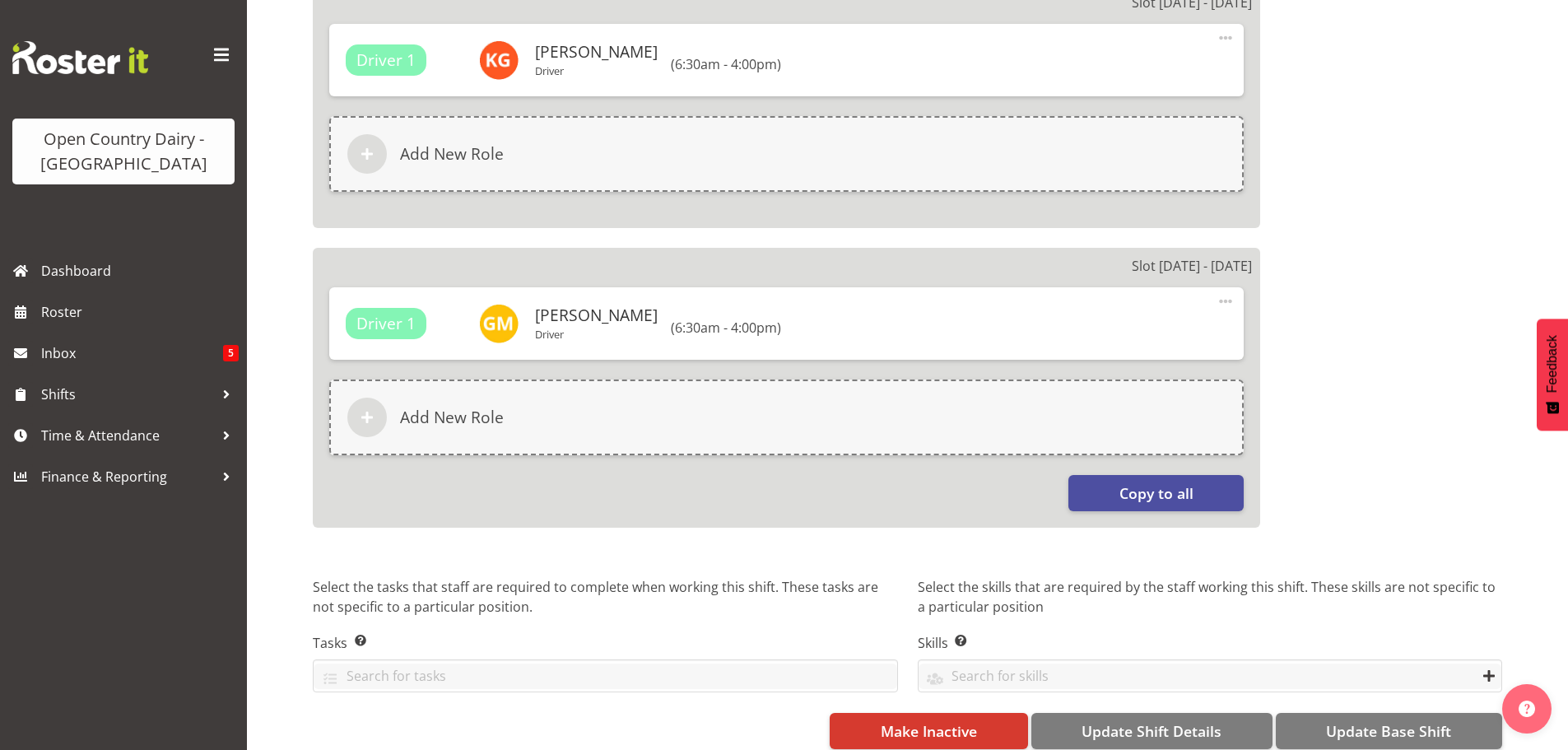
scroll to position [2873, 0]
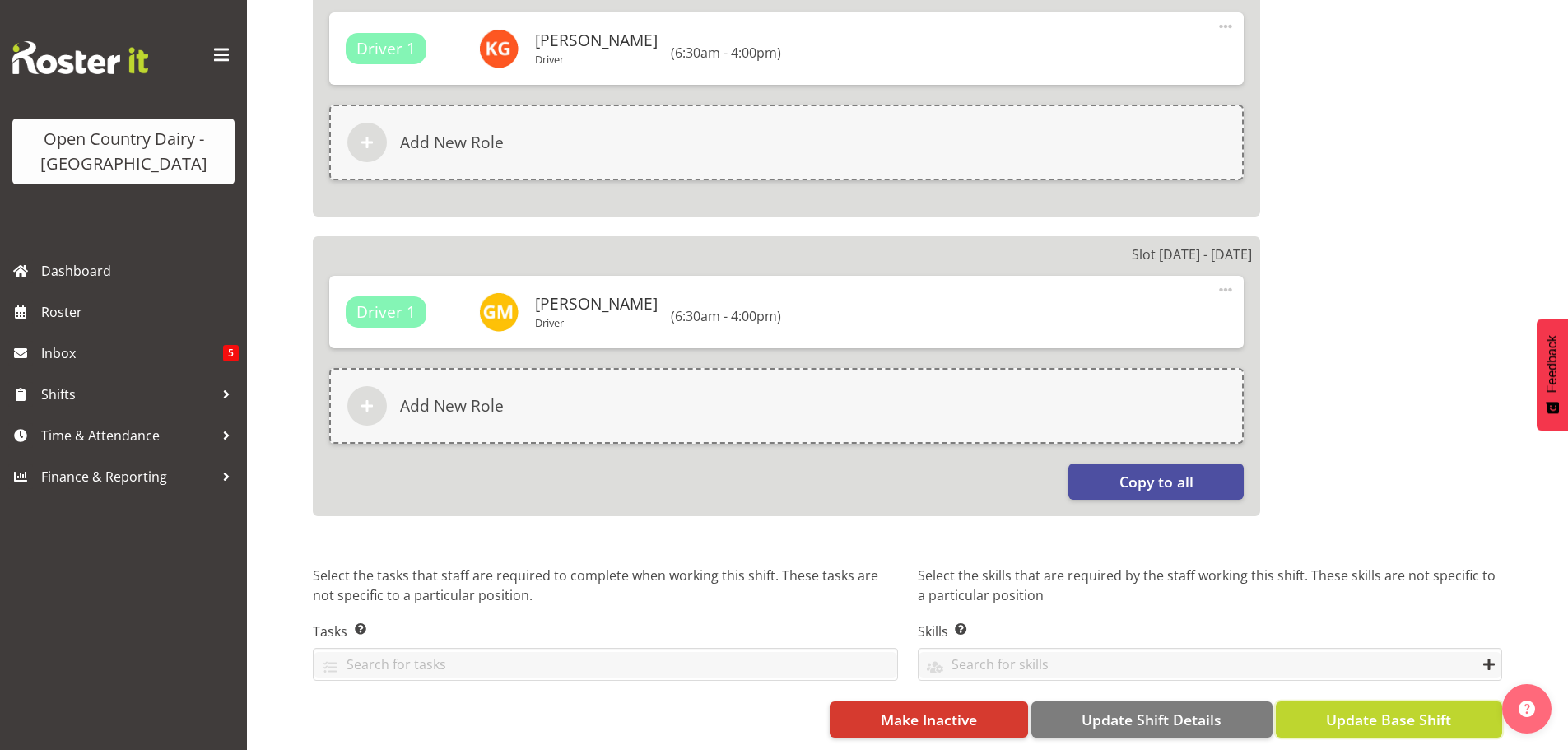
click at [1388, 709] on span "Update Base Shift" at bounding box center [1388, 720] width 125 height 22
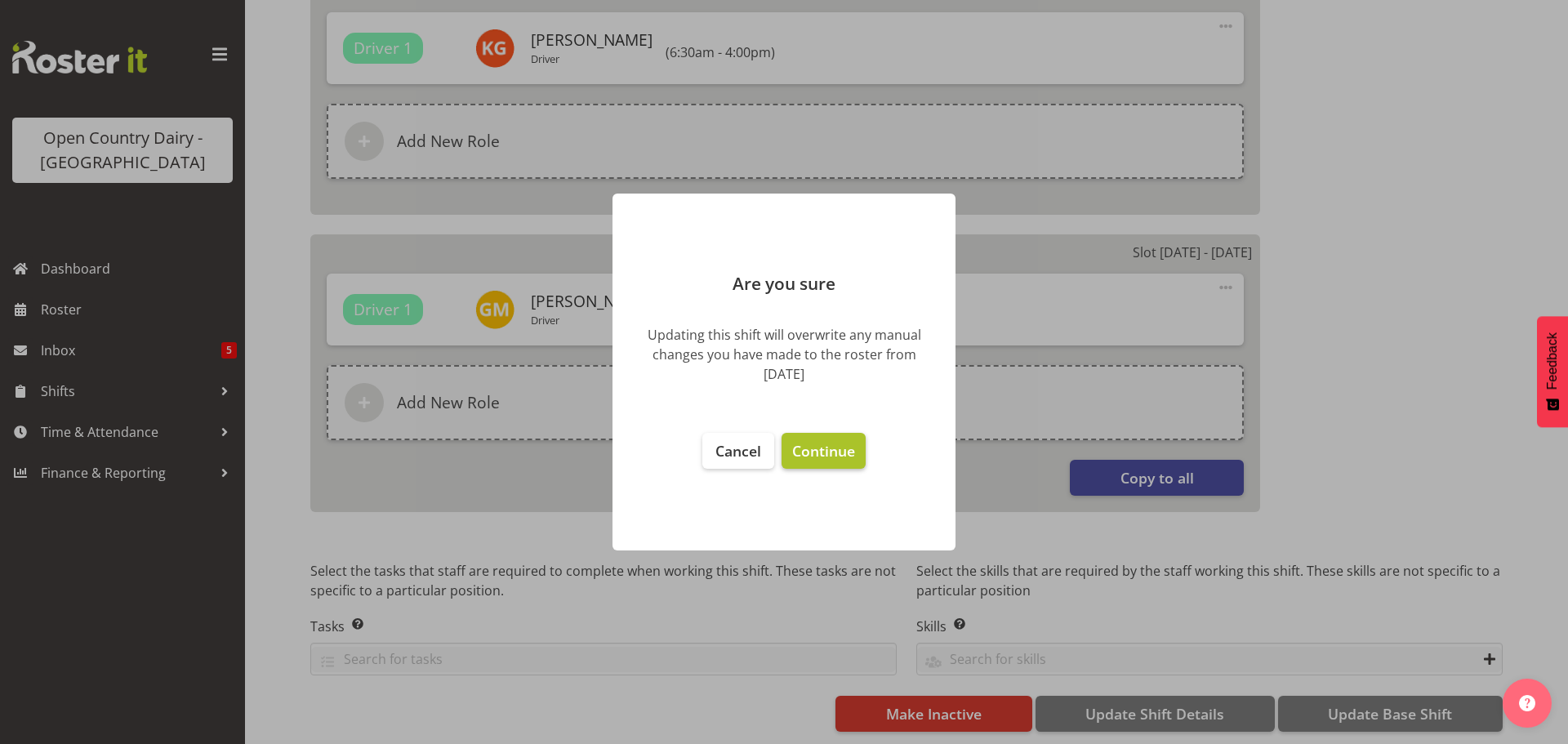
select select "875"
click at [827, 444] on span "Continue" at bounding box center [823, 451] width 63 height 19
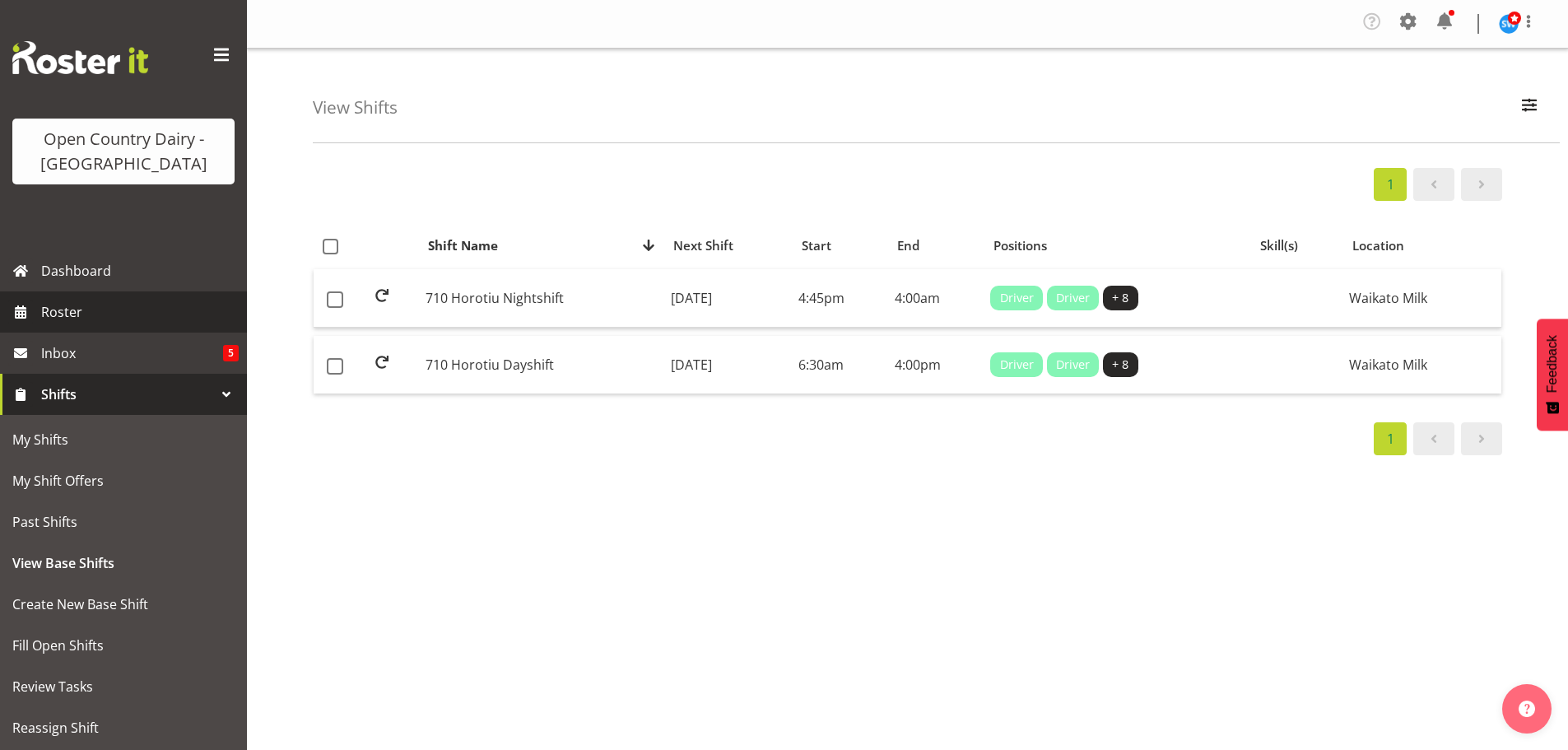
click at [67, 312] on span "Roster" at bounding box center [139, 311] width 197 height 25
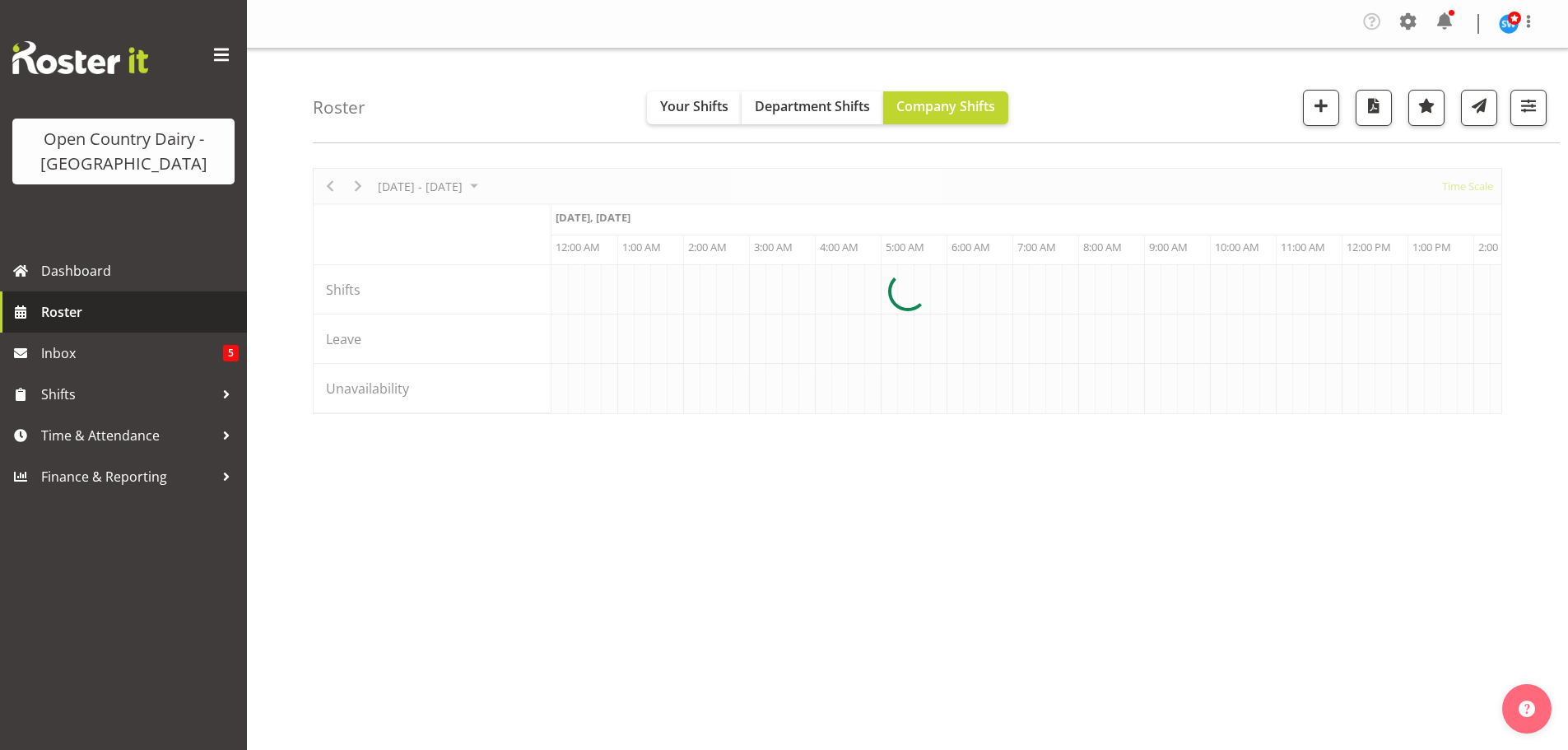
scroll to position [0, 6323]
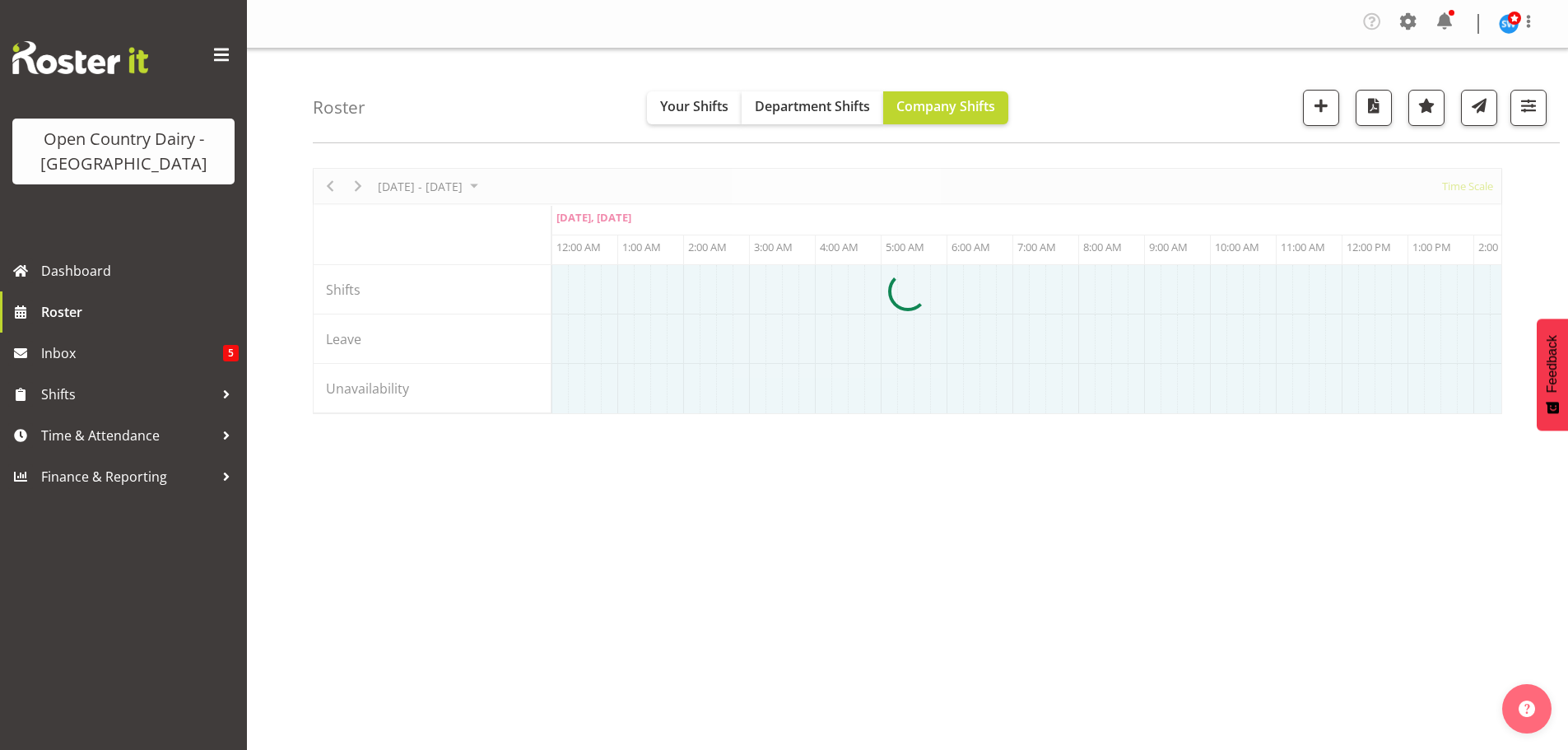
click at [356, 183] on div at bounding box center [908, 291] width 1190 height 246
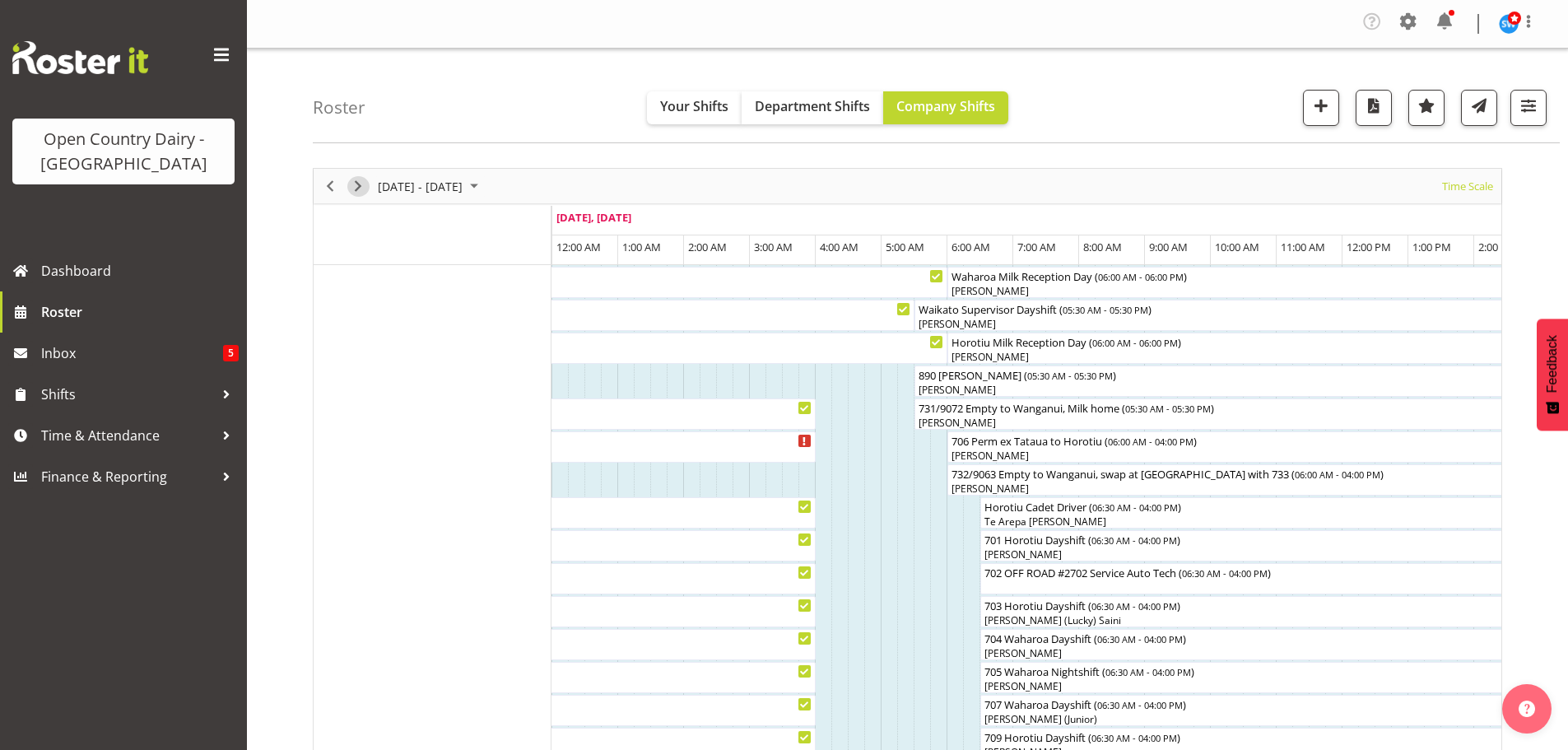
click at [359, 188] on span "Next" at bounding box center [358, 186] width 20 height 21
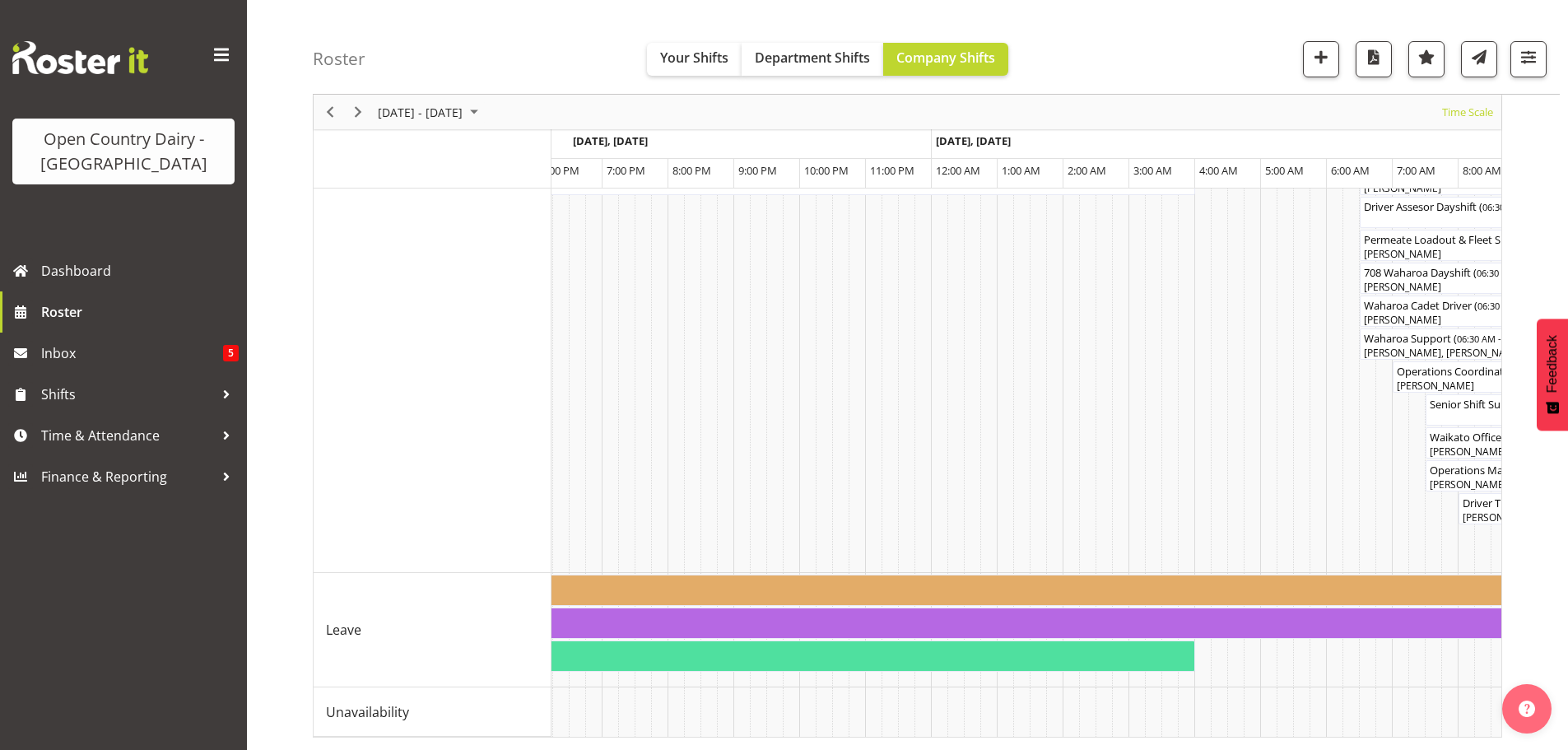
scroll to position [0, 1218]
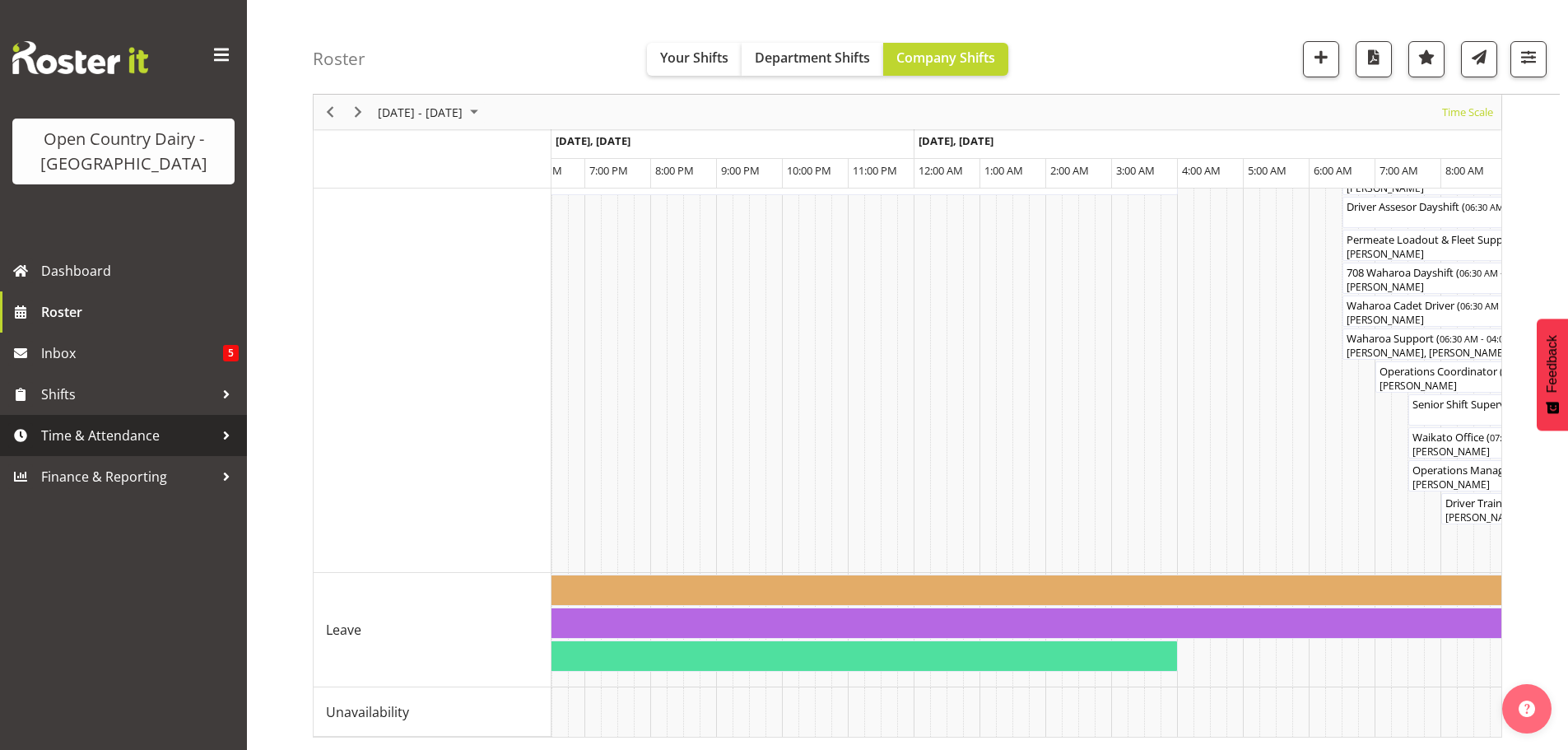
click at [90, 432] on span "Time & Attendance" at bounding box center [128, 435] width 173 height 25
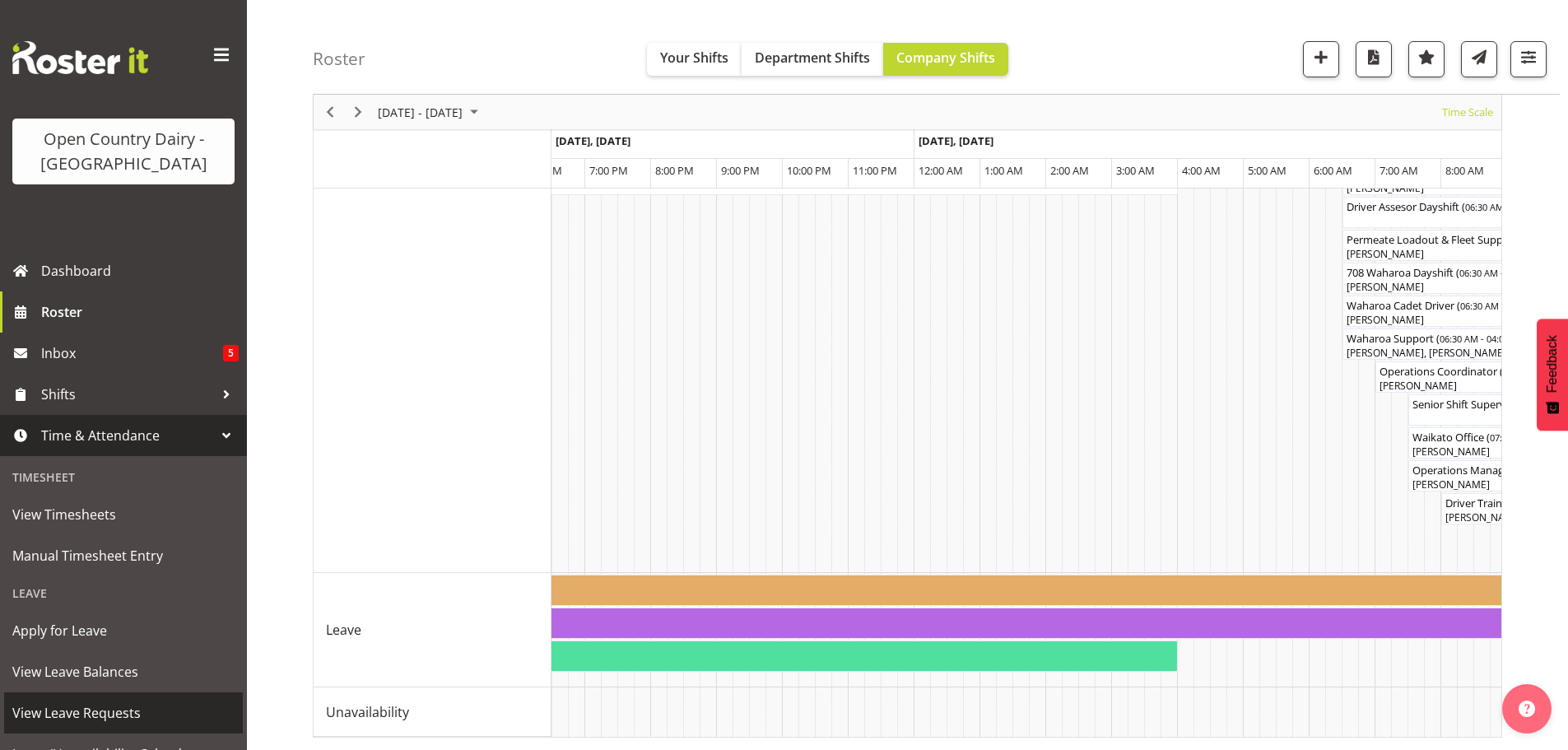
click at [75, 711] on span "View Leave Requests" at bounding box center [124, 713] width 222 height 25
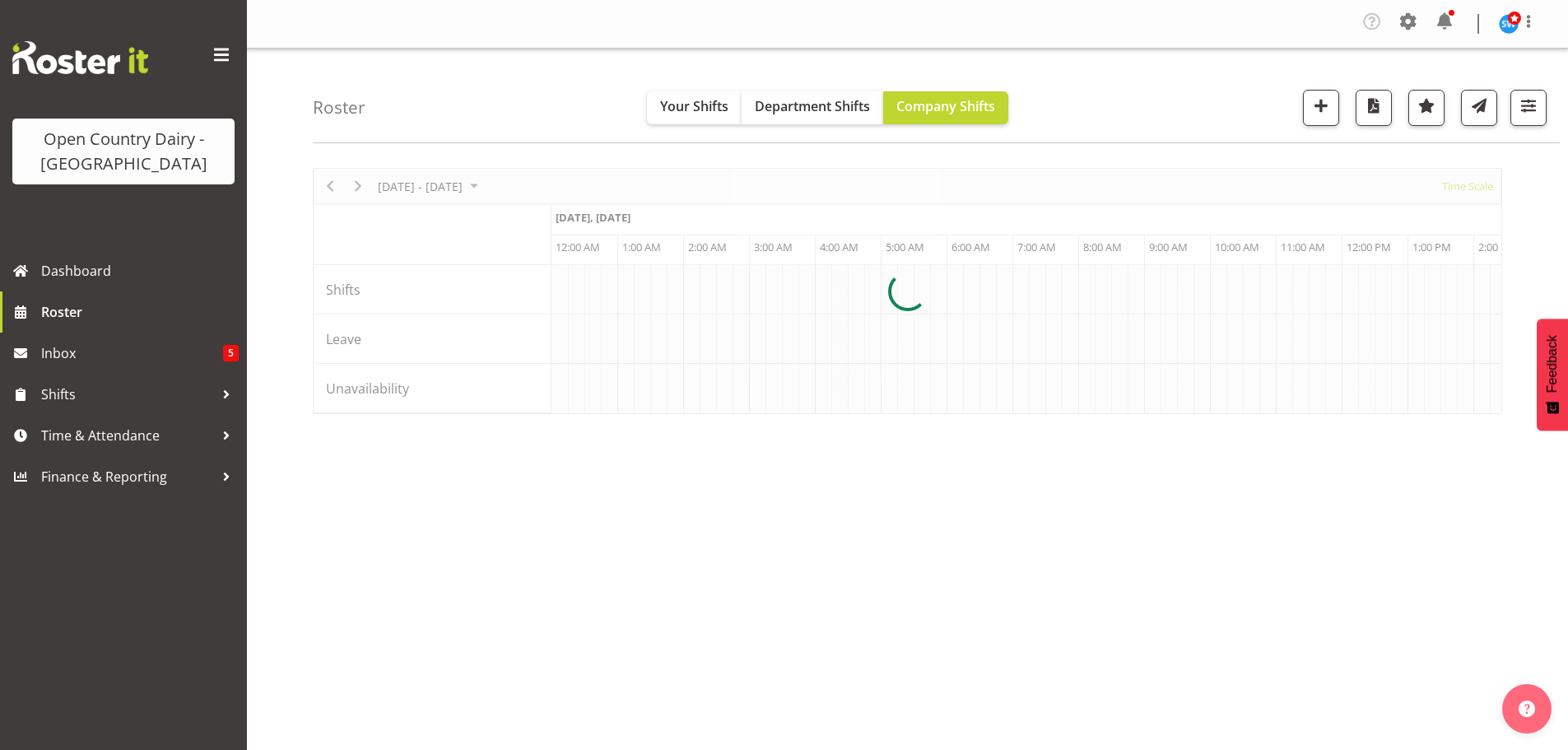
scroll to position [0, 6323]
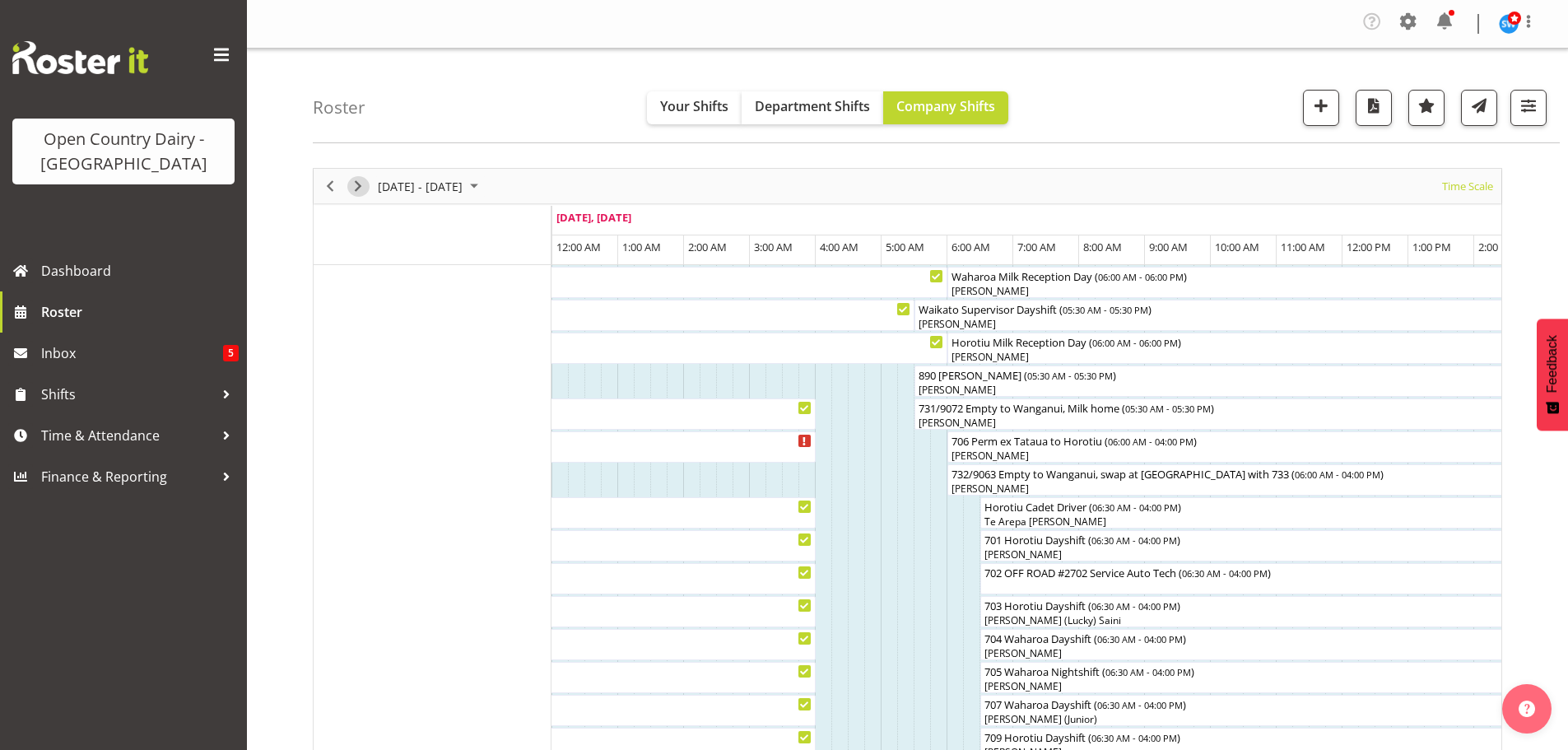
click at [359, 187] on span "Next" at bounding box center [358, 186] width 20 height 21
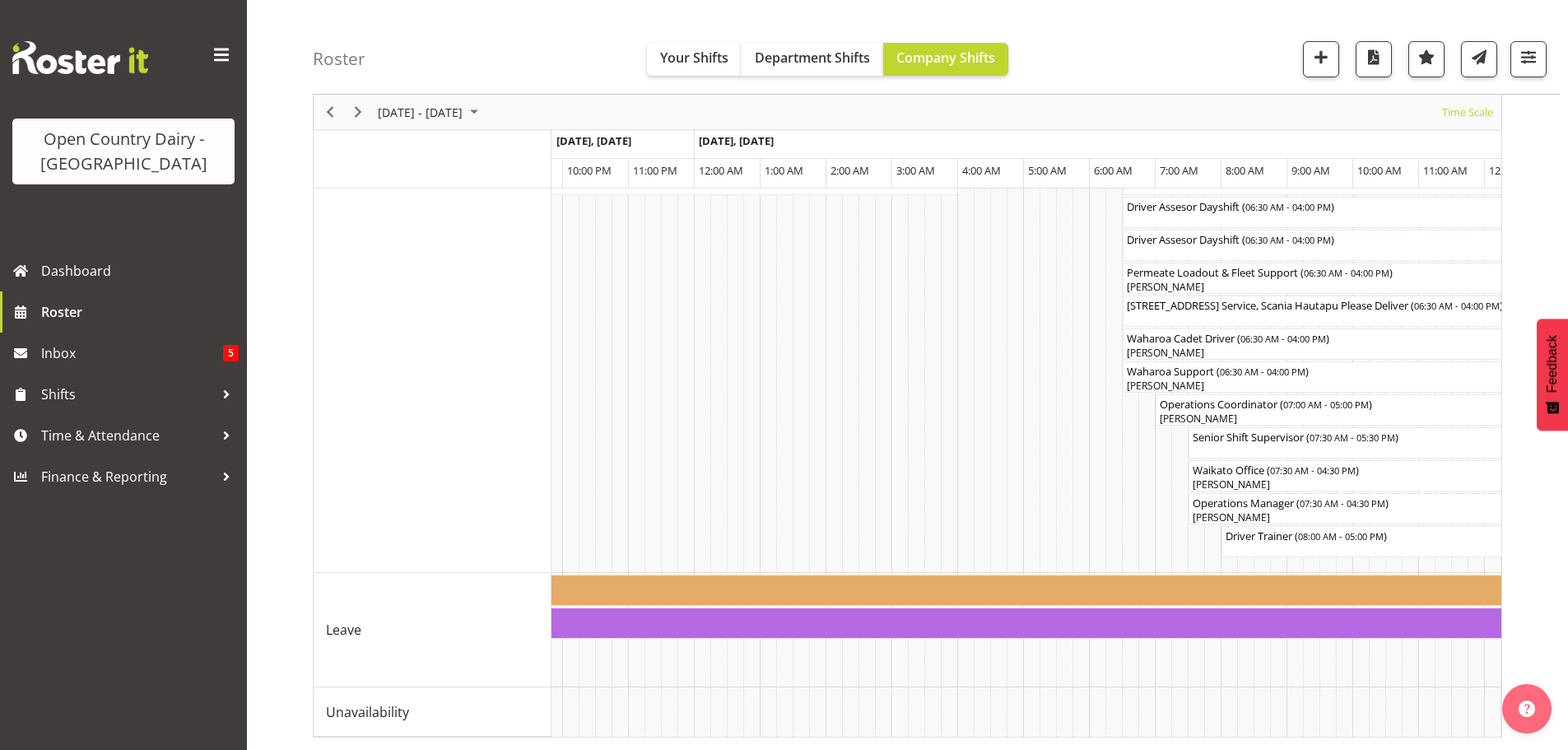
scroll to position [0, 3043]
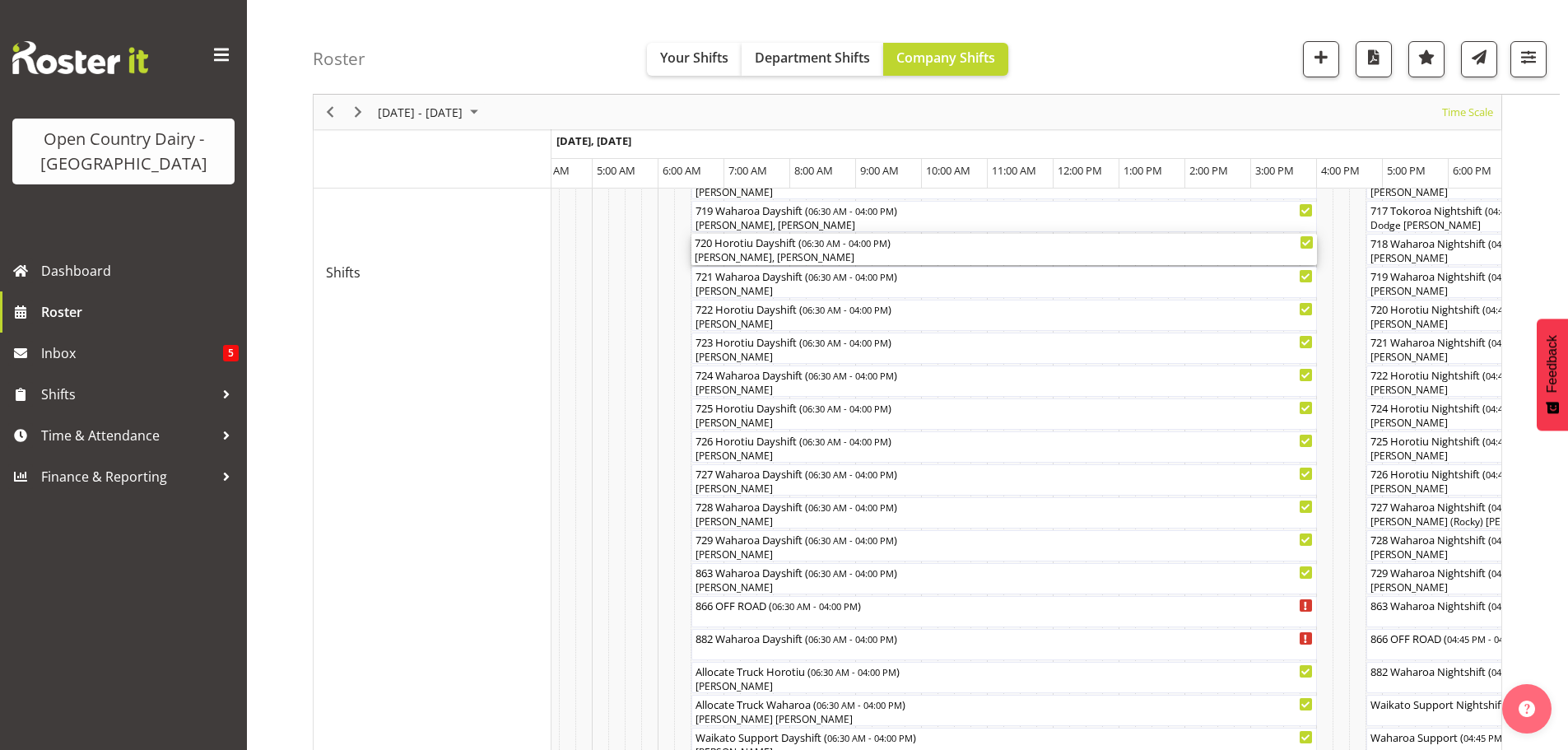
click at [752, 255] on div "Antony Lockyer, Garry Hooper" at bounding box center [1004, 257] width 620 height 15
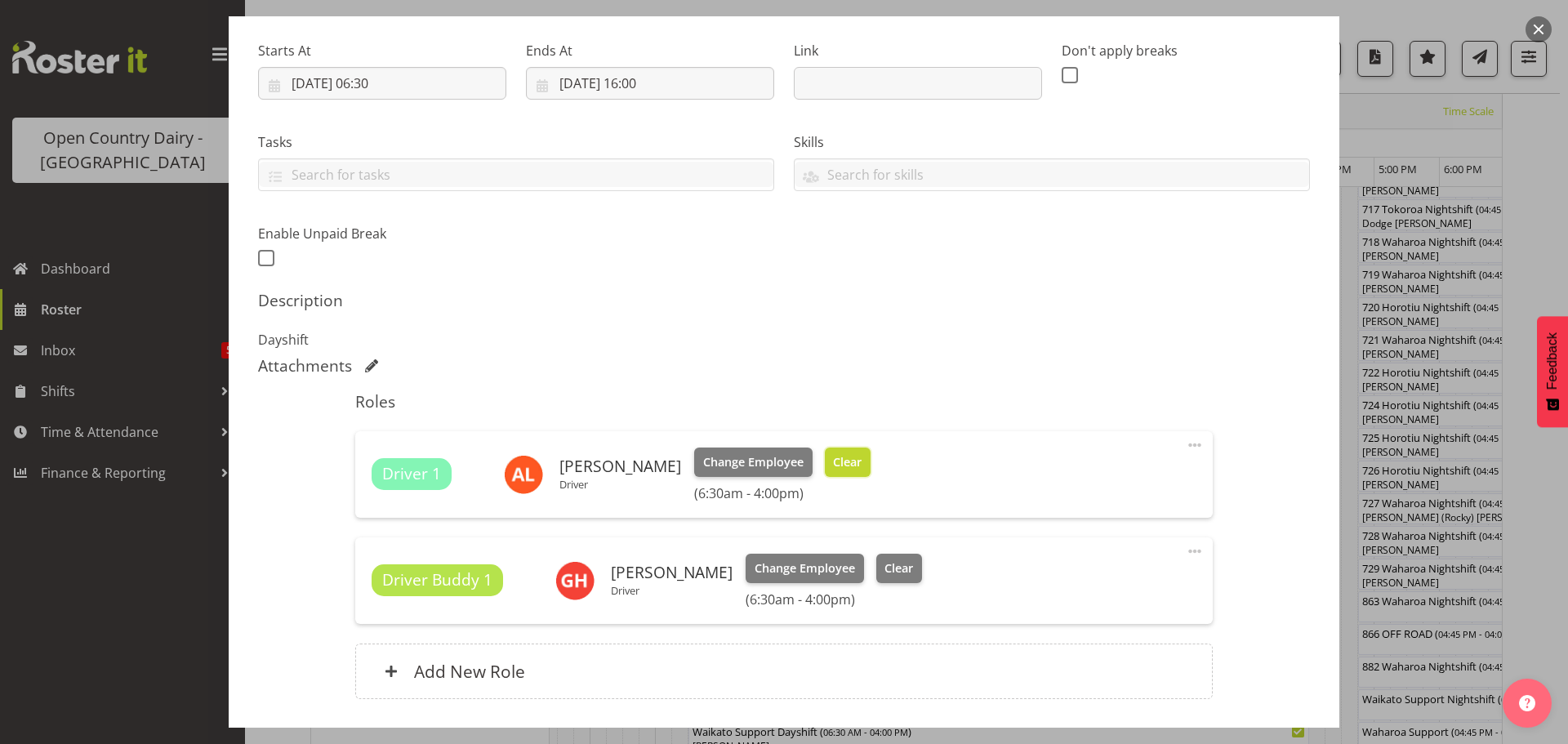
click at [833, 463] on span "Clear" at bounding box center [846, 462] width 28 height 18
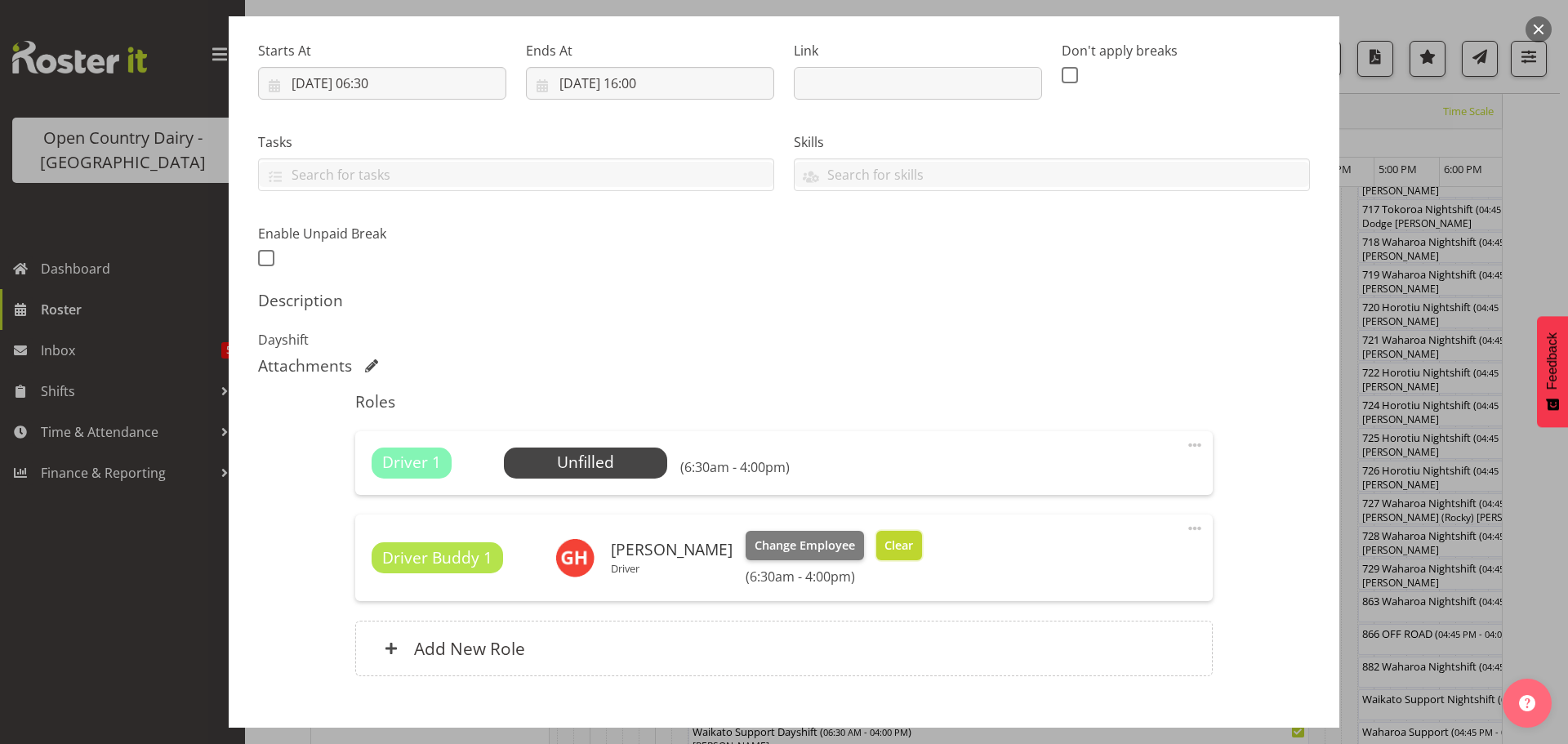
click at [893, 543] on span "Clear" at bounding box center [898, 545] width 28 height 18
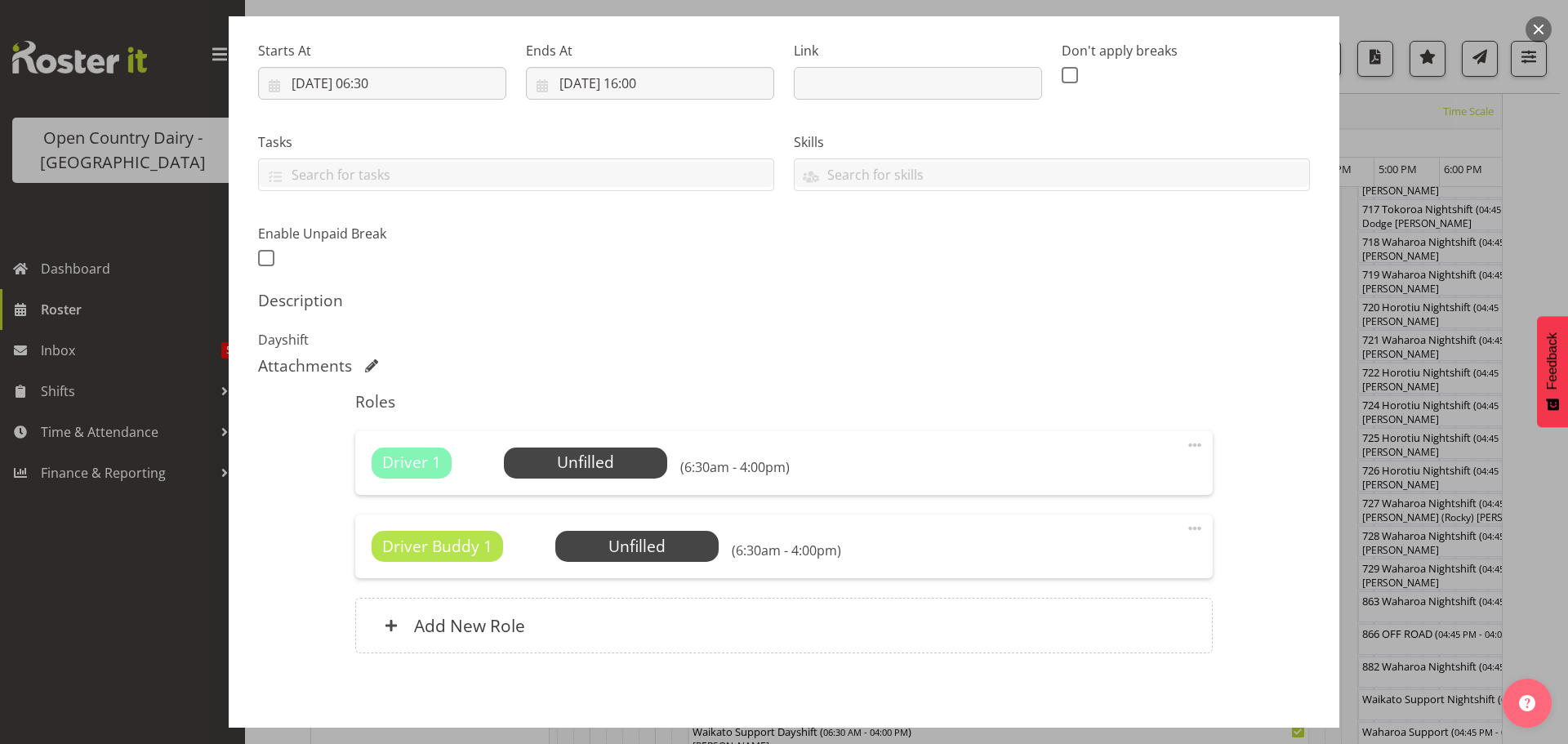
click at [1185, 525] on span at bounding box center [1195, 528] width 19 height 19
click at [1064, 629] on link "Delete" at bounding box center [1126, 626] width 157 height 29
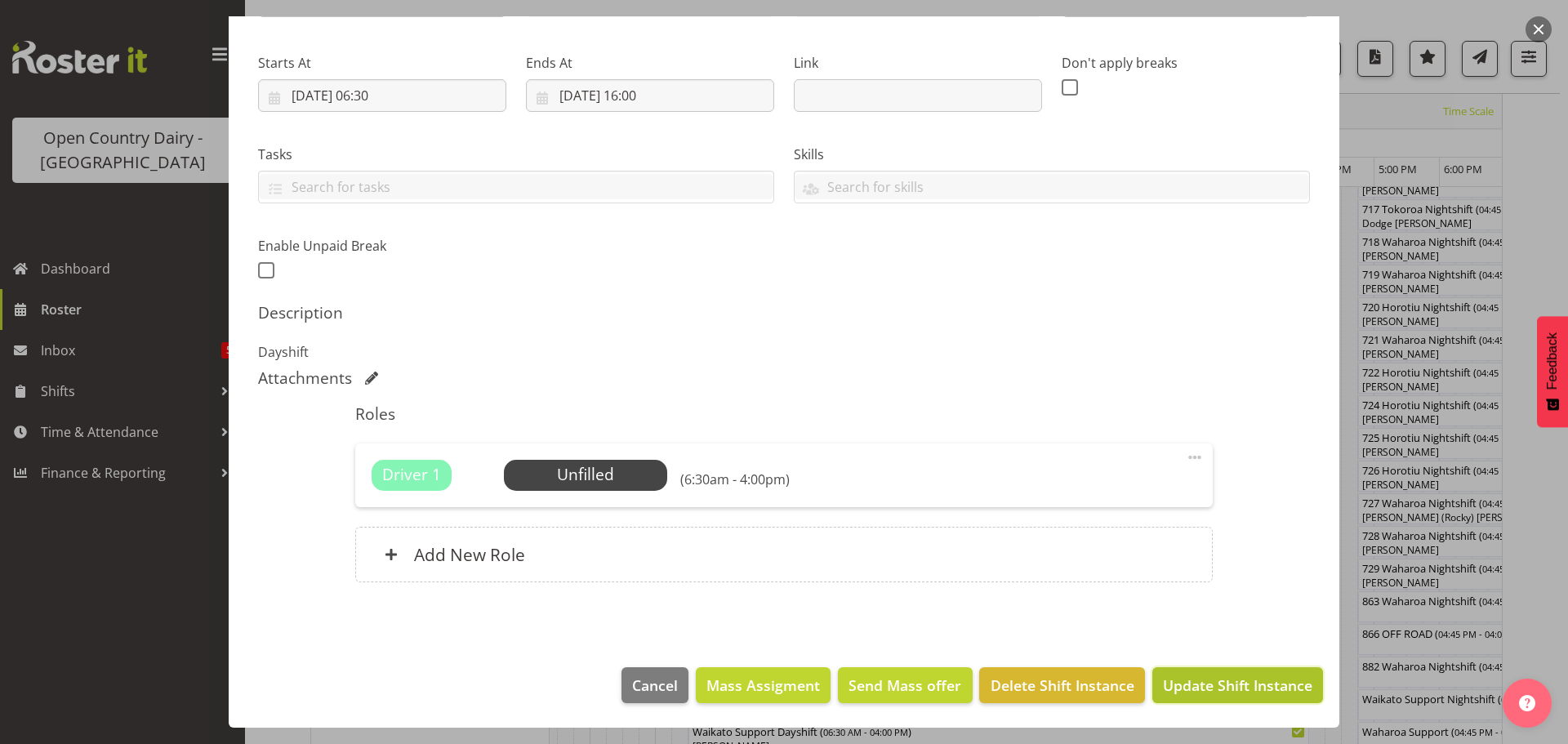
click at [1217, 679] on span "Update Shift Instance" at bounding box center [1237, 686] width 149 height 21
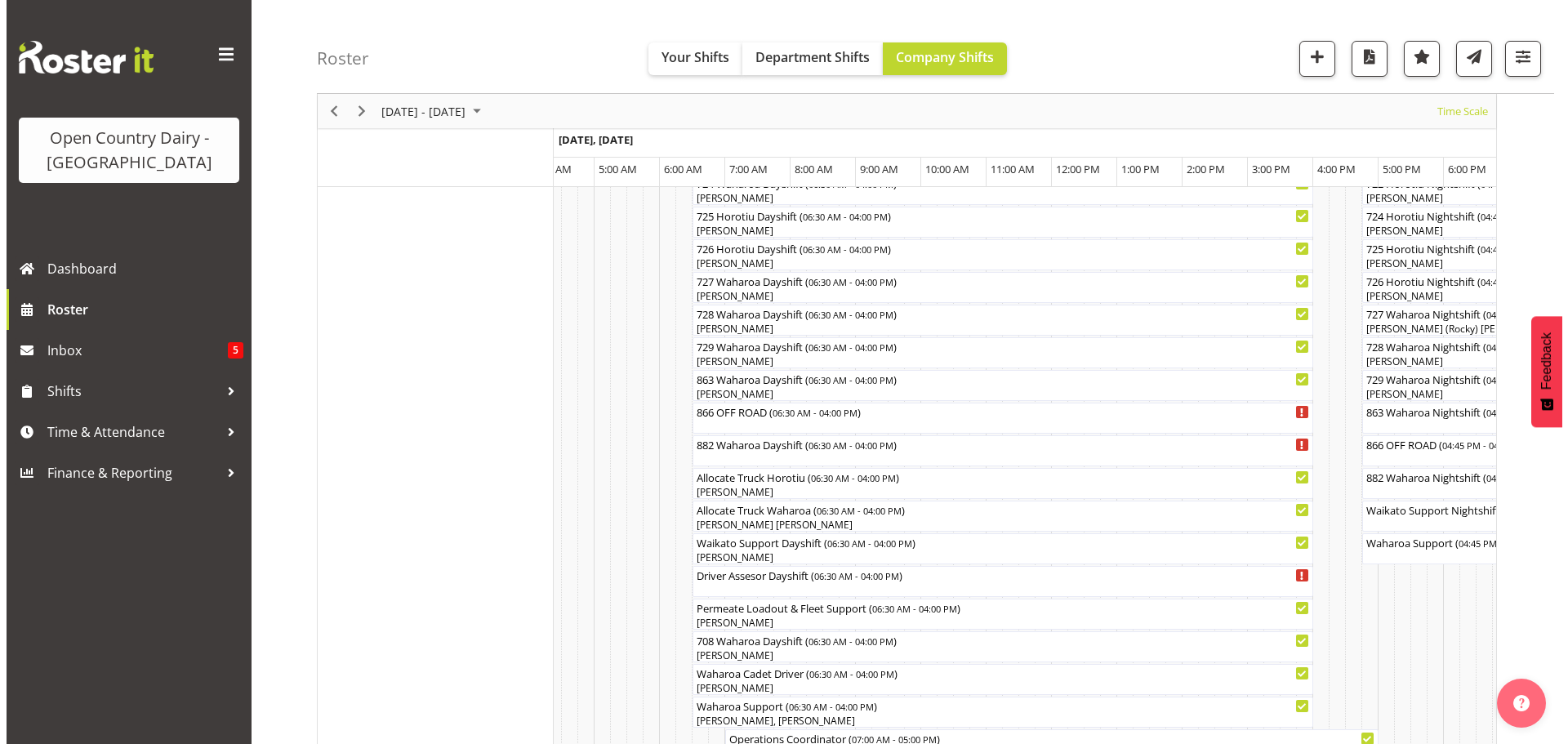
scroll to position [1044, 0]
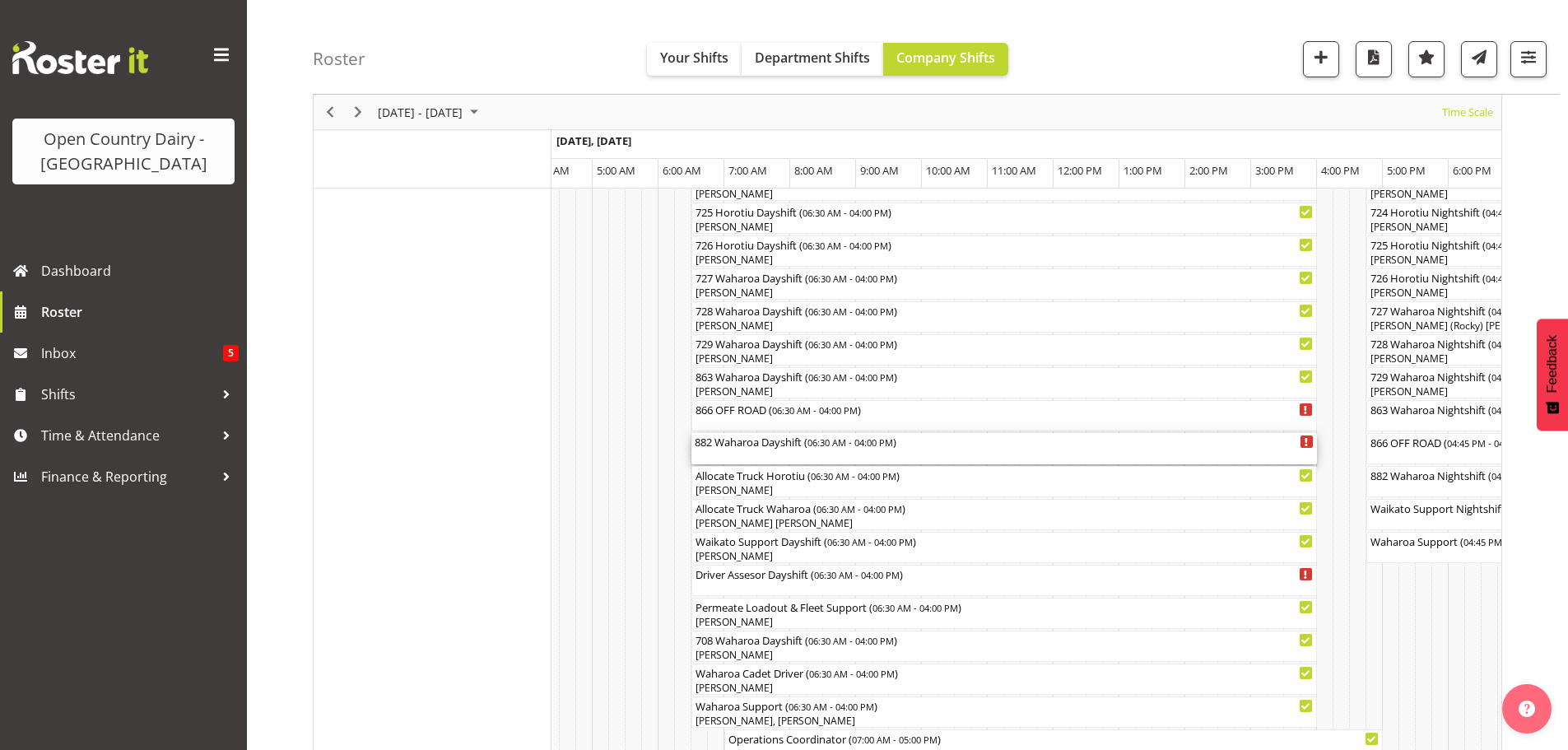
click at [755, 461] on div "882 Waharoa Dayshift ( 06:30 AM - 04:00 PM )" at bounding box center [1004, 449] width 620 height 31
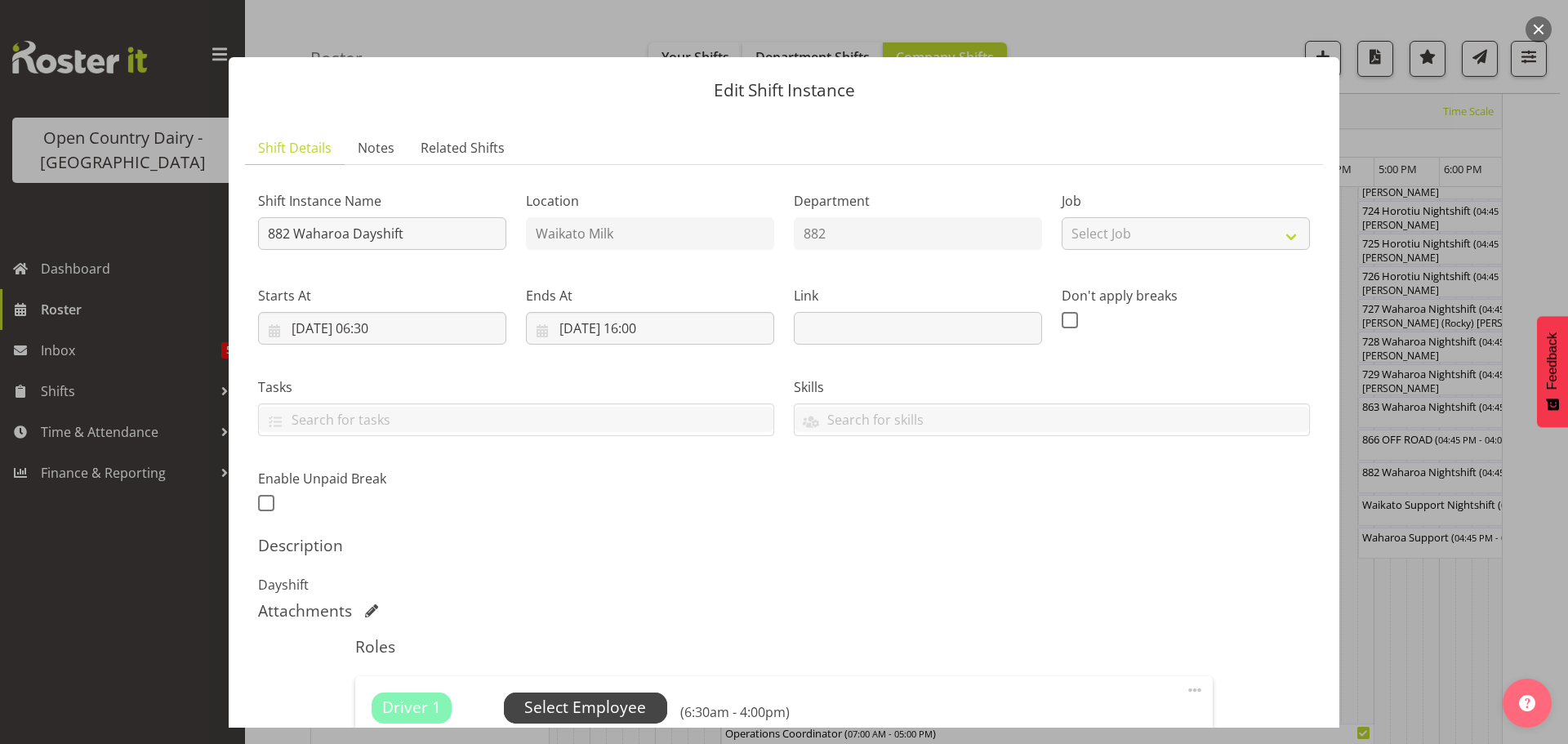
click at [601, 711] on span "Select Employee" at bounding box center [584, 707] width 122 height 23
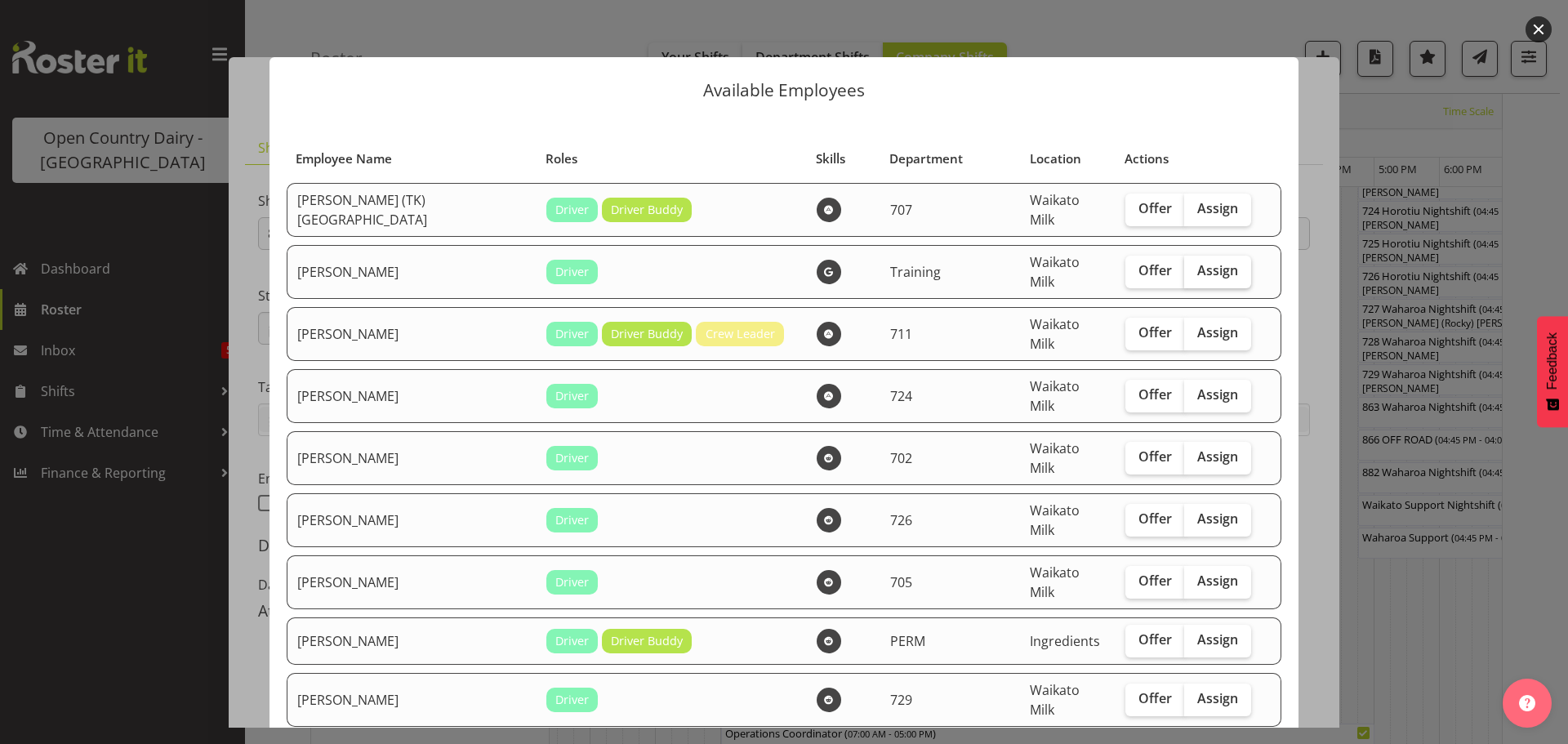
click at [1197, 263] on span "Assign" at bounding box center [1217, 270] width 41 height 17
click at [1185, 266] on input "Assign" at bounding box center [1189, 271] width 11 height 11
checkbox input "true"
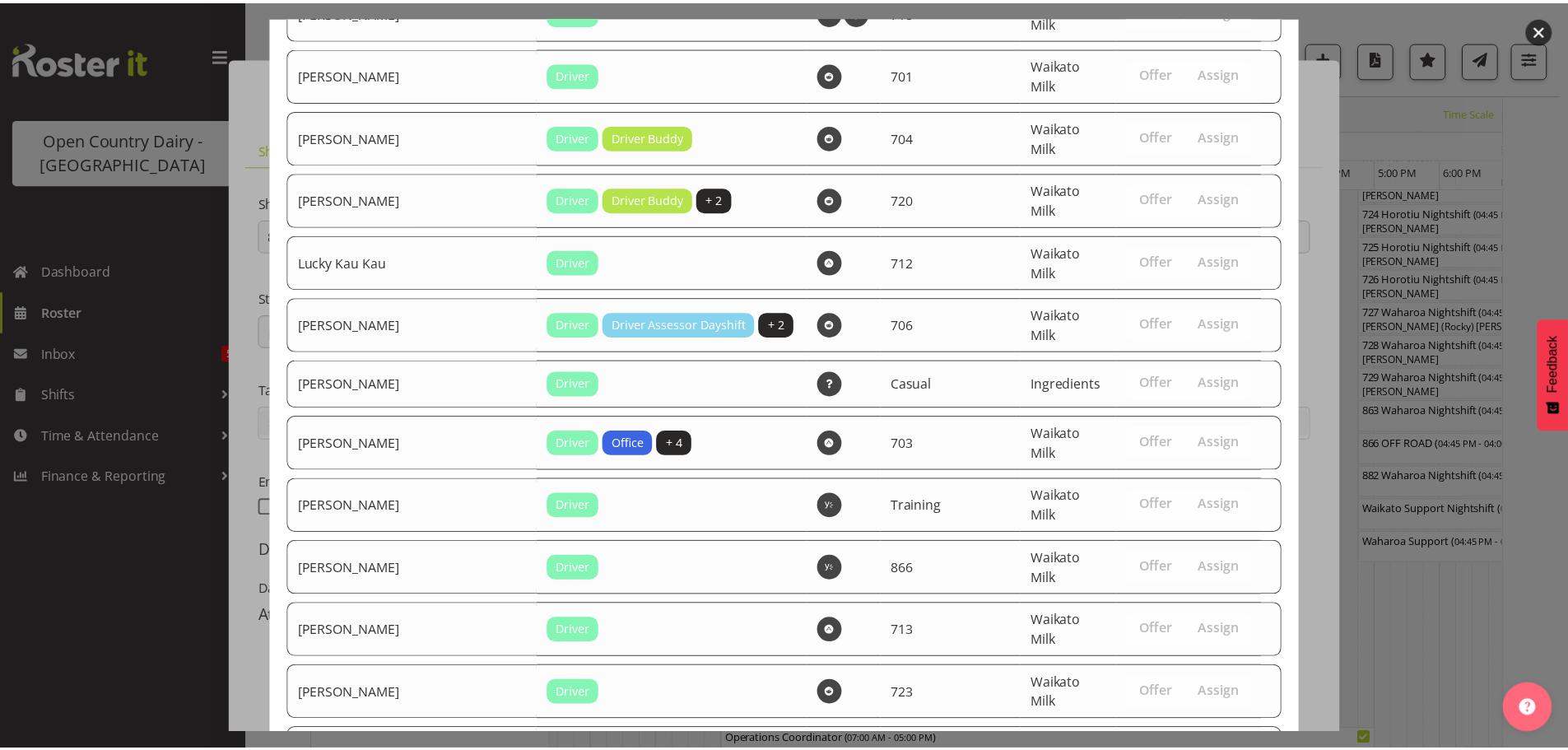
scroll to position [1972, 0]
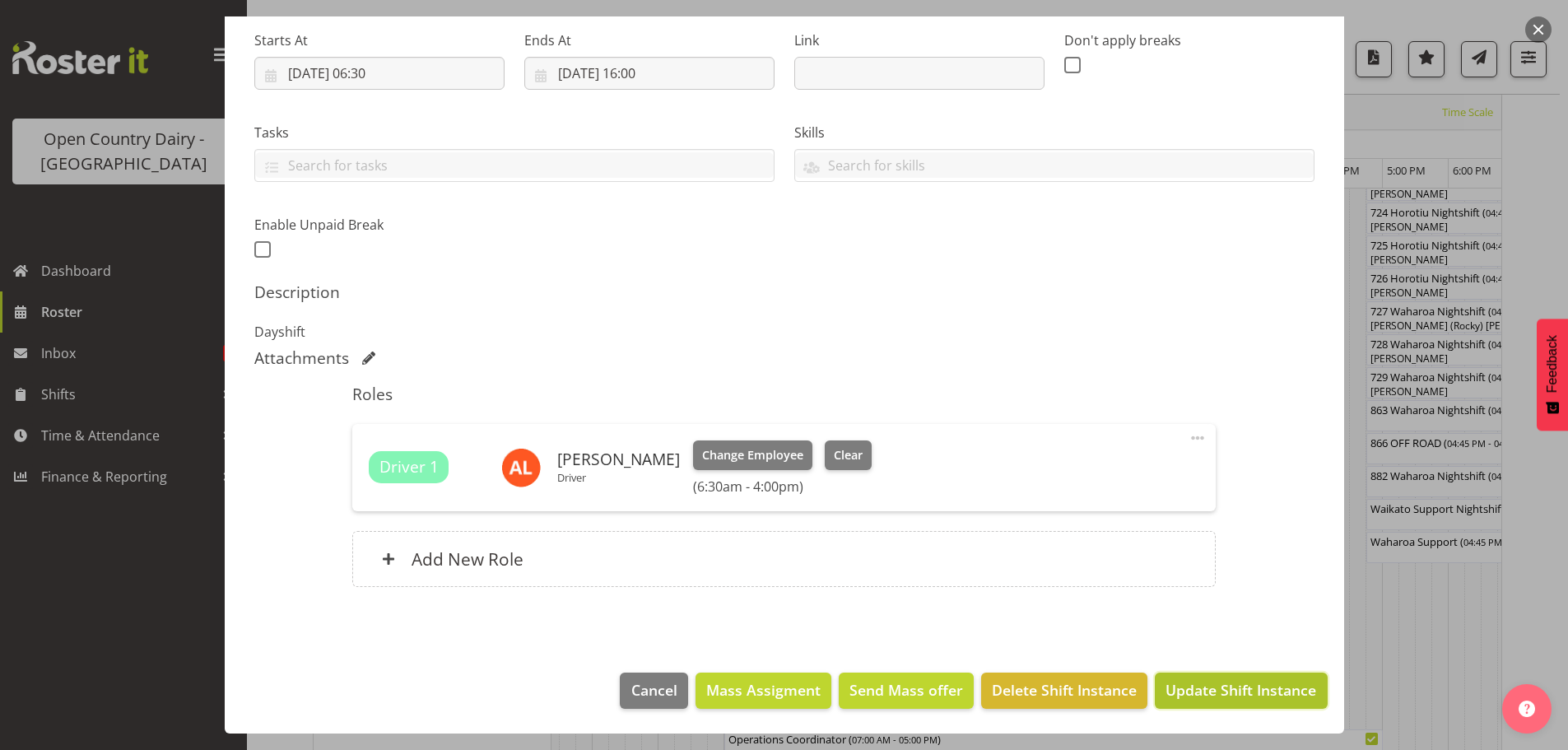
click at [1216, 691] on span "Update Shift Instance" at bounding box center [1240, 690] width 150 height 22
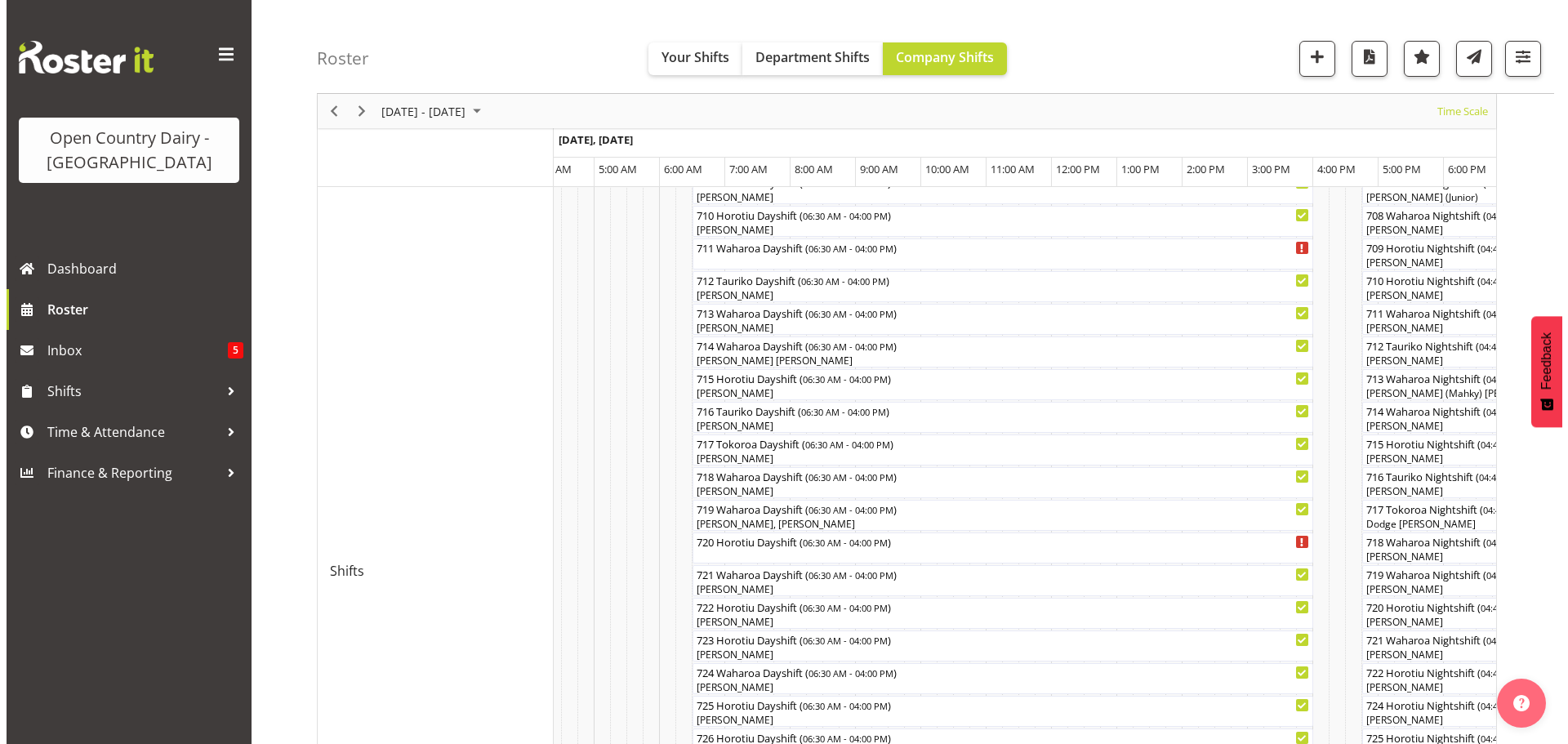
scroll to position [554, 0]
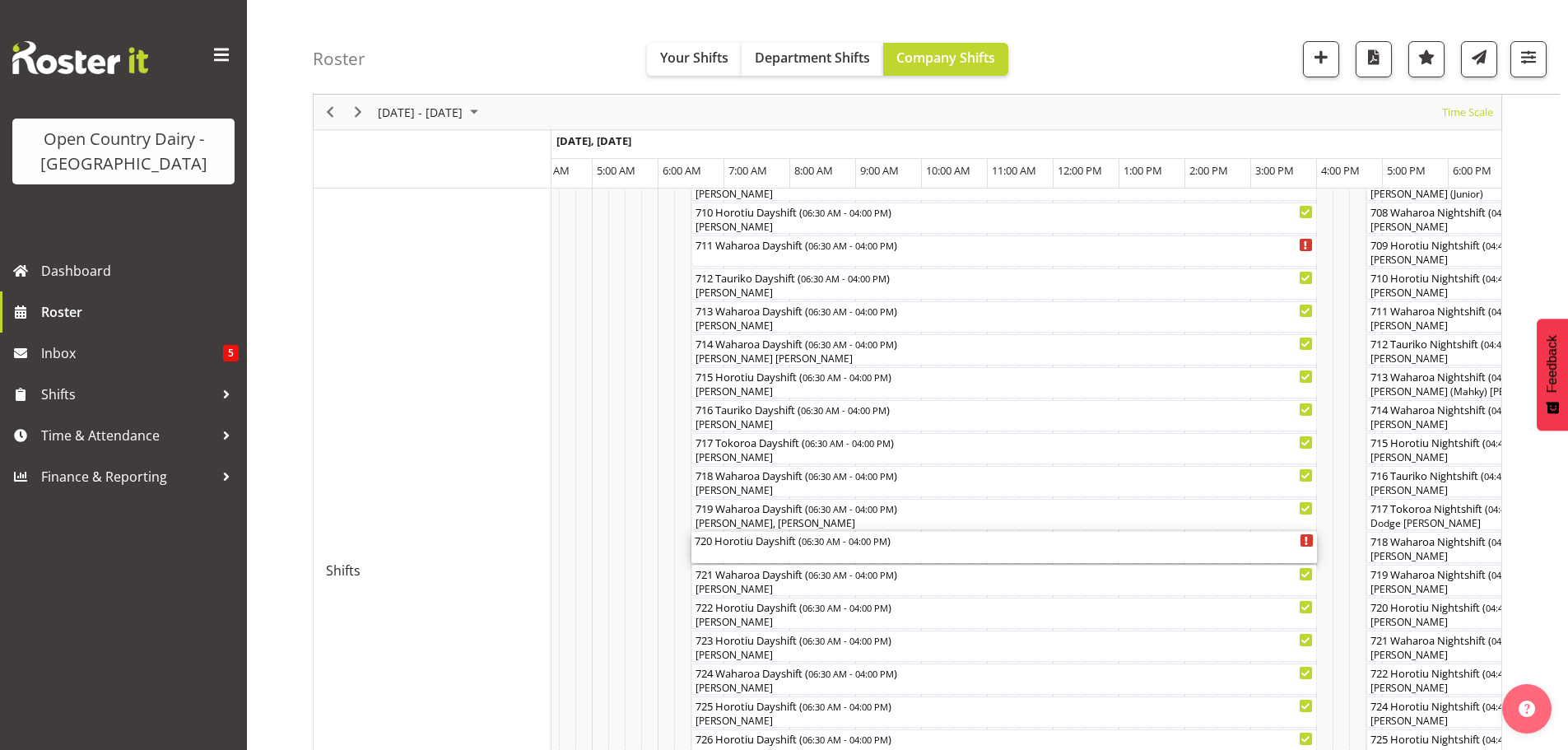
click at [765, 558] on div "720 Horotiu Dayshift ( 06:30 AM - 04:00 PM )" at bounding box center [1004, 548] width 620 height 31
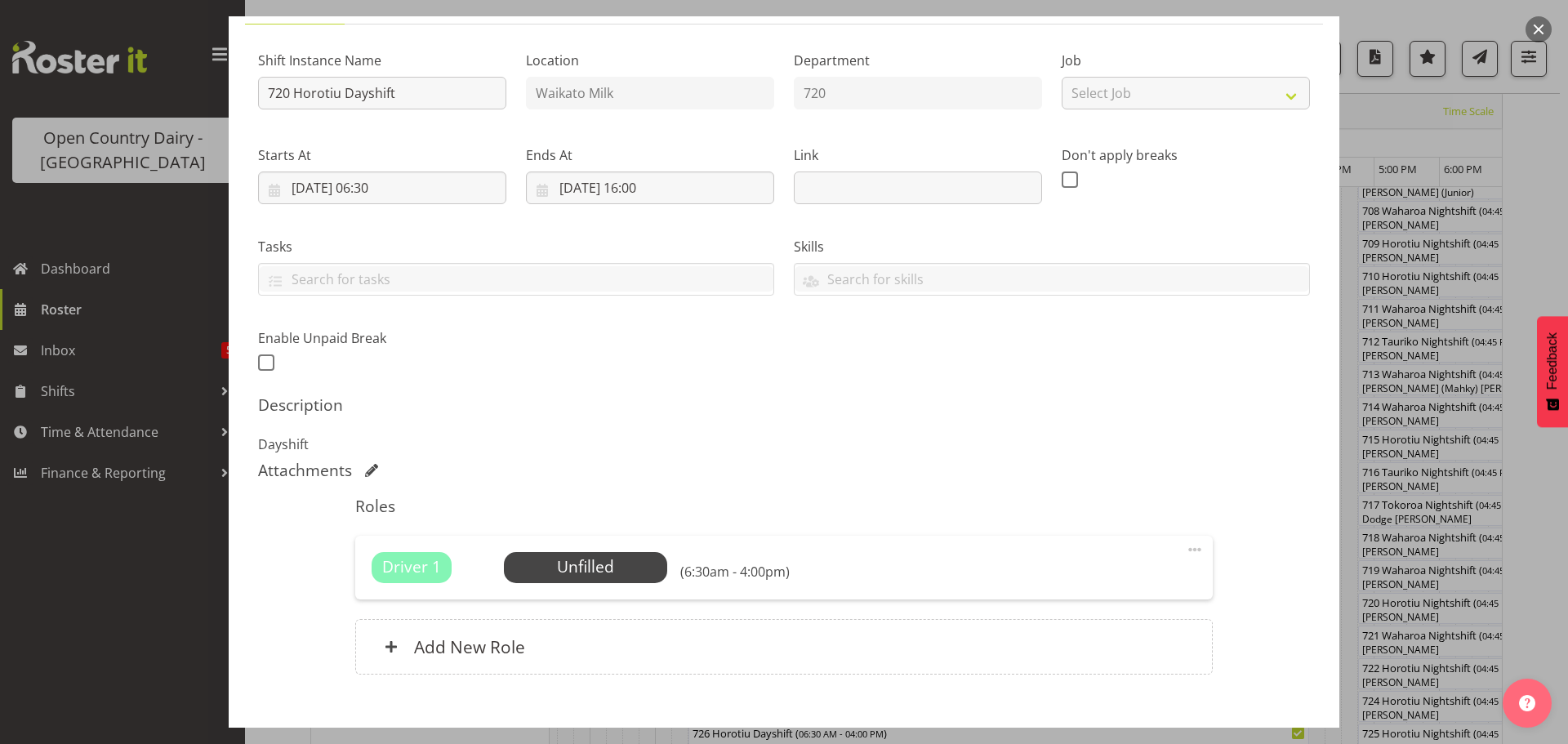
scroll to position [164, 0]
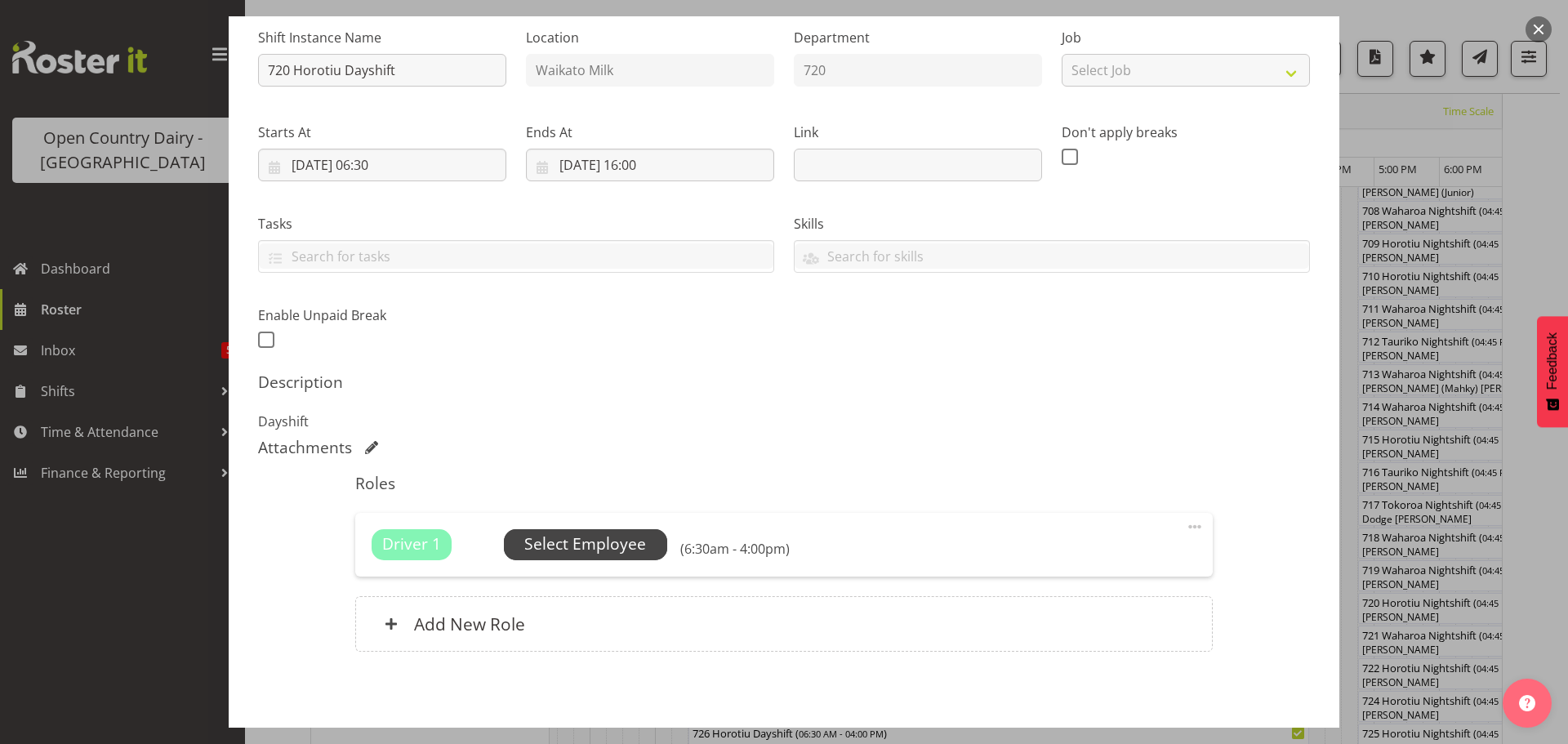
click at [583, 542] on span "Select Employee" at bounding box center [584, 544] width 122 height 23
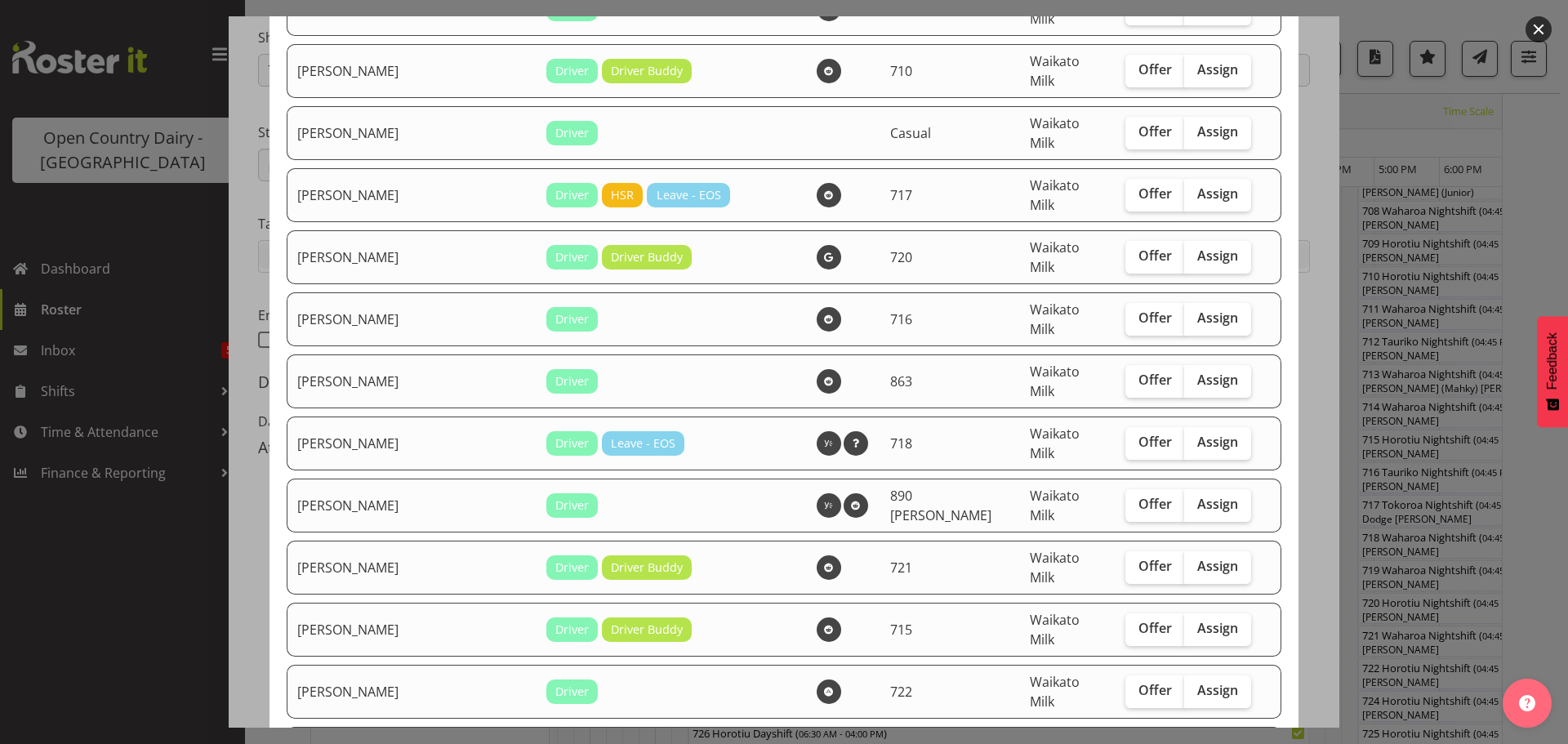
scroll to position [572, 0]
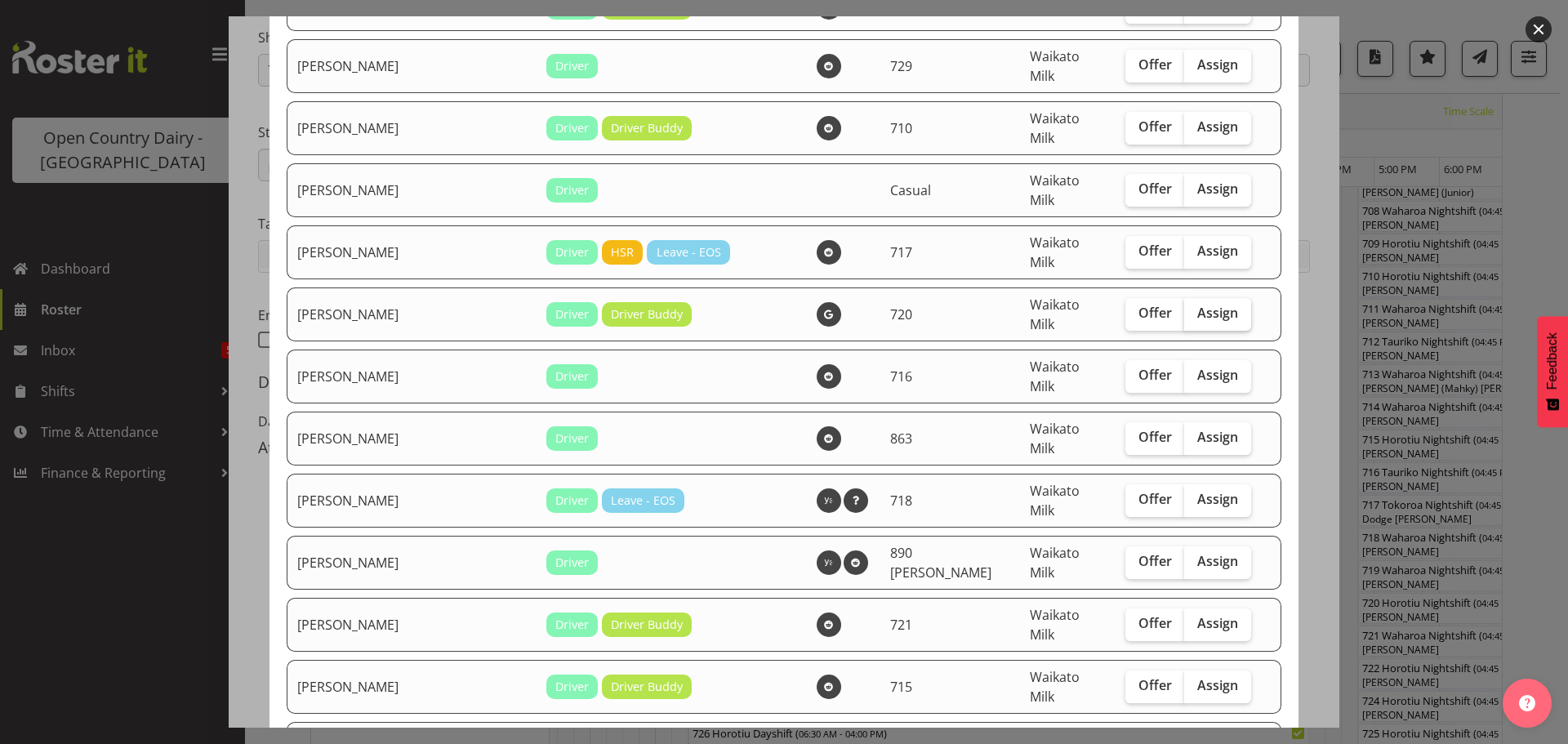
click at [1197, 305] on span "Assign" at bounding box center [1217, 313] width 41 height 17
click at [1184, 308] on input "Assign" at bounding box center [1189, 313] width 11 height 11
checkbox input "true"
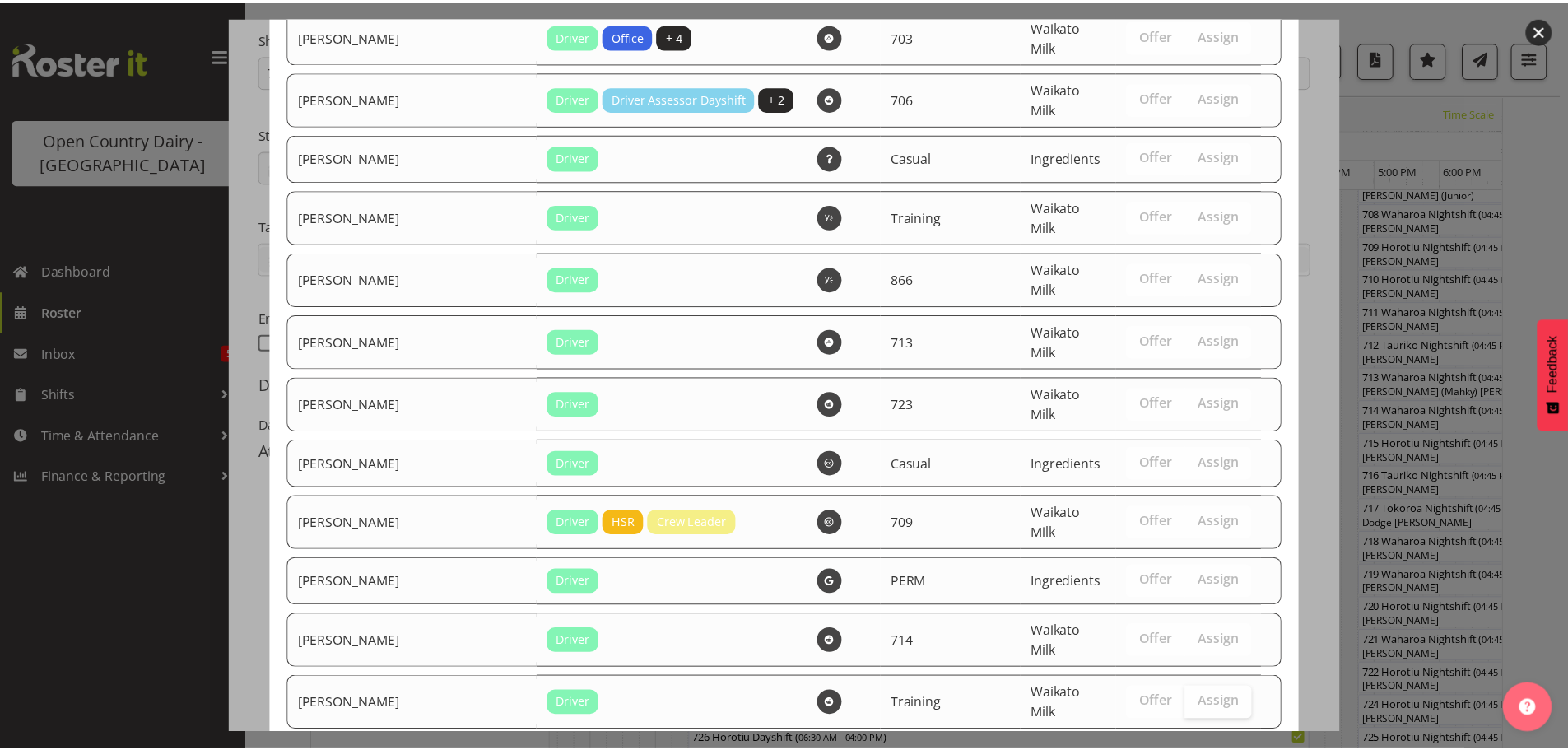
scroll to position [1916, 0]
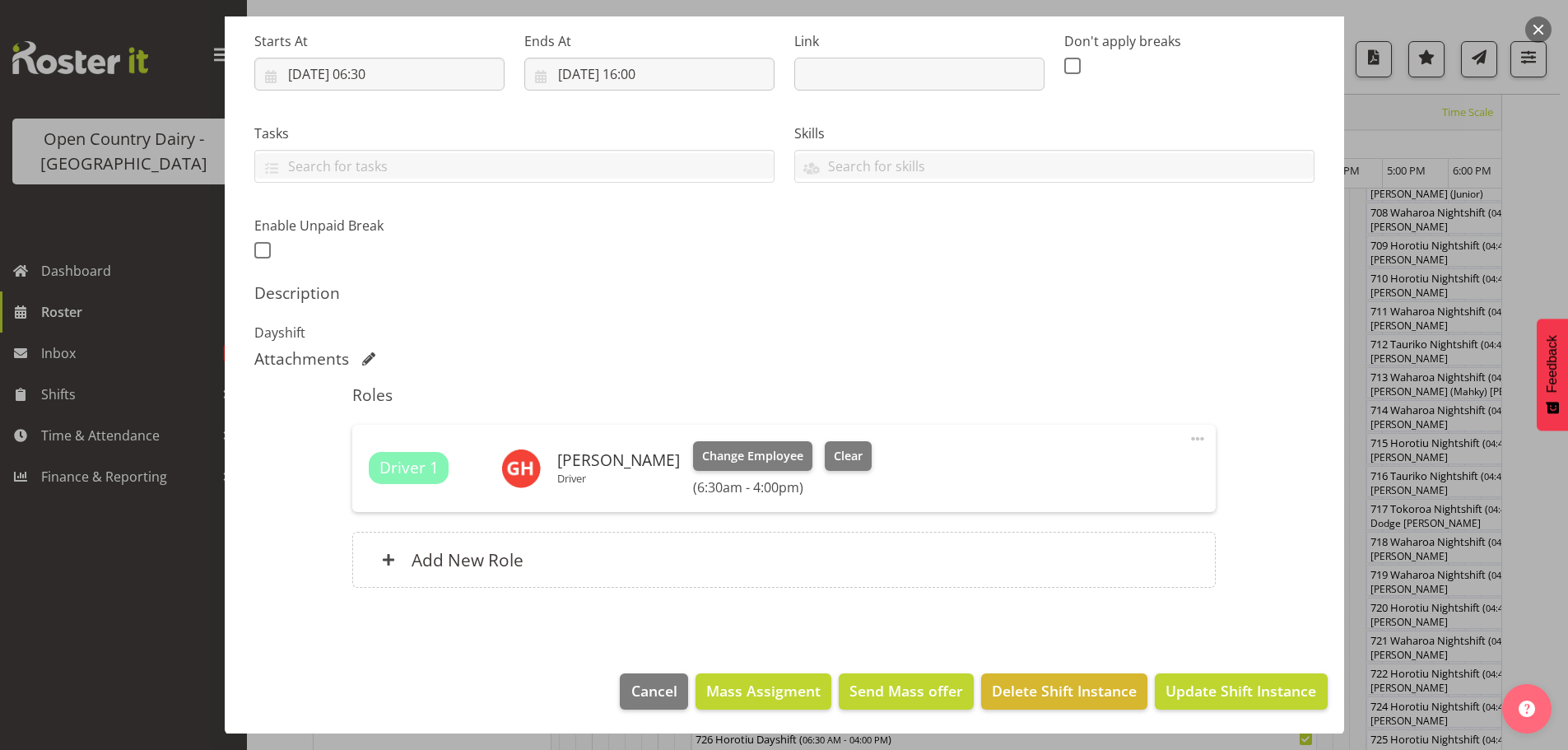
scroll to position [257, 0]
drag, startPoint x: 1216, startPoint y: 685, endPoint x: 1216, endPoint y: 671, distance: 14.0
click at [1216, 681] on span "Update Shift Instance" at bounding box center [1240, 690] width 150 height 22
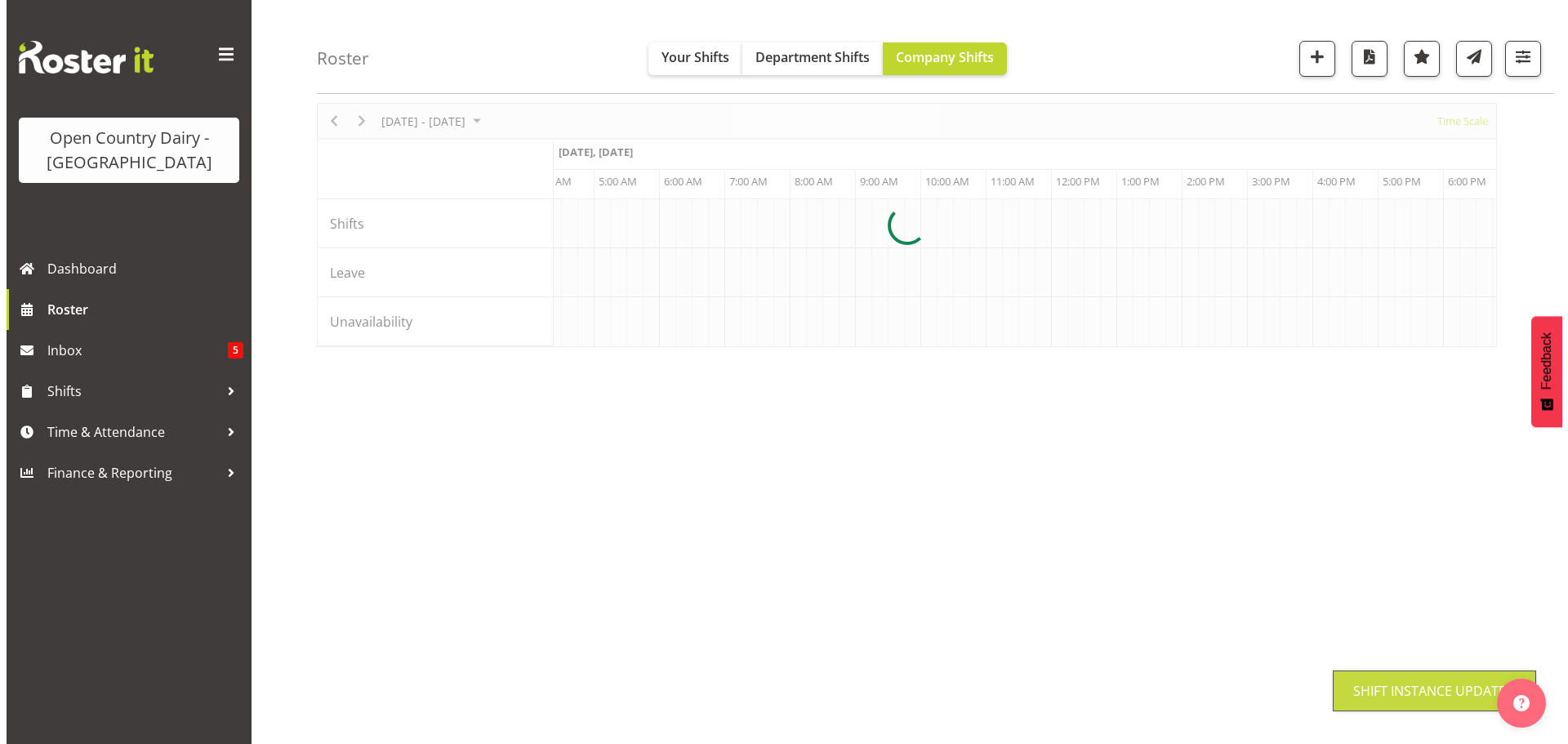
scroll to position [63, 0]
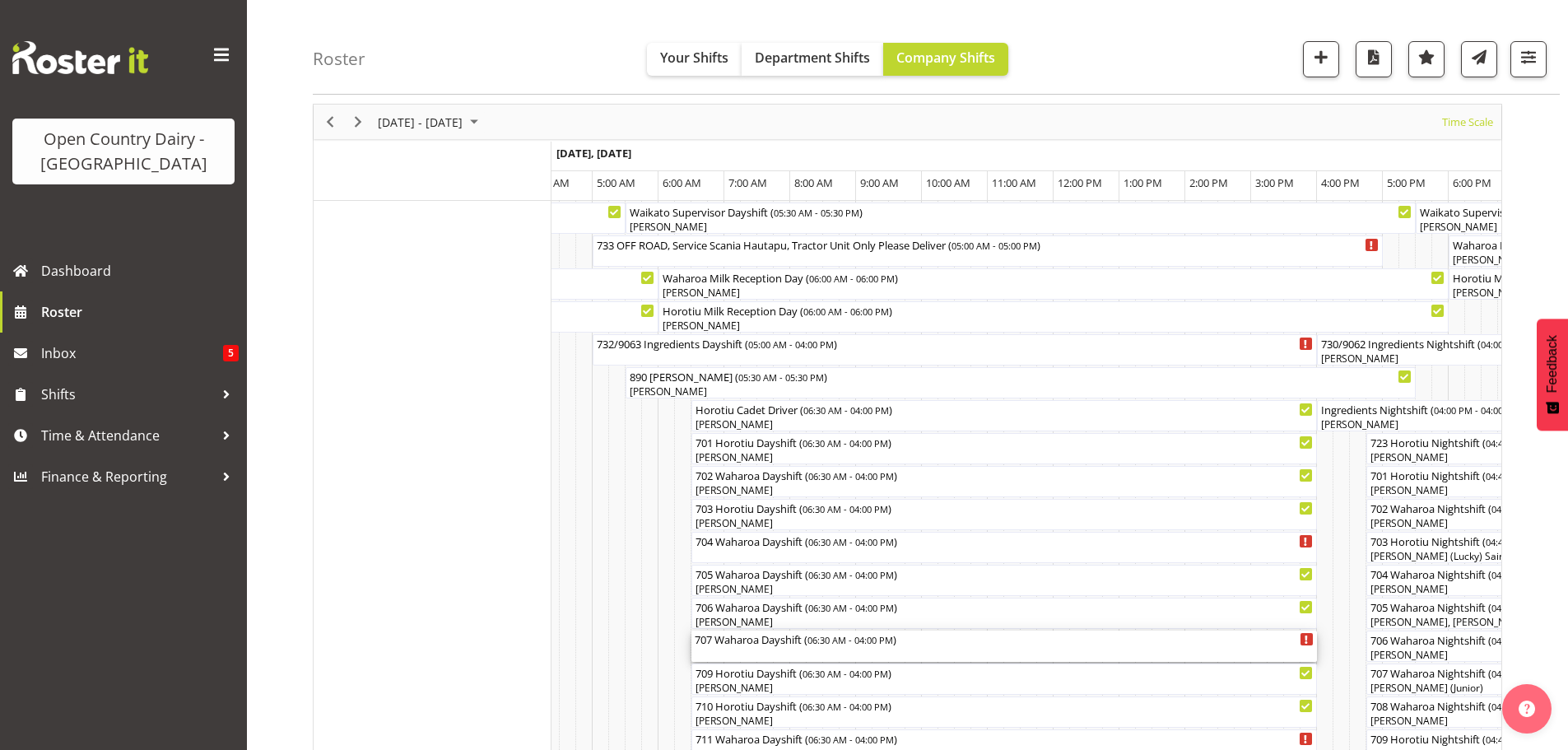
click at [783, 650] on div "707 Waharoa Dayshift ( 06:30 AM - 04:00 PM )" at bounding box center [1004, 646] width 620 height 31
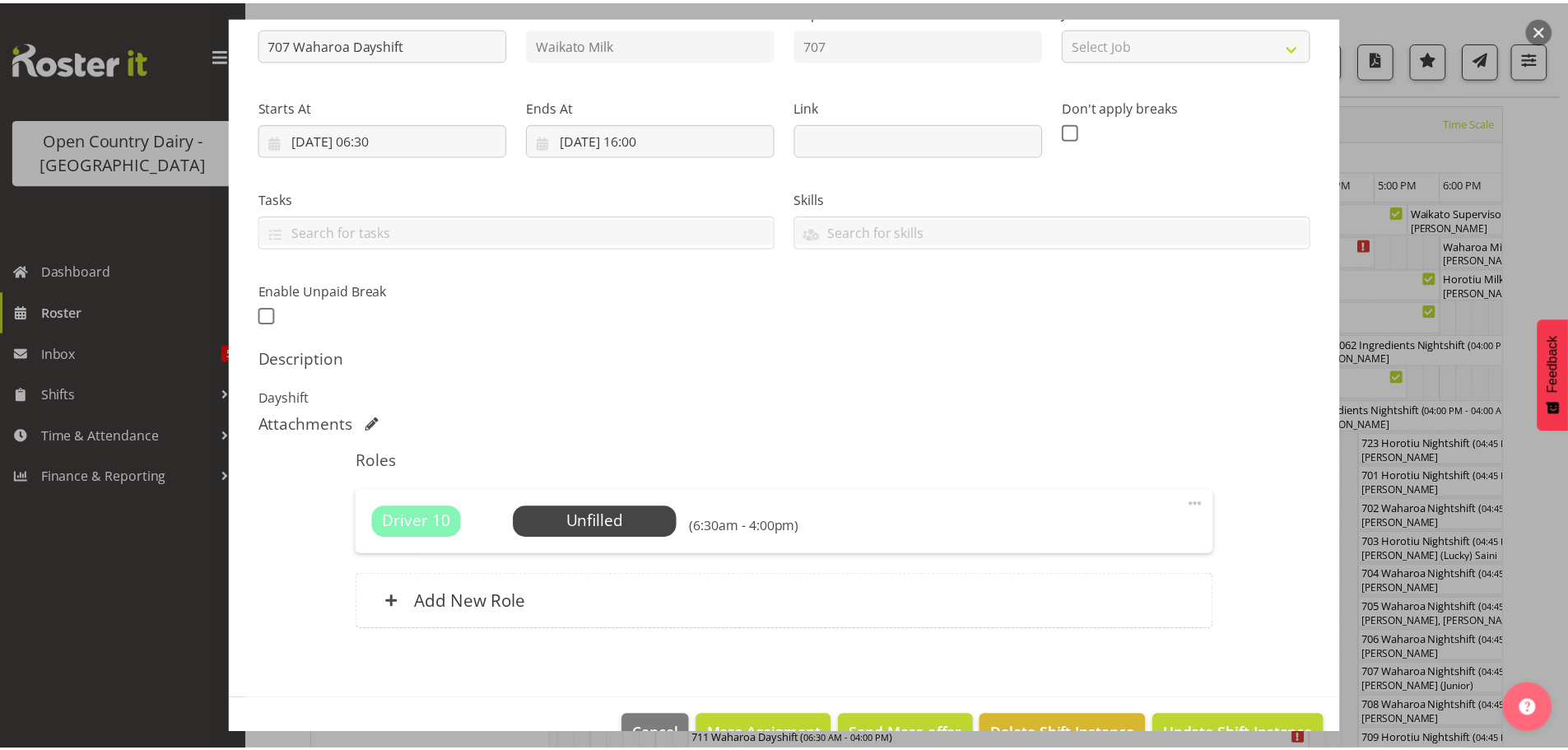
scroll to position [235, 0]
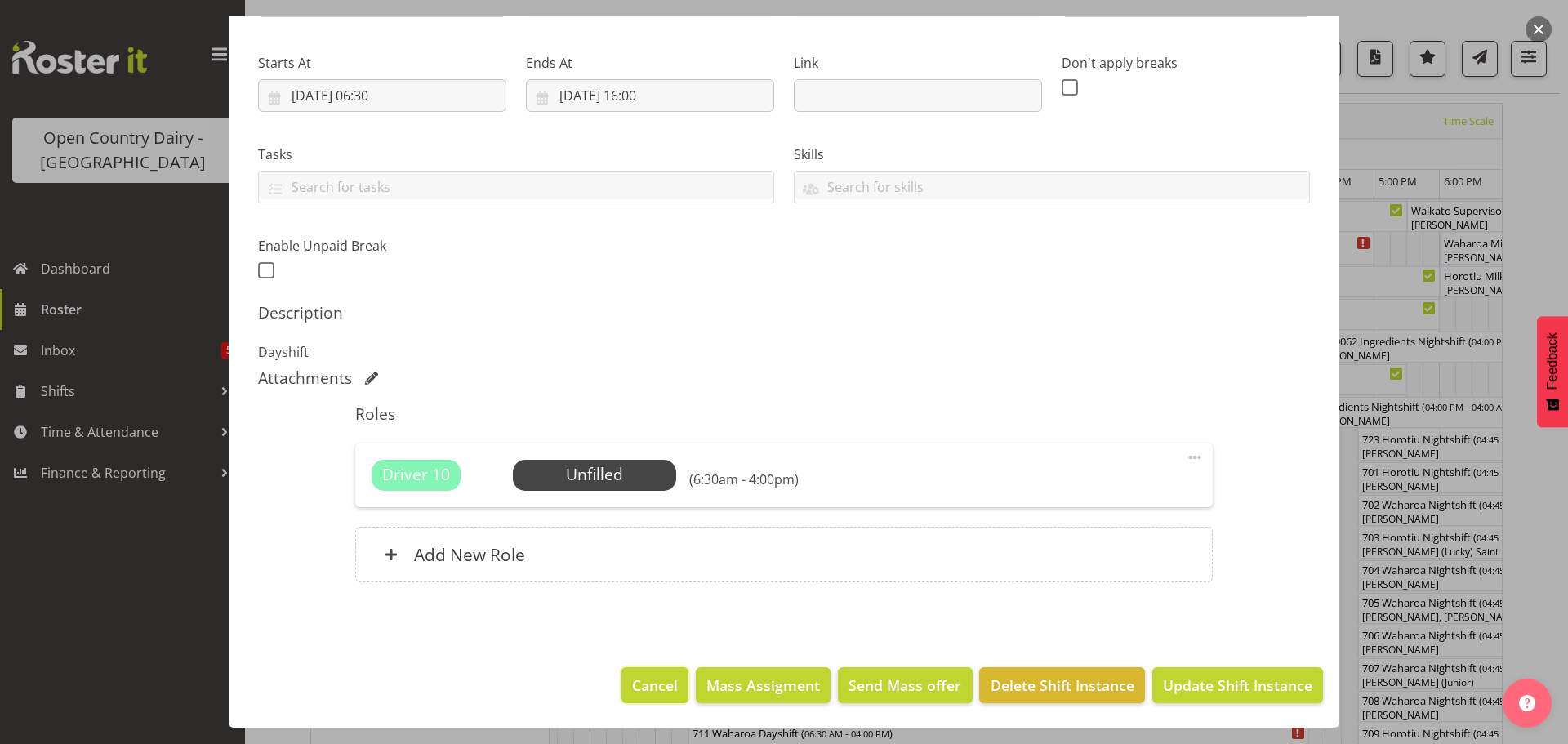
click at [650, 679] on span "Cancel" at bounding box center [654, 686] width 46 height 21
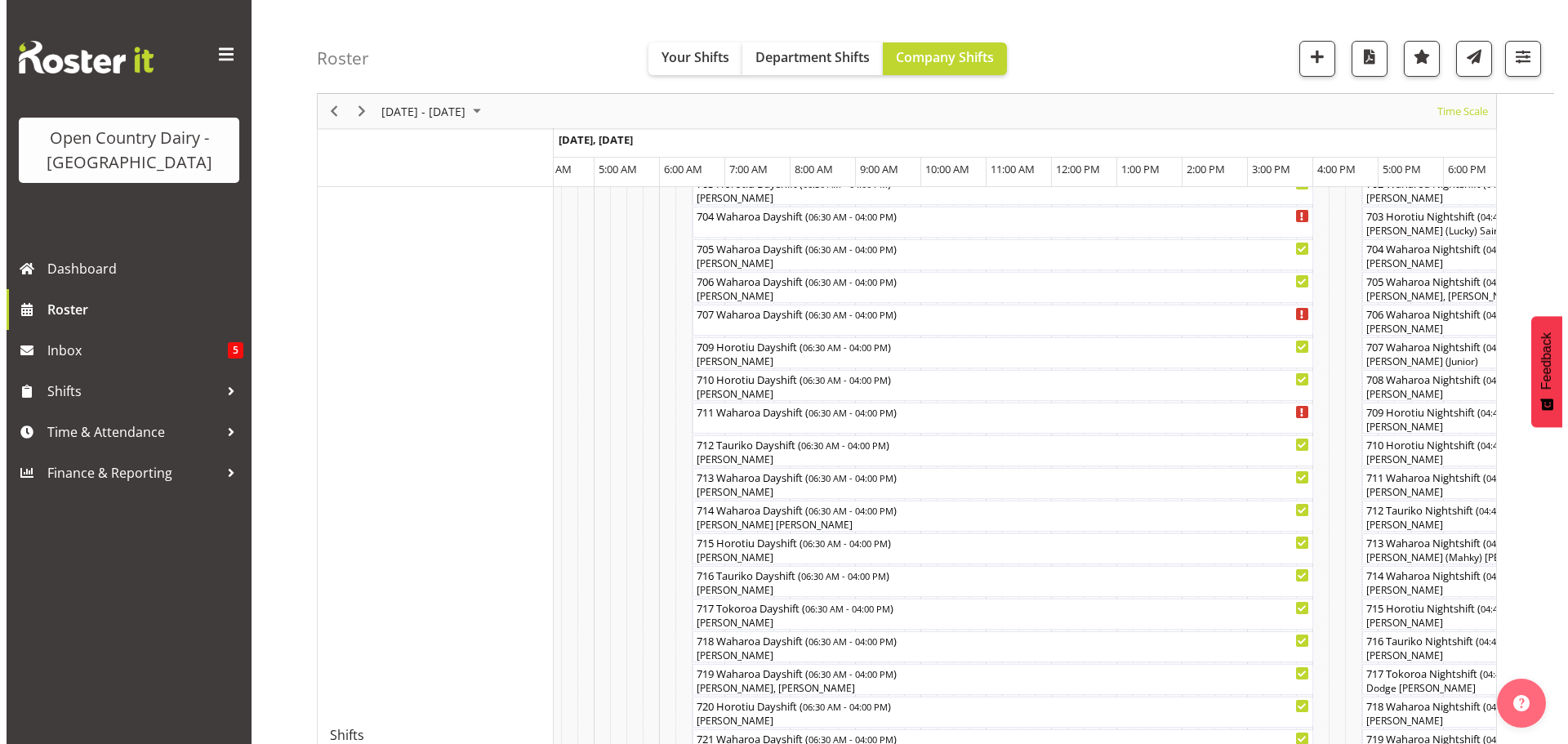
scroll to position [391, 0]
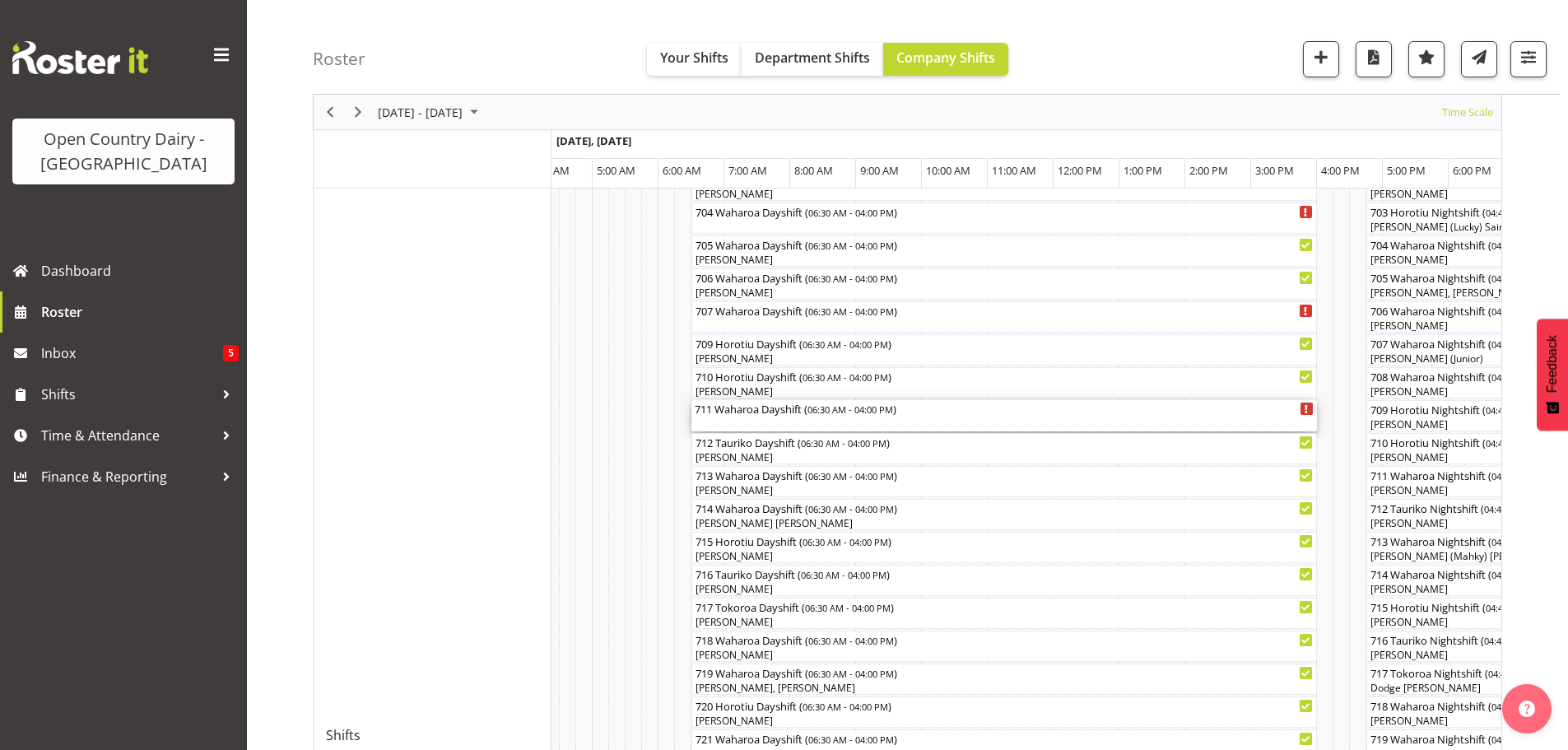
click at [773, 421] on div "711 Waharoa Dayshift ( 06:30 AM - 04:00 PM )" at bounding box center [1004, 416] width 620 height 31
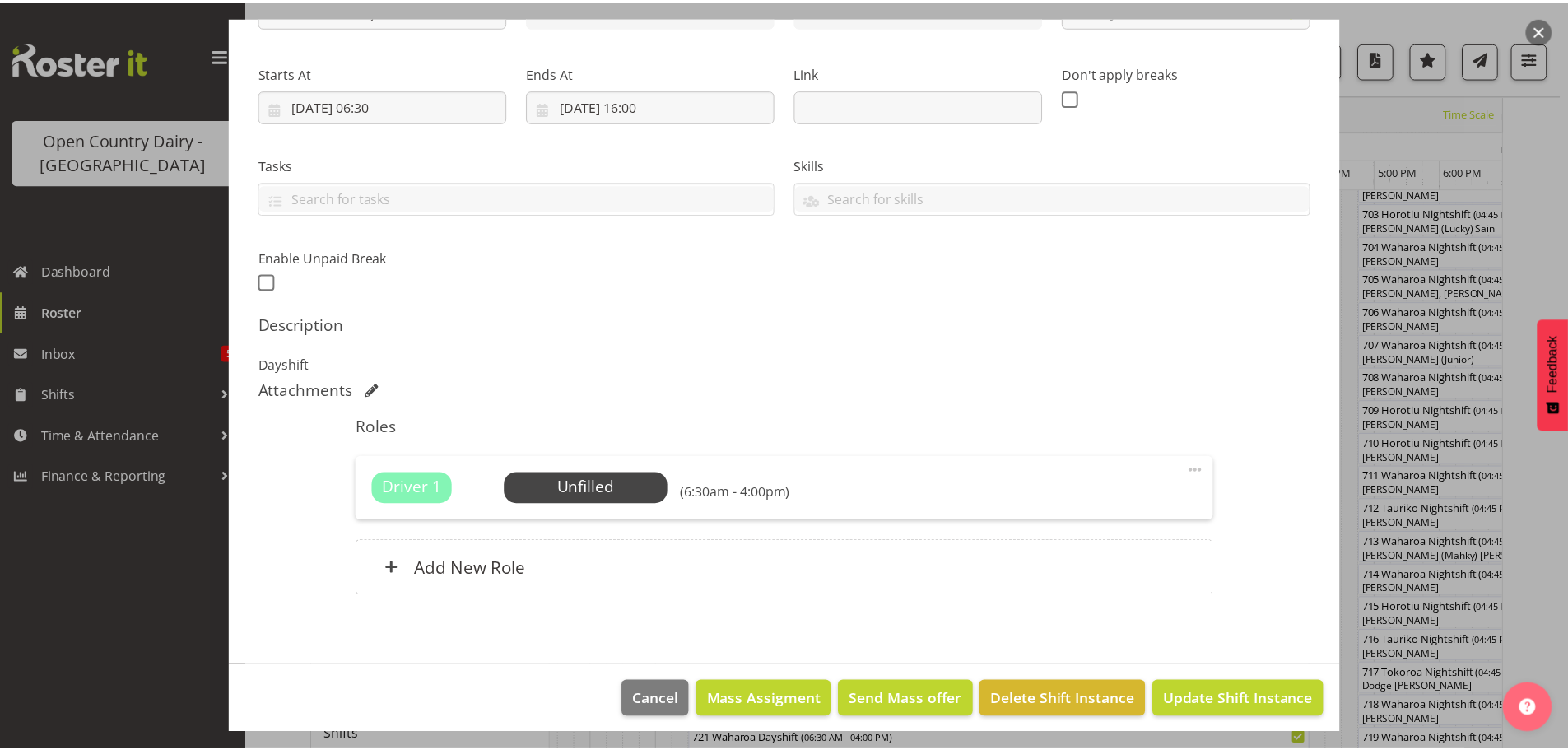
scroll to position [235, 0]
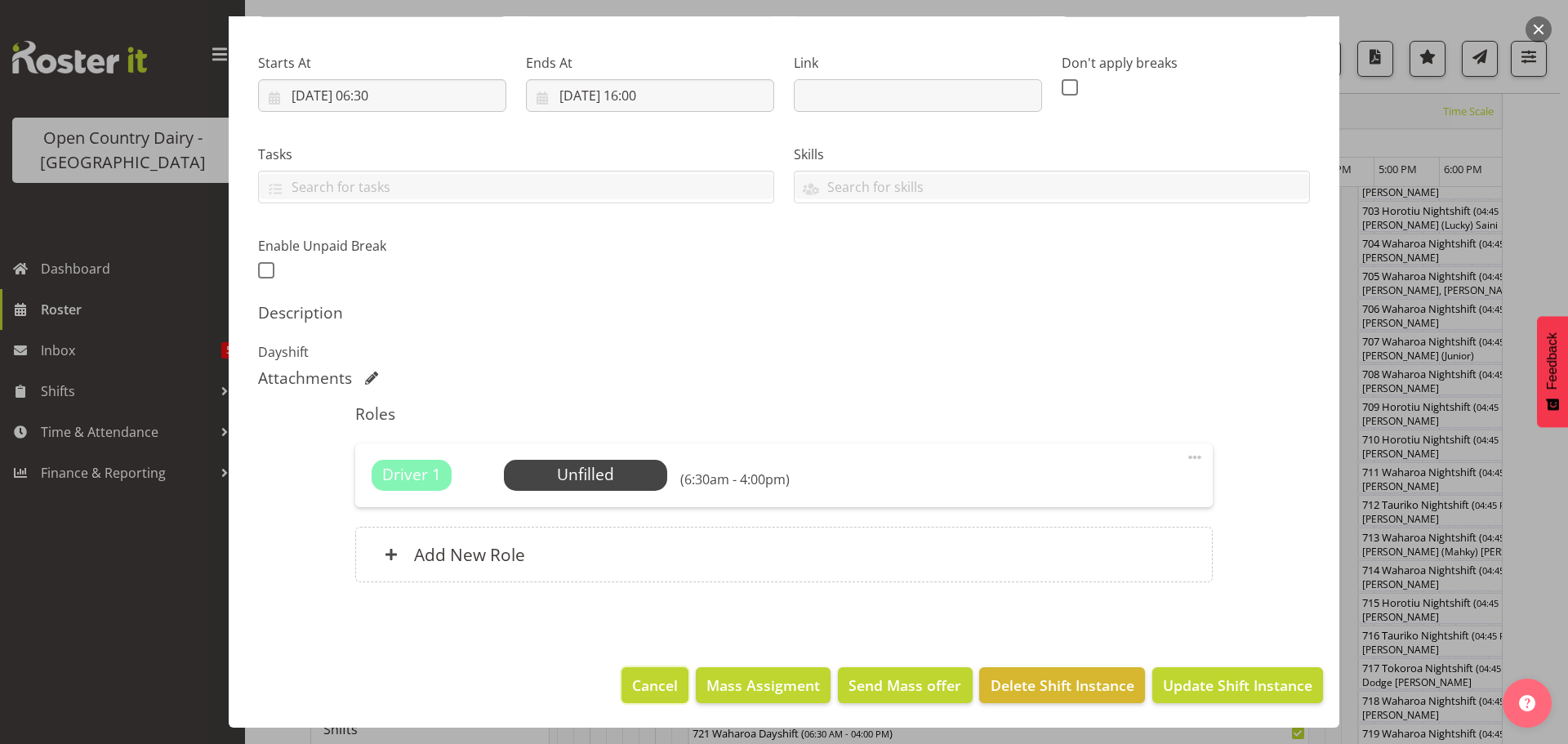
click at [640, 685] on span "Cancel" at bounding box center [654, 686] width 46 height 21
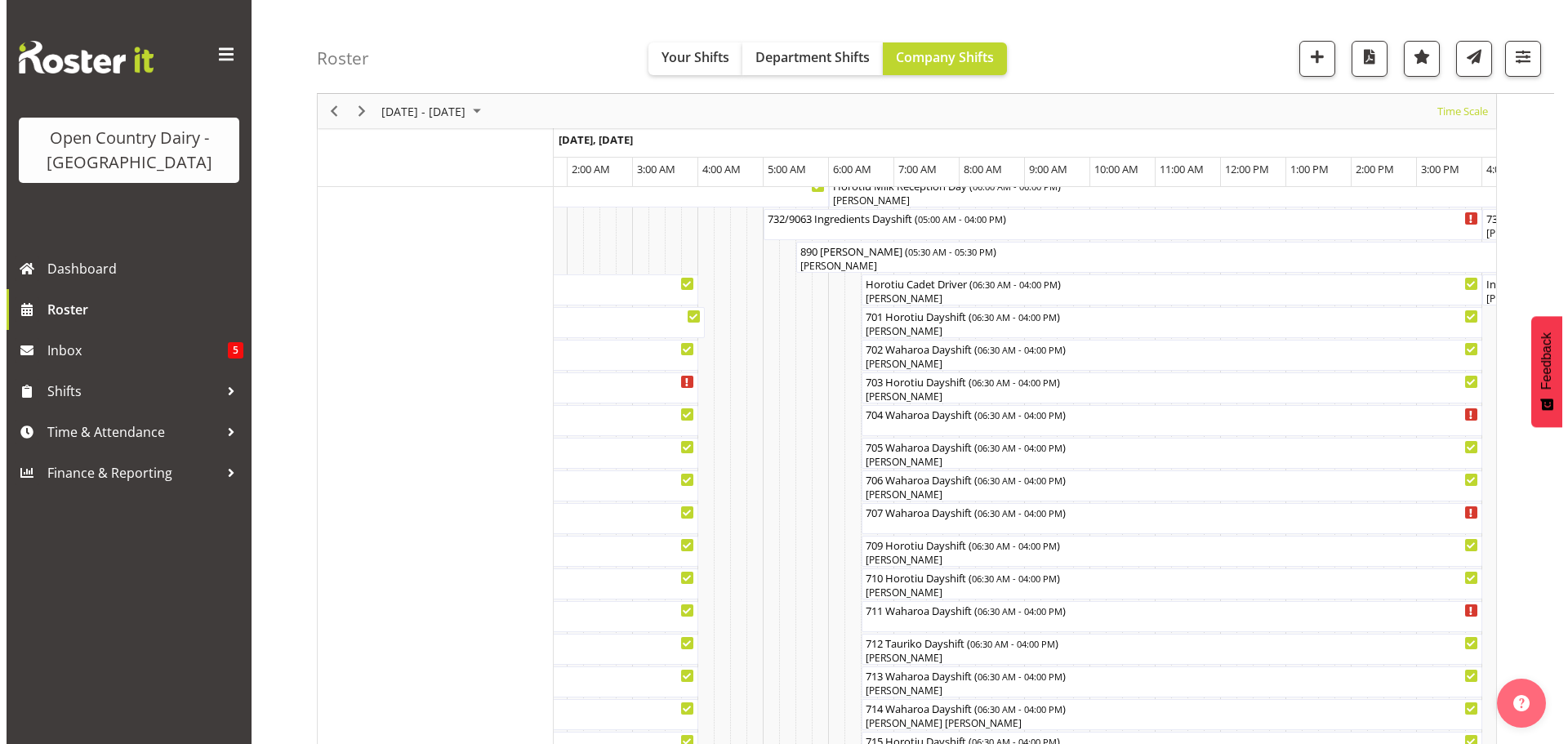
scroll to position [196, 0]
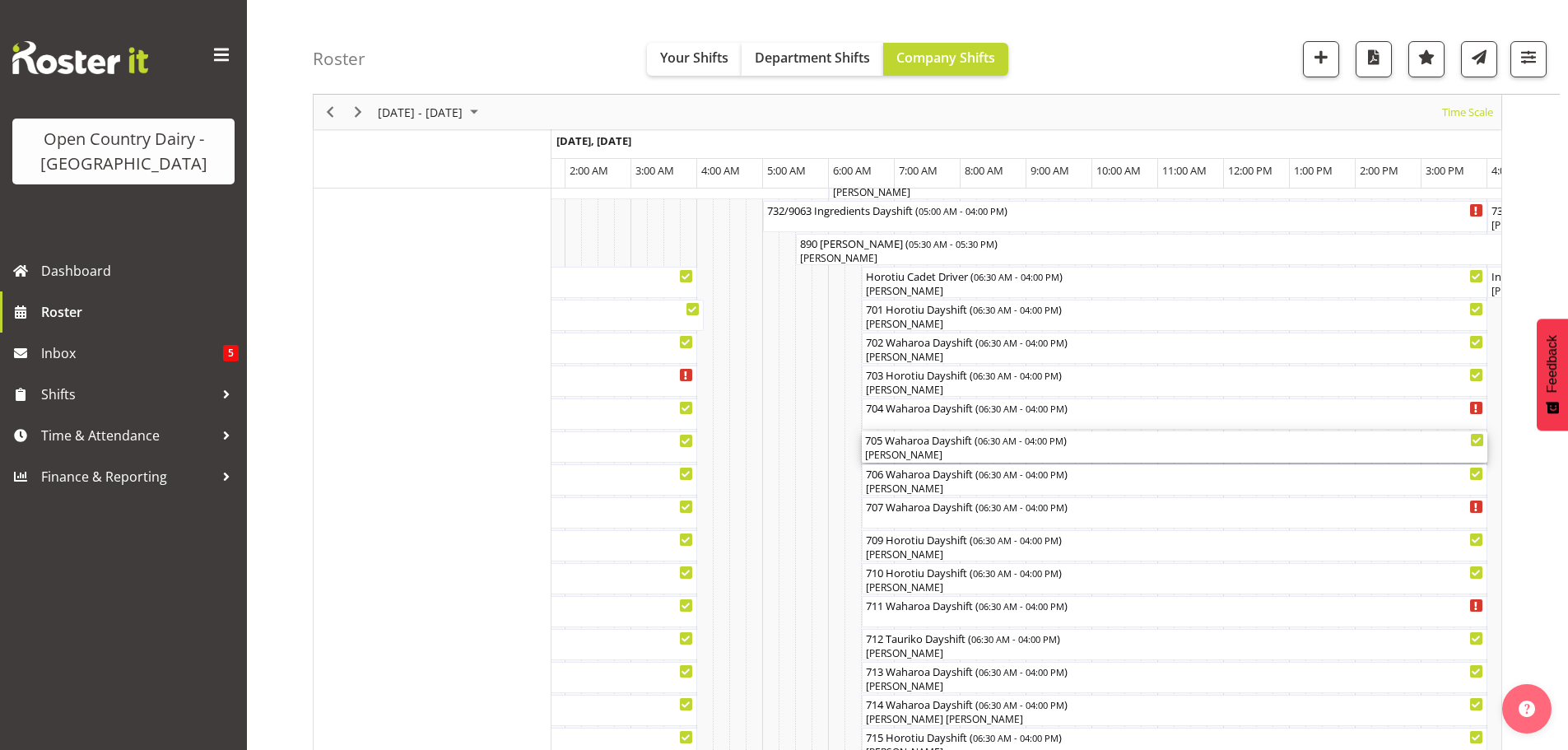
click at [964, 452] on div "[PERSON_NAME]" at bounding box center [1174, 455] width 620 height 15
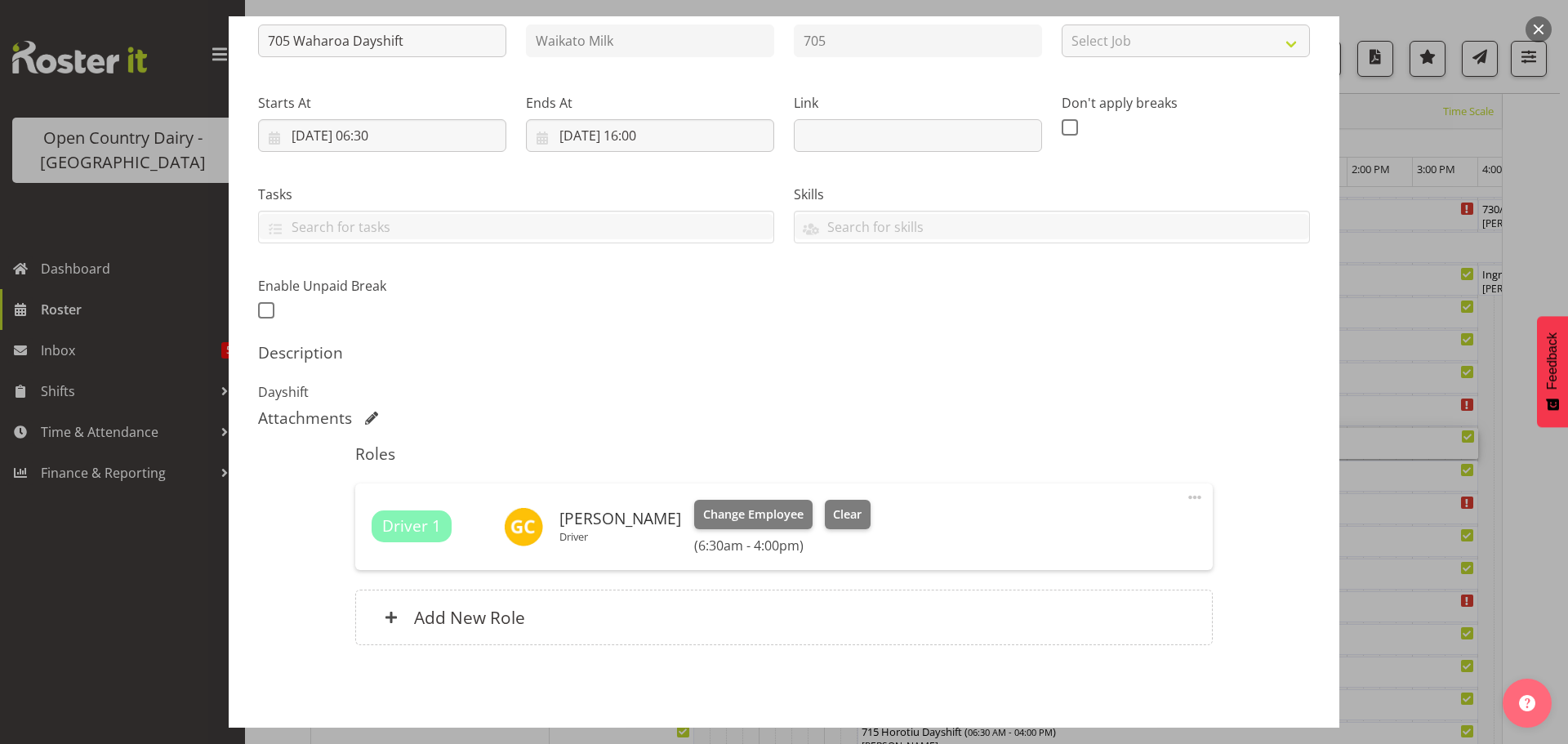
scroll to position [245, 0]
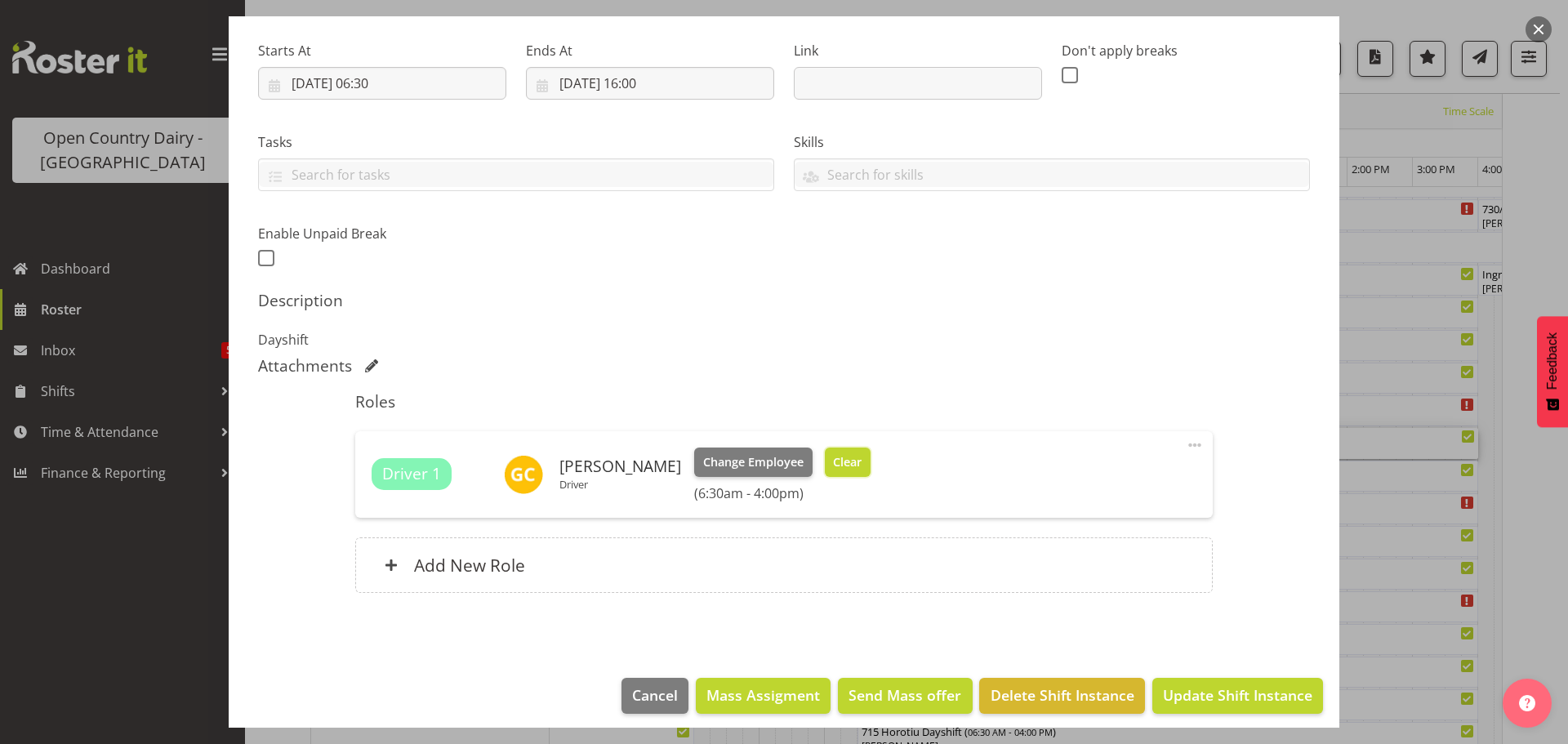
click at [850, 463] on span "Clear" at bounding box center [846, 462] width 28 height 18
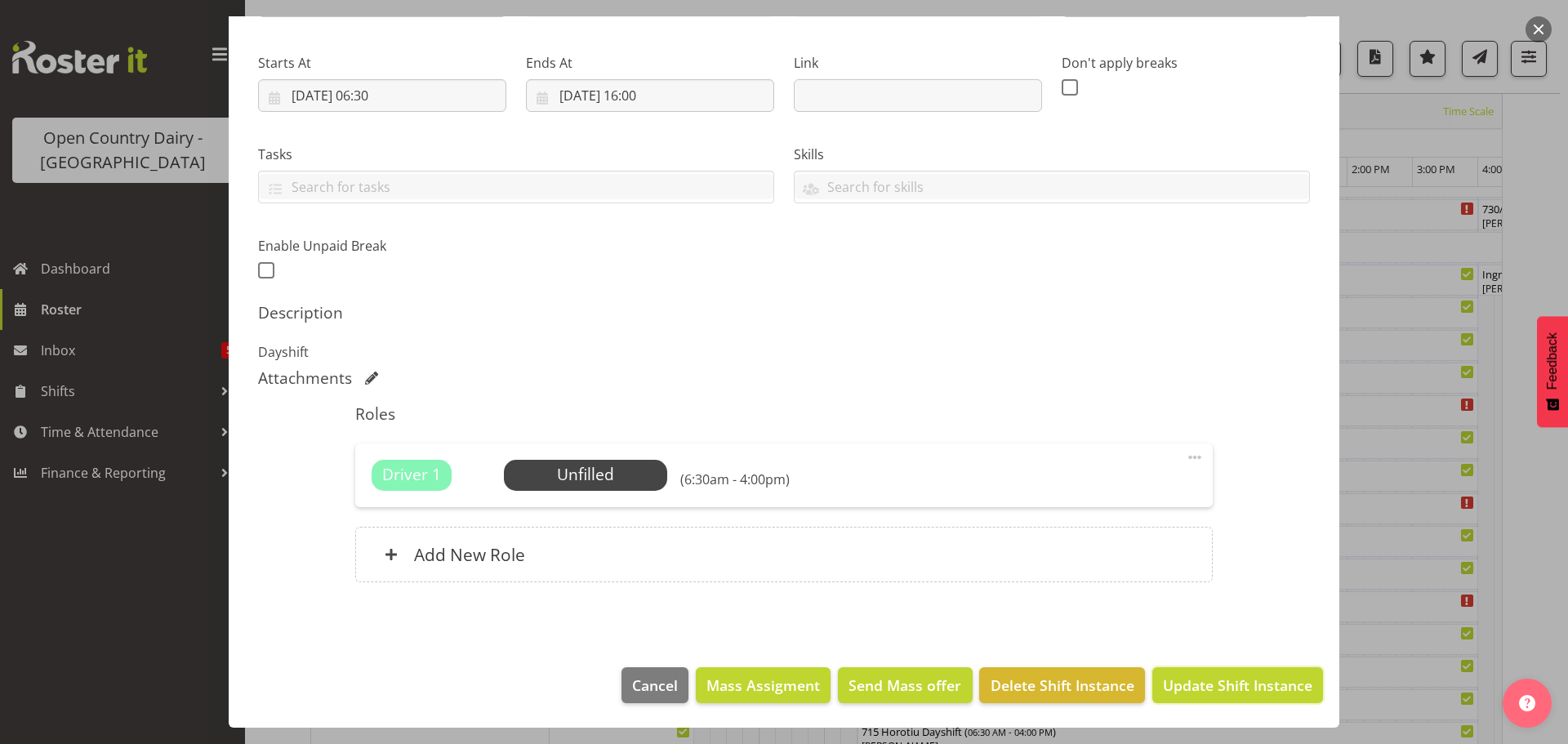
click at [1208, 685] on span "Update Shift Instance" at bounding box center [1237, 686] width 149 height 21
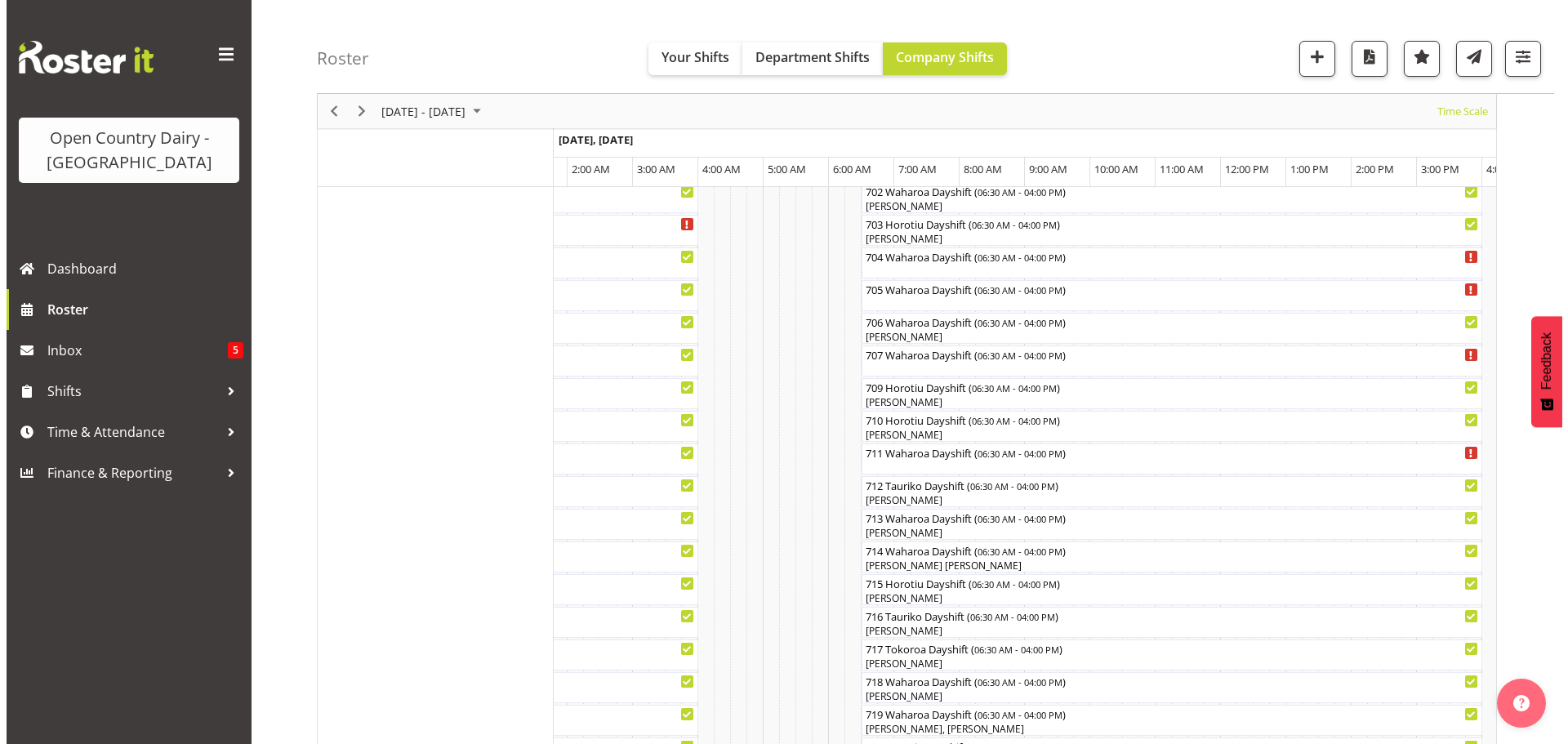
scroll to position [309, 0]
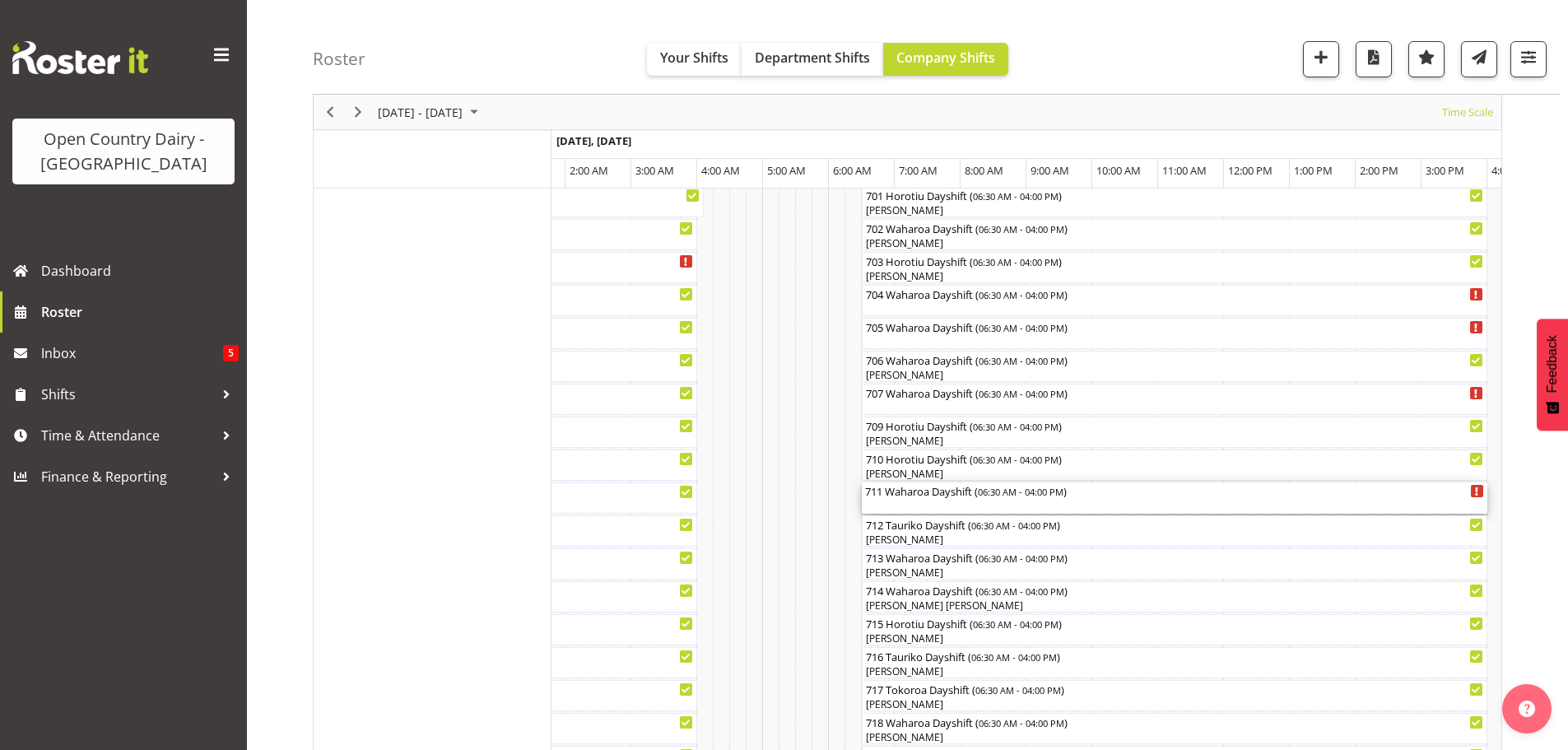
click at [946, 505] on div "711 Waharoa Dayshift ( 06:30 AM - 04:00 PM )" at bounding box center [1174, 498] width 620 height 31
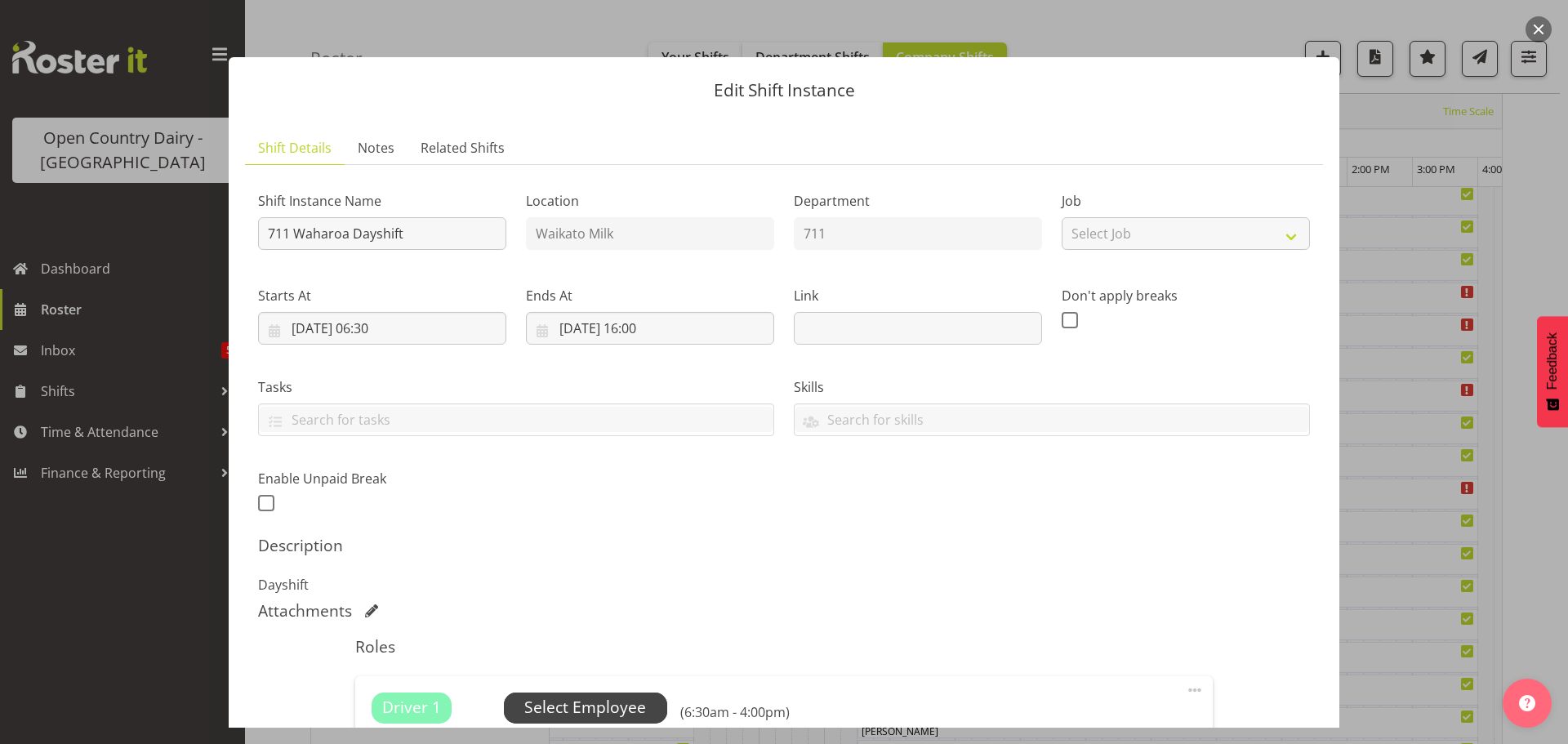
click at [579, 705] on span "Select Employee" at bounding box center [584, 707] width 122 height 23
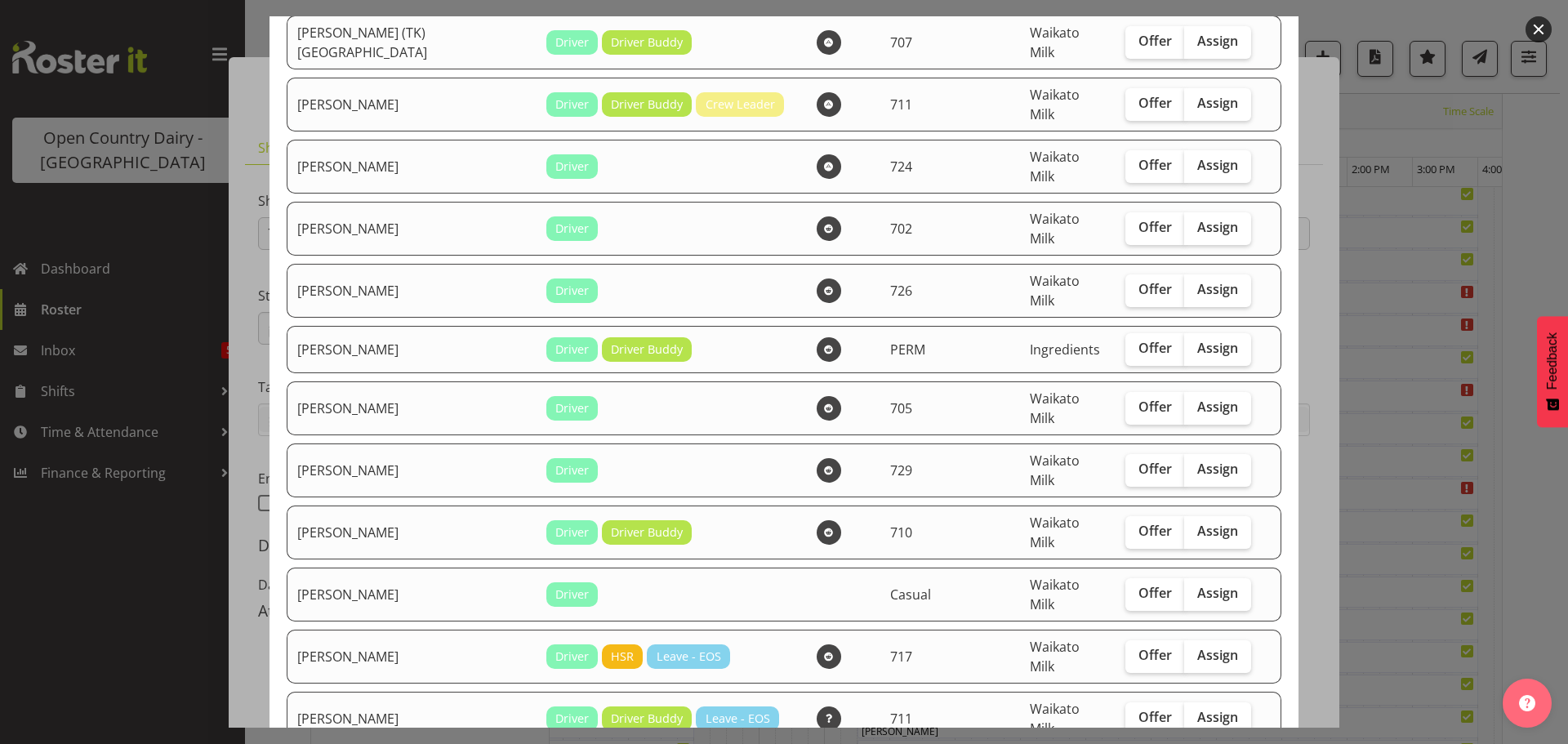
scroll to position [490, 0]
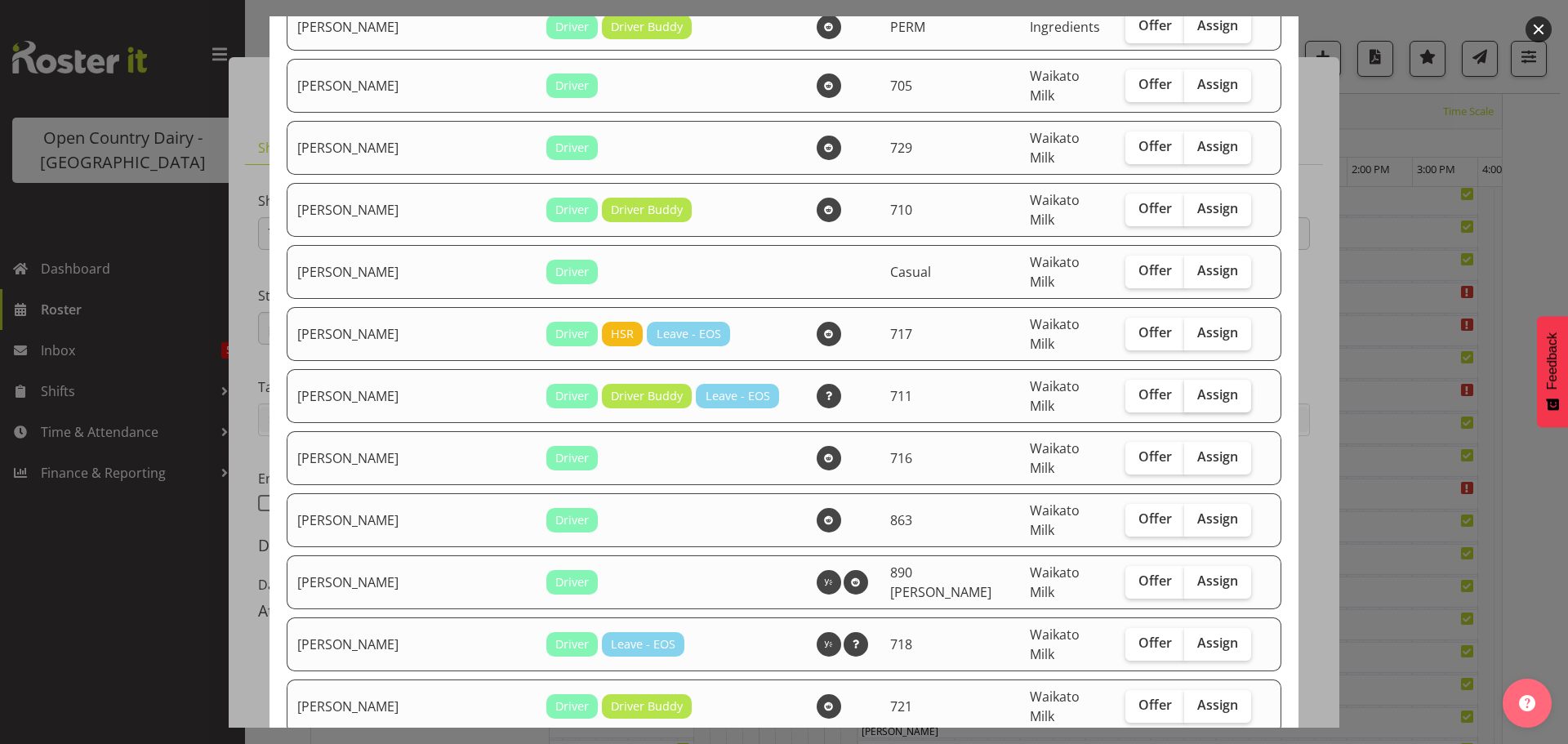
click at [1197, 387] on span "Assign" at bounding box center [1217, 394] width 41 height 17
click at [1191, 390] on input "Assign" at bounding box center [1189, 394] width 11 height 11
checkbox input "true"
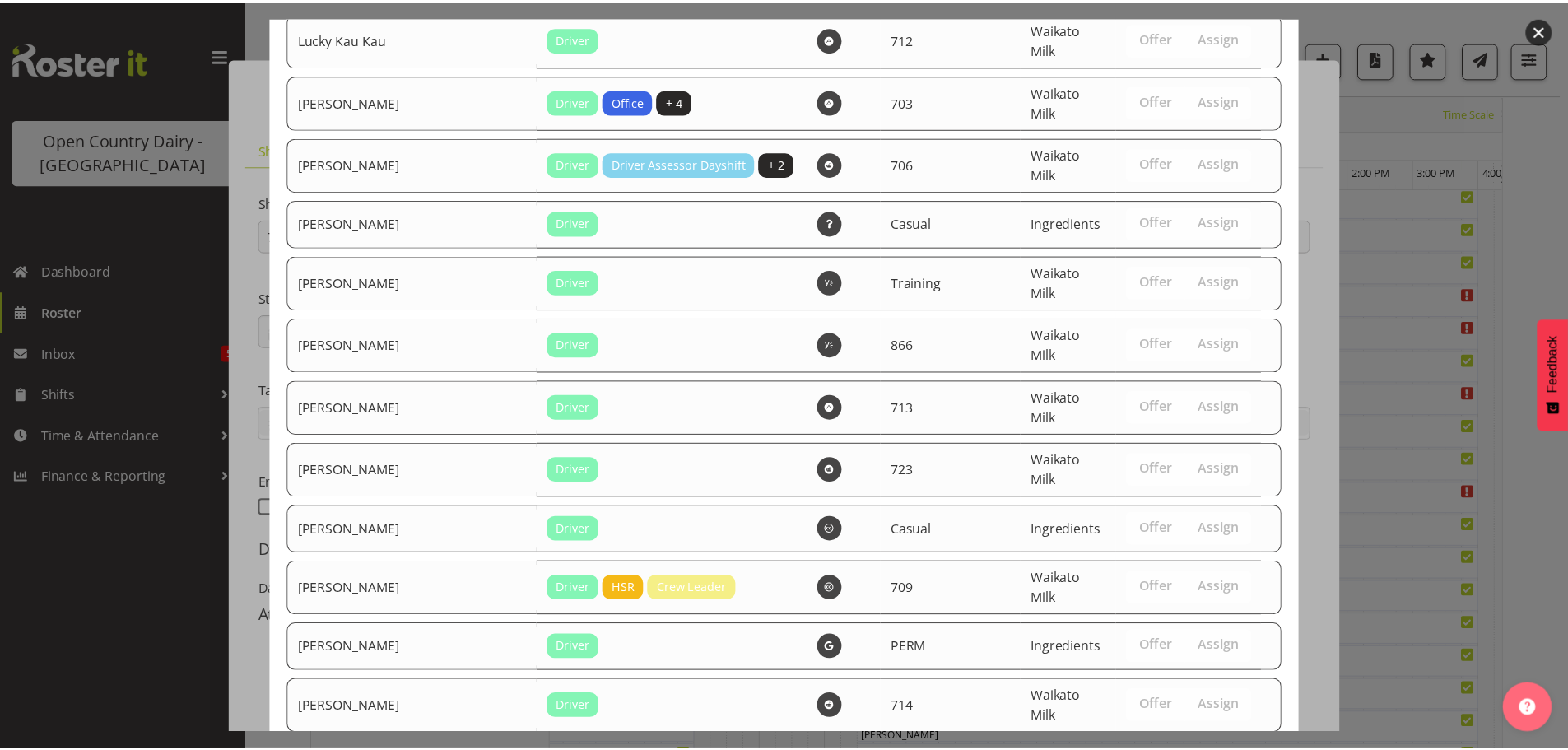
scroll to position [1916, 0]
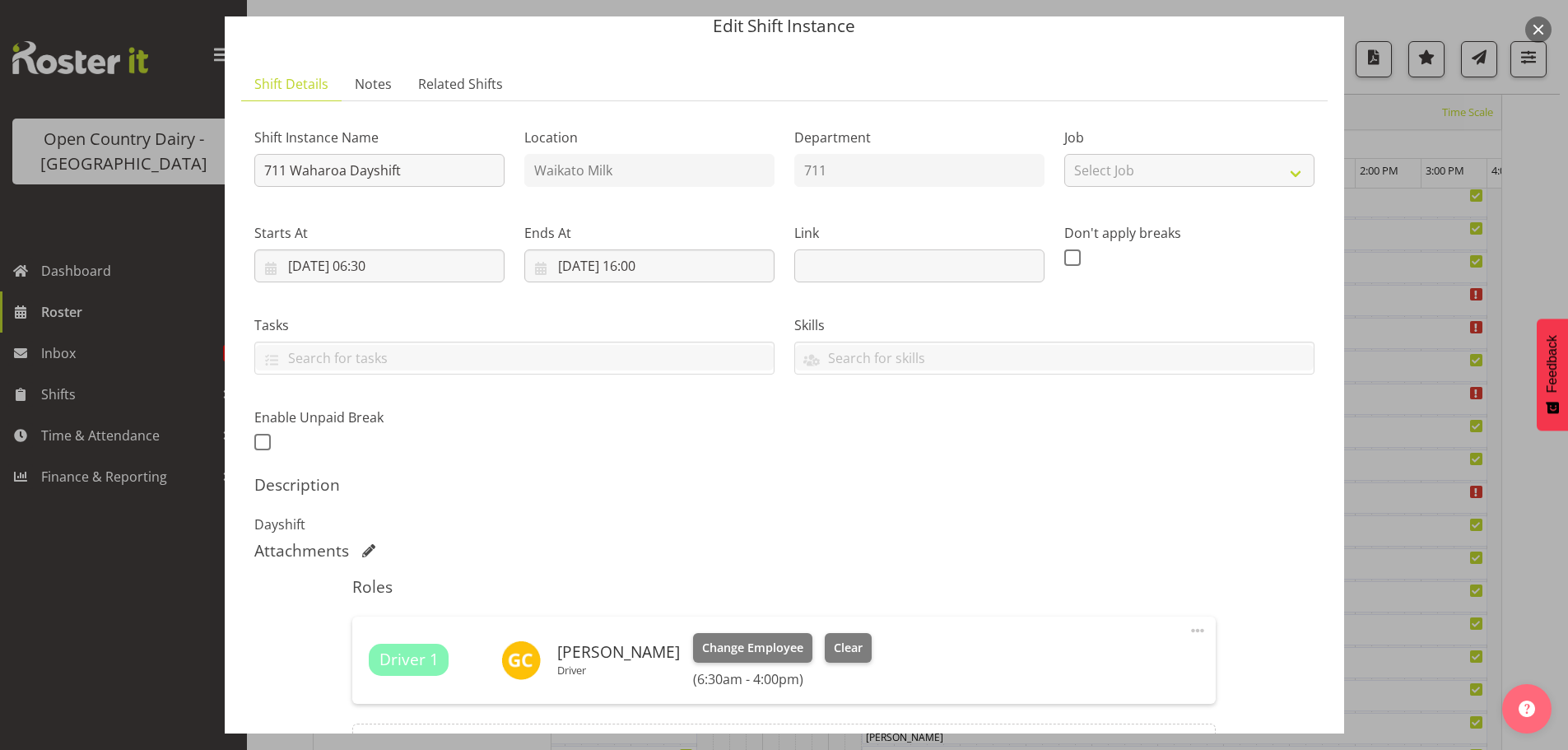
scroll to position [257, 0]
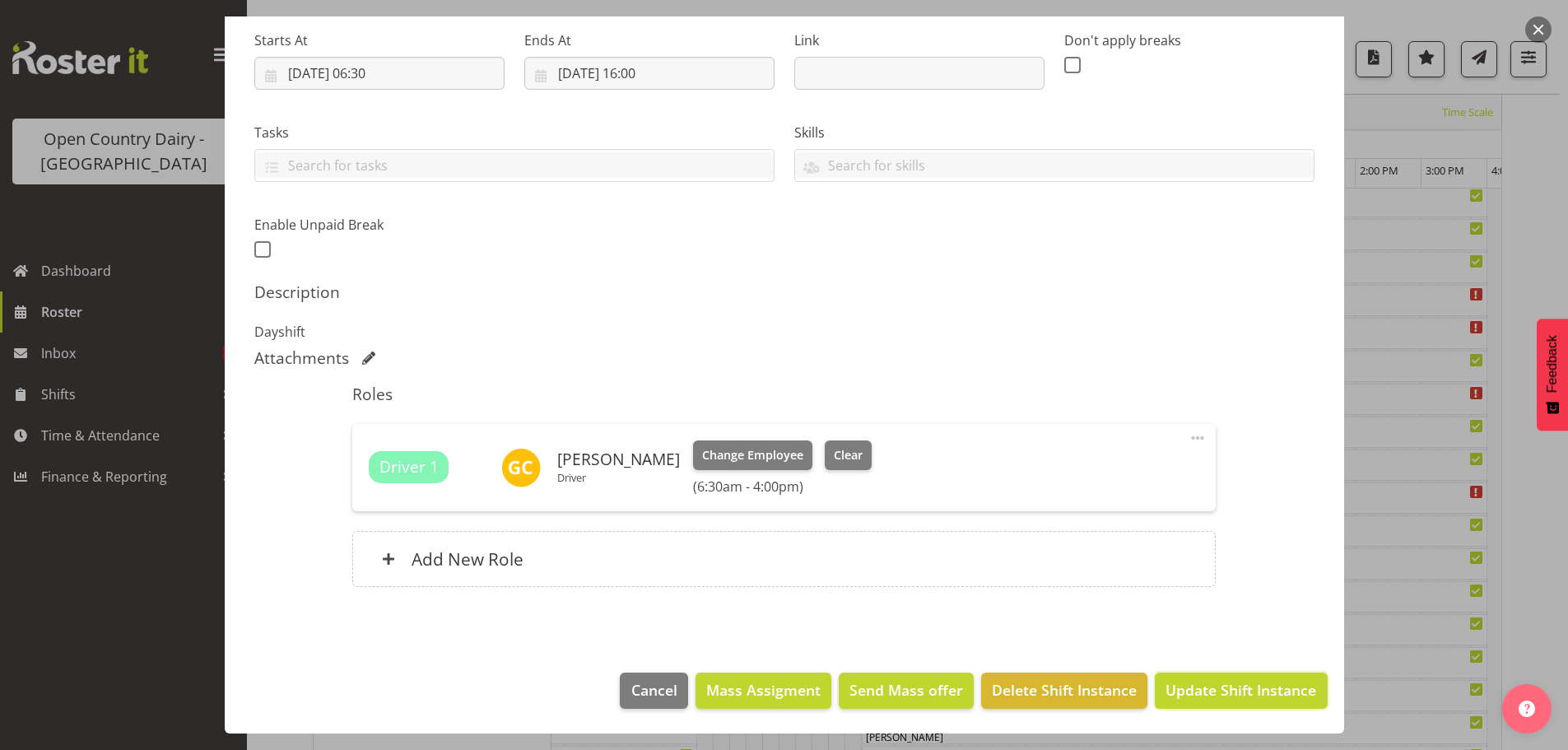
click at [1229, 687] on span "Update Shift Instance" at bounding box center [1240, 690] width 150 height 22
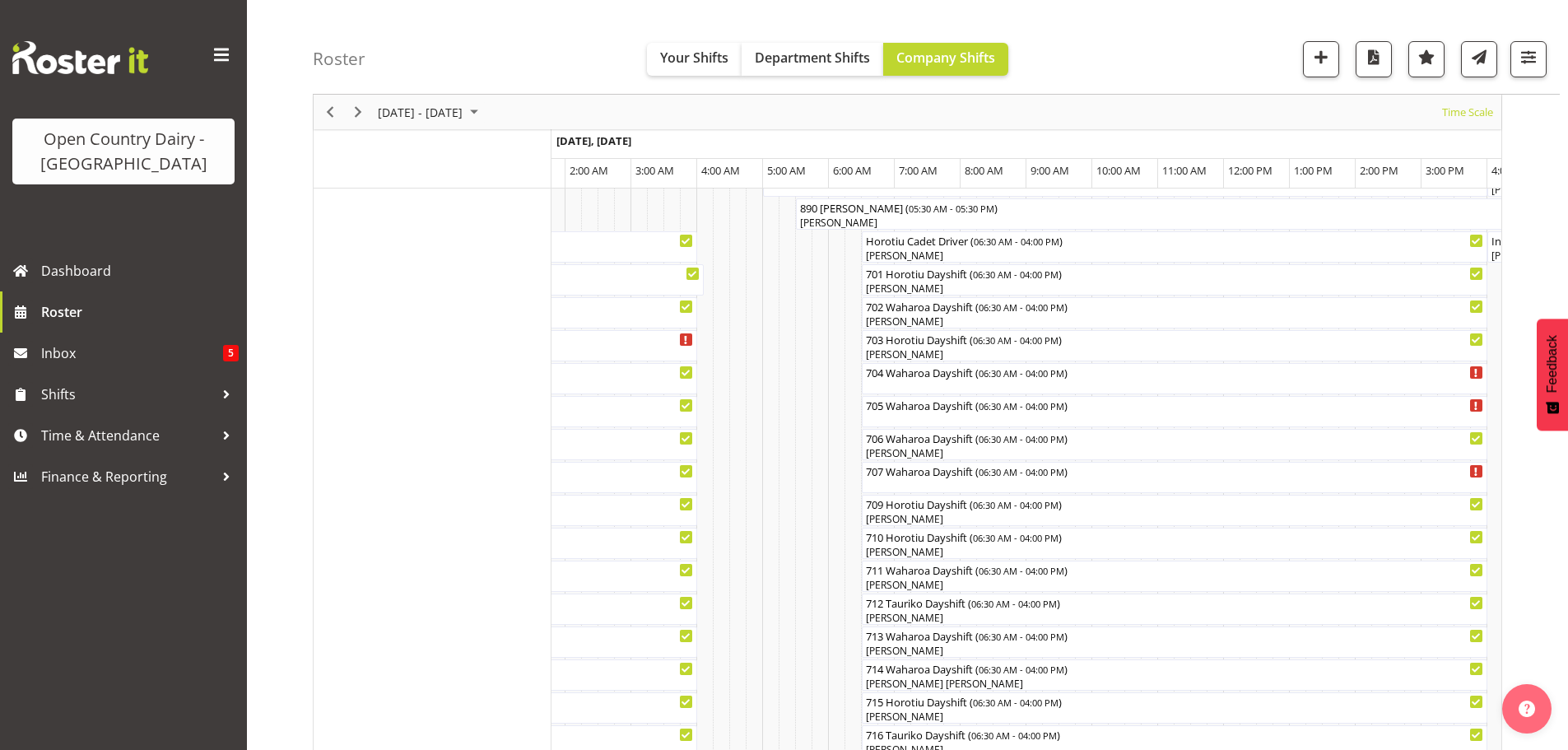
scroll to position [229, 0]
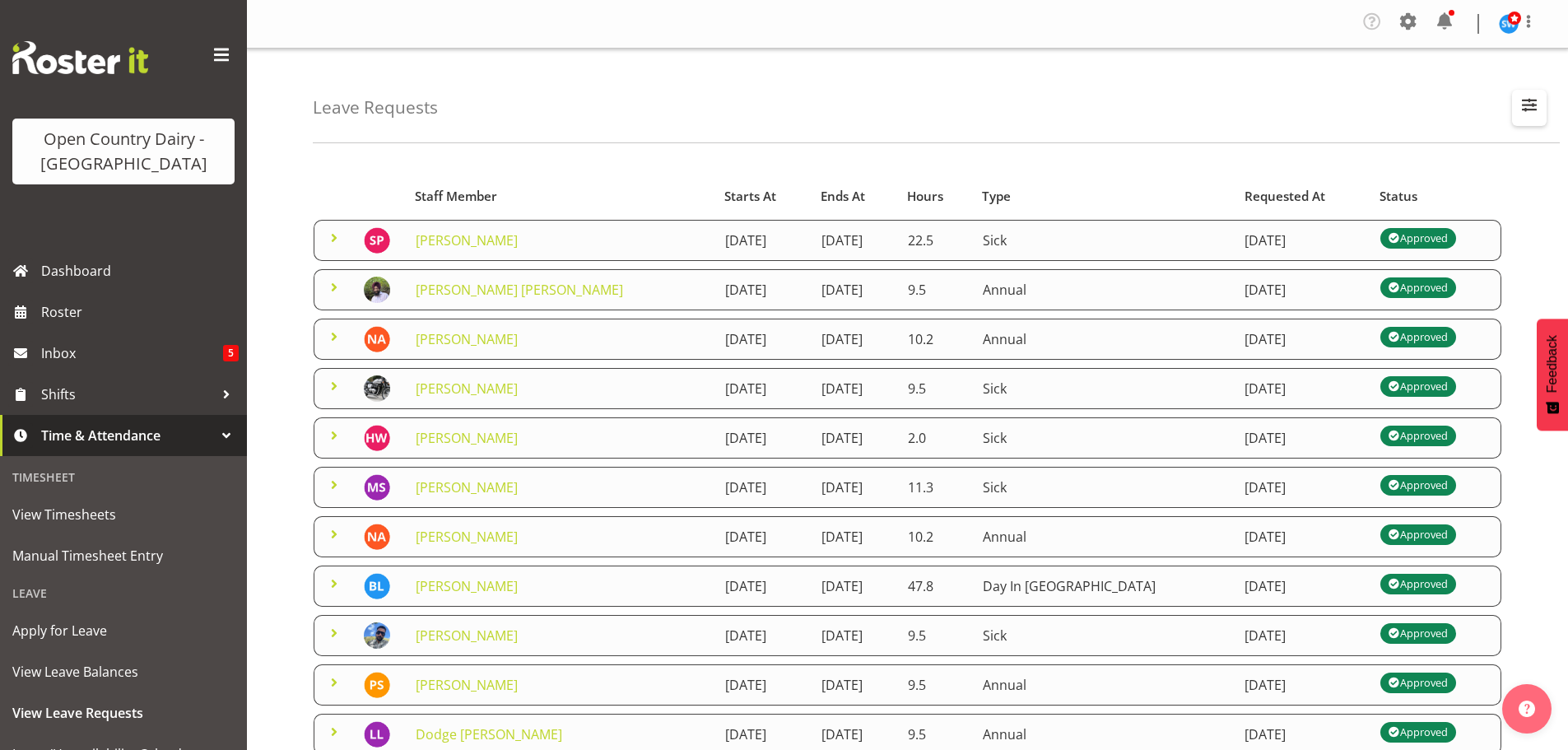
click at [1532, 104] on span "button" at bounding box center [1530, 105] width 22 height 22
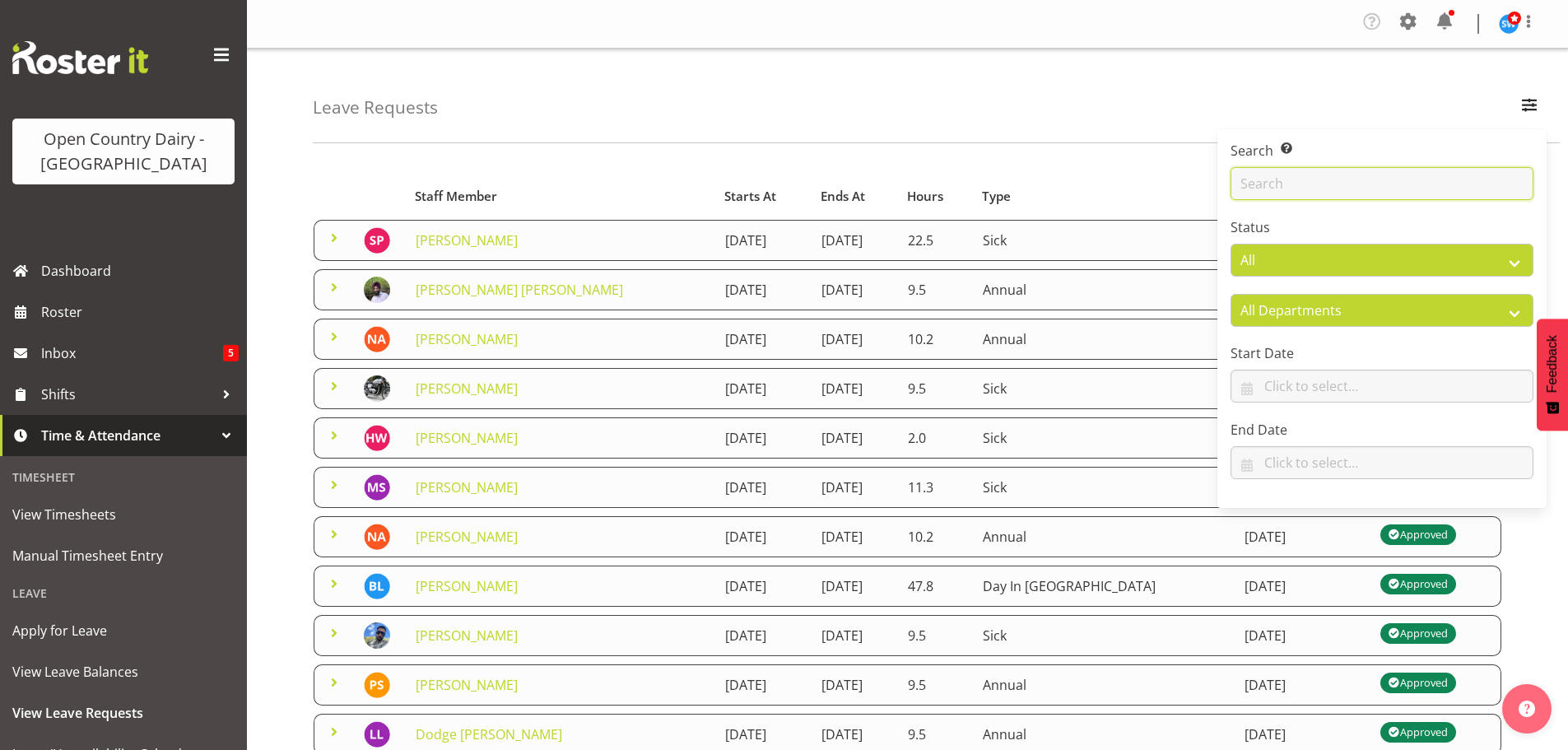
click at [1315, 188] on input "text" at bounding box center [1382, 184] width 303 height 33
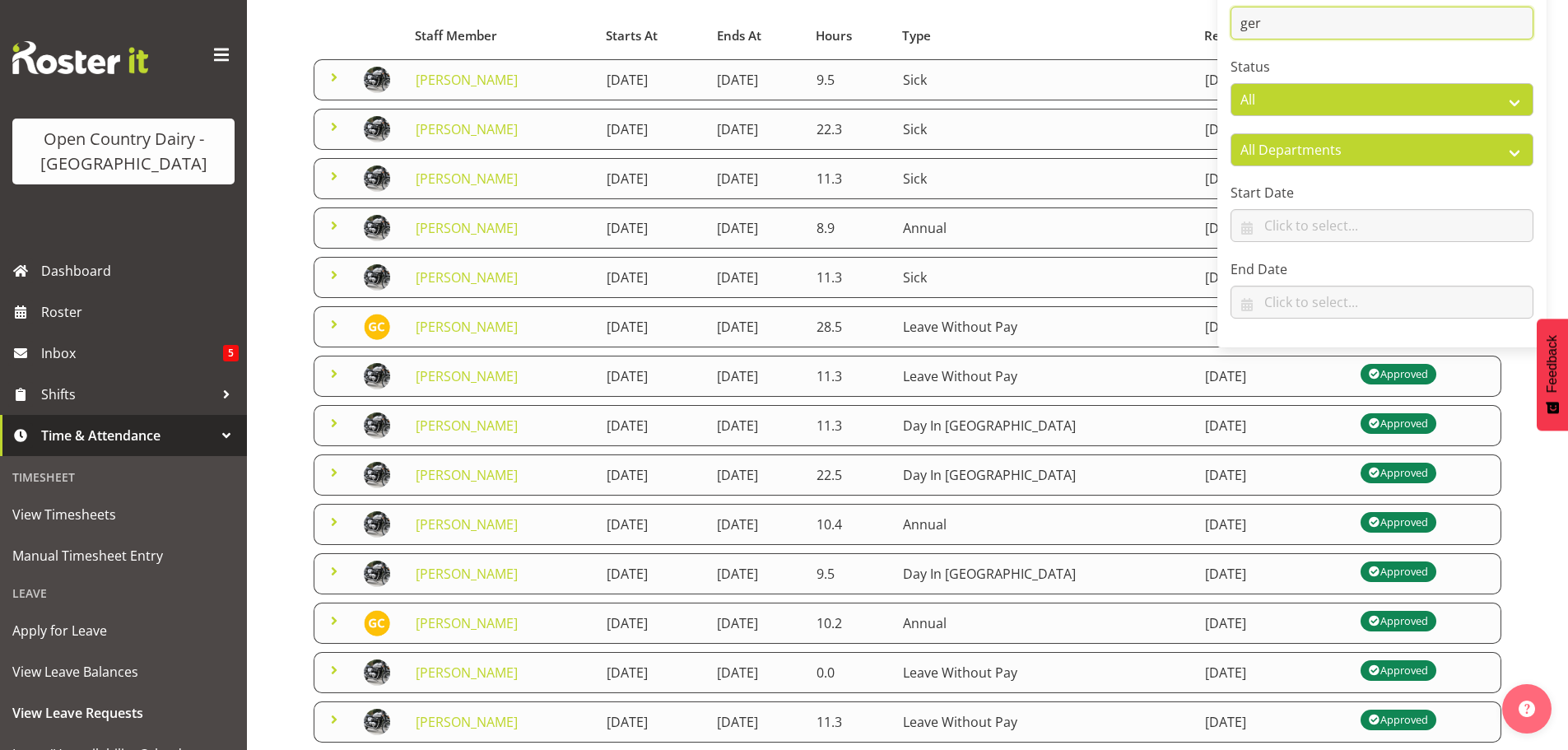
scroll to position [144, 0]
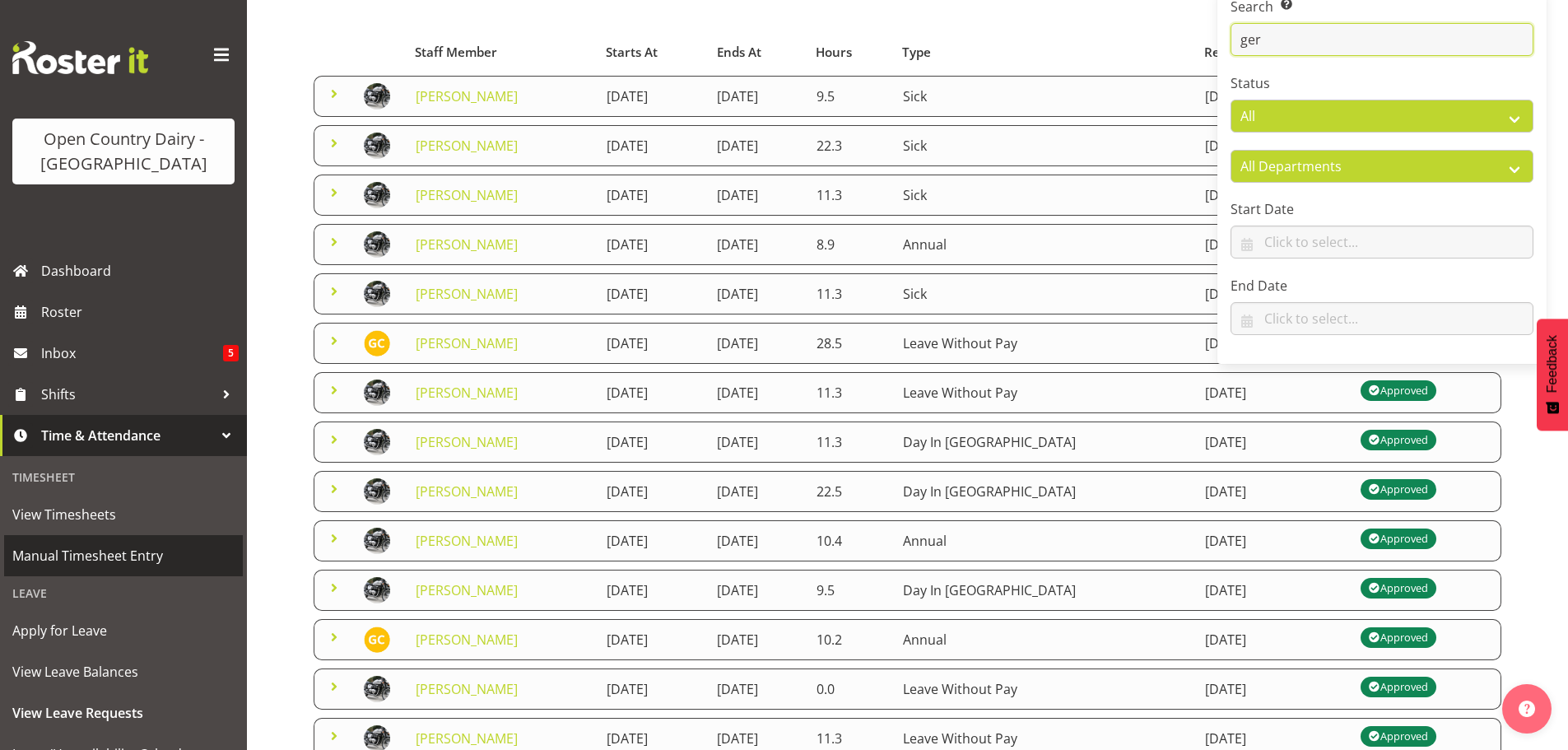
type input "ger"
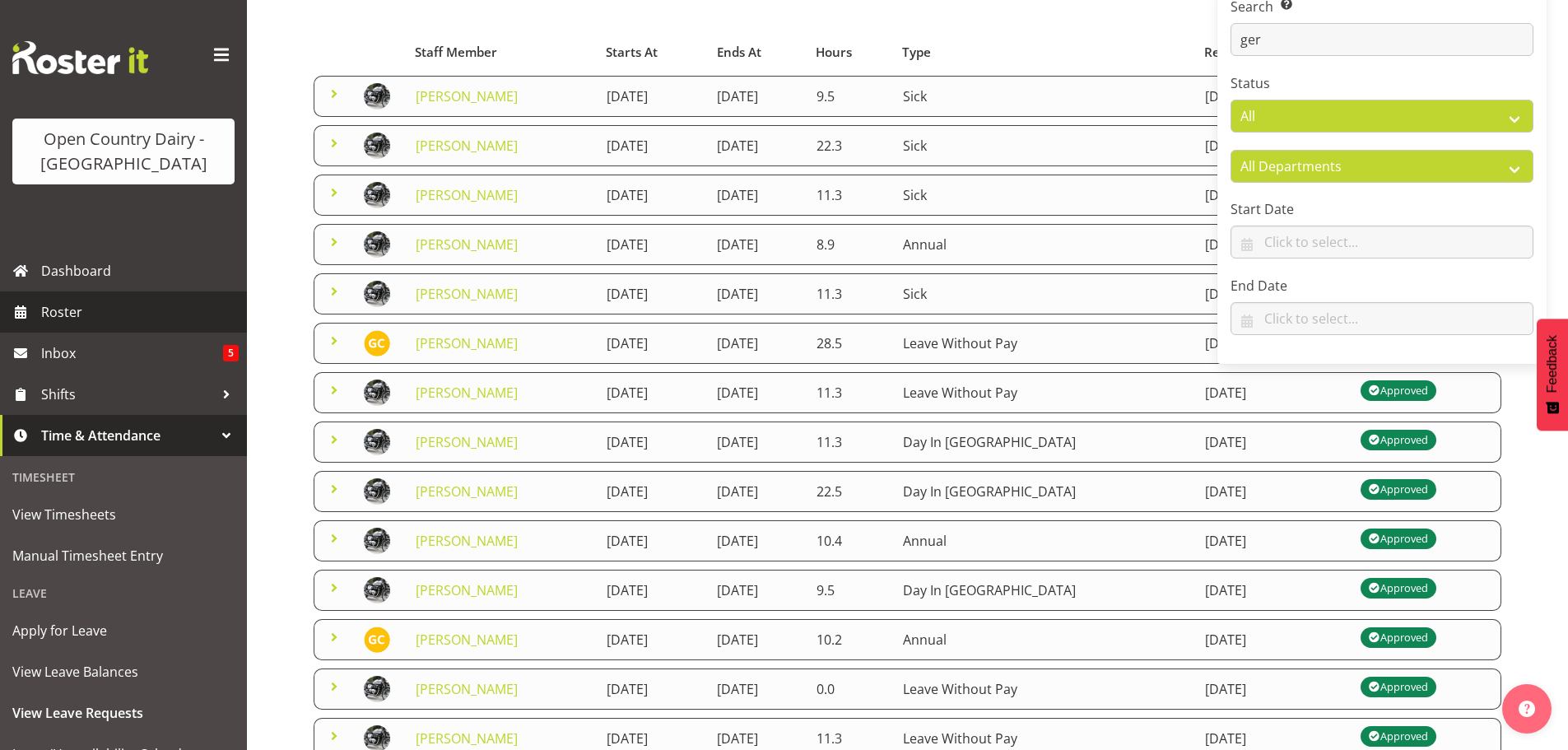
click at [69, 309] on span "Roster" at bounding box center [139, 311] width 197 height 25
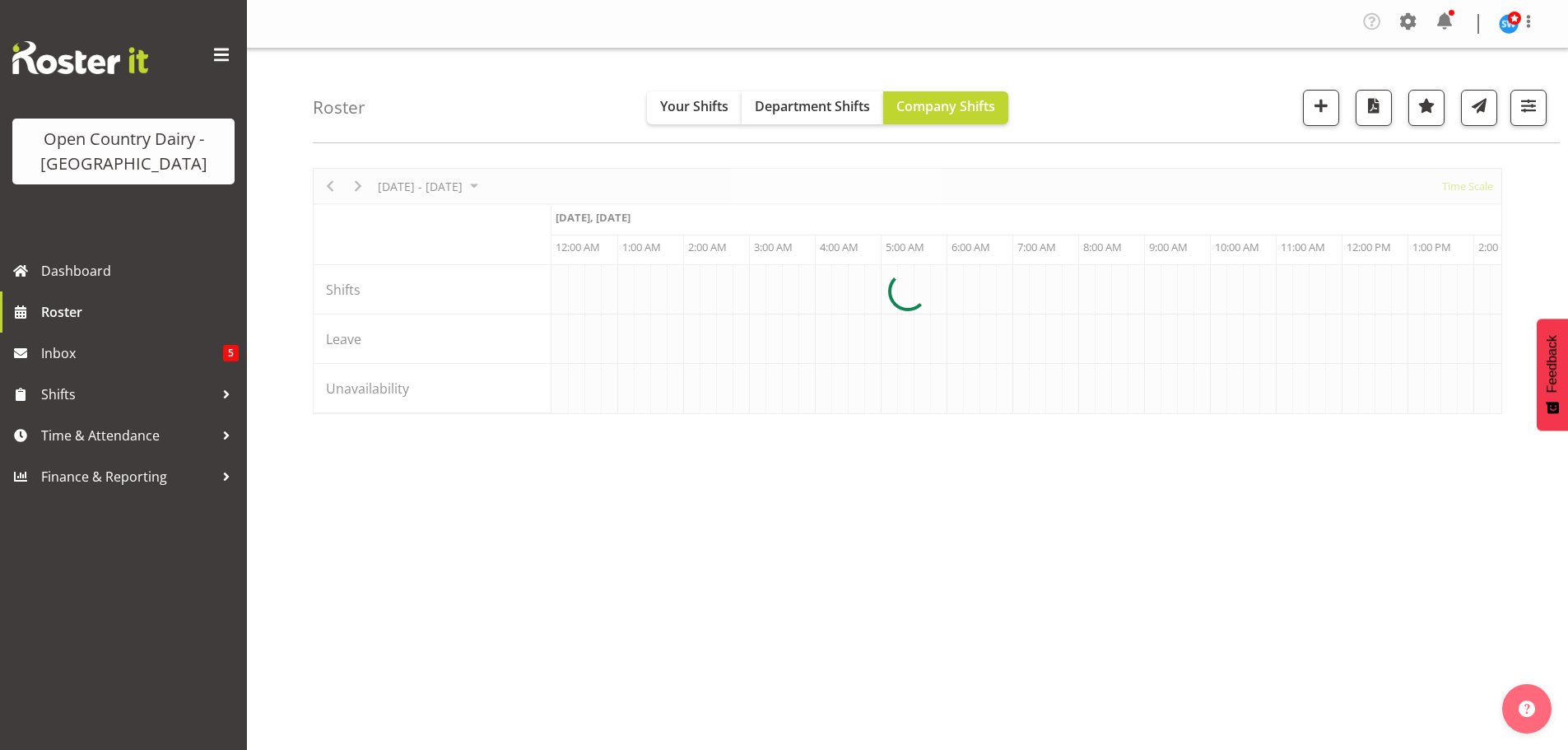
scroll to position [0, 6916]
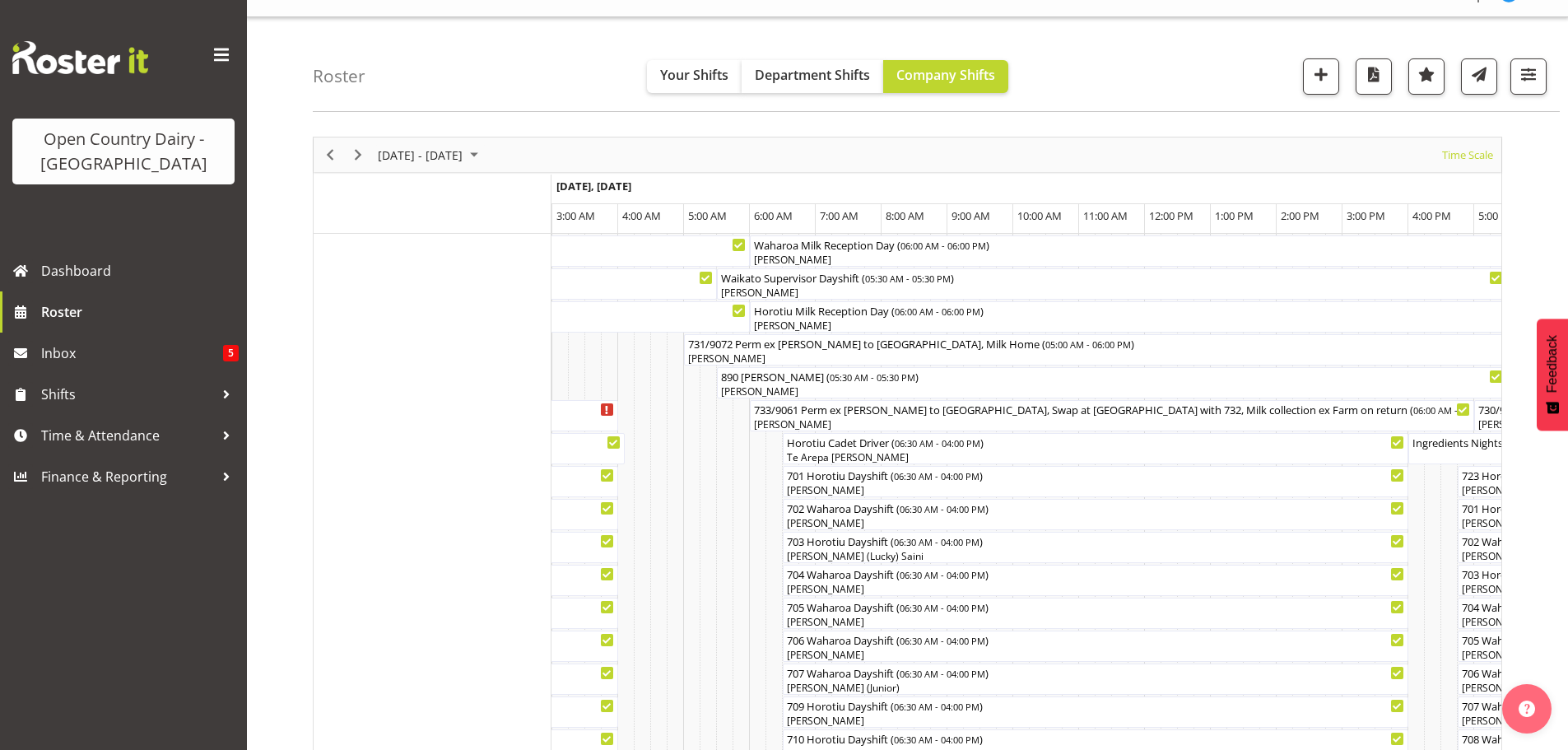
scroll to position [5, 0]
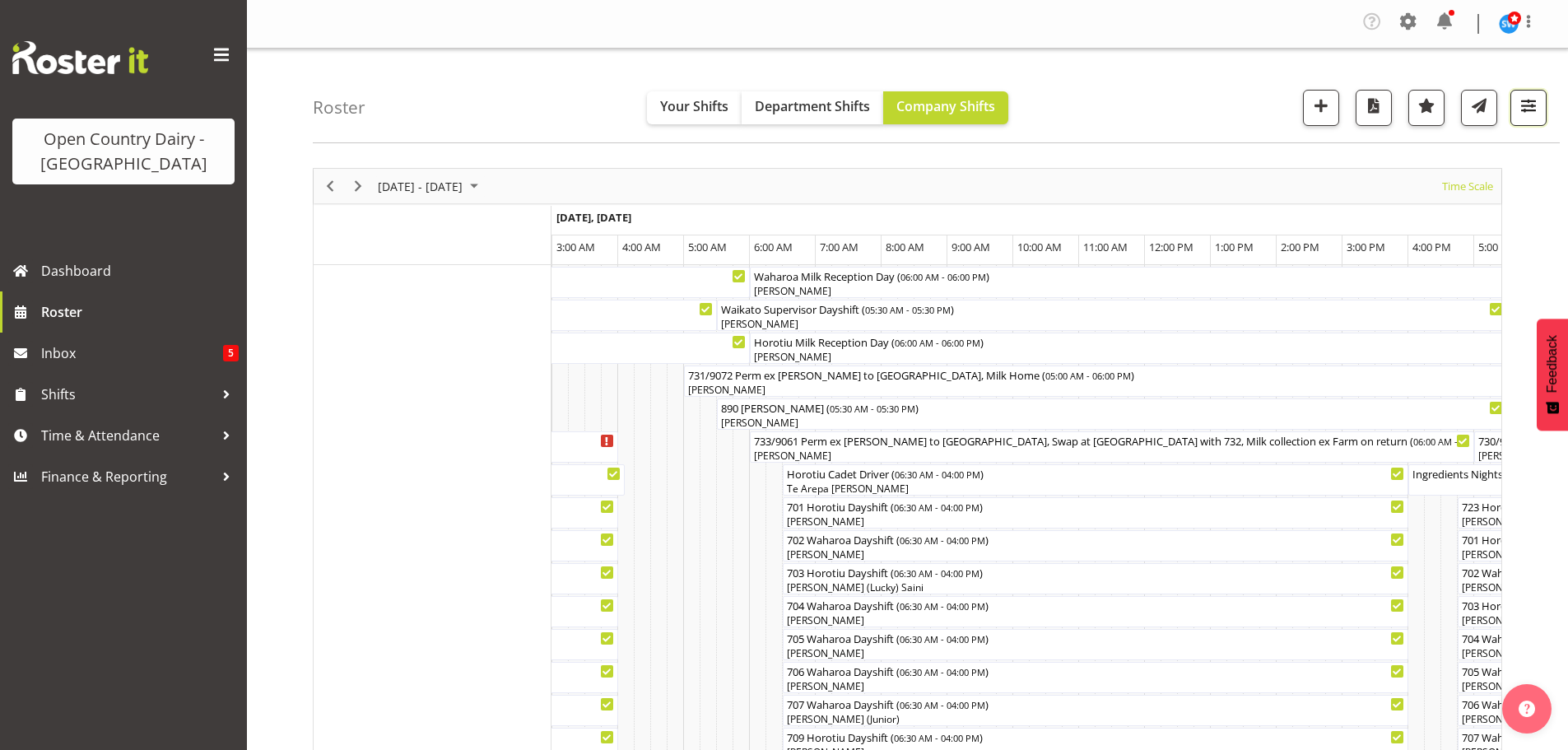
click at [1528, 99] on span "button" at bounding box center [1529, 105] width 22 height 22
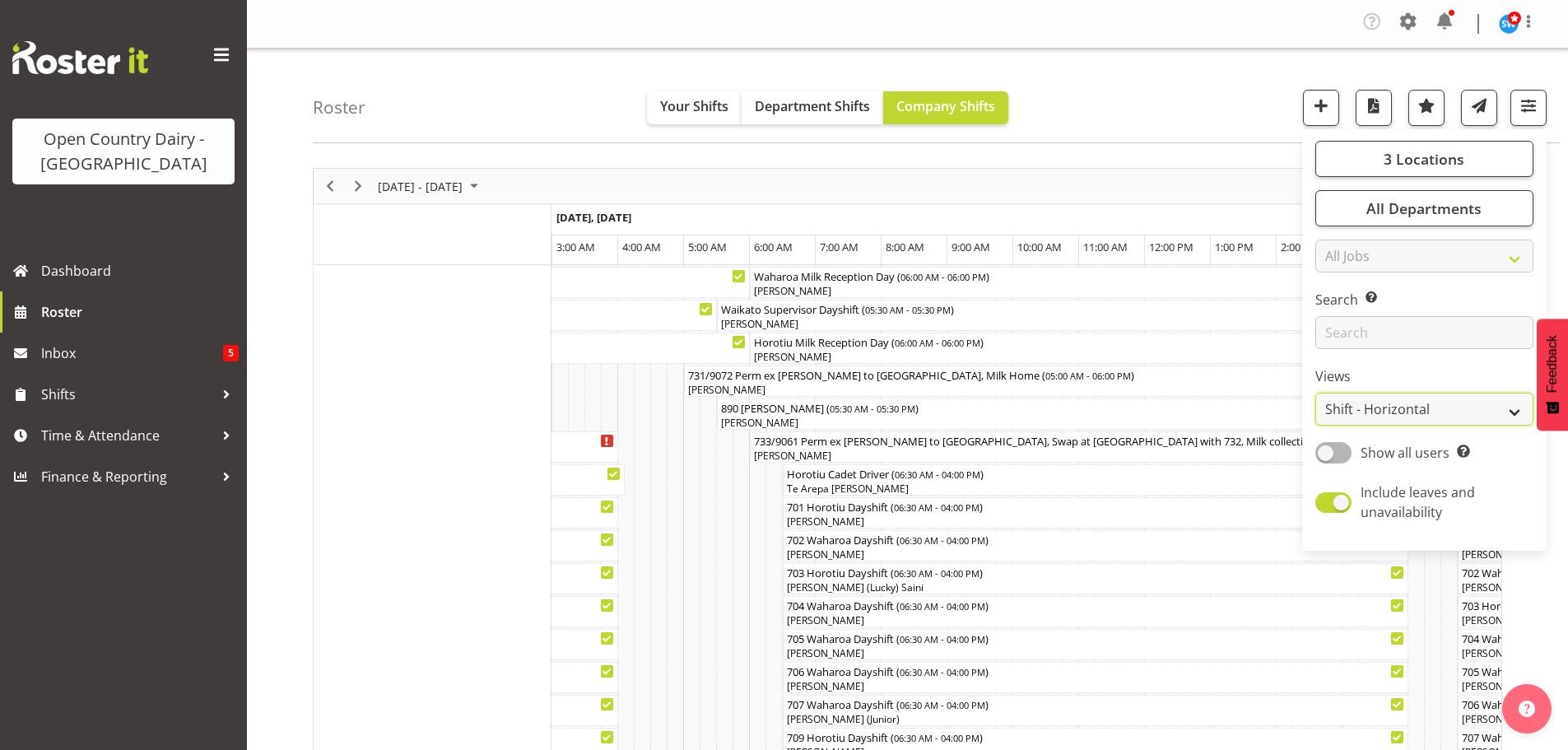
click at [1410, 402] on select "Staff Role Shift - Horizontal Shift - Vertical Staff - Location" at bounding box center [1425, 409] width 218 height 33
select select "staff"
click at [1317, 393] on select "Staff Role Shift - Horizontal Shift - Vertical Staff - Location" at bounding box center [1425, 409] width 218 height 33
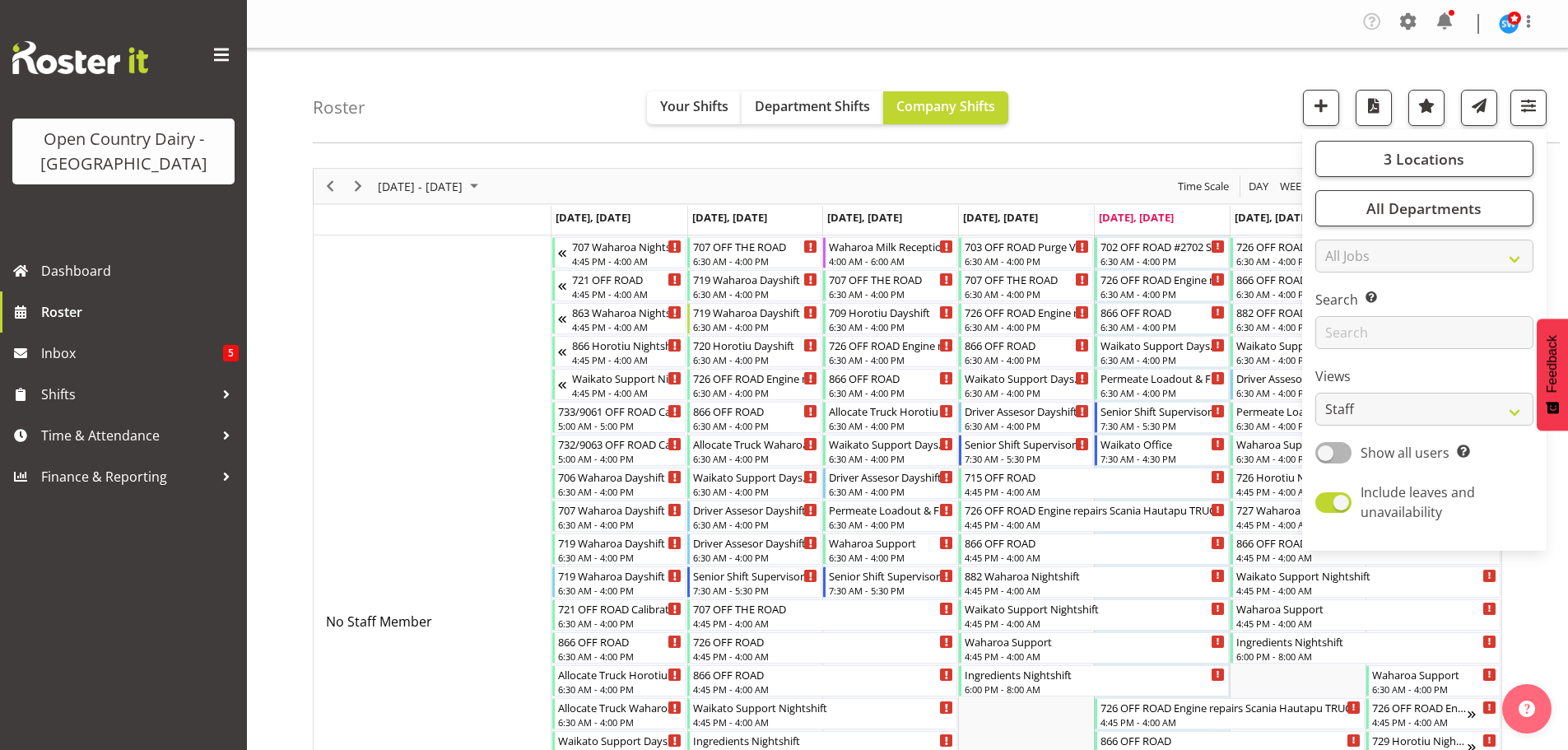
click at [1134, 95] on div "Roster Your Shifts Department Shifts Company Shifts 3 Locations Clear Ingredien…" at bounding box center [937, 95] width 1247 height 94
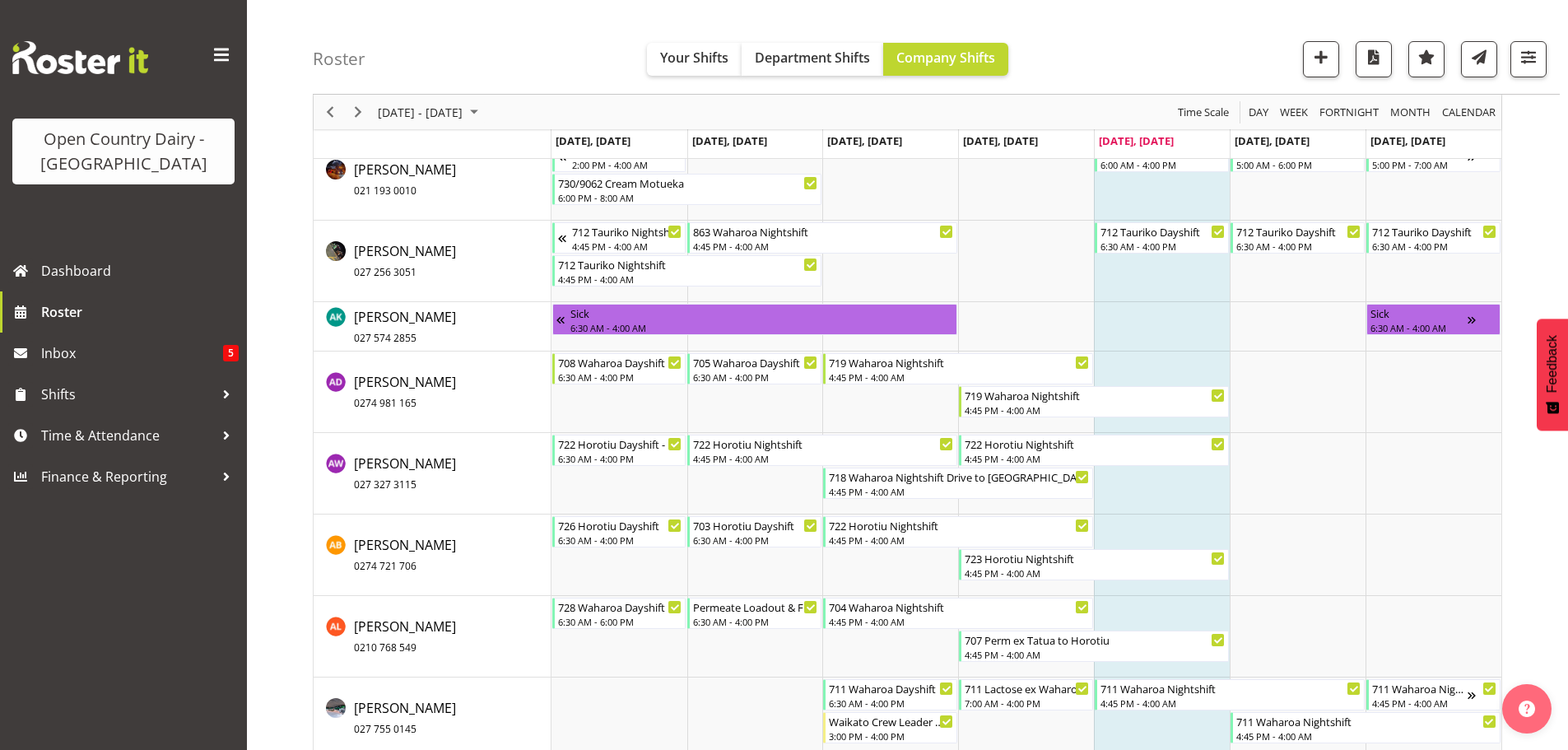
scroll to position [1031, 0]
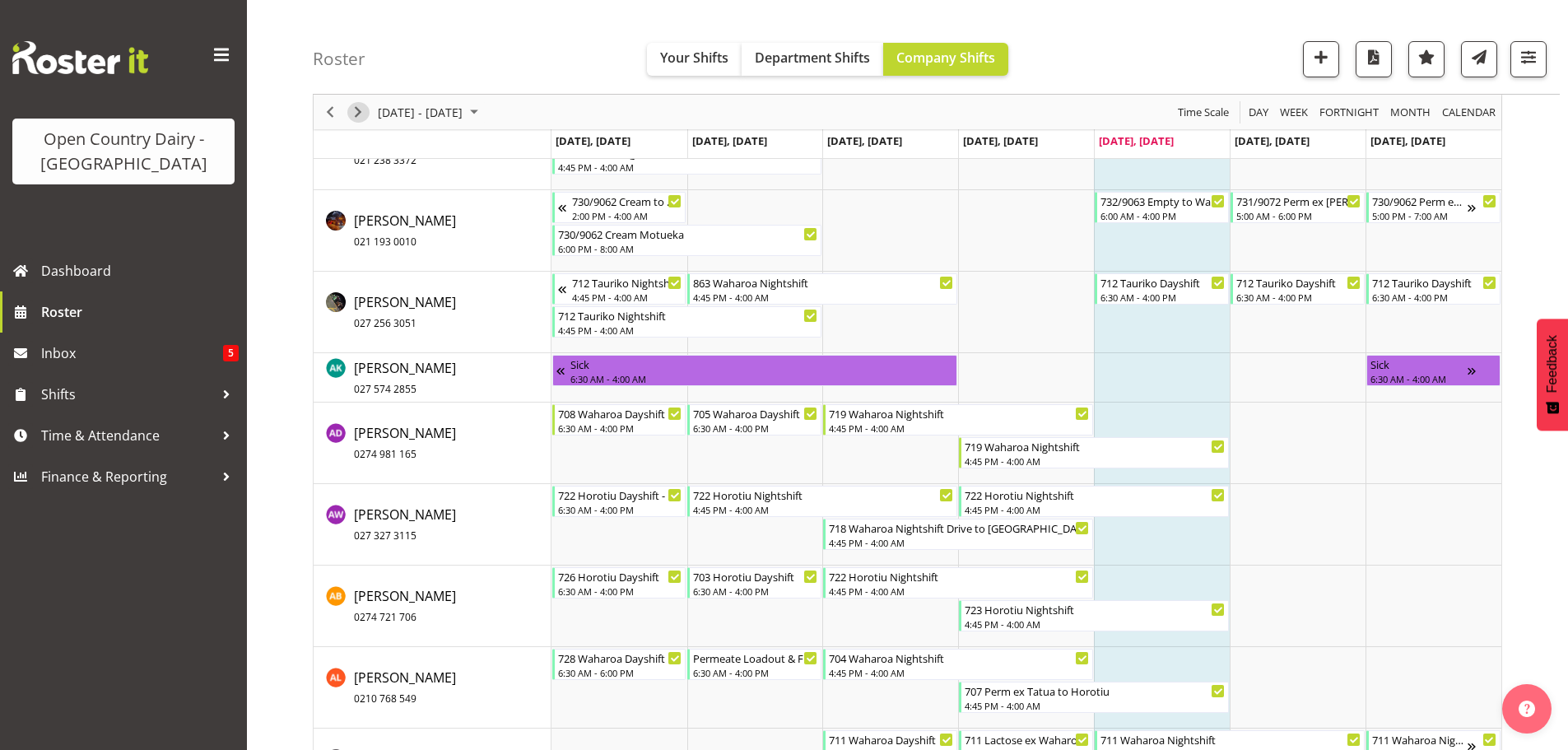
click at [358, 108] on span "Next" at bounding box center [358, 112] width 20 height 21
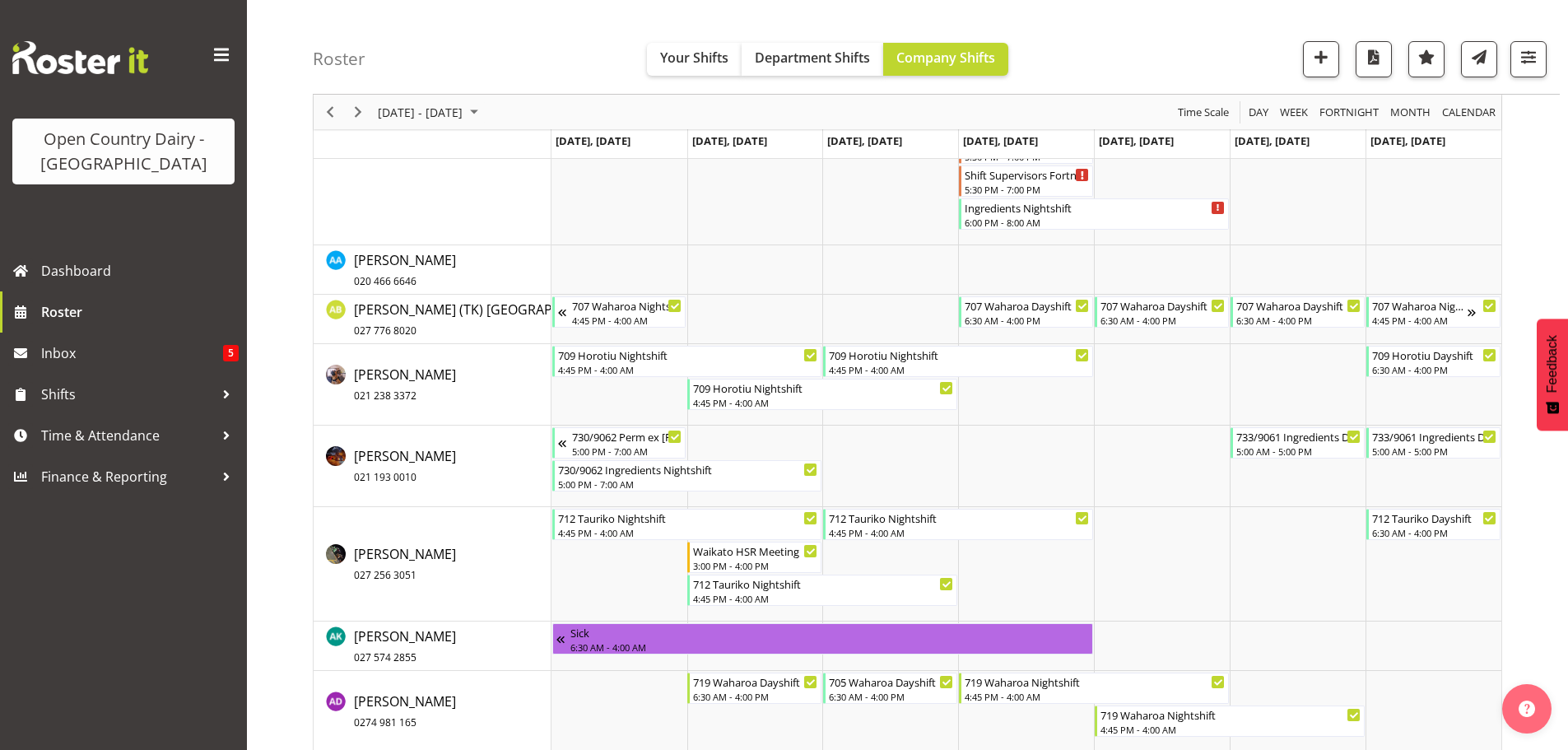
scroll to position [866, 0]
